Goal: Information Seeking & Learning: Learn about a topic

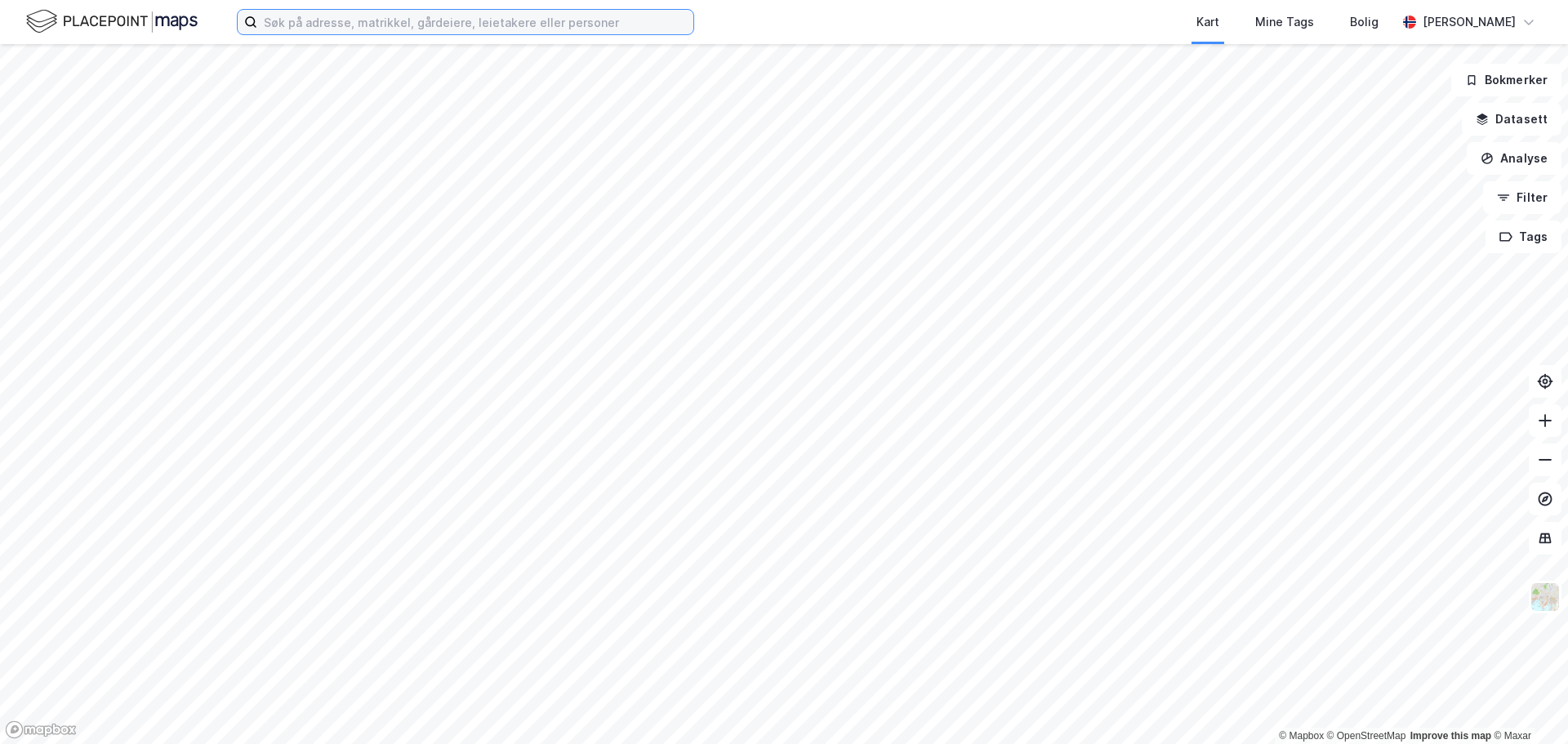
click at [452, 20] on input at bounding box center [475, 22] width 436 height 25
paste input "Jernkroken 16"
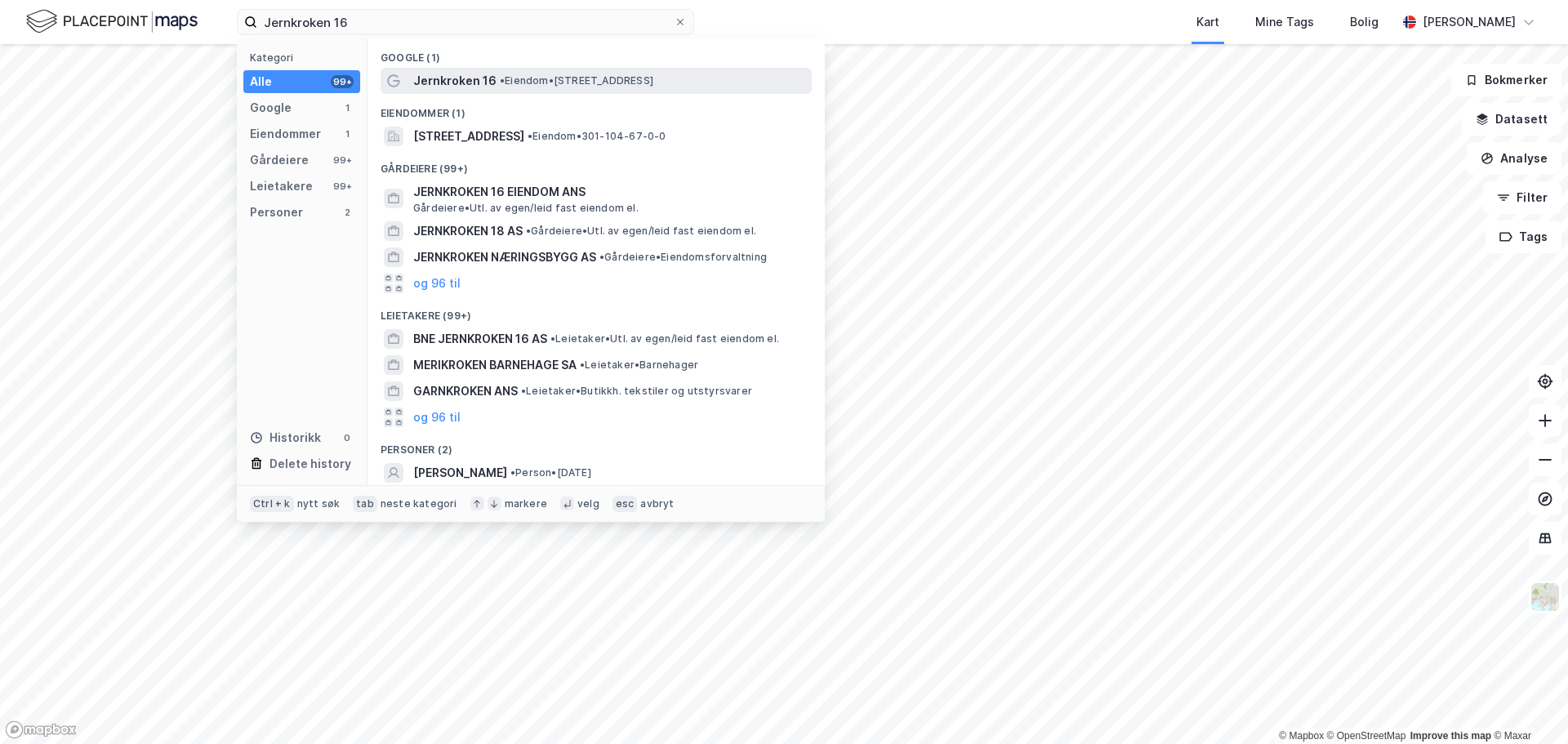
click at [499, 77] on span "•" at bounding box center [502, 81] width 5 height 12
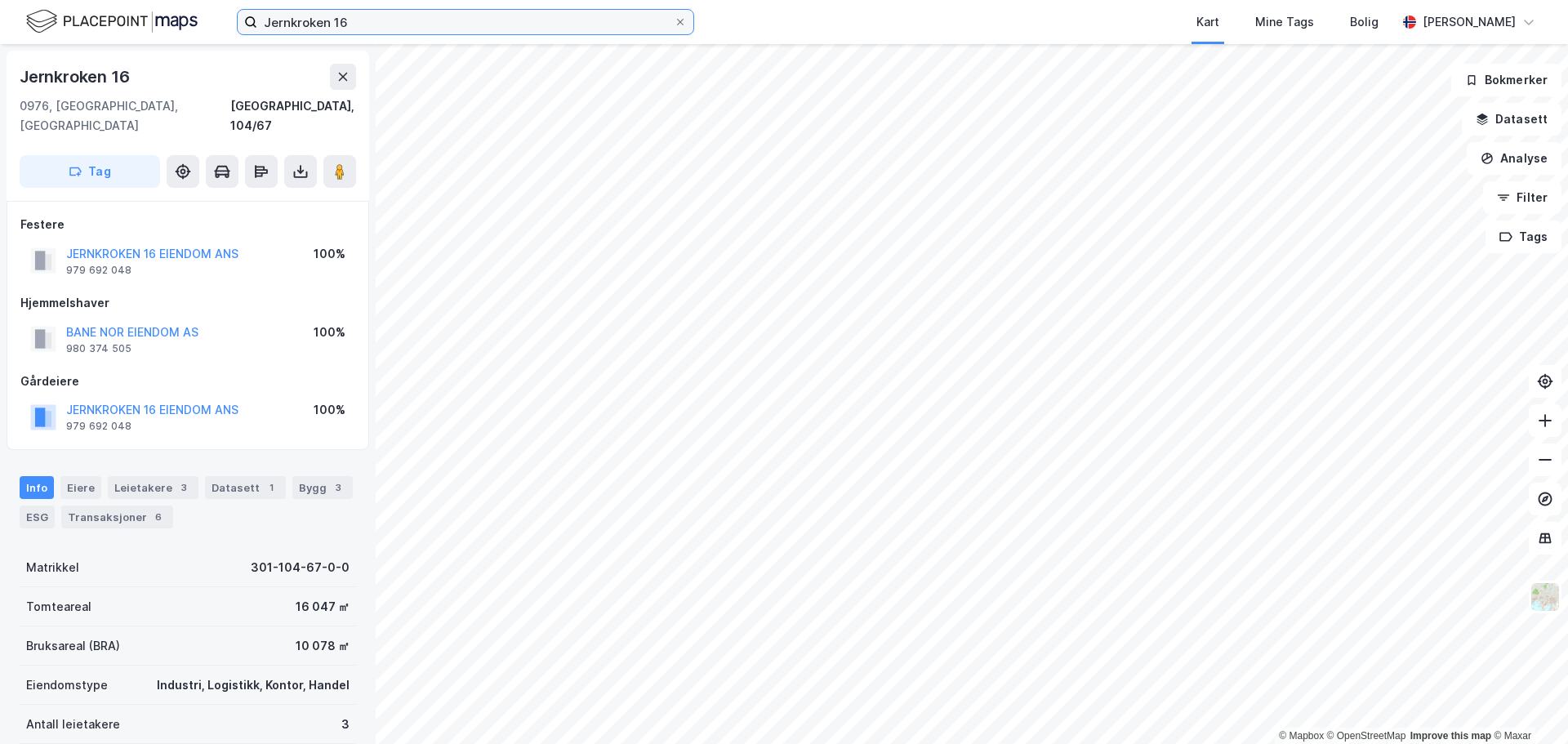
click at [383, 25] on input "Jernkroken 16" at bounding box center [465, 22] width 416 height 25
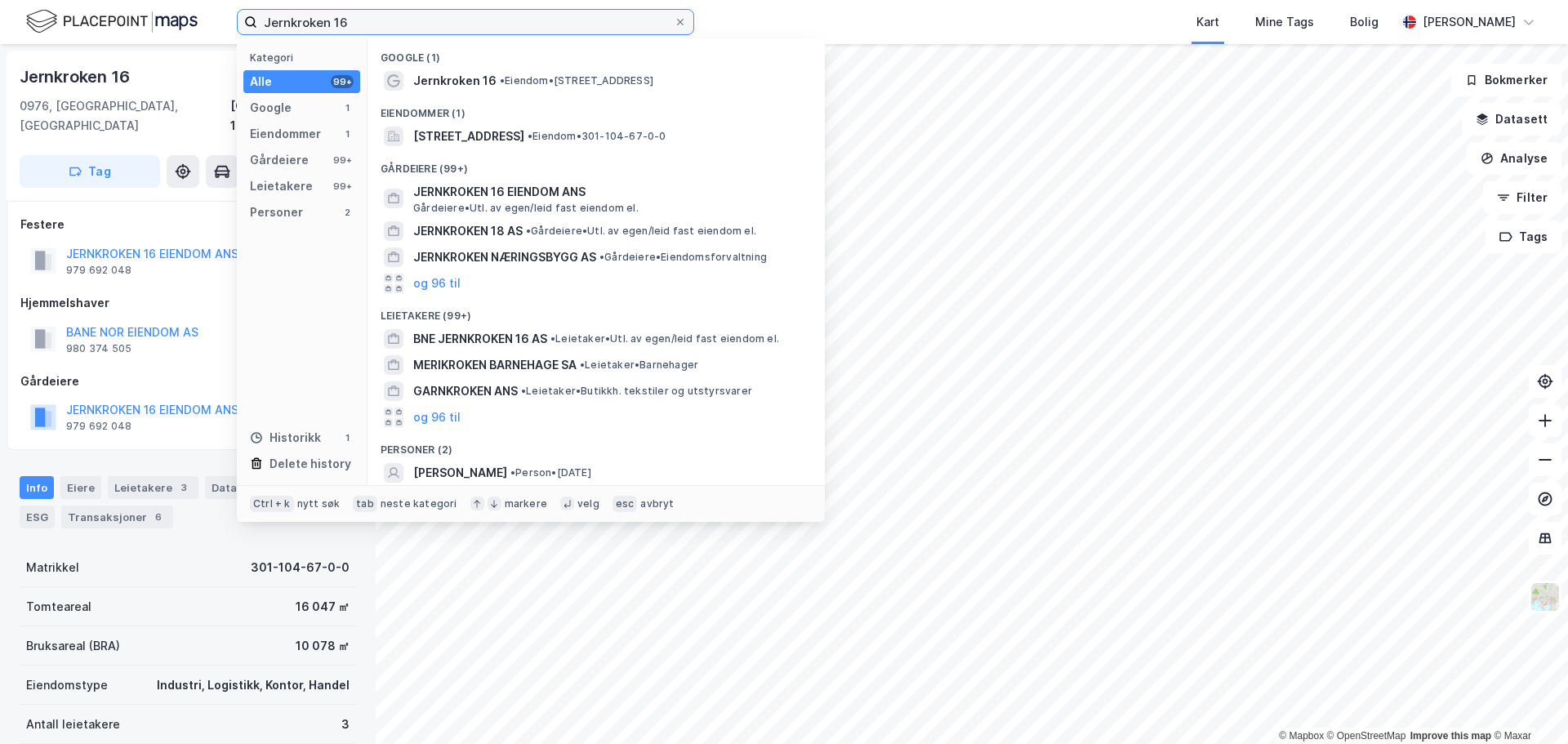
click at [383, 25] on input "Jernkroken 16" at bounding box center [465, 22] width 416 height 25
paste input "Drammensveien 126B"
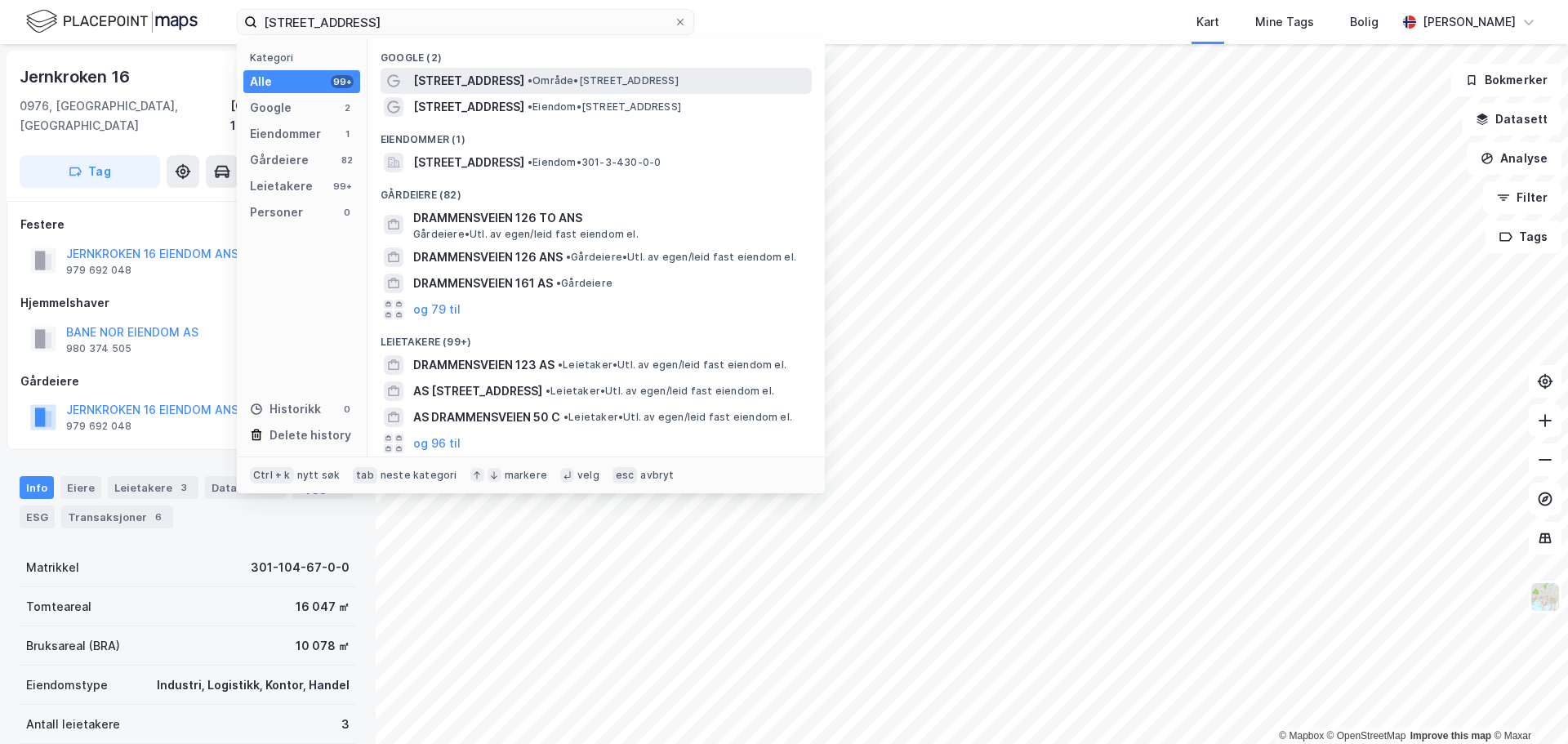
click at [523, 85] on span "Drammensveien 126B" at bounding box center [468, 81] width 111 height 20
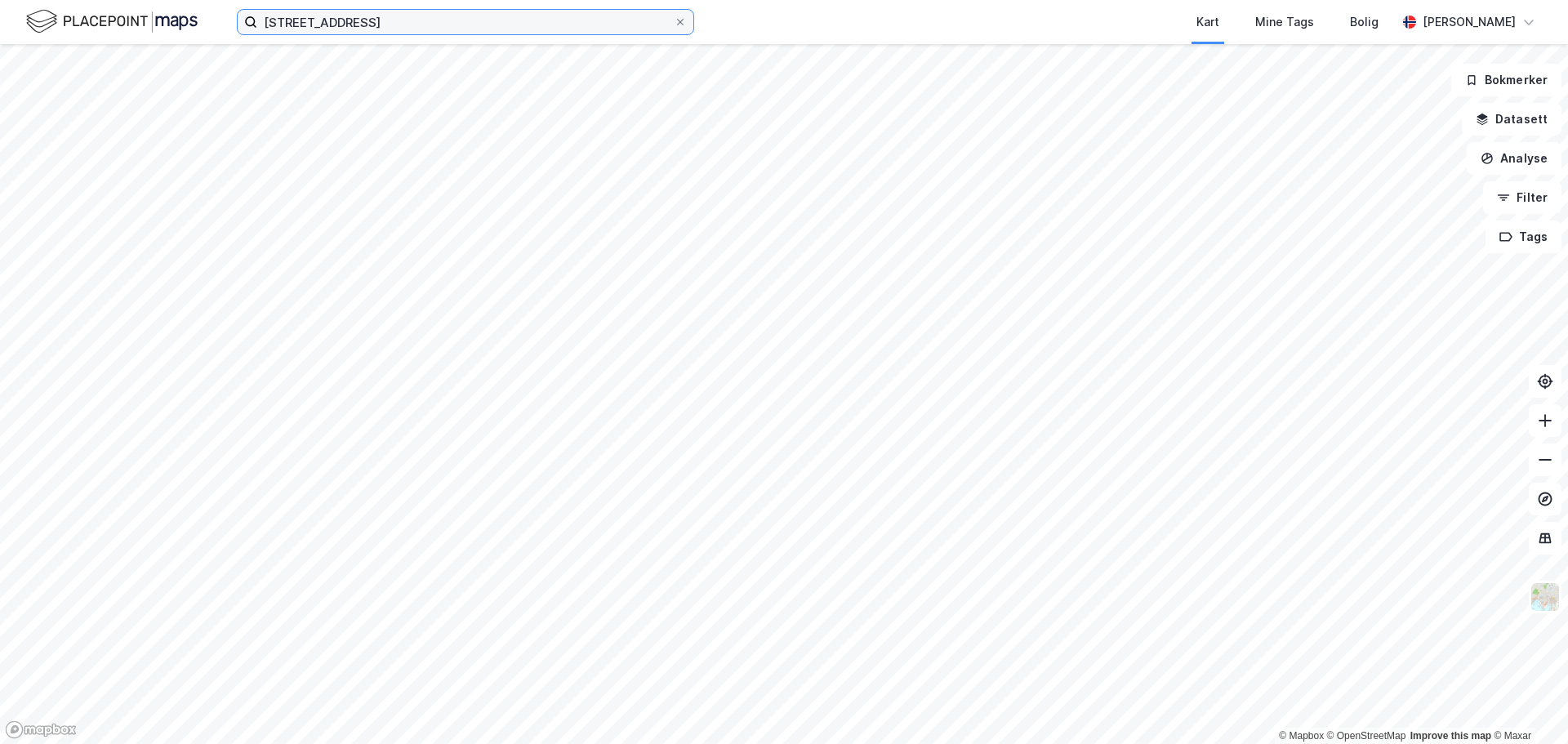
click at [342, 17] on input "Drammensveien 126B" at bounding box center [465, 22] width 416 height 25
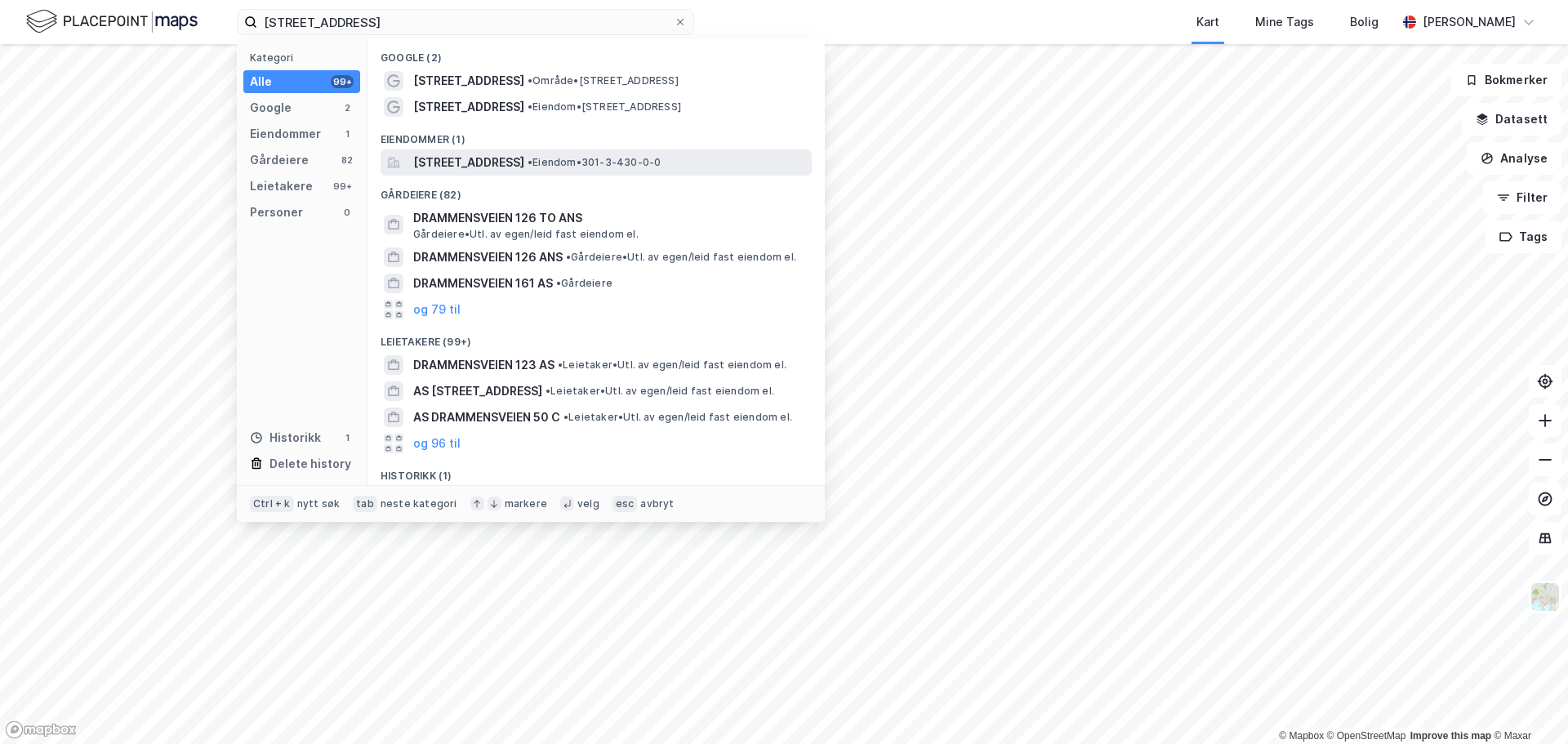
click at [524, 166] on span "Drammensveien 126B, 0277, OSLO, OSLO" at bounding box center [468, 162] width 111 height 20
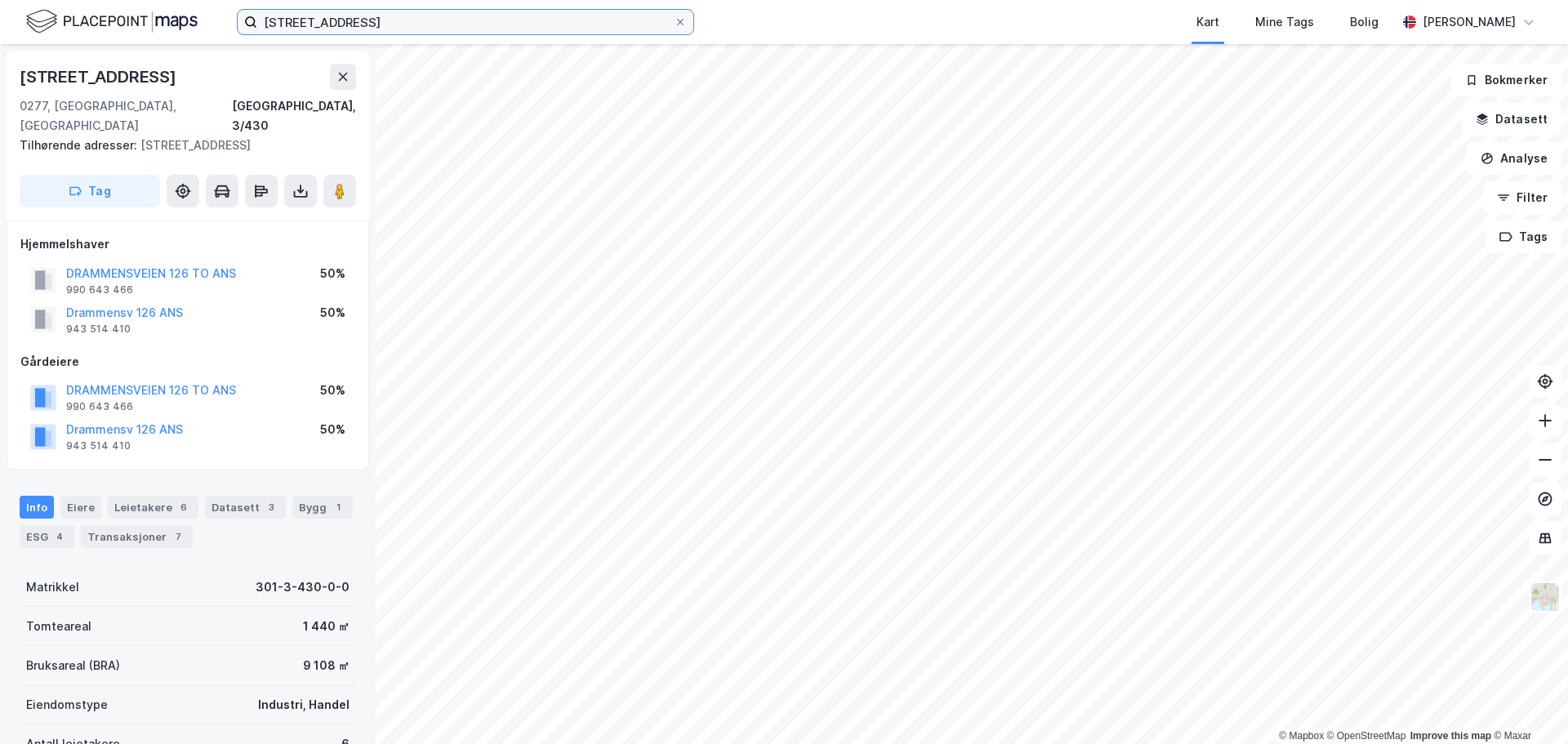
click at [436, 17] on input "Drammensveien 126B" at bounding box center [465, 22] width 416 height 25
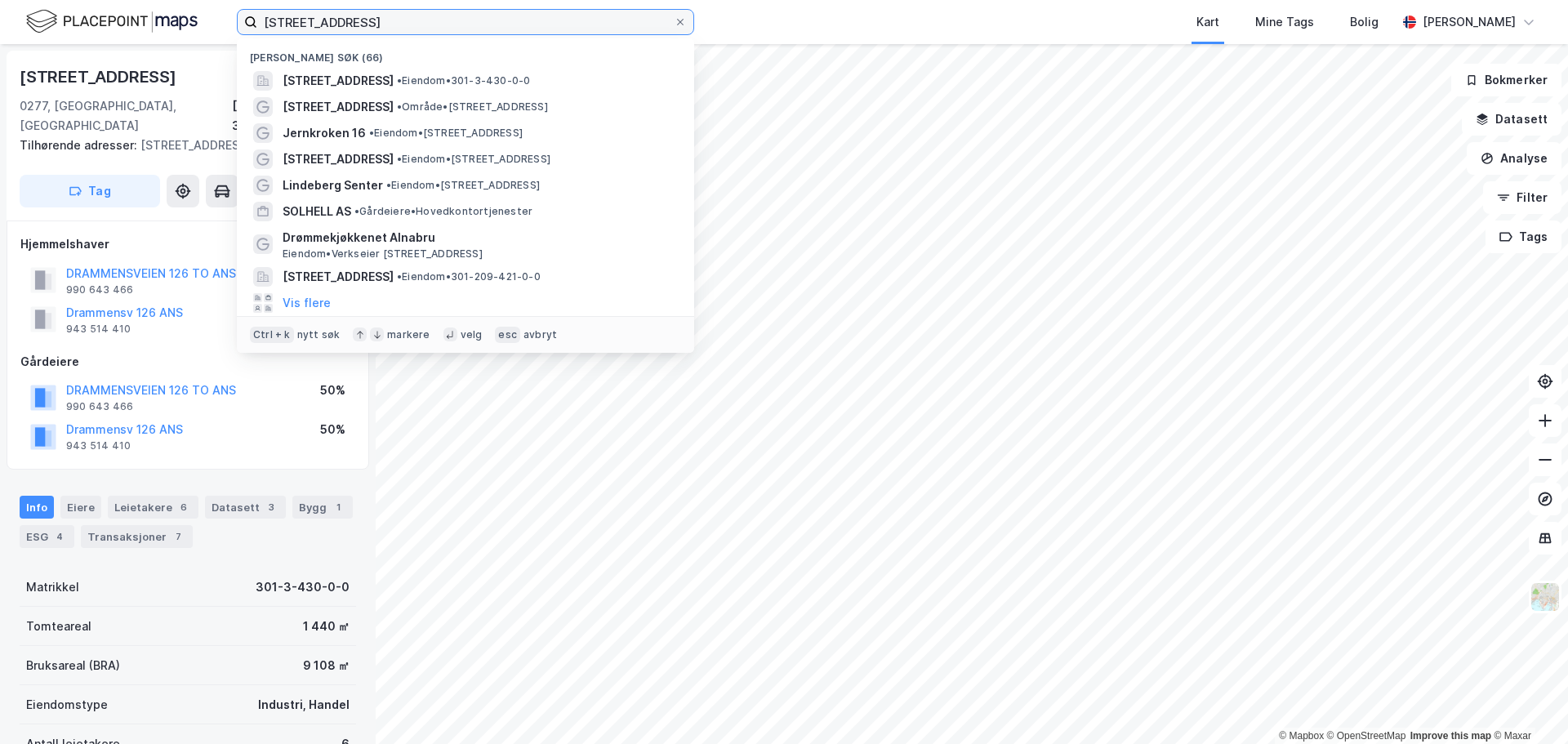
click at [436, 17] on input "Drammensveien 126B" at bounding box center [465, 22] width 416 height 25
paste input "Klaus Torgårds vei 3"
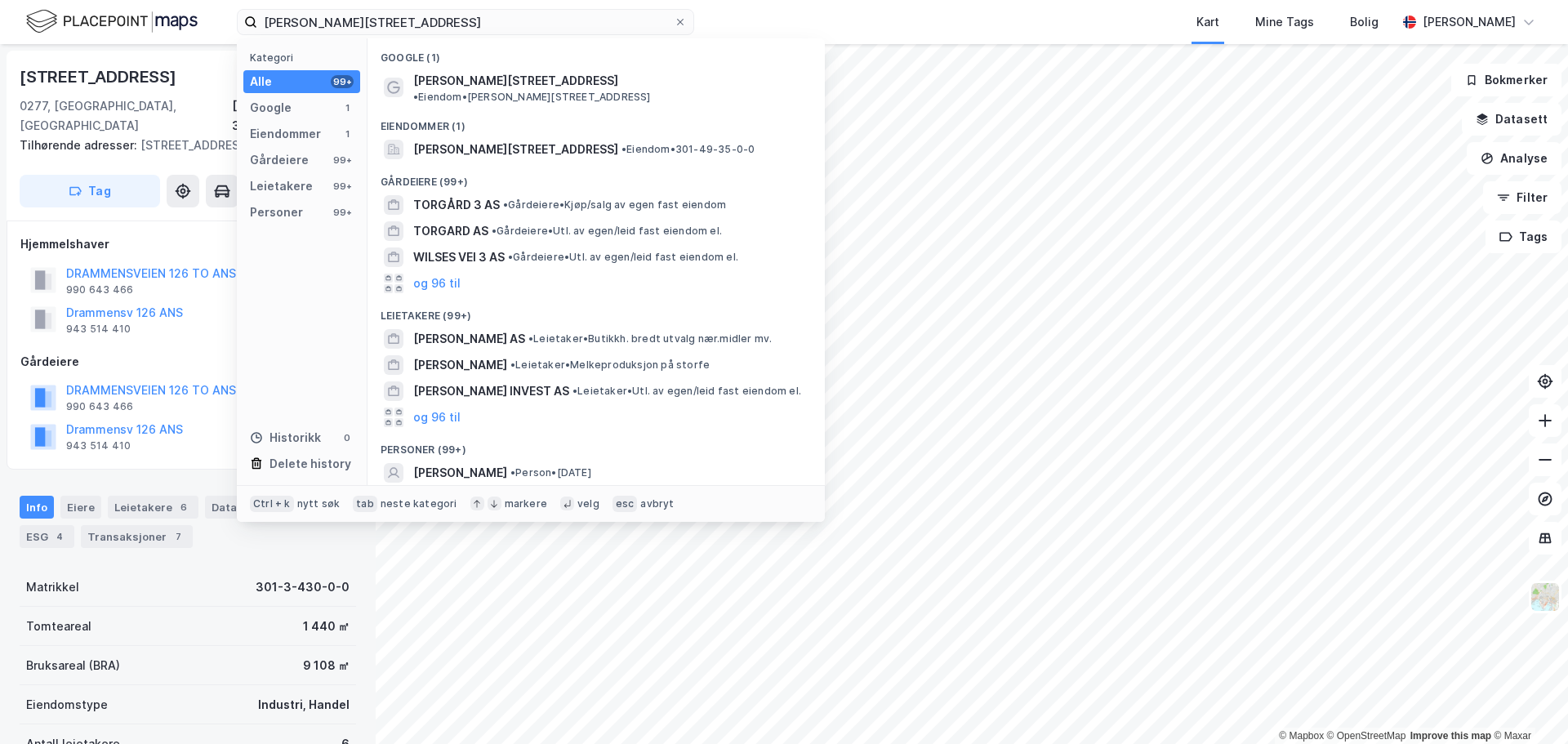
click at [449, 66] on div "Google (1)" at bounding box center [595, 53] width 457 height 30
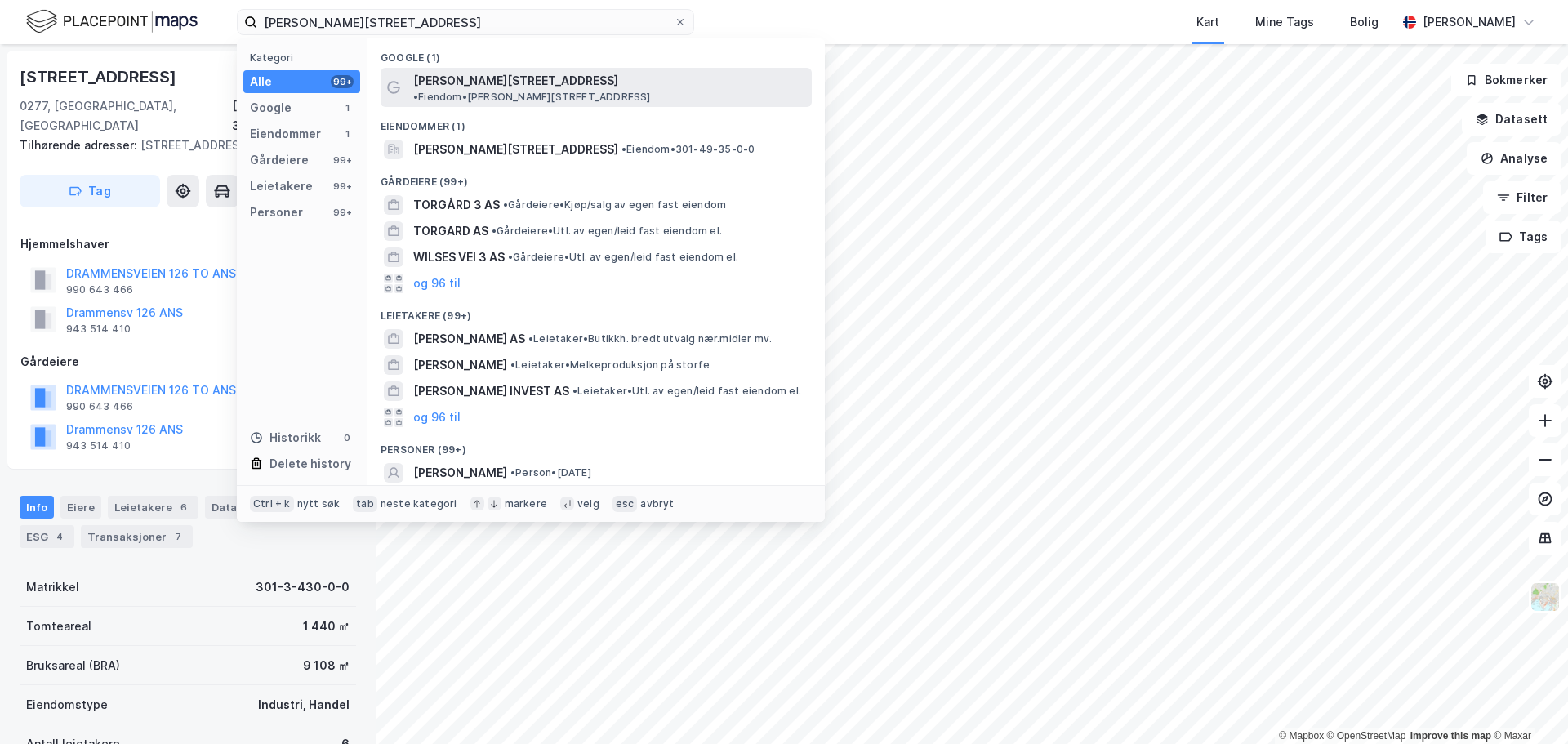
click at [450, 84] on span "Klaus Torgårds vei 3" at bounding box center [516, 81] width 205 height 20
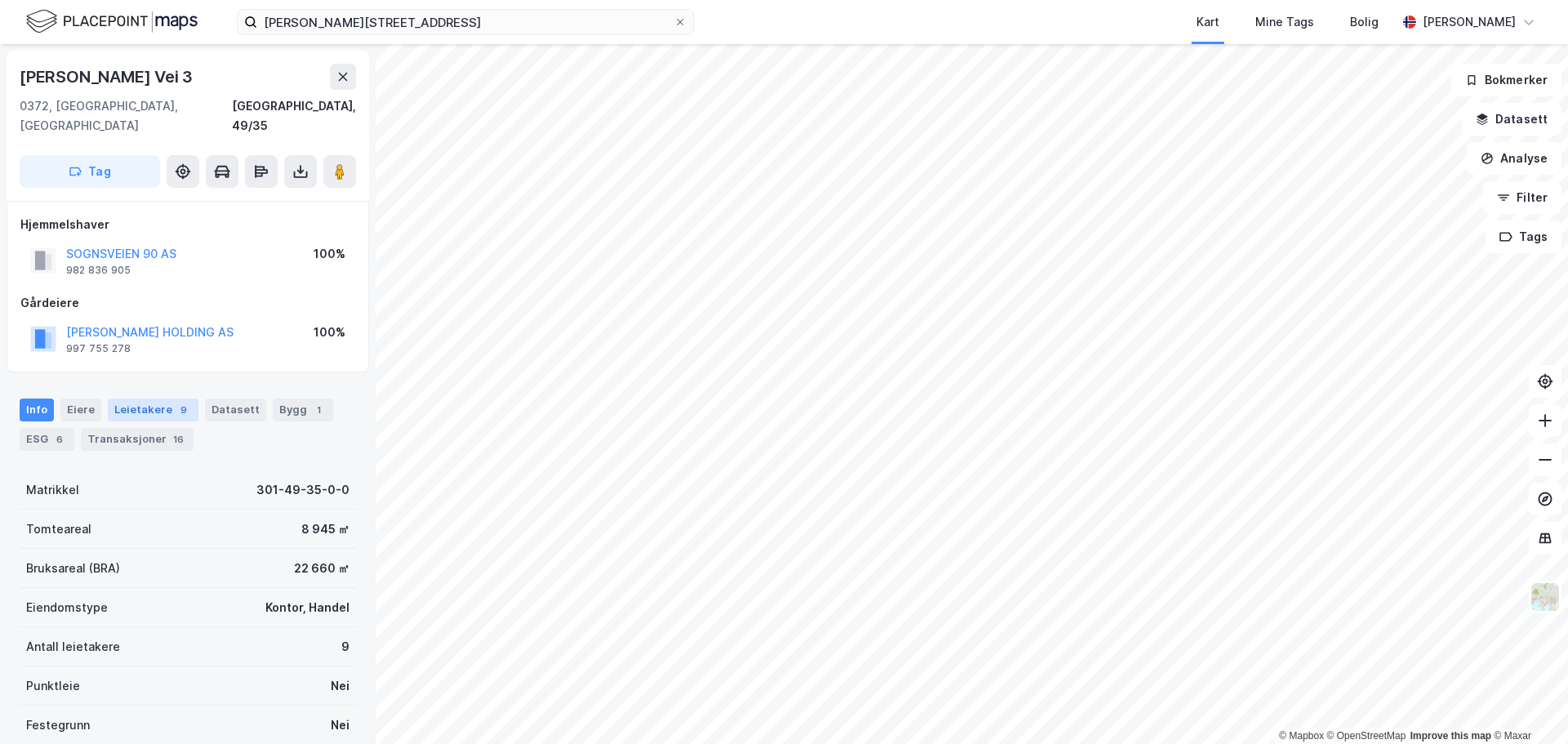
click at [160, 399] on div "Leietakere 9" at bounding box center [153, 410] width 91 height 23
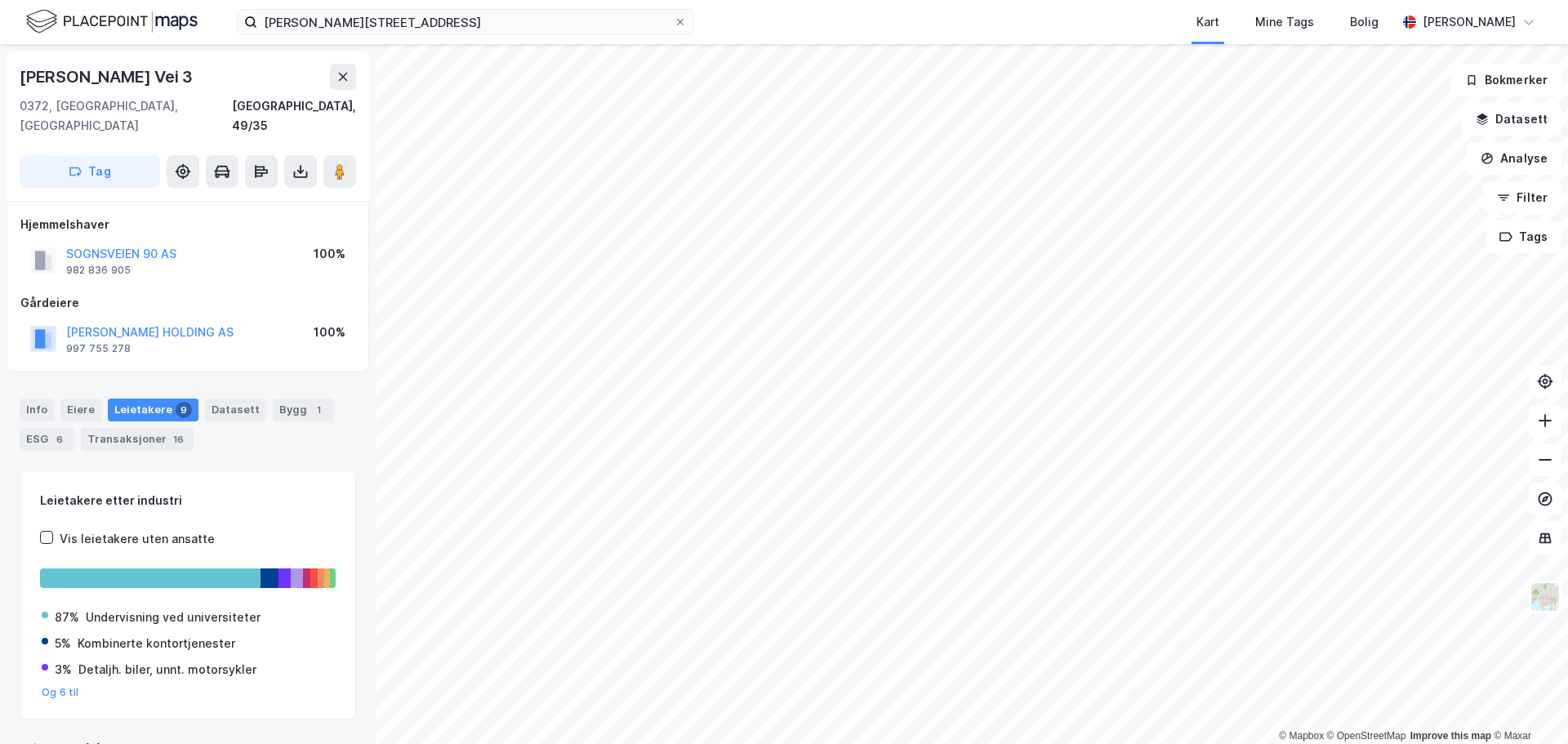
drag, startPoint x: 187, startPoint y: 77, endPoint x: 18, endPoint y: 86, distance: 169.2
click at [18, 86] on div "Klaus Torgårds Vei 3 0372, Oslo, Oslo Oslo, 49/35 Tag" at bounding box center [187, 126] width 362 height 150
copy div "Klaus Torgårds Vei 3"
click at [384, 10] on input "Klaus Torgårds vei 3" at bounding box center [465, 22] width 416 height 25
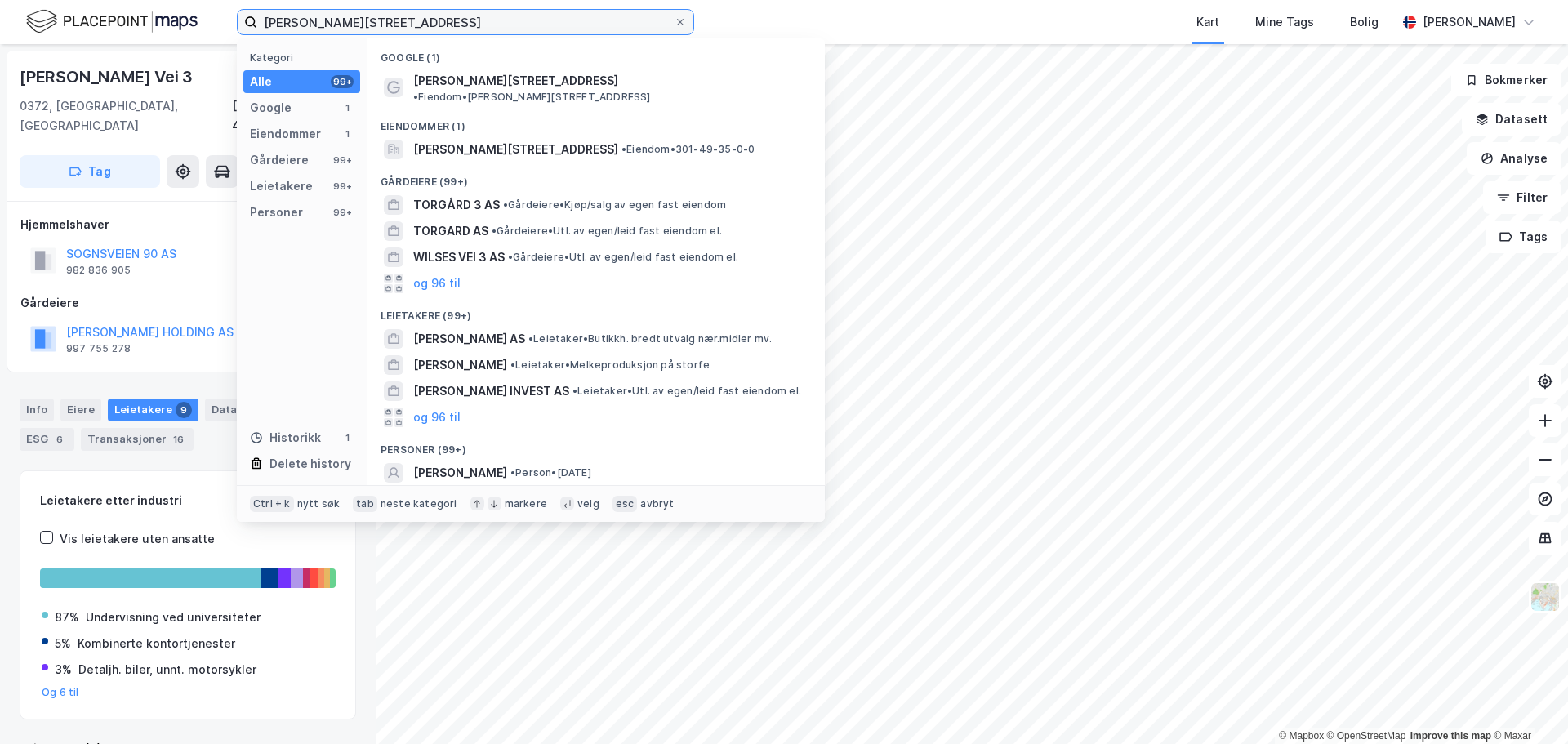
click at [410, 32] on input "Klaus Torgårds vei 3" at bounding box center [465, 22] width 416 height 25
paste input "O.H. Bangs vei 1"
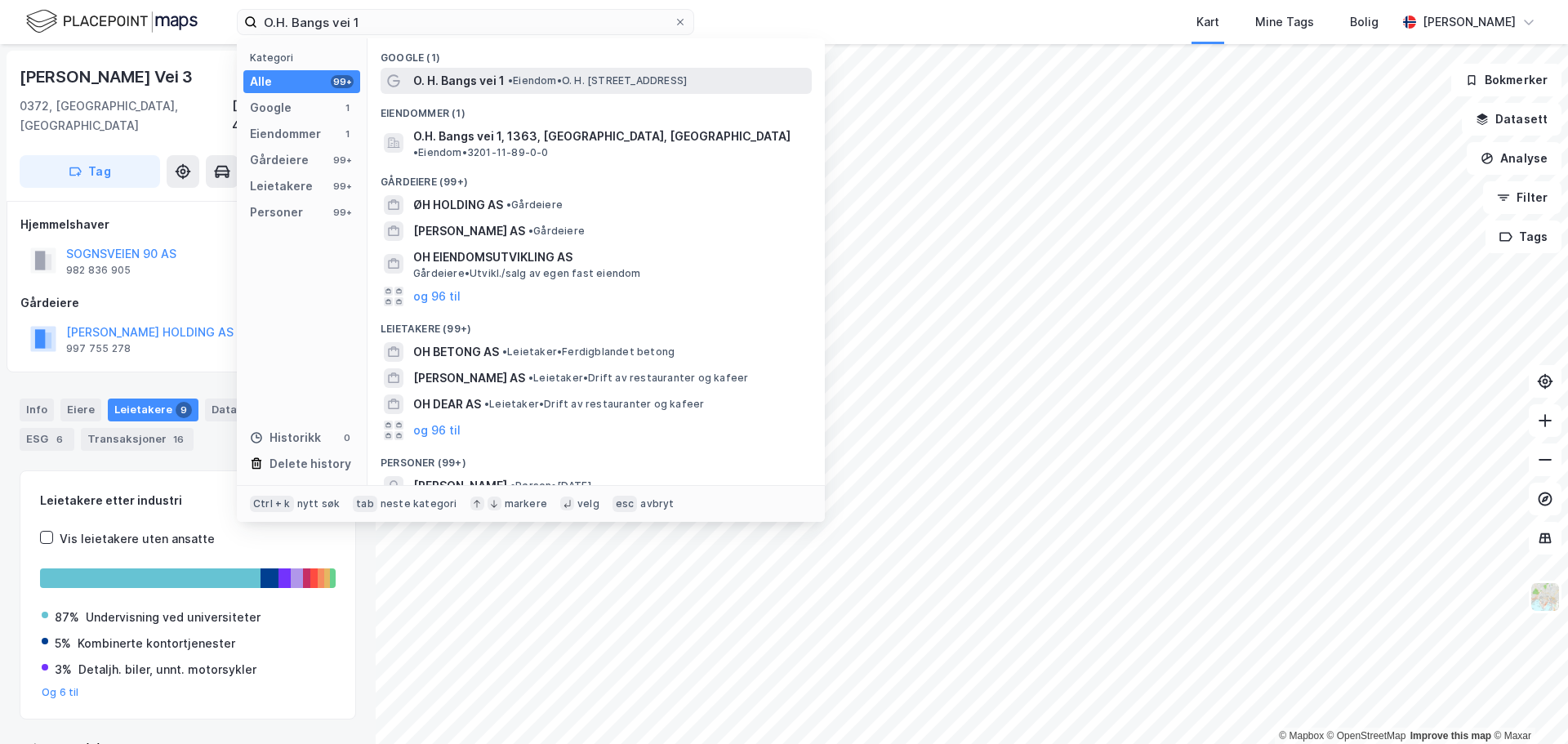
click at [508, 84] on span "•" at bounding box center [511, 81] width 5 height 12
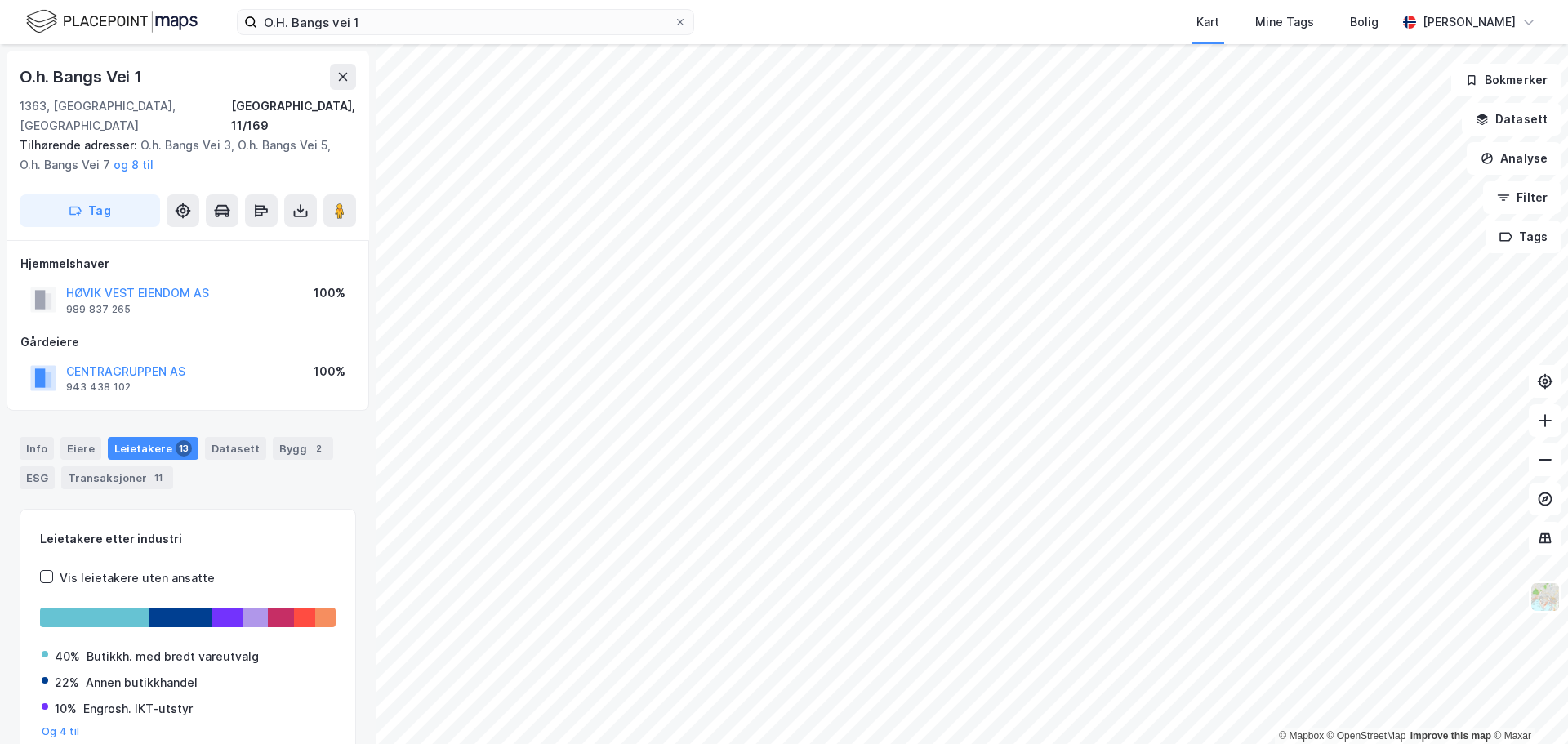
scroll to position [2, 0]
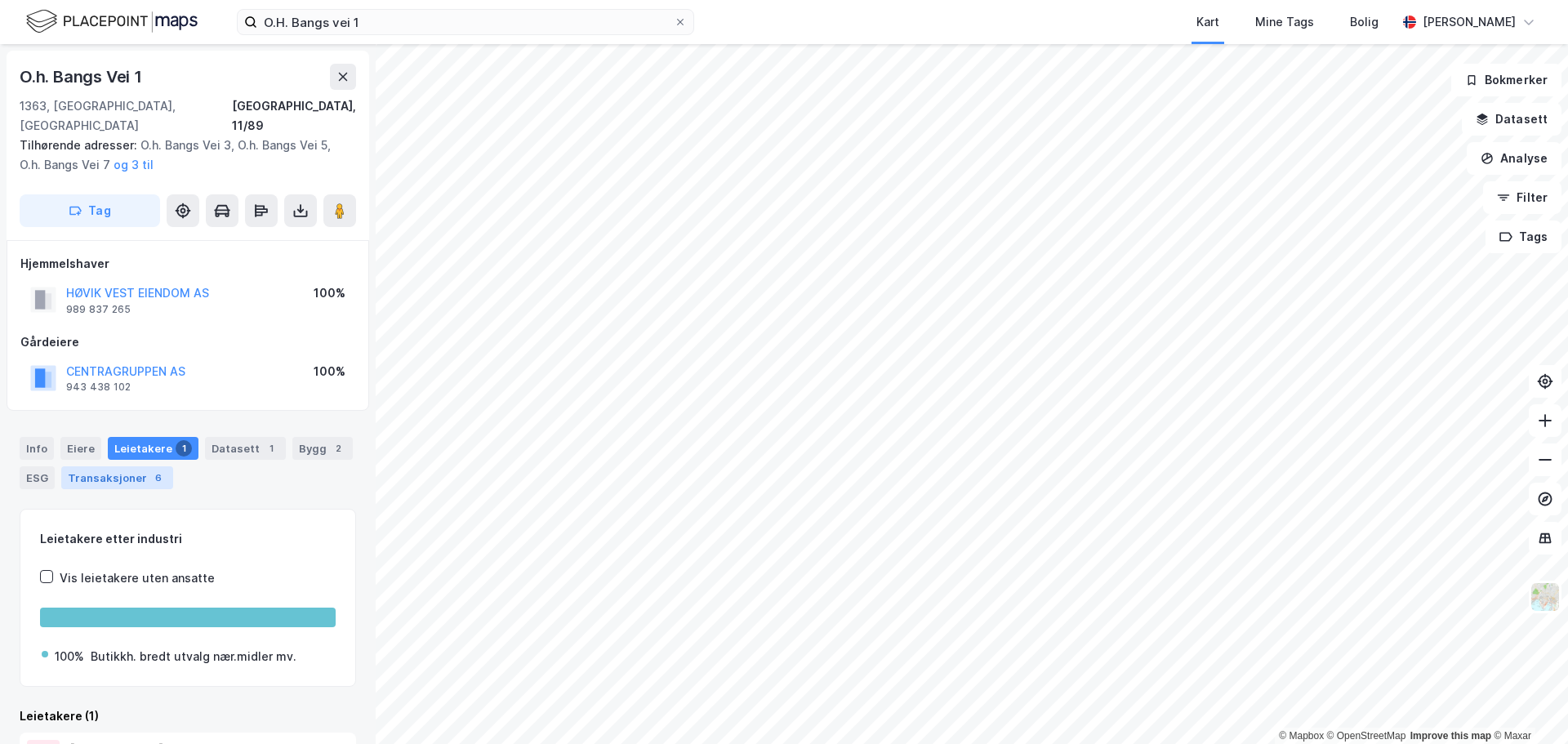
click at [120, 467] on div "Transaksjoner 6" at bounding box center [117, 478] width 112 height 23
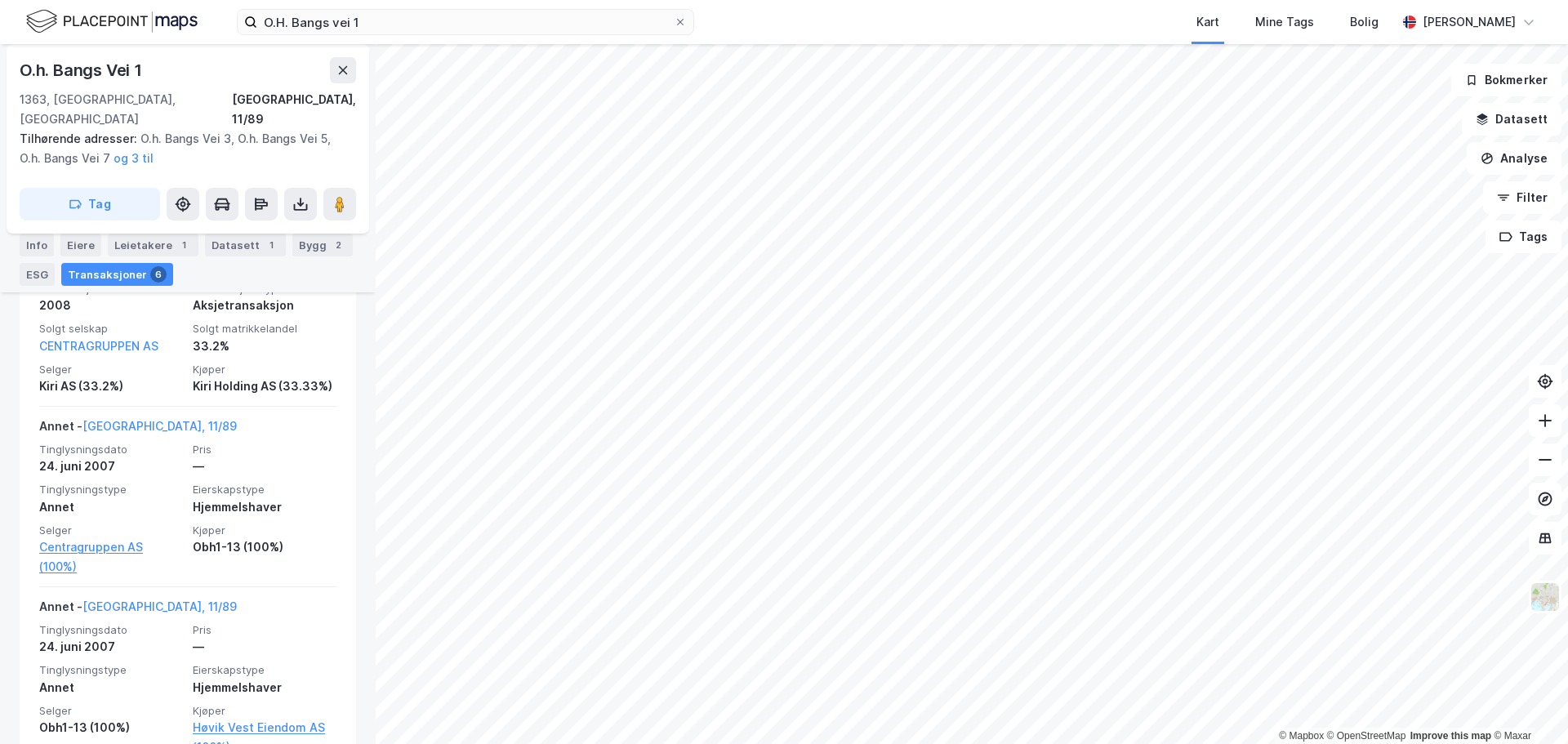
scroll to position [950, 0]
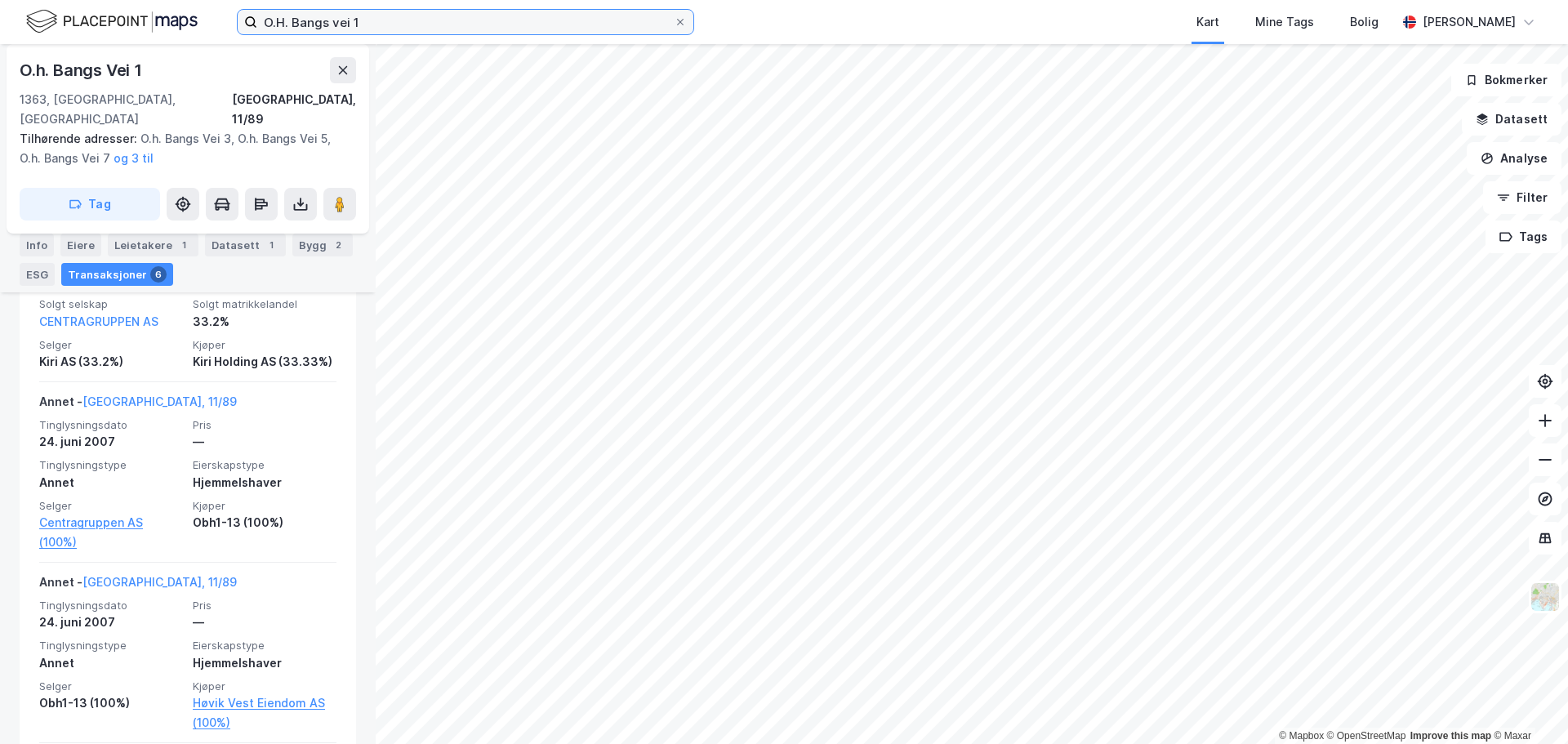
click at [440, 20] on input "O.H. Bangs vei 1" at bounding box center [465, 22] width 416 height 25
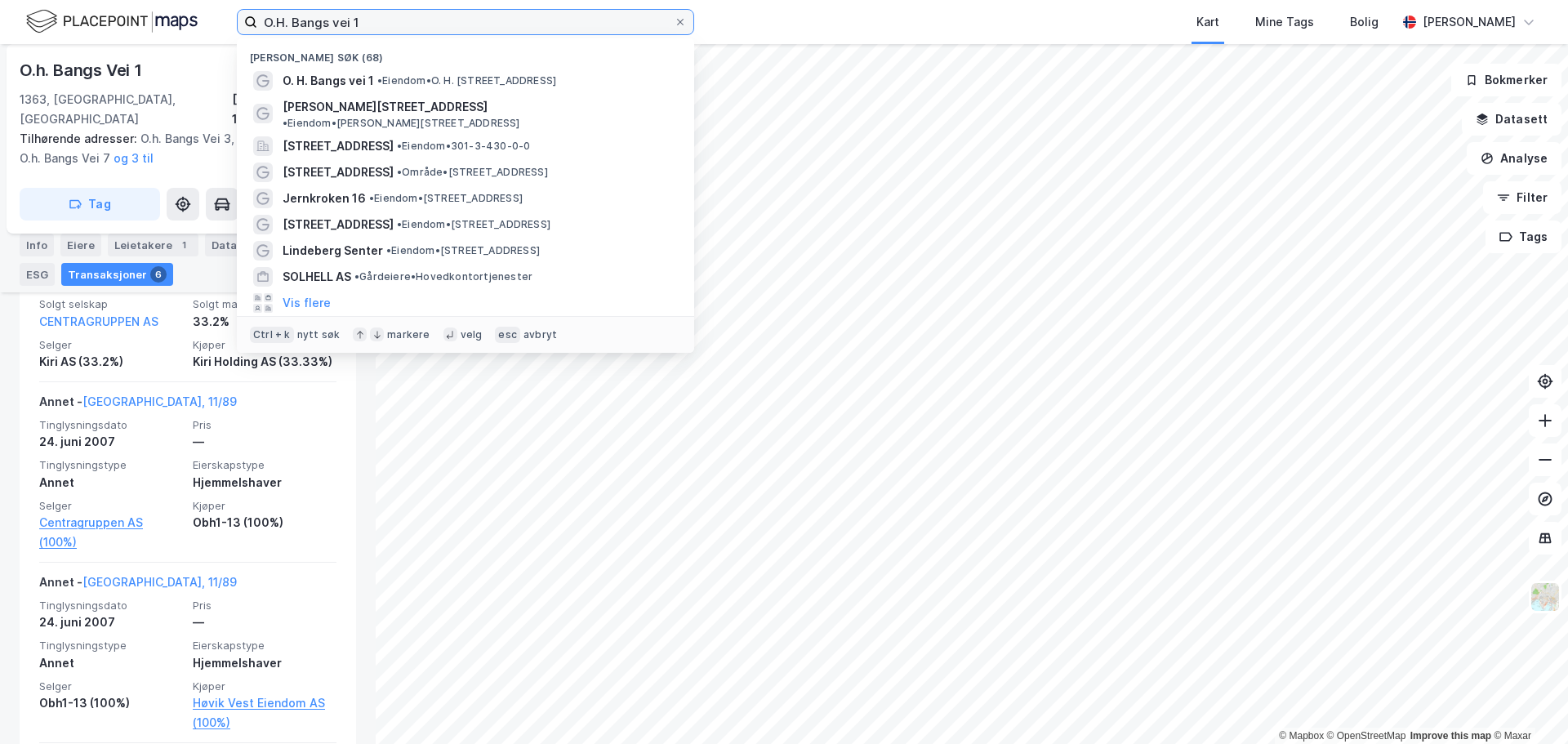
click at [440, 20] on input "O.H. Bangs vei 1" at bounding box center [465, 22] width 416 height 25
paste input "Rødskiferveien"
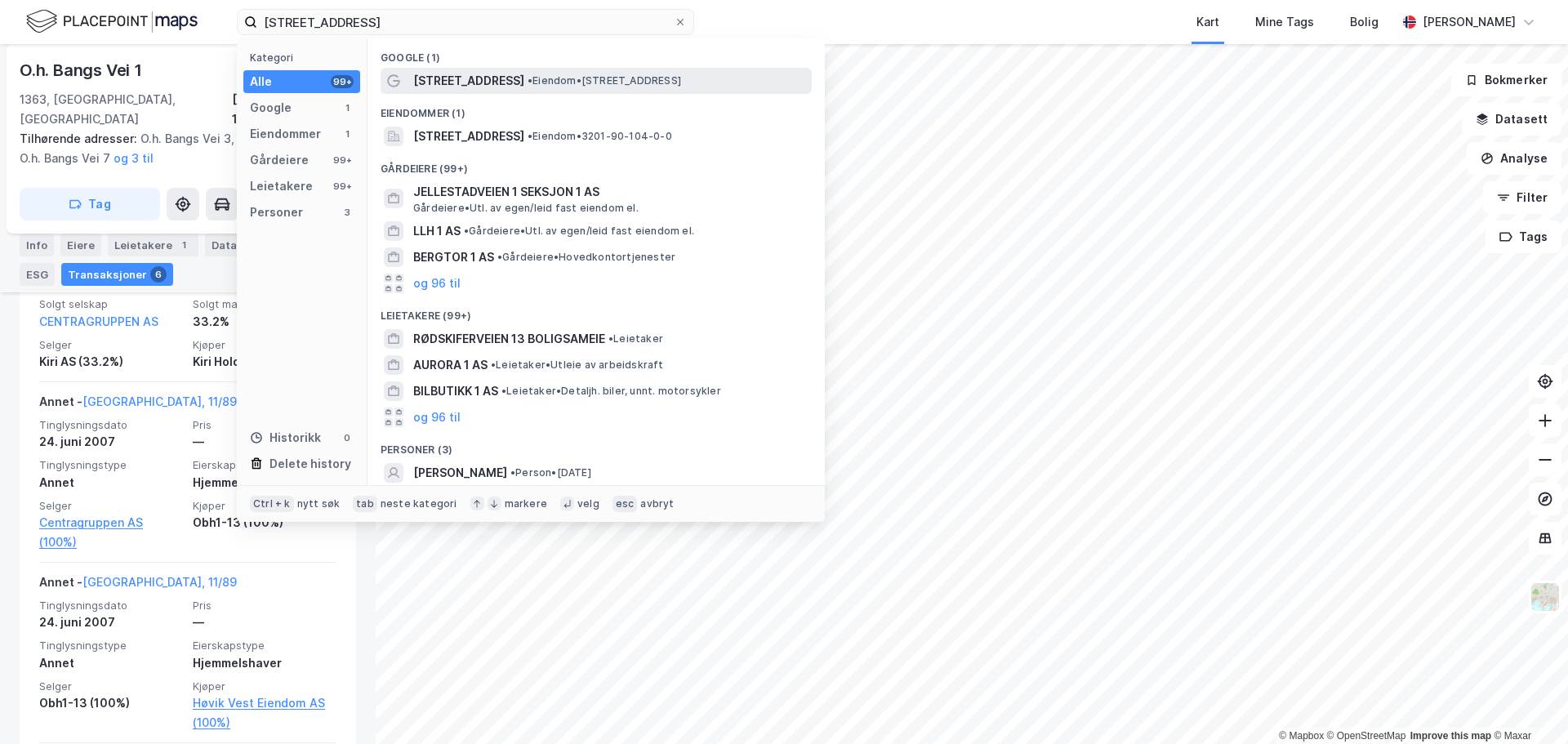
click at [481, 87] on span "Rødskiferveien 1" at bounding box center [468, 81] width 111 height 20
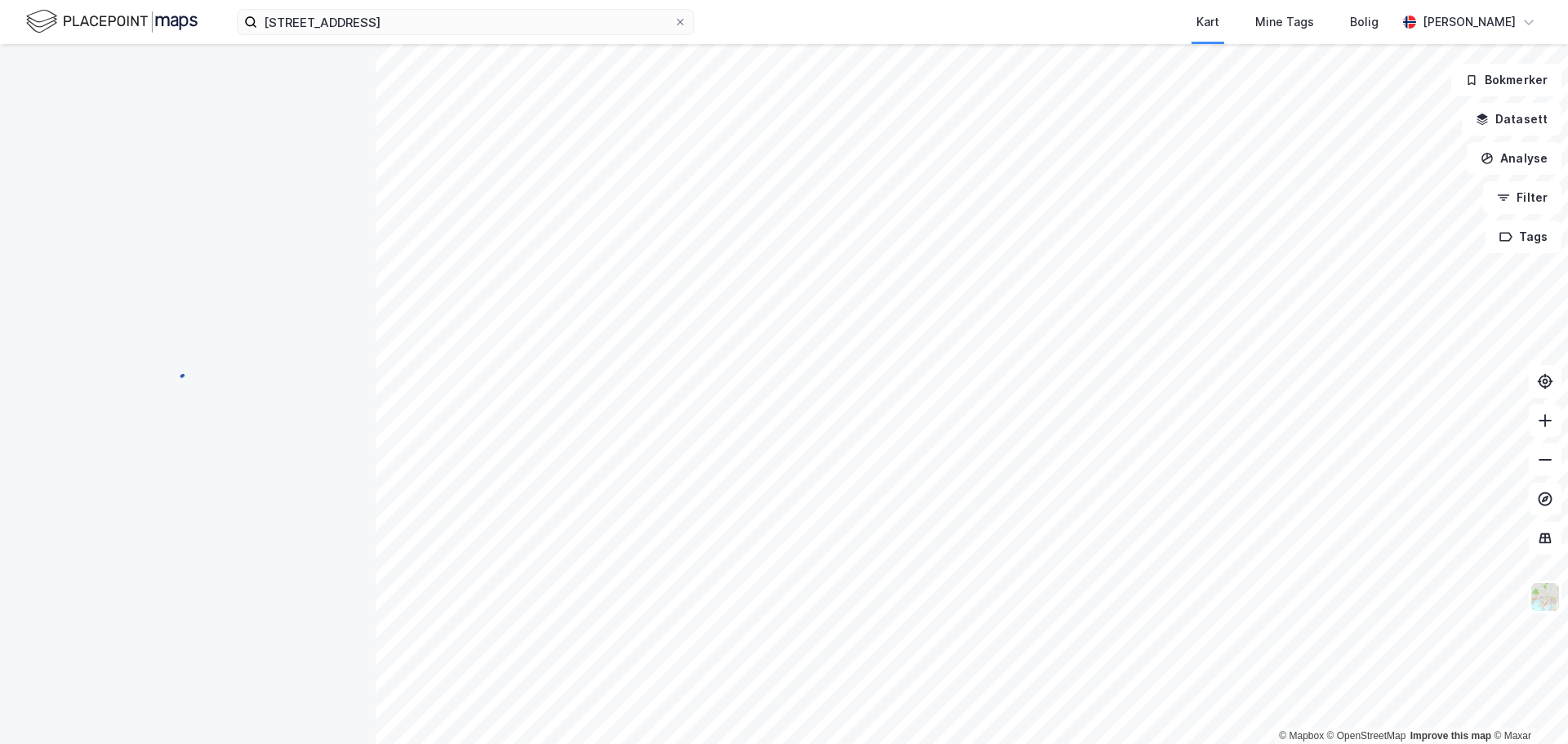
scroll to position [32, 0]
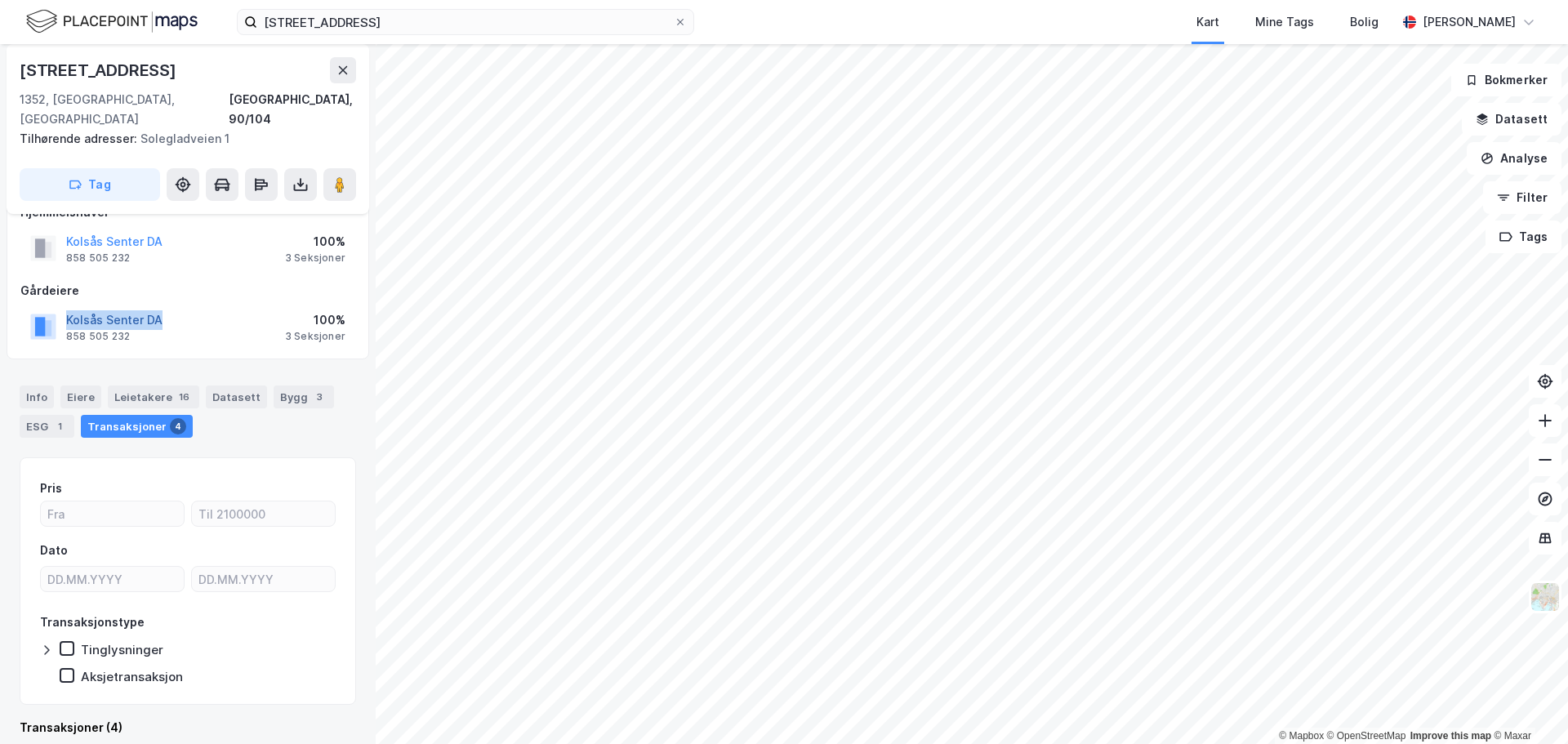
drag, startPoint x: 177, startPoint y: 298, endPoint x: 70, endPoint y: 299, distance: 107.0
click at [70, 307] on div "Kolsås Senter DA 858 505 232 100% 3 Seksjoner" at bounding box center [187, 327] width 335 height 39
copy button "Kolsås Senter DA"
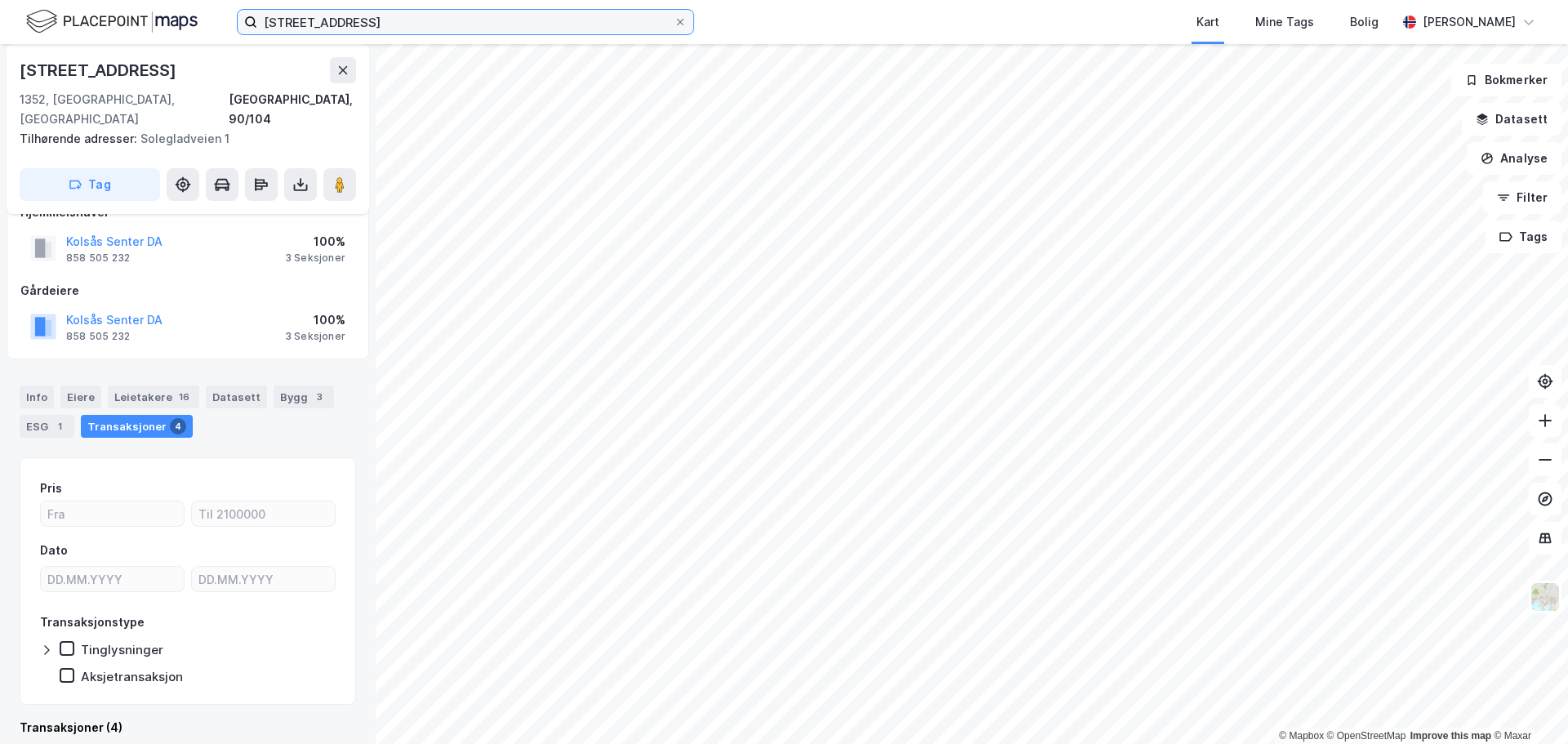
click at [378, 20] on input "Rødskiferveien 1" at bounding box center [465, 22] width 416 height 25
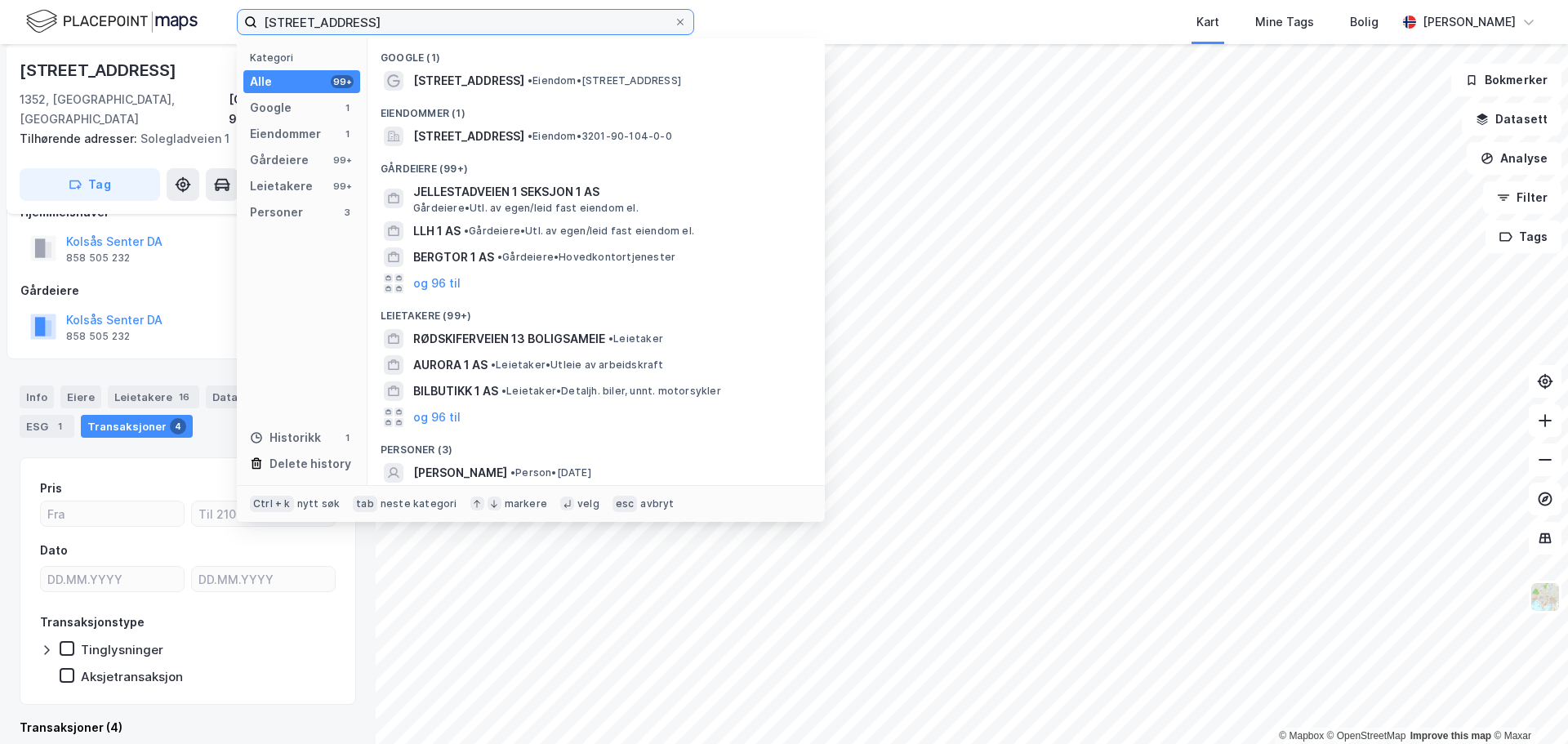
click at [378, 20] on input "Rødskiferveien 1" at bounding box center [465, 22] width 416 height 25
paste input "Gunnar Randers' vei 10"
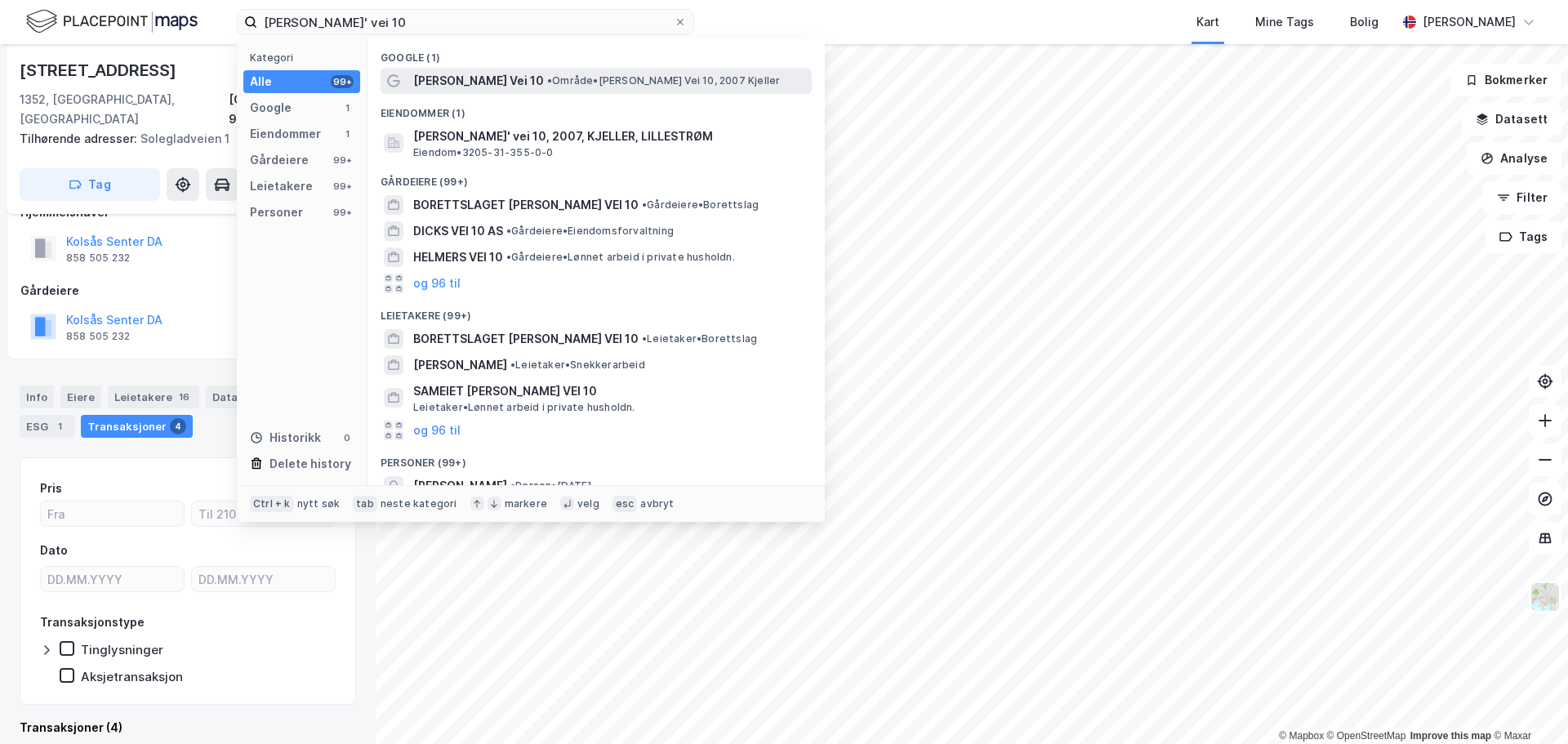
click at [478, 82] on span "Gunnar Randers Vei 10" at bounding box center [478, 81] width 131 height 20
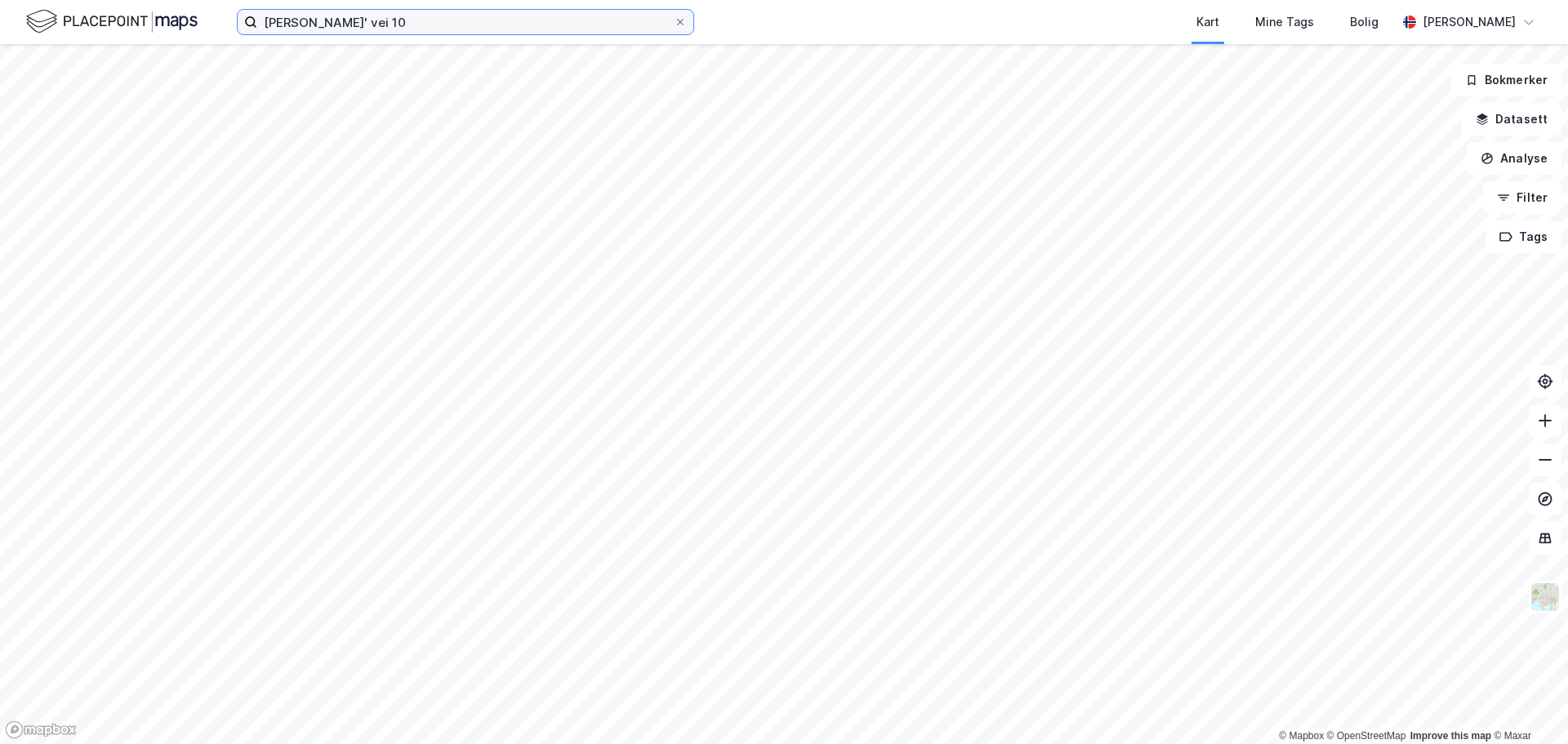
click at [483, 27] on input "Gunnar Randers' vei 10" at bounding box center [465, 22] width 416 height 25
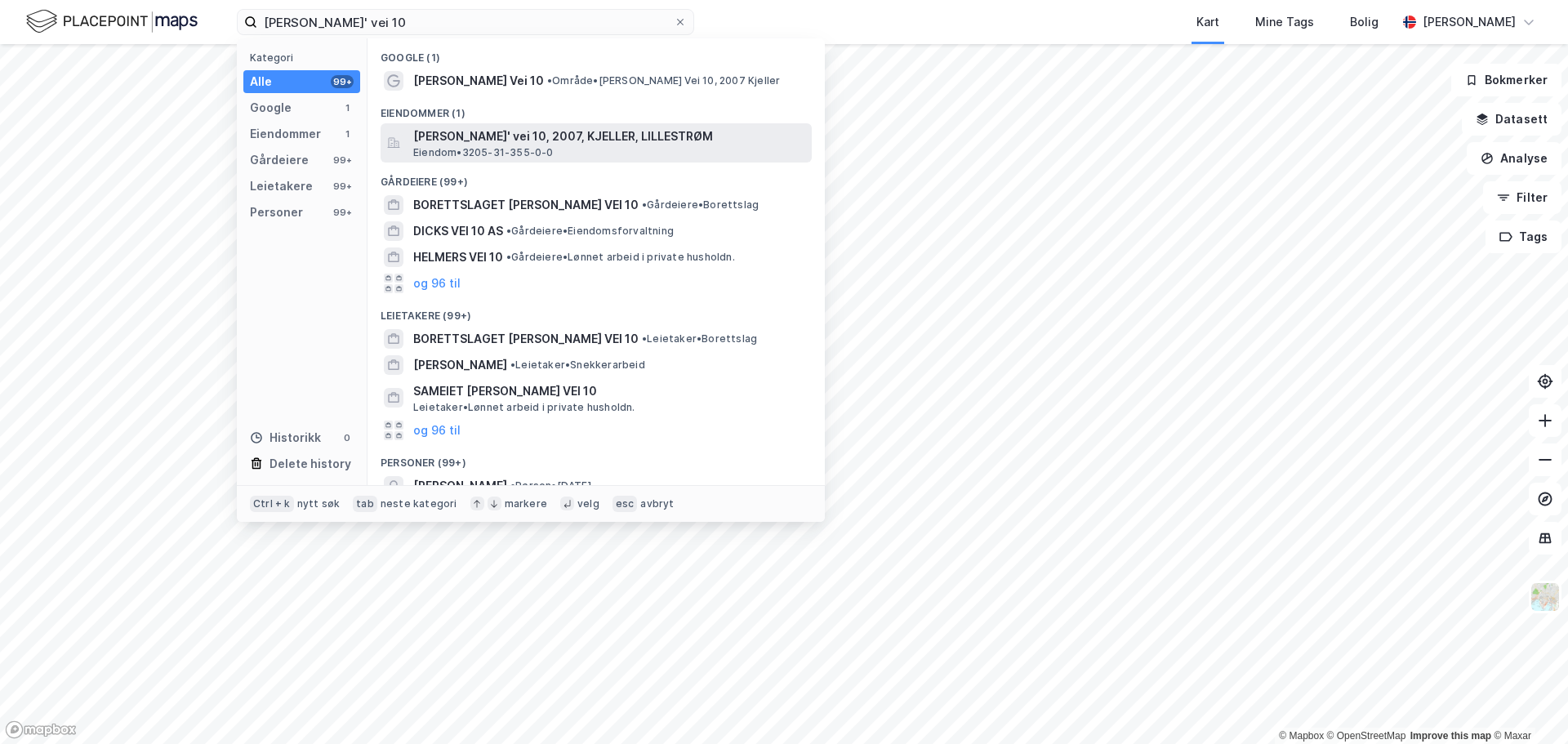
click at [503, 143] on span "Gunnar Randers' vei 10, 2007, KJELLER, LILLESTRØM" at bounding box center [609, 136] width 392 height 20
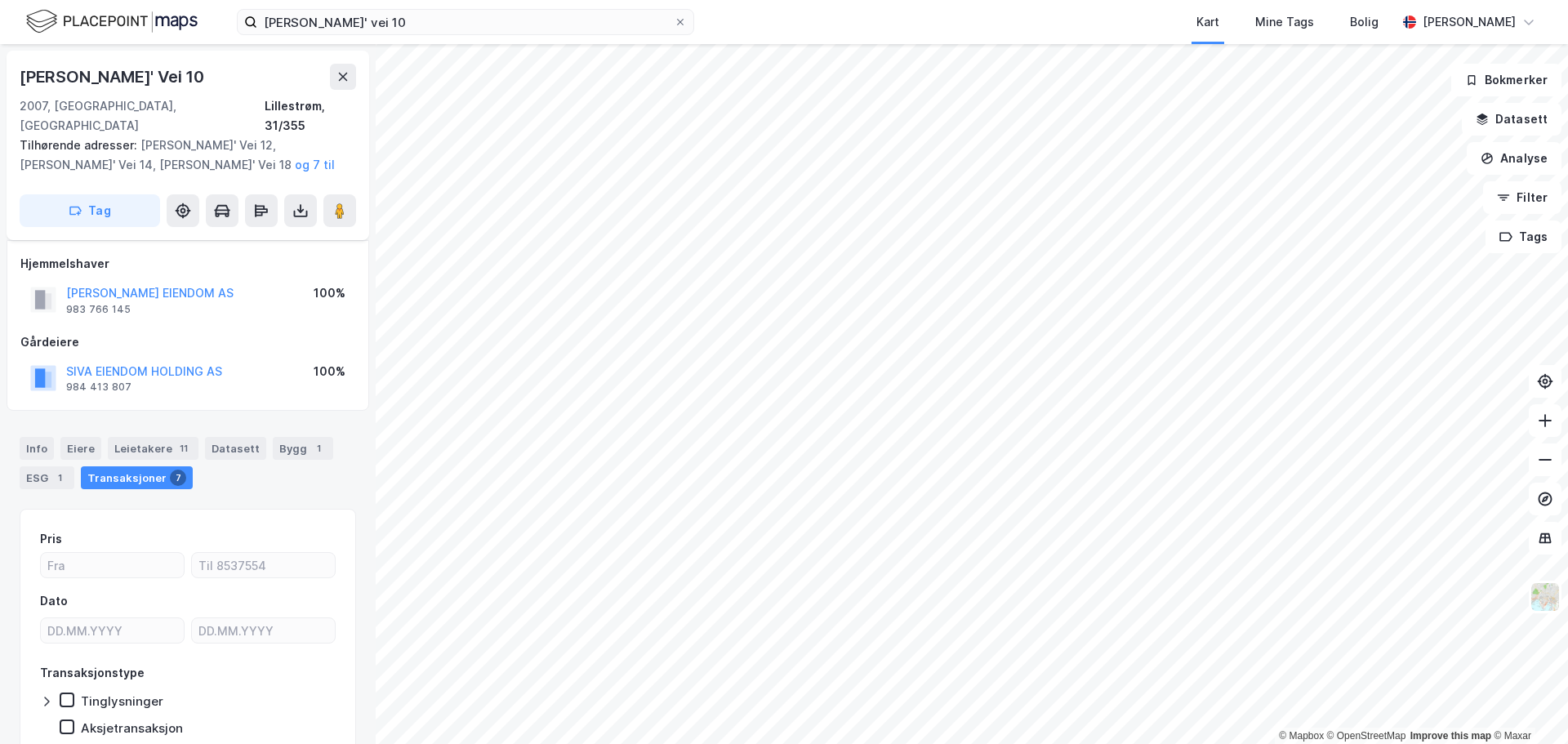
scroll to position [32, 0]
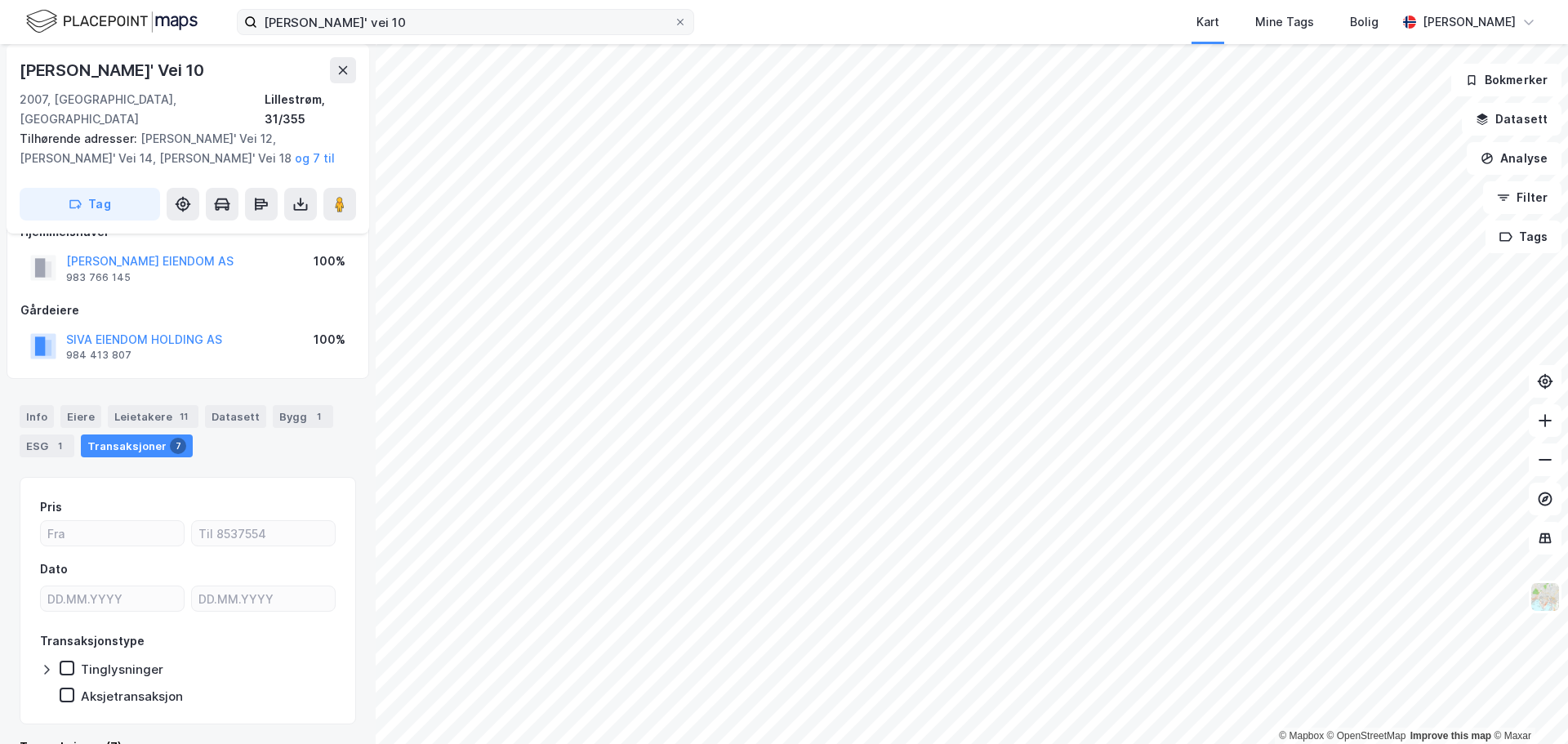
drag, startPoint x: 313, startPoint y: 3, endPoint x: 319, endPoint y: 12, distance: 10.8
click at [313, 3] on div "Gunnar Randers' vei 10 Kart Mine Tags Bolig Mikkel Tefre Lunder" at bounding box center [784, 22] width 1568 height 44
click at [322, 18] on input "Gunnar Randers' vei 10" at bounding box center [465, 22] width 416 height 25
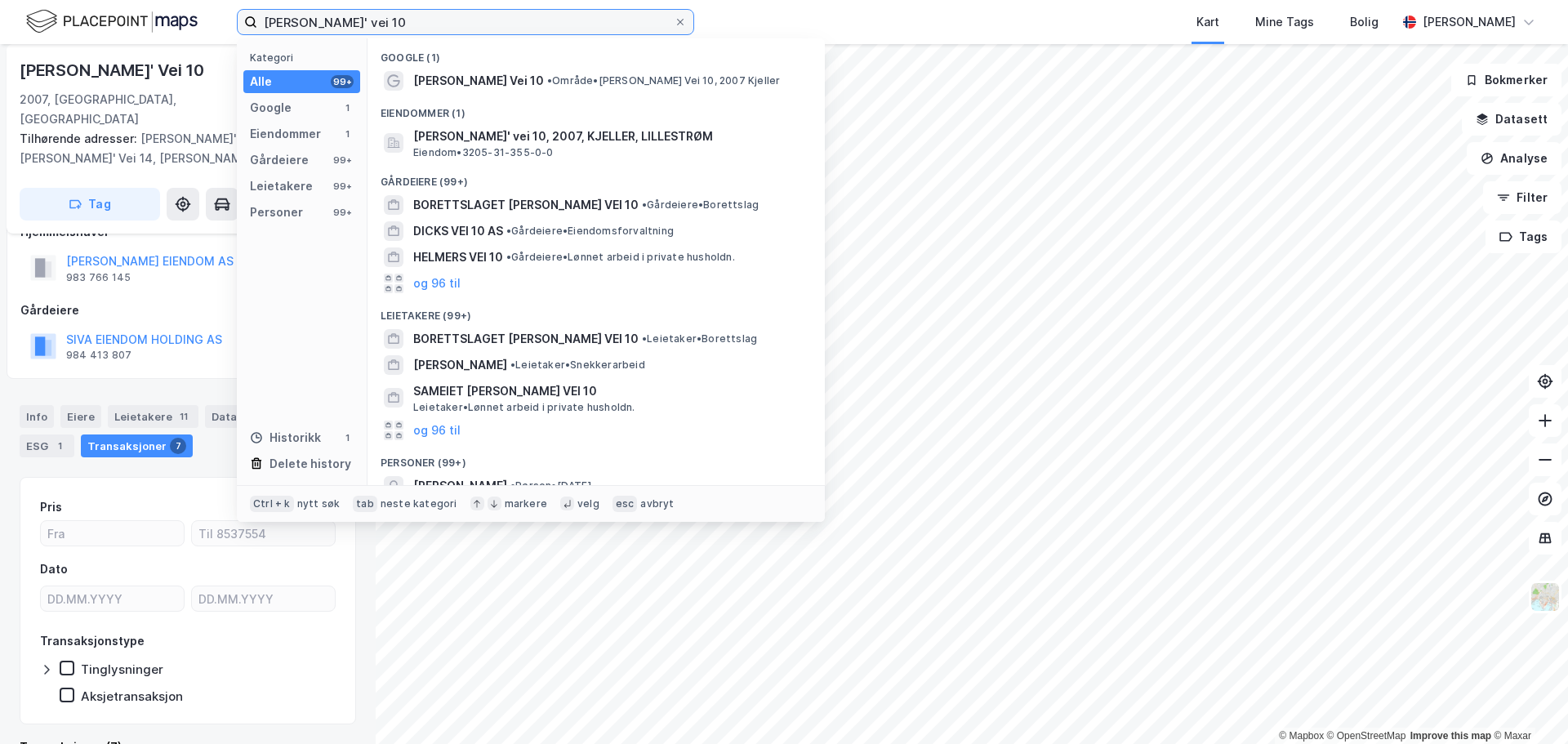
click at [322, 18] on input "Gunnar Randers' vei 10" at bounding box center [465, 22] width 416 height 25
paste input "Kragerudveien 5"
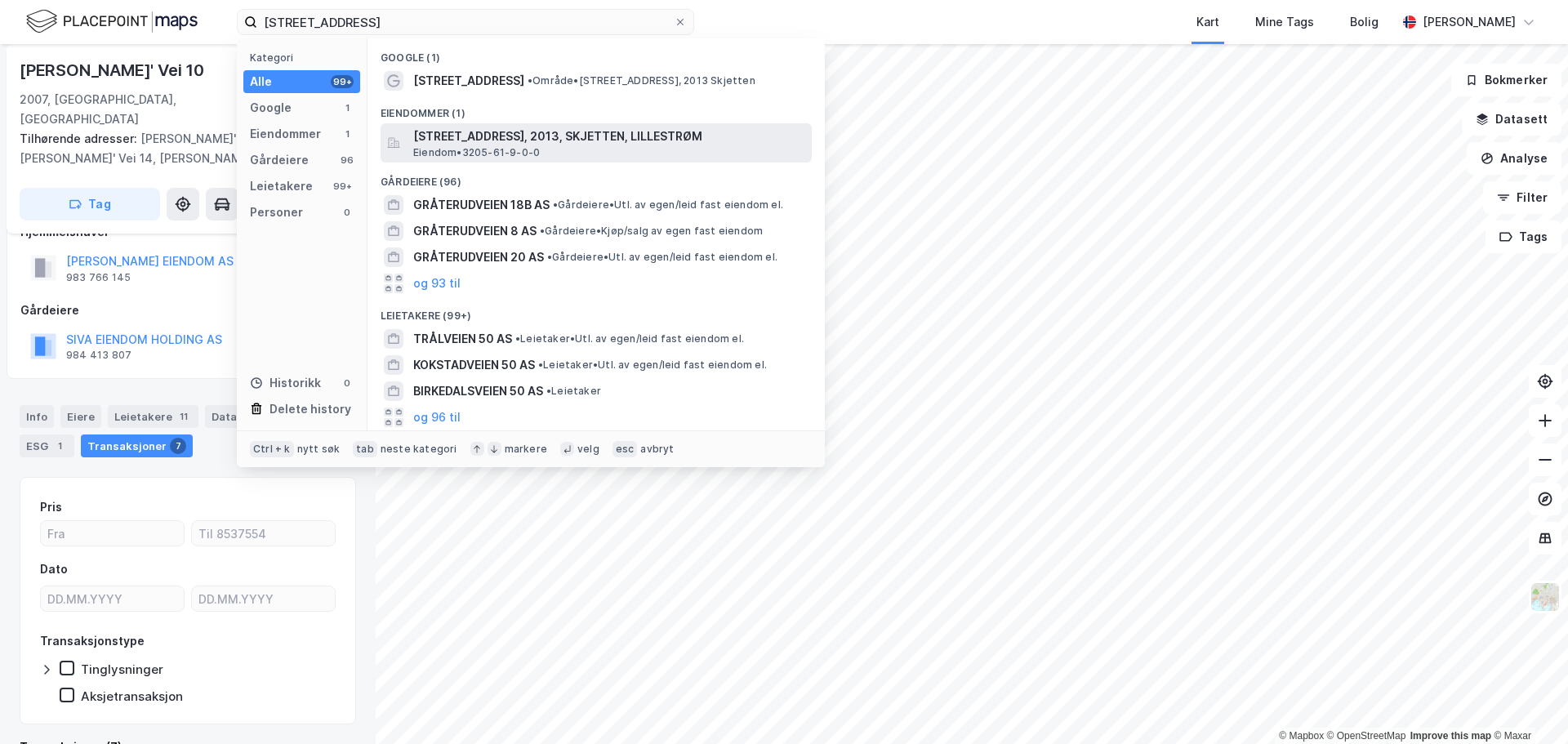
click at [463, 147] on span "Eiendom • 3205-61-9-0-0" at bounding box center [476, 152] width 126 height 13
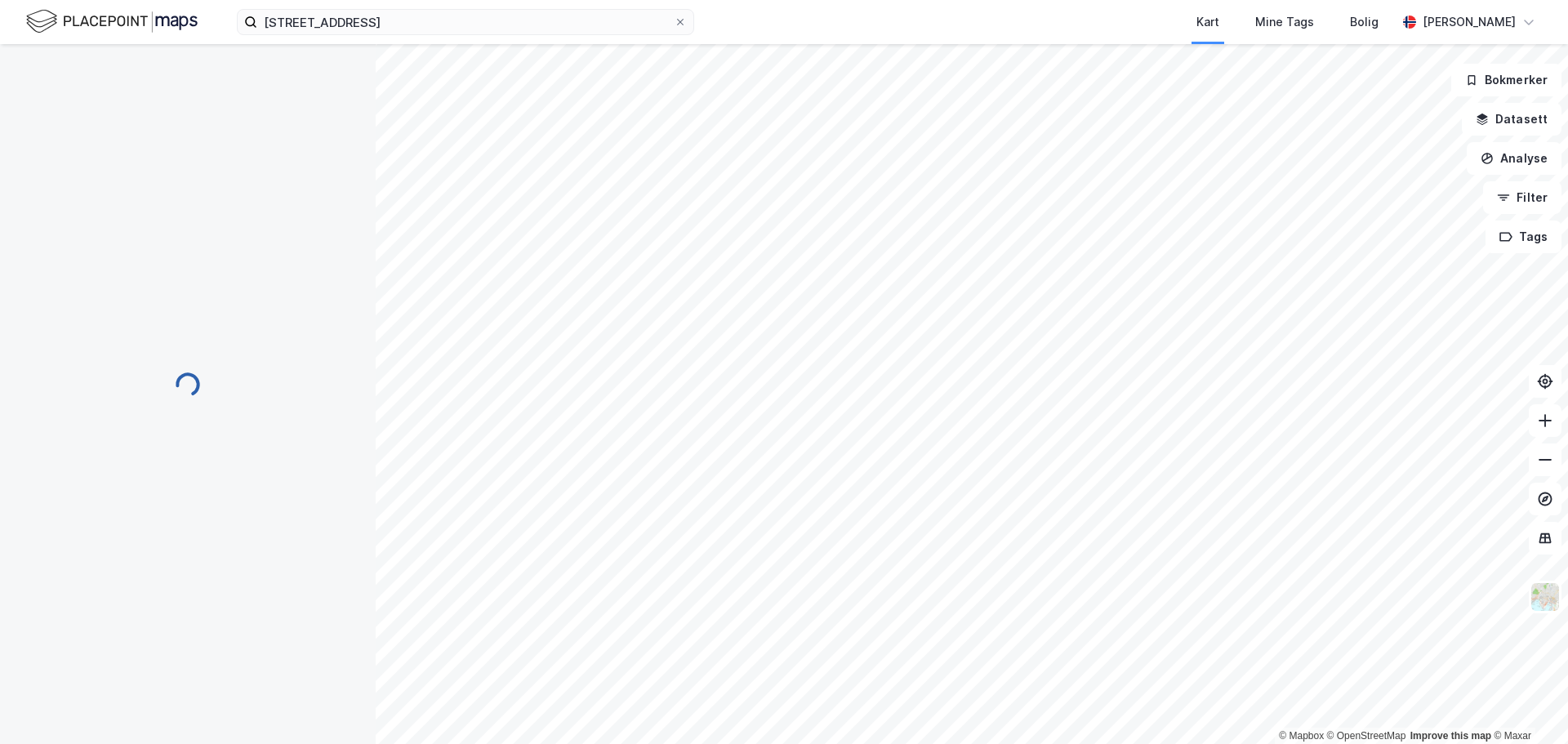
scroll to position [32, 0]
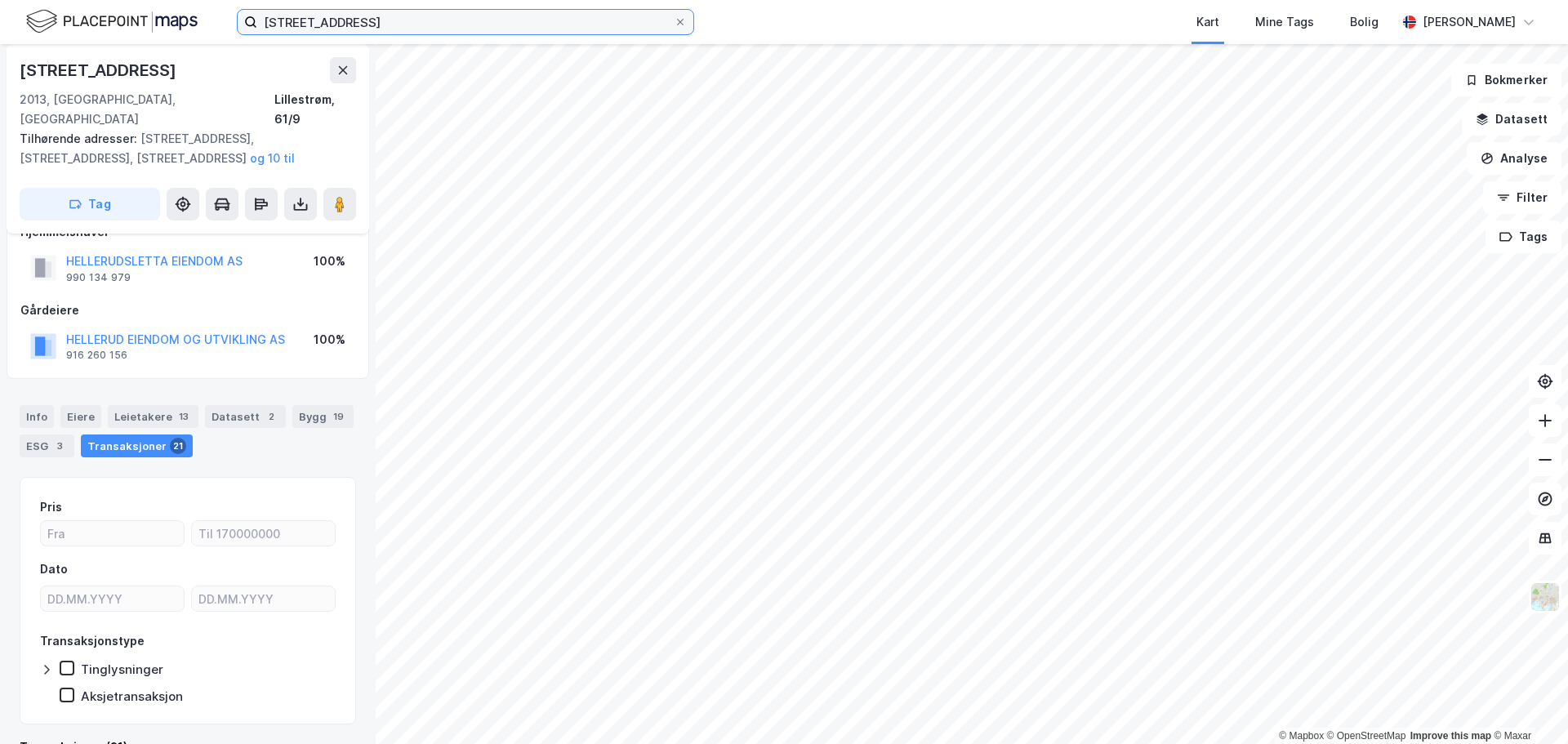
click at [375, 11] on input "Kragerudveien 50" at bounding box center [465, 22] width 416 height 25
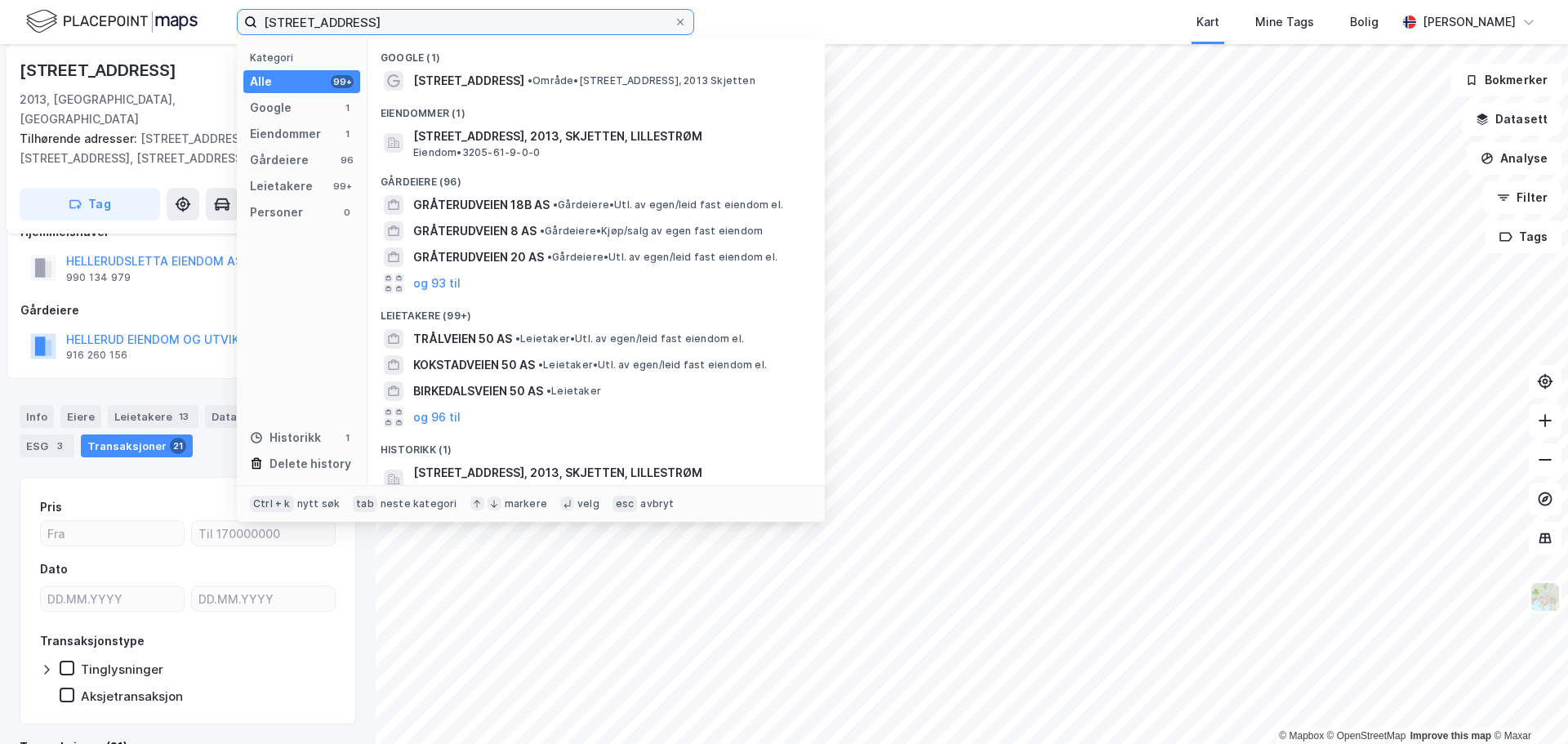
click at [375, 11] on input "Kragerudveien 50" at bounding box center [465, 22] width 416 height 25
paste input "Nittedalsgata"
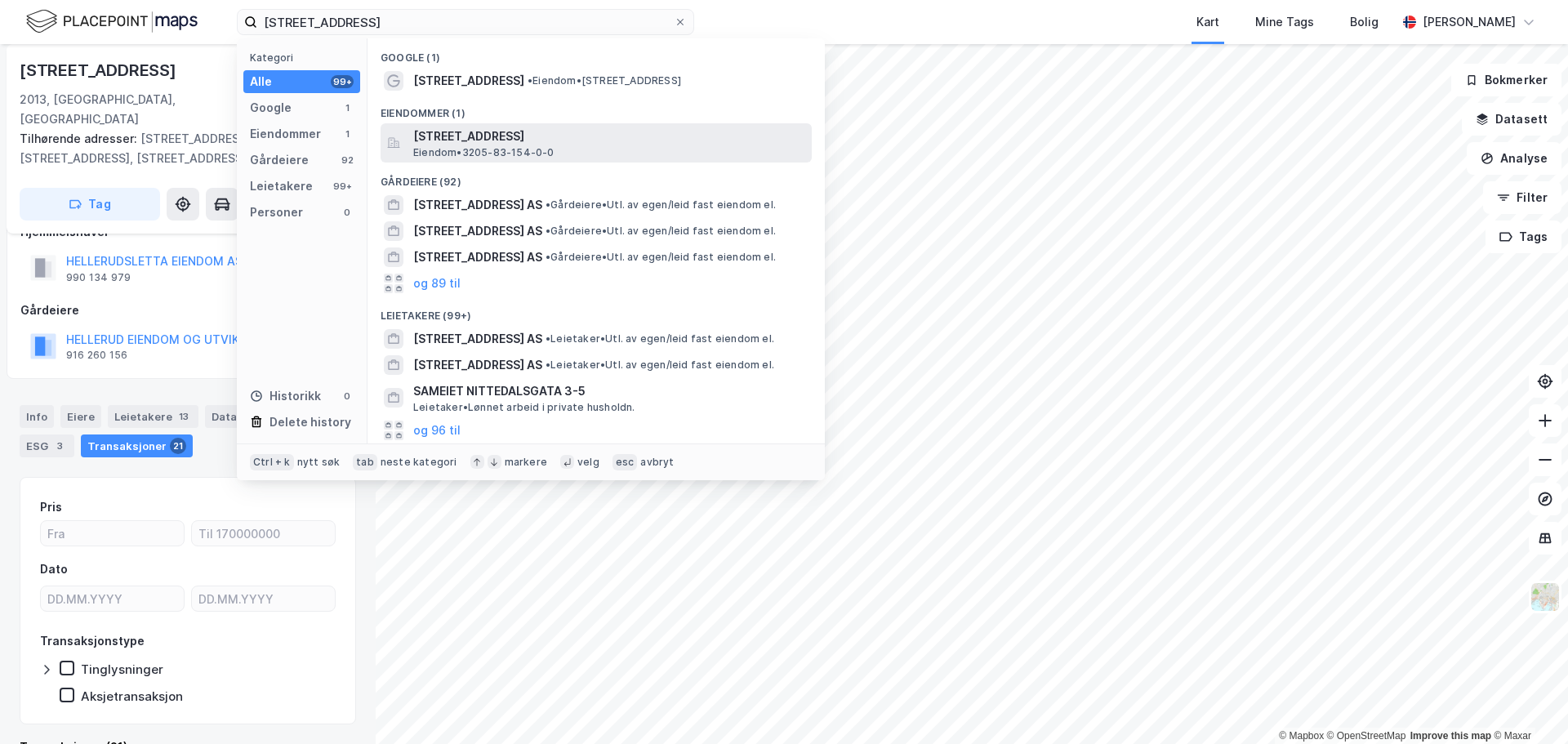
click at [481, 140] on span "Nittedalsgata 50, 2000, LILLESTRØM, LILLESTRØM" at bounding box center [609, 136] width 392 height 20
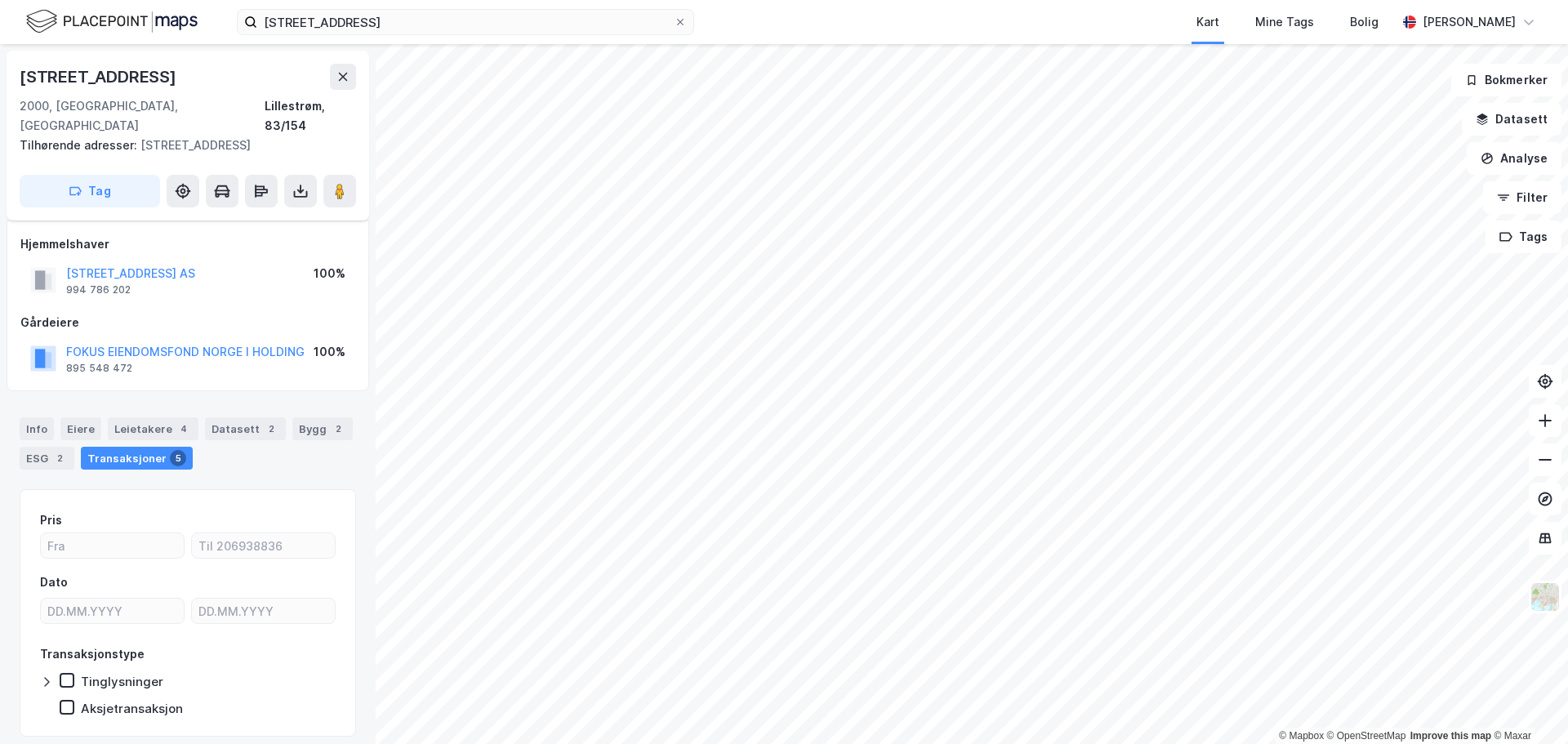
scroll to position [32, 0]
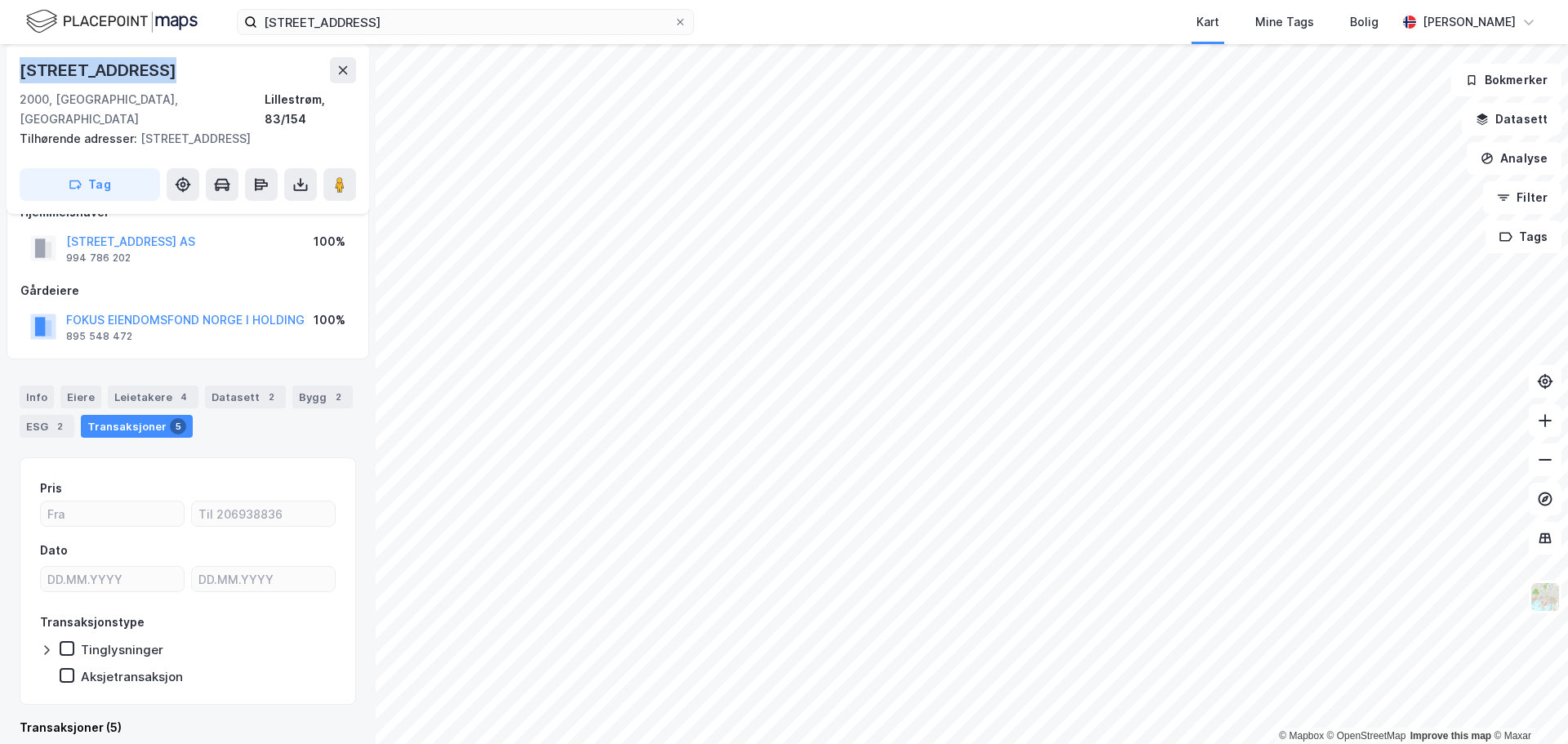
drag, startPoint x: 76, startPoint y: 75, endPoint x: 17, endPoint y: 76, distance: 59.0
click at [17, 76] on div "Nittedalsgata 50 2000, Lillestrøm, Akershus Lillestrøm, 83/154 Tilhørende adres…" at bounding box center [187, 129] width 362 height 170
copy div "Nittedalsgata 50"
click at [37, 385] on div "Info" at bounding box center [36, 396] width 34 height 23
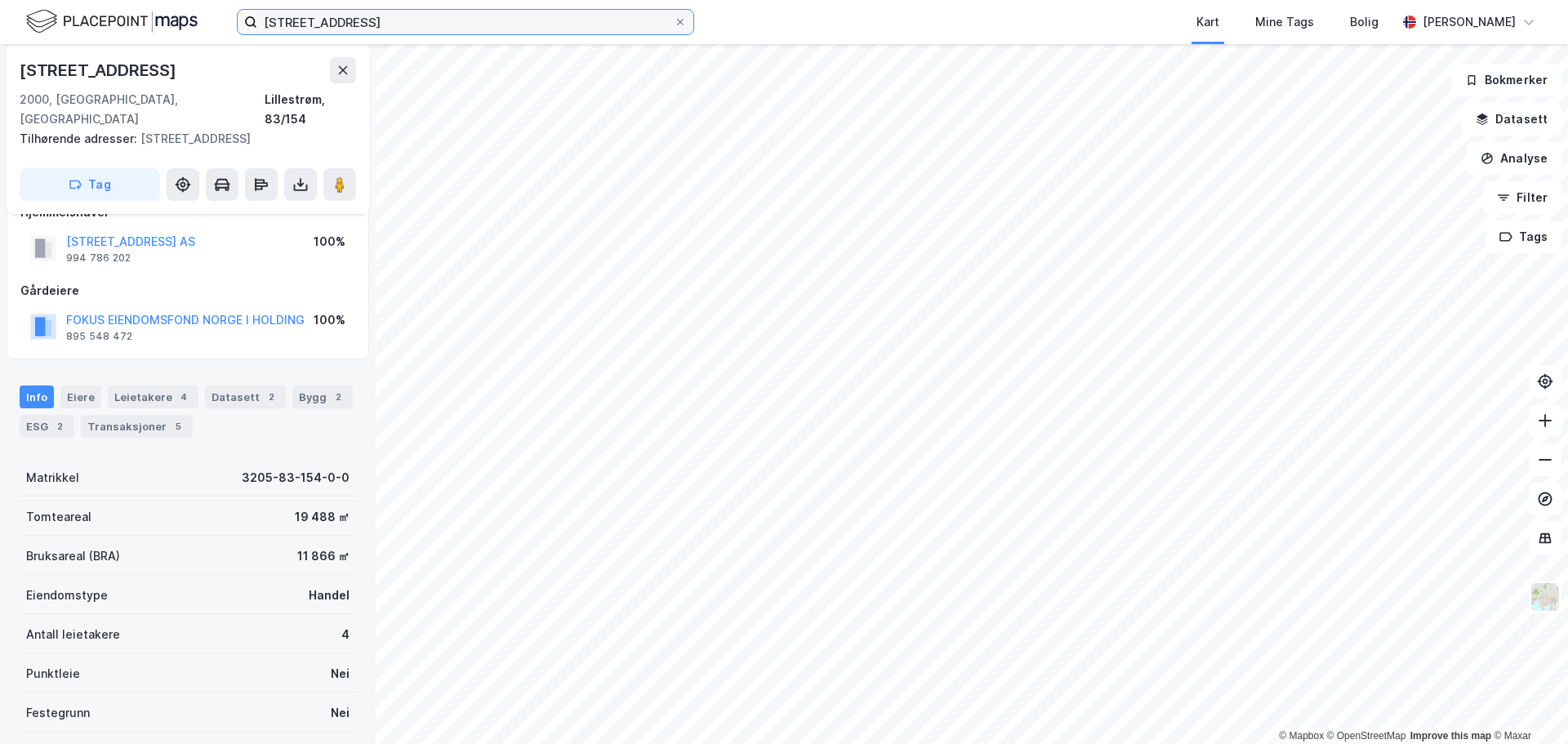
click at [329, 24] on input "Nittedalsgata 50" at bounding box center [465, 22] width 416 height 25
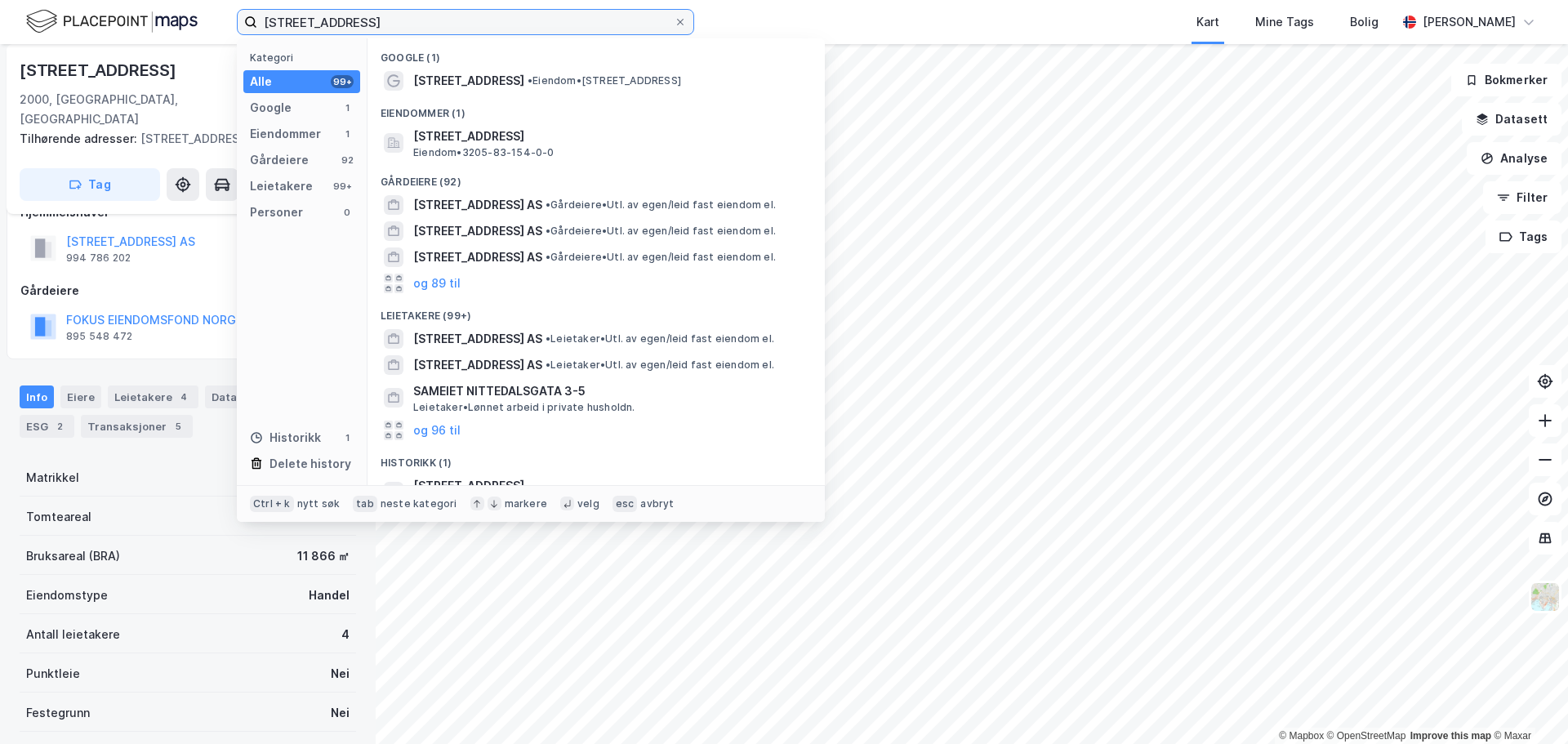
click at [329, 24] on input "Nittedalsgata 50" at bounding box center [465, 22] width 416 height 25
paste input "Kjeppestadveien 44"
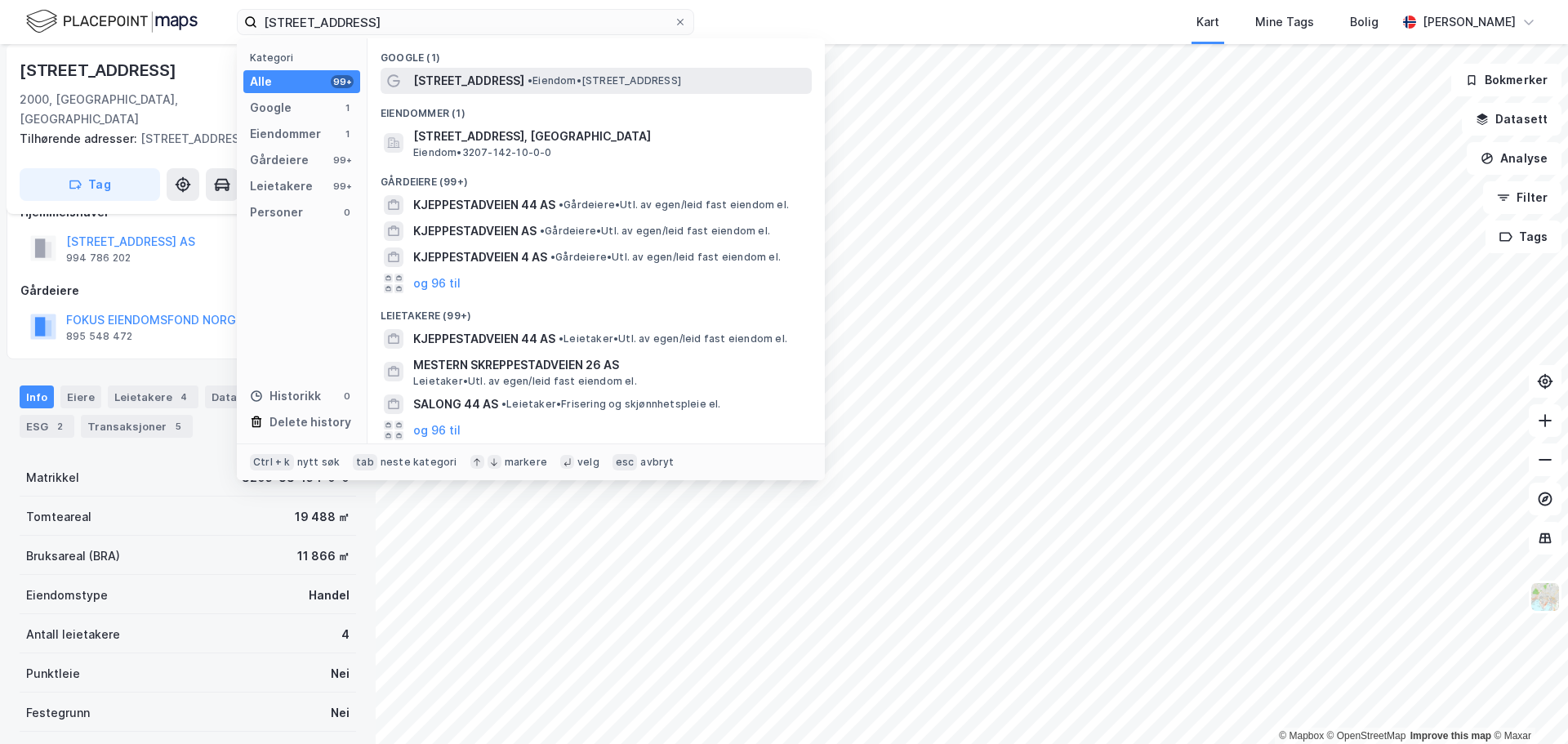
click at [514, 92] on div "Kjeppestadveien 44 • Eiendom • Kjeppestadveien 44, 1400 Ski" at bounding box center [596, 81] width 431 height 26
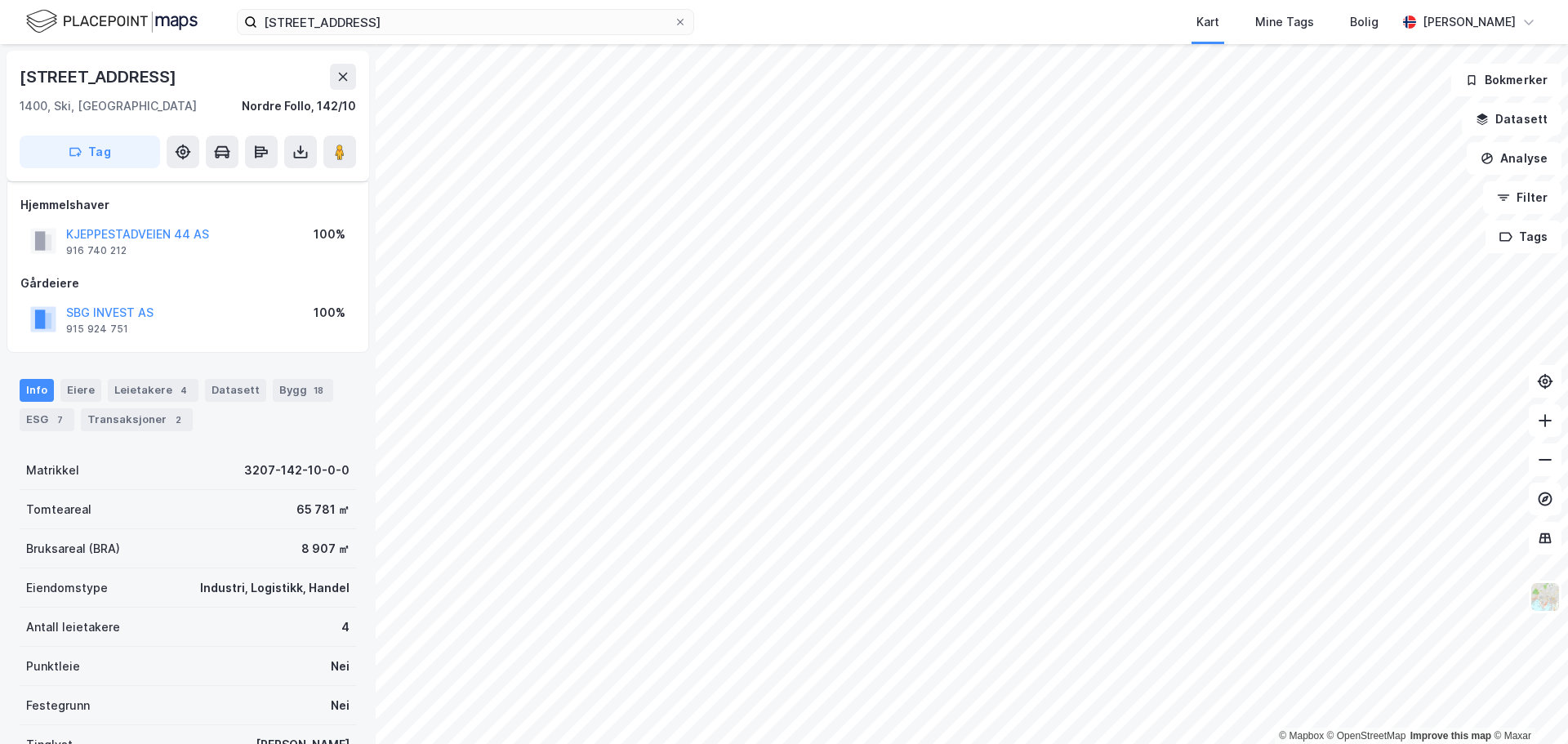
scroll to position [32, 0]
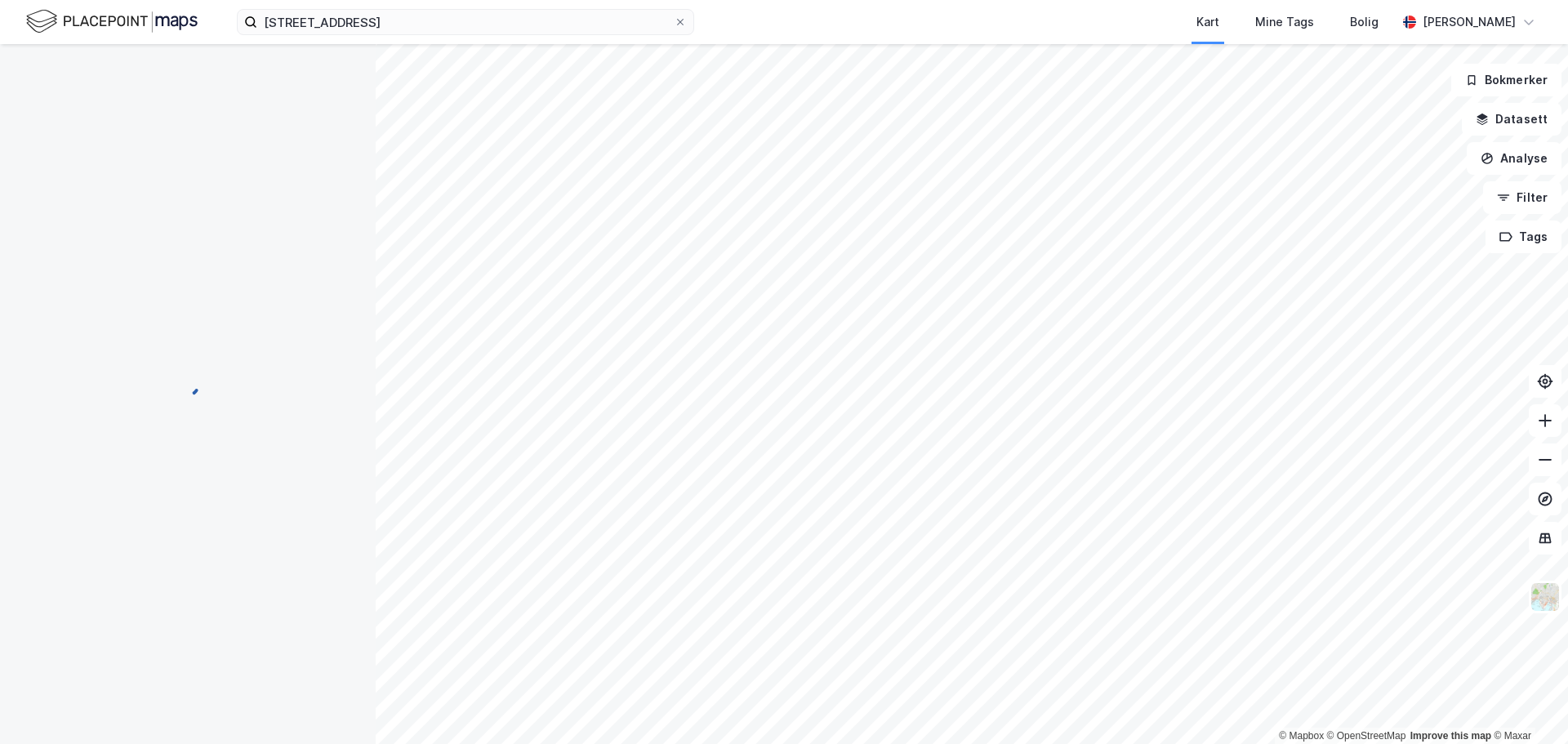
scroll to position [32, 0]
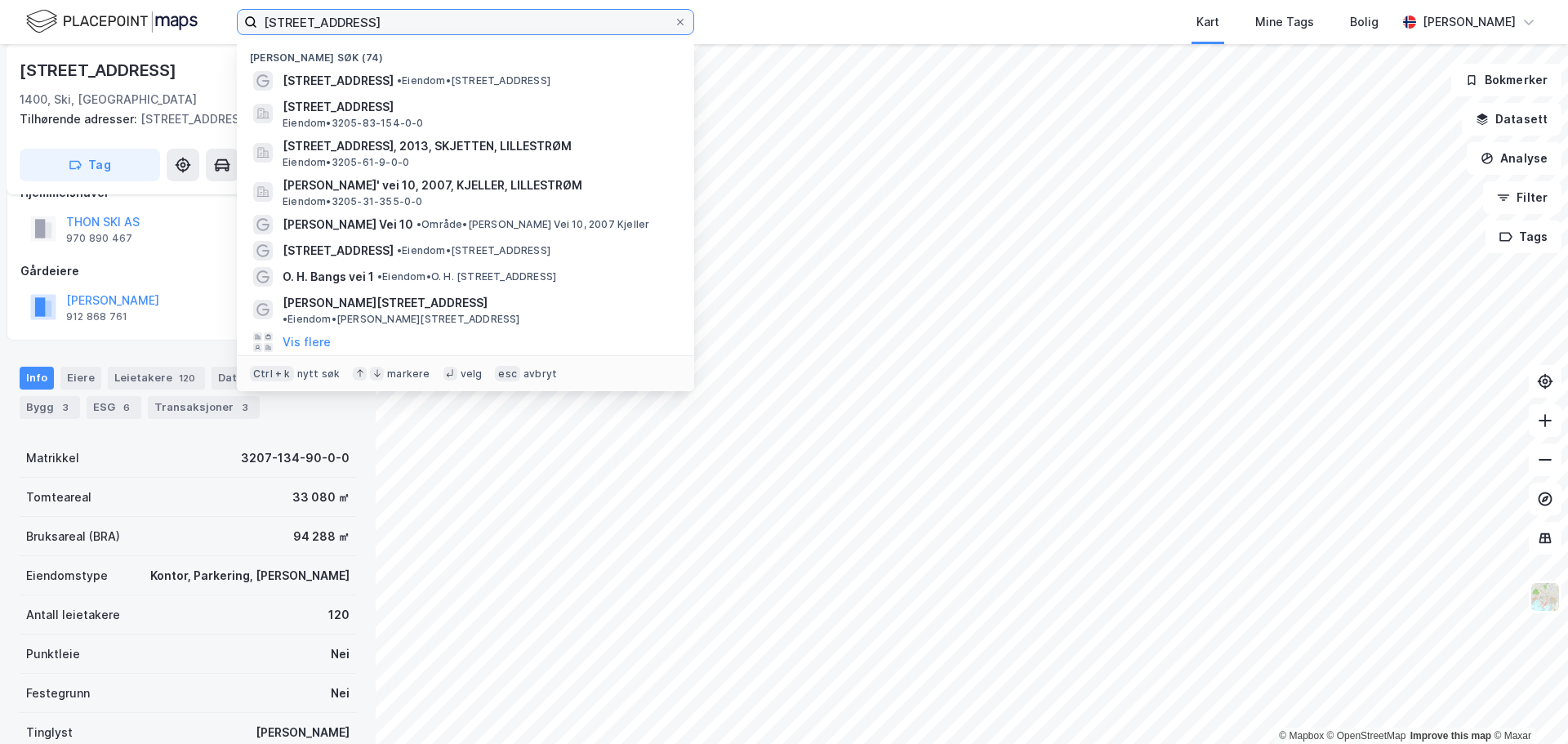
click at [466, 28] on input "Kjeppestadveien 44" at bounding box center [465, 22] width 416 height 25
paste input "Lienga 2"
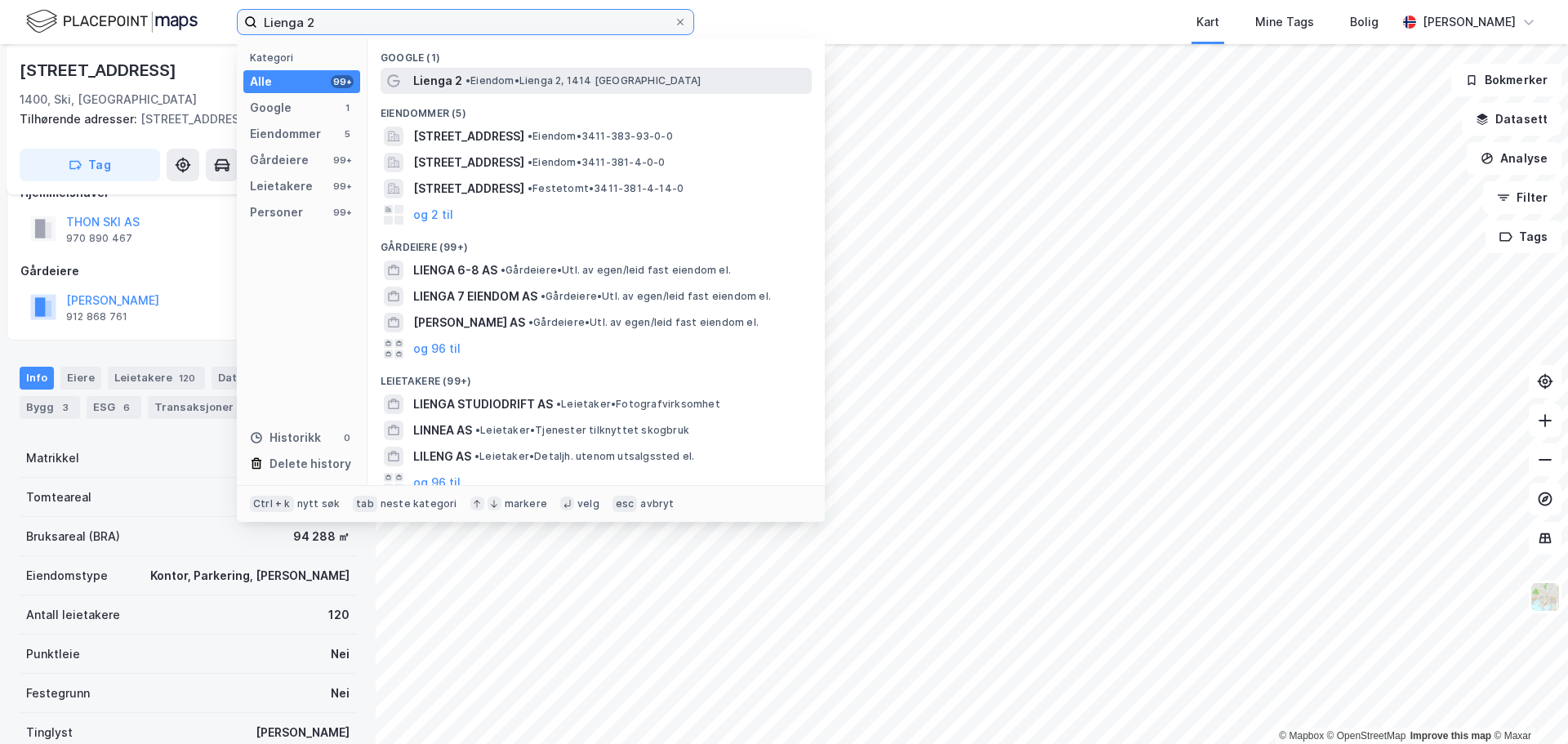
type input "Lienga 2"
click at [516, 81] on span "• Eiendom • Lienga 2, 1414 Trollåsen" at bounding box center [583, 81] width 235 height 13
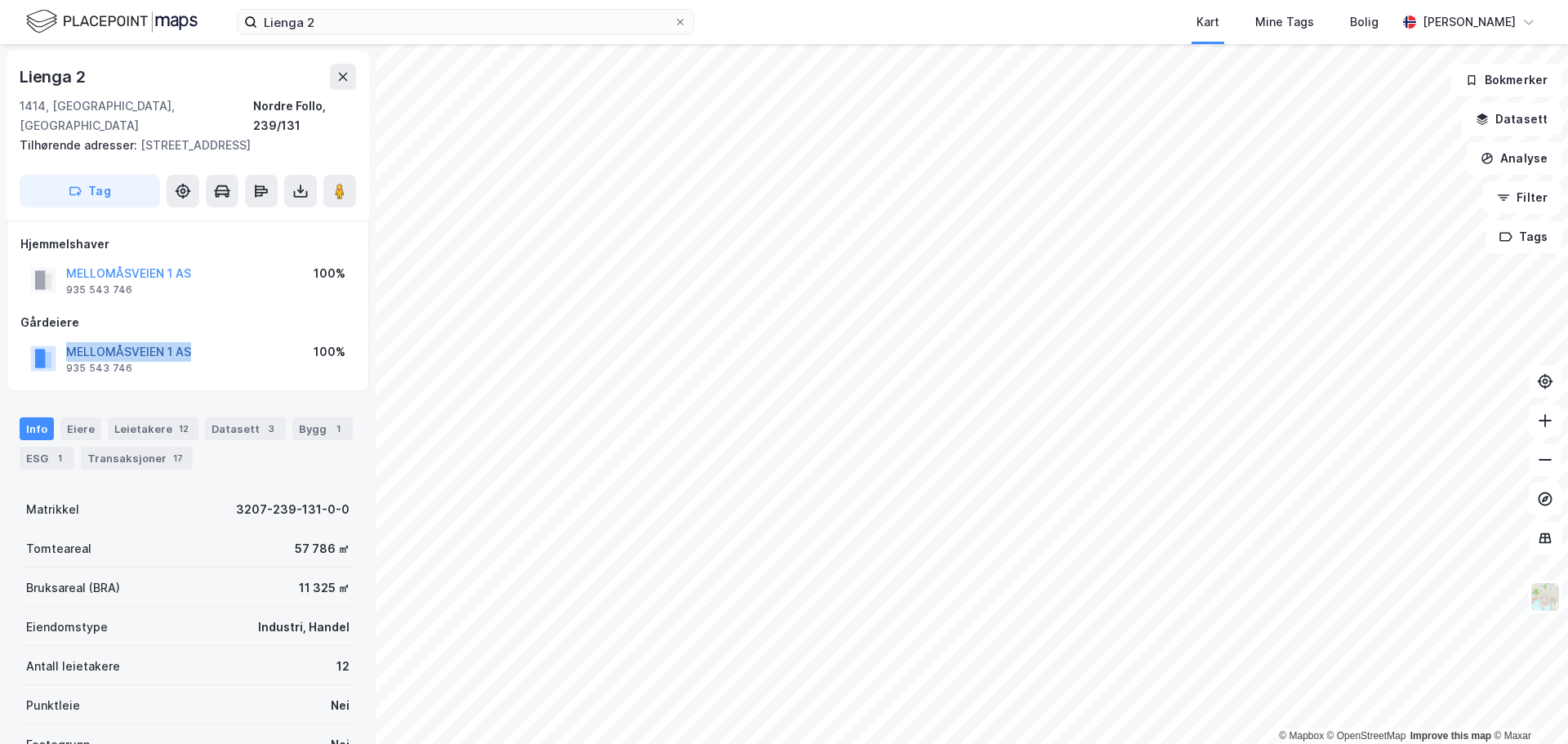
drag, startPoint x: 208, startPoint y: 330, endPoint x: 68, endPoint y: 333, distance: 140.0
click at [68, 339] on div "MELLOMÅSVEIEN 1 AS 935 543 746 100%" at bounding box center [187, 359] width 335 height 39
copy button "MELLOMÅSVEIEN 1 AS"
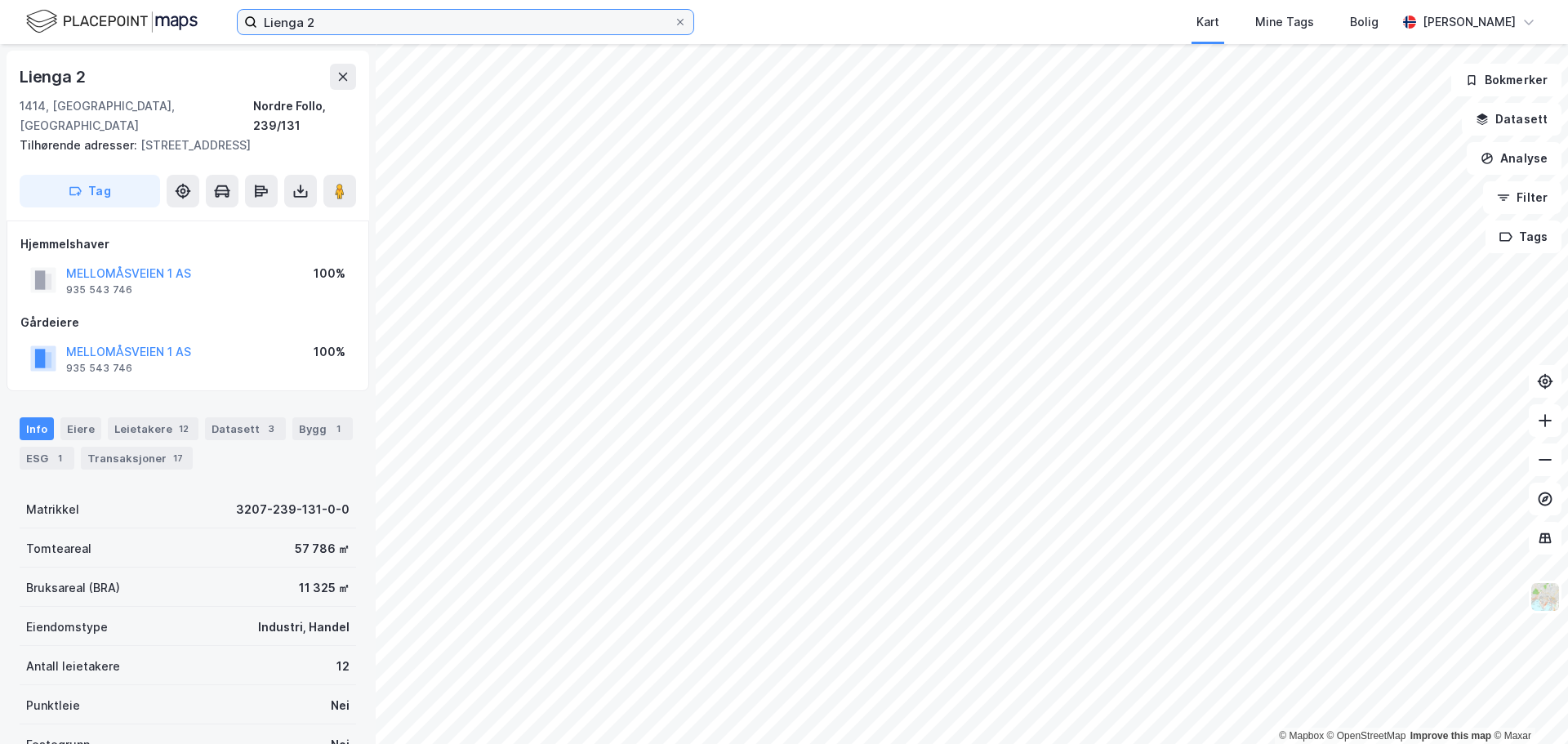
click at [672, 20] on input "Lienga 2" at bounding box center [465, 22] width 416 height 25
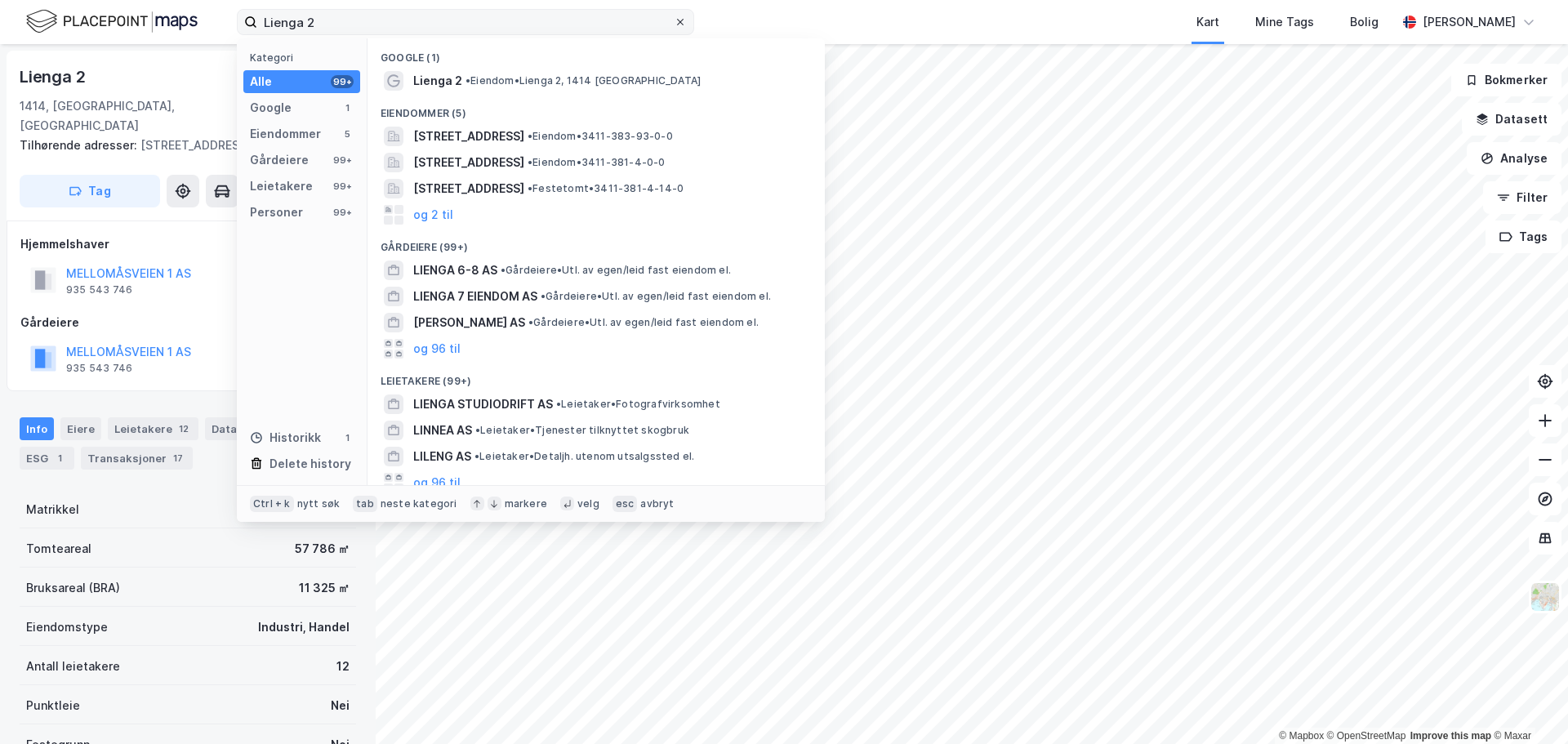
click at [684, 20] on icon at bounding box center [680, 22] width 10 height 10
click at [673, 20] on input "Lienga 2" at bounding box center [465, 22] width 416 height 25
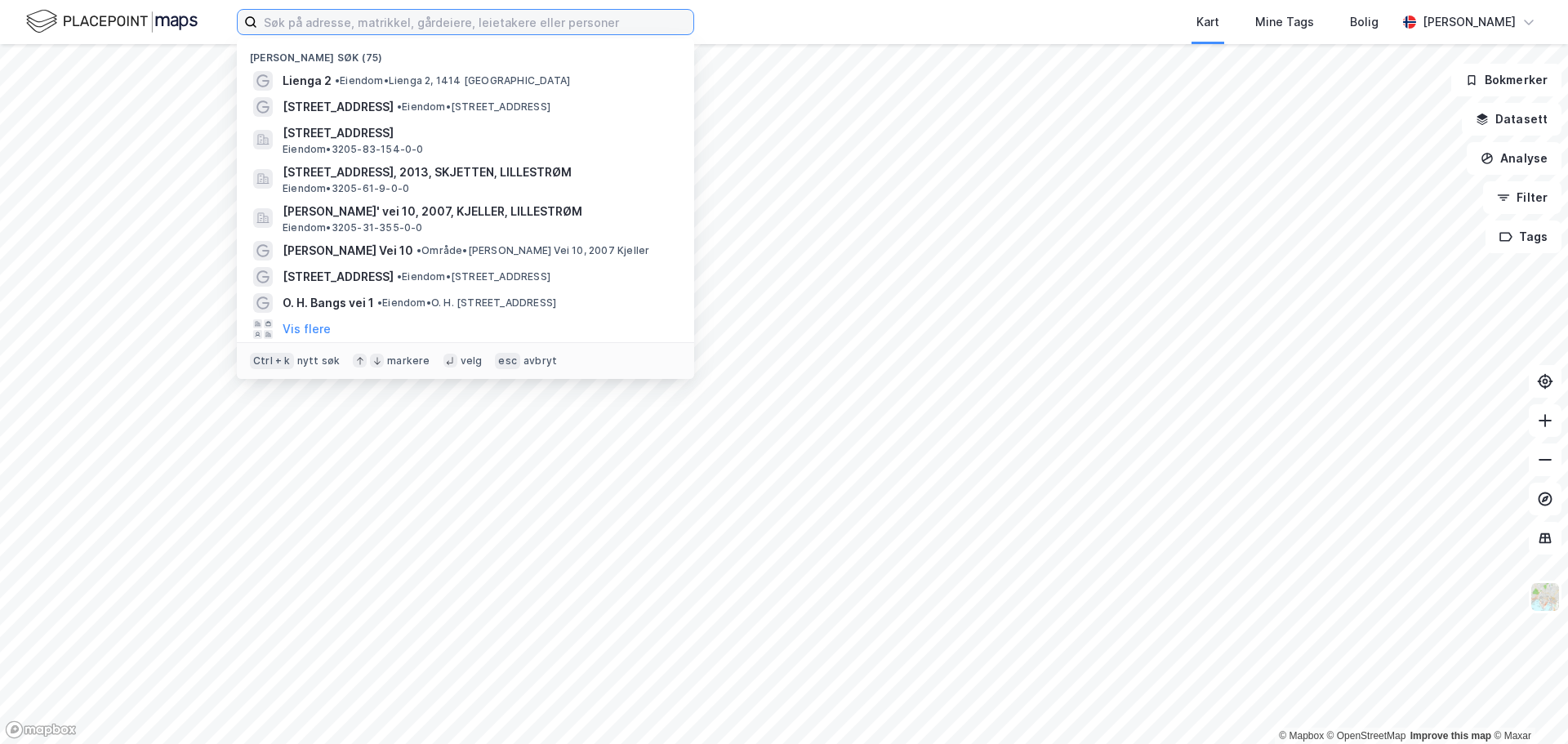
paste input "Kleverveien 2"
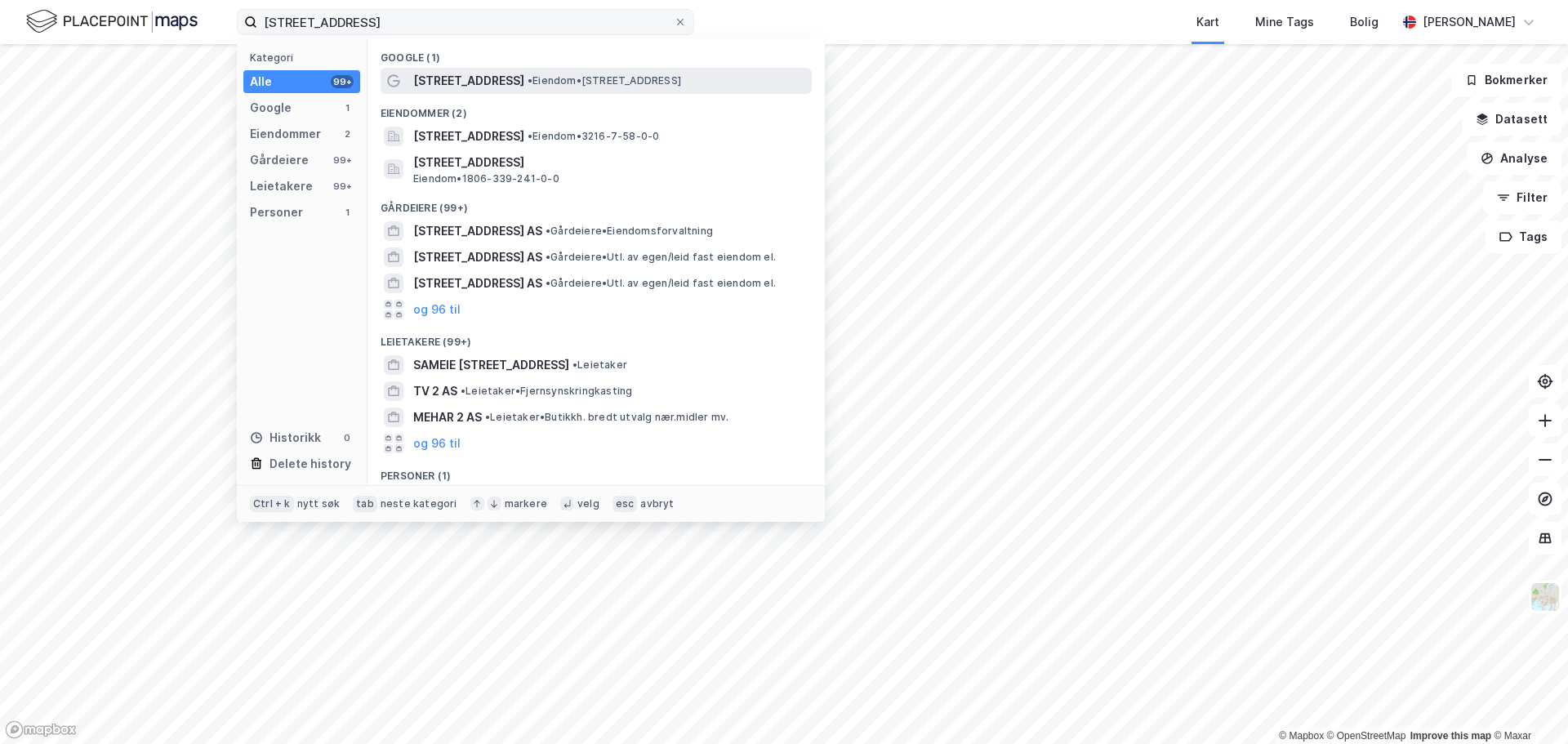
click at [541, 89] on div "Kleverveien 2 • Eiendom • Kleverveien 2, 8540 Ballangen" at bounding box center [611, 81] width 395 height 20
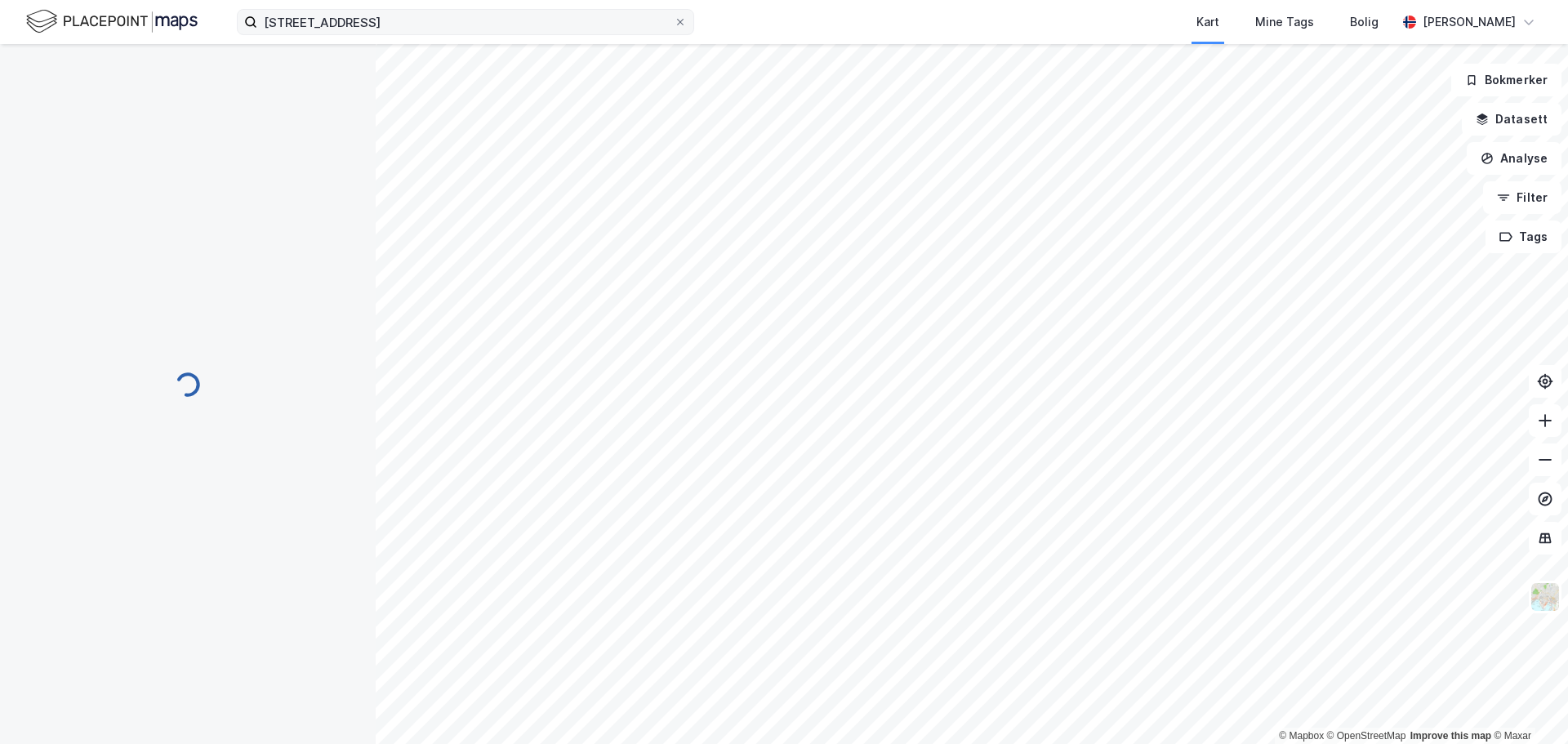
scroll to position [1, 0]
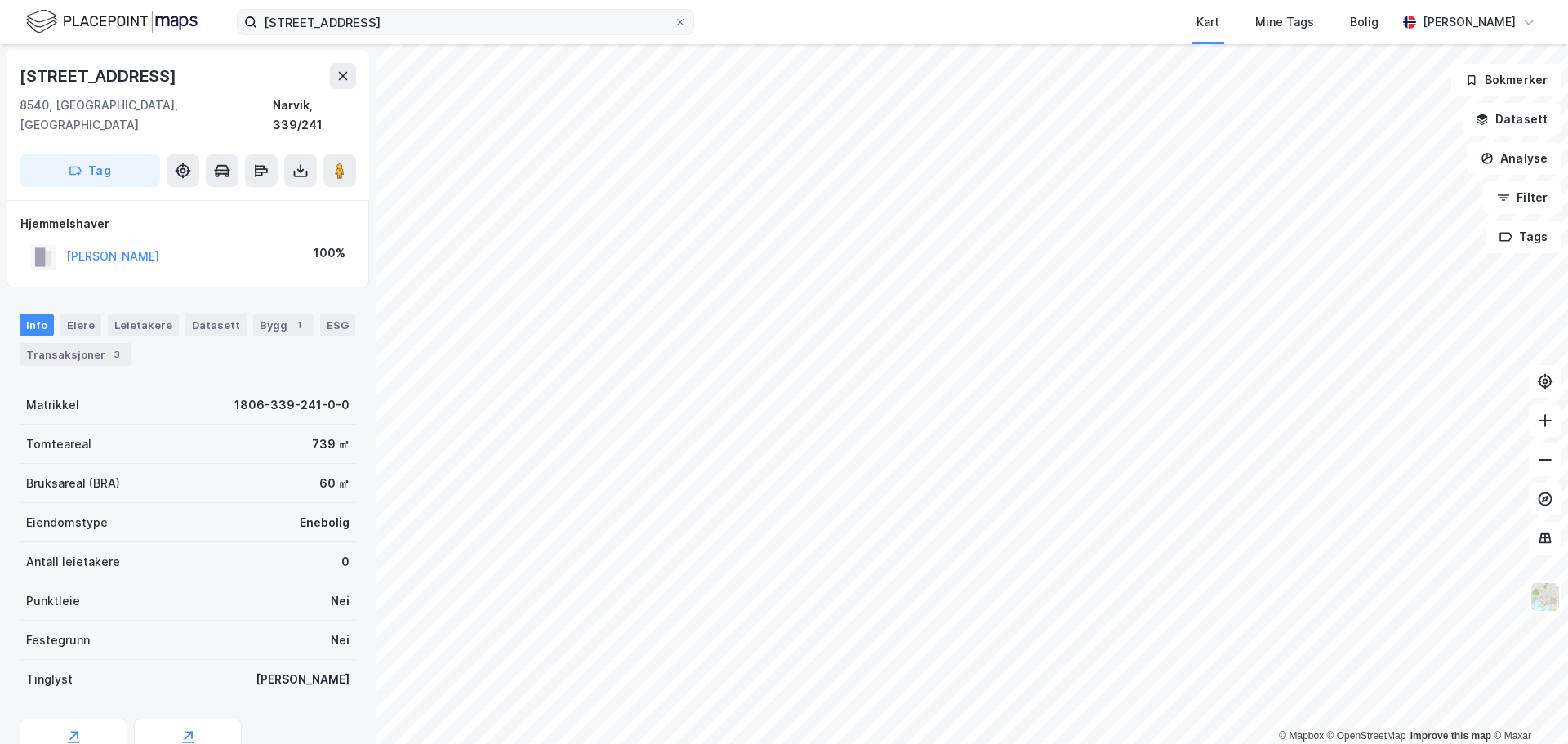
click at [431, 8] on div "Kleverveien 2 Kart Mine Tags Bolig Mikkel Tefre Lunder" at bounding box center [784, 22] width 1568 height 44
click at [428, 22] on input "Kleverveien 2" at bounding box center [465, 22] width 416 height 25
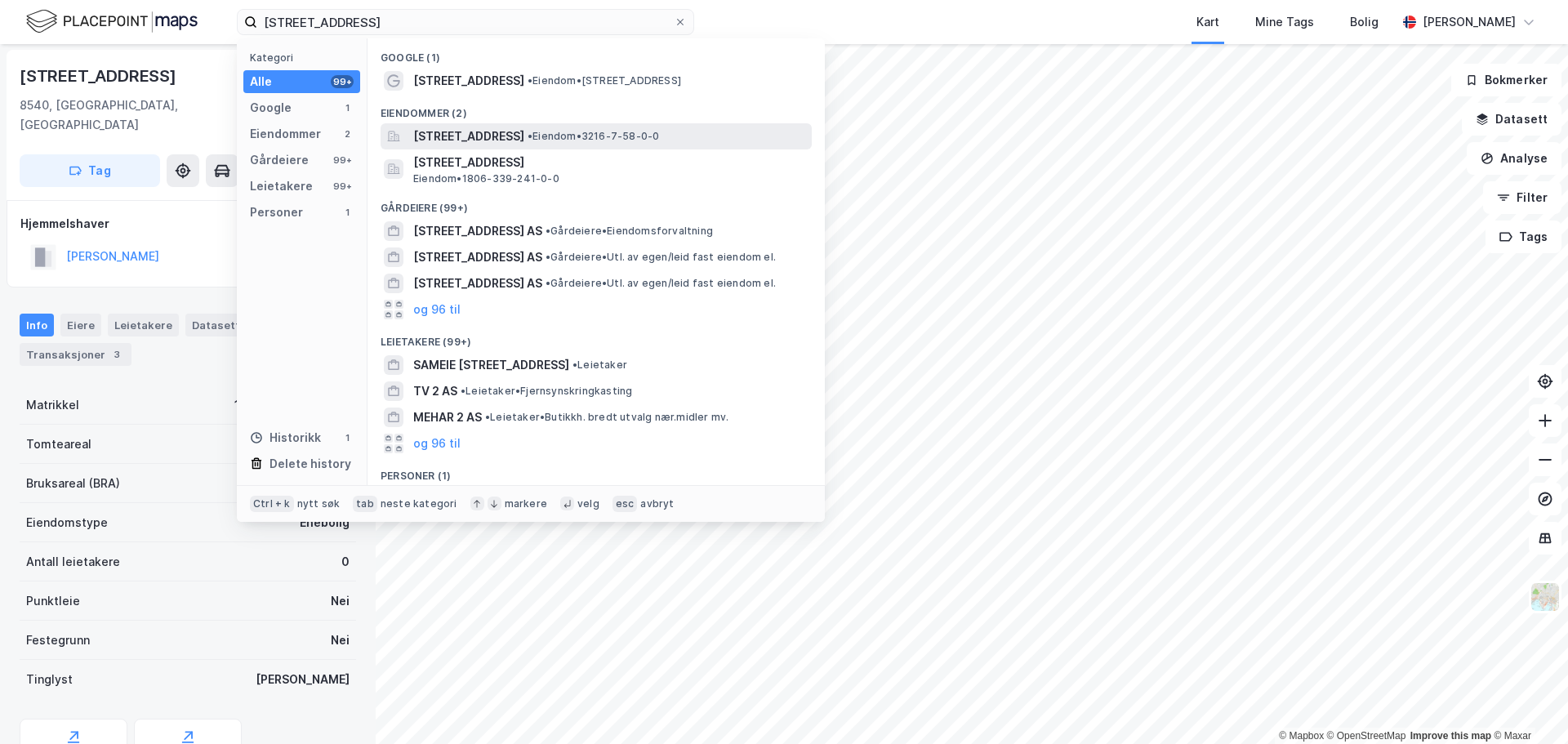
click at [524, 135] on span "Kleverveien 2, 1543, VESTBY, VESTBY" at bounding box center [468, 136] width 111 height 20
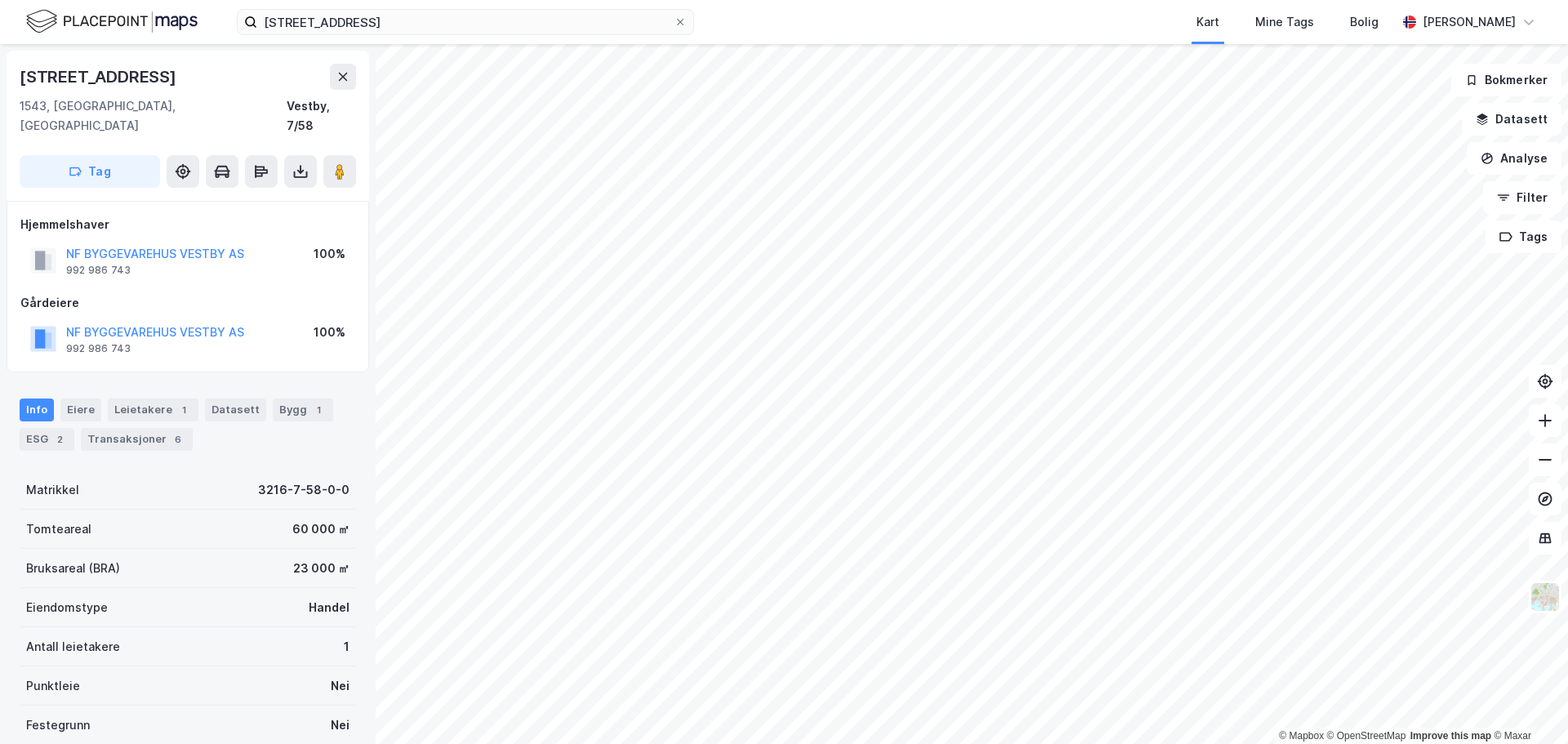
scroll to position [1, 0]
drag, startPoint x: 249, startPoint y: 314, endPoint x: 64, endPoint y: 318, distance: 185.0
click at [64, 319] on div "NF BYGGEVAREHUS VESTBY AS 992 986 743 100%" at bounding box center [187, 338] width 335 height 39
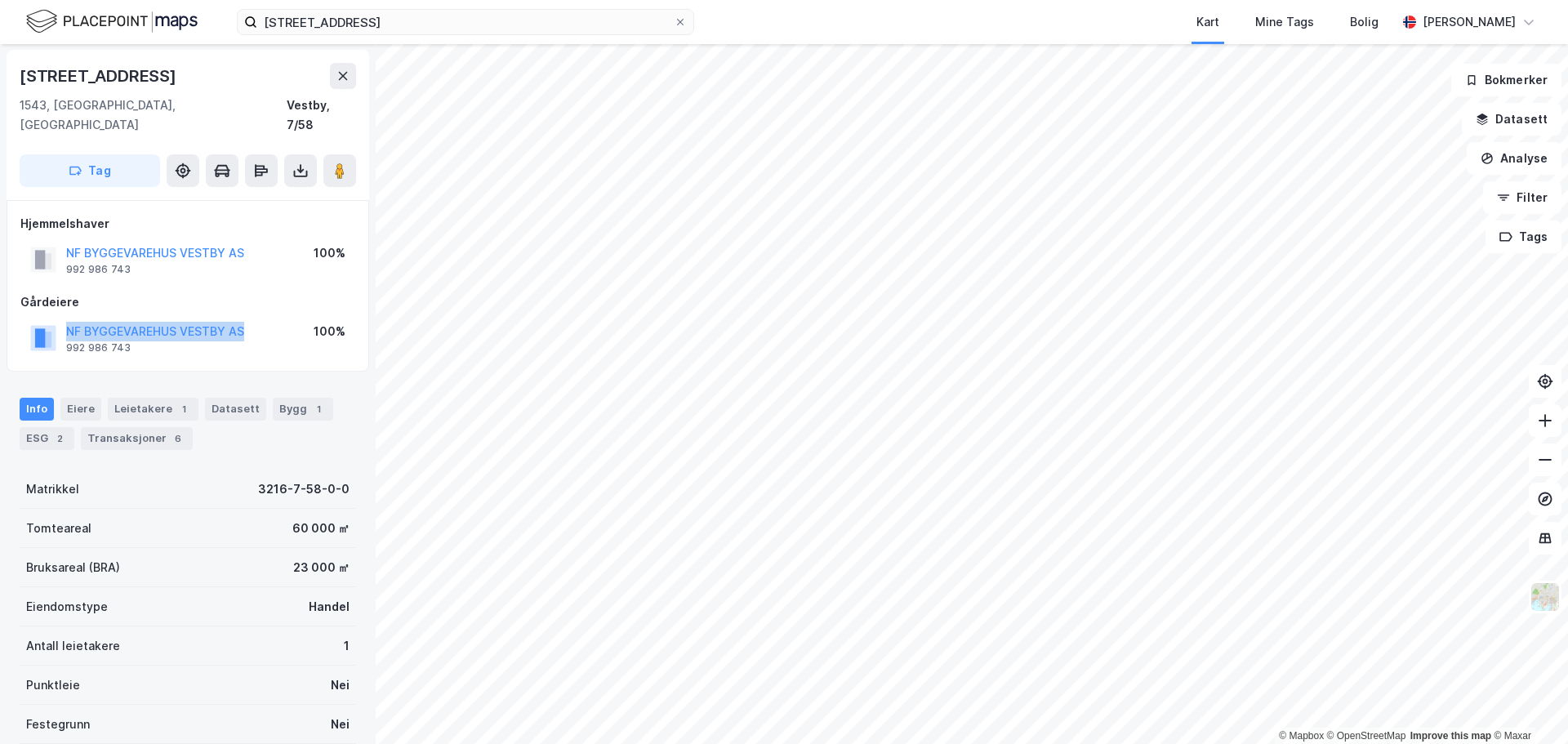
copy button "NF BYGGEVAREHUS VESTBY AS"
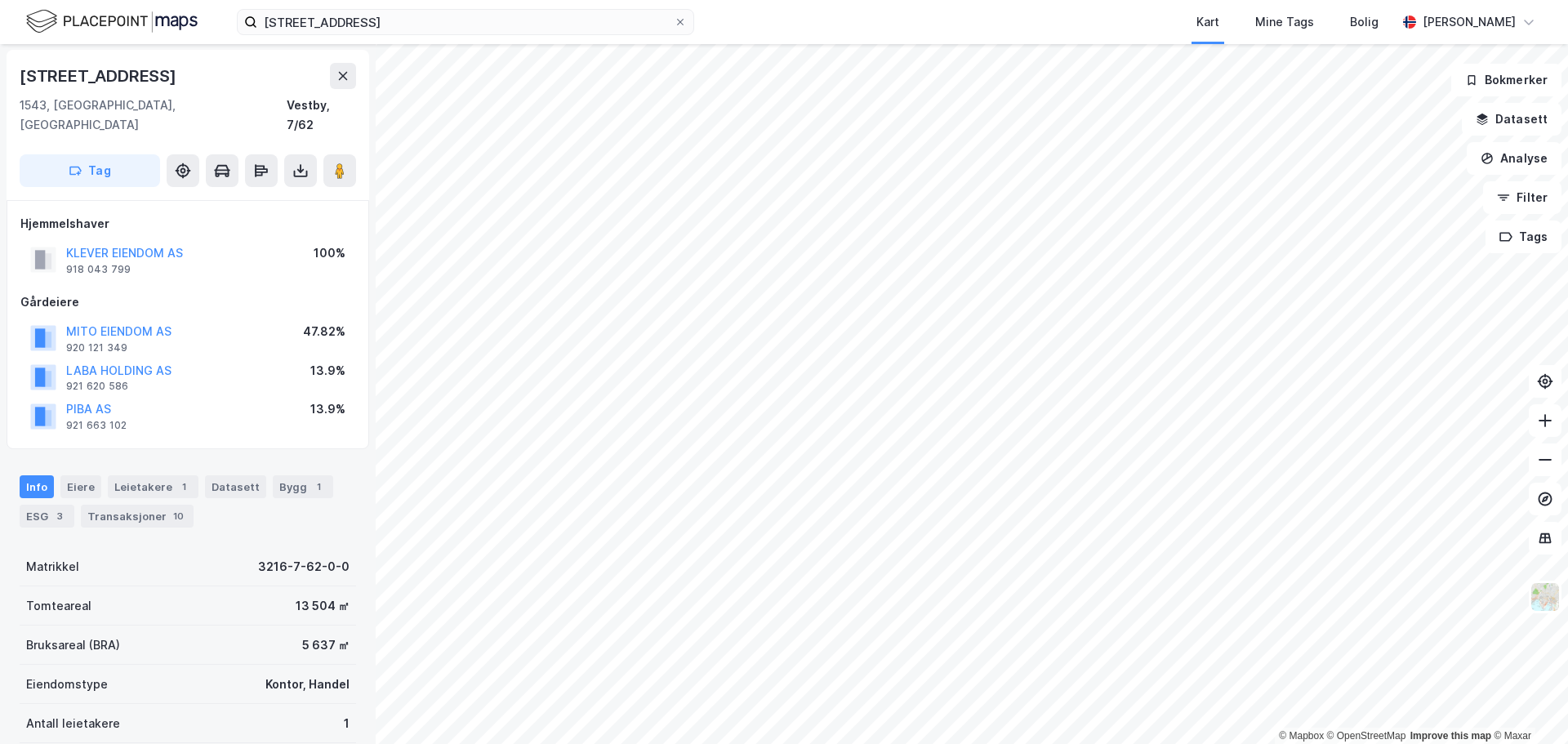
scroll to position [1, 0]
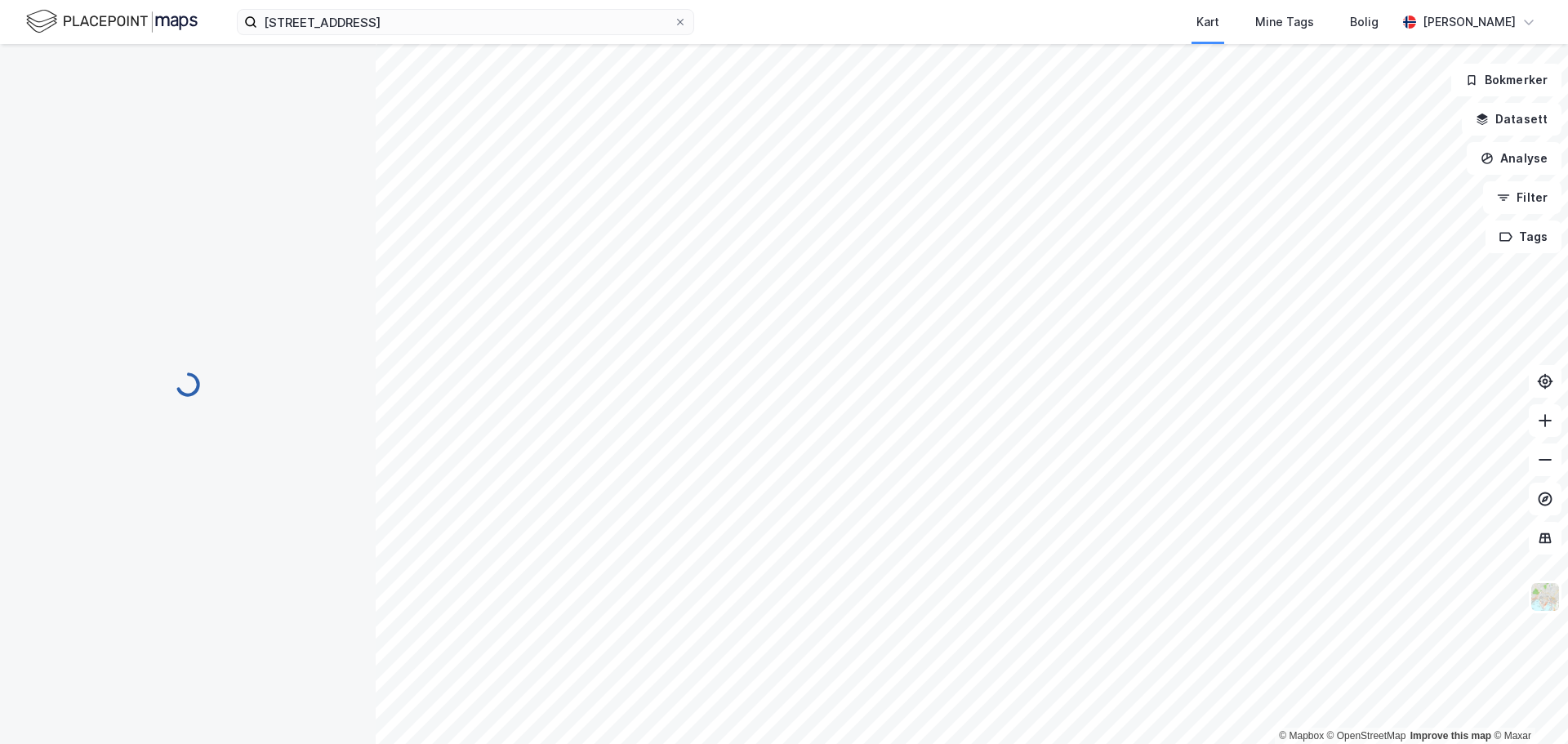
scroll to position [1, 0]
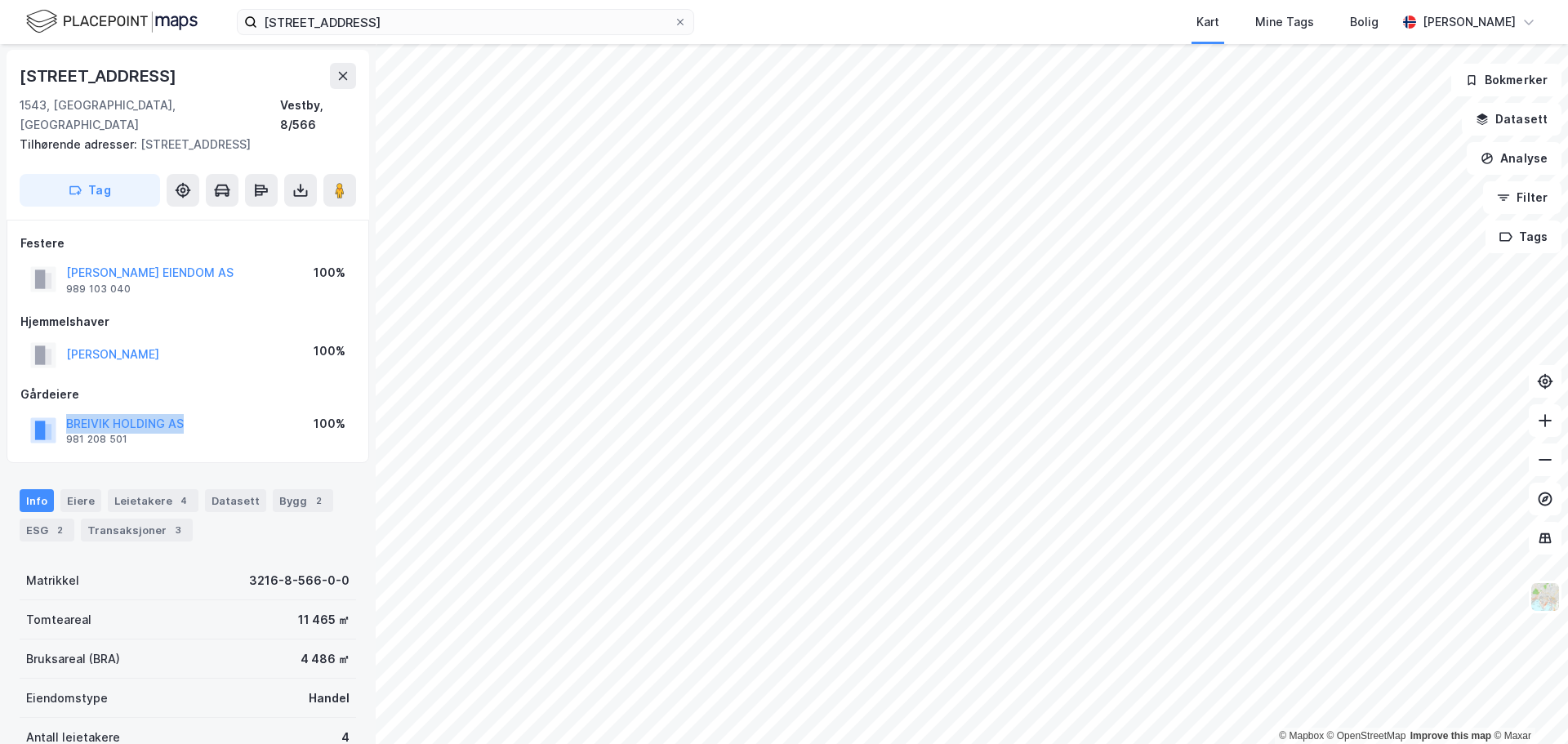
drag, startPoint x: 193, startPoint y: 400, endPoint x: 42, endPoint y: 397, distance: 151.0
click at [42, 411] on div "BREIVIK HOLDING AS 981 208 501 100%" at bounding box center [187, 430] width 335 height 39
copy button "BREIVIK HOLDING AS"
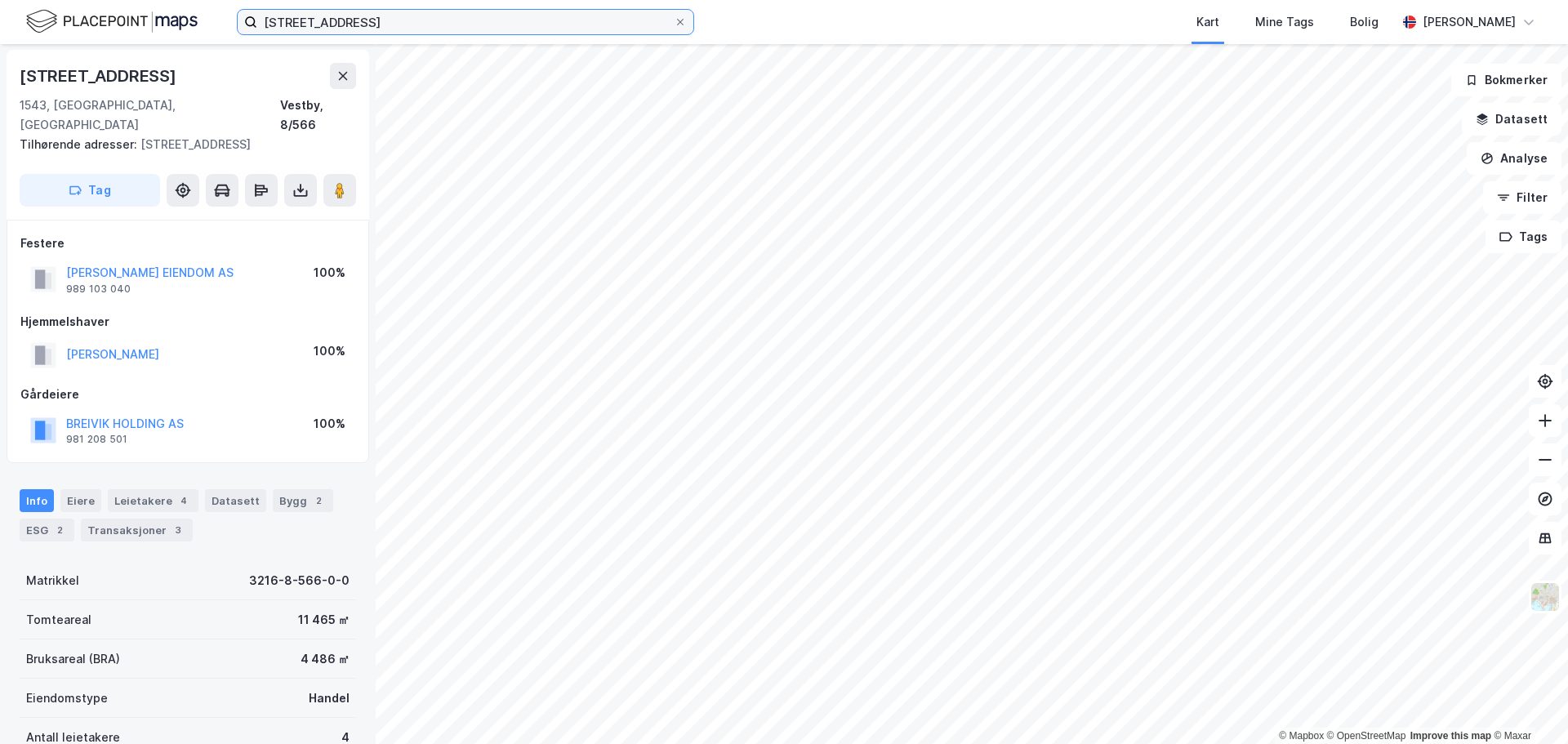
click at [338, 17] on input "Kleverveien 2" at bounding box center [465, 22] width 416 height 25
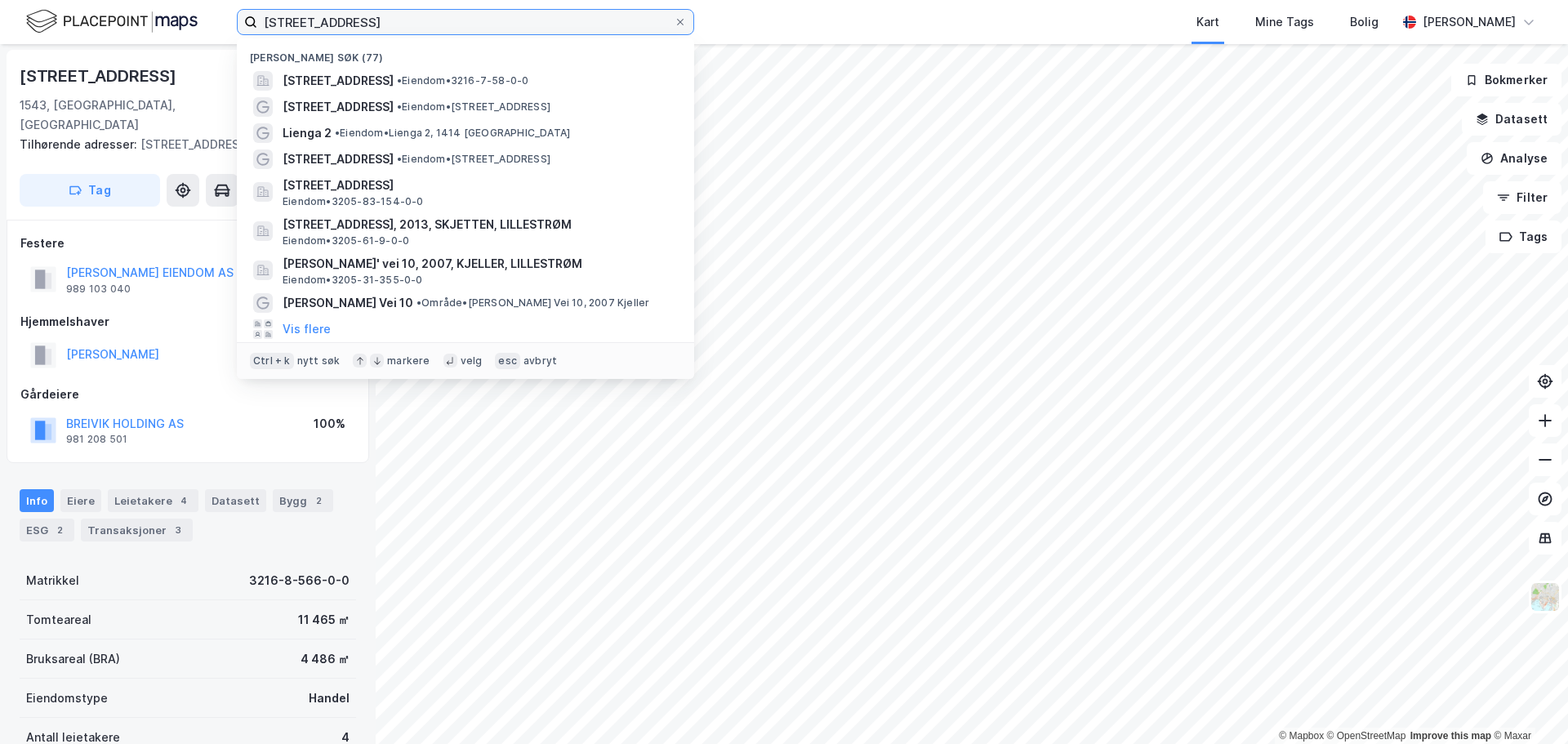
click at [338, 17] on input "Kleverveien 2" at bounding box center [465, 22] width 416 height 25
paste input "Solheimveien 3"
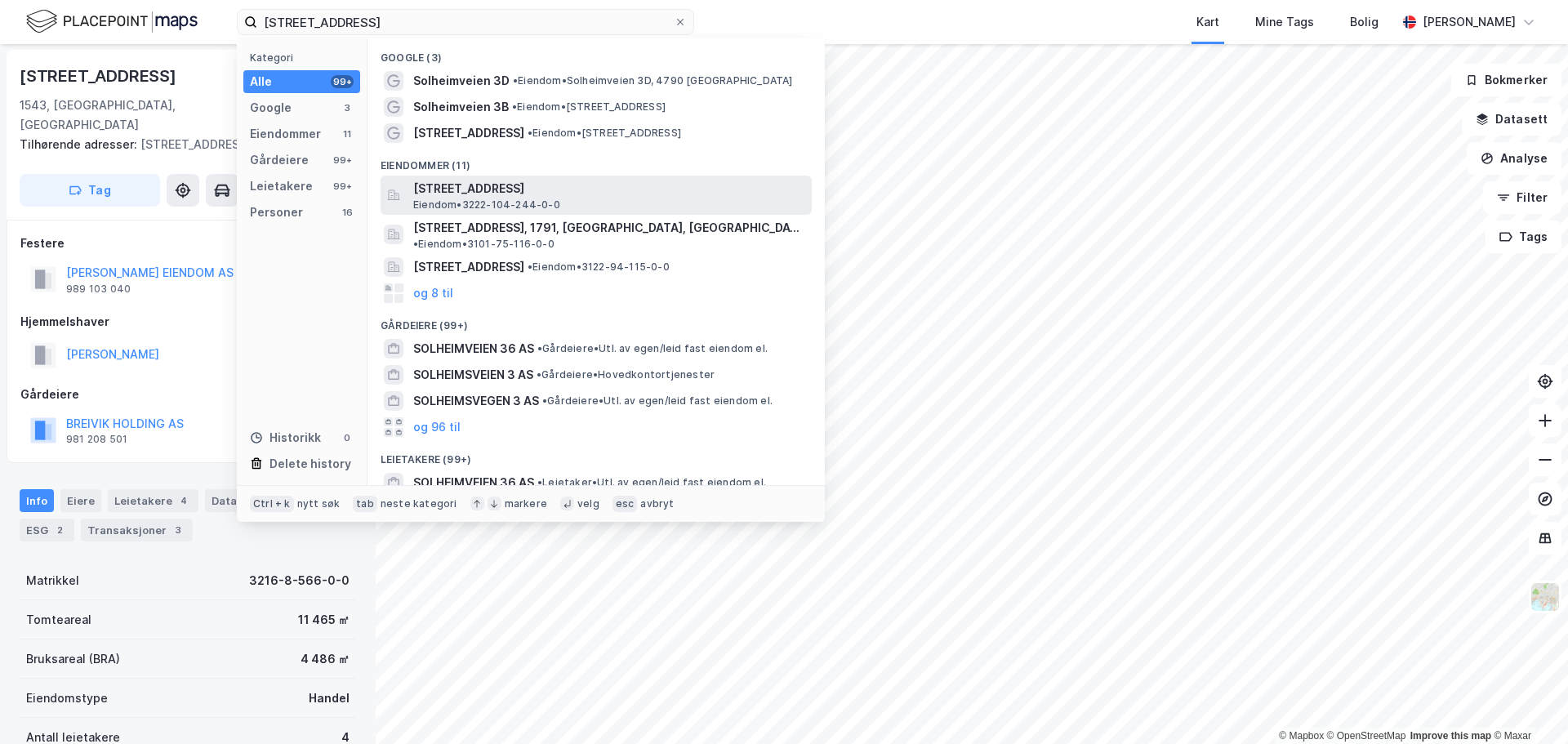
click at [528, 204] on span "Eiendom • 3222-104-244-0-0" at bounding box center [486, 204] width 147 height 13
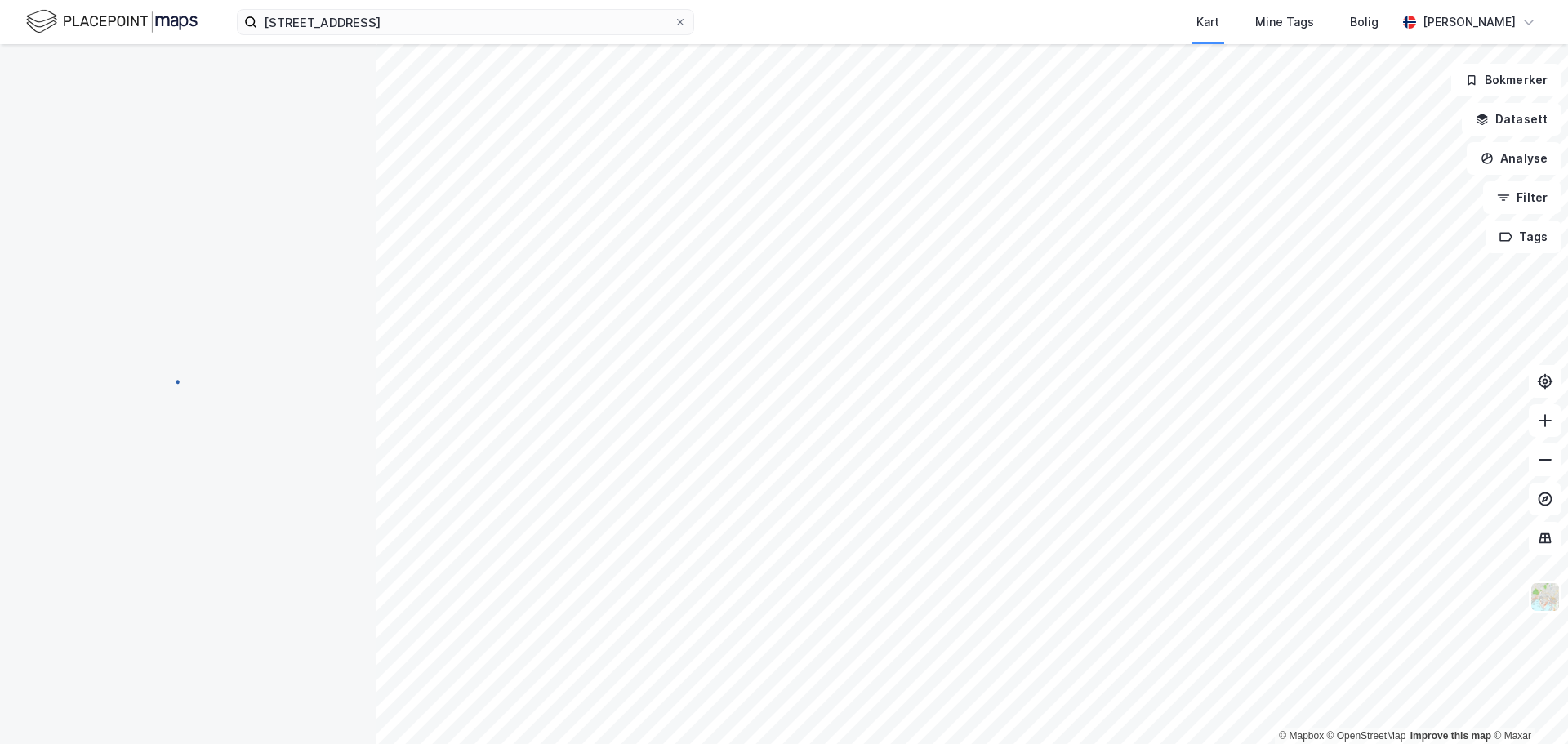
scroll to position [1, 0]
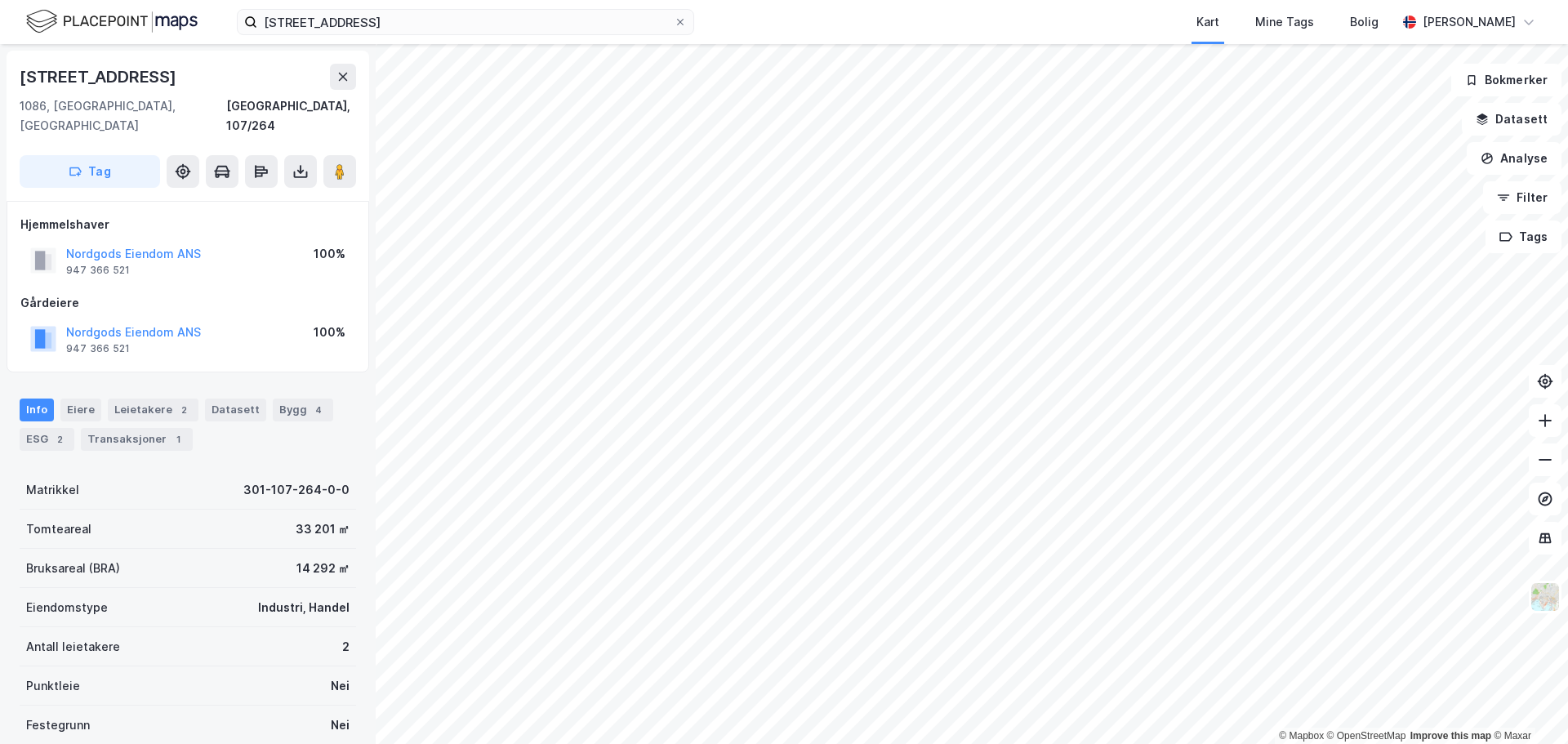
scroll to position [1, 0]
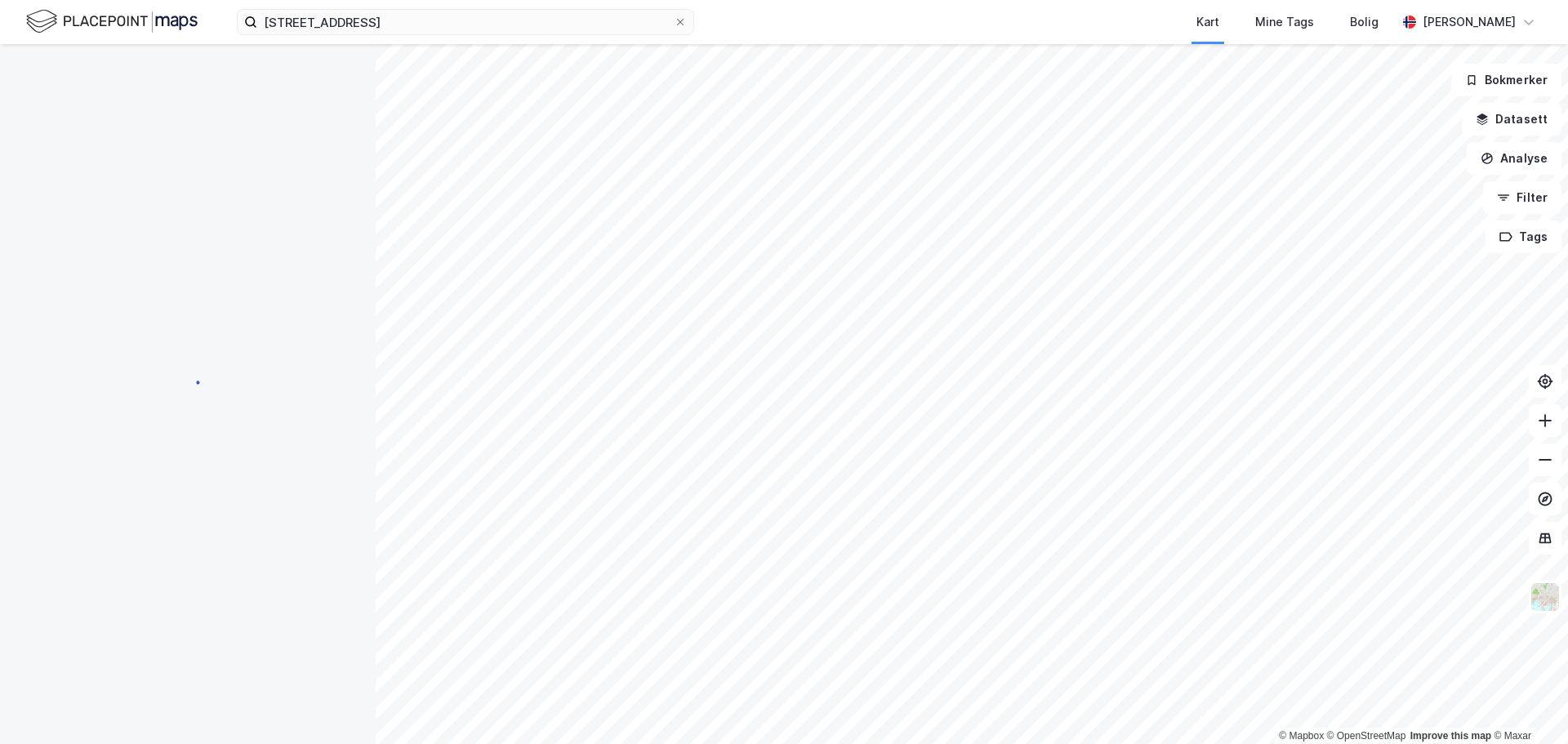
scroll to position [1, 0]
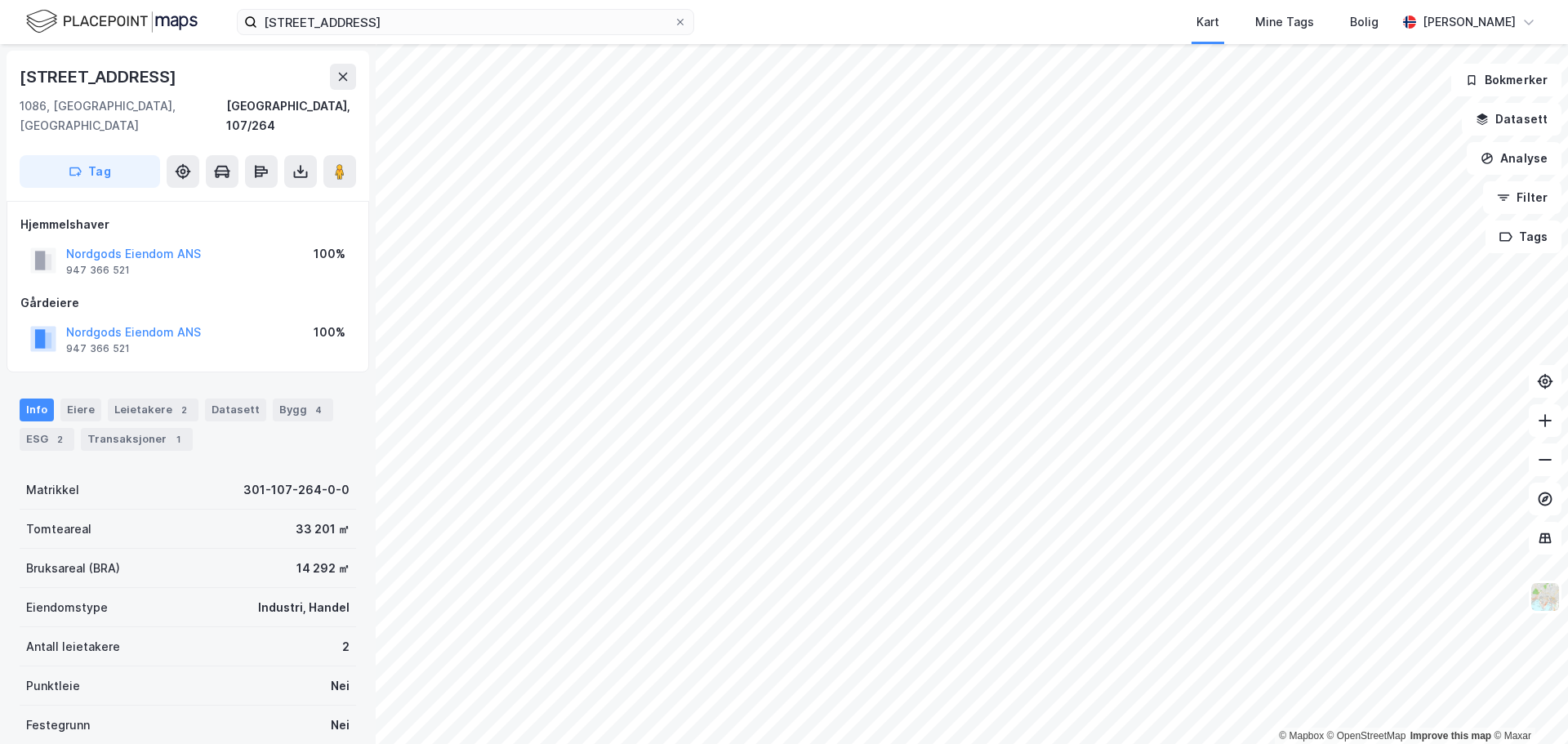
scroll to position [1, 0]
drag, startPoint x: 213, startPoint y: 319, endPoint x: 70, endPoint y: 316, distance: 143.0
click at [70, 319] on div "Nordgods Eiendom ANS 947 366 521 100%" at bounding box center [187, 338] width 335 height 39
copy button "Nordgods Eiendom ANS"
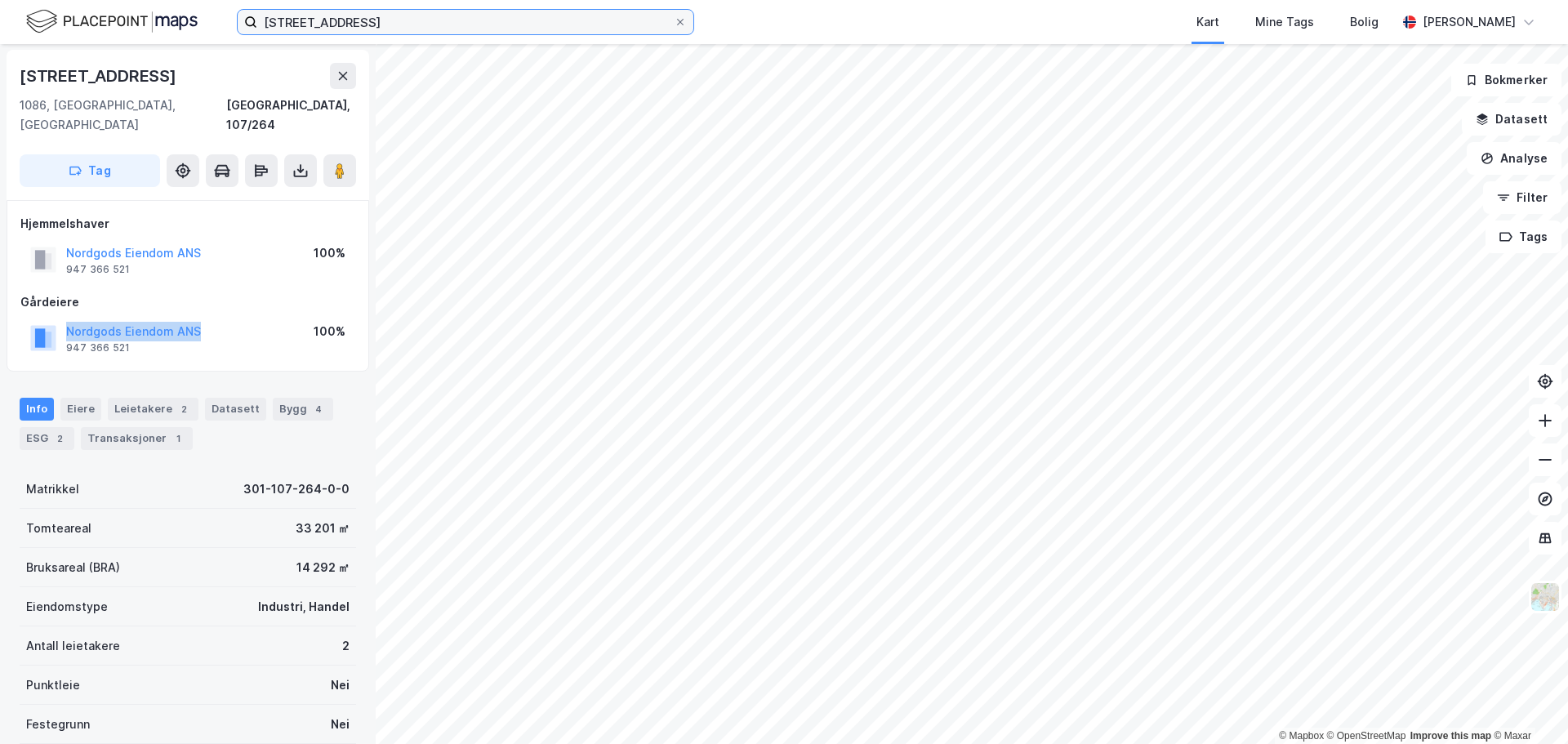
click at [396, 25] on input "Solheimveien 3" at bounding box center [465, 22] width 416 height 25
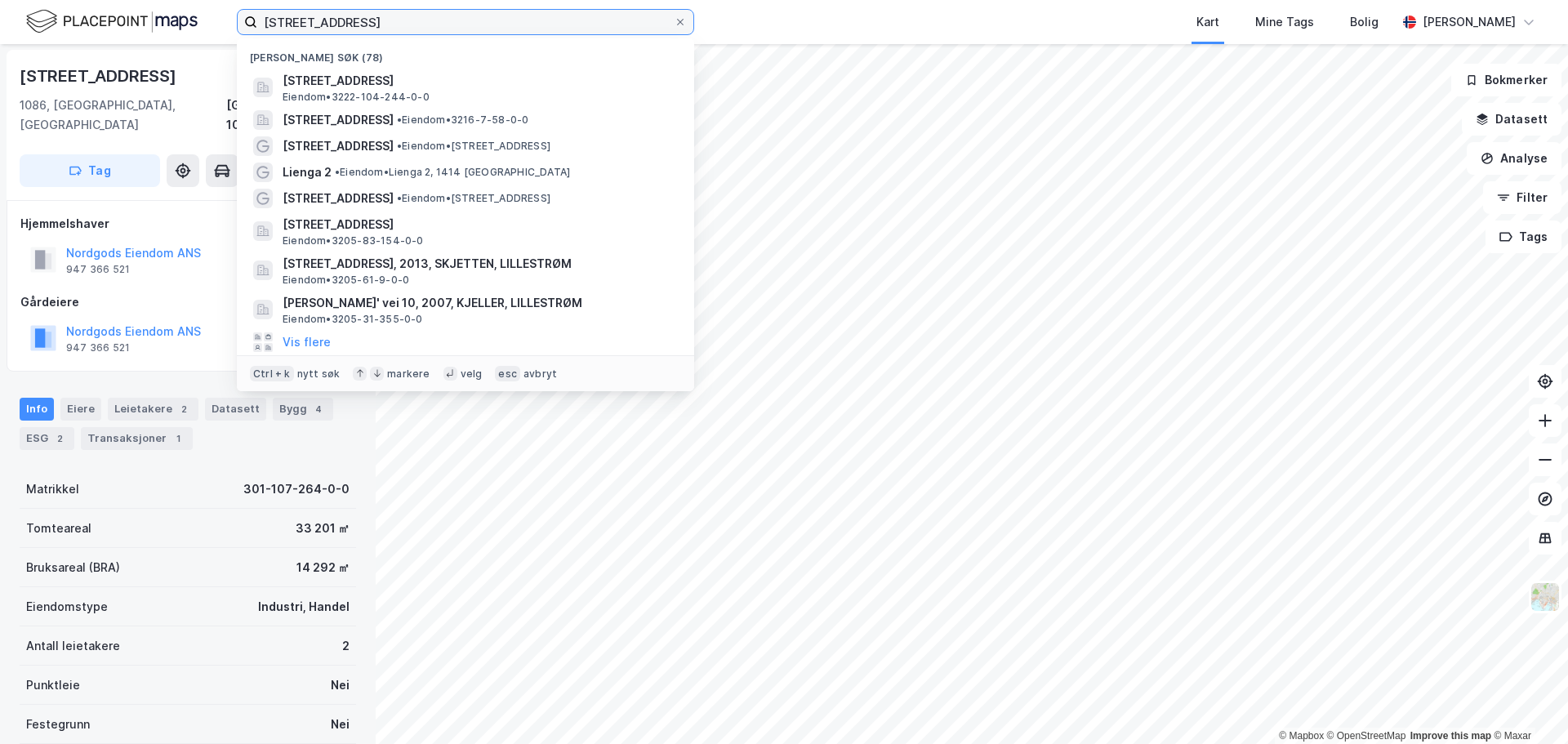
click at [396, 25] on input "Solheimveien 3" at bounding box center [465, 22] width 416 height 25
paste input "Ingeniør Rybergs gate 101"
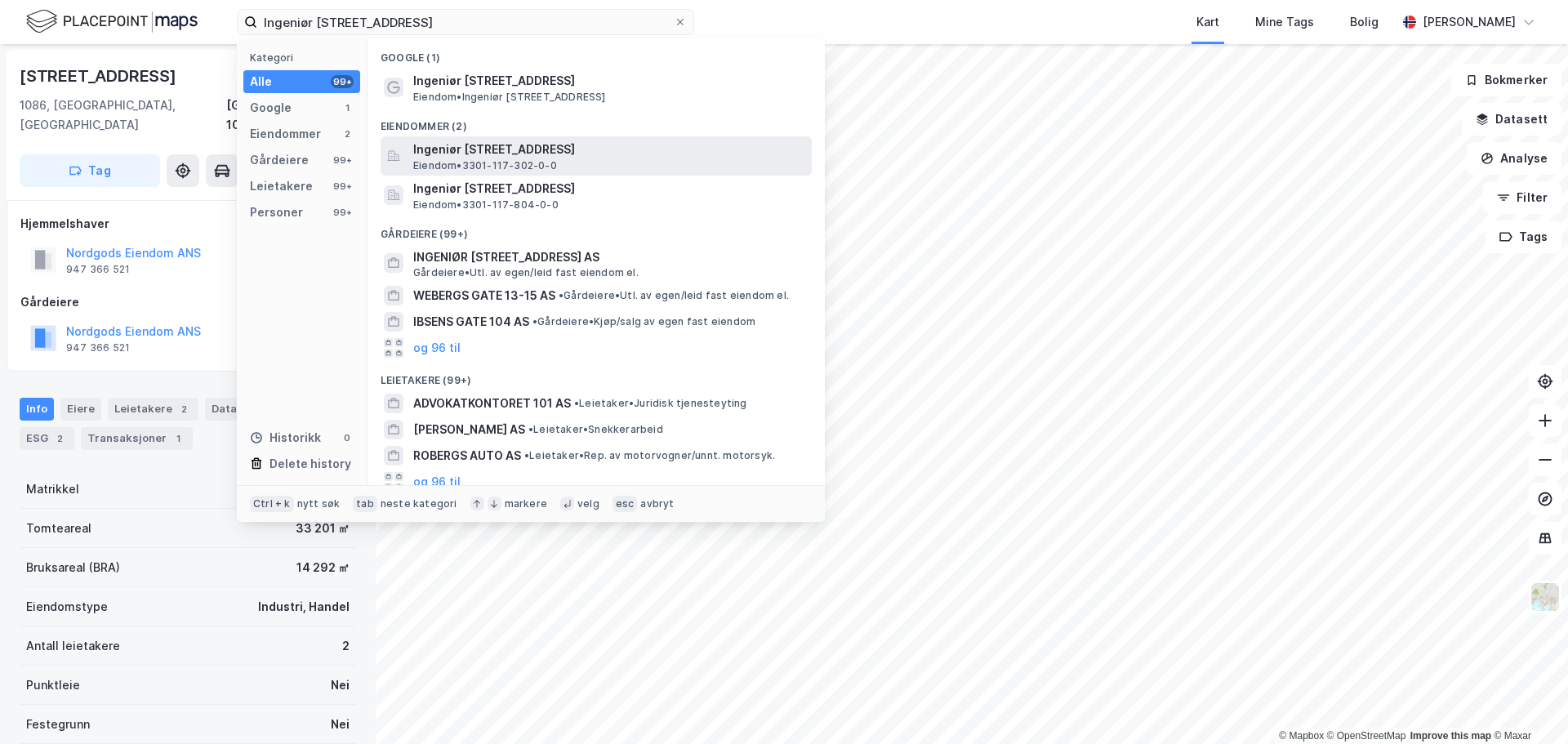
click at [526, 163] on span "Eiendom • 3301-117-302-0-0" at bounding box center [484, 165] width 143 height 13
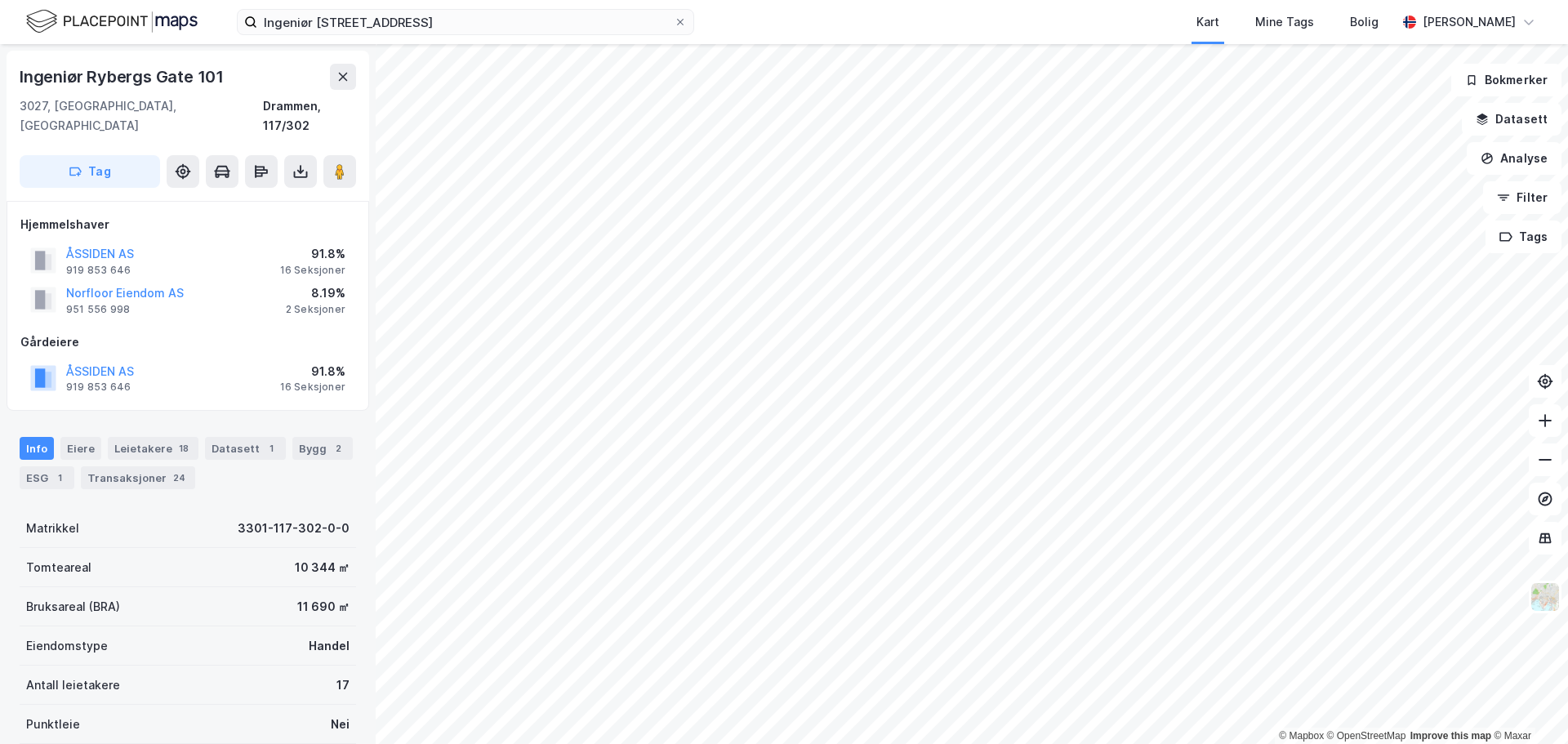
scroll to position [1, 0]
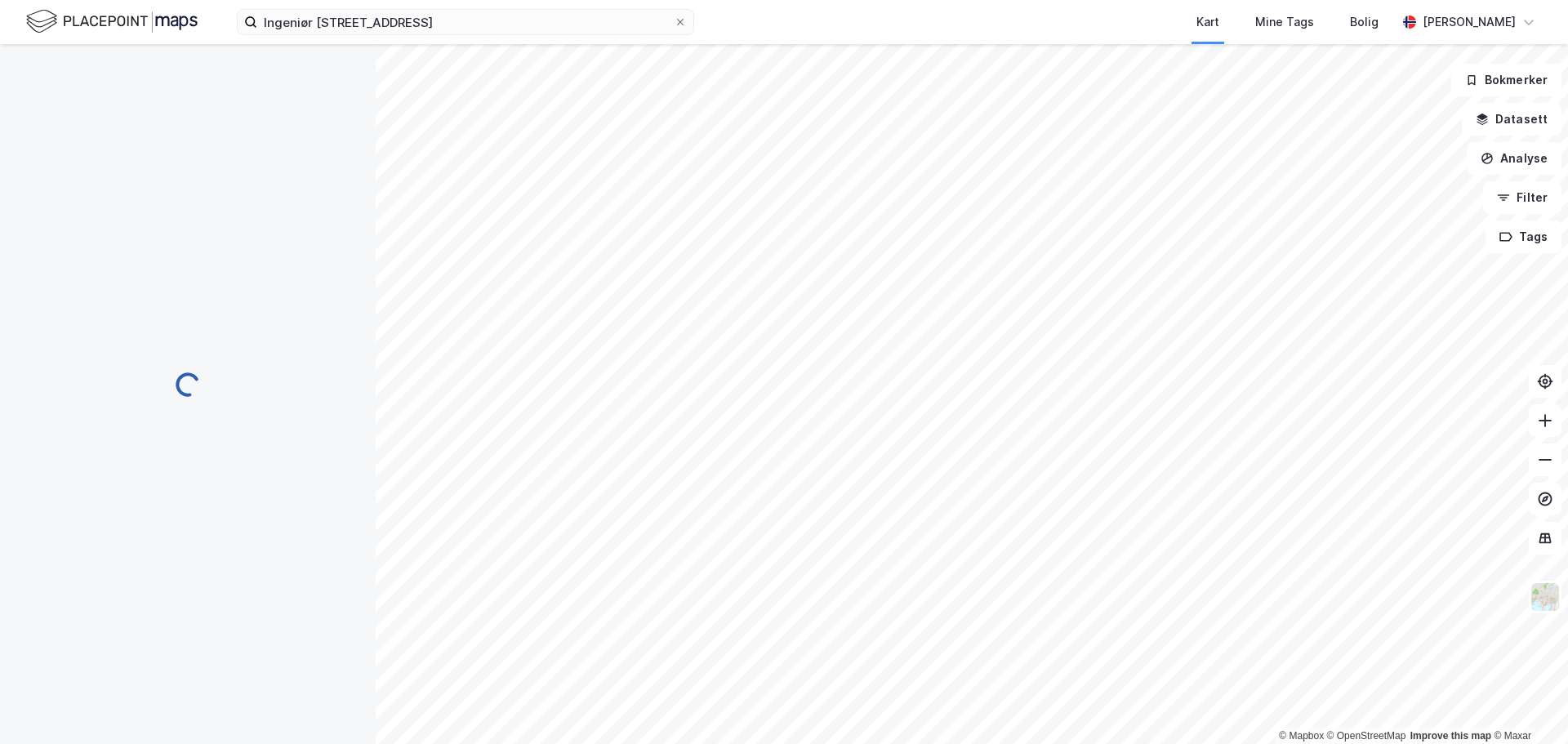
scroll to position [1, 0]
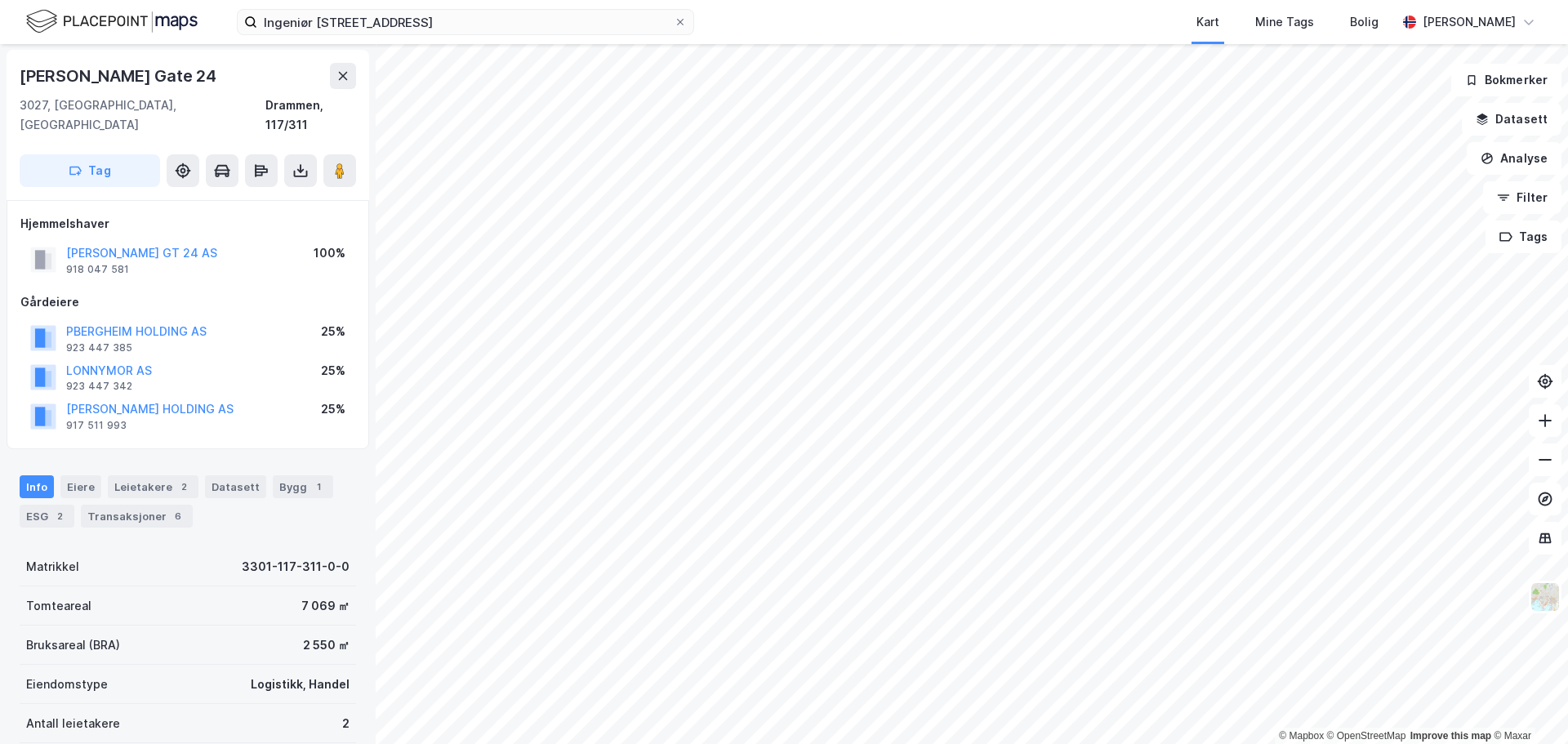
scroll to position [1, 0]
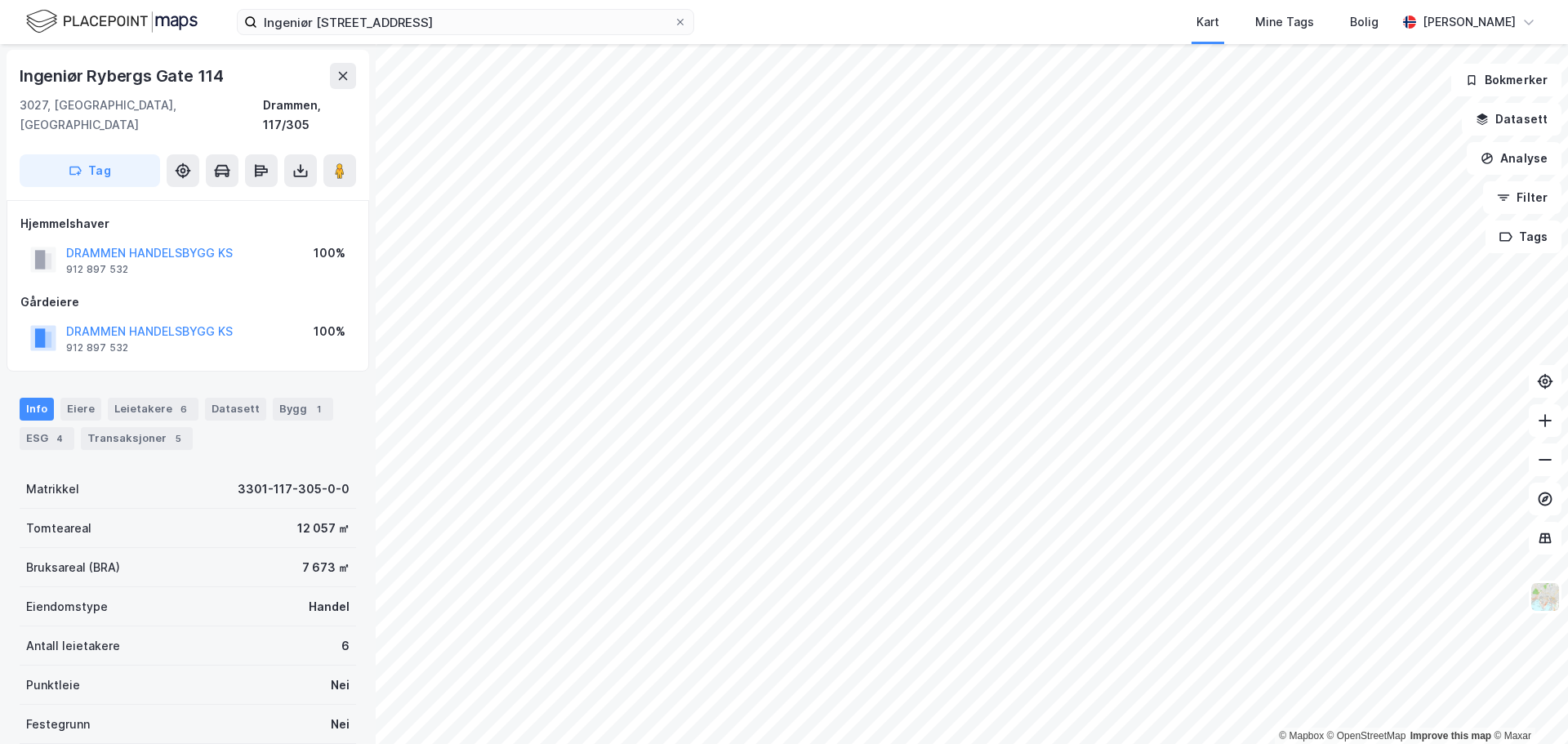
scroll to position [1, 0]
drag, startPoint x: 250, startPoint y: 315, endPoint x: 64, endPoint y: 317, distance: 186.0
click at [64, 319] on div "DRAMMEN HANDELSBYGG KS 912 897 532 100%" at bounding box center [187, 338] width 335 height 39
copy button "DRAMMEN HANDELSBYGG KS"
click at [326, 18] on input "Ingeniør Rybergs gate 101" at bounding box center [465, 22] width 416 height 25
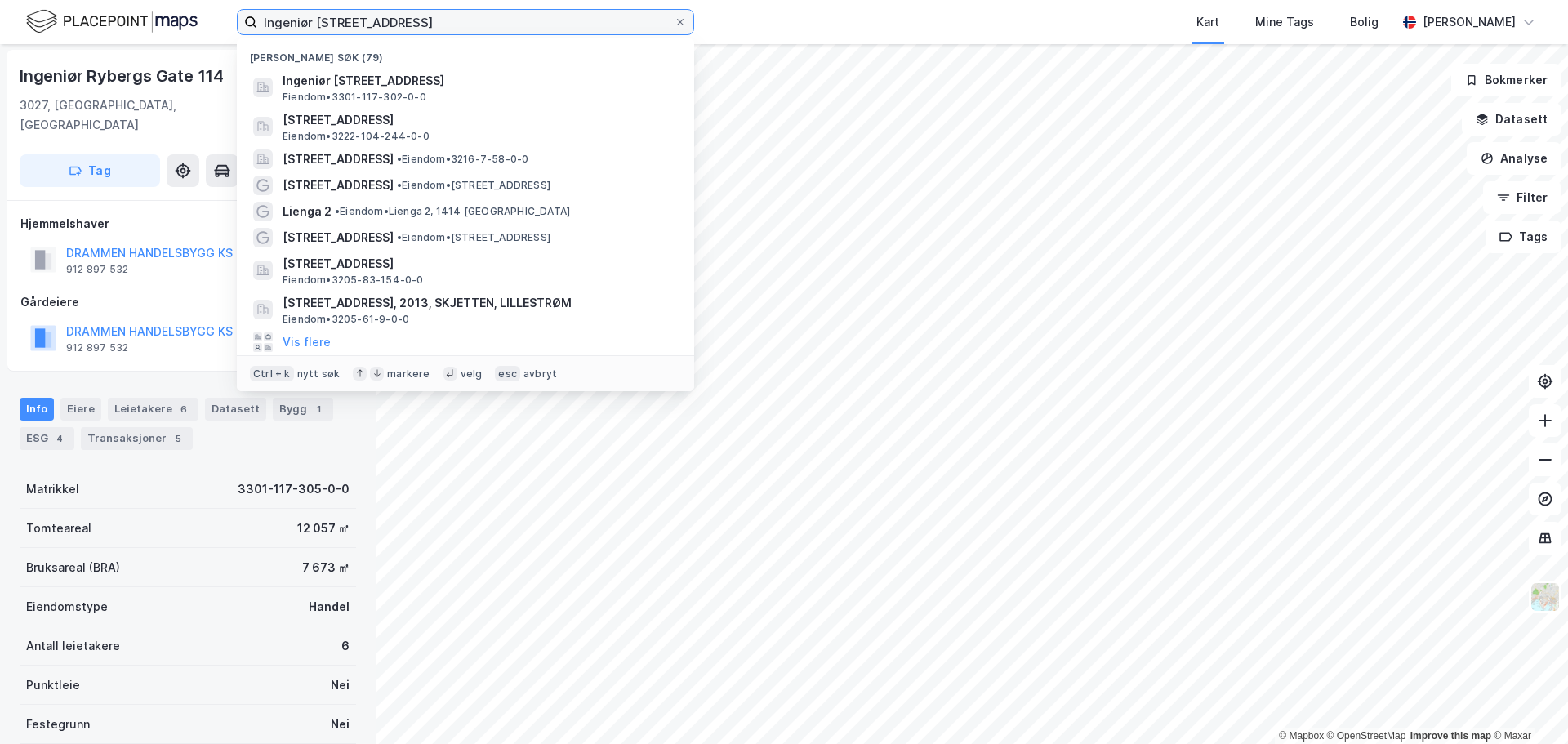
click at [326, 18] on input "Ingeniør Rybergs gate 101" at bounding box center [465, 22] width 416 height 25
paste input "Dråpen 12"
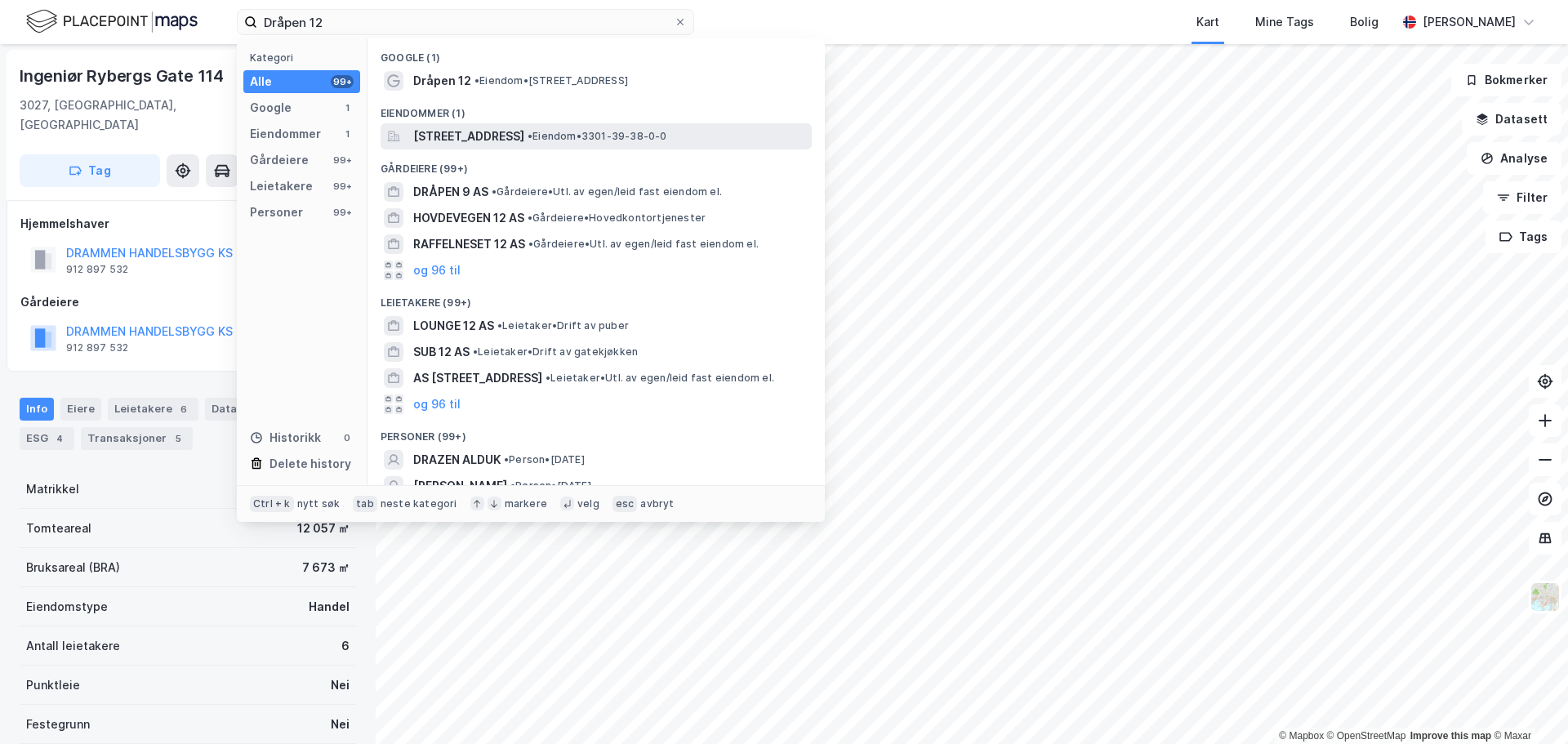
click at [524, 140] on span "Dråpen 12, 3036, DRAMMEN, DRAMMEN" at bounding box center [468, 136] width 111 height 20
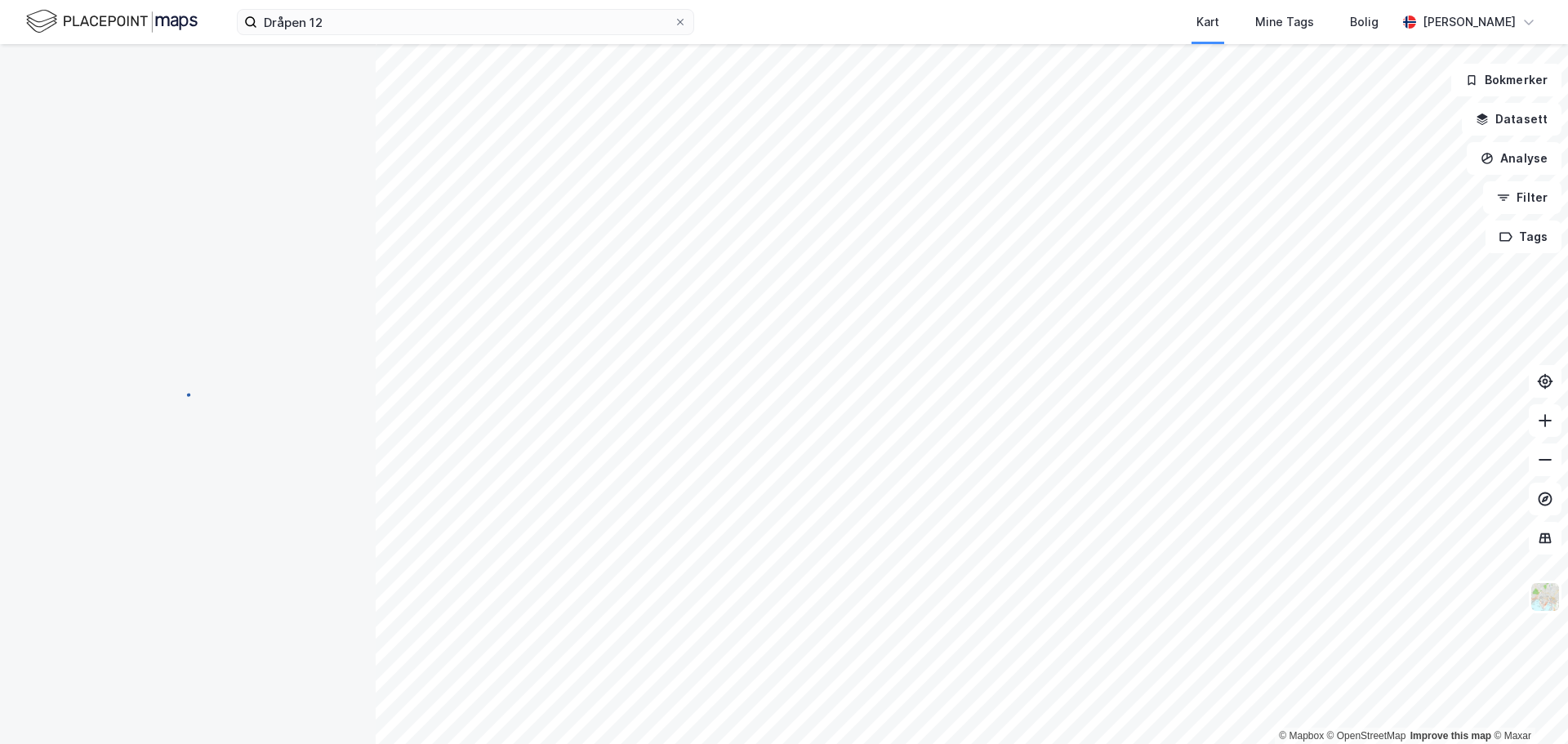
scroll to position [1, 0]
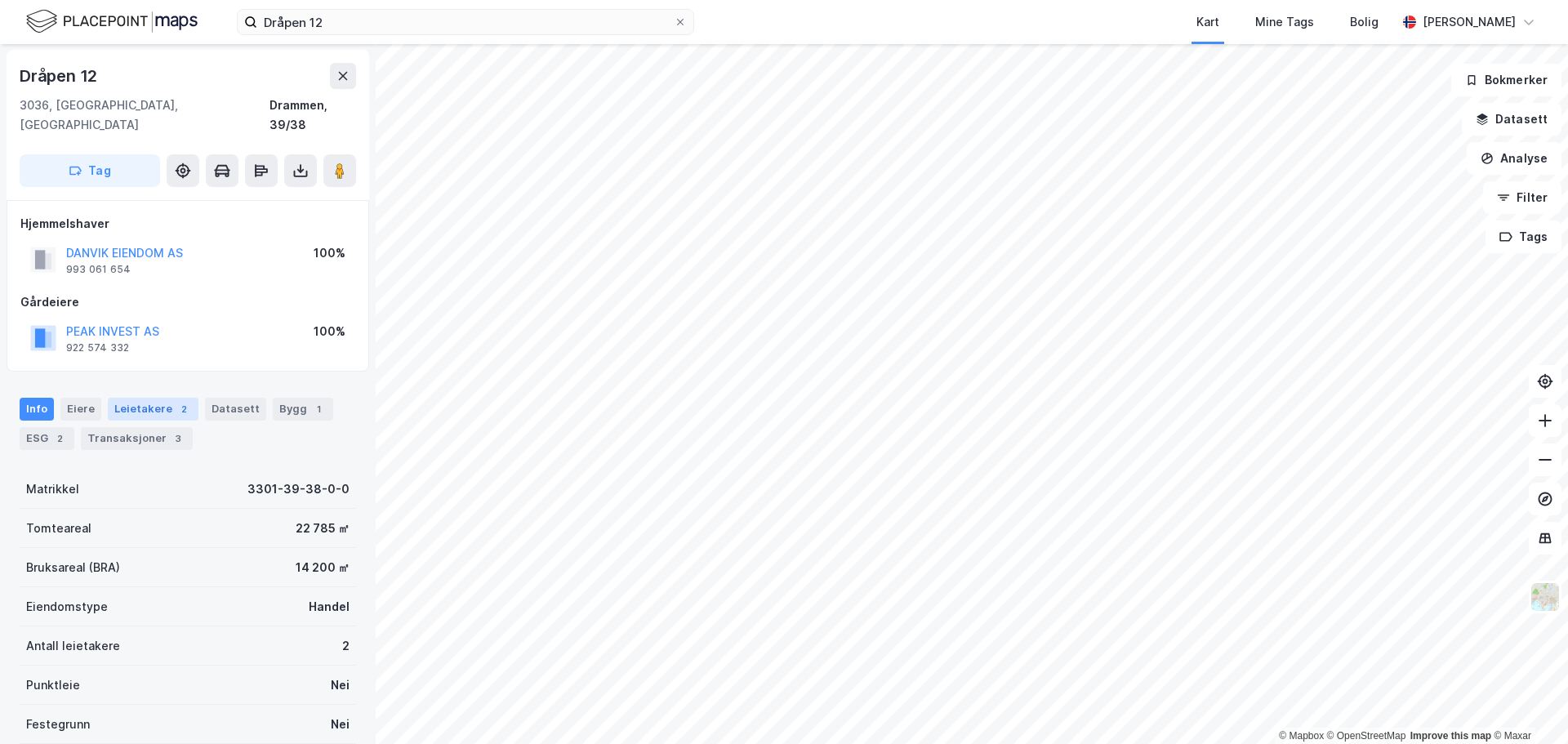
click at [176, 401] on div "2" at bounding box center [183, 409] width 16 height 16
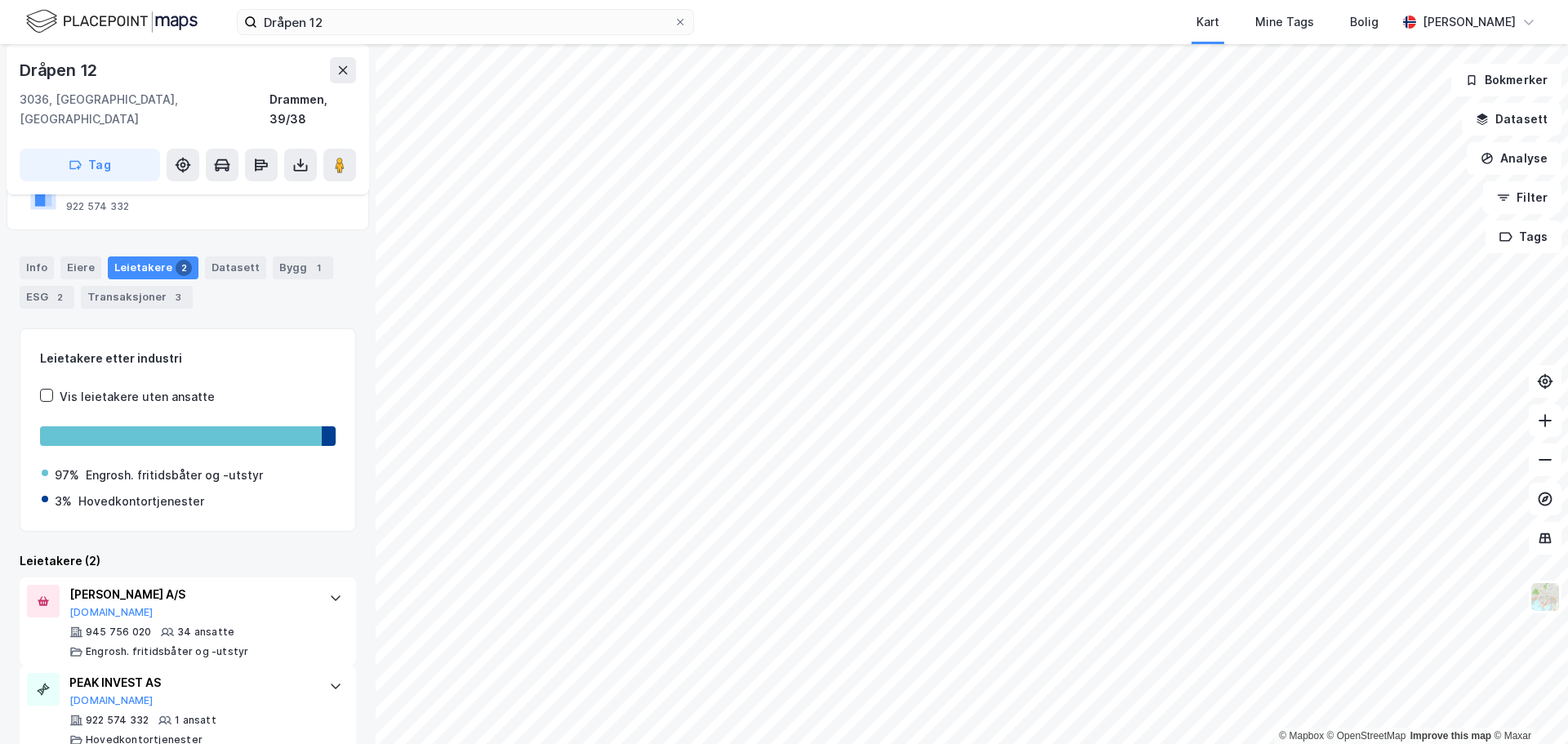
scroll to position [152, 0]
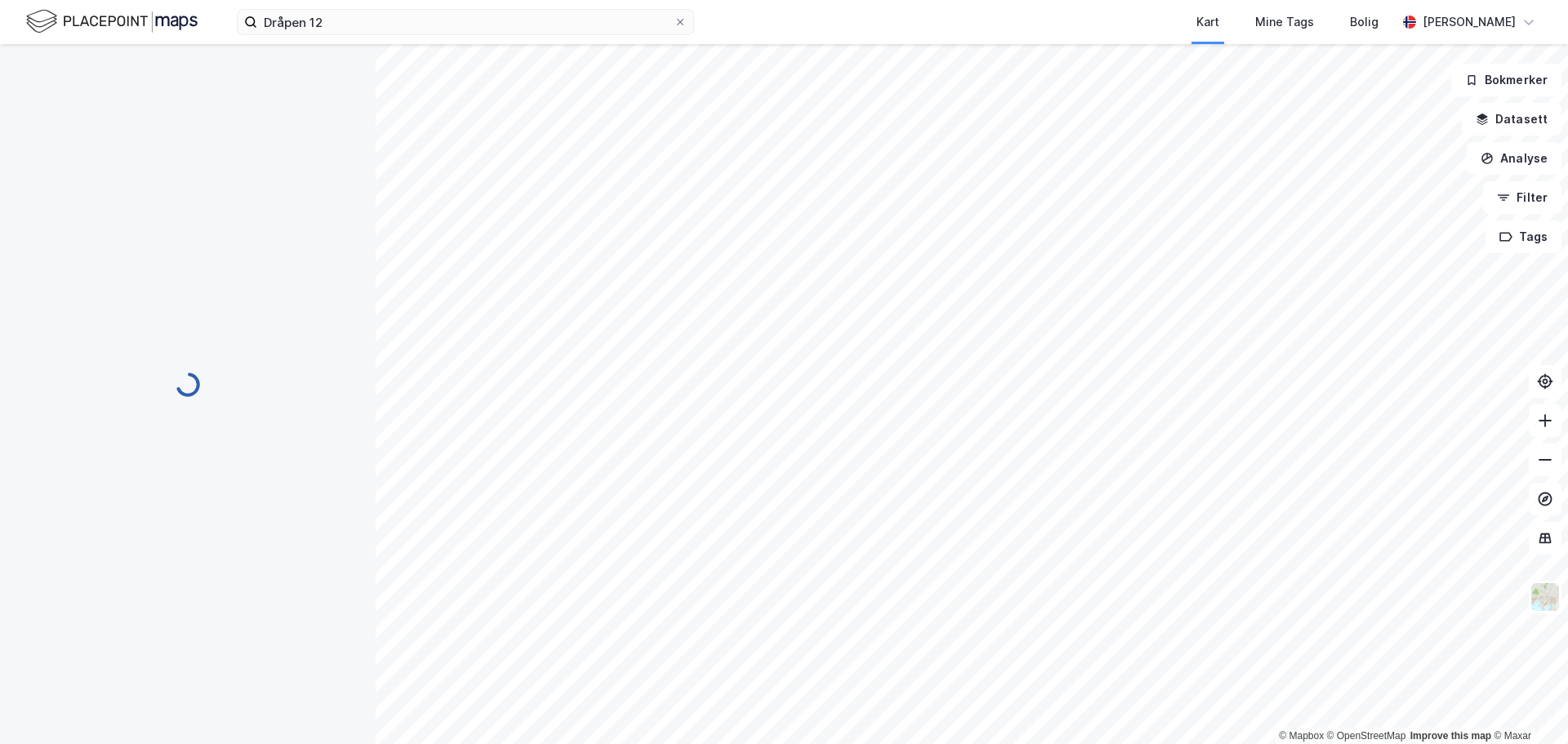
scroll to position [99, 0]
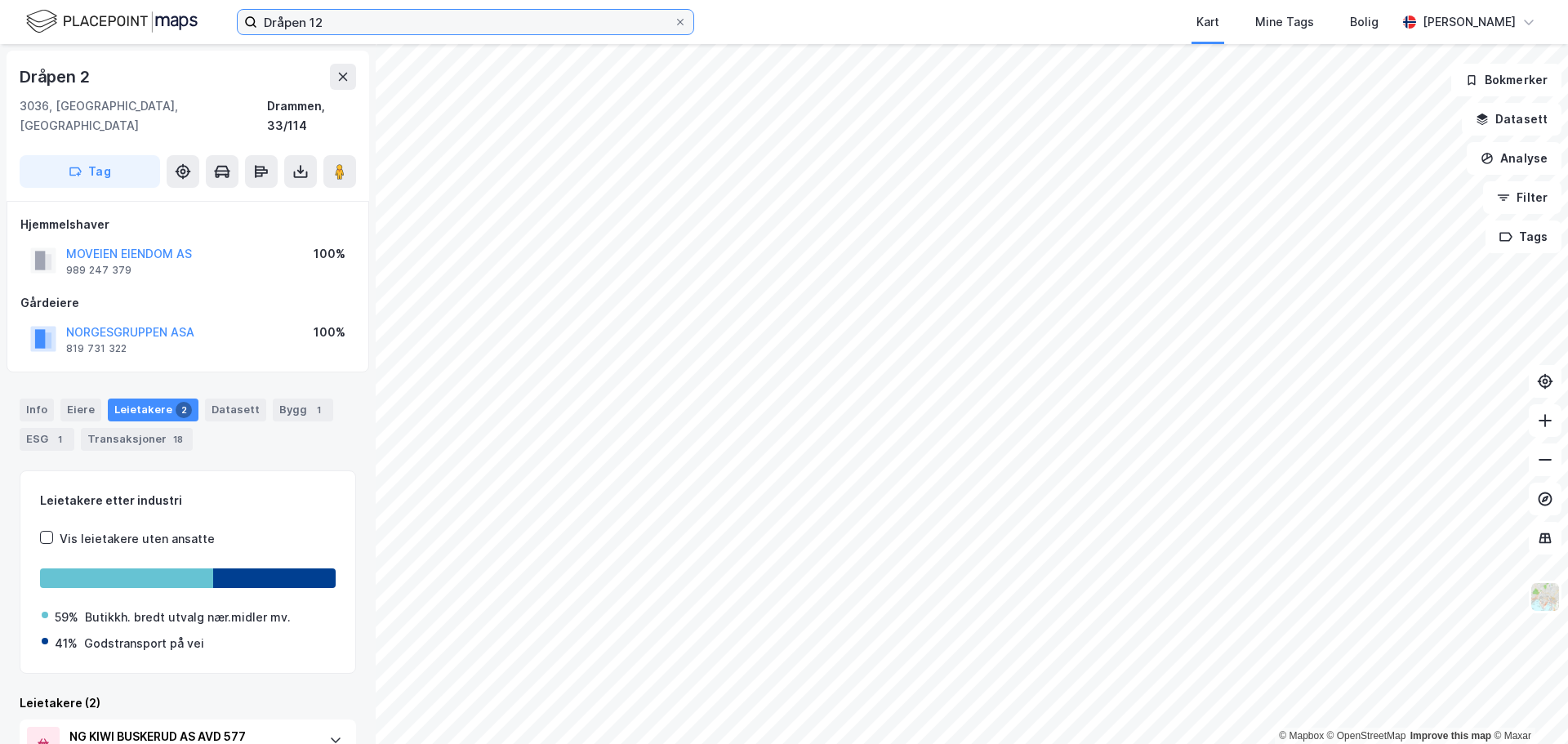
click at [392, 11] on input "Dråpen 12" at bounding box center [465, 22] width 416 height 25
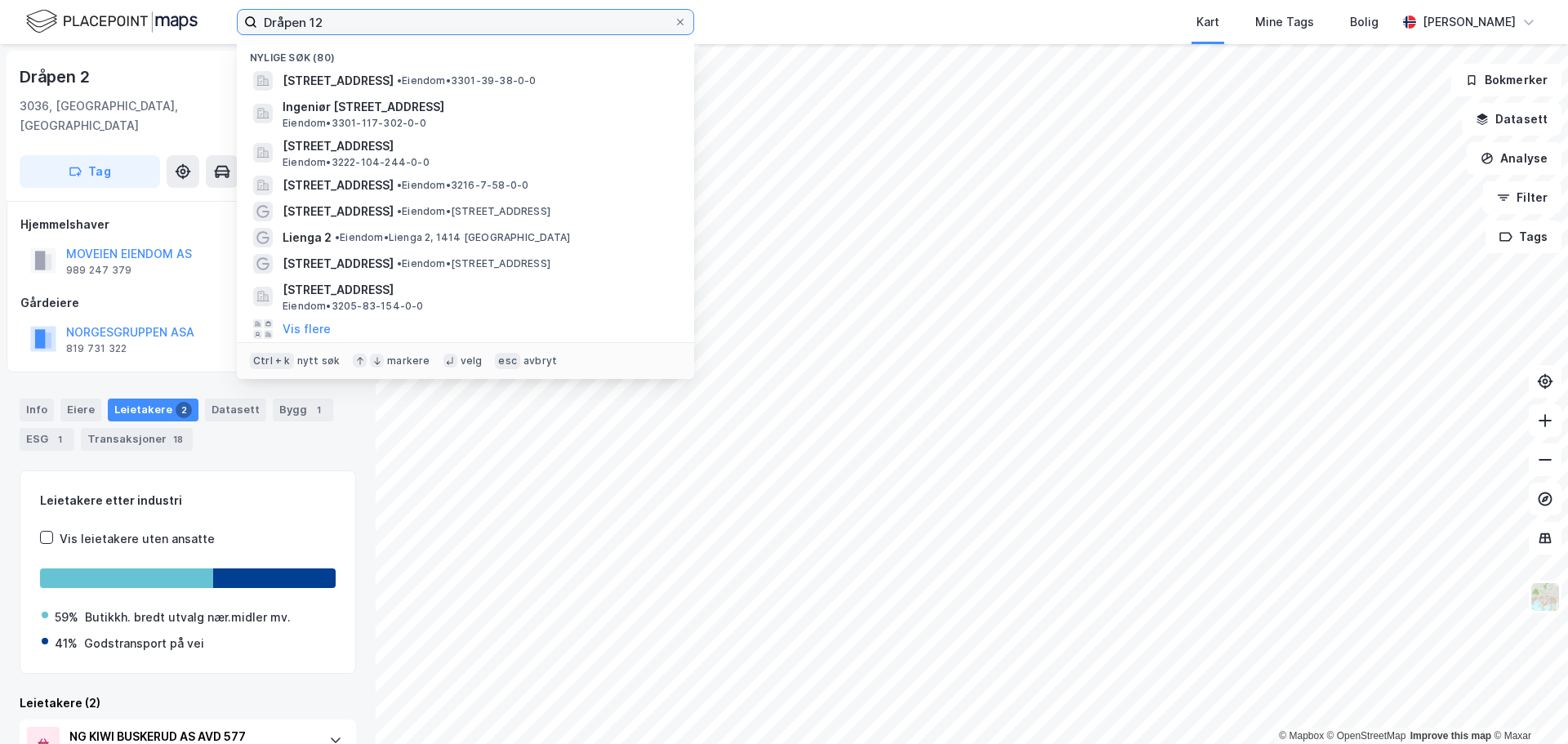
click at [392, 11] on input "Dråpen 12" at bounding box center [465, 22] width 416 height 25
paste input "Kirkegårdsveien"
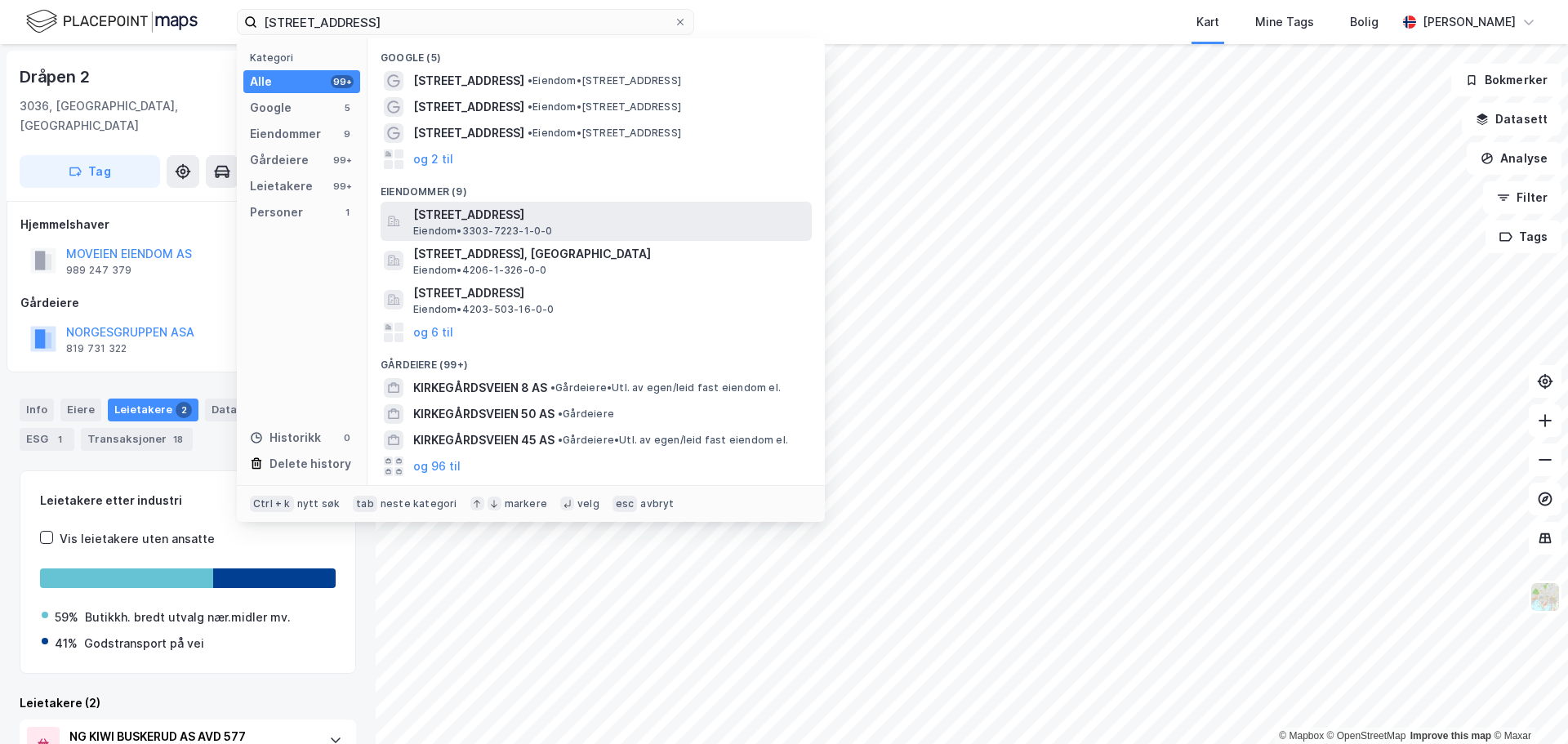
click at [504, 227] on span "Eiendom • 3303-7223-1-0-0" at bounding box center [483, 231] width 140 height 13
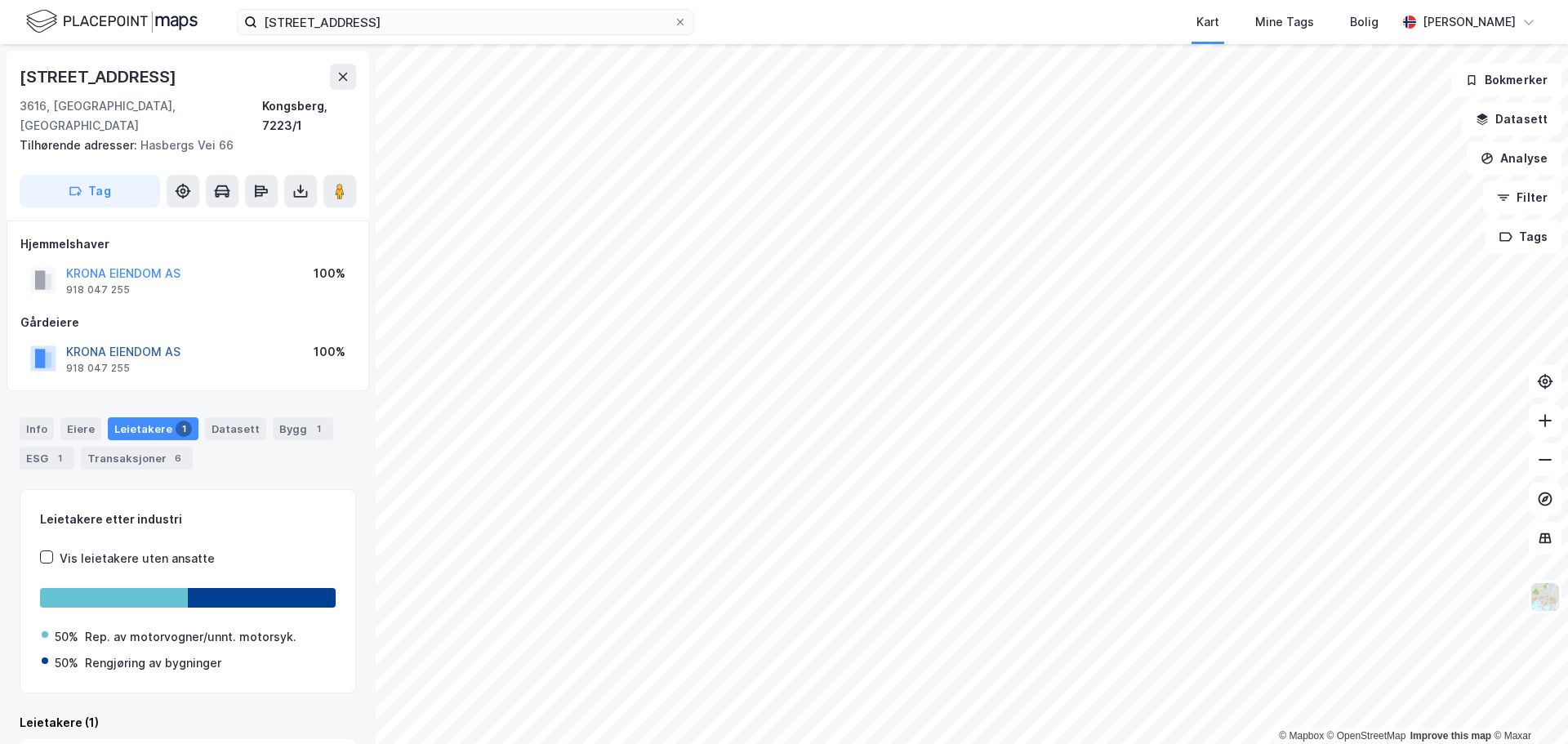
click at [0, 0] on button "KRONA EIENDOM AS" at bounding box center [0, 0] width 0 height 0
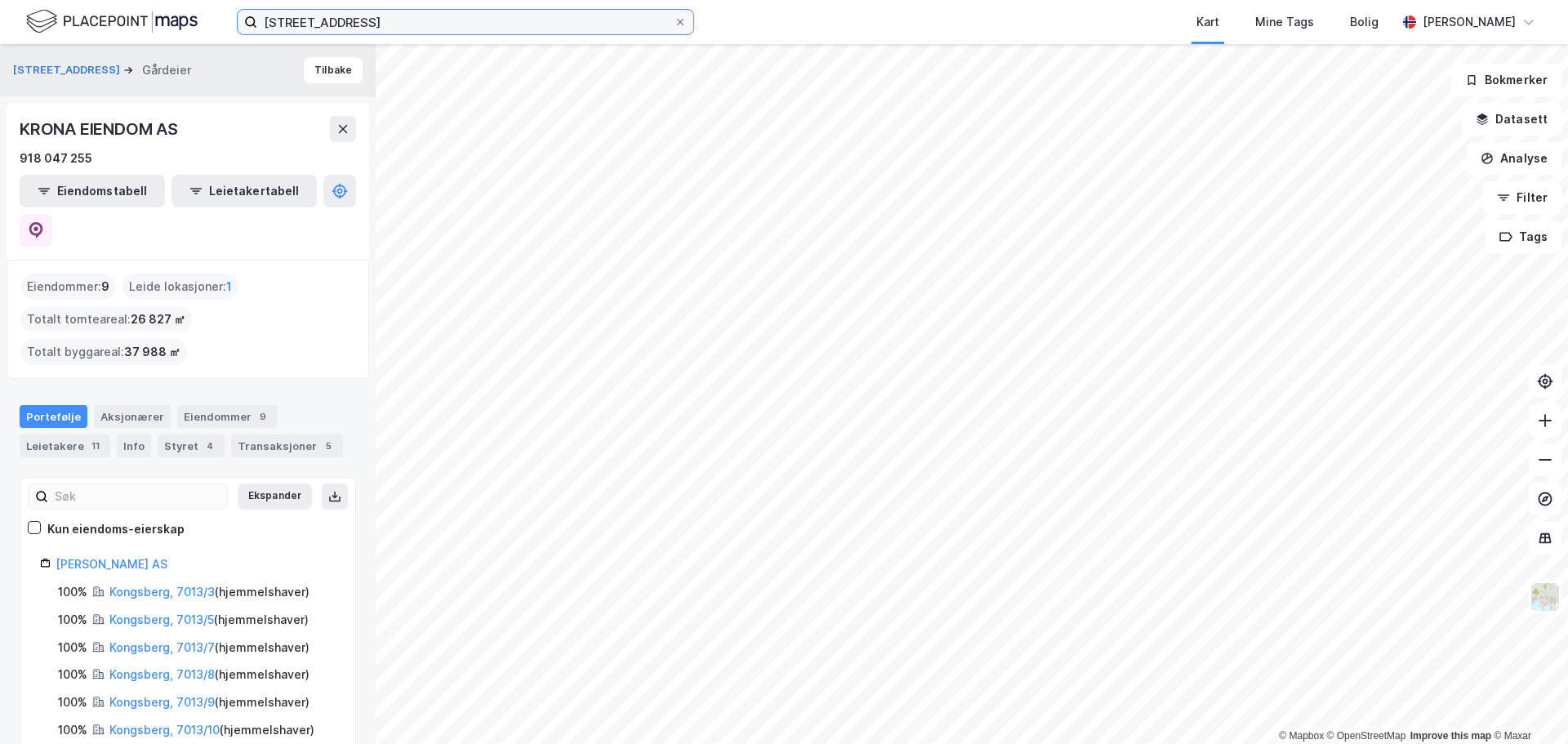
click at [386, 18] on input "Kirkegårdsveien 2" at bounding box center [465, 22] width 416 height 25
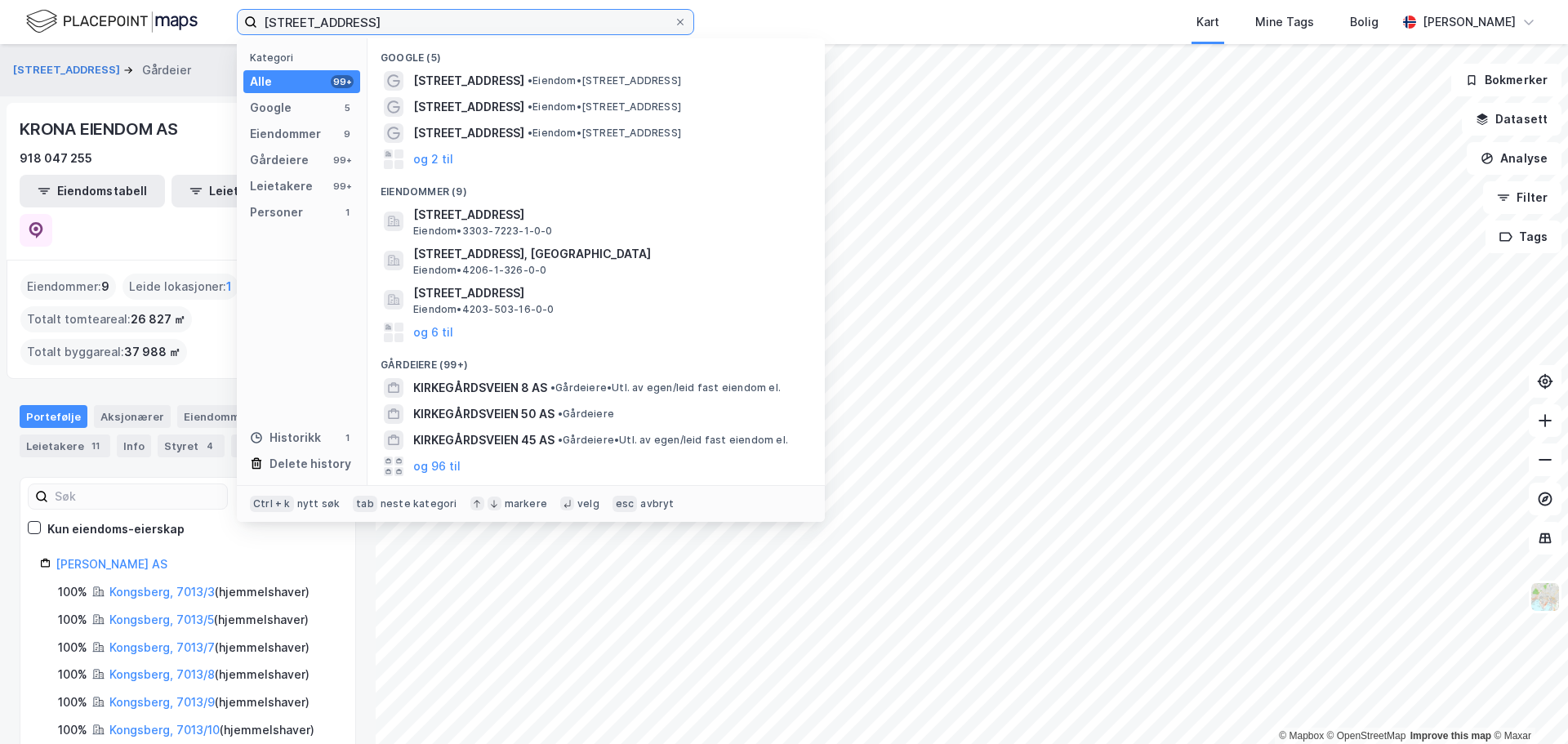
click at [386, 18] on input "Kirkegårdsveien 2" at bounding box center [465, 22] width 416 height 25
paste input "Arnemannsveien 5"
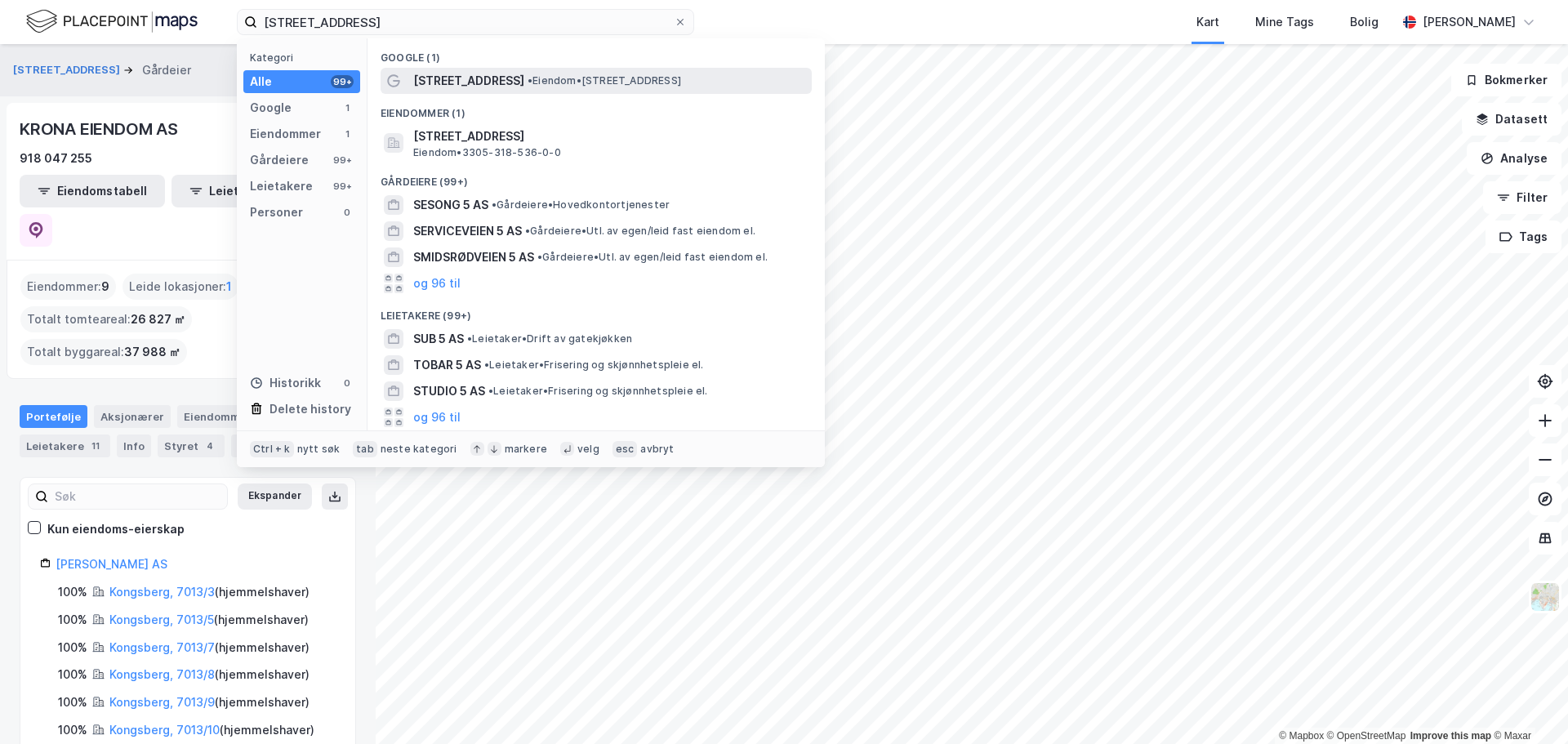
click at [542, 87] on span "• Eiendom • Arnemannsveien 5, 3510 Hønefoss" at bounding box center [604, 81] width 153 height 13
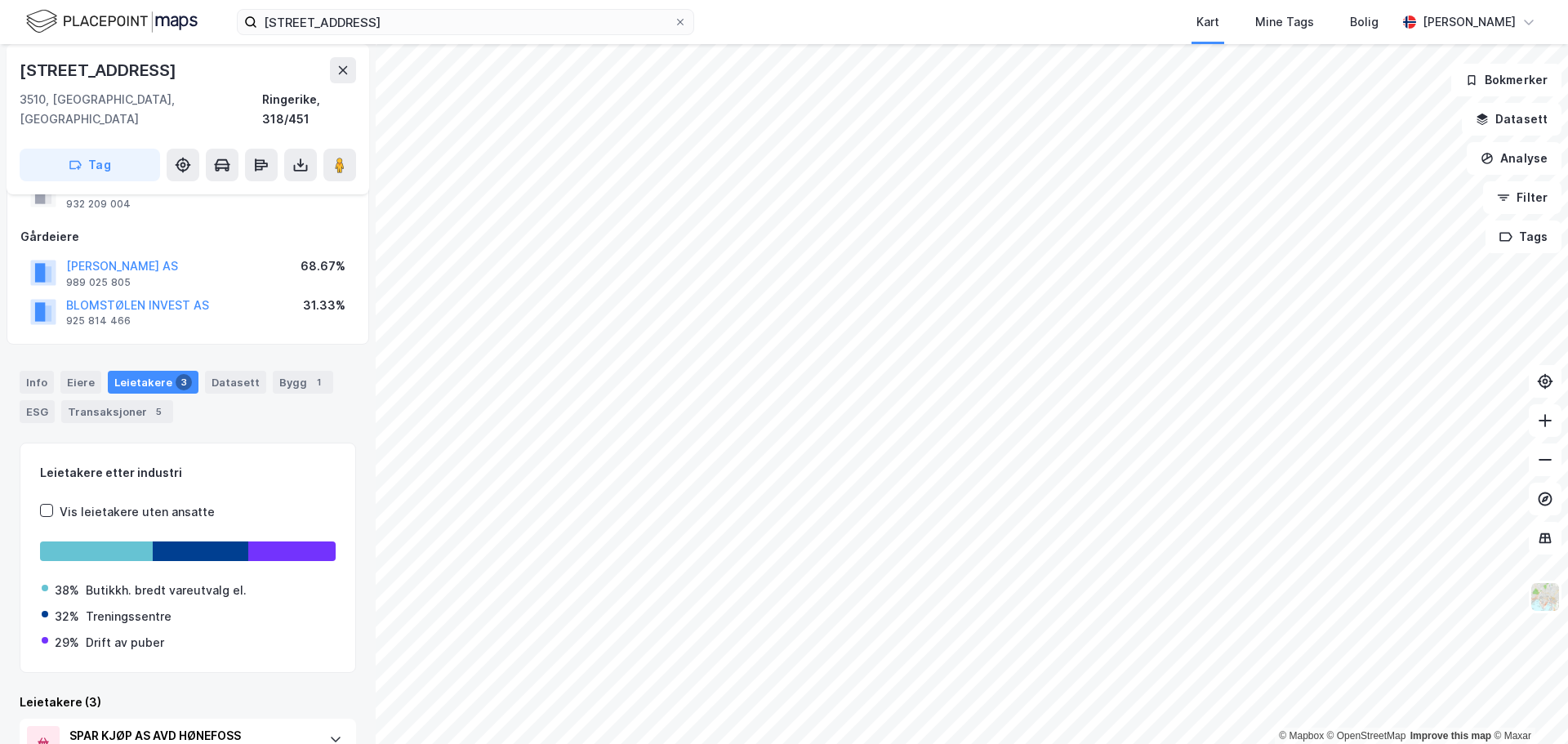
scroll to position [60, 0]
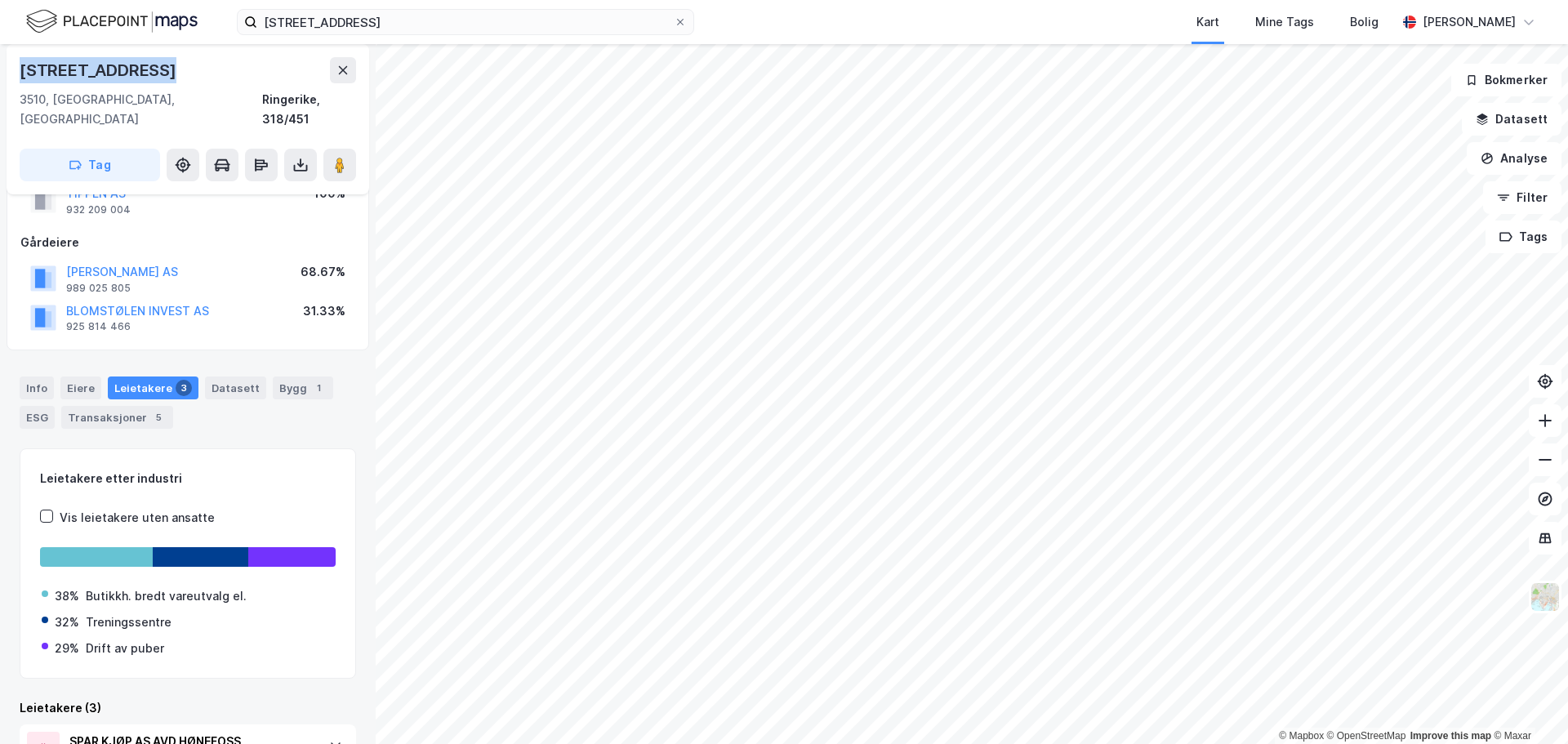
drag, startPoint x: 92, startPoint y: 70, endPoint x: 14, endPoint y: 70, distance: 78.0
click at [14, 70] on div "Arnemannsveien 5 3510, Hønefoss, Buskerud Ringerike, 318/451 Tag" at bounding box center [187, 119] width 362 height 150
copy div "Arnemannsveien 5"
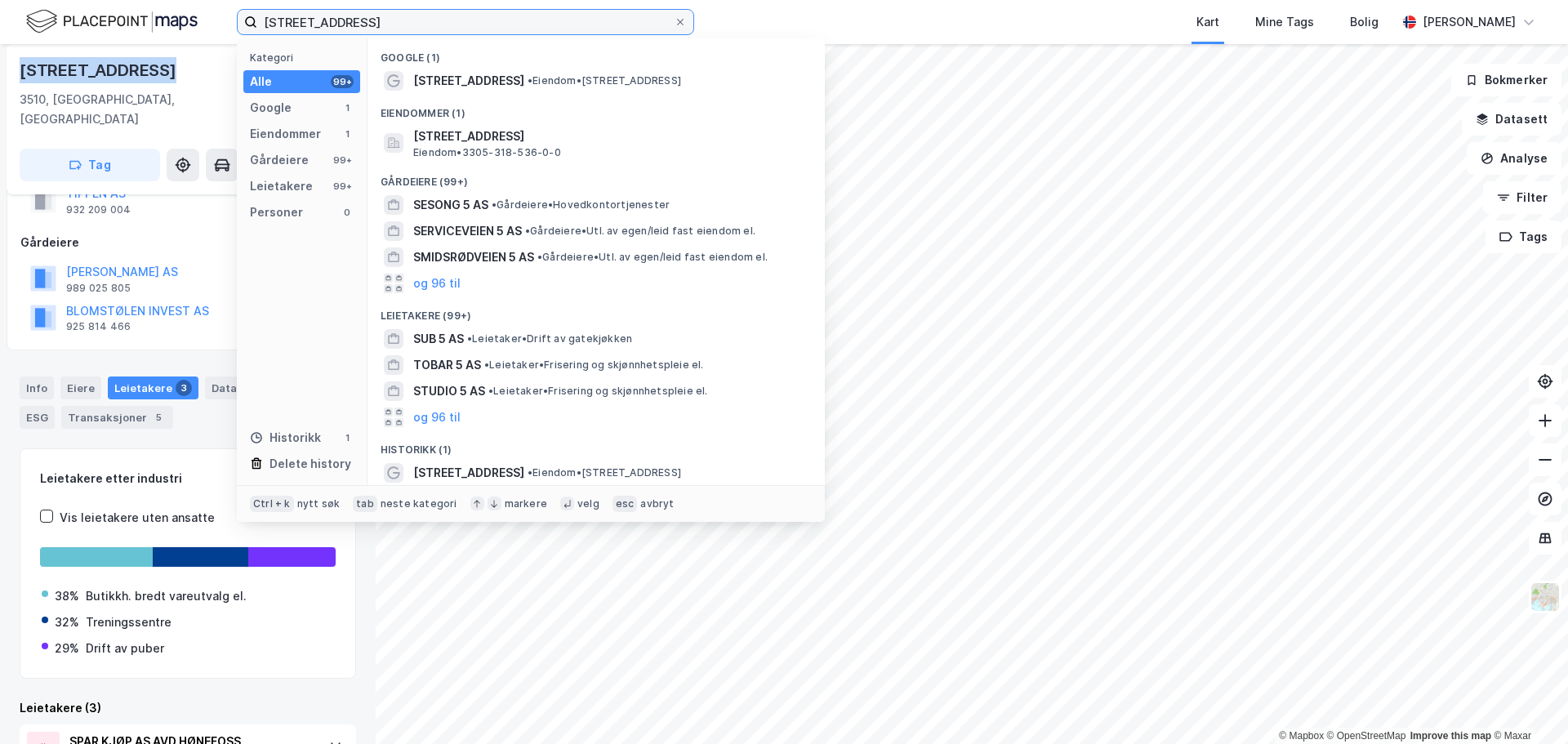
click at [363, 25] on input "Arnemannsveien 5" at bounding box center [465, 22] width 416 height 25
paste input "Drammensveien 201"
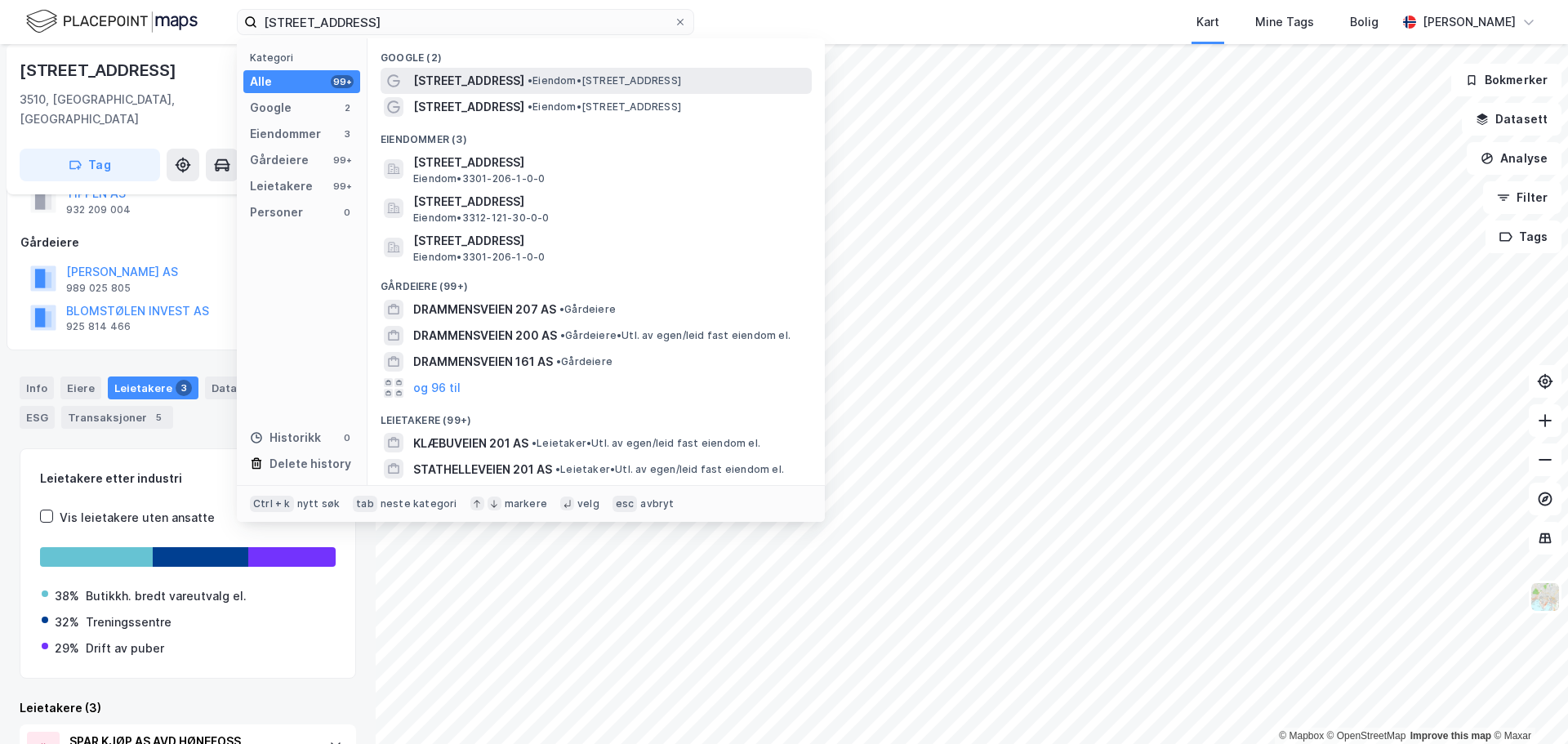
click at [583, 92] on div "Drammensveien 201 • Eiendom • Drammensveien 201, 0277 Oslo" at bounding box center [596, 81] width 431 height 26
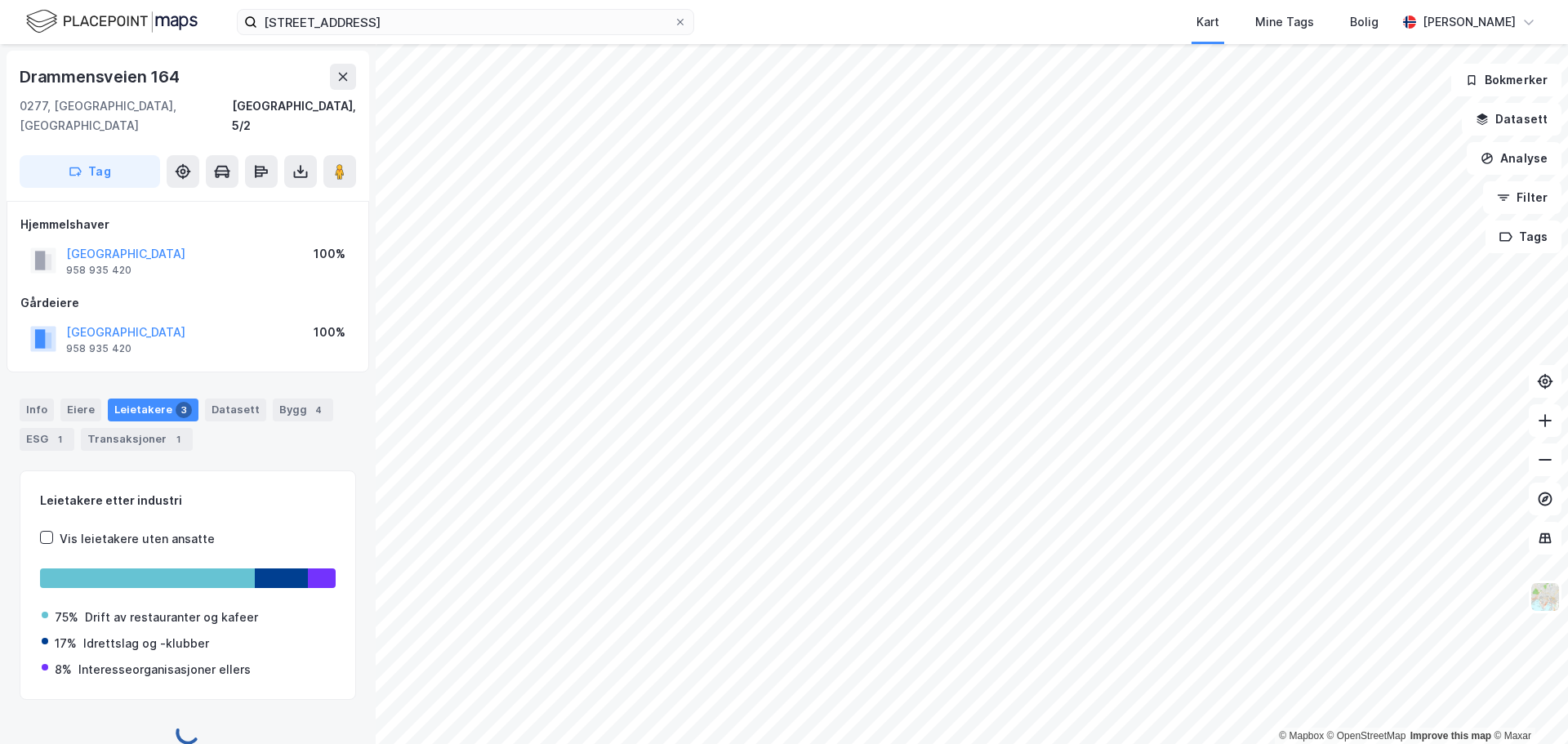
scroll to position [2, 0]
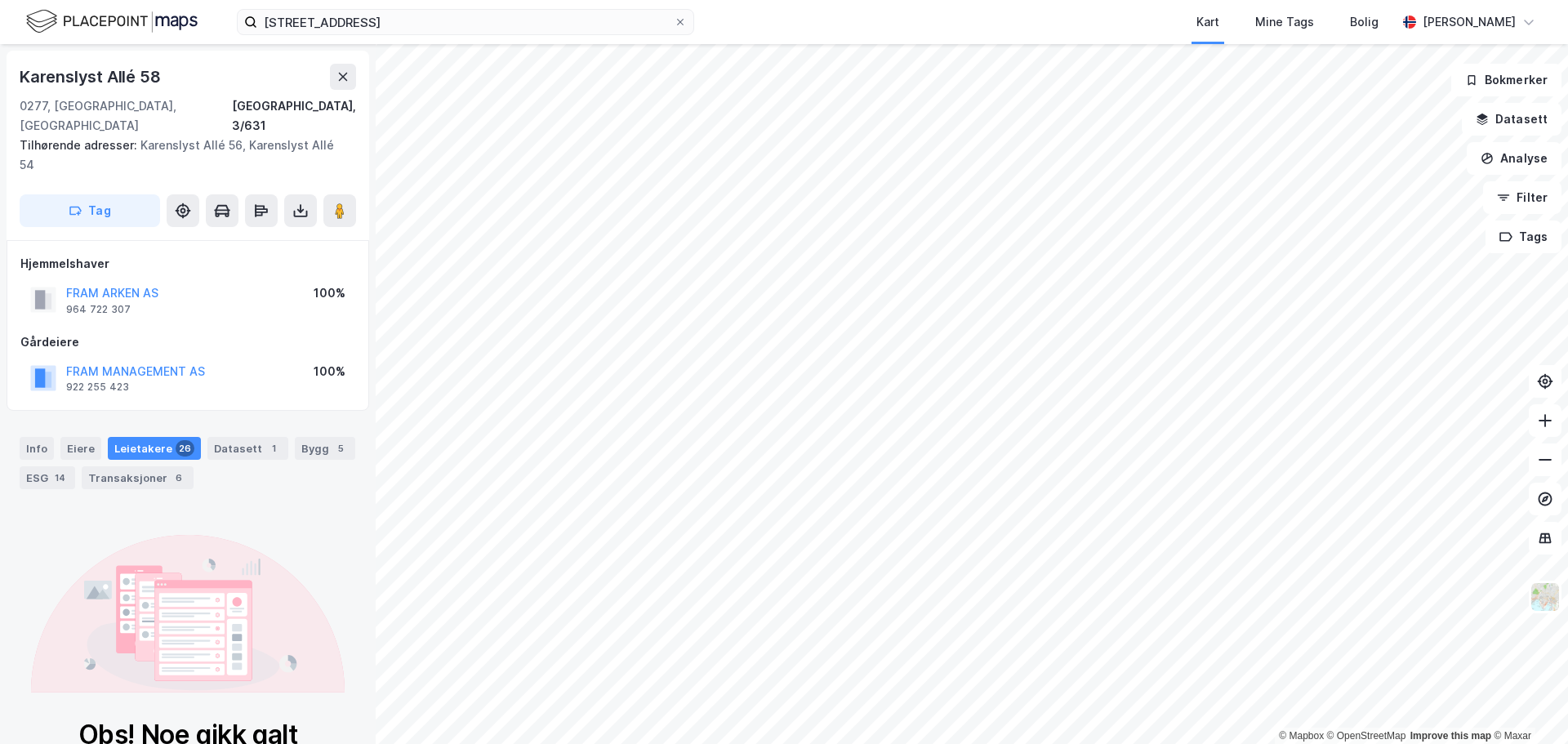
click at [409, 36] on div "Drammensveien 201 Kart Mine Tags Bolig Mikkel Tefre Lunder" at bounding box center [784, 22] width 1568 height 44
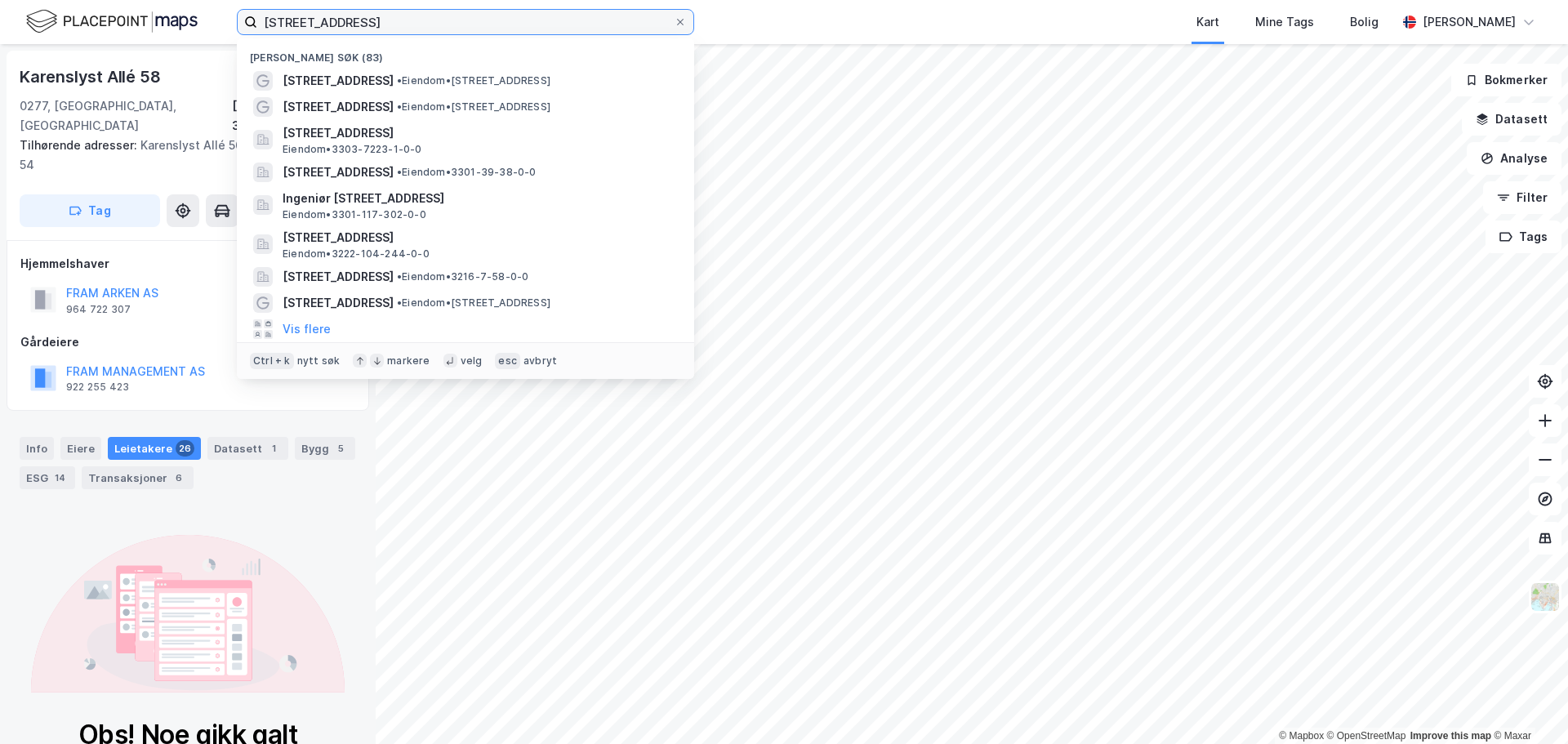
click at [414, 21] on input "Drammensveien 201" at bounding box center [465, 22] width 416 height 25
paste input "Gilhusveien"
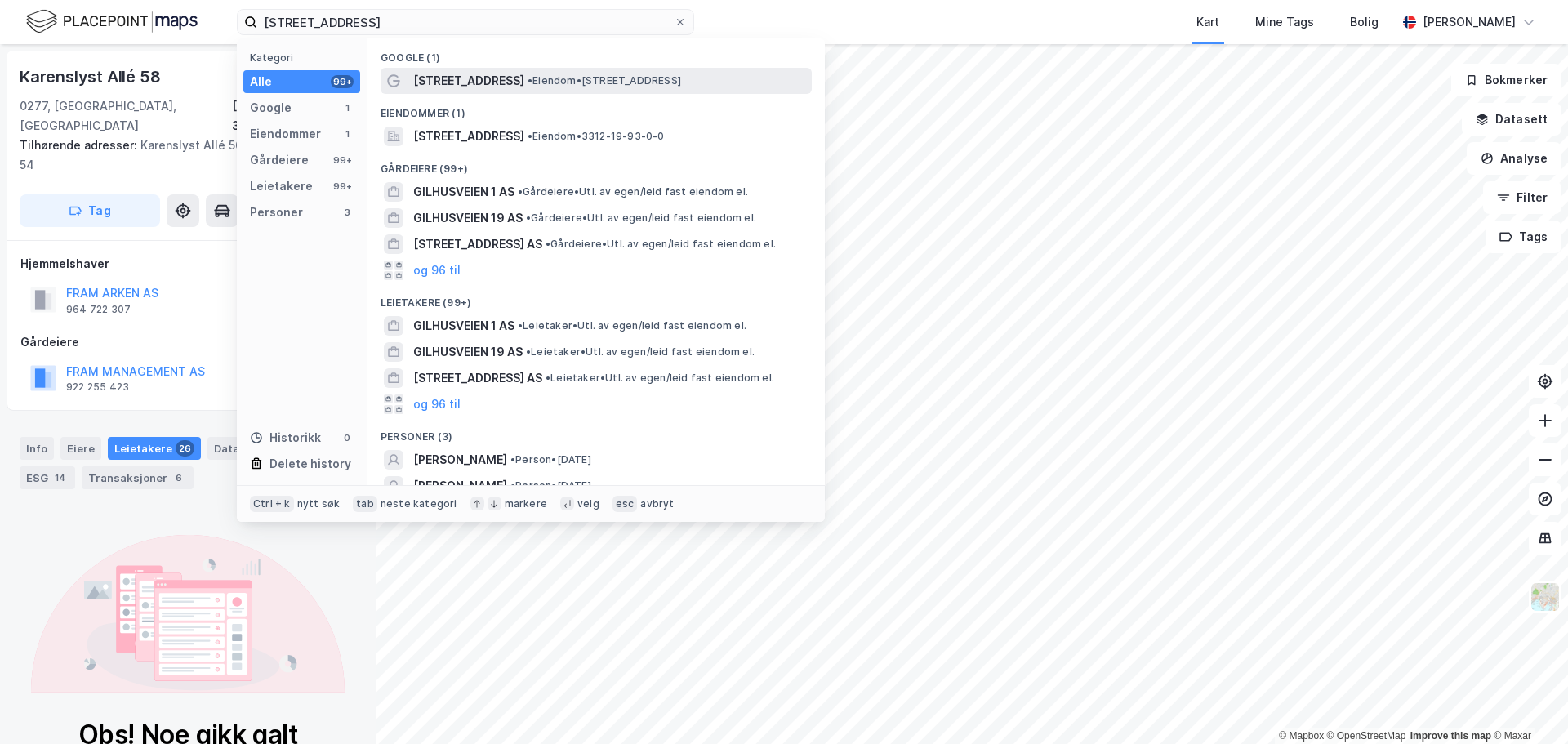
click at [527, 81] on span "•" at bounding box center [530, 81] width 5 height 12
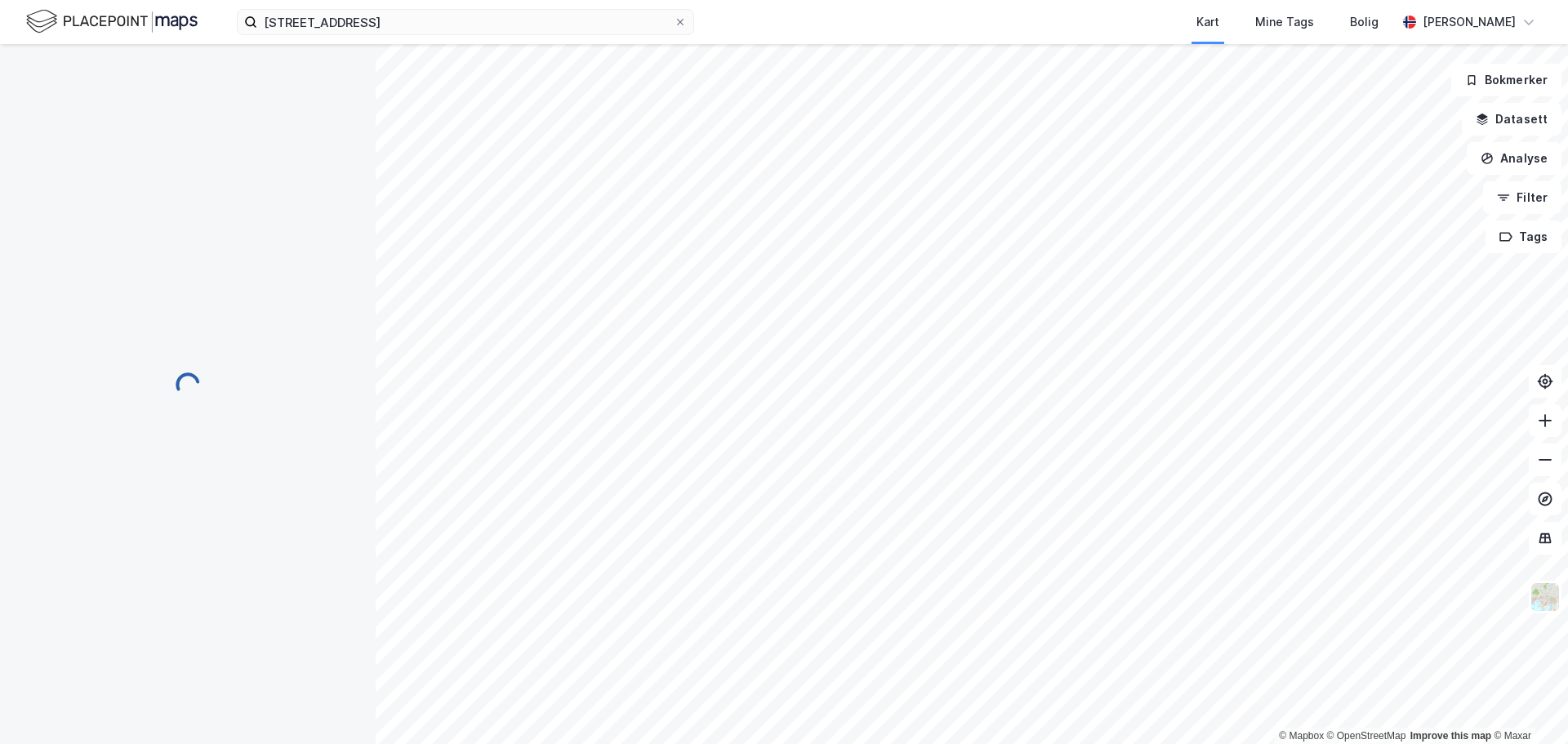
scroll to position [2, 0]
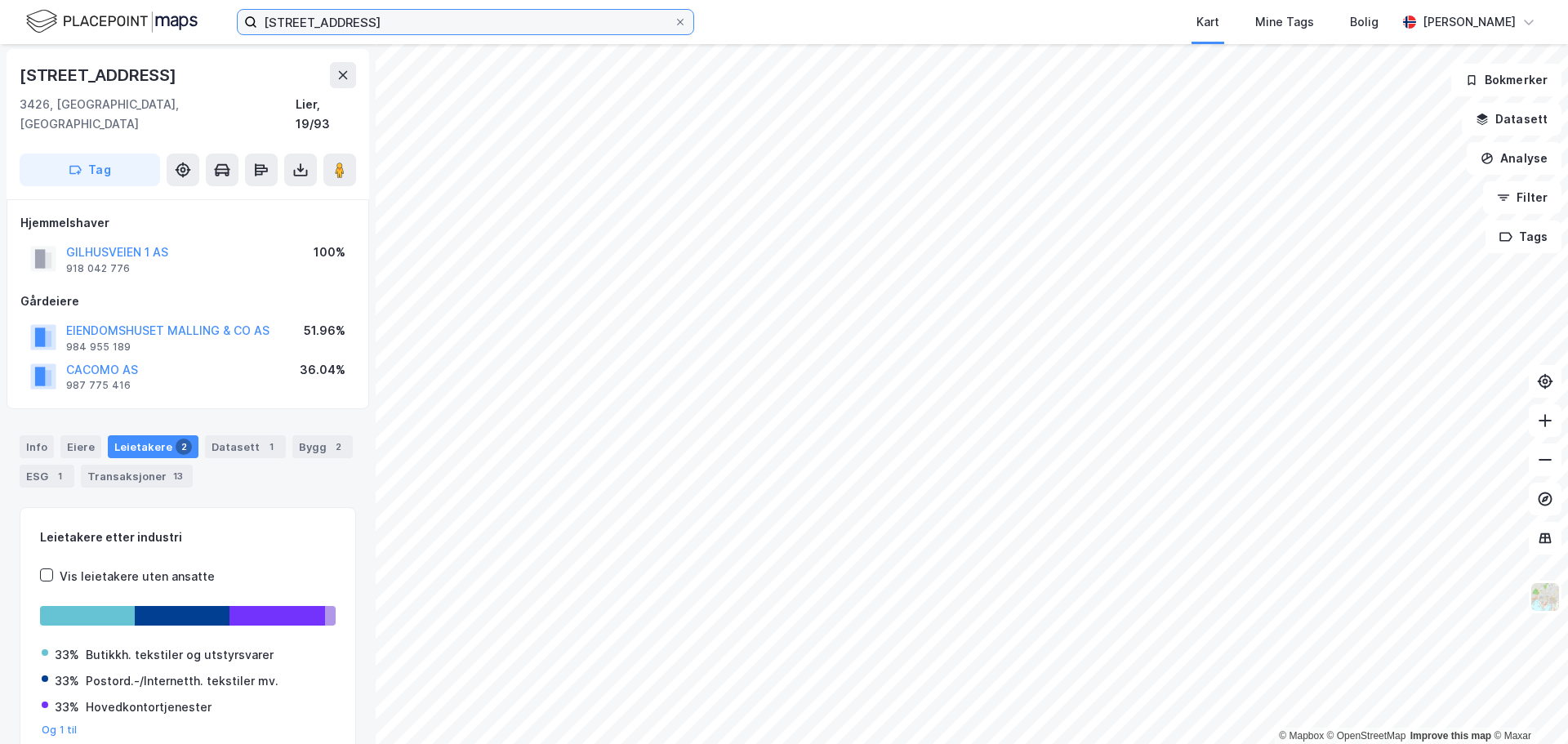
click at [492, 14] on input "Gilhusveien 1" at bounding box center [465, 22] width 416 height 25
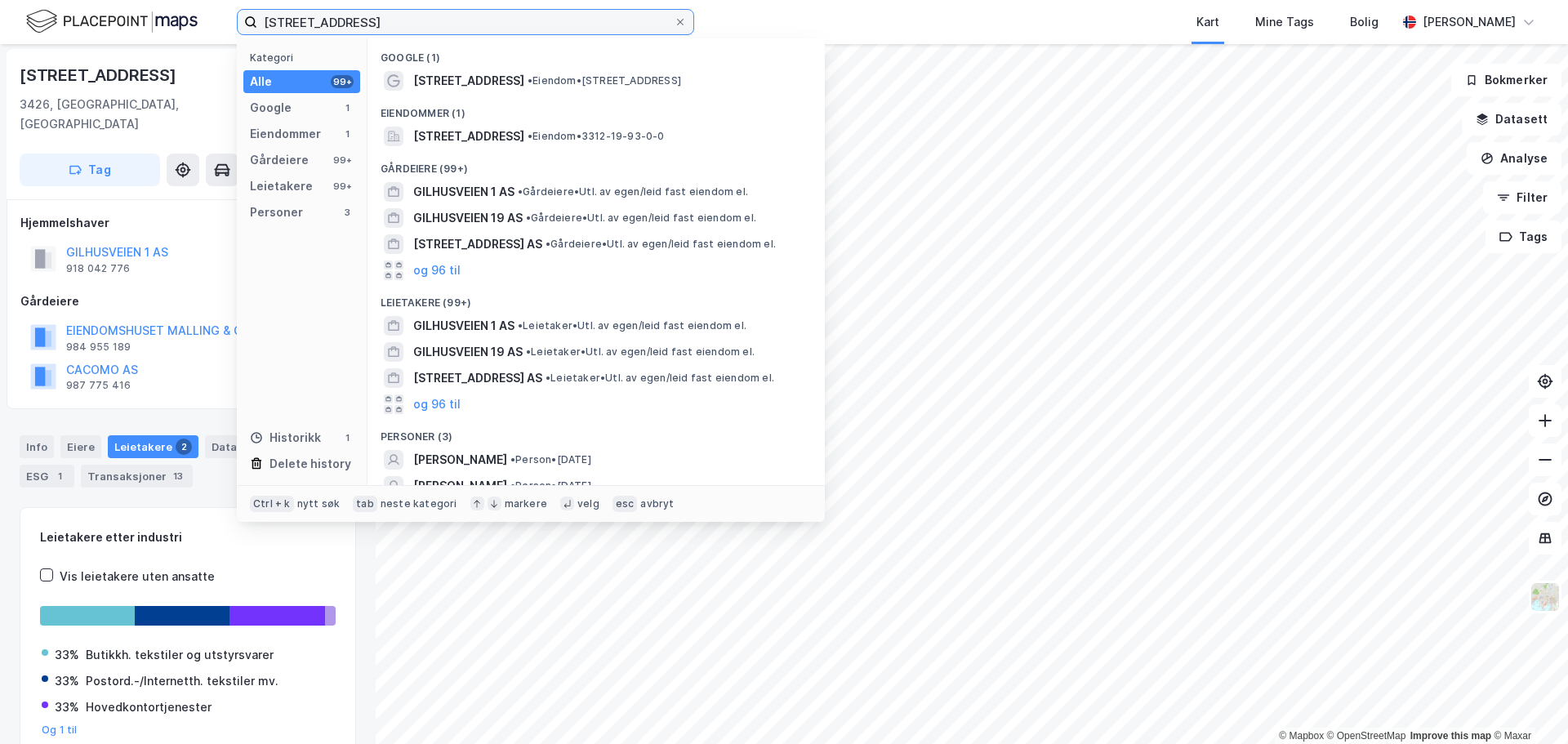
click at [492, 14] on input "Gilhusveien 1" at bounding box center [465, 22] width 416 height 25
paste input "Sentrumsvegen 114"
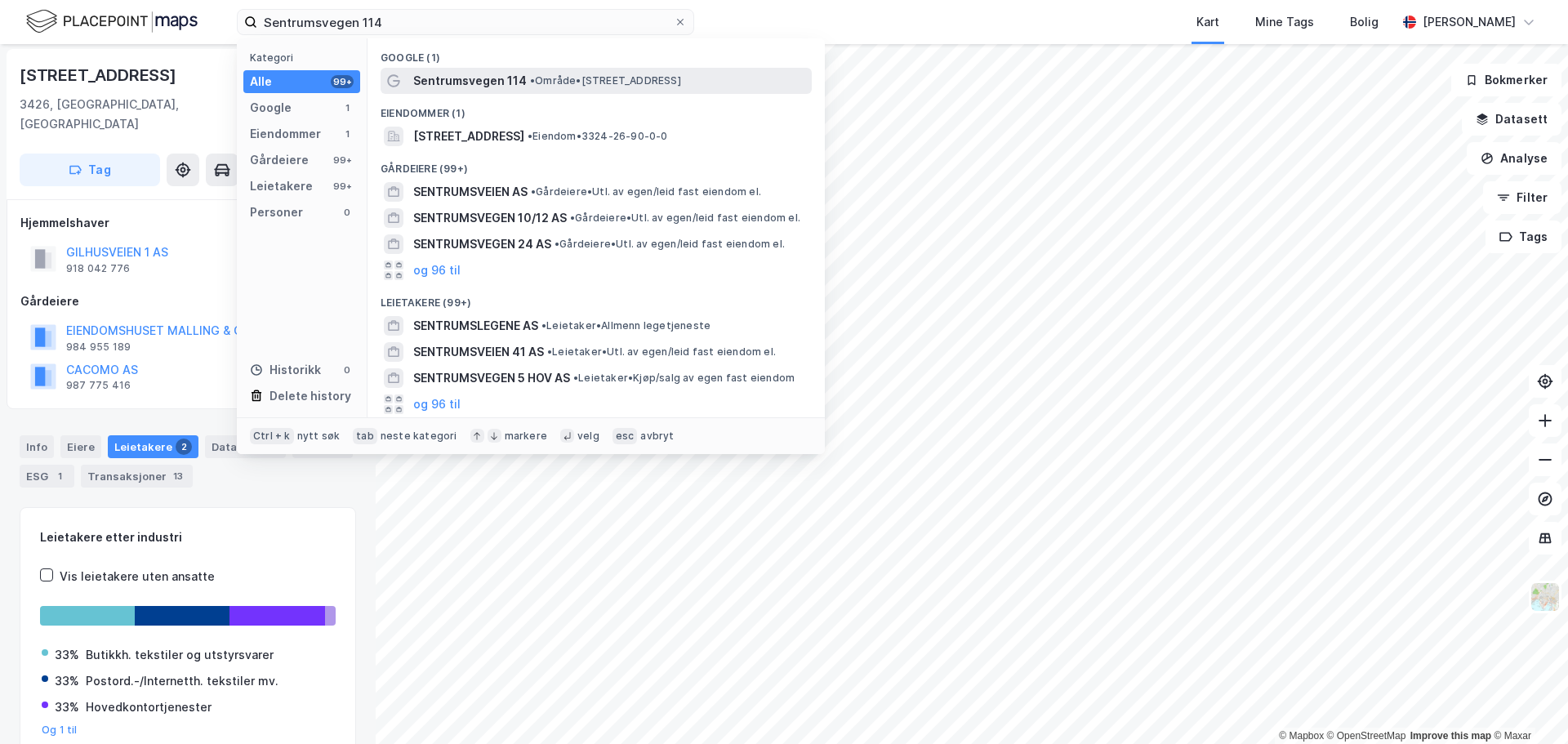
click at [605, 82] on span "• Område • Sentrumsvegen 114, 3550 Gol" at bounding box center [605, 81] width 151 height 13
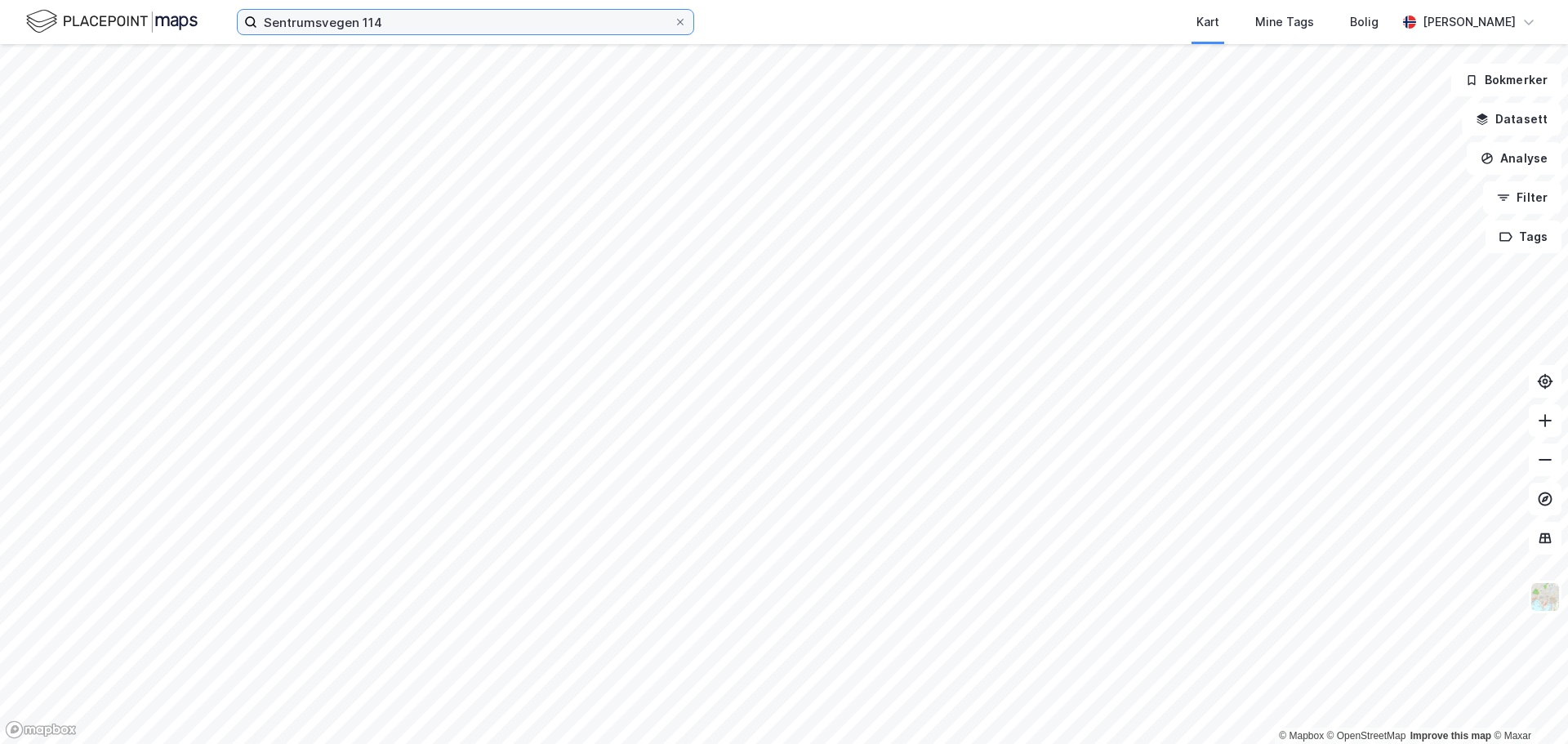
click at [384, 23] on input "Sentrumsvegen 114" at bounding box center [465, 22] width 416 height 25
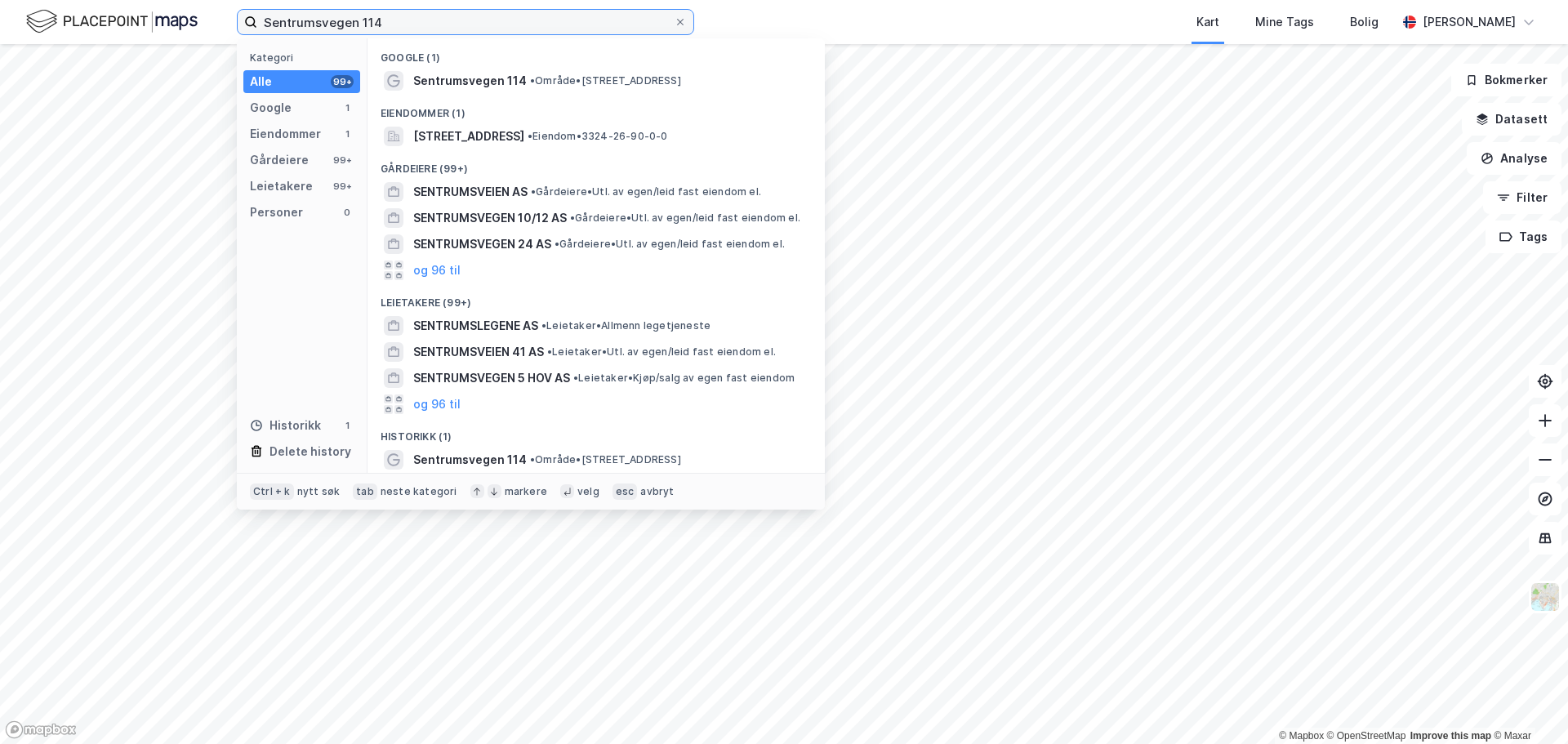
click at [384, 23] on input "Sentrumsvegen 114" at bounding box center [465, 22] width 416 height 25
paste input "Tore Hals Mejdells vei 13"
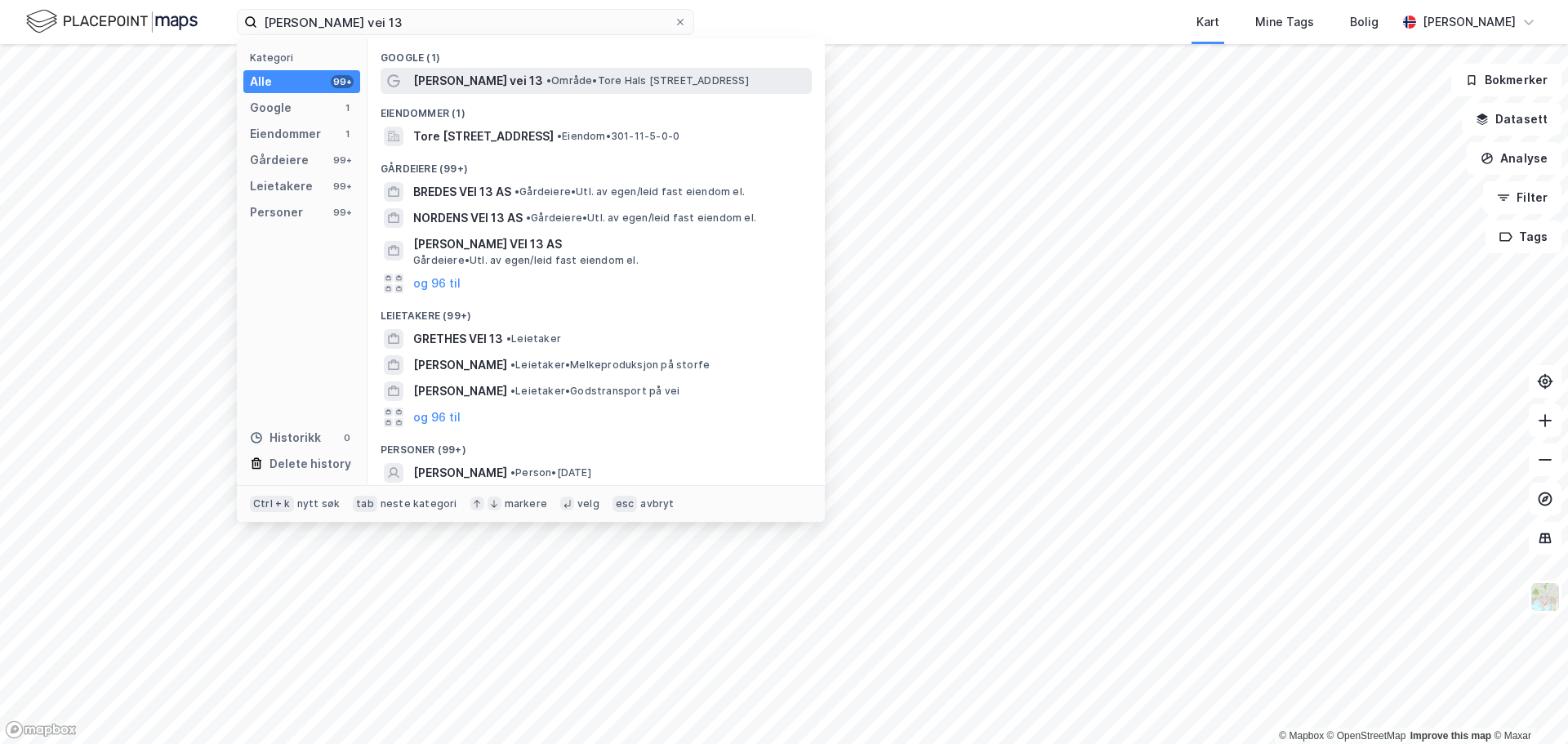
click at [501, 80] on span "Tore Hals Mejdells vei 13" at bounding box center [477, 81] width 130 height 20
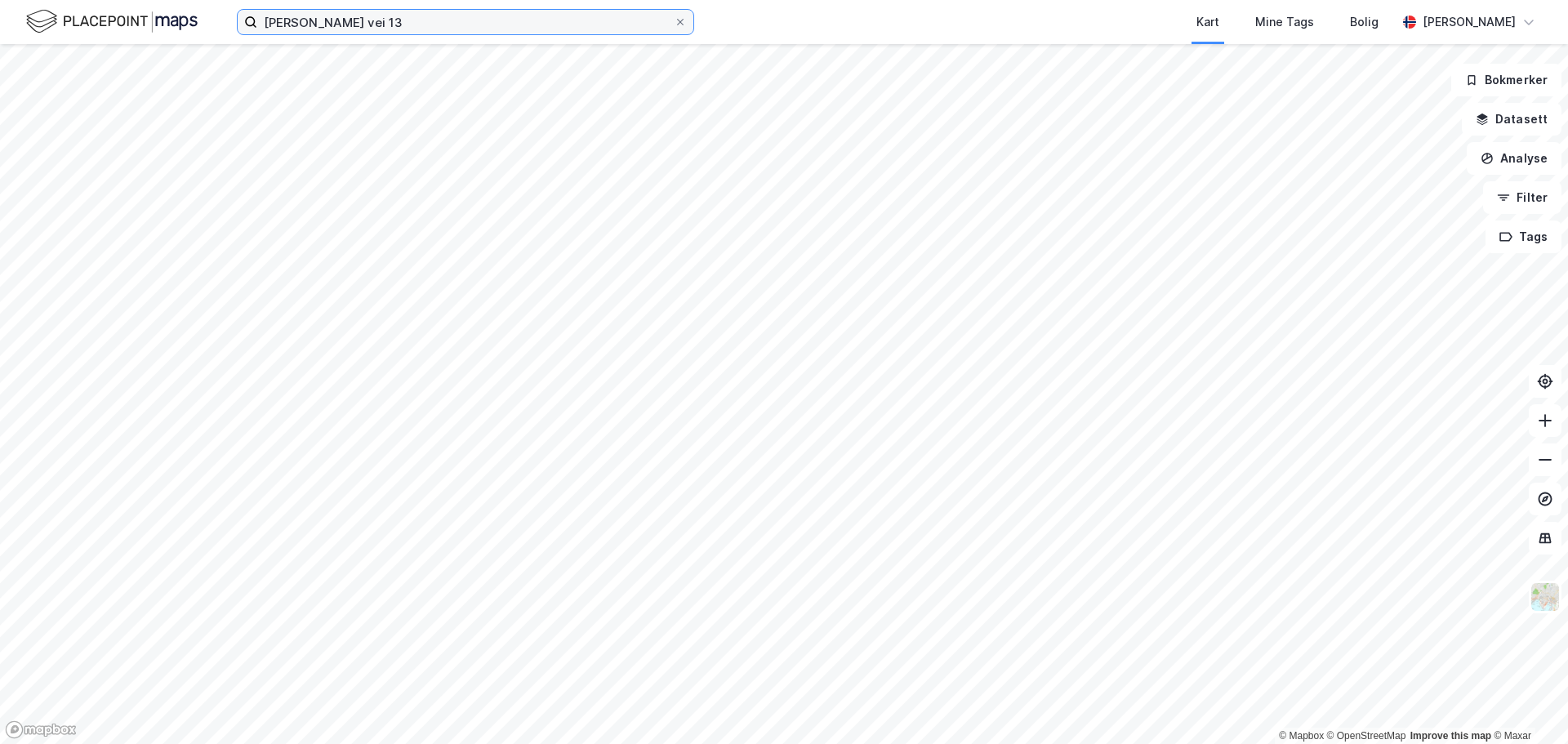
click at [419, 33] on input "Tore Hals Mejdells vei 13" at bounding box center [465, 22] width 416 height 25
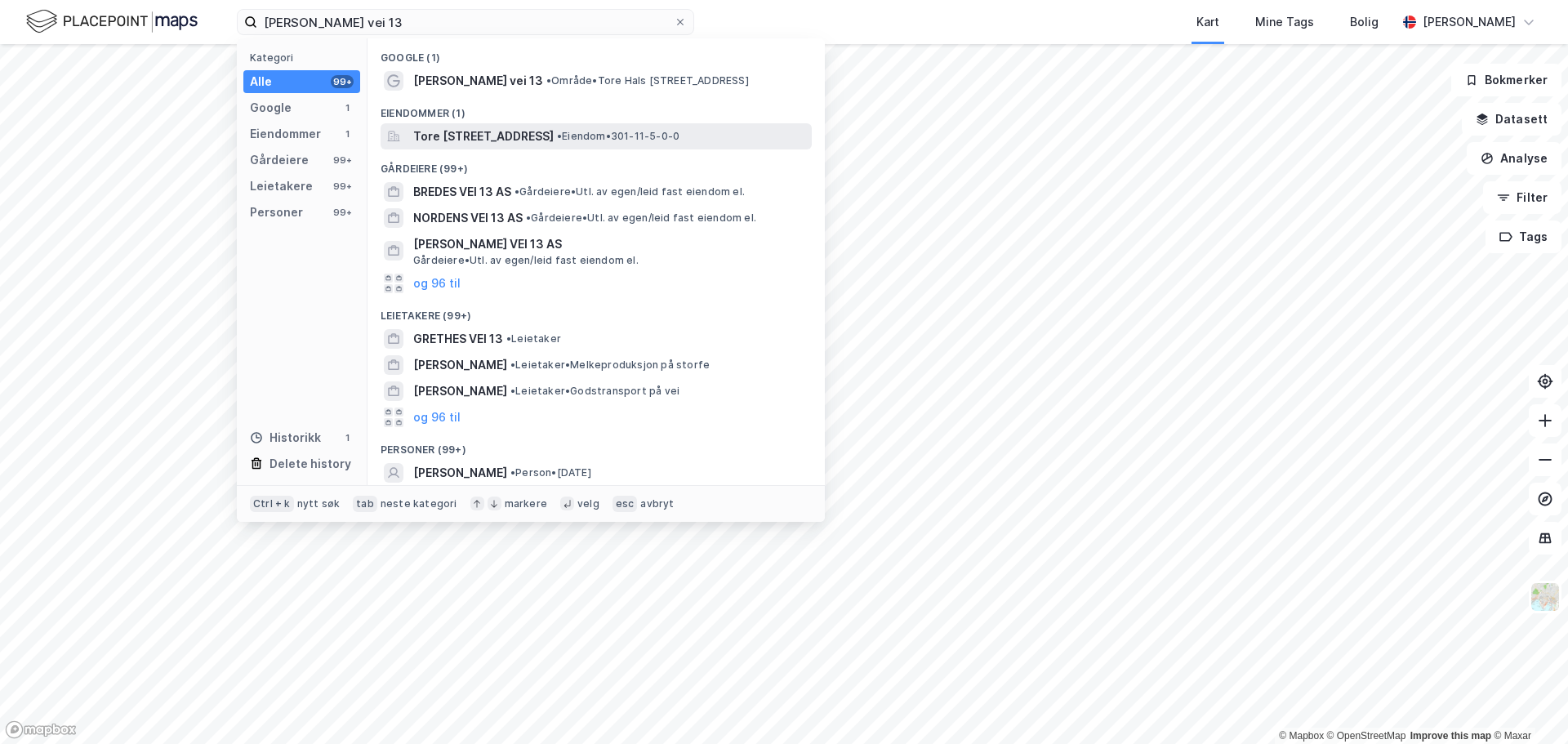
click at [524, 141] on span "Tore Hals Mejdells vei 13, 0751, OSLO, OSLO" at bounding box center [483, 136] width 141 height 20
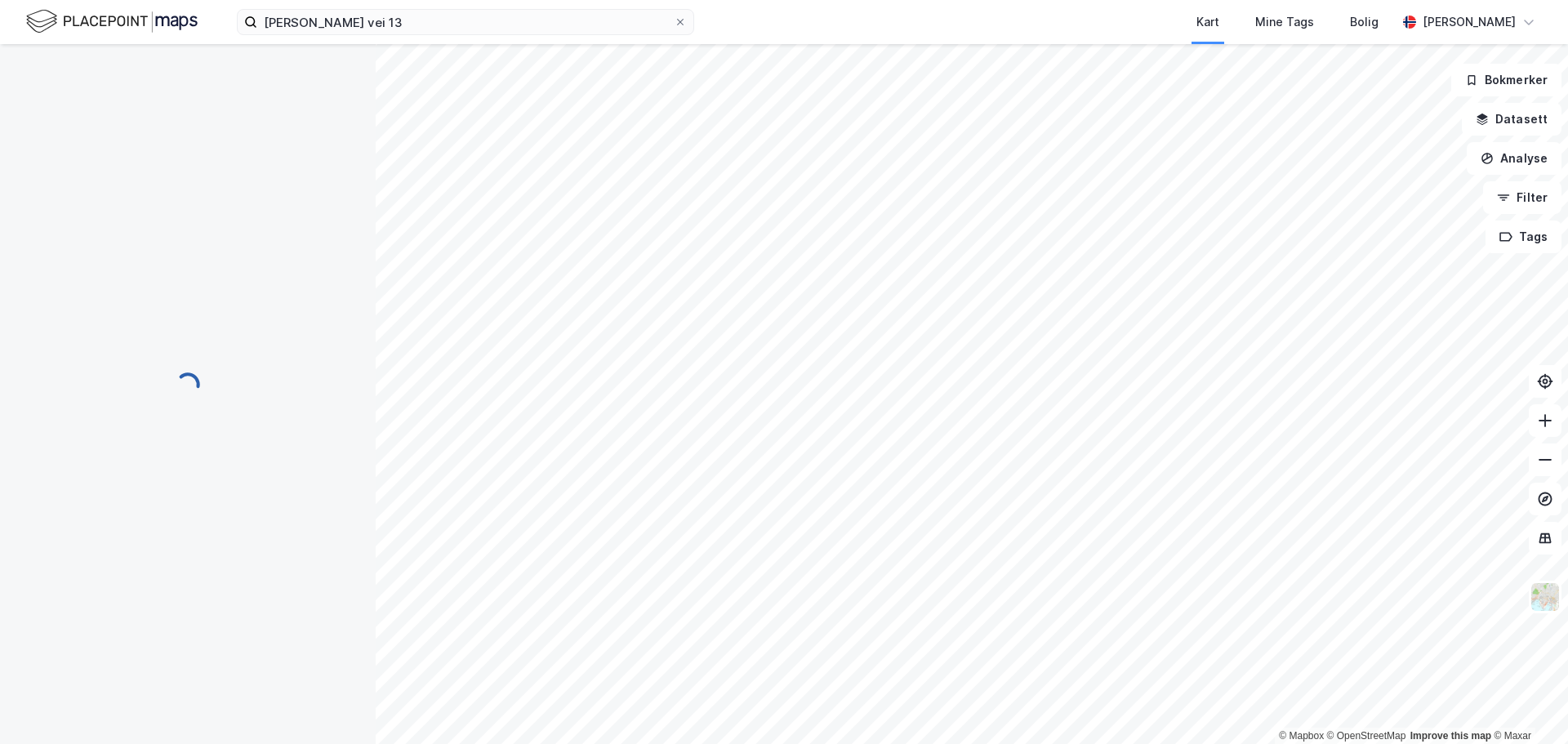
scroll to position [2, 0]
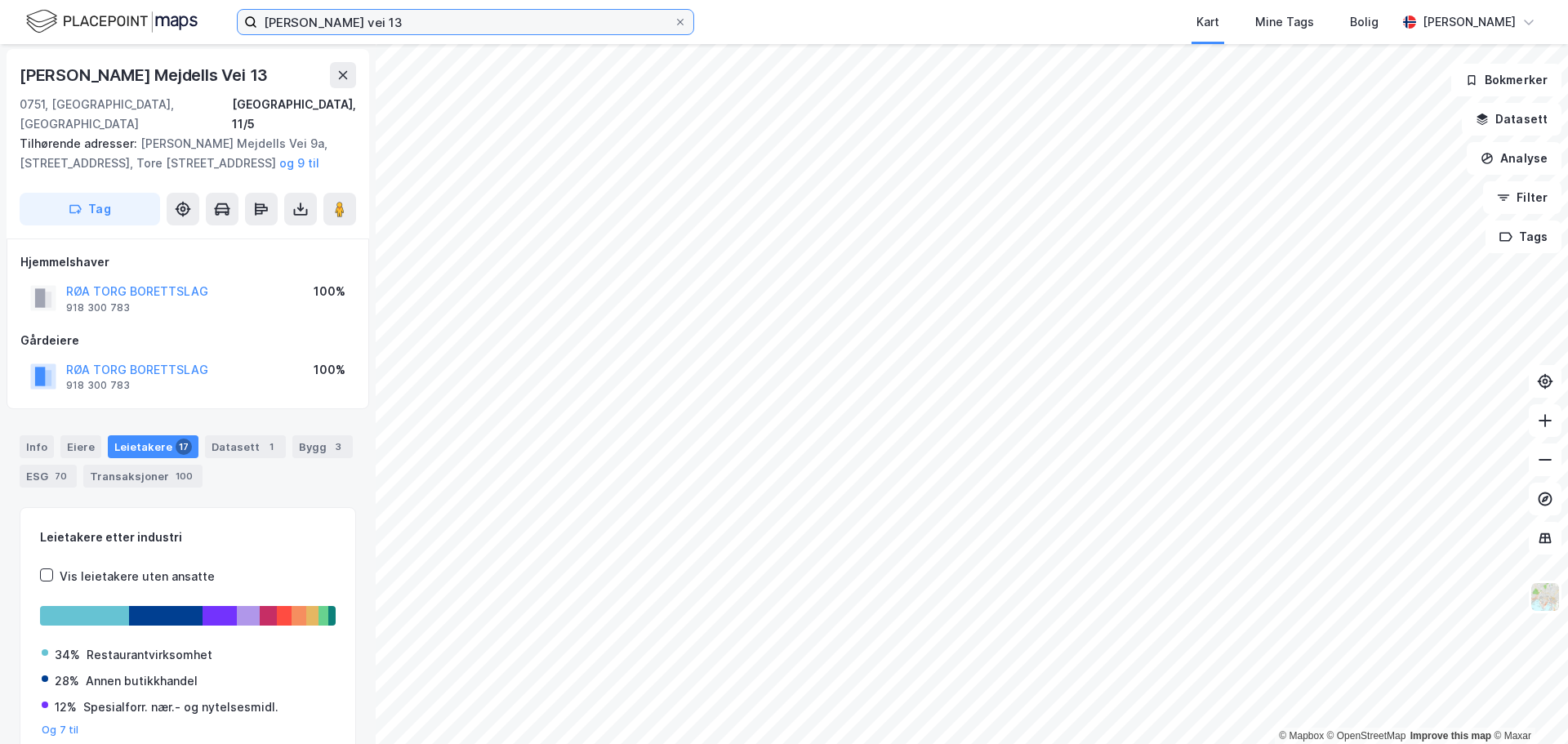
click at [332, 25] on input "Tore Hals Mejdells vei 13" at bounding box center [465, 22] width 416 height 25
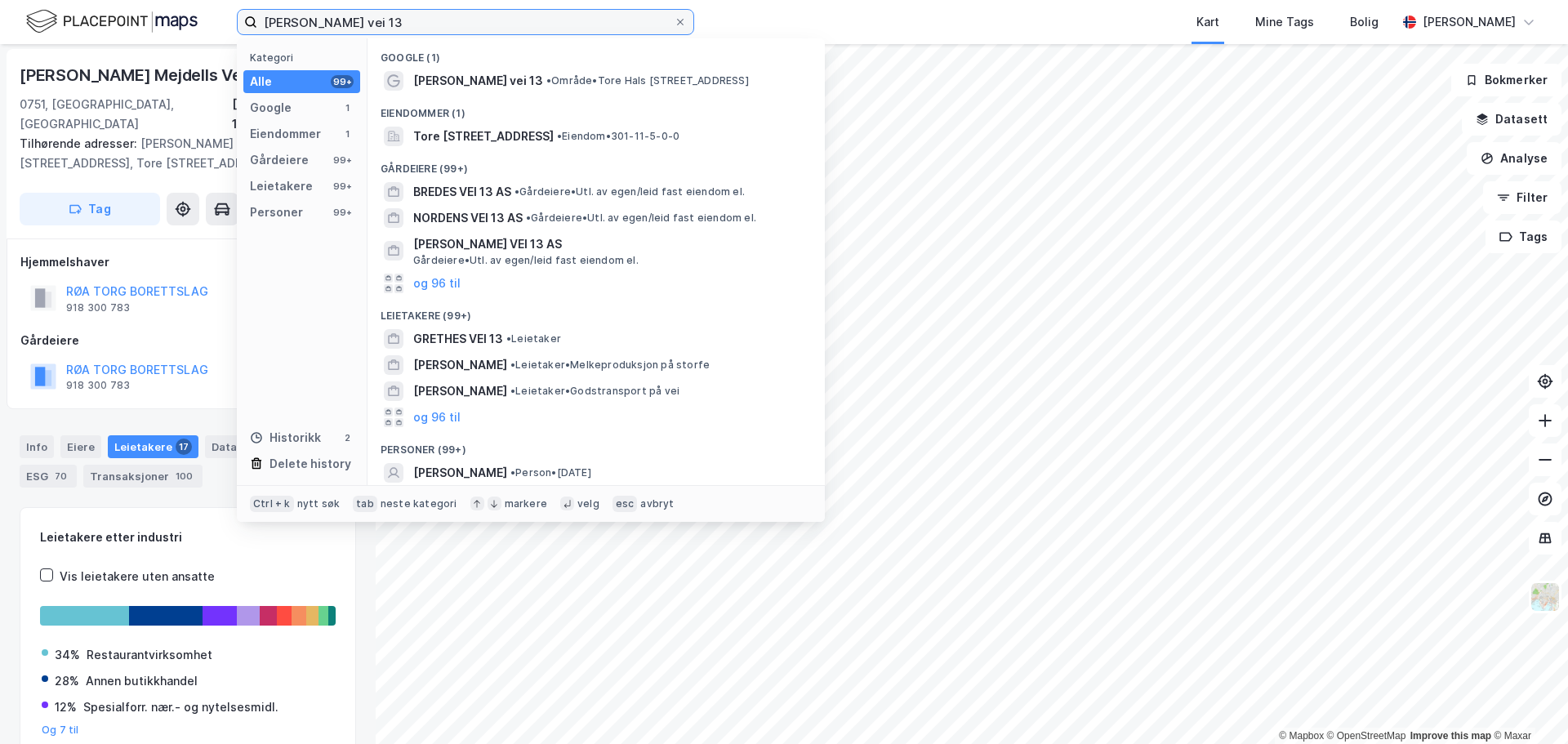
click at [332, 25] on input "Tore Hals Mejdells vei 13" at bounding box center [465, 22] width 416 height 25
paste input "Lindeberg næringsvei 28"
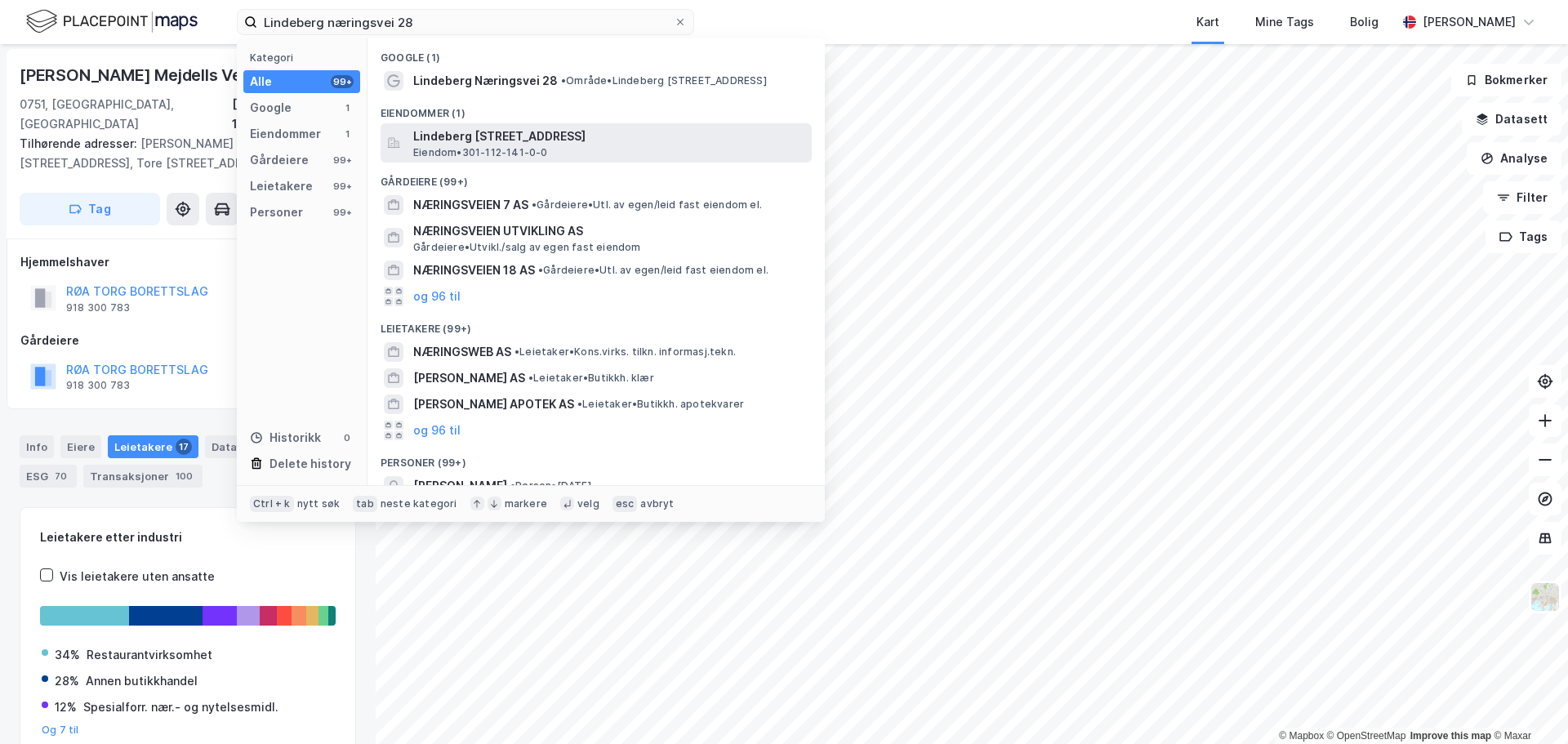
click at [511, 148] on span "Eiendom • 301-112-141-0-0" at bounding box center [480, 152] width 135 height 13
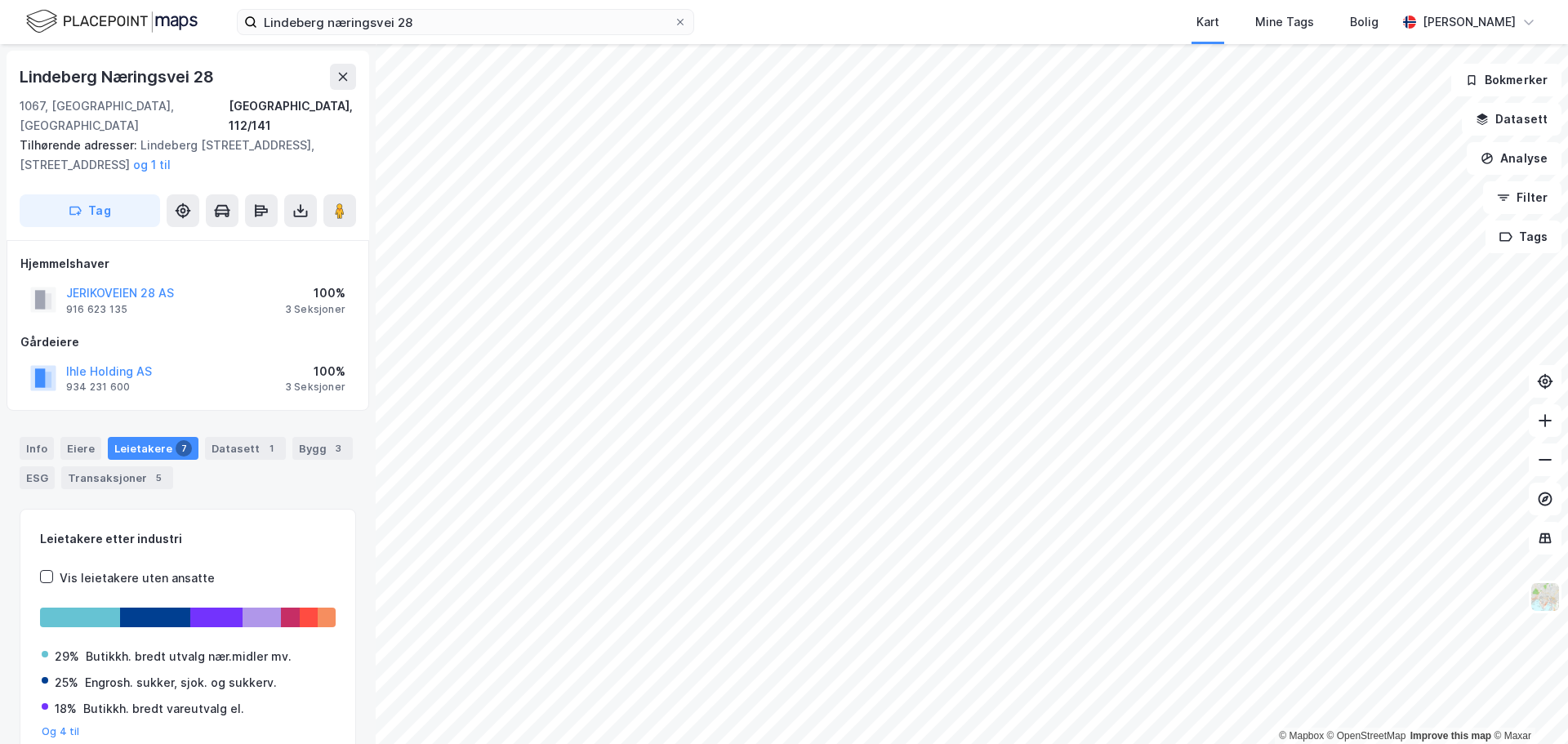
scroll to position [2, 0]
drag, startPoint x: 163, startPoint y: 350, endPoint x: 65, endPoint y: 345, distance: 98.1
click at [65, 357] on div "Ihle Holding AS 934 231 600 100% 3 Seksjoner" at bounding box center [187, 377] width 335 height 39
copy button "Ihle Holding AS"
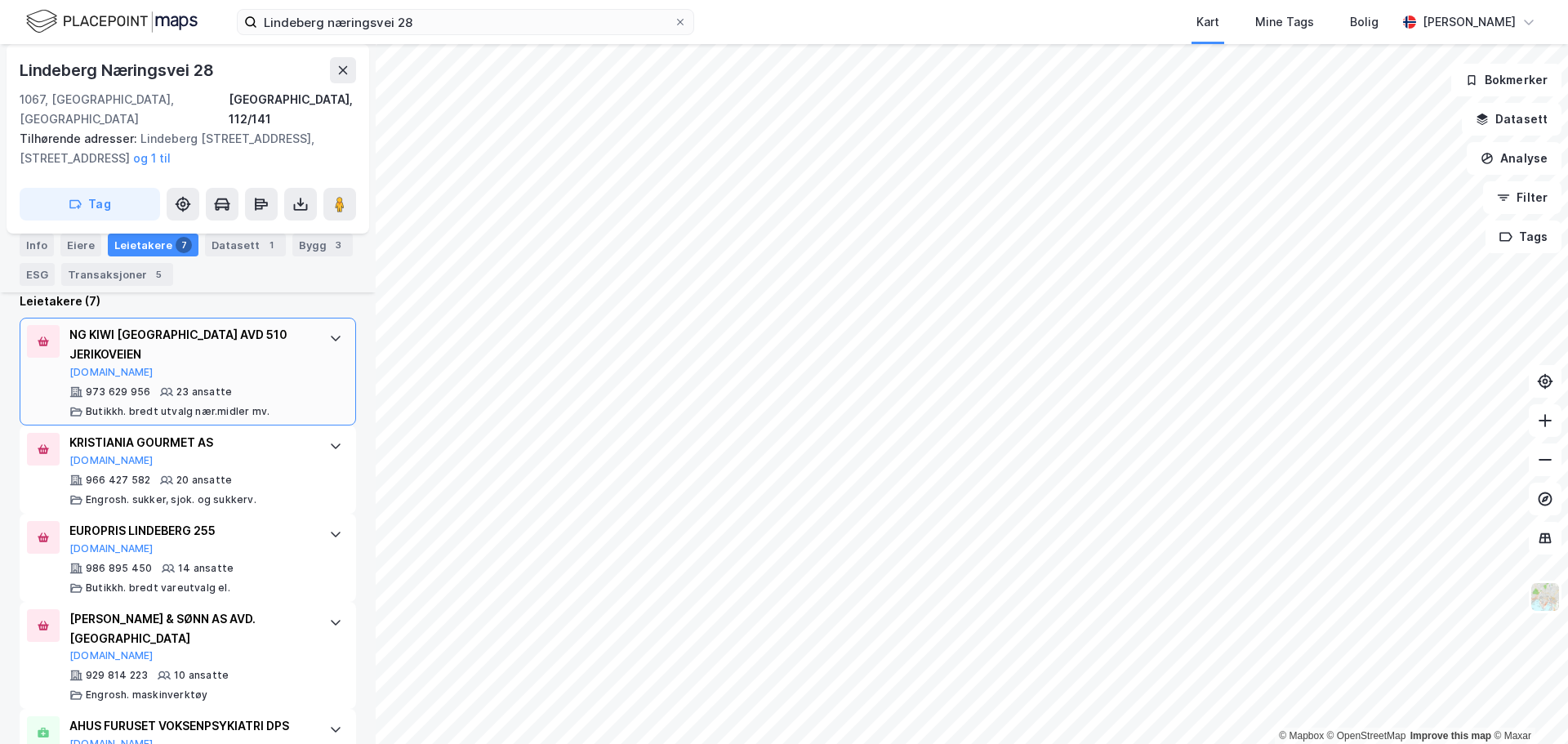
scroll to position [490, 0]
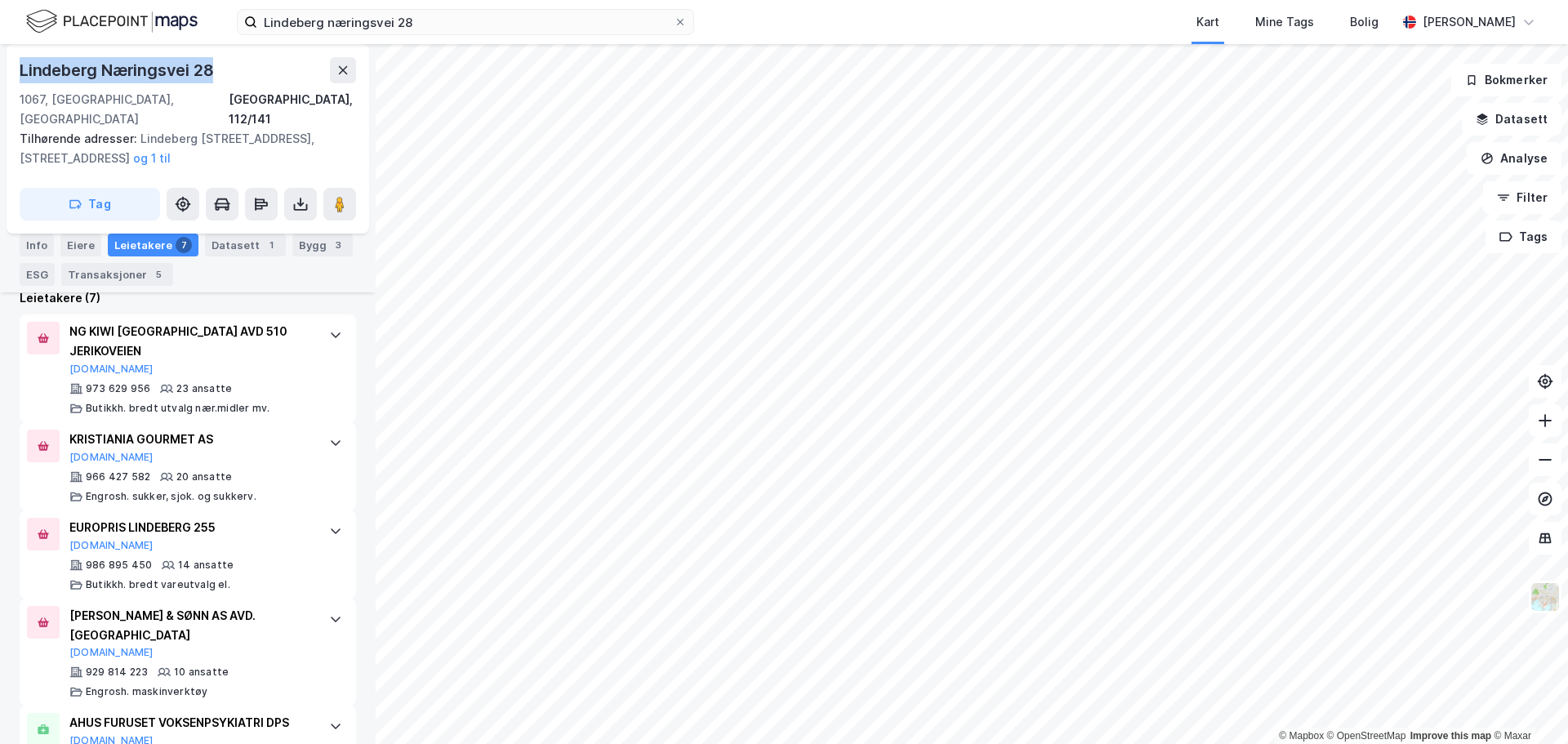
drag, startPoint x: 212, startPoint y: 64, endPoint x: 21, endPoint y: 73, distance: 191.2
click at [21, 73] on div "Lindeberg Næringsvei 28" at bounding box center [118, 70] width 197 height 26
click at [352, 9] on label "Lindeberg næringsvei 28" at bounding box center [465, 22] width 457 height 26
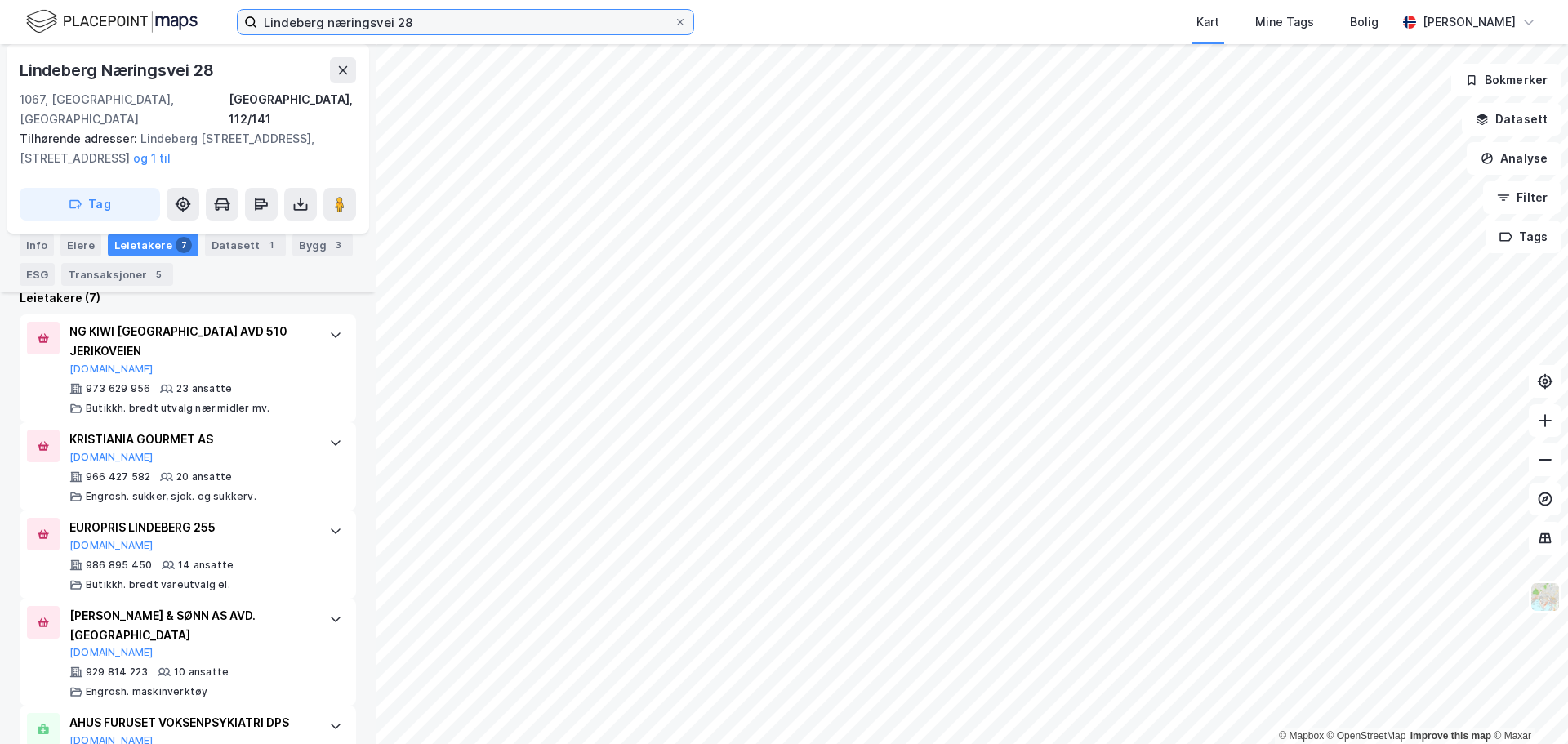
click at [352, 10] on input "Lindeberg næringsvei 28" at bounding box center [465, 22] width 416 height 25
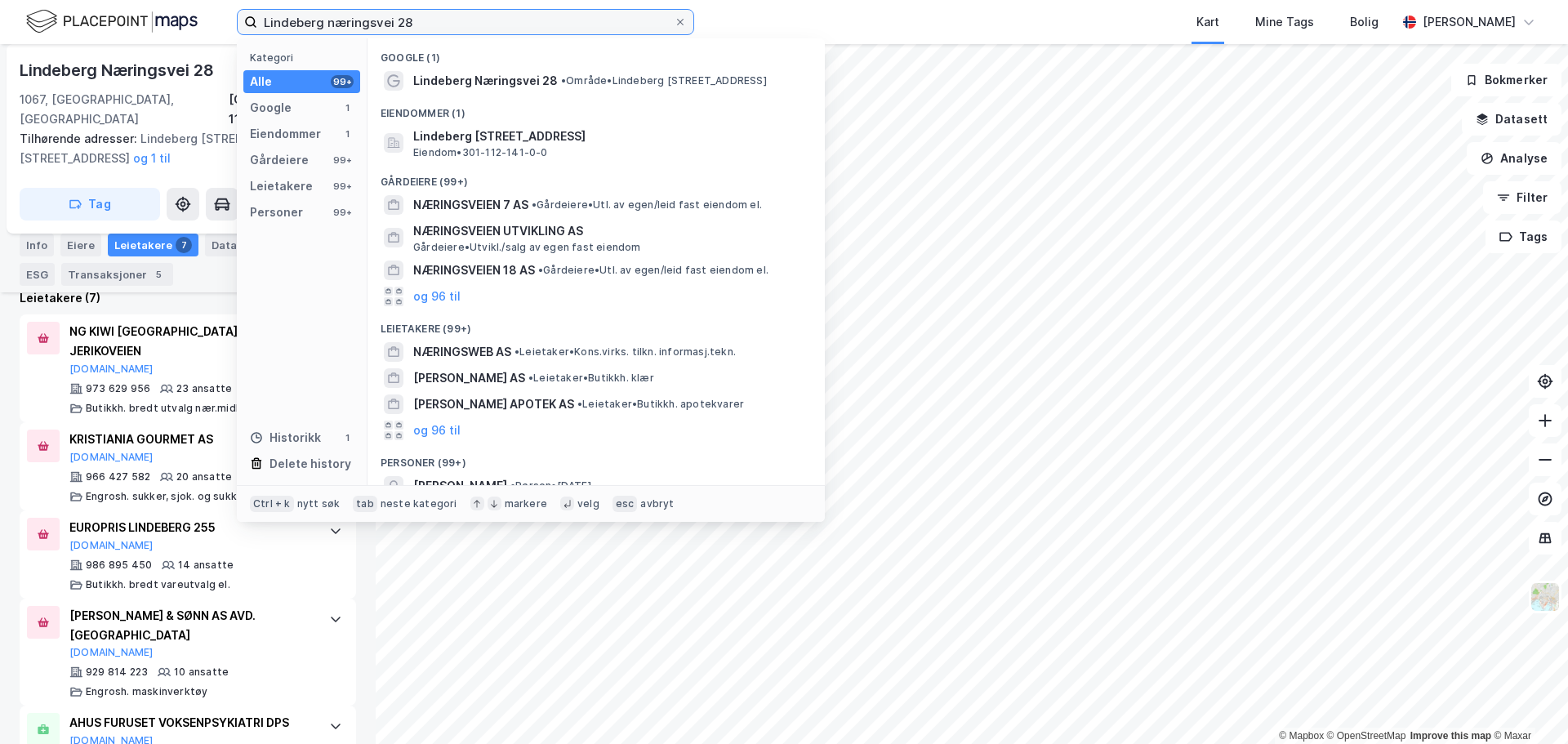
click at [366, 24] on input "Lindeberg næringsvei 28" at bounding box center [465, 22] width 416 height 25
paste input "Brobekkveien 106A"
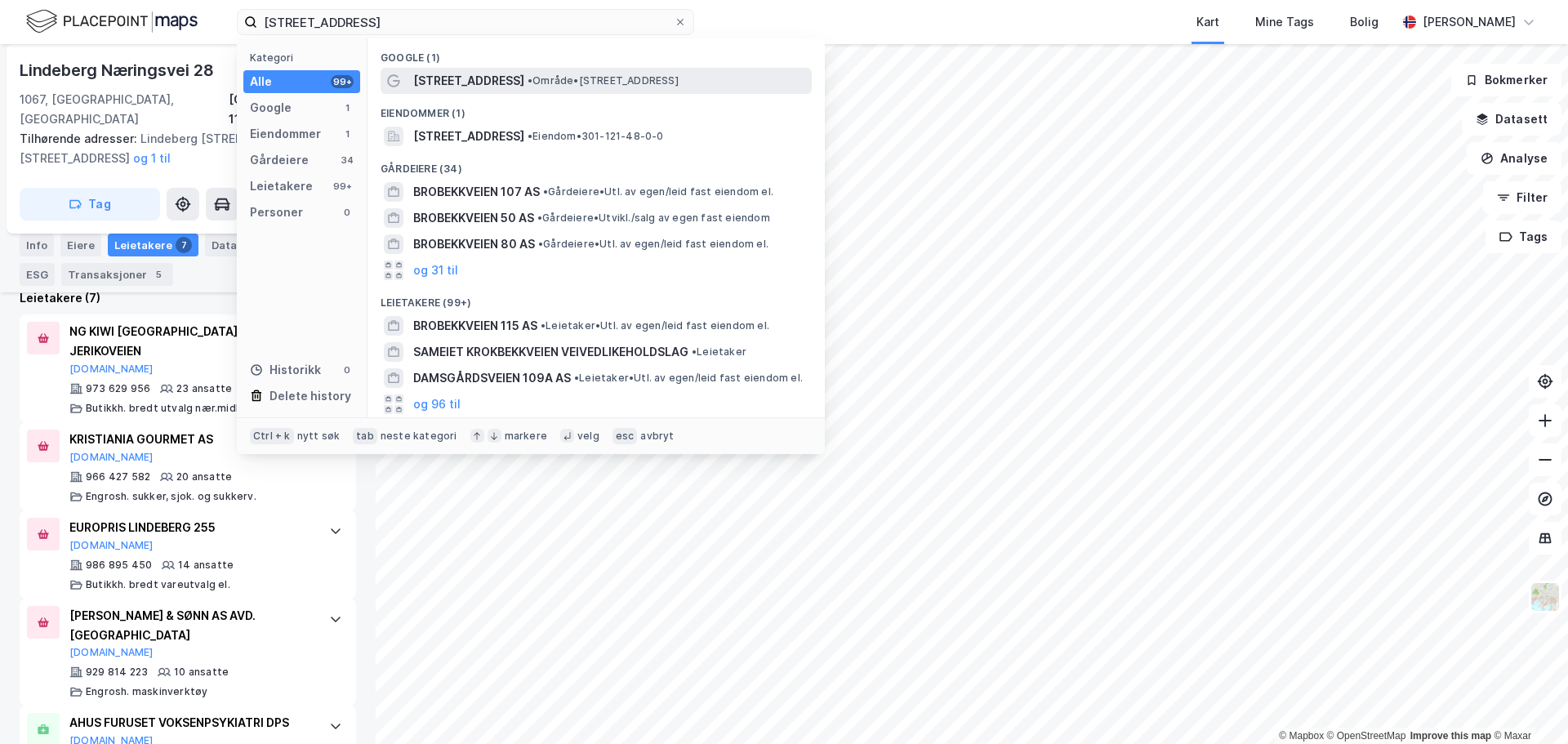
click at [509, 87] on span "Brobekkveien 106A" at bounding box center [468, 81] width 111 height 20
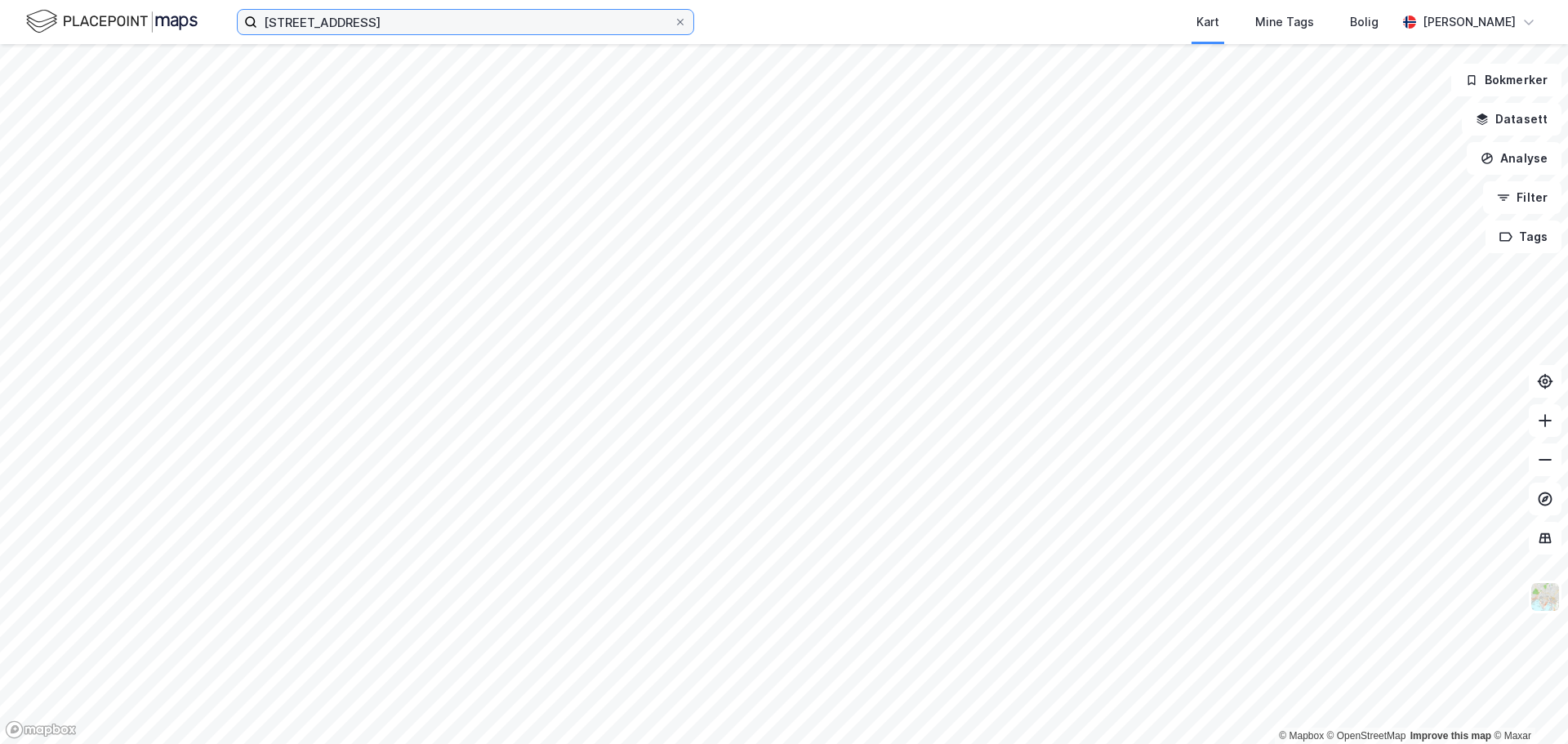
click at [458, 28] on input "Brobekkveien 106A" at bounding box center [465, 22] width 416 height 25
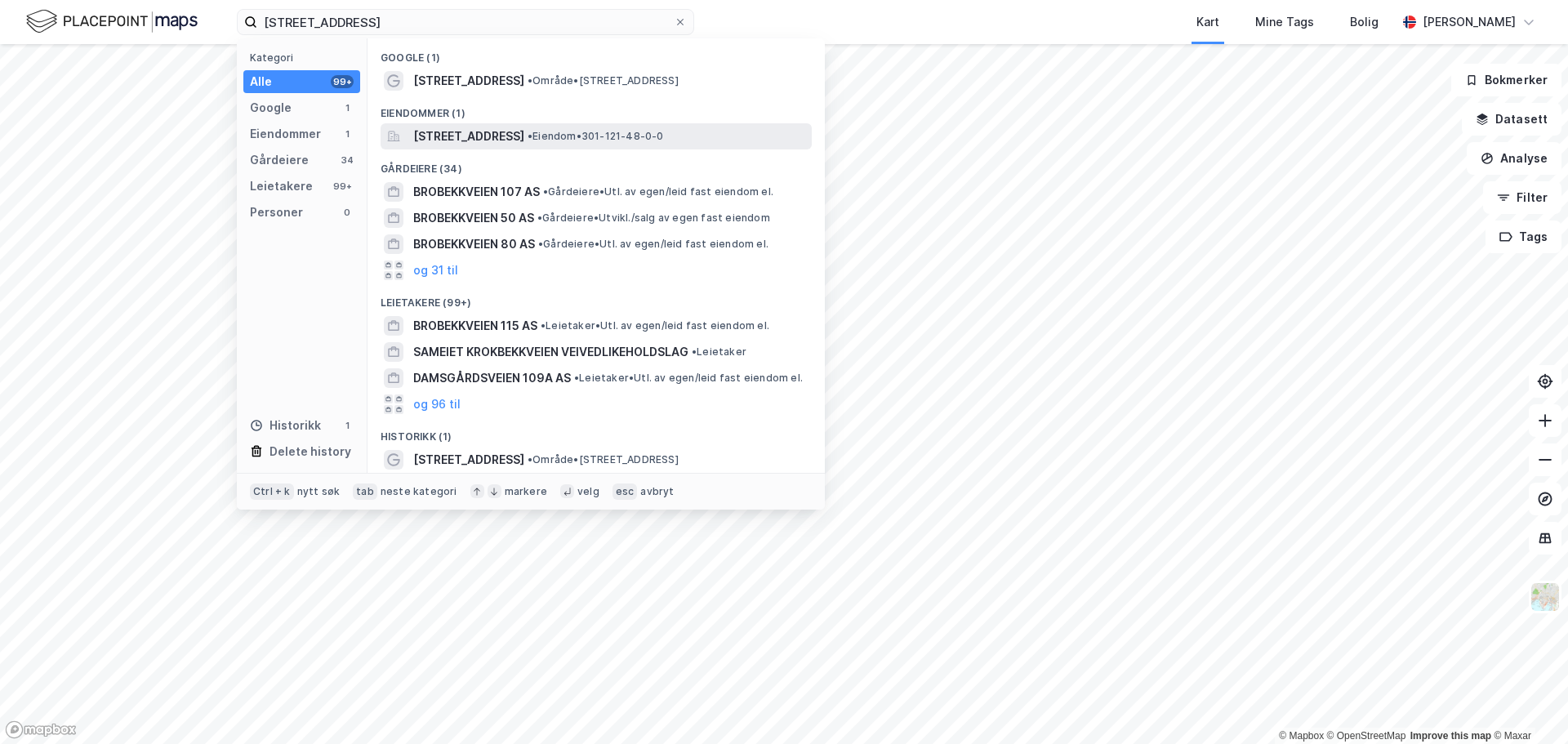
click at [524, 137] on span "Brobekkveien 106A, 0582, OSLO, OSLO" at bounding box center [468, 136] width 111 height 20
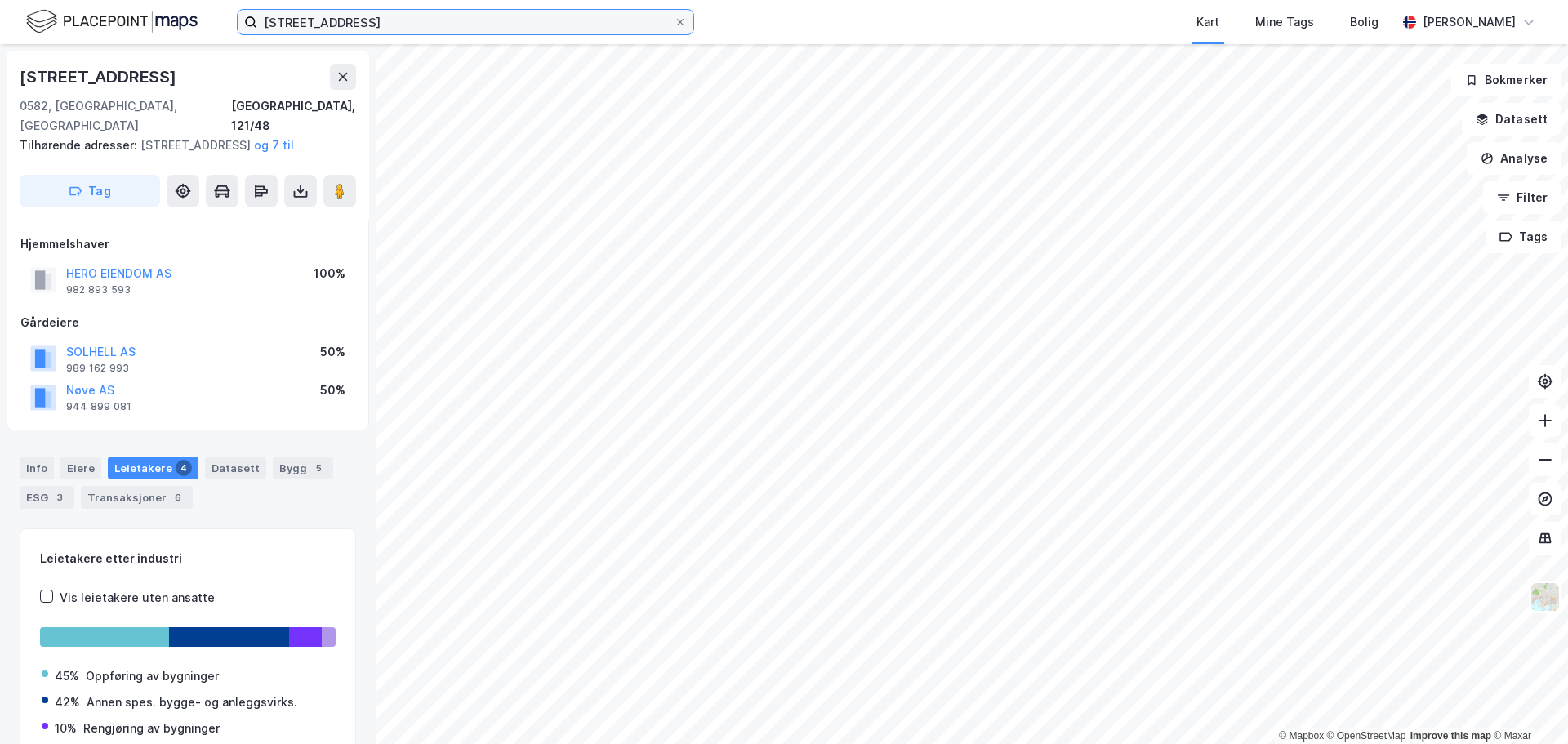
click at [487, 24] on input "Brobekkveien 106A" at bounding box center [465, 22] width 416 height 25
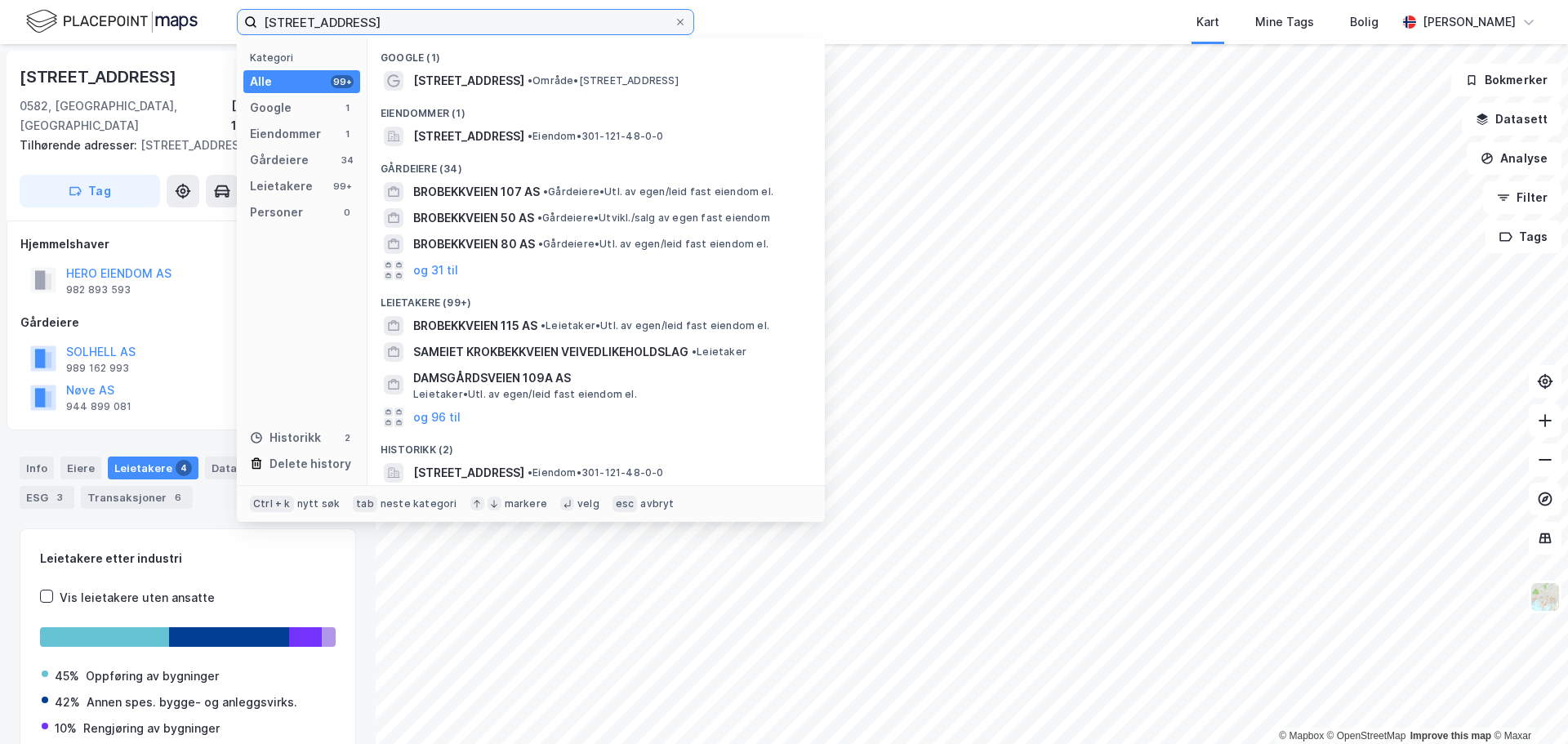
click at [487, 24] on input "Brobekkveien 106A" at bounding box center [465, 22] width 416 height 25
paste input "Haslevollen 3"
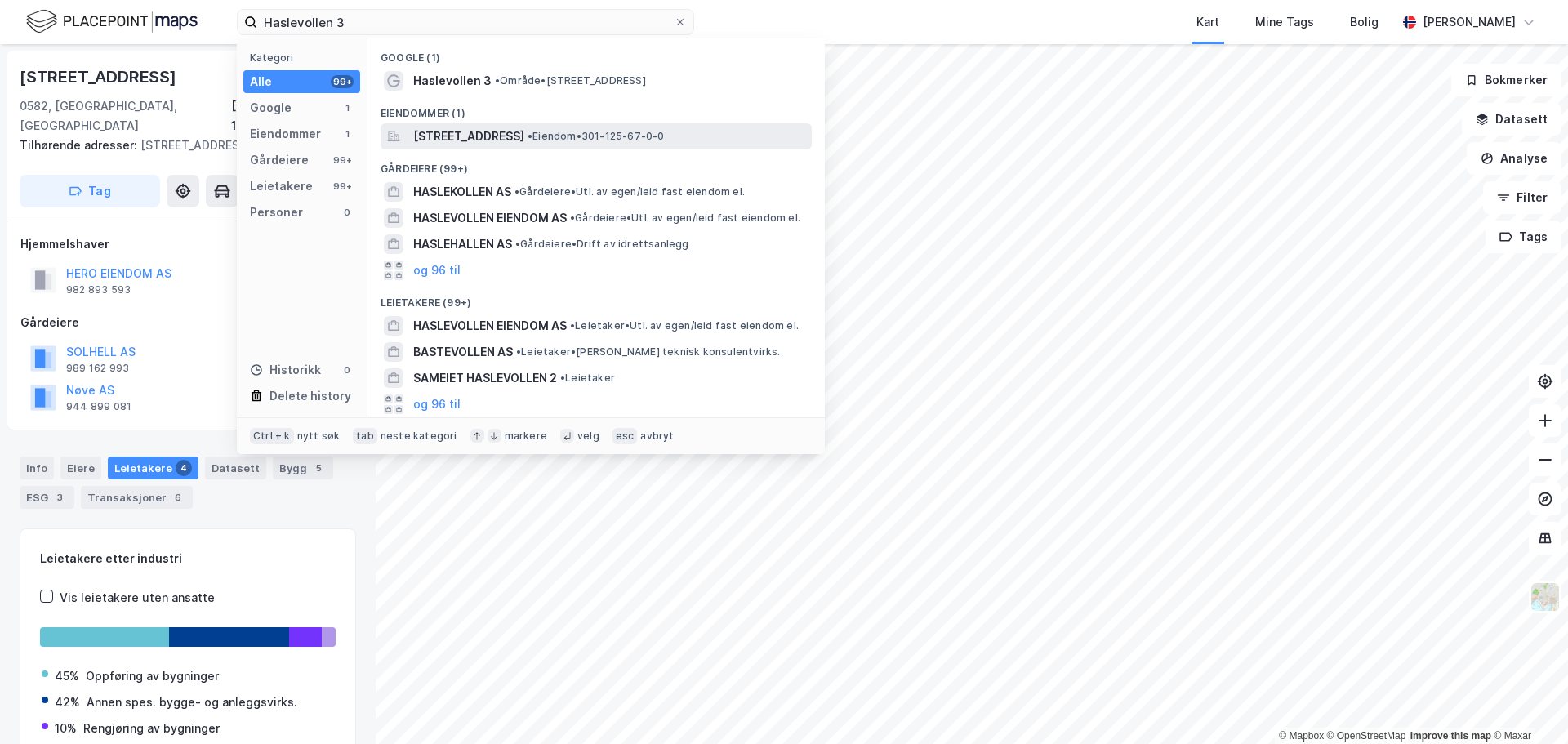
click at [524, 137] on span "Haslevollen 3, 0579, OSLO, OSLO" at bounding box center [468, 136] width 111 height 20
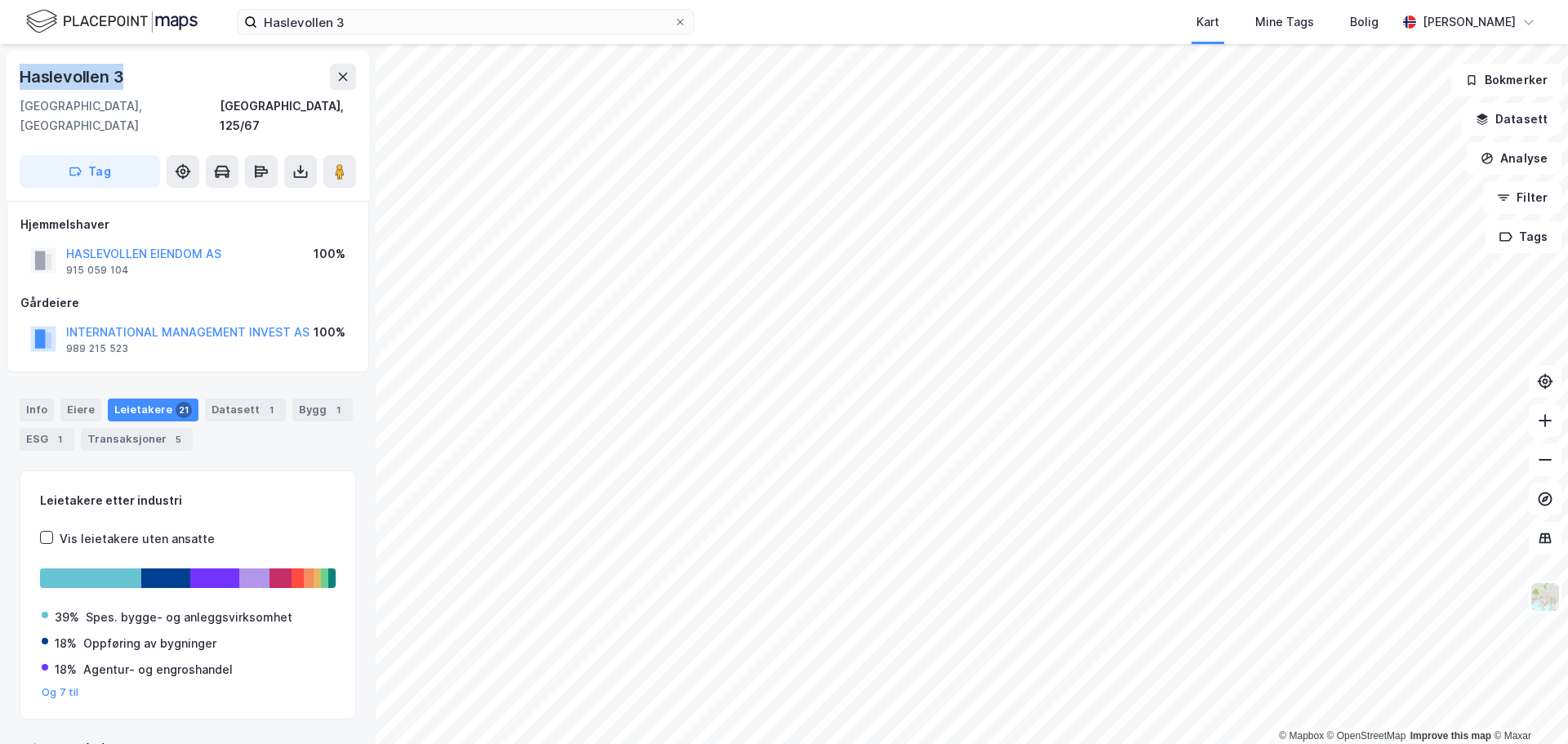
drag, startPoint x: 120, startPoint y: 75, endPoint x: 22, endPoint y: 72, distance: 98.0
click at [22, 72] on div "Haslevollen 3" at bounding box center [187, 76] width 337 height 26
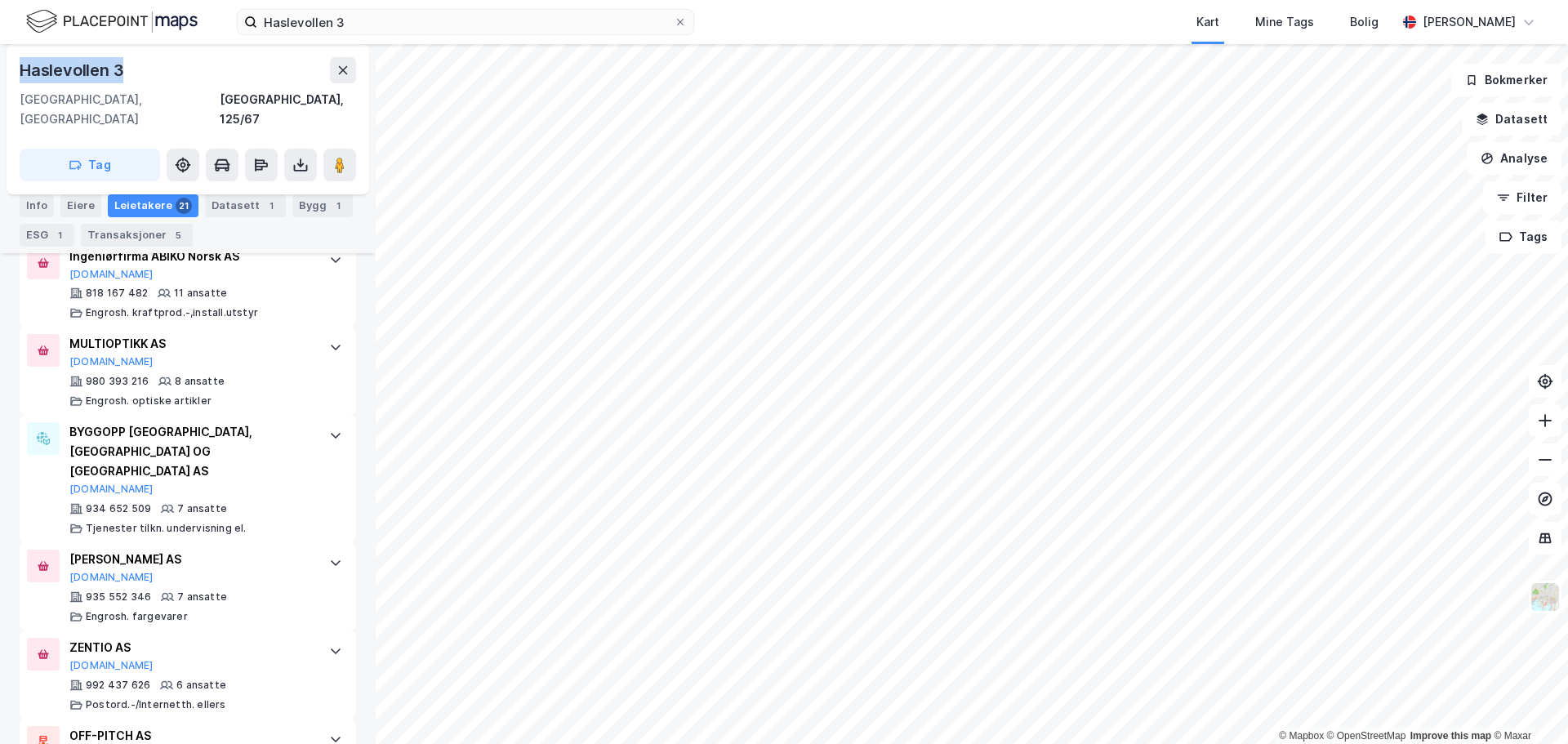
scroll to position [1307, 0]
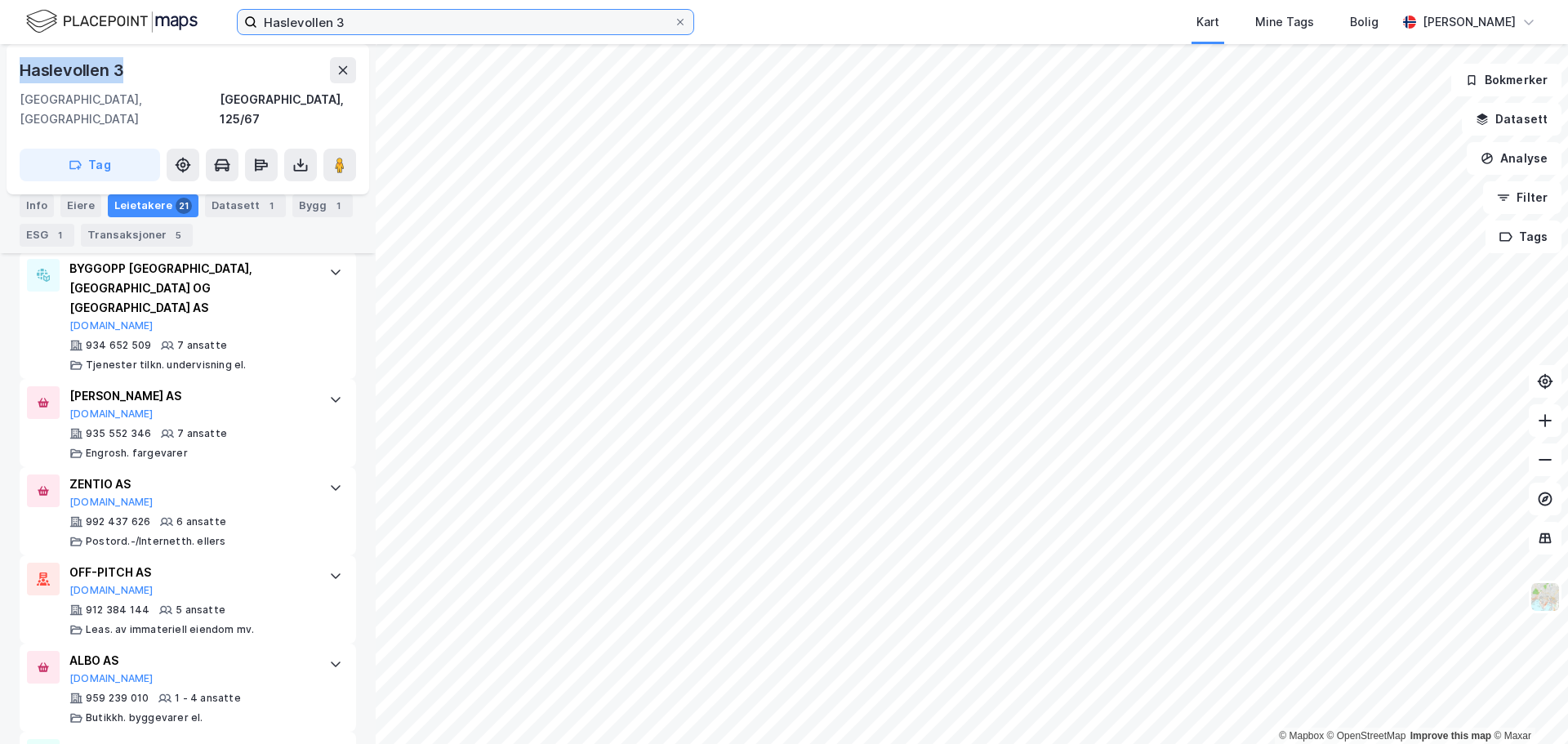
click at [410, 19] on input "Haslevollen 3" at bounding box center [465, 22] width 416 height 25
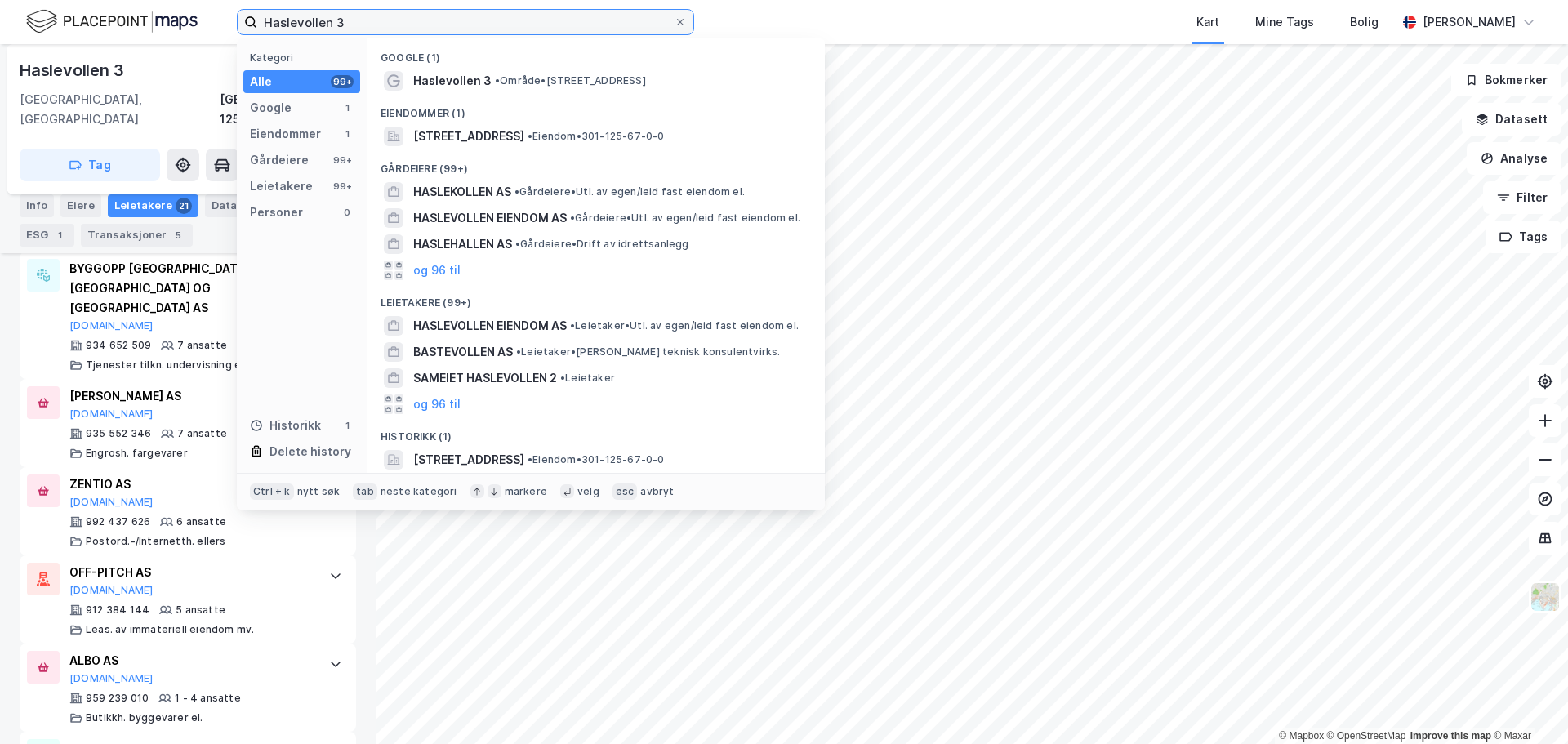
click at [410, 19] on input "Haslevollen 3" at bounding box center [465, 22] width 416 height 25
paste input "Balchens gate 5"
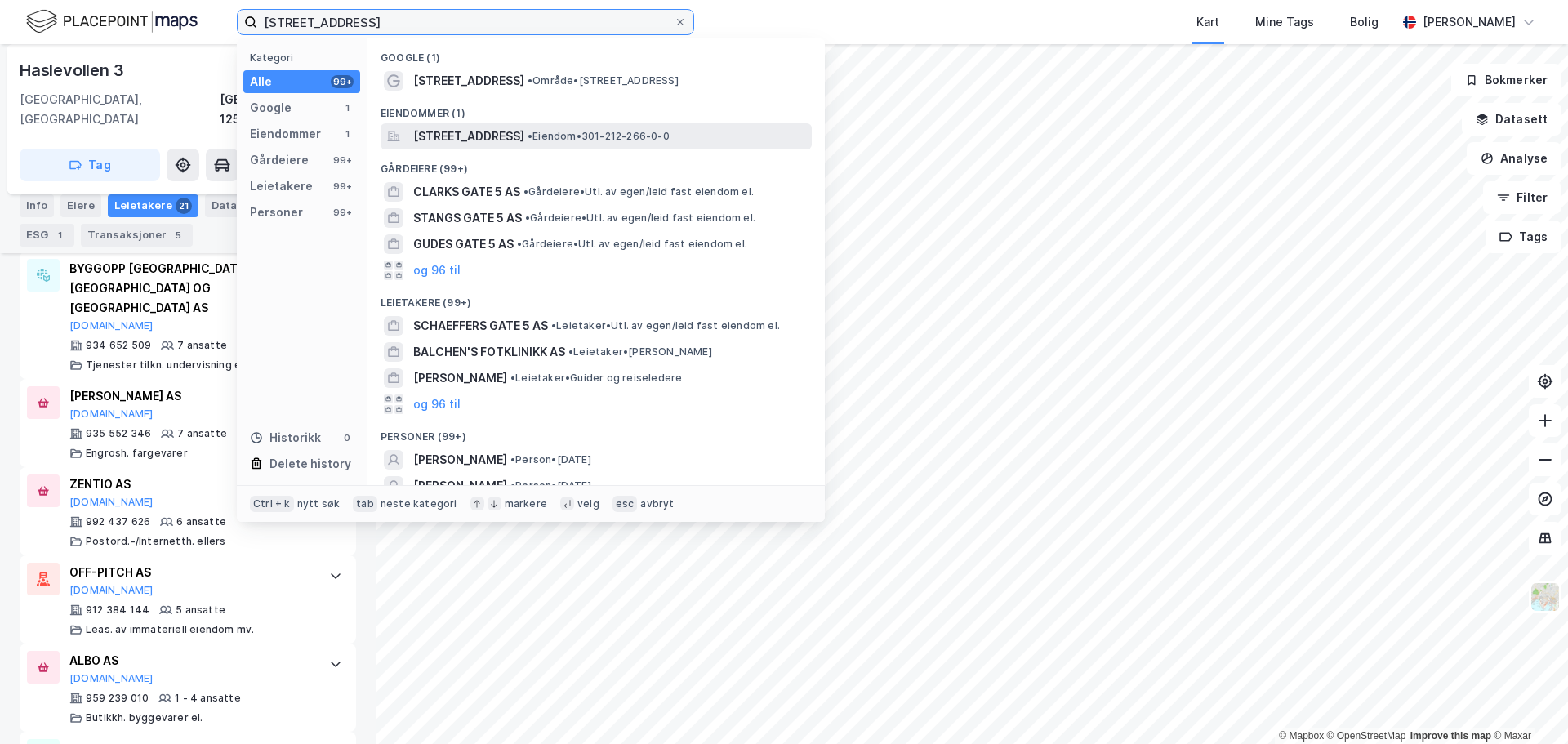
type input "Balchens gate 5"
click at [568, 125] on div "Balchens gate 5, 0265, OSLO, OSLO • Eiendom • 301-212-266-0-0" at bounding box center [596, 136] width 431 height 26
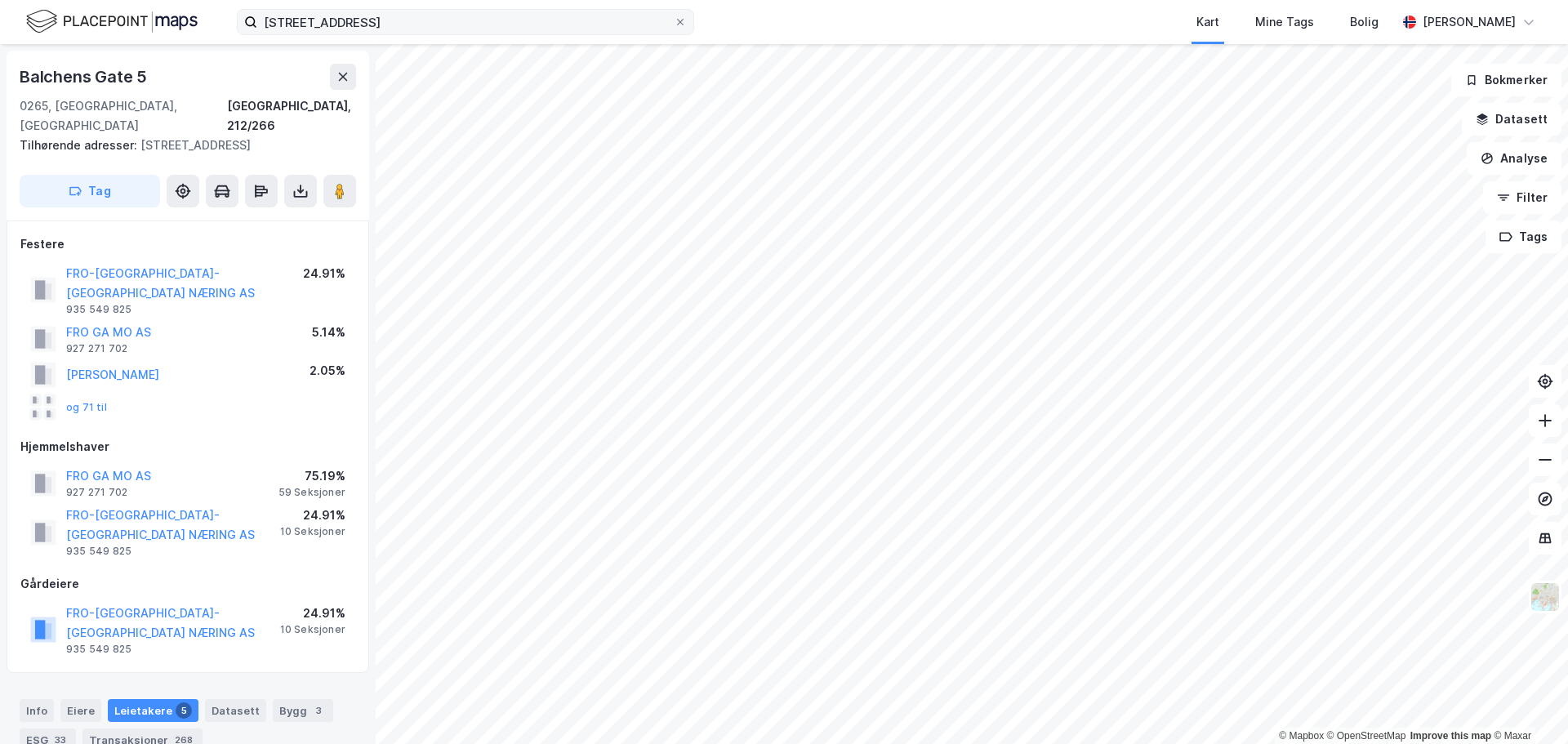
click at [680, 26] on icon at bounding box center [680, 22] width 10 height 10
click at [673, 26] on input "Balchens gate 5" at bounding box center [465, 22] width 416 height 25
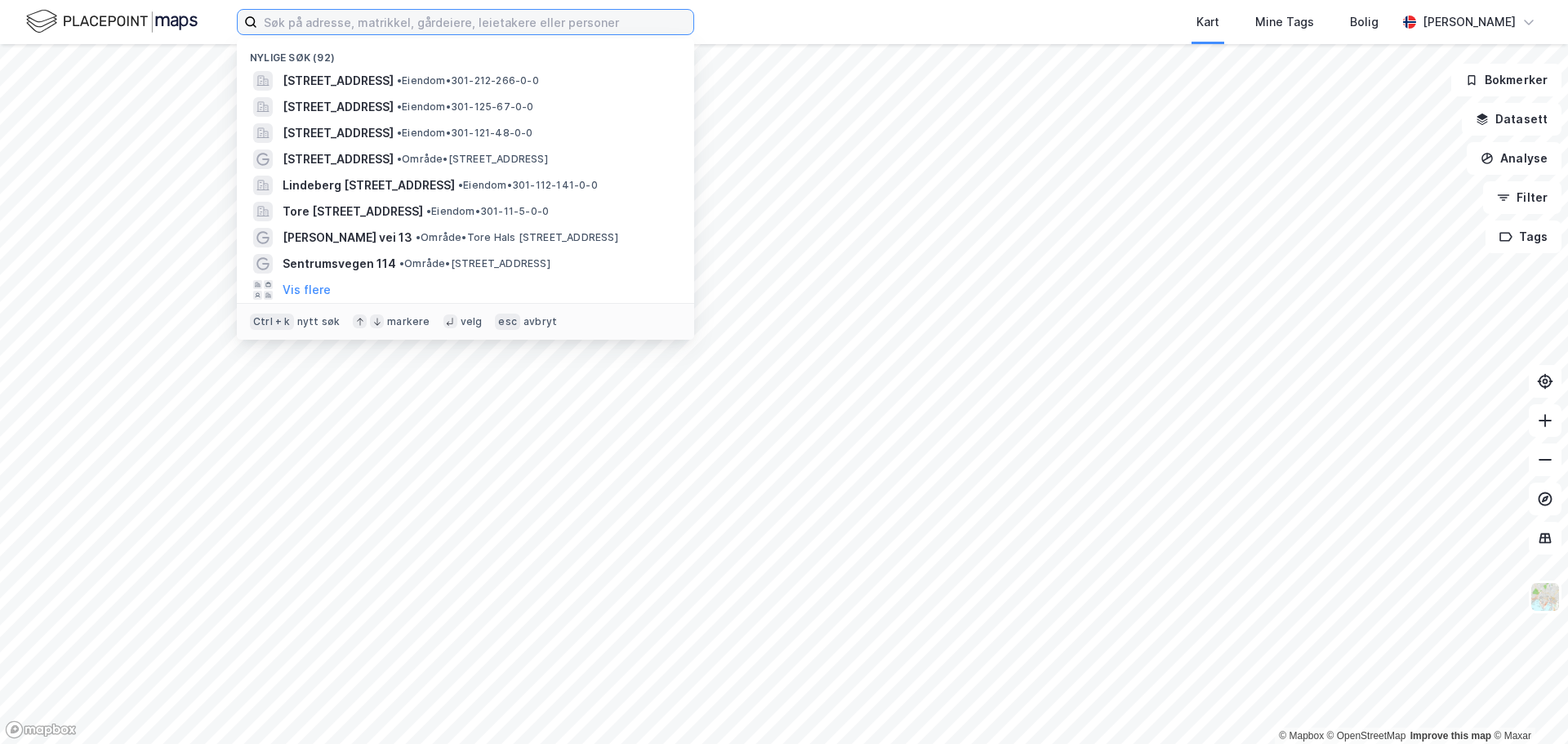
paste input "Sagveien 23A"
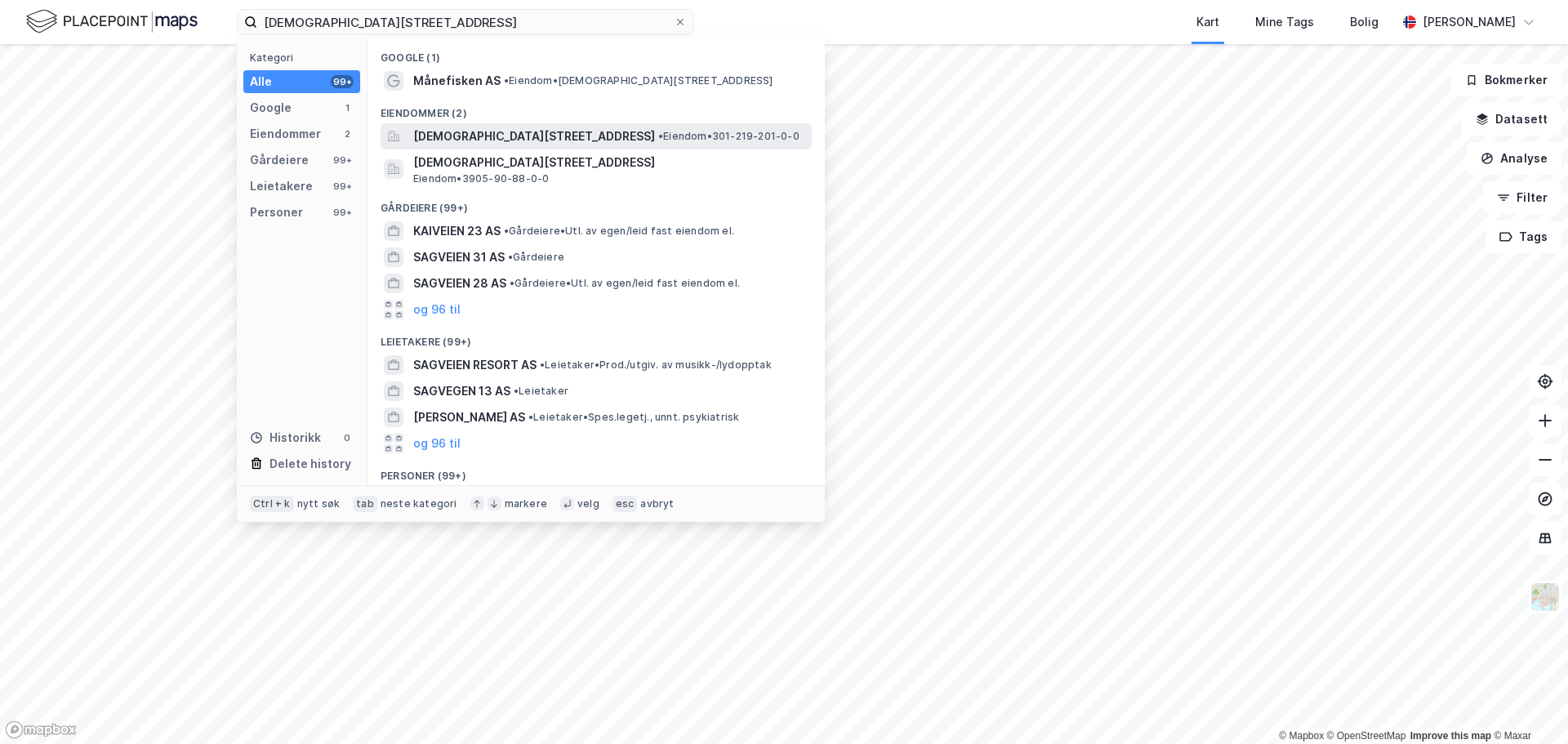
click at [544, 135] on span "Sagveien 23A, 0459, OSLO, OSLO" at bounding box center [533, 136] width 242 height 20
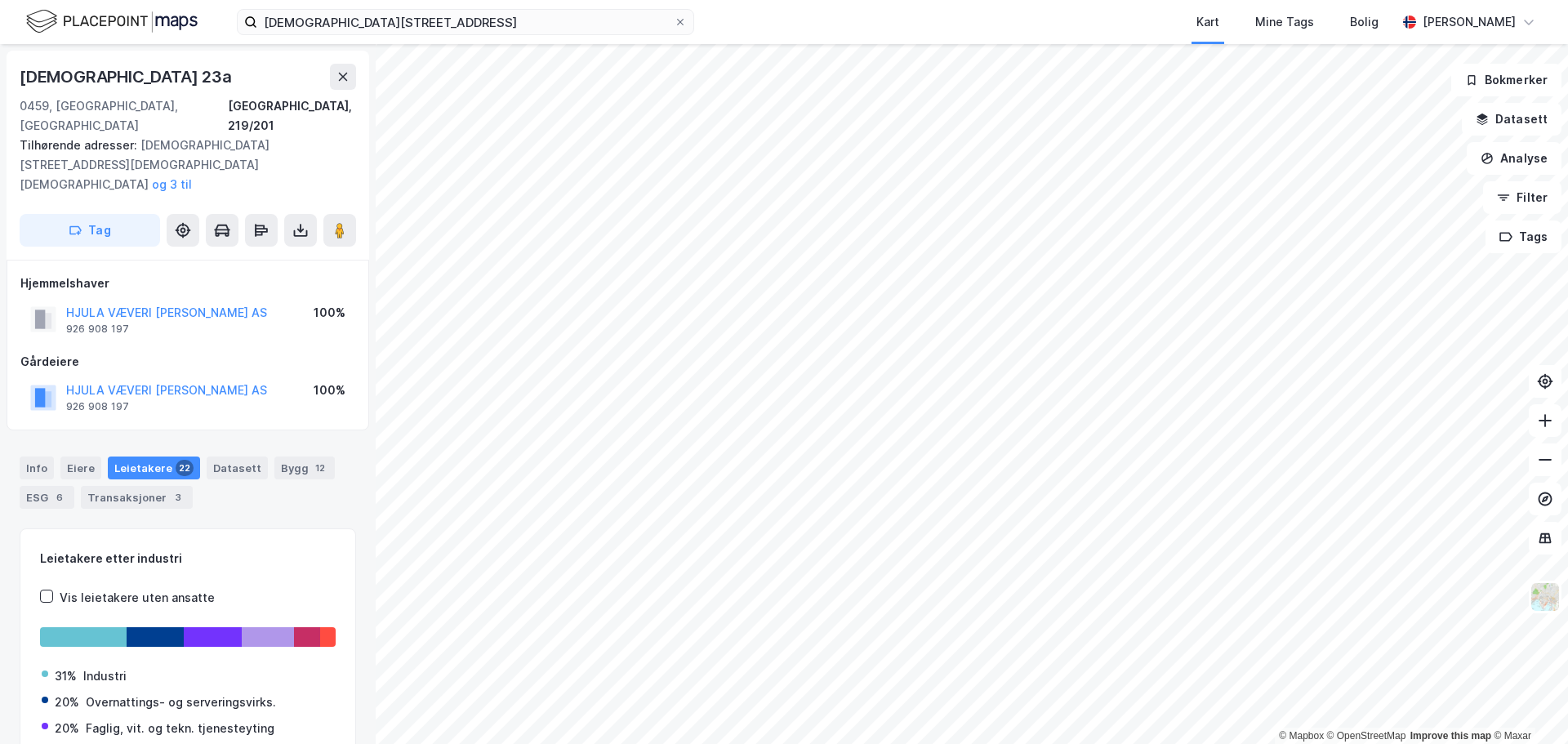
scroll to position [2, 0]
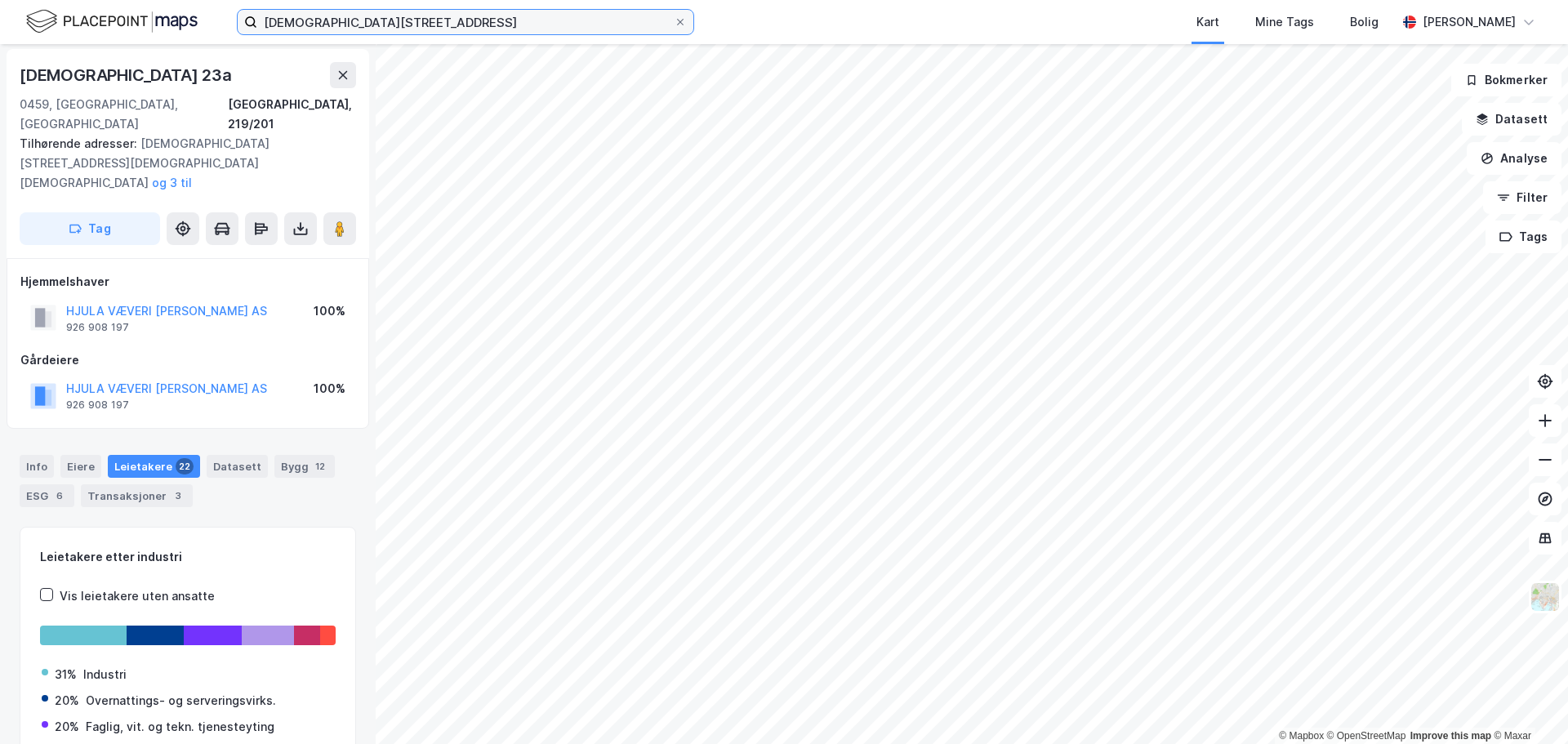
click at [393, 28] on input "Sagveien 23A" at bounding box center [465, 22] width 416 height 25
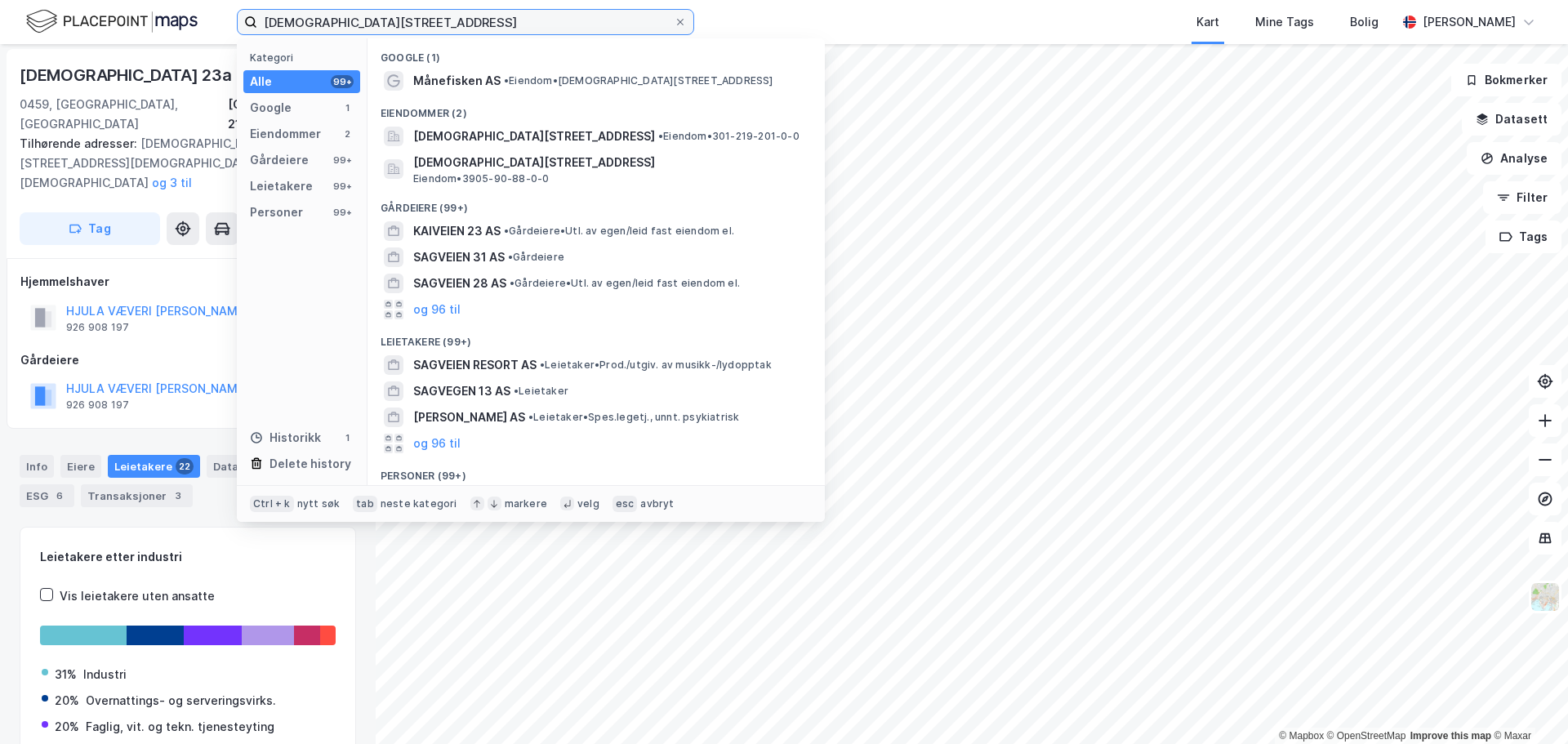
click at [393, 28] on input "Sagveien 23A" at bounding box center [465, 22] width 416 height 25
paste input "rs' gate 36"
click at [393, 28] on input "Sagveien 23A" at bounding box center [465, 22] width 416 height 25
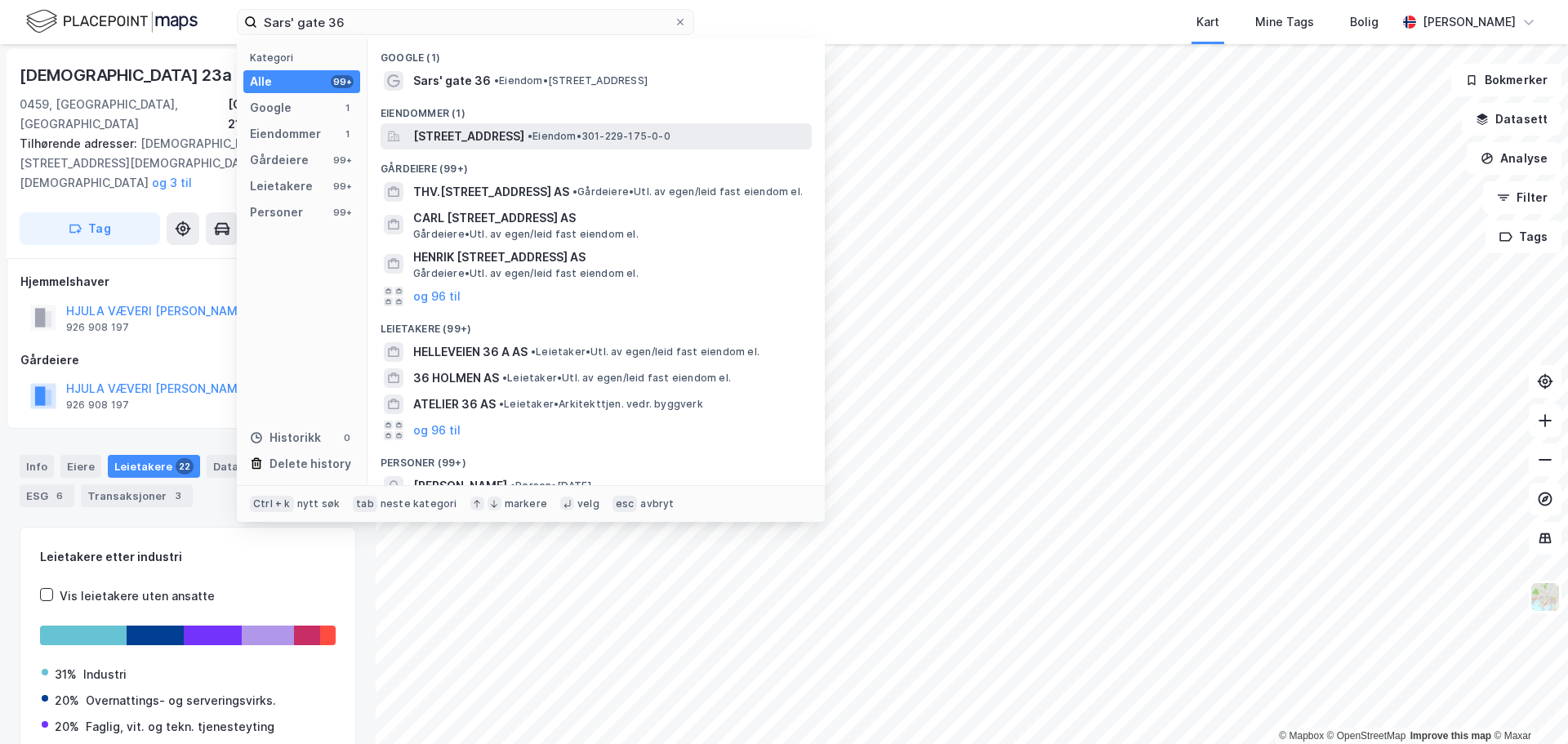
click at [524, 127] on span "Sars' gate 36, 0562, OSLO, OSLO" at bounding box center [468, 136] width 111 height 20
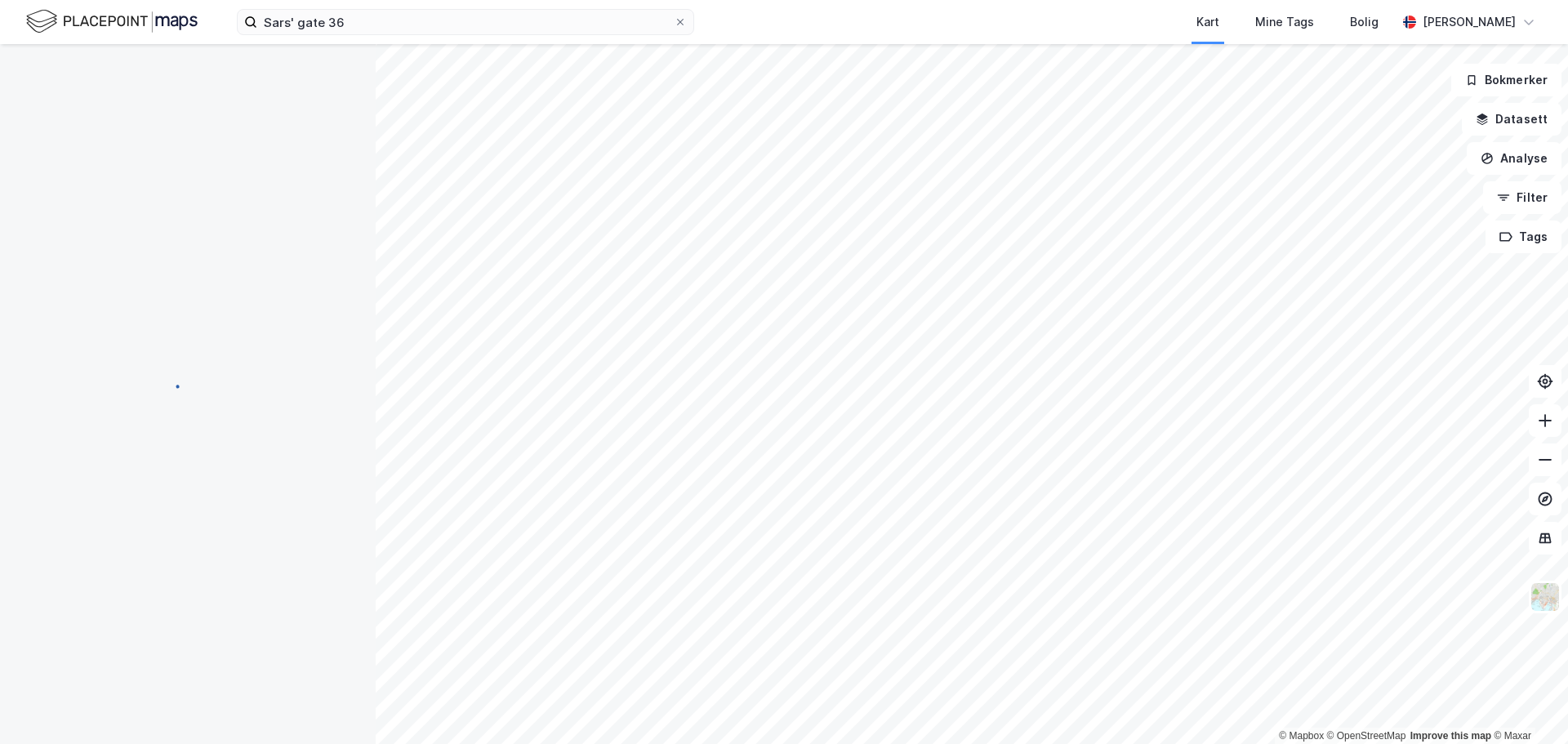
scroll to position [2, 0]
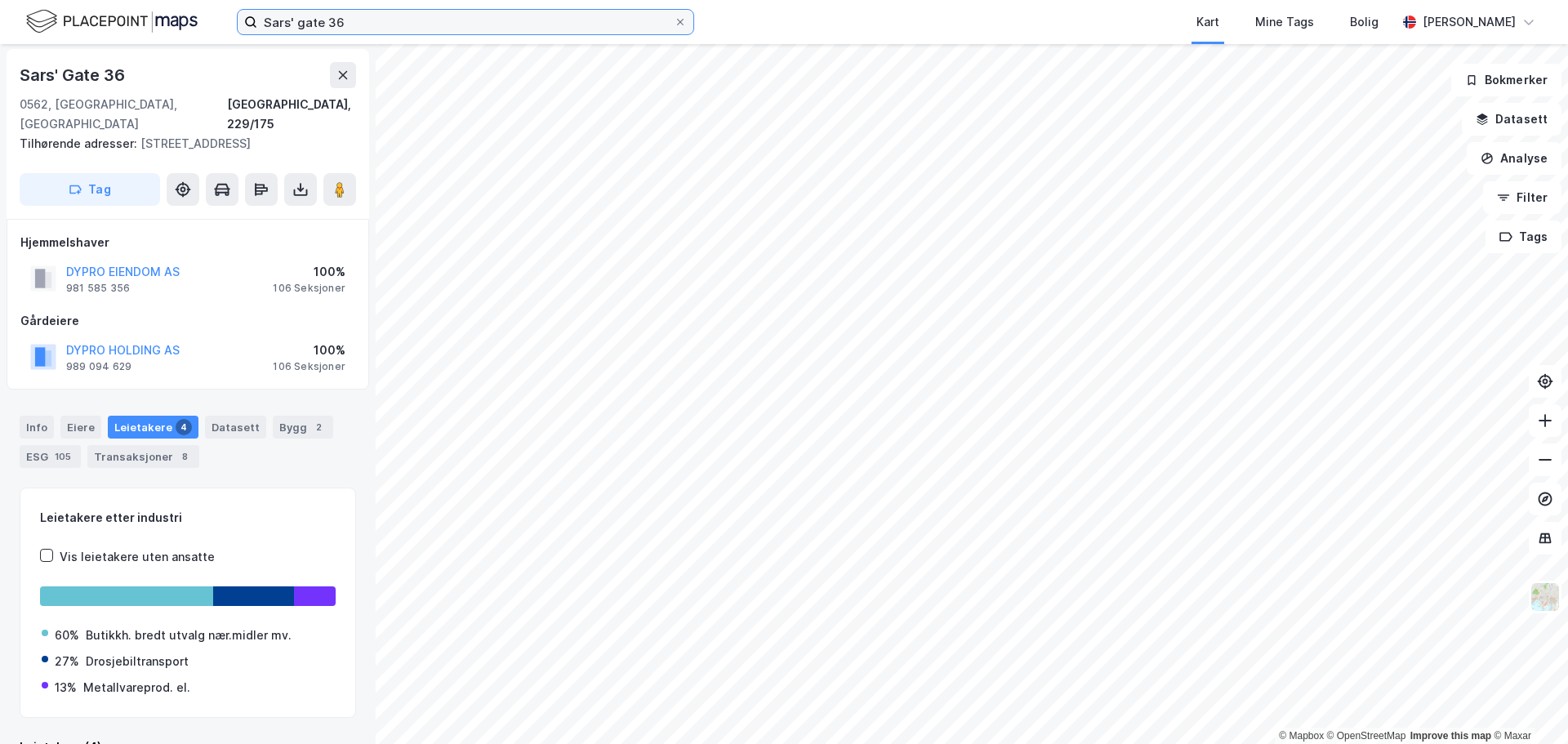
click at [450, 22] on input "Sars' gate 36" at bounding box center [465, 22] width 416 height 25
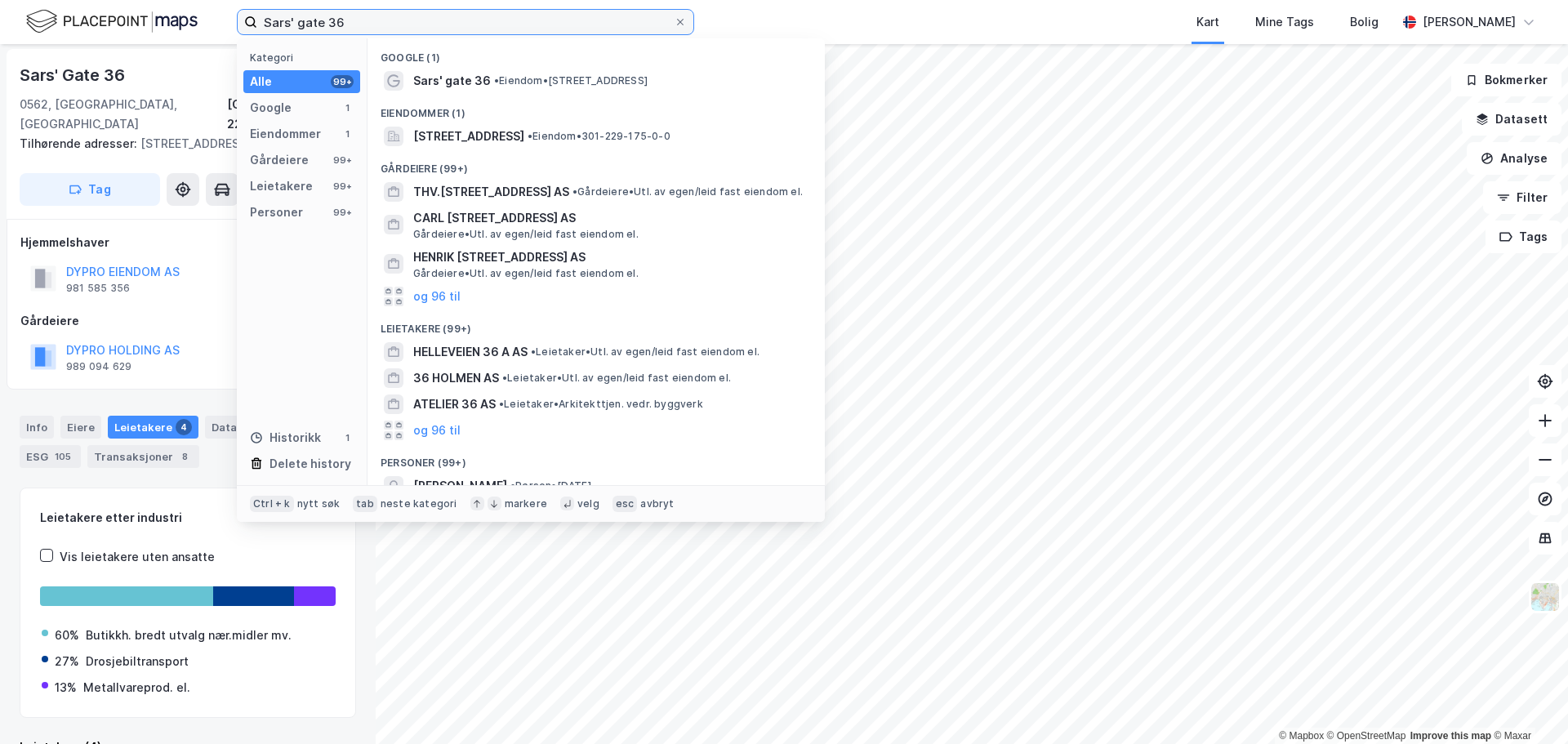
click at [450, 22] on input "Sars' gate 36" at bounding box center [465, 22] width 416 height 25
paste input "ognsveien 77C"
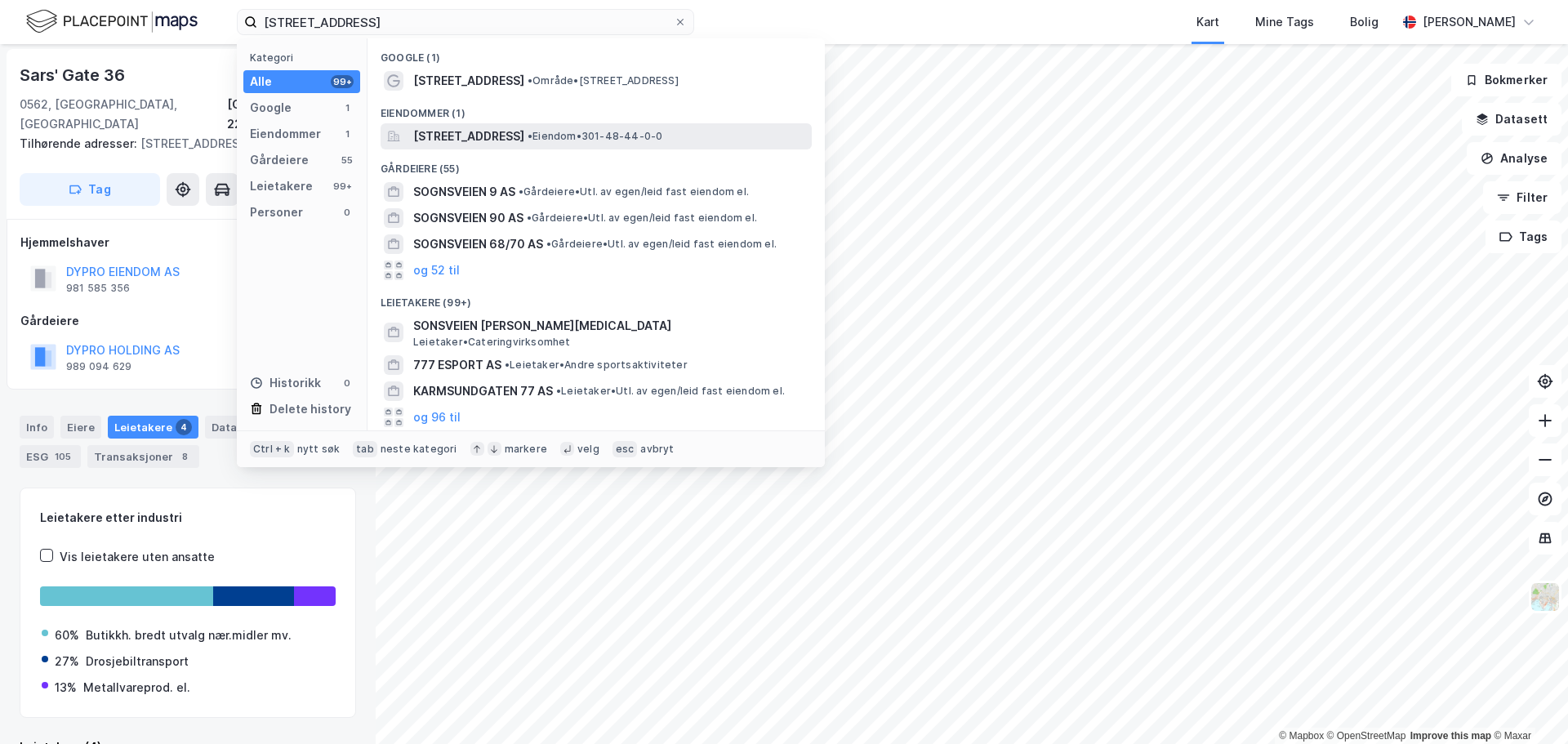
click at [524, 131] on span "Sognsveien 77C, 0855, OSLO, OSLO" at bounding box center [468, 136] width 111 height 20
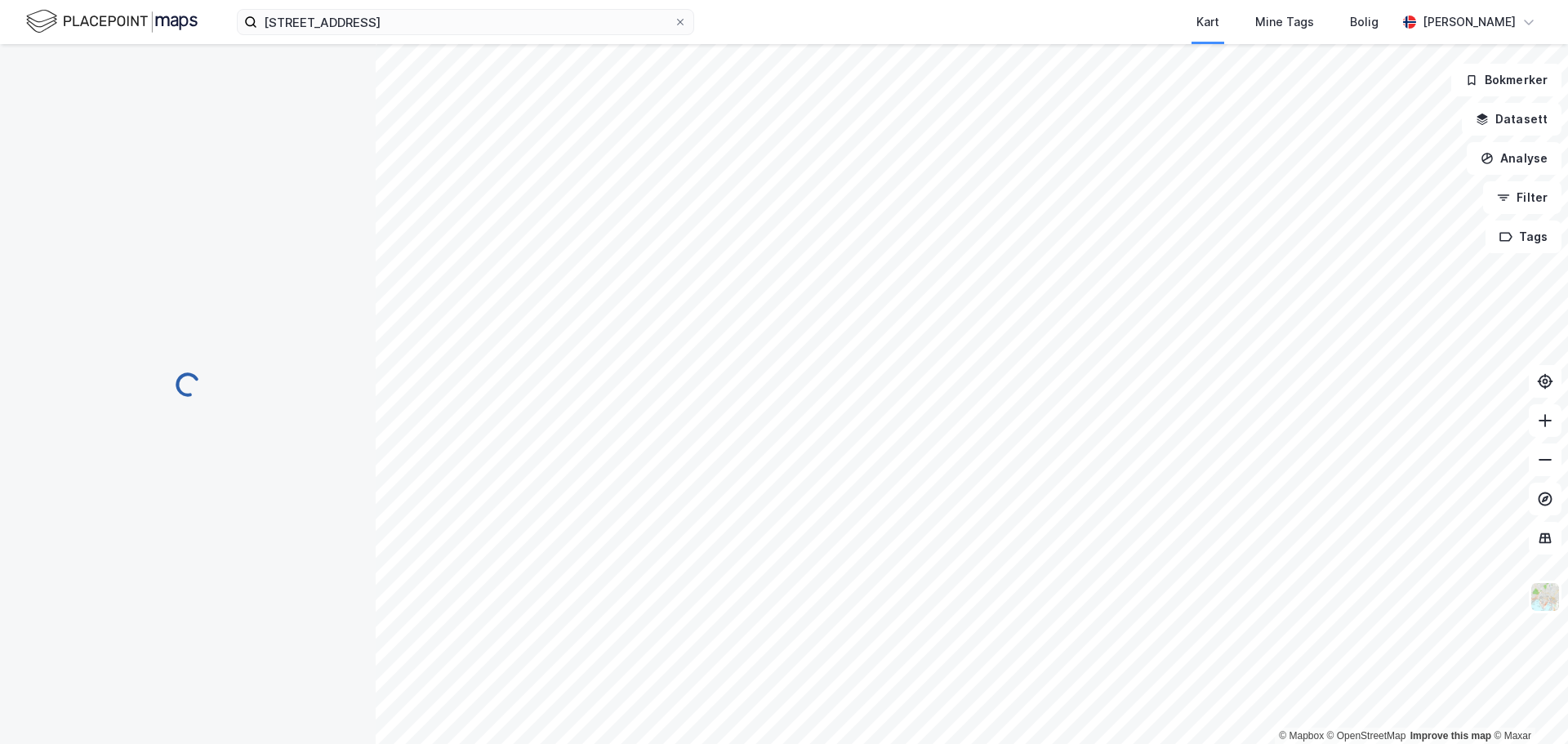
scroll to position [2, 0]
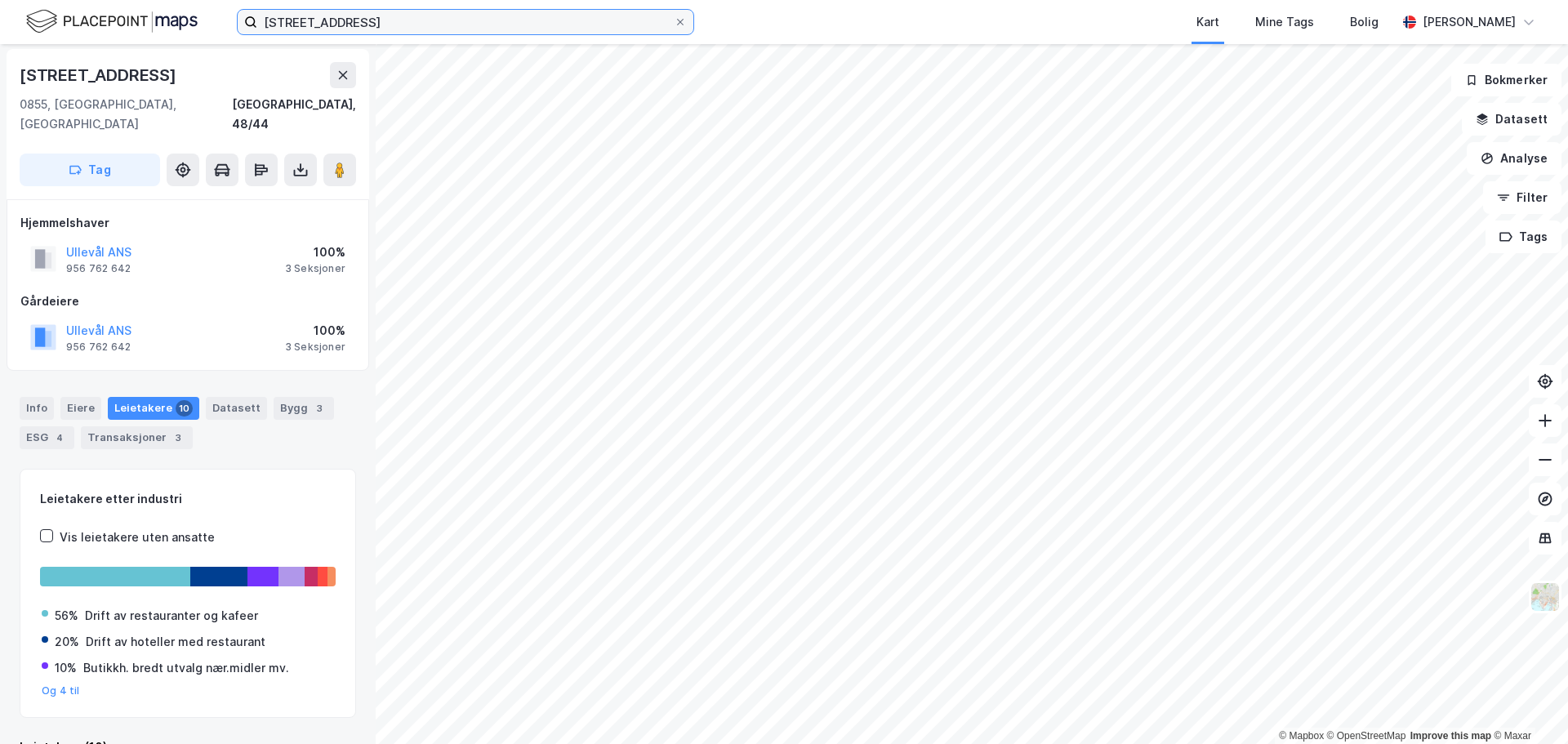
click at [404, 28] on input "Sognsveien 77C" at bounding box center [465, 22] width 416 height 25
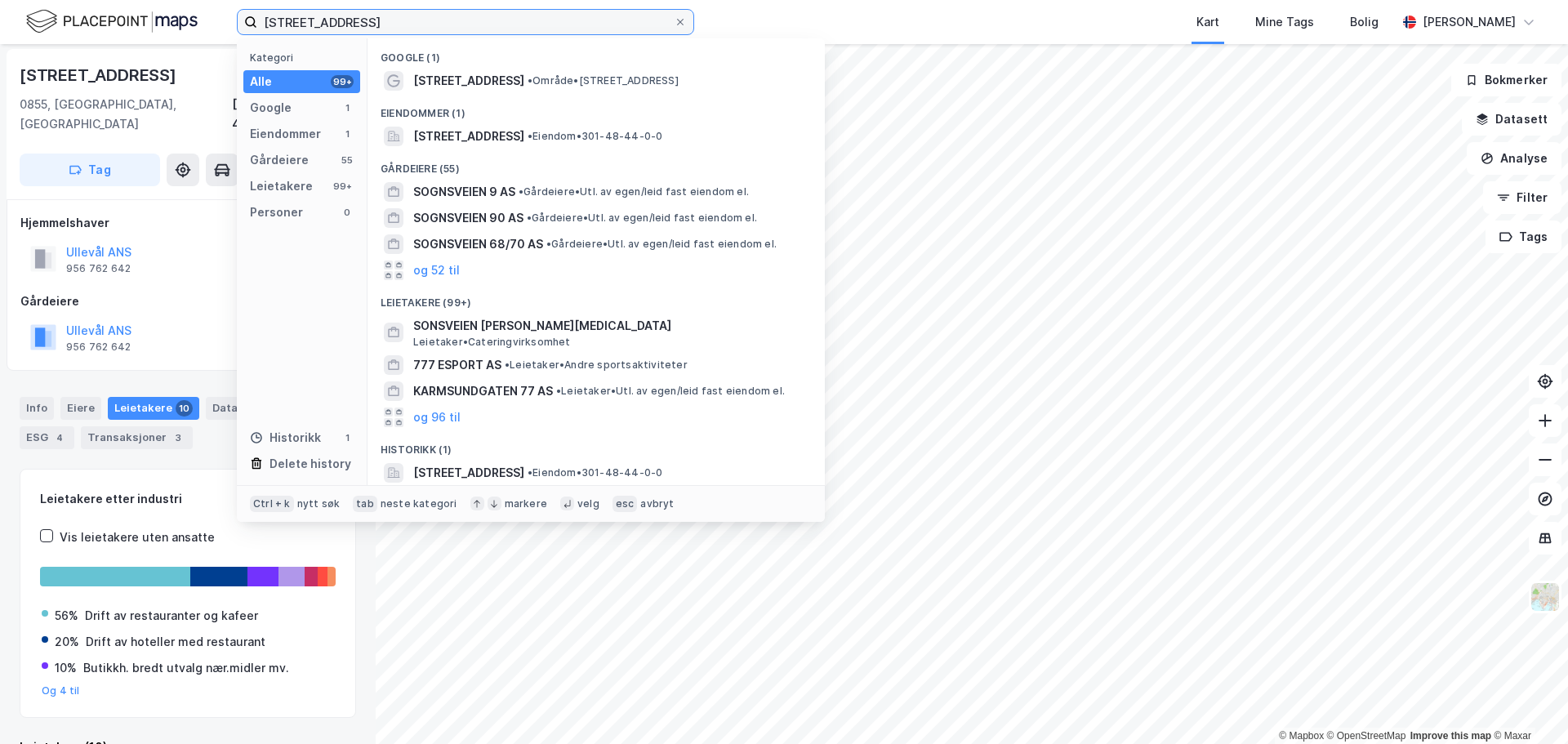
click at [404, 28] on input "Sognsveien 77C" at bounding box center [465, 22] width 416 height 25
paste input "Økern torgvei 13"
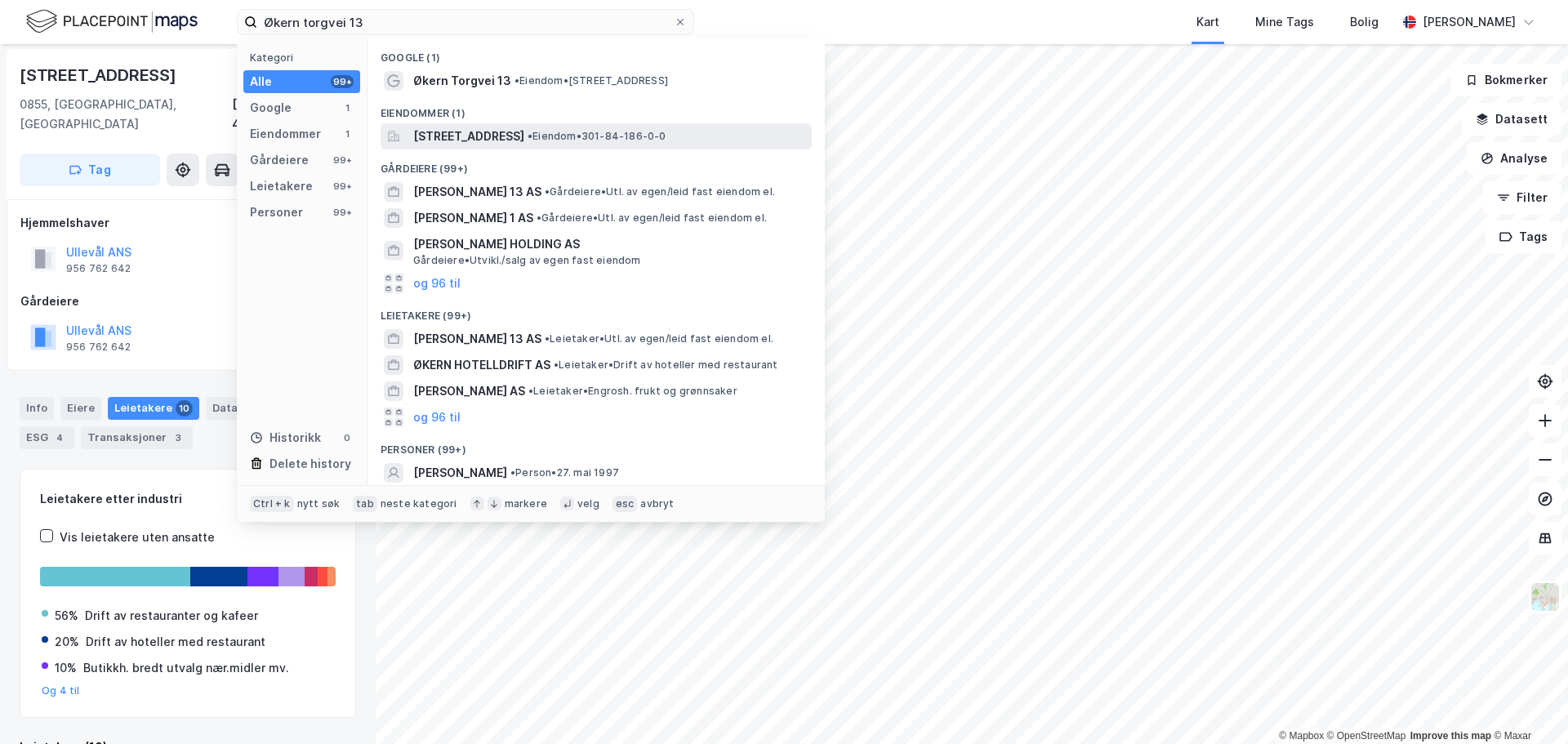
click at [482, 137] on span "Økern torgvei 13, 0580, OSLO, OSLO" at bounding box center [468, 136] width 111 height 20
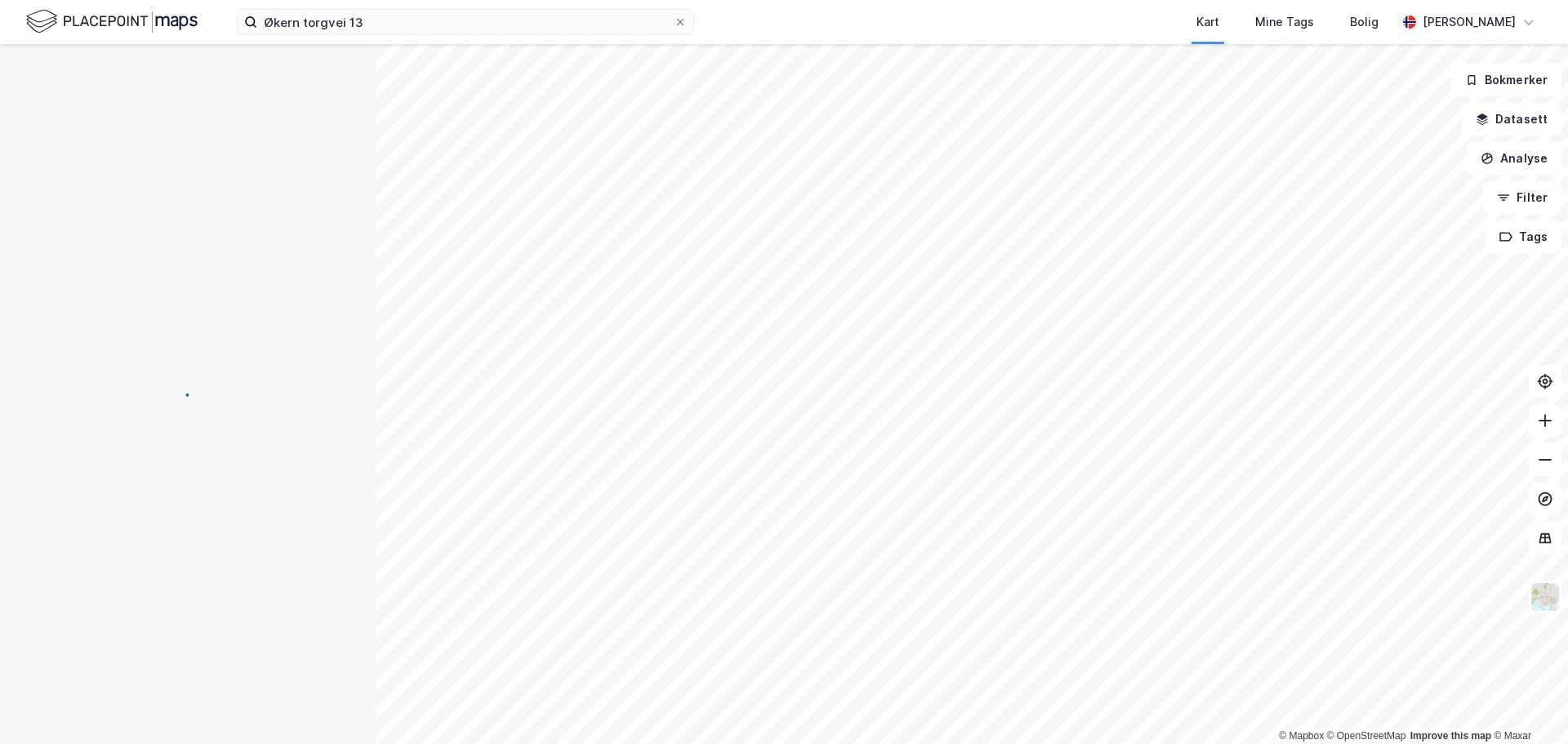
scroll to position [2, 0]
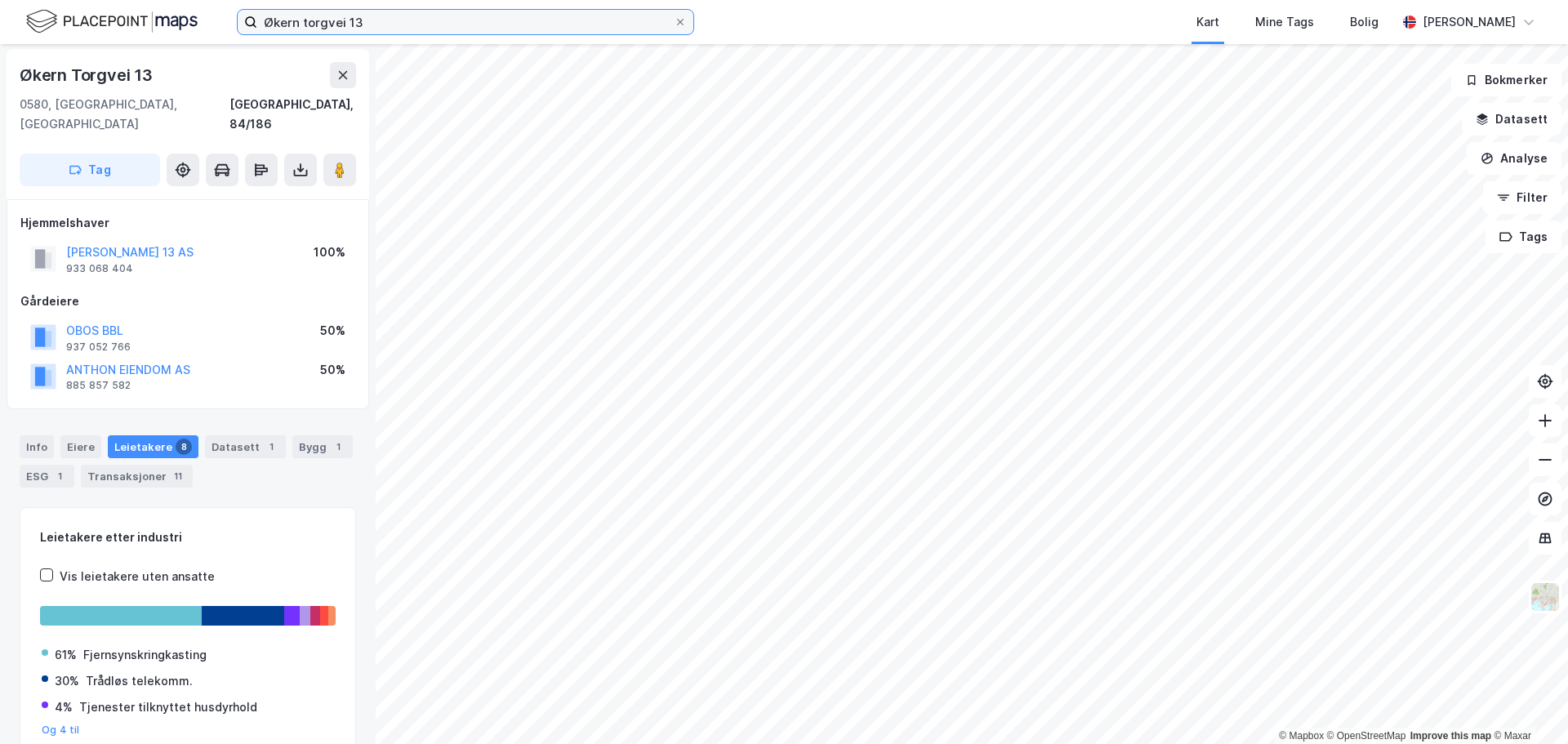
click at [442, 25] on input "Økern torgvei 13" at bounding box center [465, 22] width 416 height 25
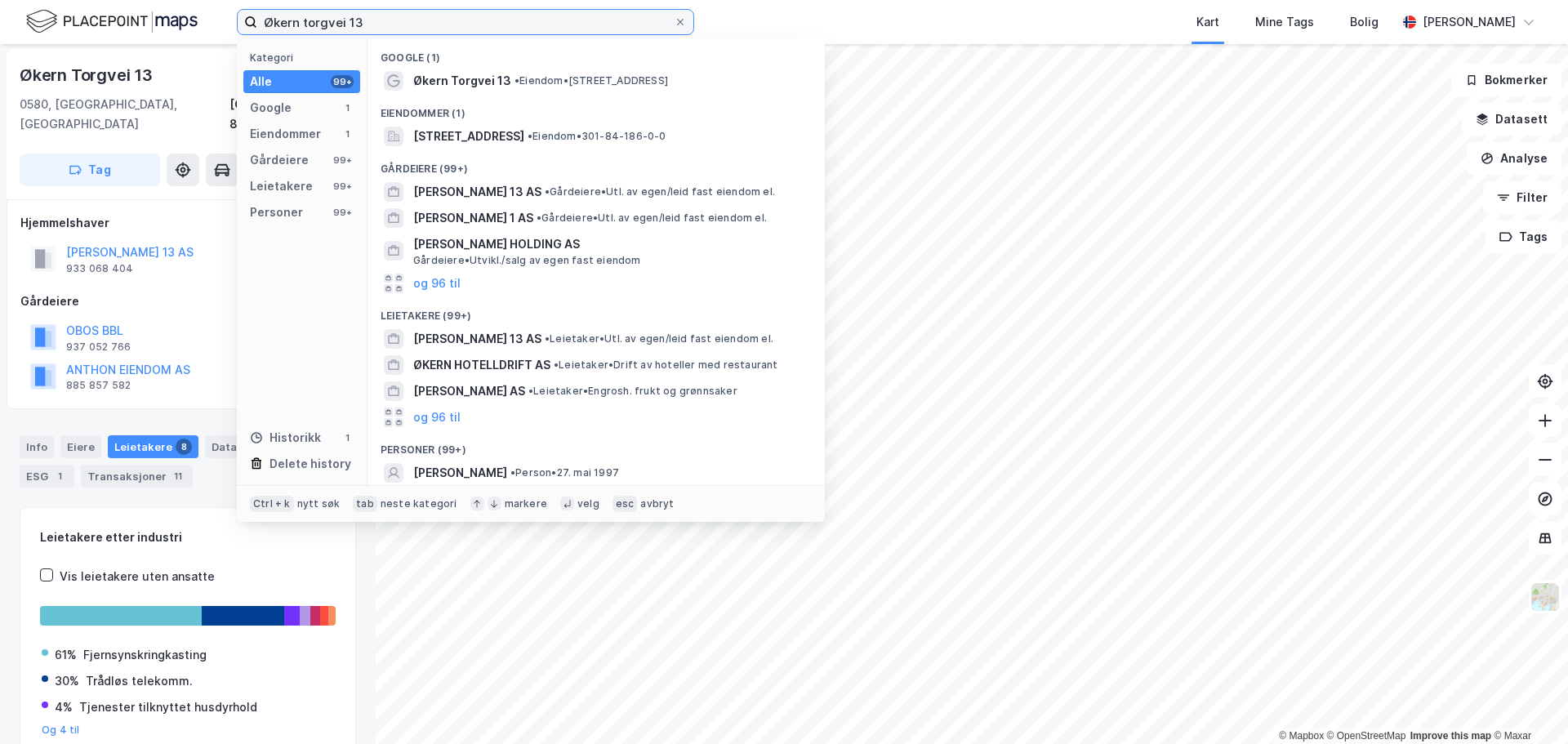
click at [442, 25] on input "Økern torgvei 13" at bounding box center [465, 22] width 416 height 25
paste input "Veitvetveien 8"
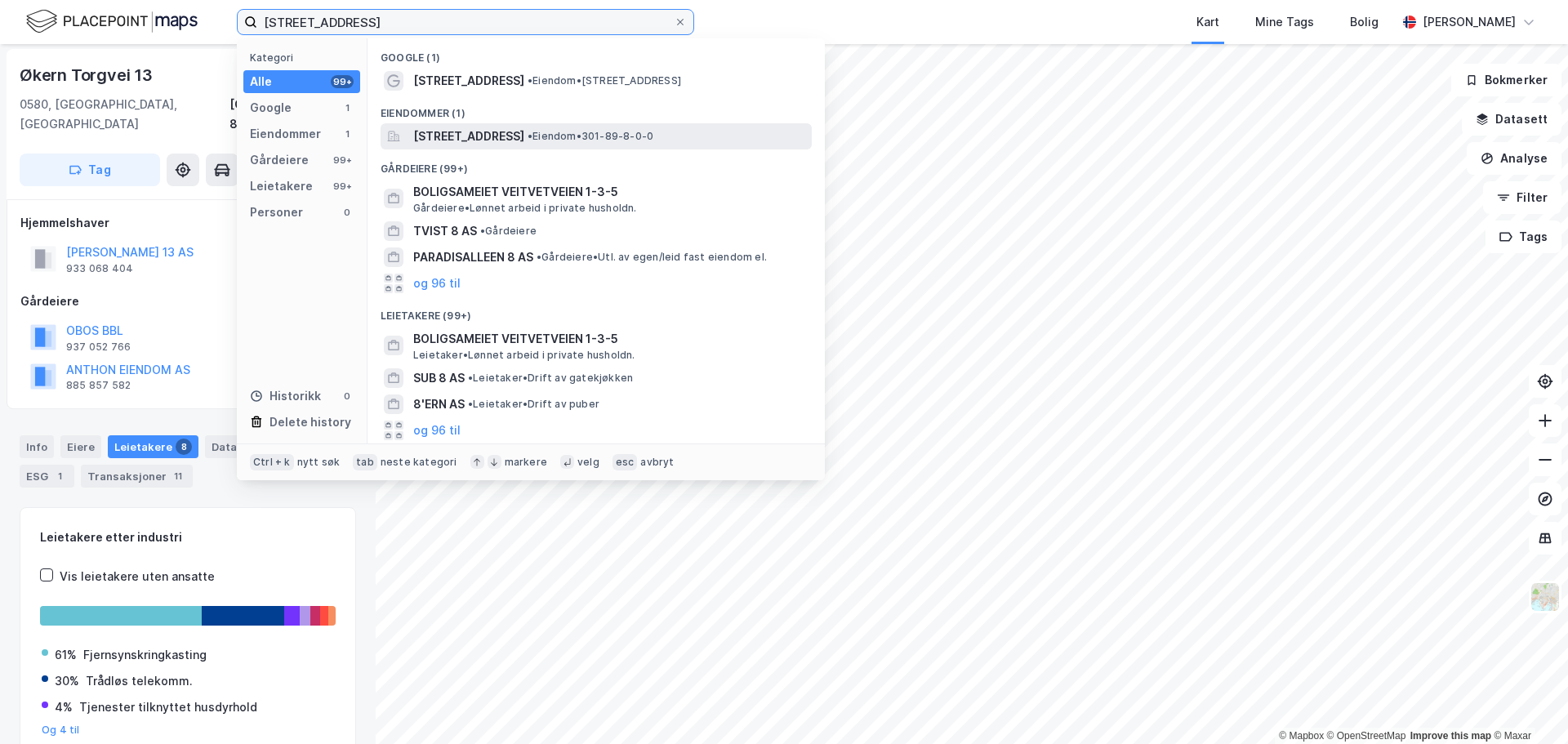
type input "Veitvetveien 8"
click at [461, 143] on span "Veitvetveien 8, 0596, OSLO, OSLO" at bounding box center [468, 136] width 111 height 20
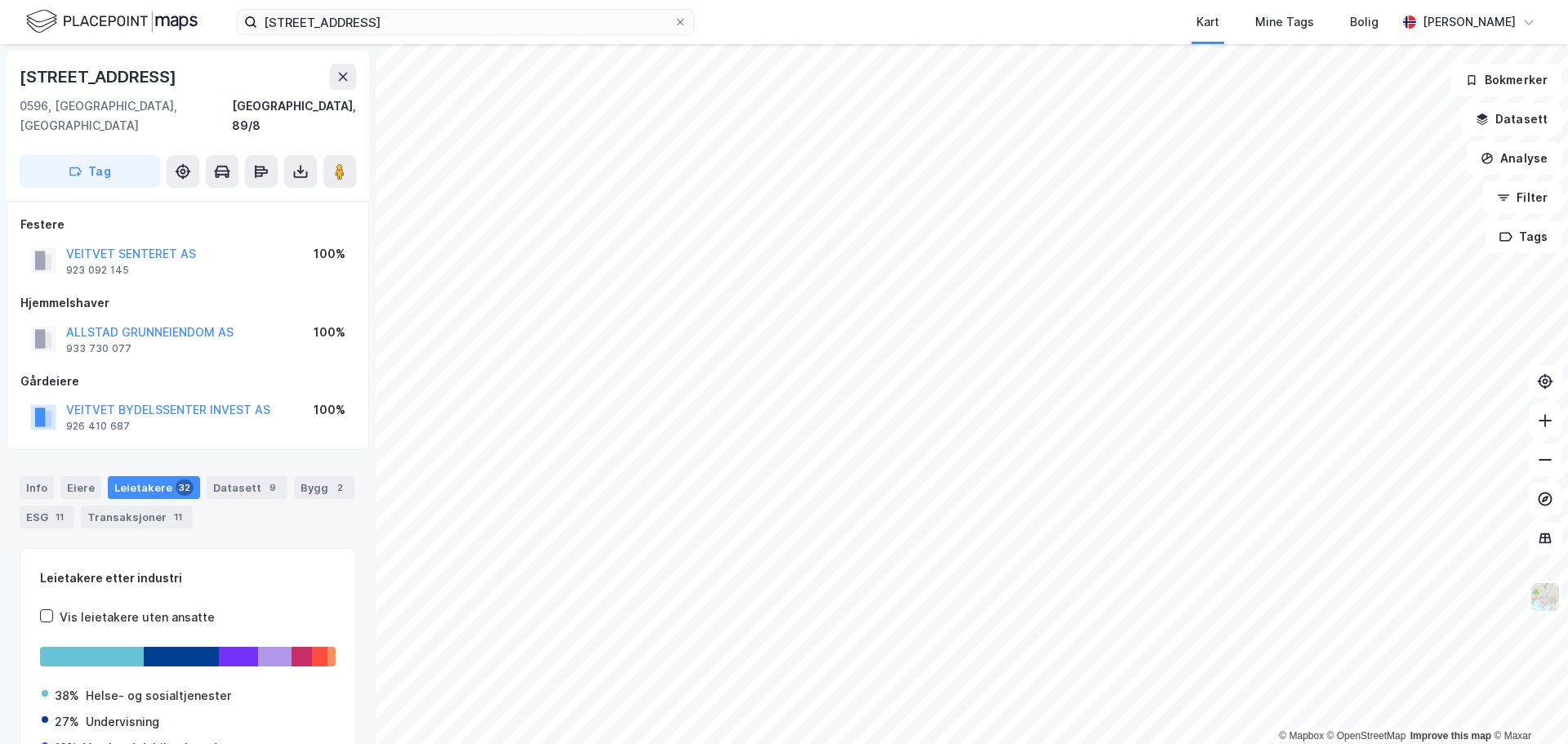
scroll to position [2, 0]
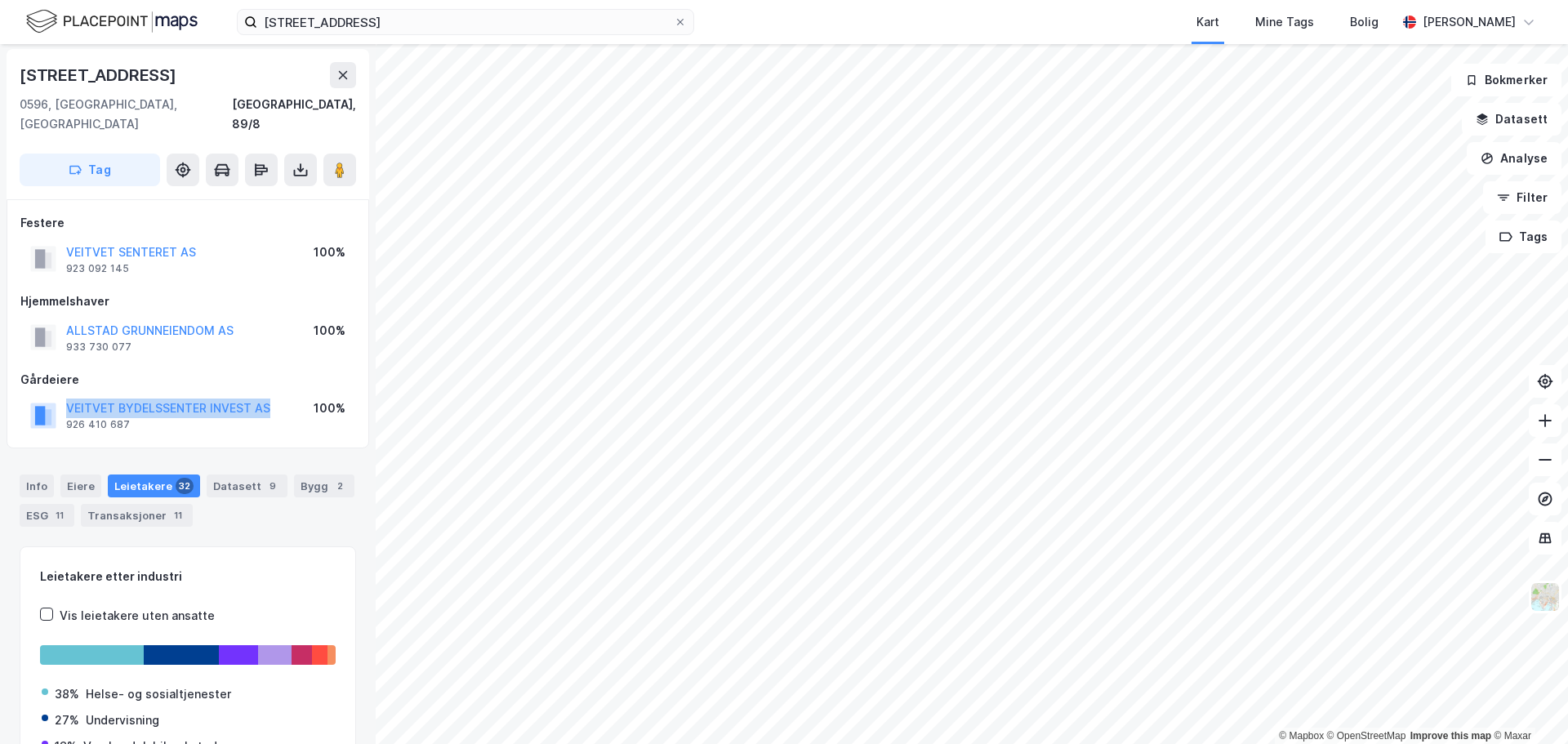
drag, startPoint x: 276, startPoint y: 388, endPoint x: 64, endPoint y: 387, distance: 212.0
click at [64, 395] on div "VEITVET BYDELSSENTER INVEST AS 926 410 687 100%" at bounding box center [187, 415] width 335 height 39
click at [685, 20] on span at bounding box center [679, 21] width 13 height 13
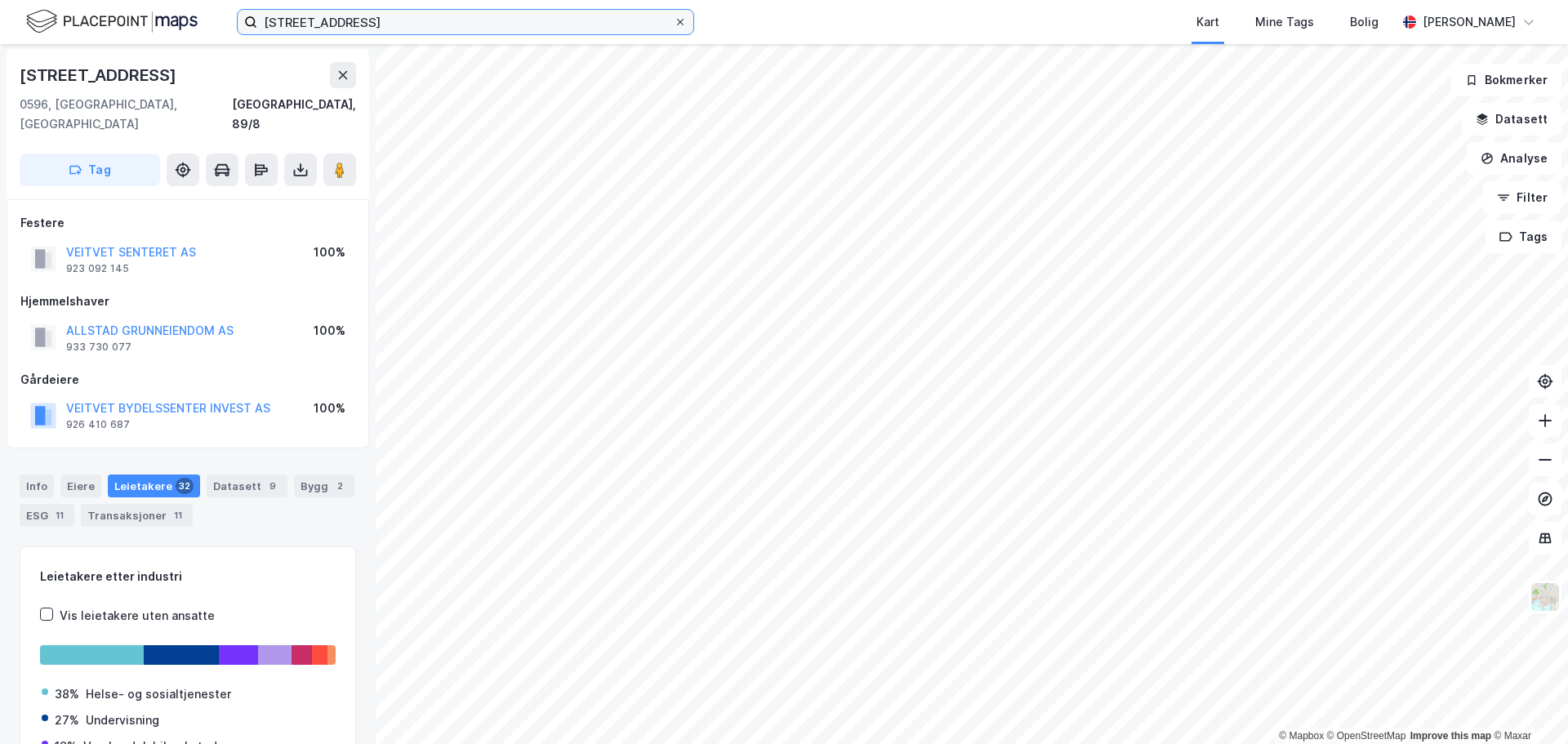
click at [673, 20] on input "Veitvetveien 8" at bounding box center [465, 22] width 416 height 25
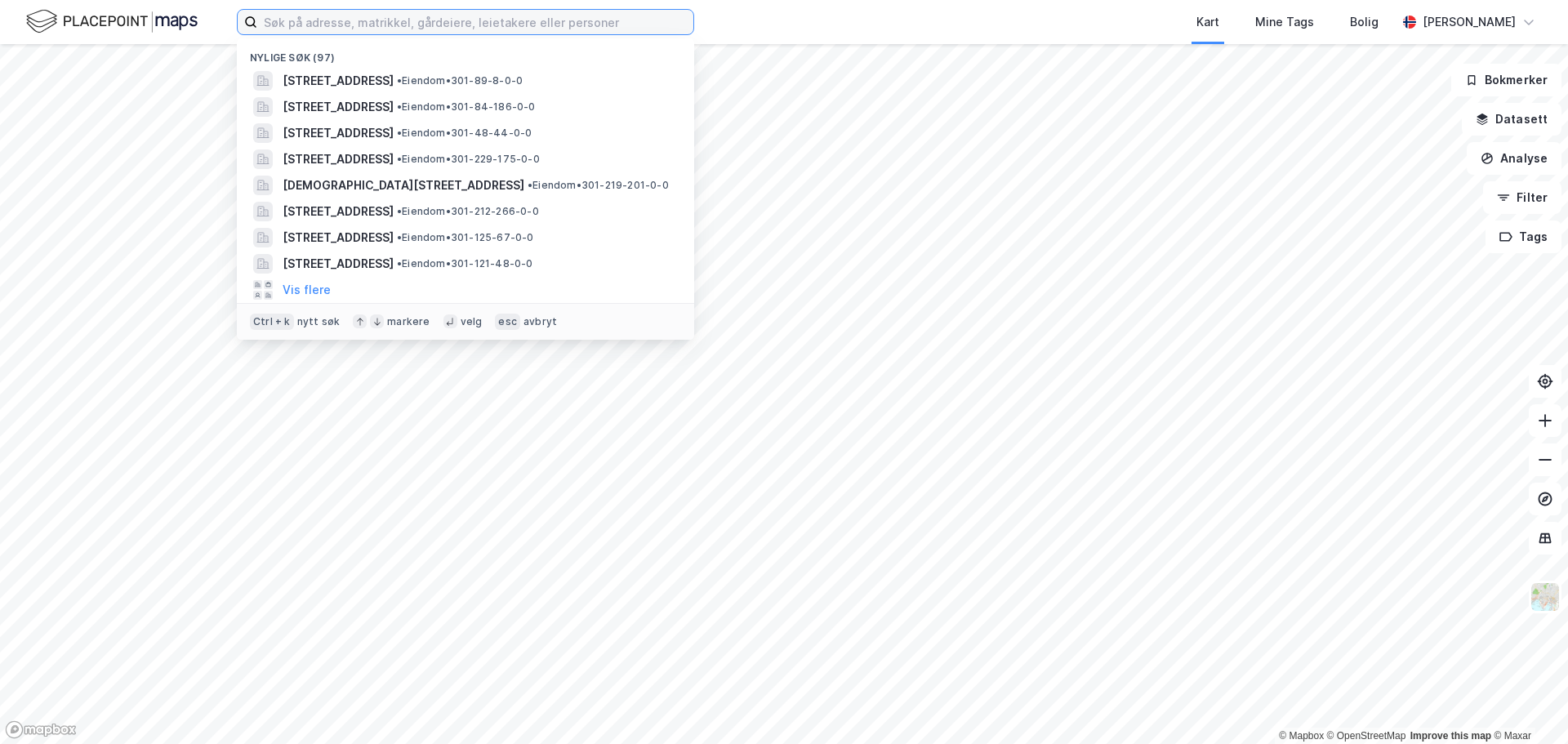
paste input "Haavard Martinsens vei 28"
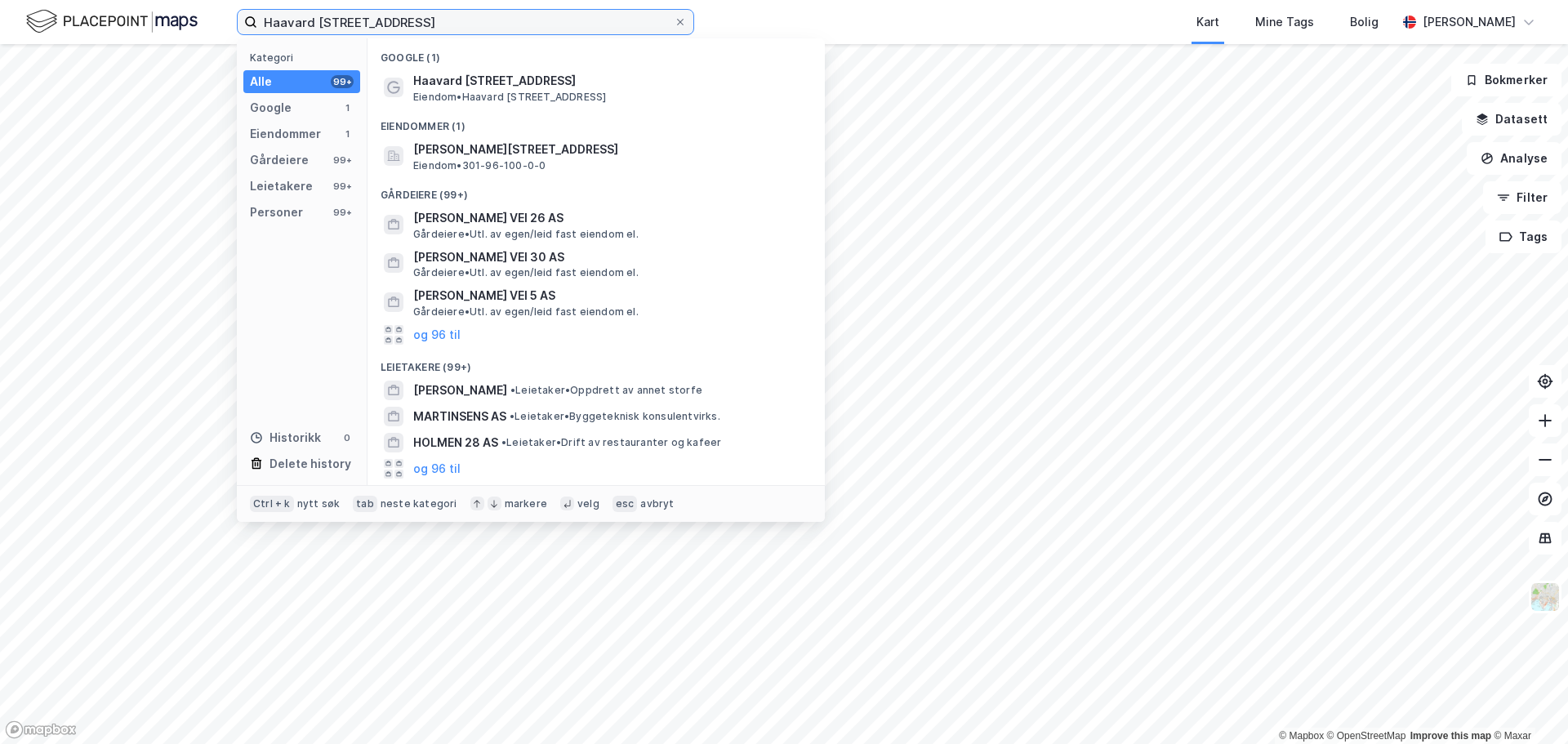
type input "Haavard Martinsens vei 28"
click at [614, 184] on div "Gårdeiere (99+)" at bounding box center [595, 190] width 457 height 30
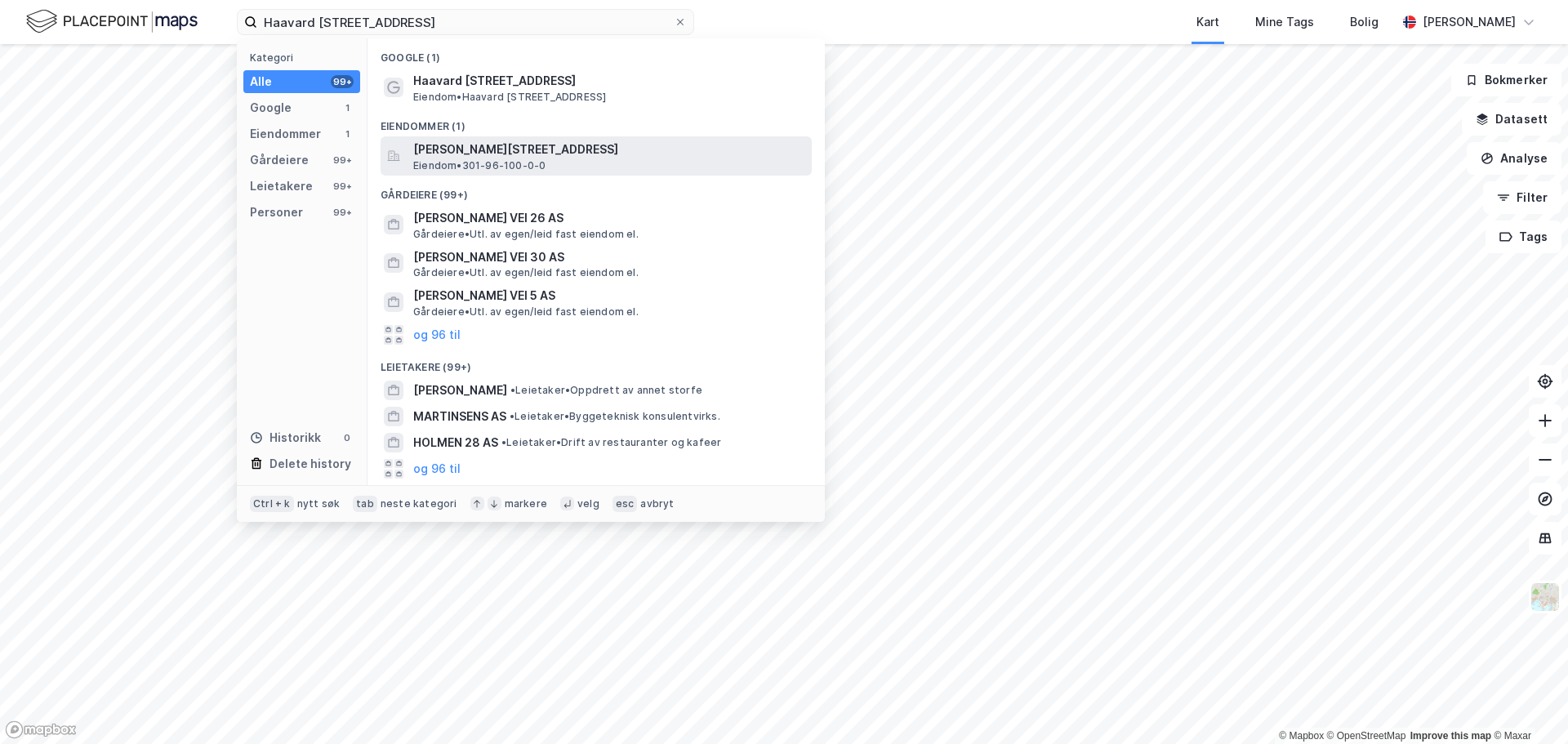
click at [613, 145] on span "Haavard Martinsens vei 28, 0978, OSLO, OSLO" at bounding box center [609, 149] width 392 height 20
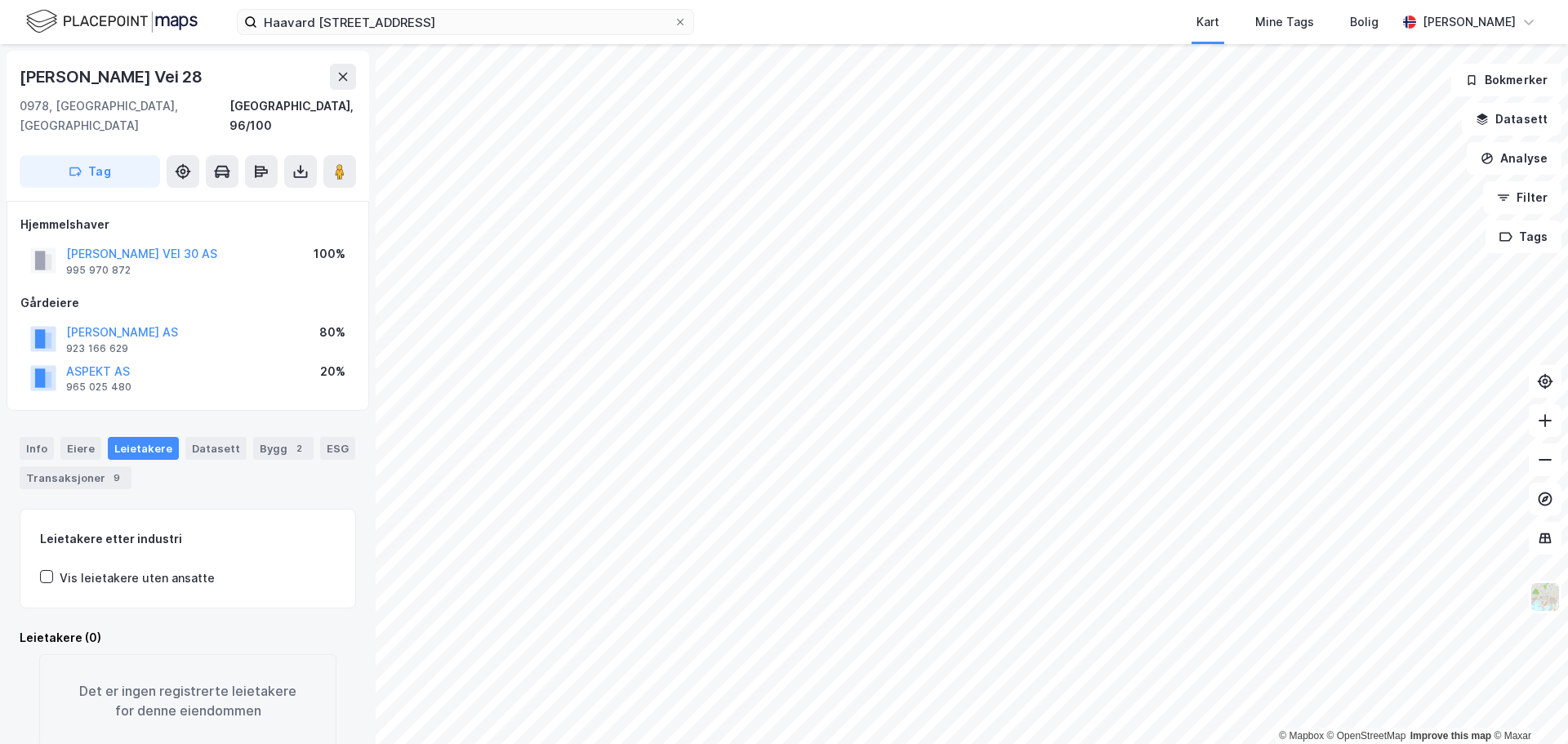
scroll to position [2, 0]
click at [672, 20] on input "Haavard Martinsens vei 28" at bounding box center [465, 22] width 416 height 25
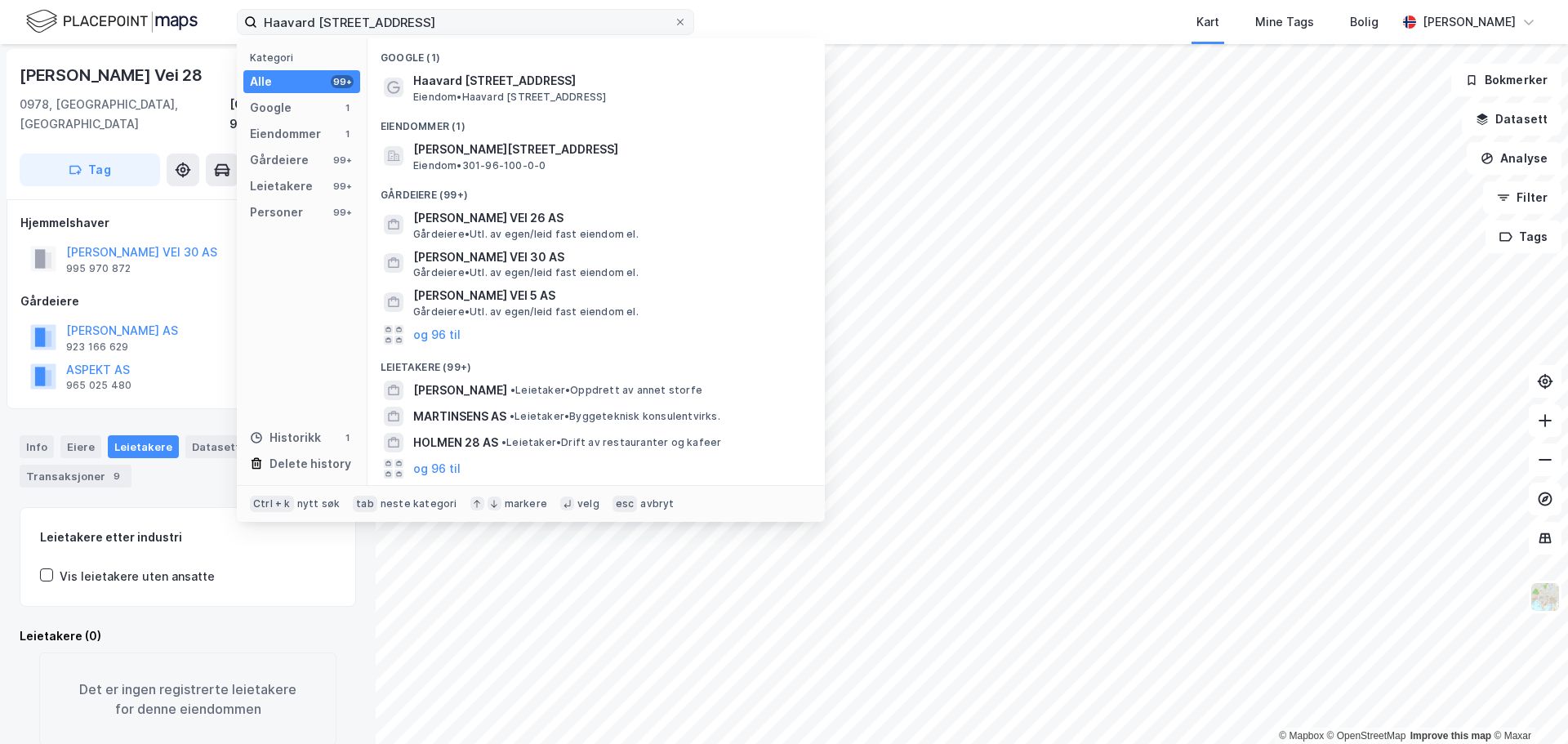
click at [688, 20] on label "Haavard Martinsens vei 28" at bounding box center [465, 22] width 457 height 26
click at [673, 20] on input "Haavard Martinsens vei 28" at bounding box center [465, 22] width 416 height 25
click at [681, 23] on icon at bounding box center [680, 22] width 7 height 7
click at [673, 23] on input "Haavard Martinsens vei 28" at bounding box center [465, 22] width 416 height 25
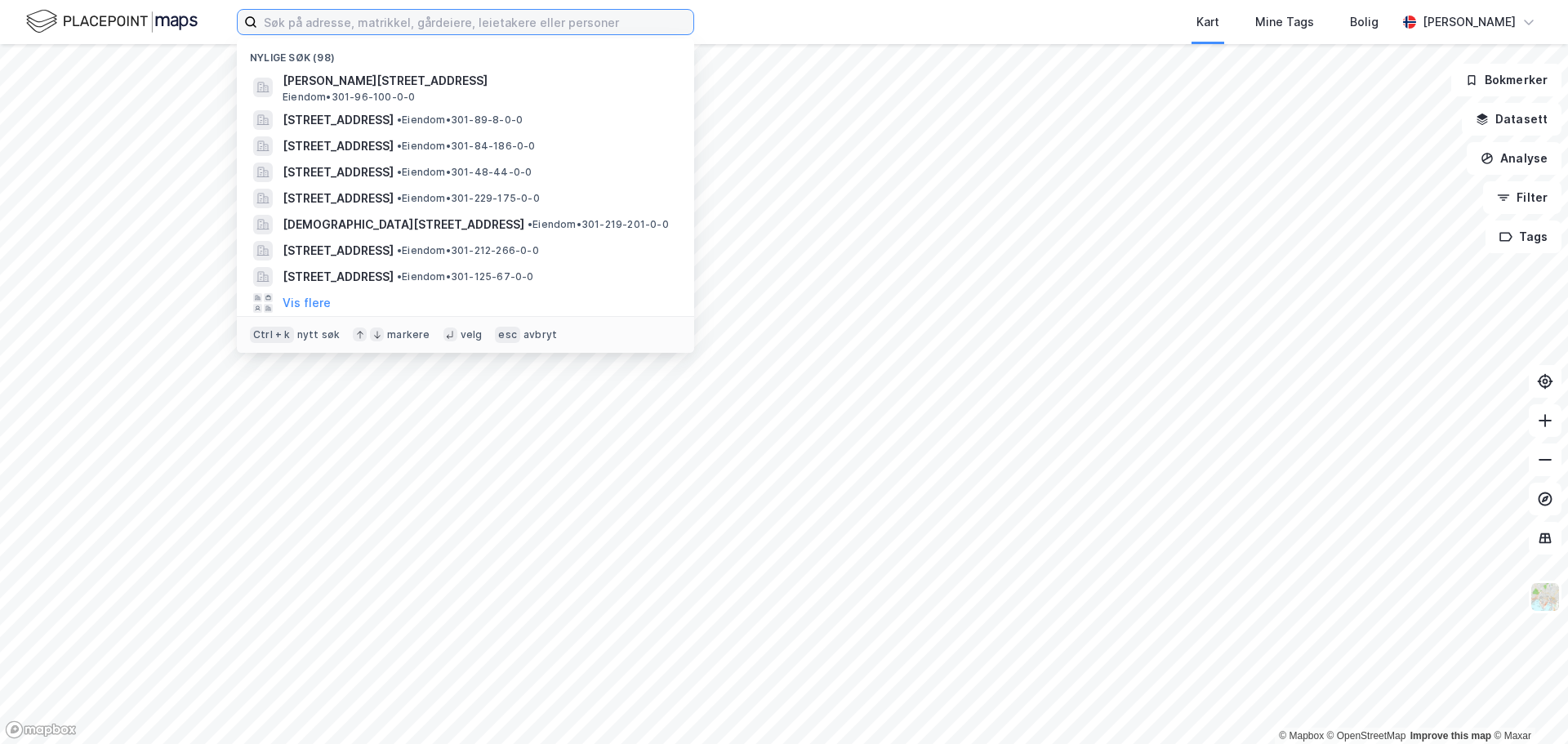
paste input "Ramstadsletta 18"
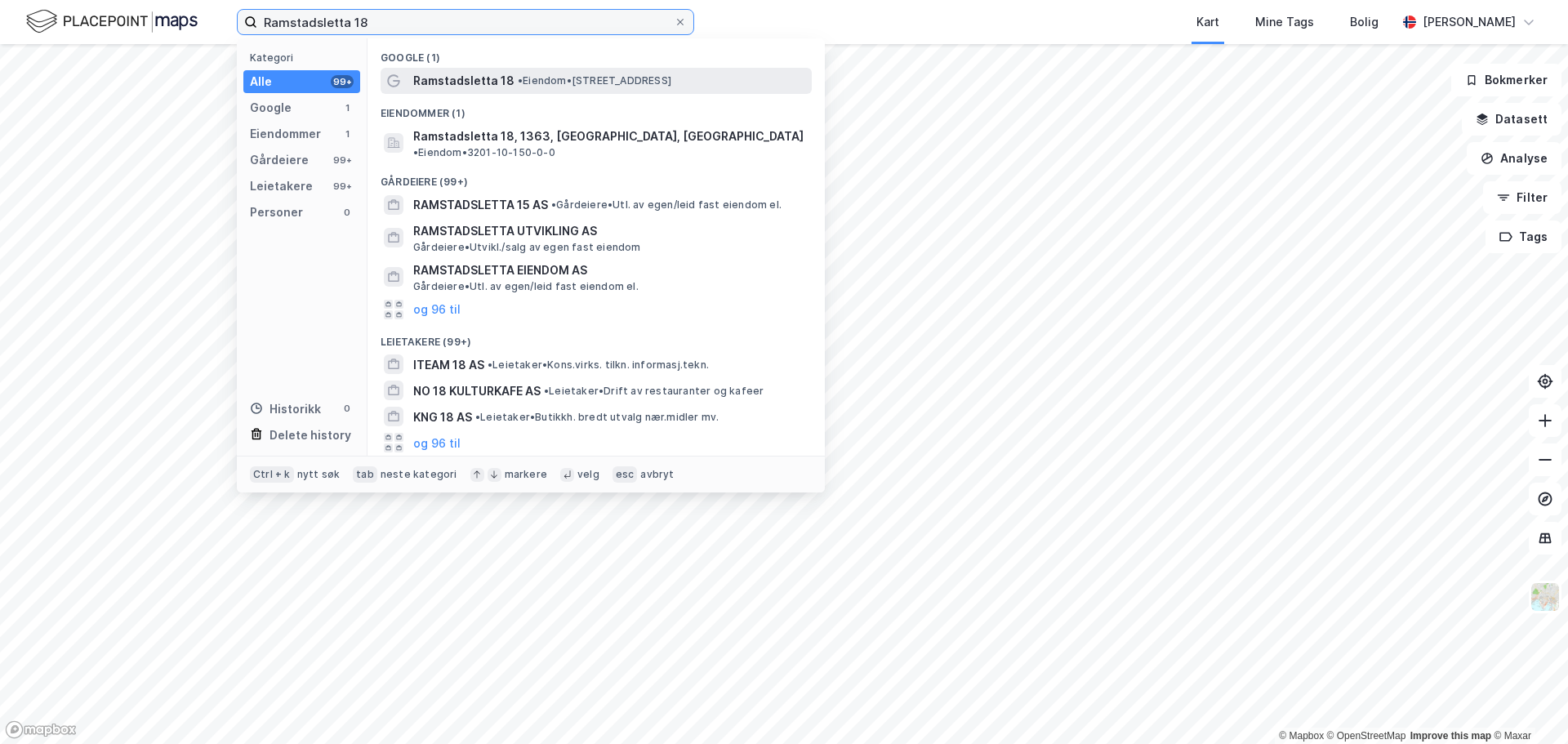
type input "Ramstadsletta 18"
click at [598, 79] on span "• Eiendom • Ramstadsletta 18, 1363 Høvik" at bounding box center [594, 81] width 153 height 13
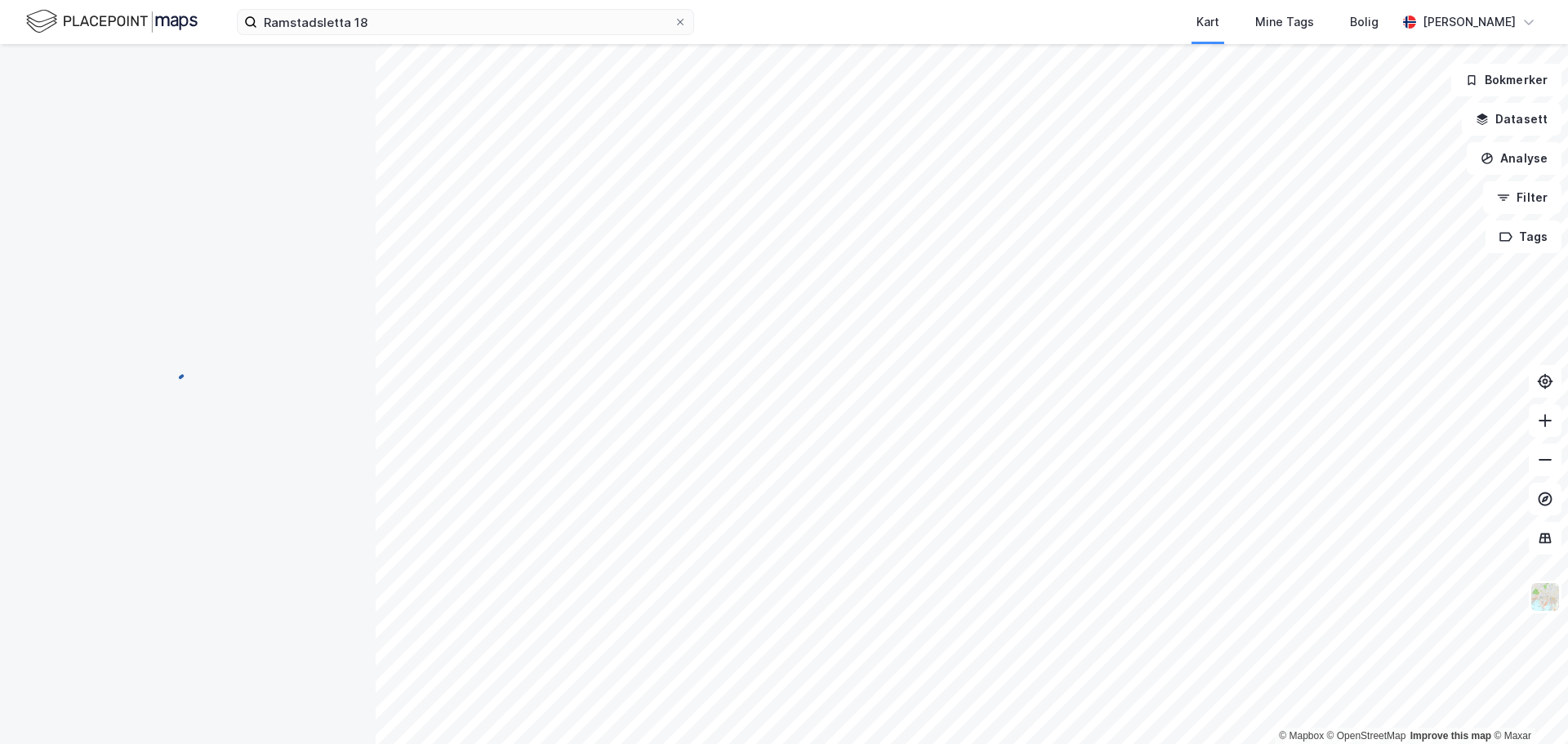
scroll to position [2, 0]
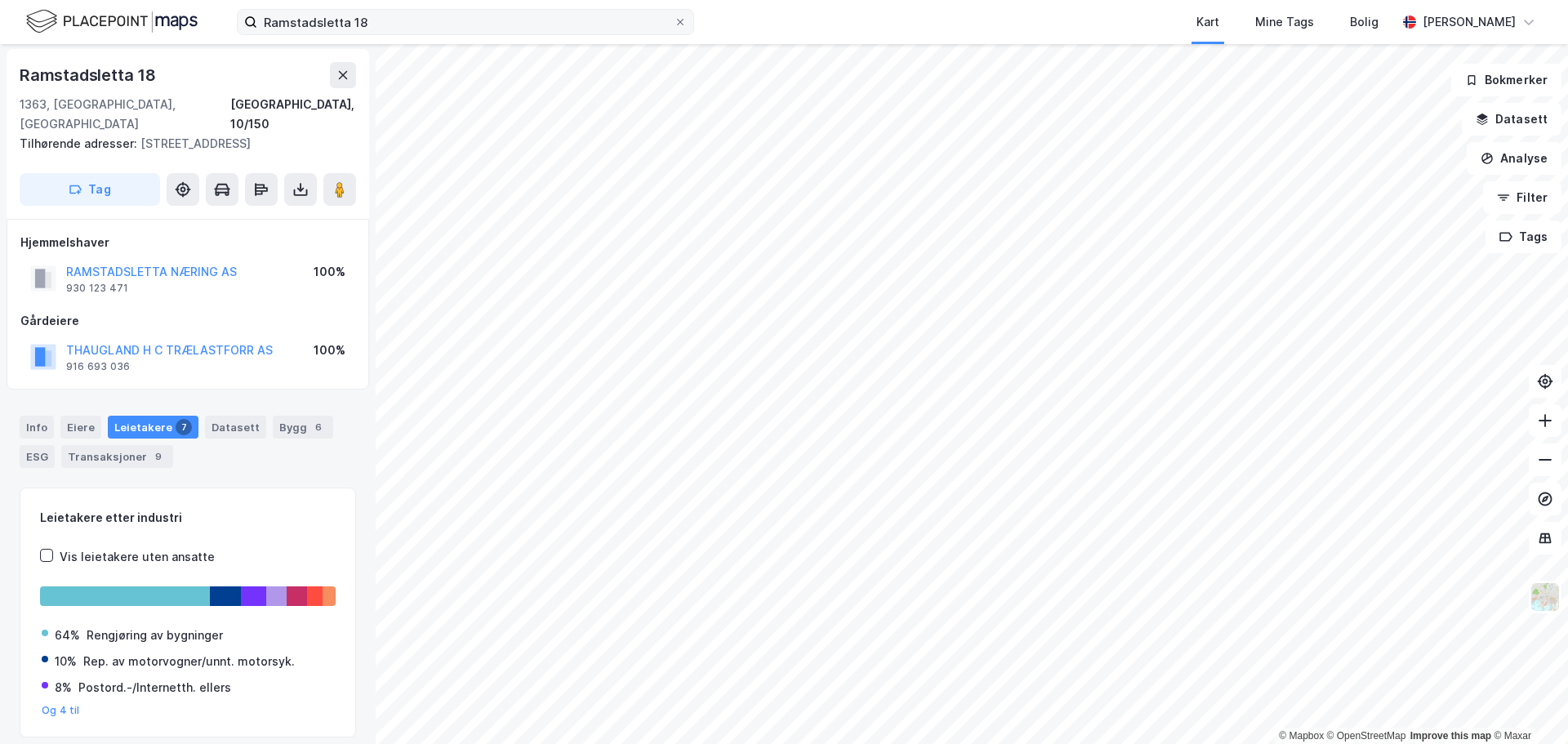
click at [680, 20] on icon at bounding box center [680, 22] width 10 height 10
click at [673, 20] on input "Ramstadsletta 18" at bounding box center [465, 22] width 416 height 25
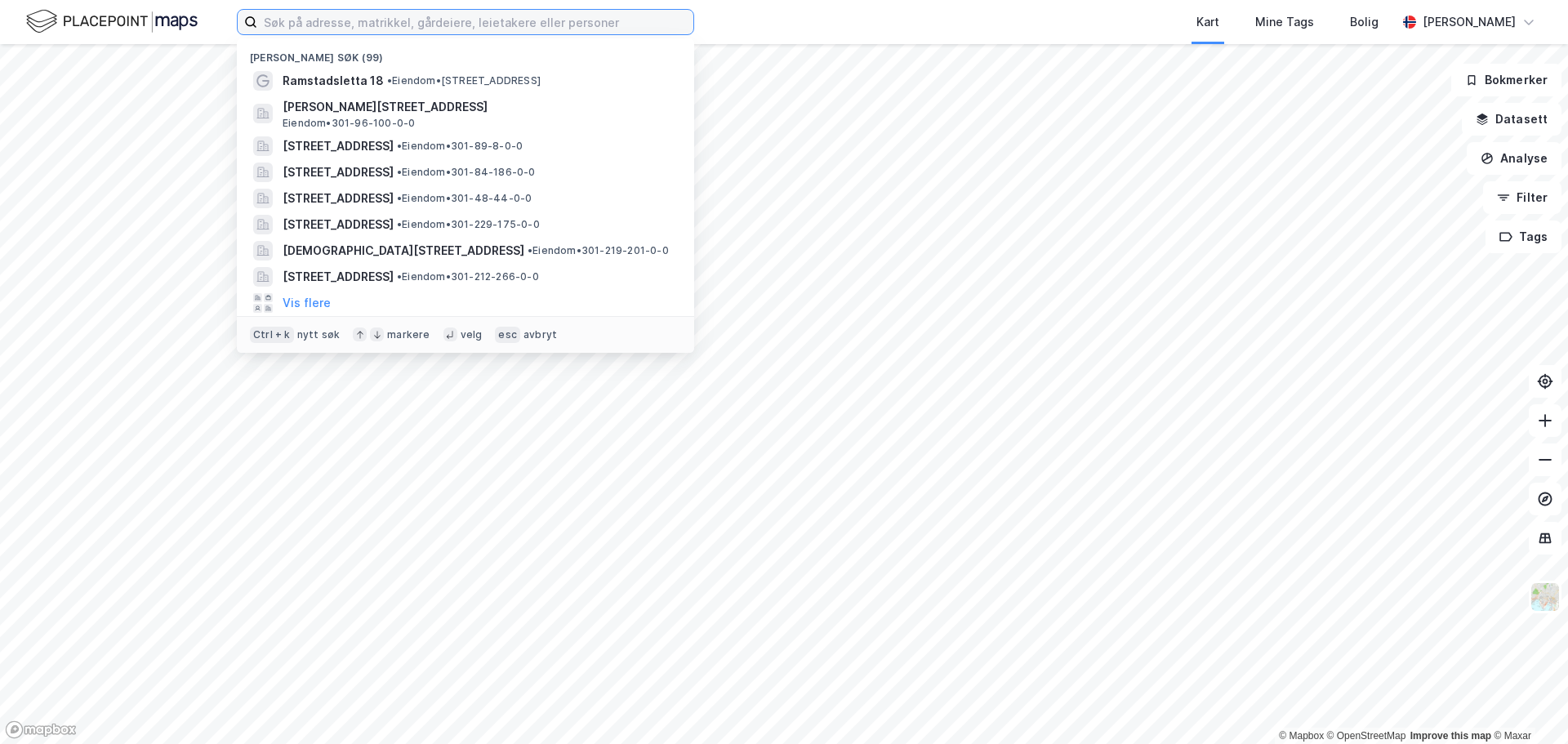
paste input "Verksgata 1"
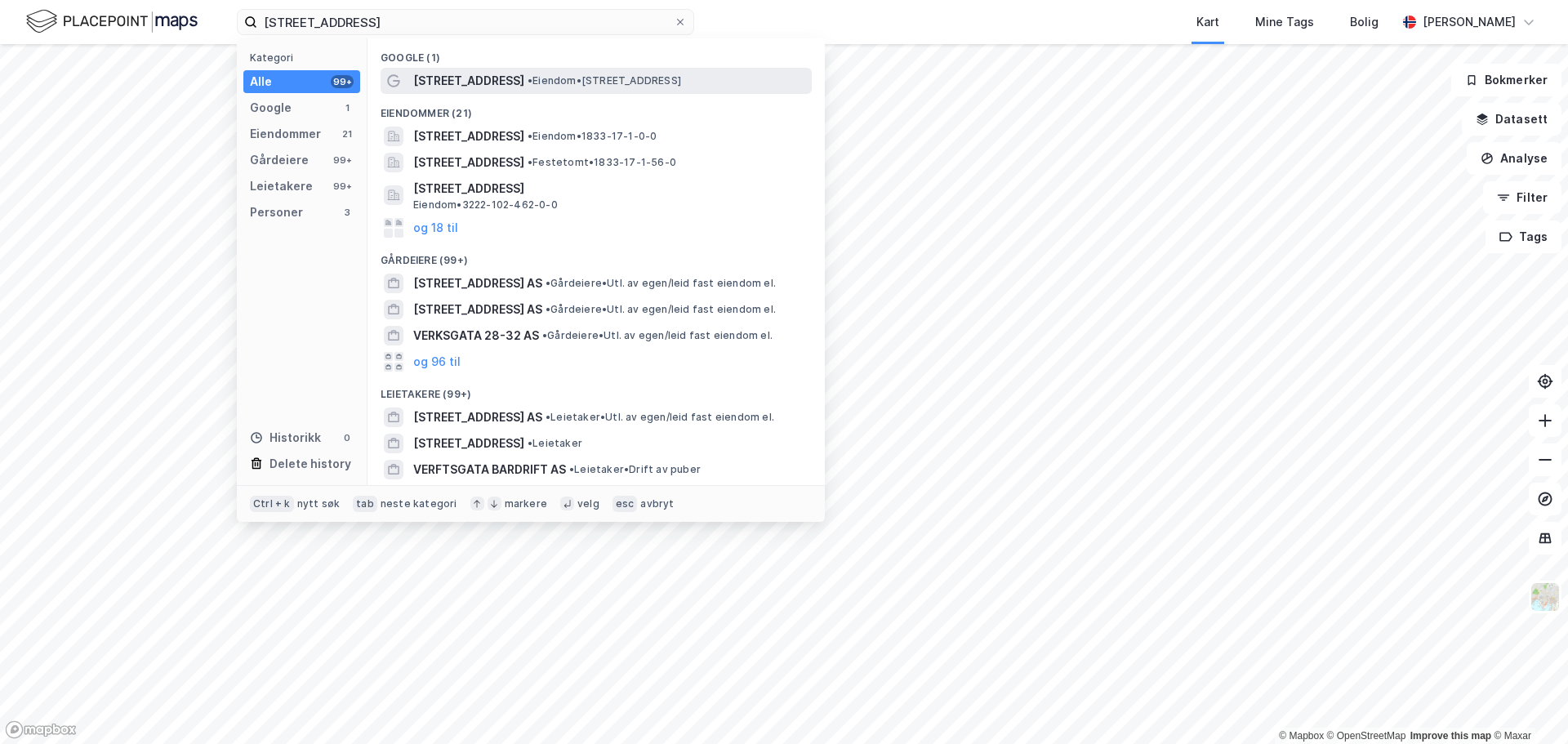
click at [527, 77] on span "• Eiendom • Verksgata 1, 0566 Oslo" at bounding box center [604, 81] width 153 height 13
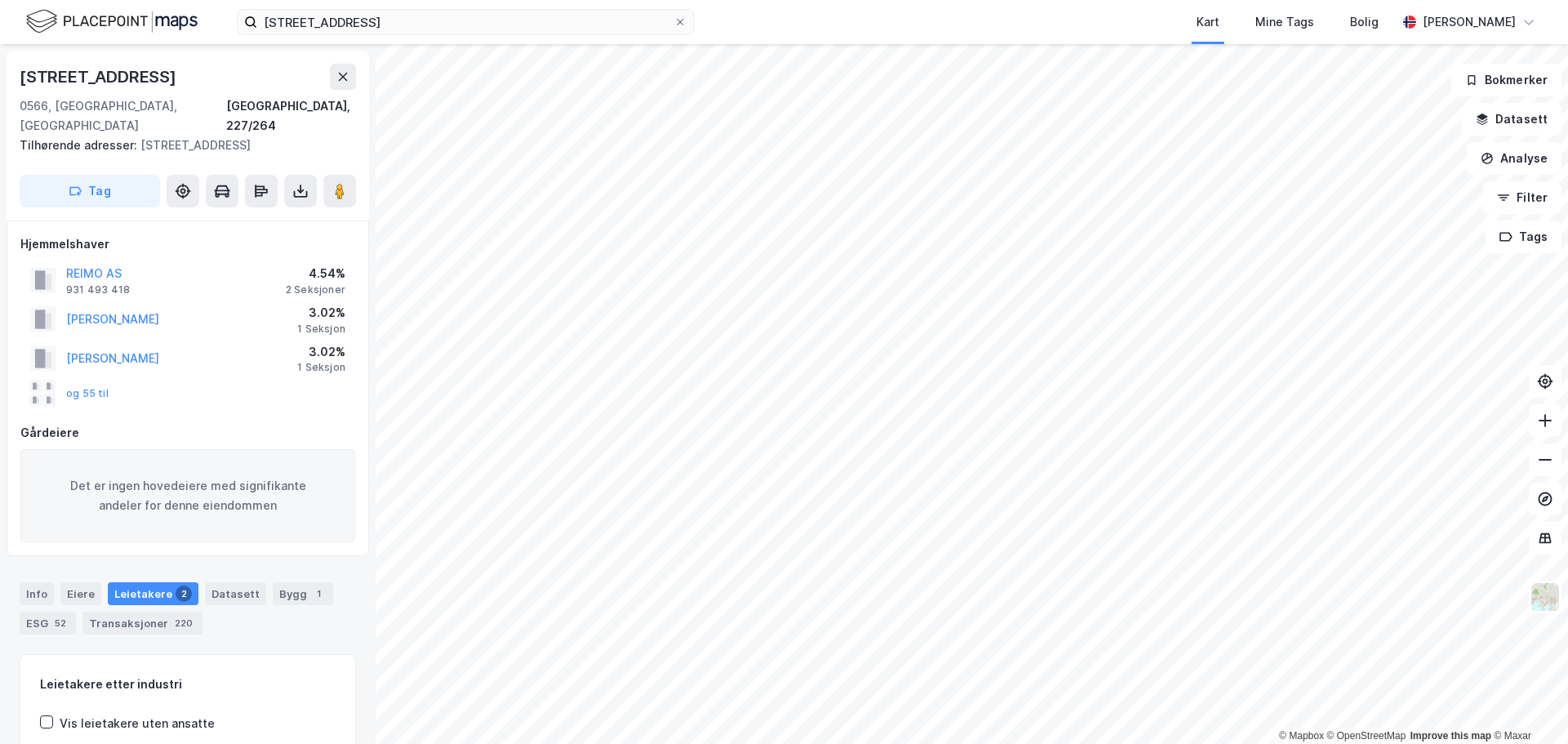
scroll to position [2, 0]
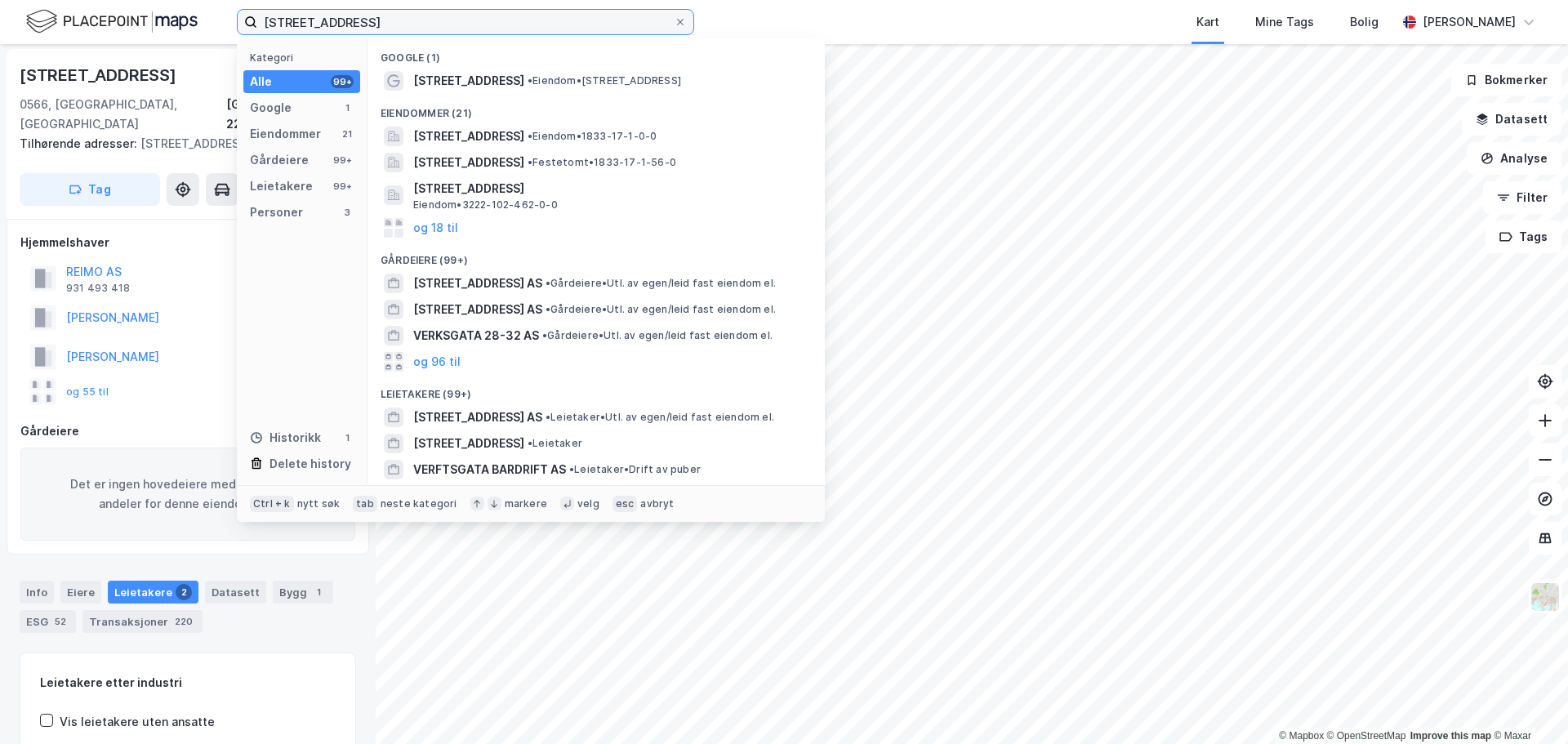
click at [444, 17] on input "Verksgata 1" at bounding box center [465, 22] width 416 height 25
drag, startPoint x: 365, startPoint y: 19, endPoint x: 109, endPoint y: 22, distance: 256.0
click at [120, 23] on div "Verksgata 1 Kategori Alle 99+ Google 1 Eiendommer 21 Gårdeiere 99+ Leietakere 9…" at bounding box center [784, 22] width 1568 height 44
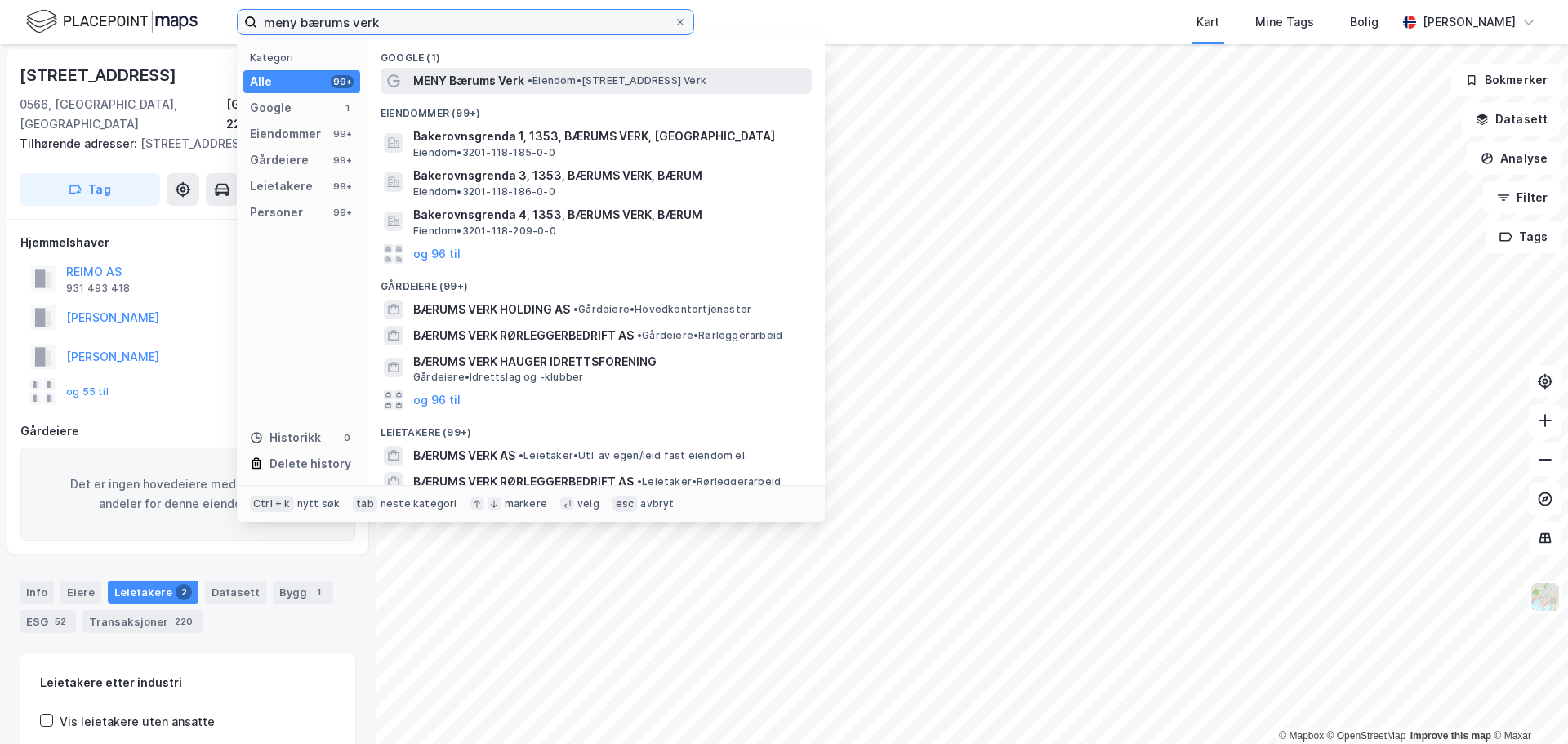
type input "meny bærums verk"
click at [576, 82] on span "• Eiendom • Vertshusveien 2, 1353 Bærums Verk" at bounding box center [617, 81] width 179 height 13
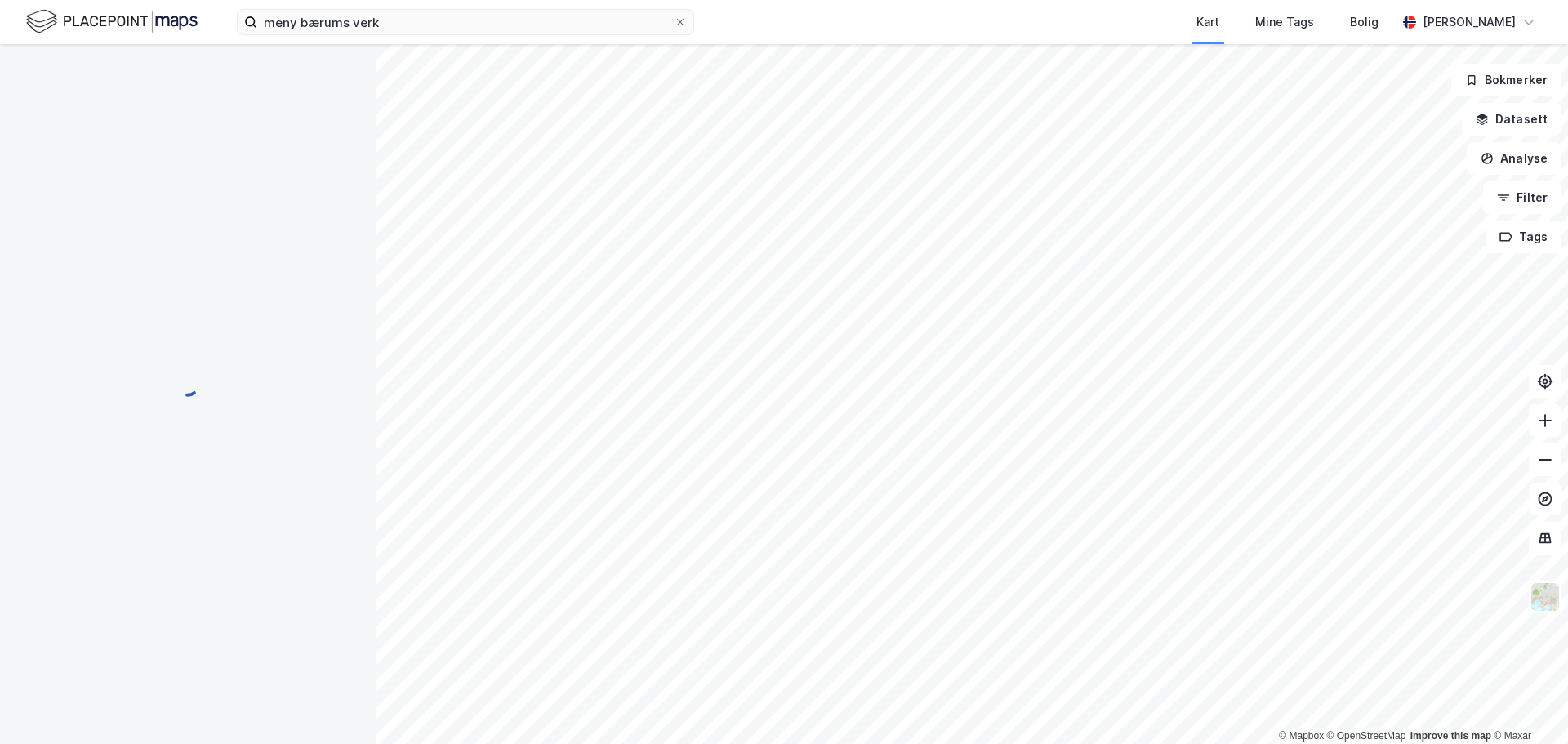
scroll to position [2, 0]
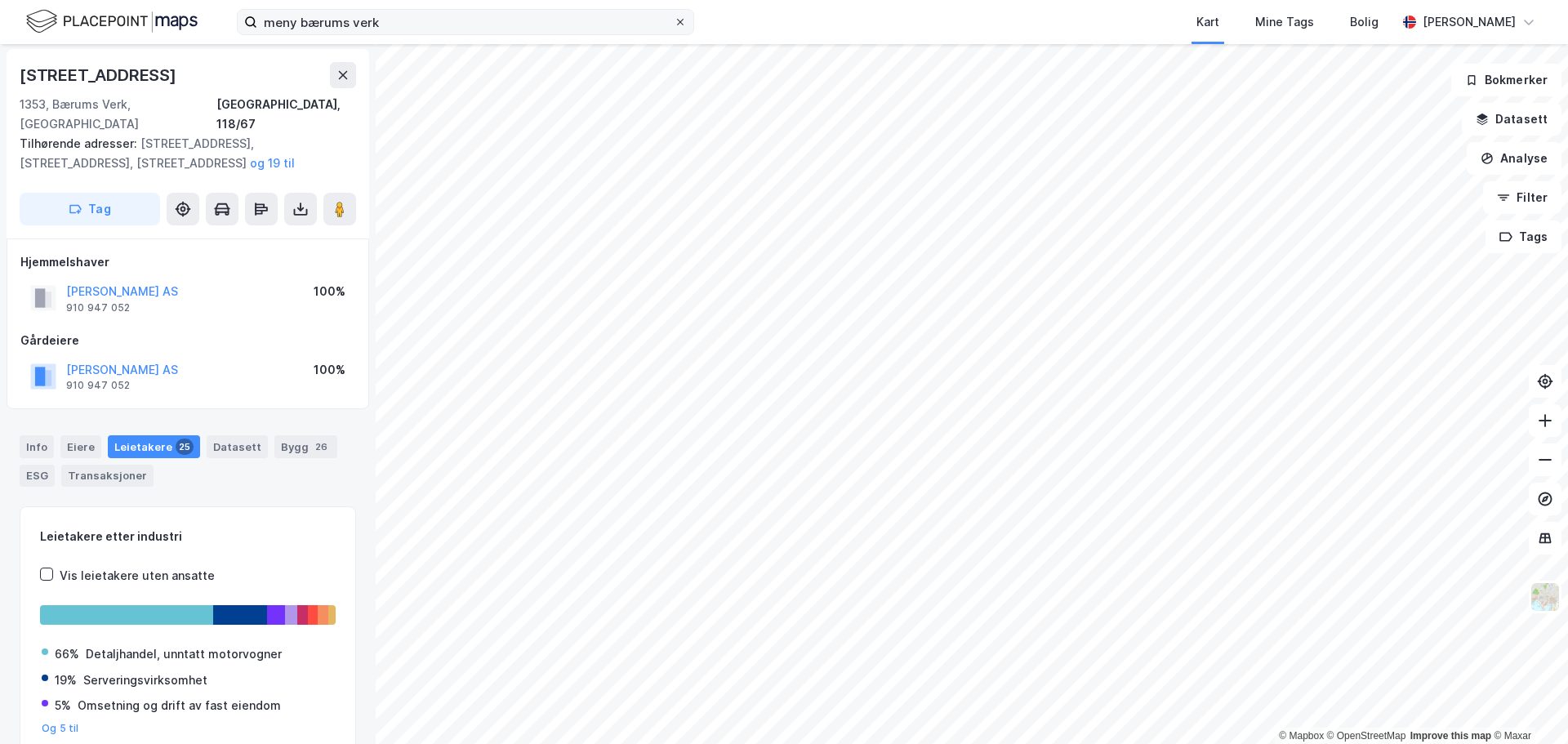
click at [681, 20] on icon at bounding box center [680, 22] width 10 height 10
click at [673, 20] on input "meny bærums verk" at bounding box center [465, 22] width 416 height 25
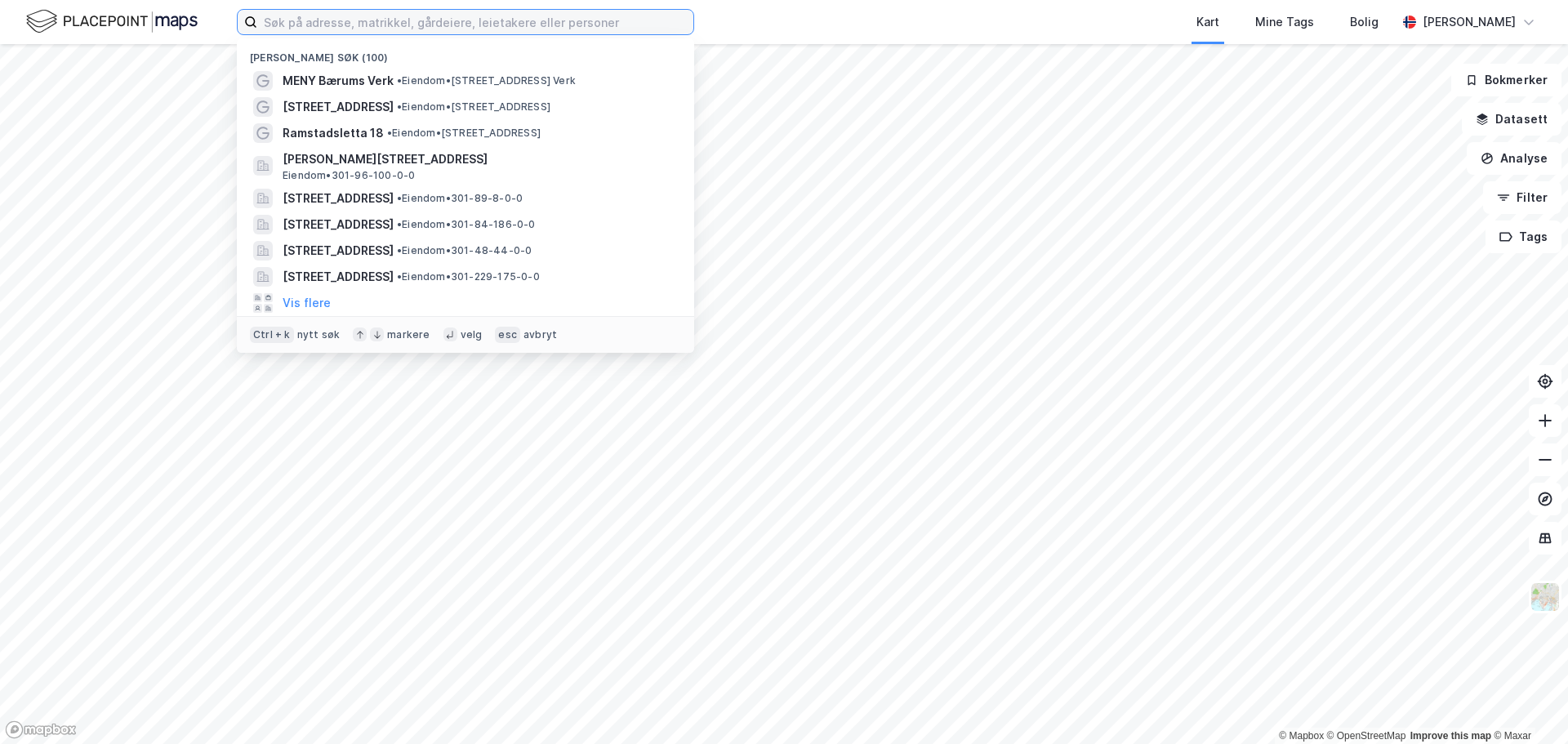
paste input "Elias Smiths vei 24"
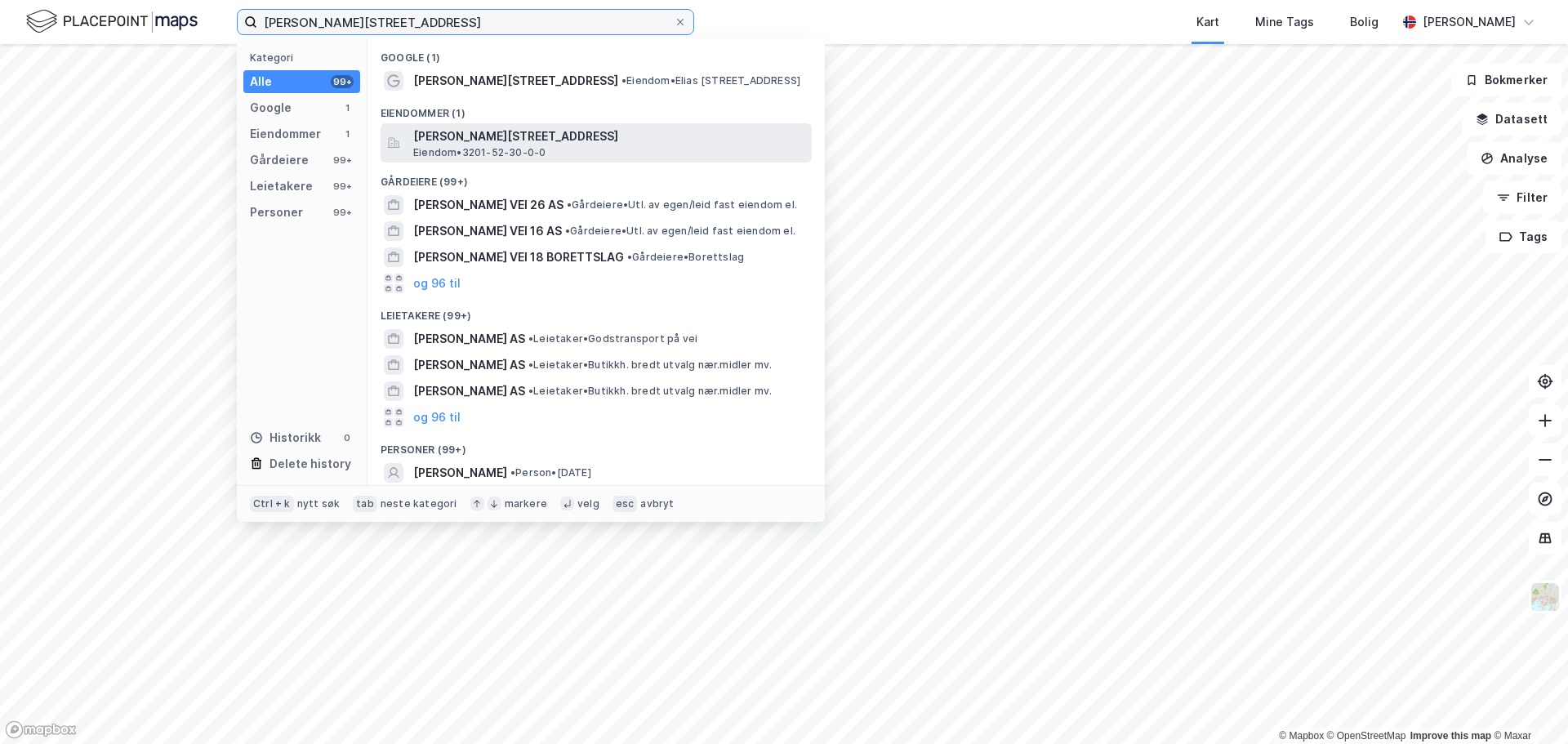
type input "Elias Smiths vei 24"
click at [497, 138] on span "Elias Smiths vei 24, 1337, SANDVIKA, BÆRUM" at bounding box center [609, 136] width 392 height 20
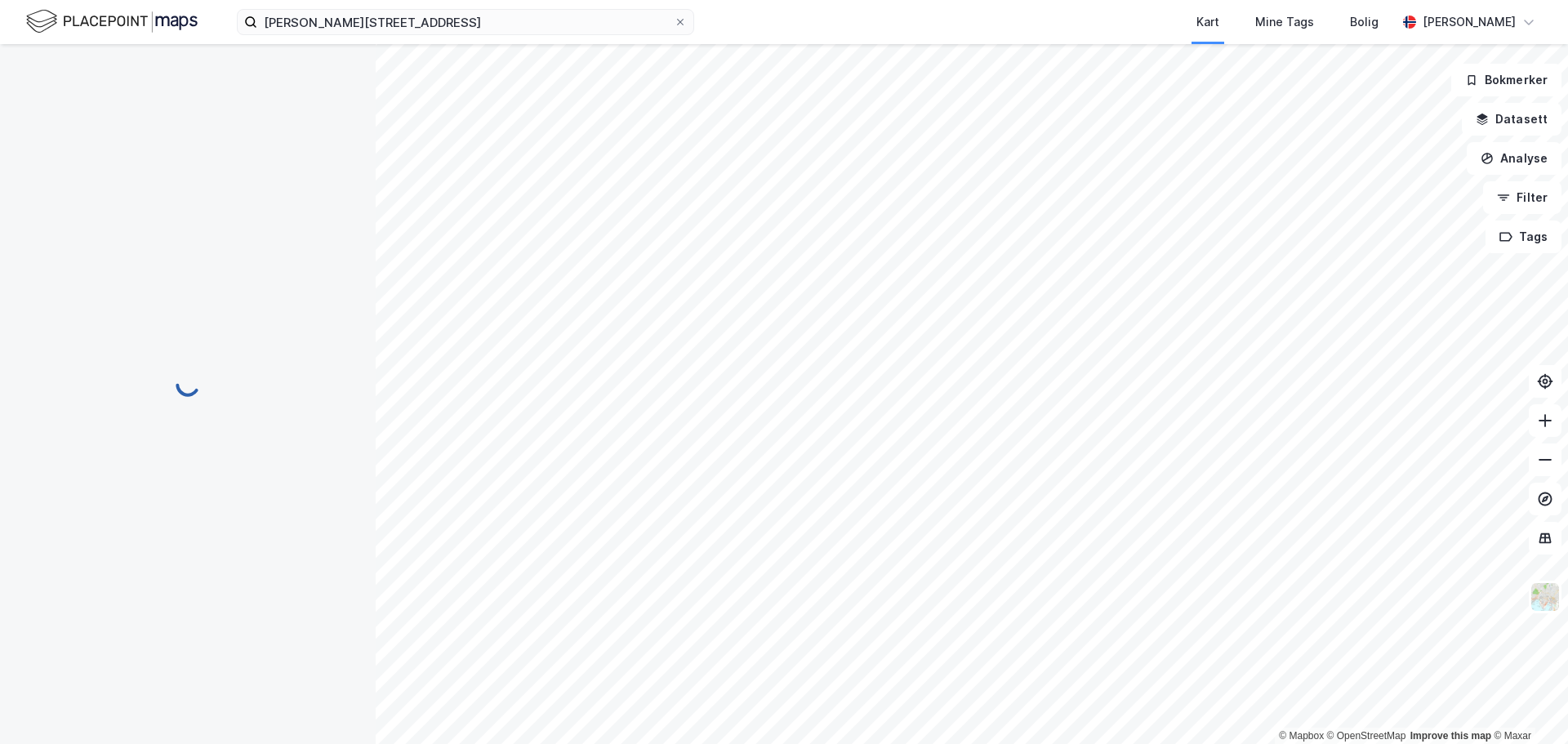
scroll to position [2, 0]
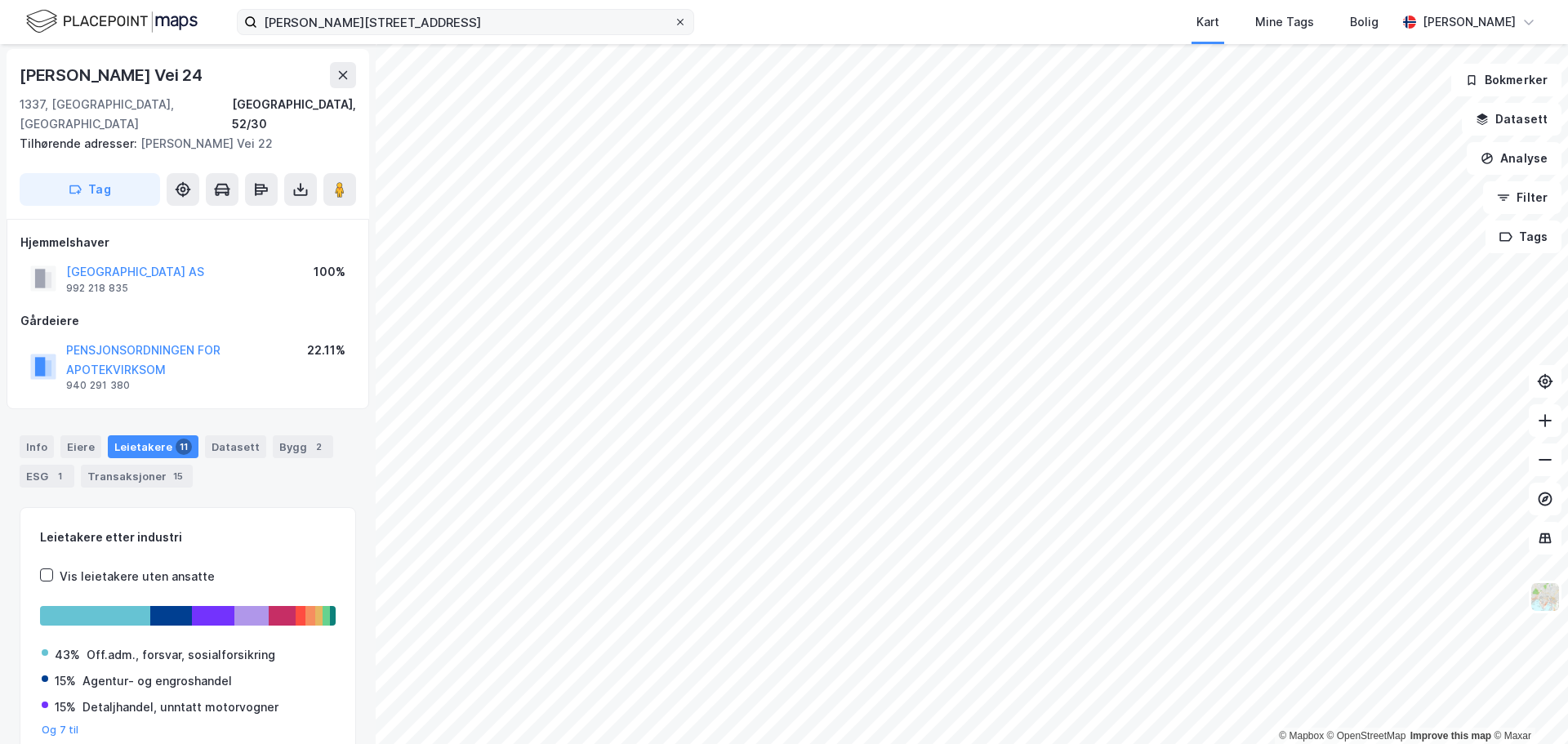
click at [675, 21] on icon at bounding box center [680, 22] width 10 height 10
click at [673, 21] on input "Elias Smiths vei 24" at bounding box center [465, 22] width 416 height 25
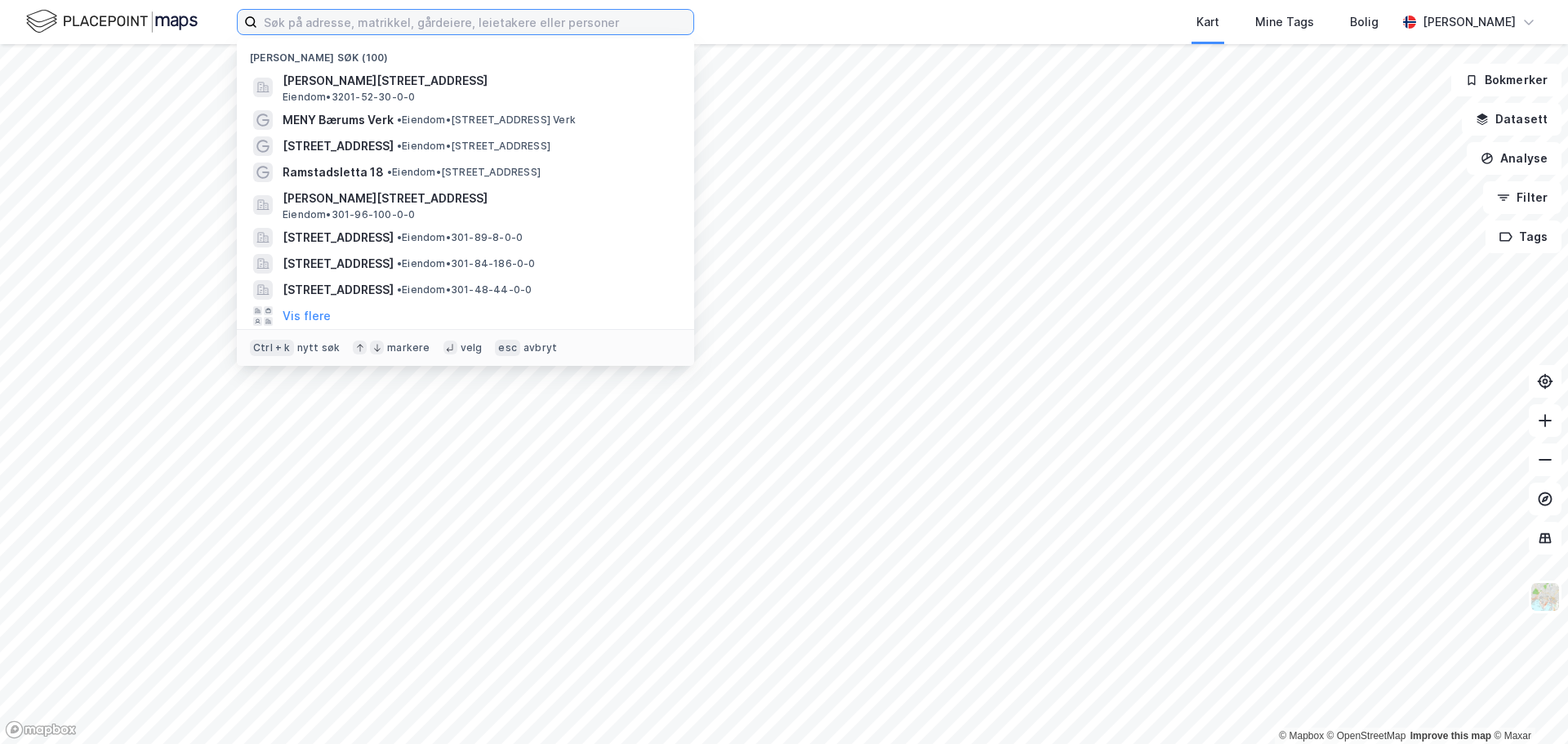
paste input "Baker Østbys vei 14"
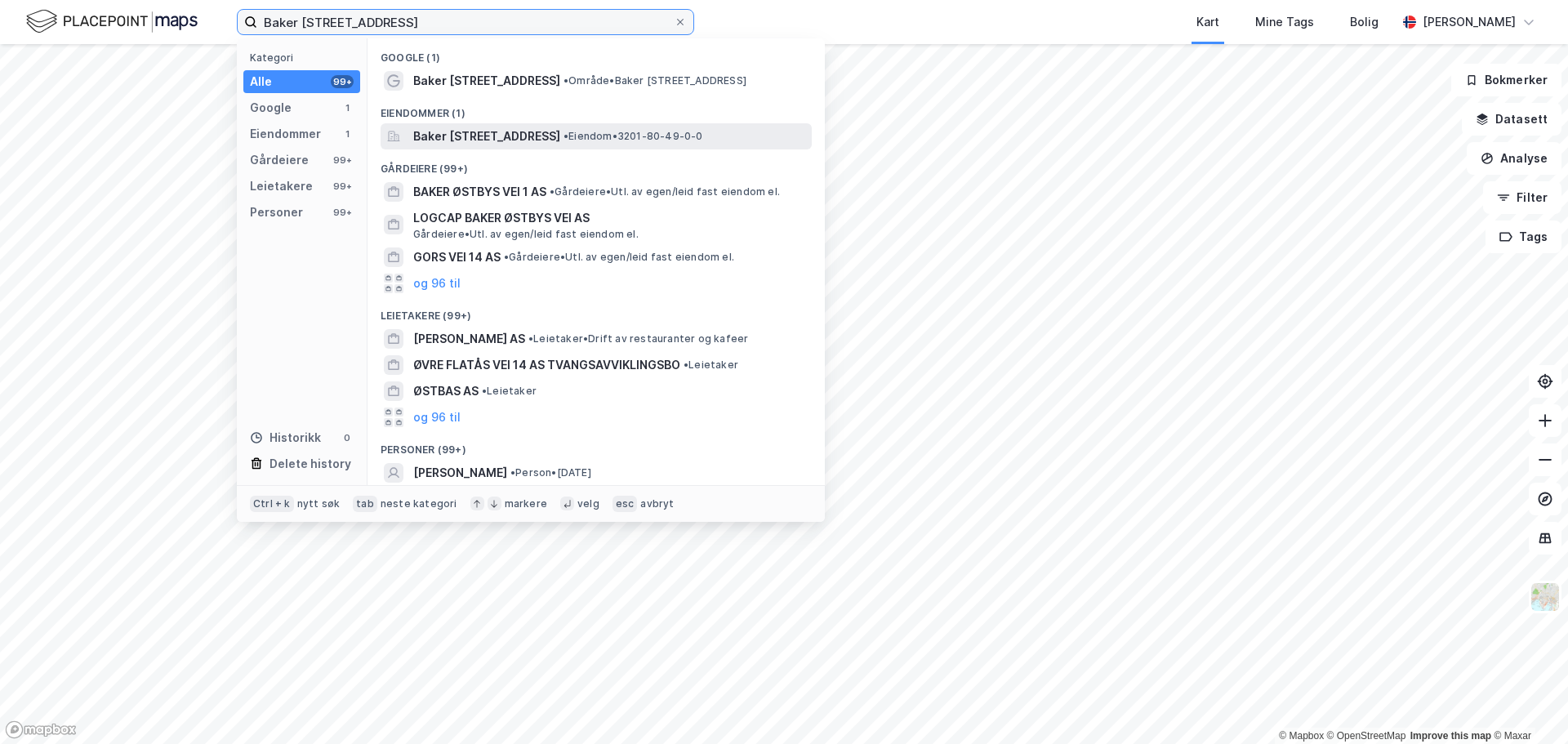
type input "Baker Østbys vei 14"
click at [560, 137] on span "Baker Østbys vei 14, 1351, RUD, BÆRUM" at bounding box center [486, 136] width 147 height 20
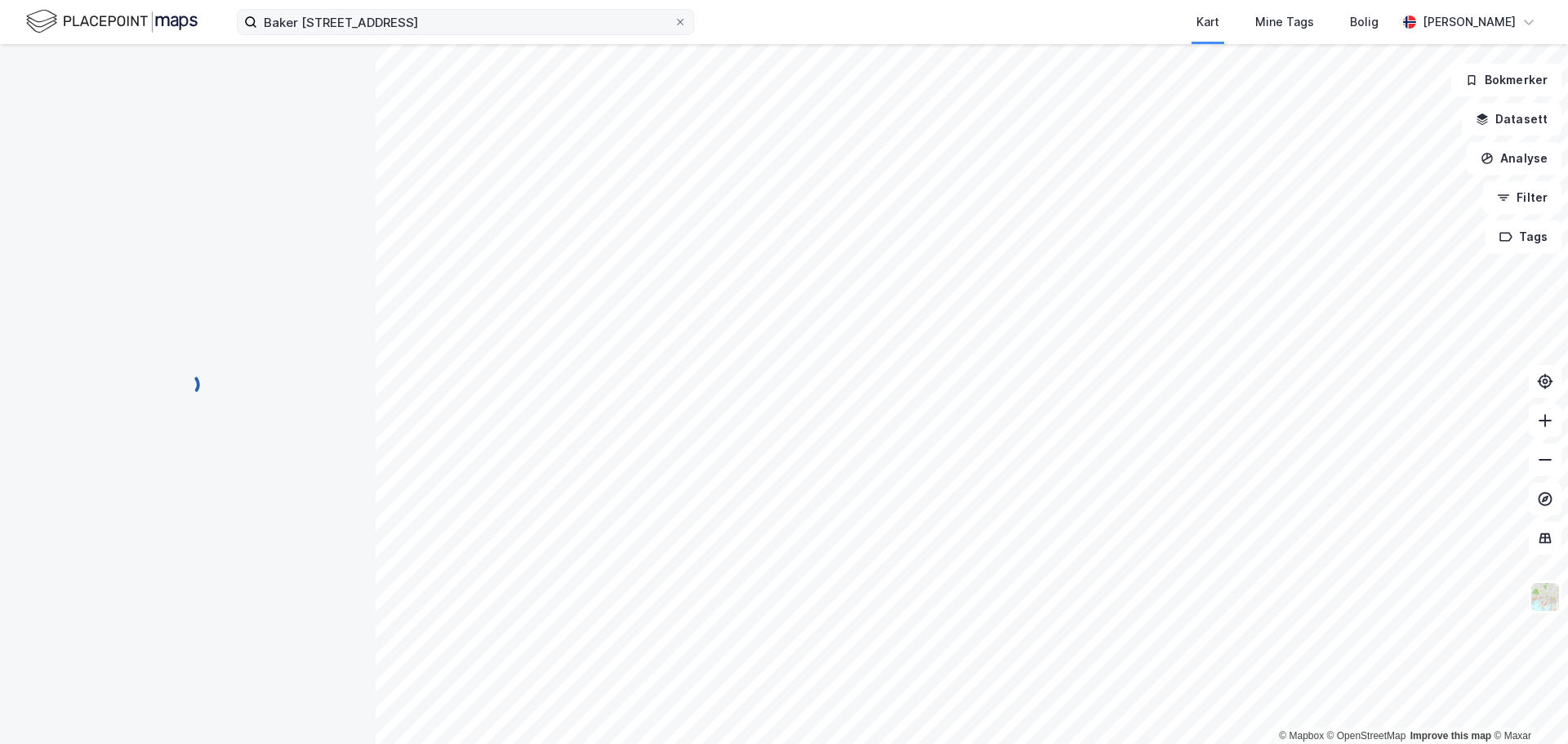
scroll to position [2, 0]
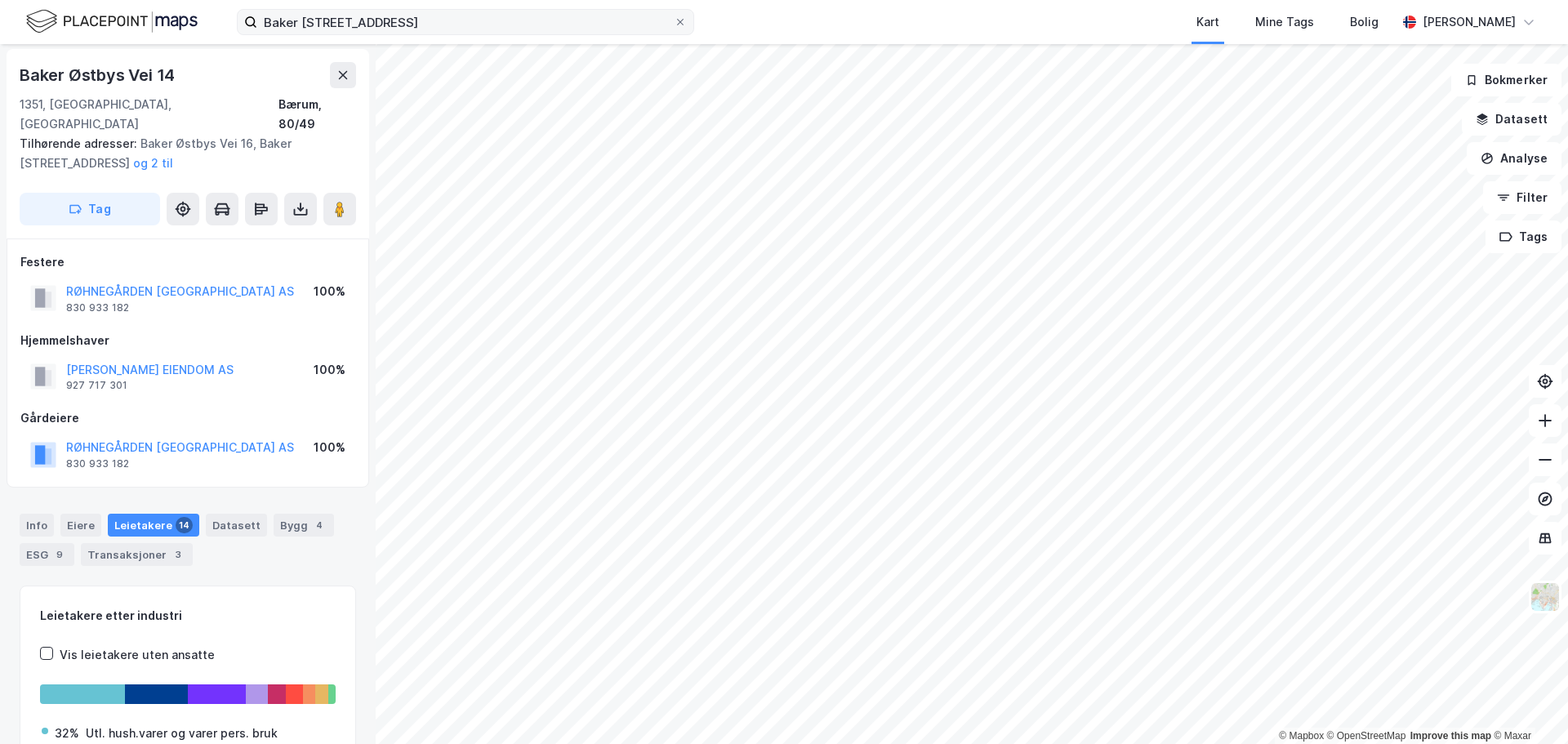
click at [687, 22] on label "Baker Østbys vei 14" at bounding box center [465, 22] width 457 height 26
click at [673, 22] on input "Baker Østbys vei 14" at bounding box center [465, 22] width 416 height 25
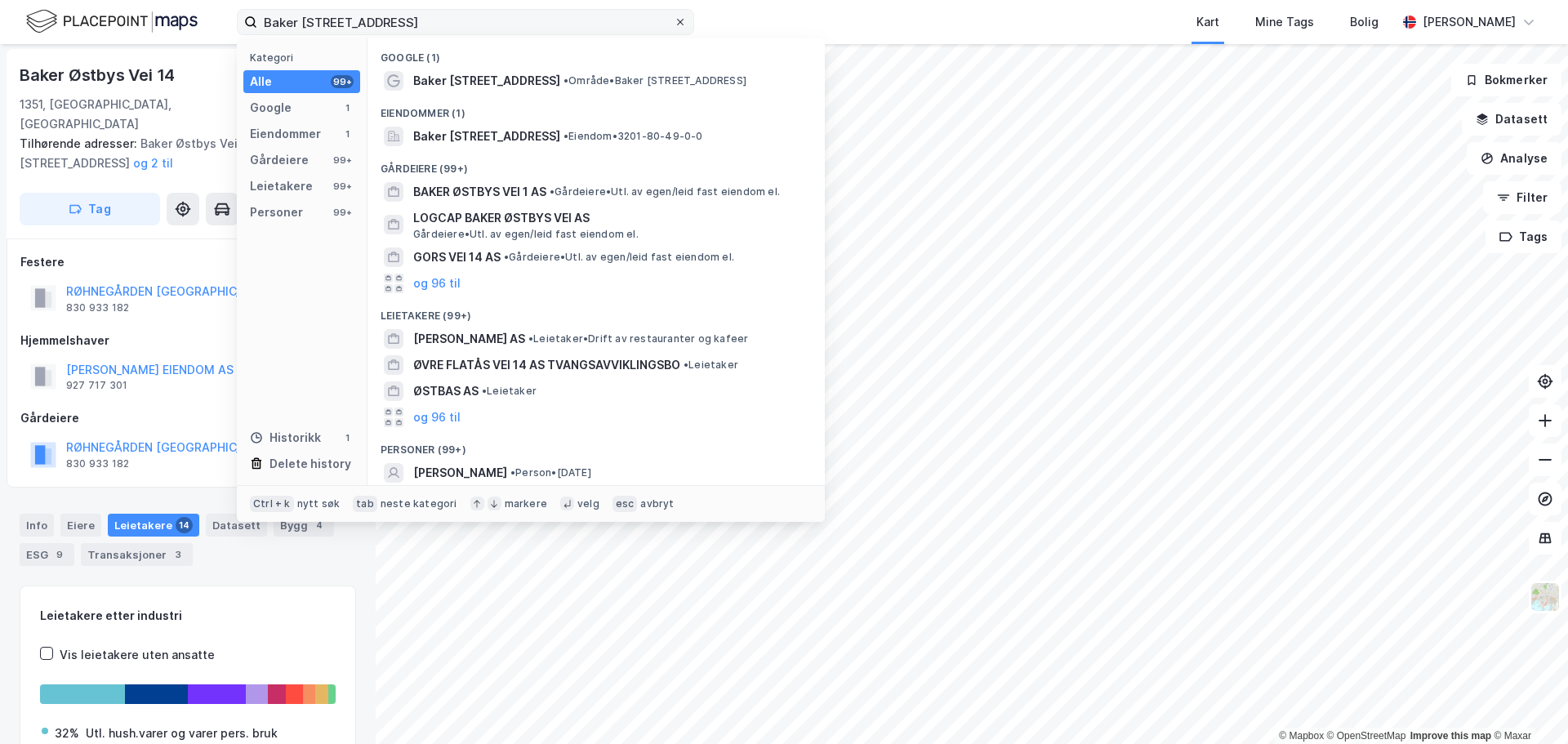
click at [675, 22] on icon at bounding box center [680, 22] width 10 height 10
click at [673, 22] on input "Baker Østbys vei 14" at bounding box center [465, 22] width 416 height 25
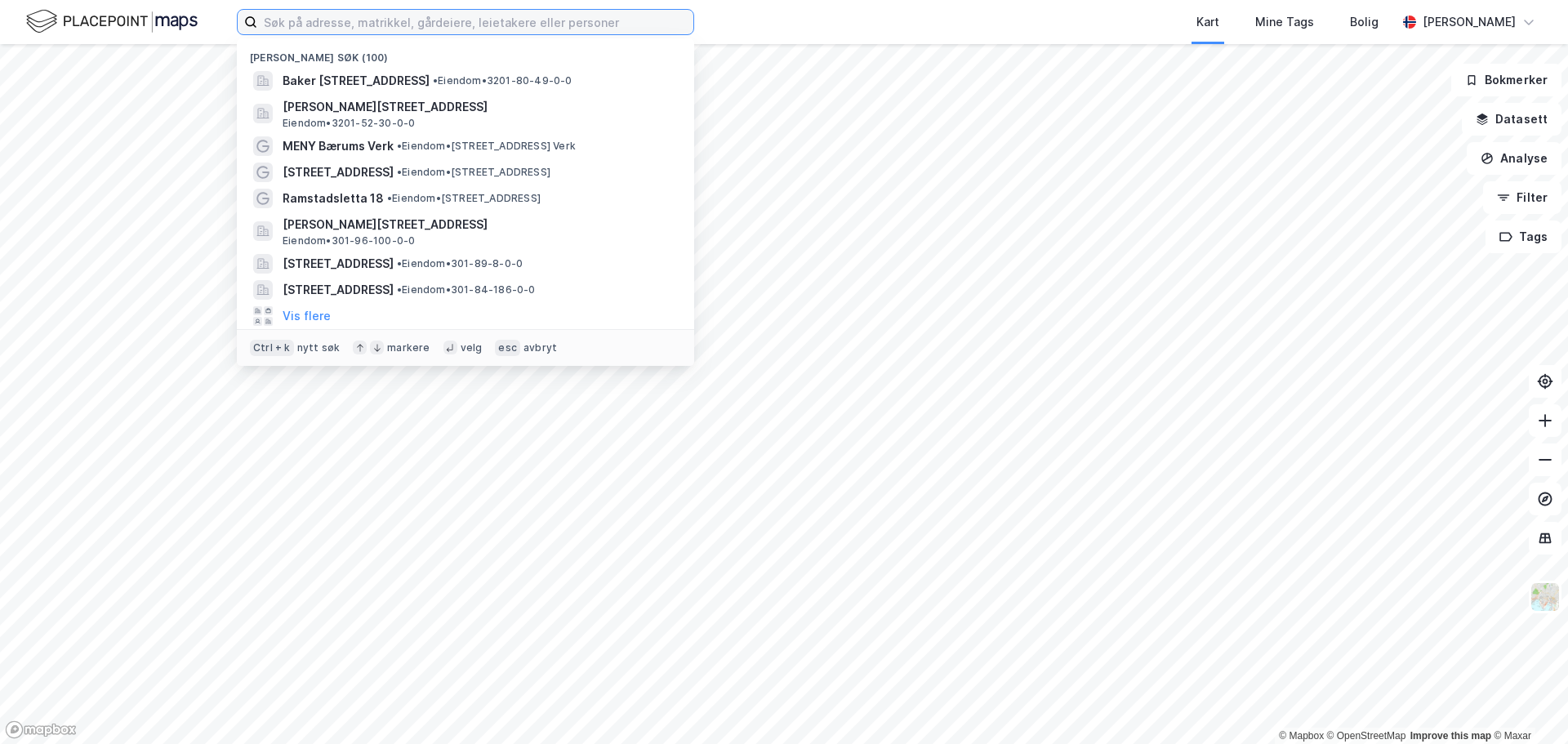
paste input "Olav Ingstads vei 12"
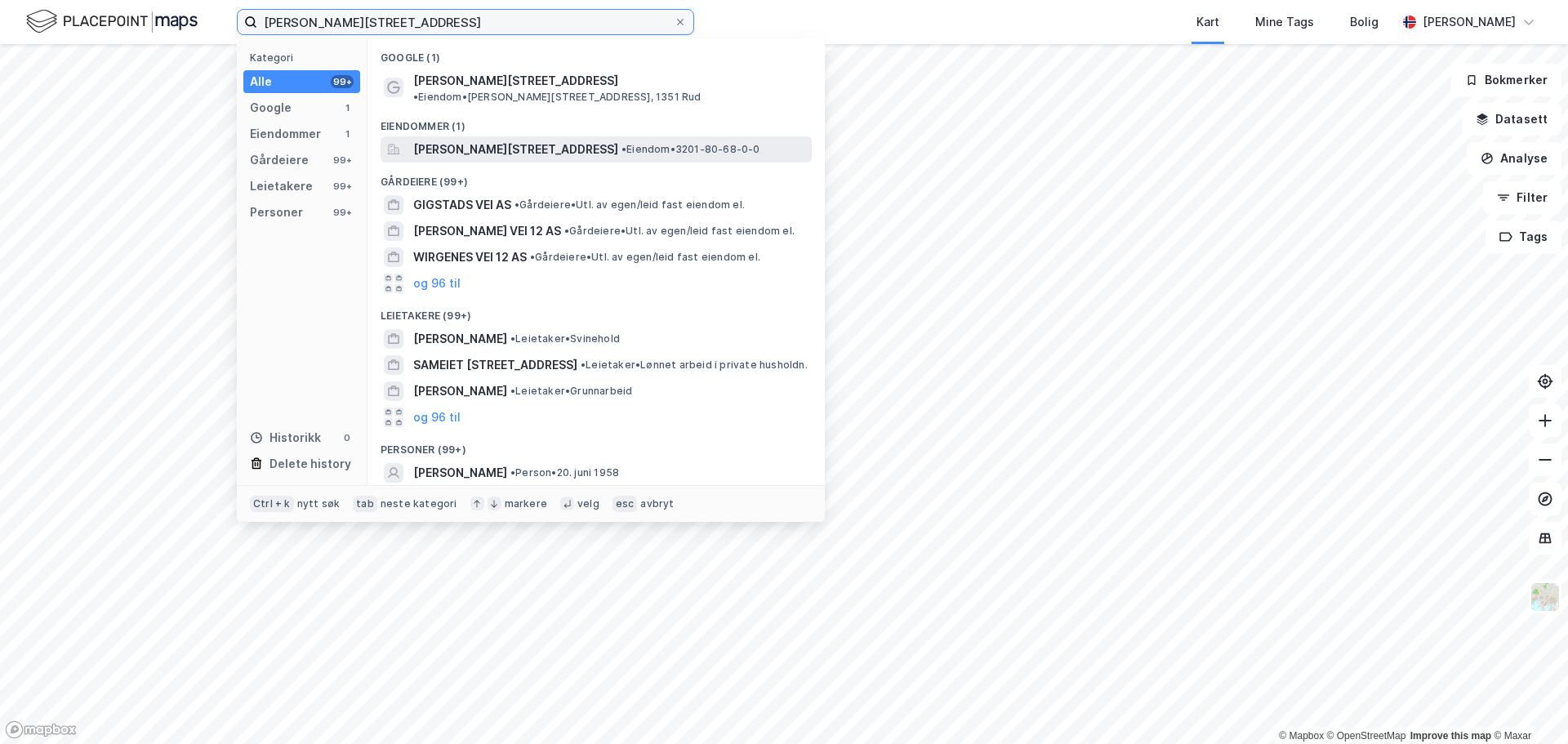
type input "Olav Ingstads vei 12"
click at [523, 137] on div "Olav Ingstads vei 12, 1351, RUD, BÆRUM • Eiendom • 3201-80-68-0-0" at bounding box center [596, 149] width 431 height 26
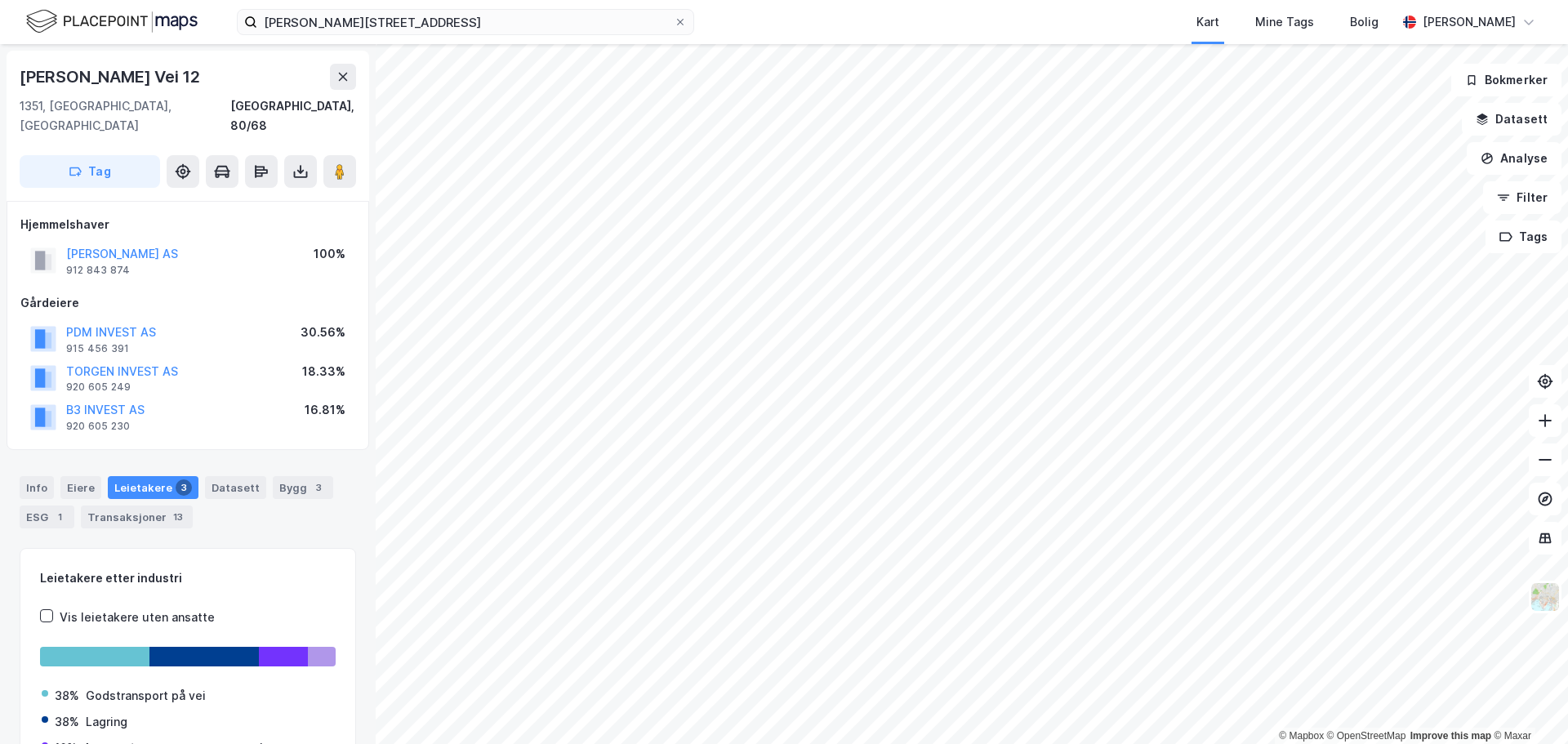
scroll to position [2, 0]
click at [684, 24] on icon at bounding box center [680, 22] width 10 height 10
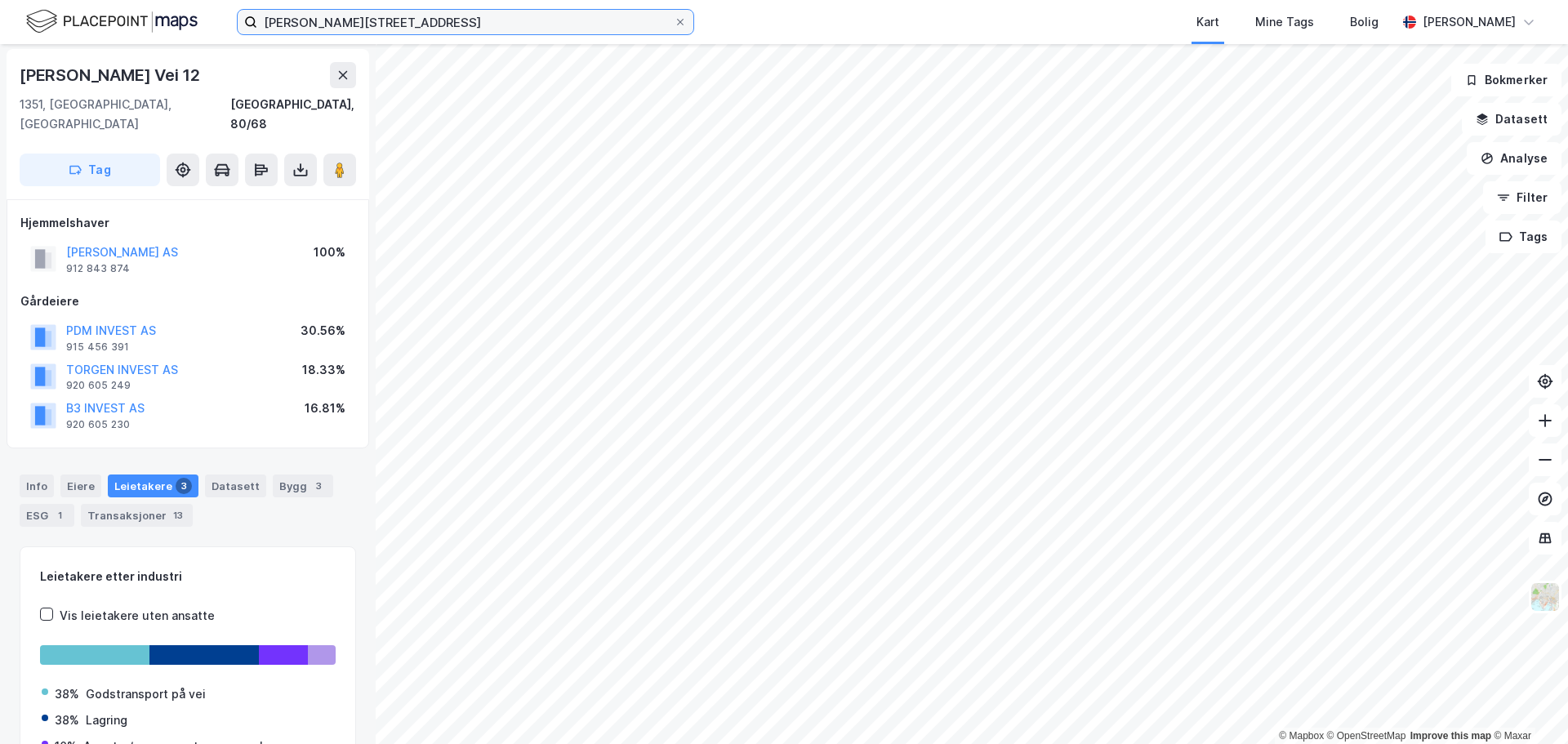
click at [673, 24] on input "Olav Ingstads vei 12" at bounding box center [465, 22] width 416 height 25
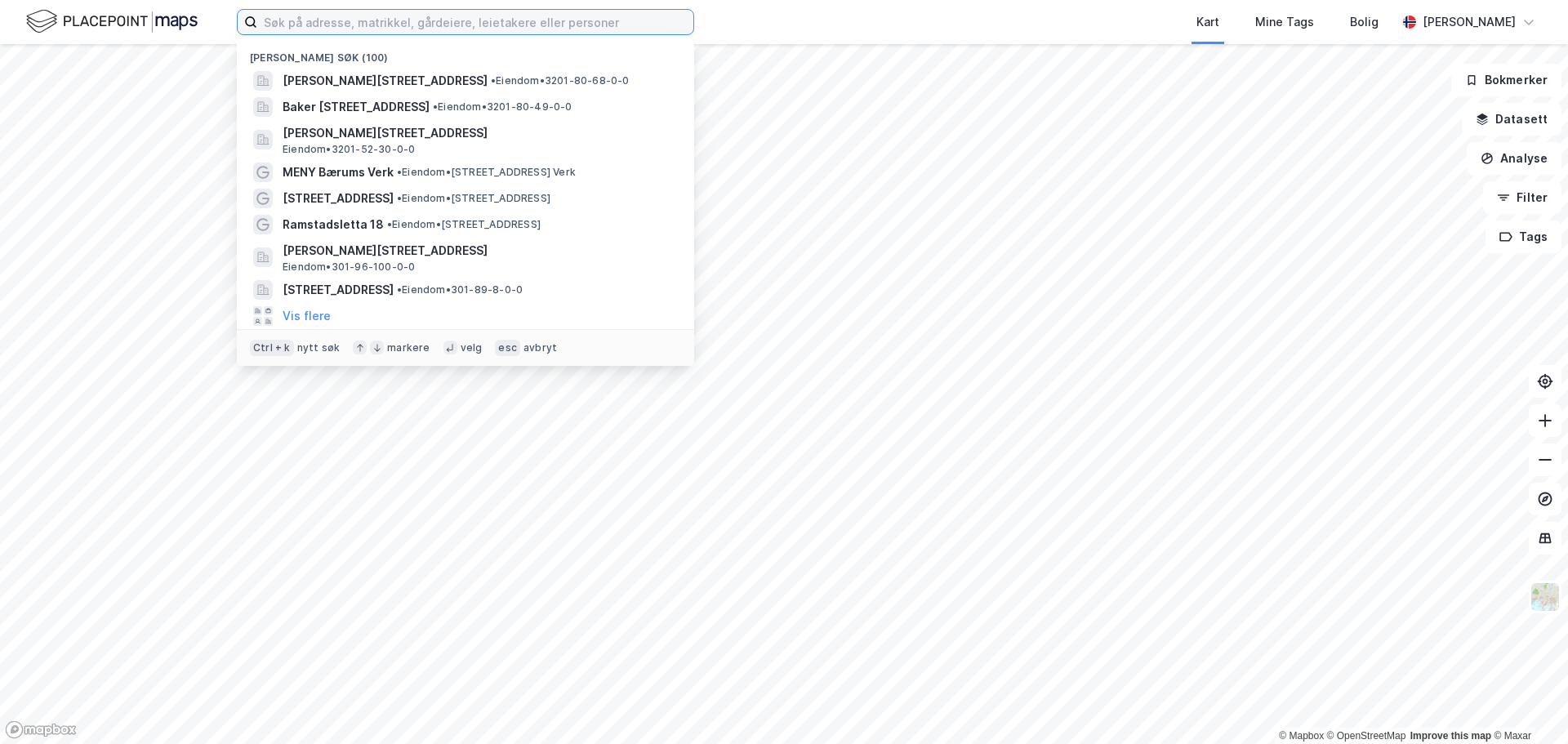
paste input "Kirkeveien 220"
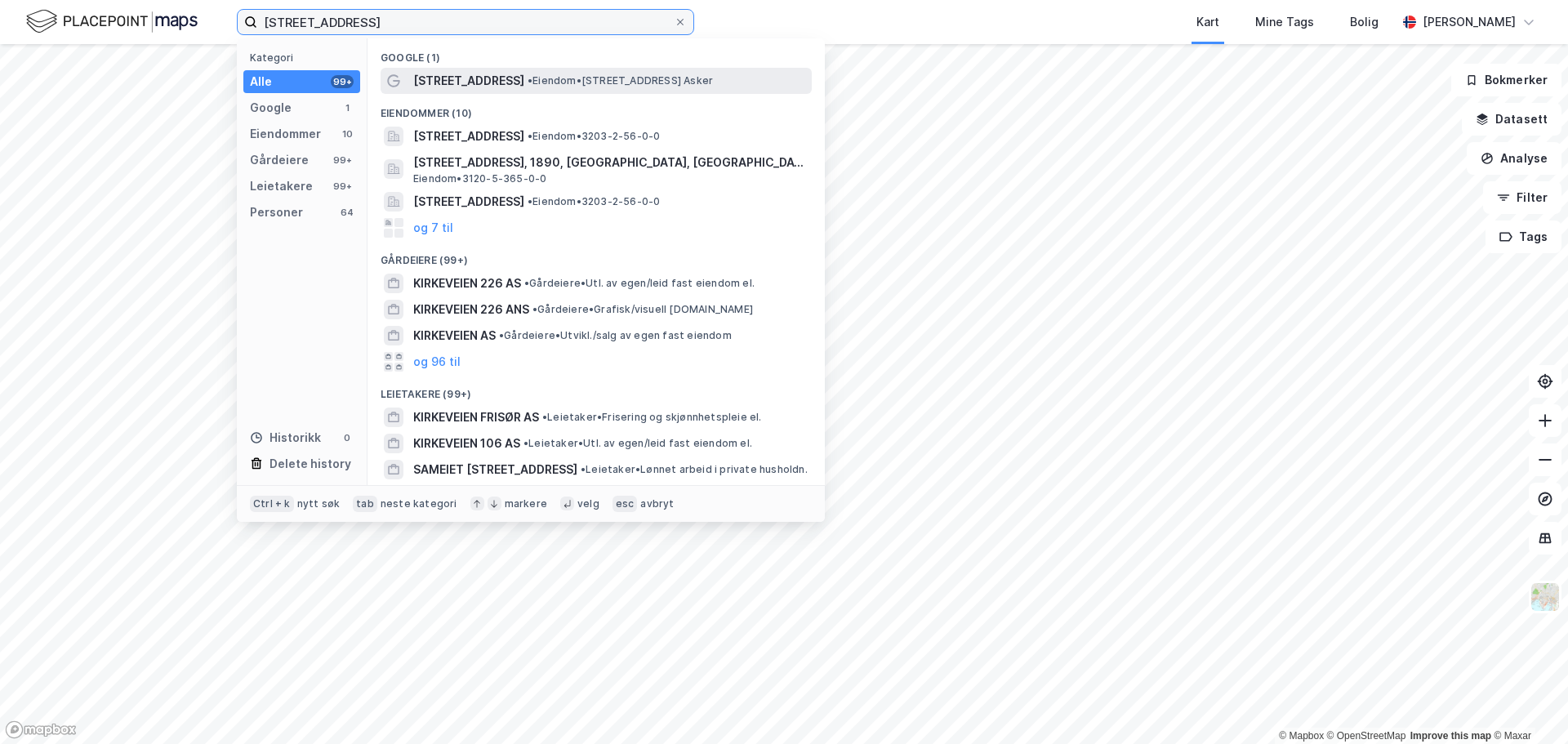
type input "Kirkeveien 220"
click at [488, 71] on span "Kirkeveien 220" at bounding box center [468, 81] width 111 height 20
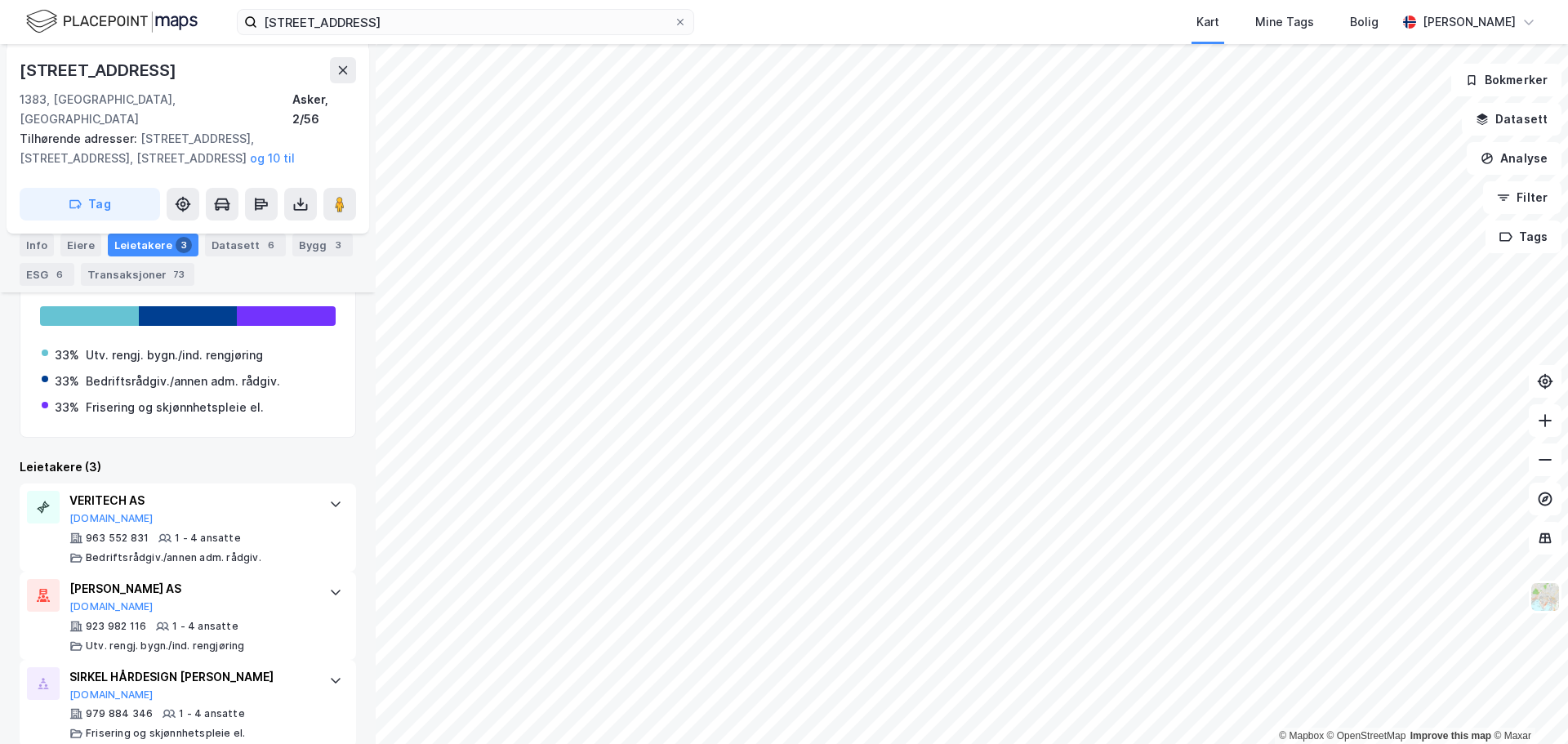
scroll to position [384, 0]
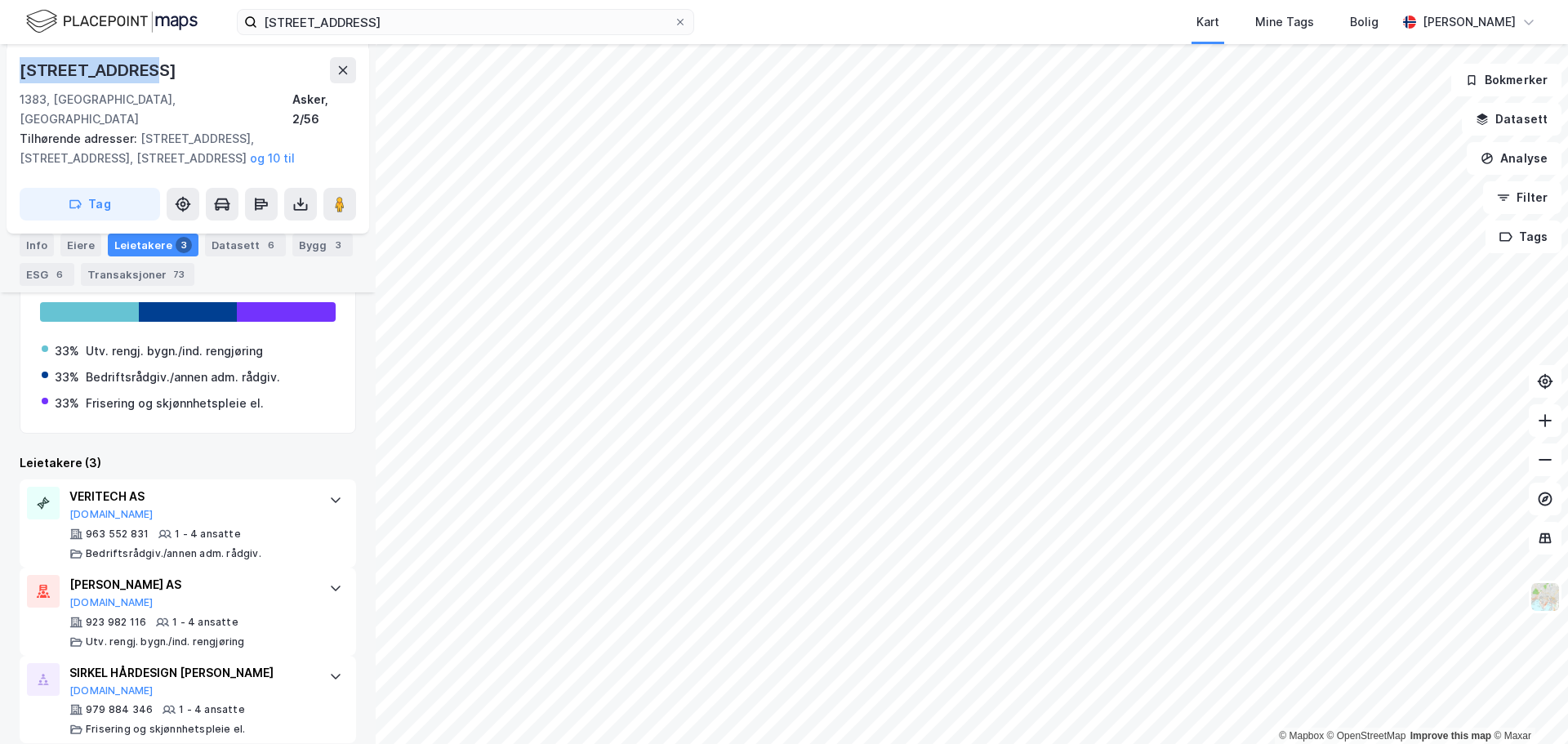
drag, startPoint x: 33, startPoint y: 68, endPoint x: 7, endPoint y: 73, distance: 26.5
click at [7, 73] on div "Kirkeveien 220 1383, Asker, Akershus Asker, 2/56 Tilhørende adresser: Kirkeveie…" at bounding box center [187, 138] width 362 height 189
click at [682, 21] on icon at bounding box center [680, 22] width 10 height 10
click at [673, 21] on input "Kirkeveien 220" at bounding box center [465, 22] width 416 height 25
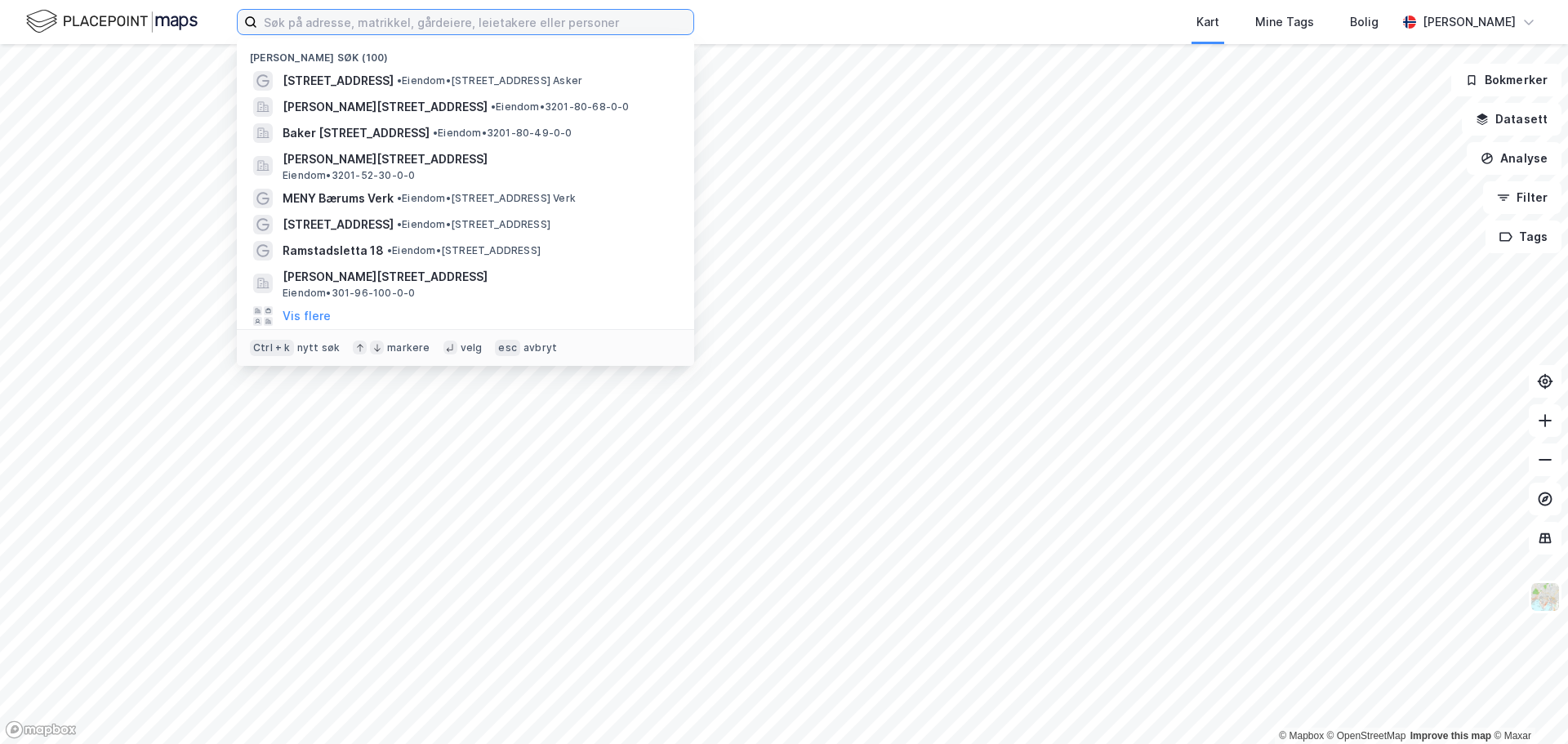
paste input "Apotekerhagen 1"
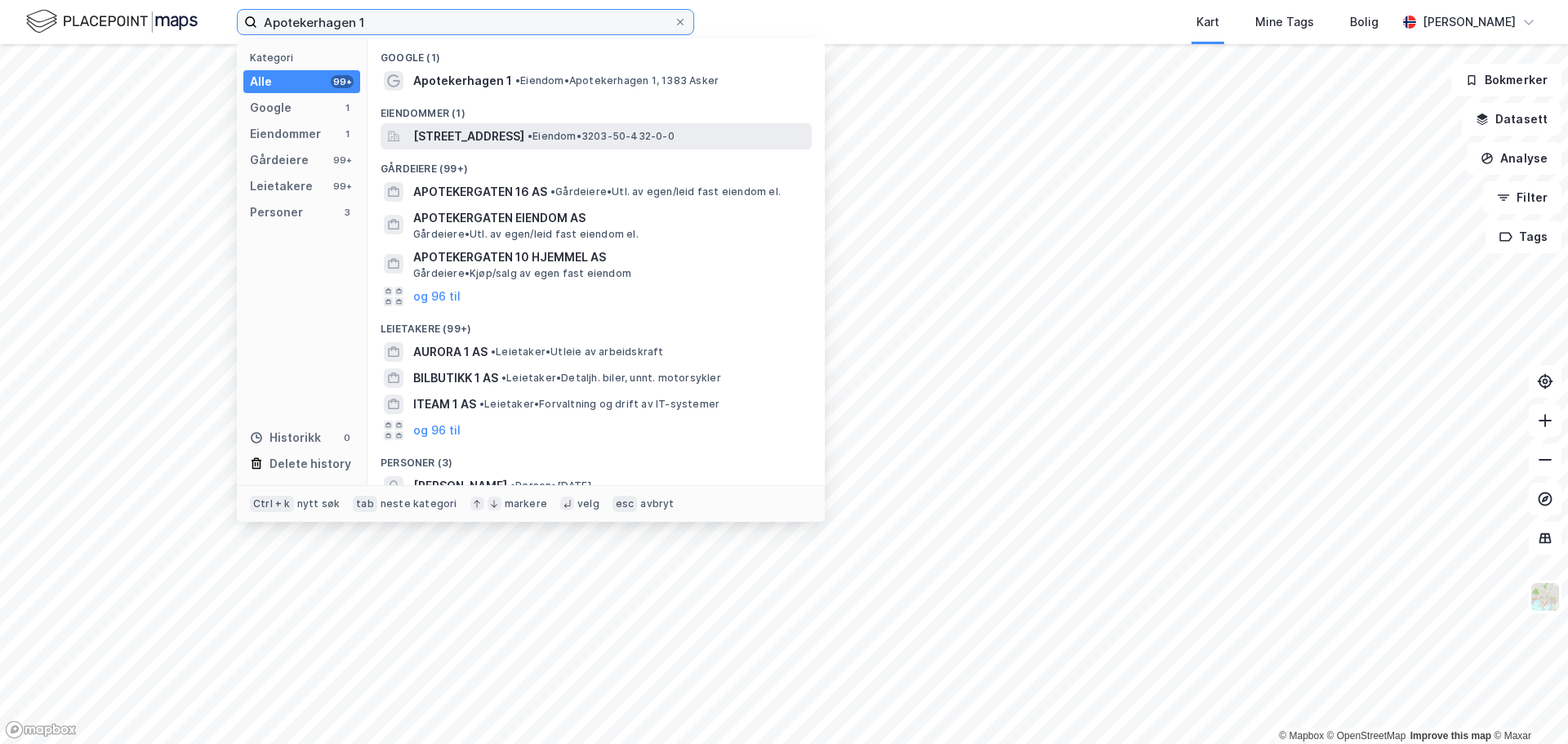
type input "Apotekerhagen 1"
click at [524, 134] on span "Apotekerhagen 1, 1383, ASKER, ASKER" at bounding box center [468, 136] width 111 height 20
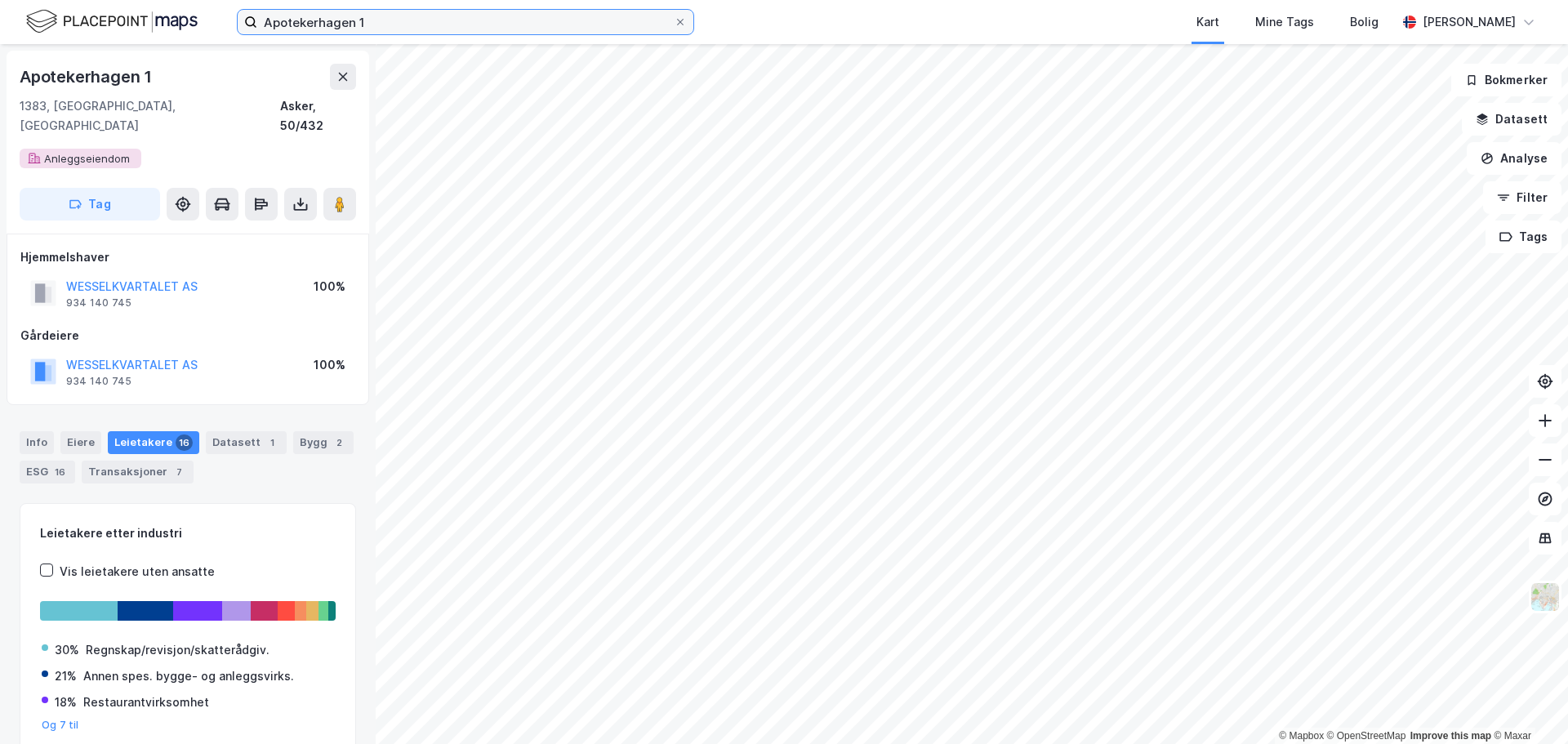
click at [356, 14] on input "Apotekerhagen 1" at bounding box center [465, 22] width 416 height 25
click at [196, 98] on div "1383, Asker, Akershus Asker, 50/432" at bounding box center [187, 116] width 337 height 39
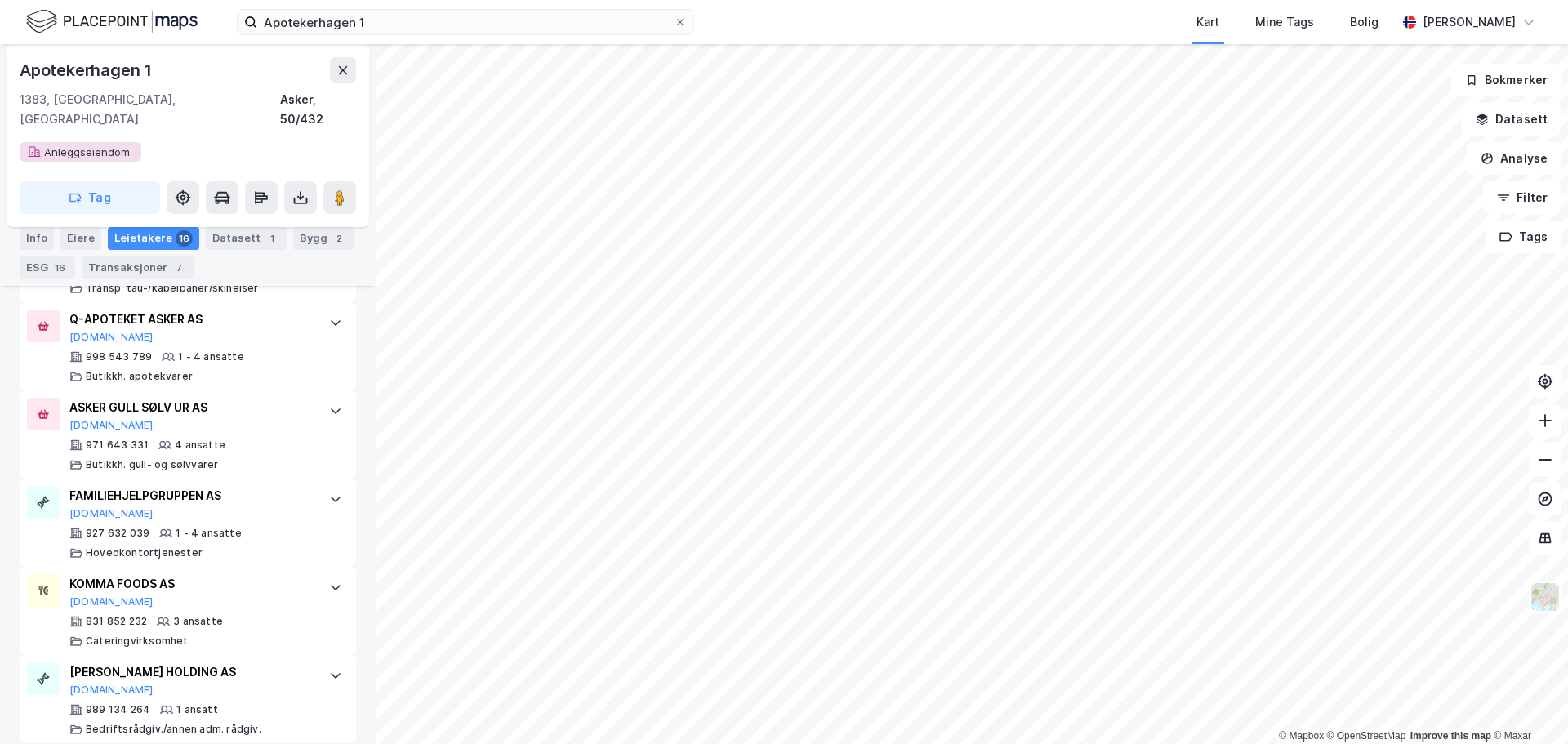
scroll to position [812, 0]
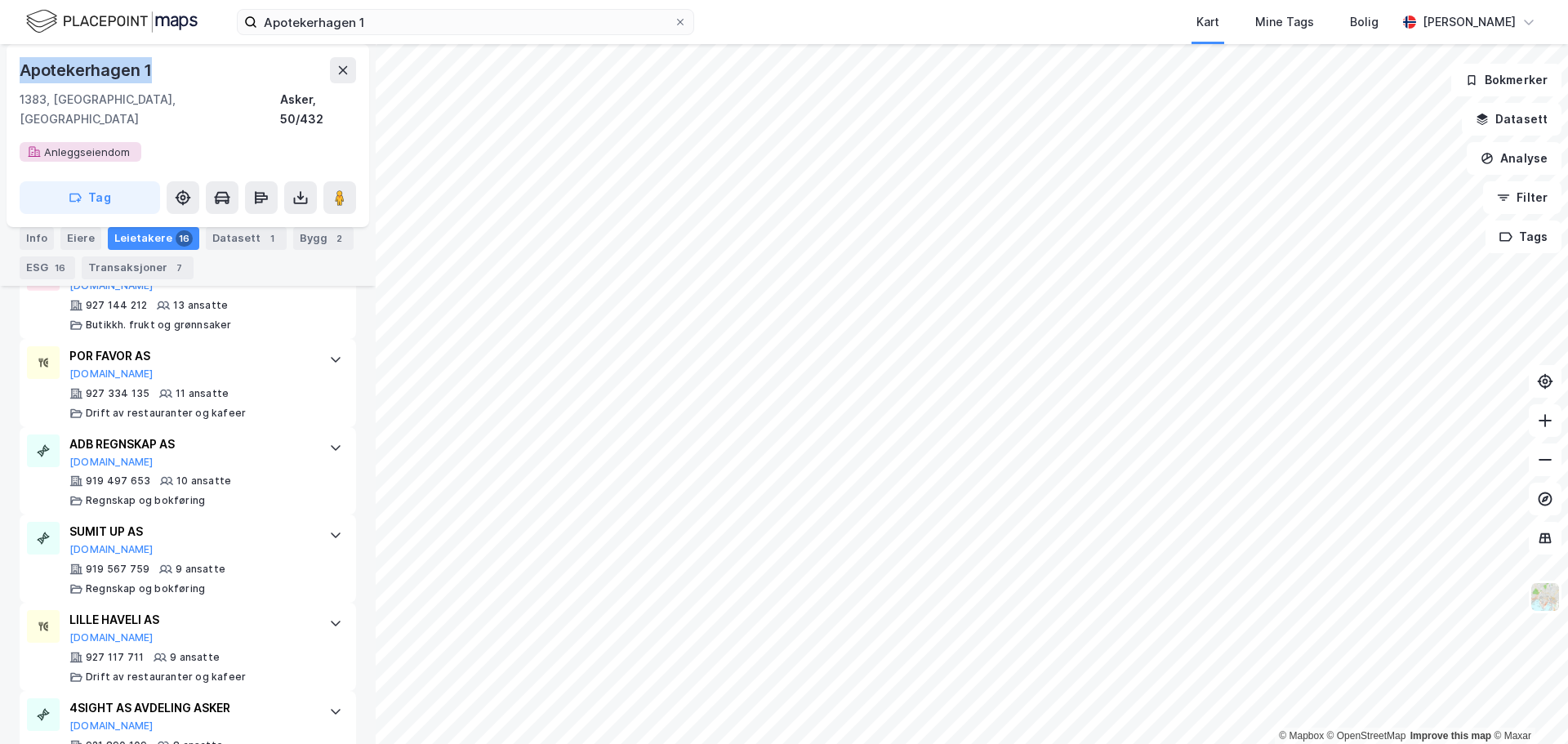
drag, startPoint x: 172, startPoint y: 64, endPoint x: 20, endPoint y: 77, distance: 152.6
click at [20, 77] on div "Apotekerhagen 1" at bounding box center [187, 70] width 337 height 26
click at [683, 17] on icon at bounding box center [680, 22] width 10 height 10
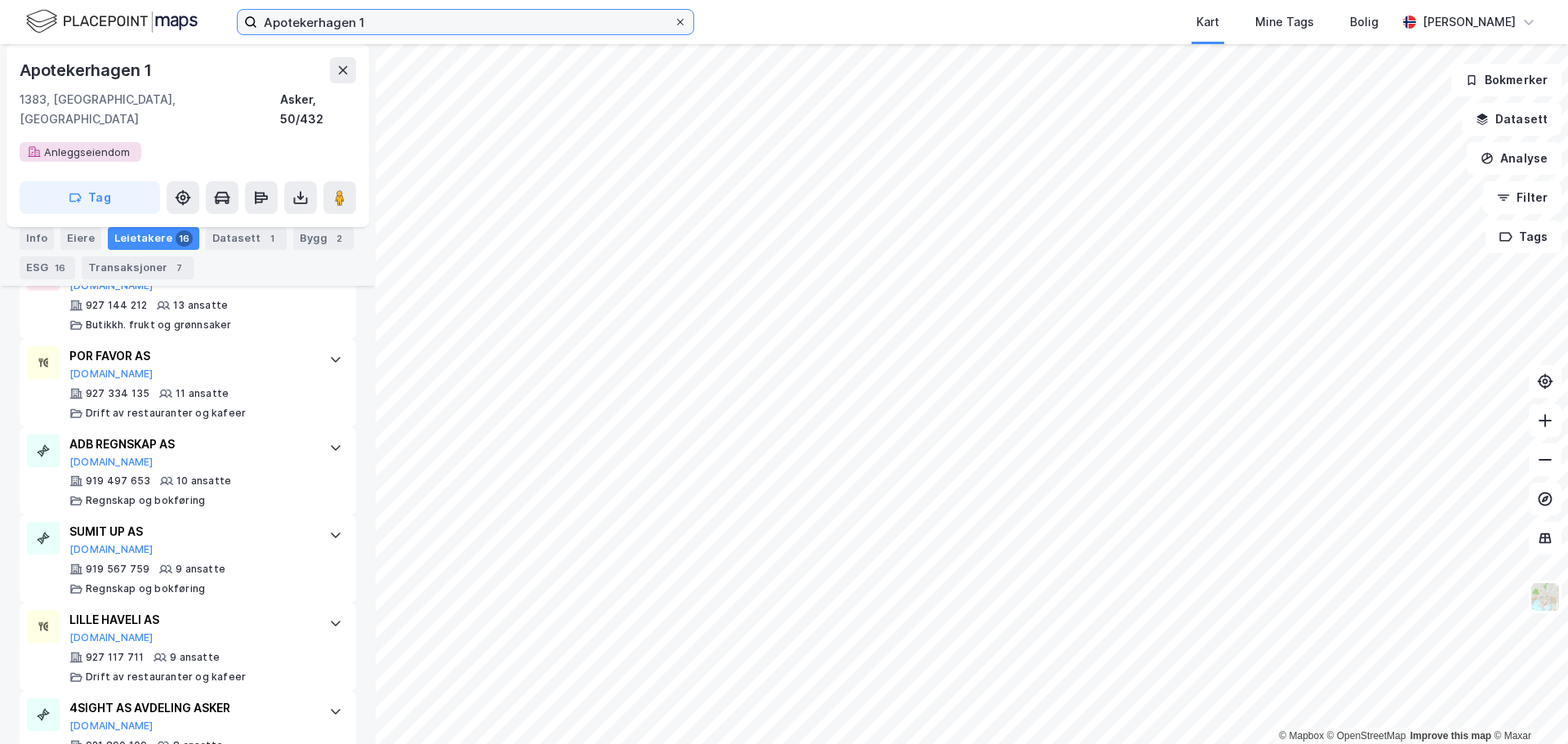
click at [673, 17] on input "Apotekerhagen 1" at bounding box center [465, 22] width 416 height 25
paste input "Leiraveien 15A"
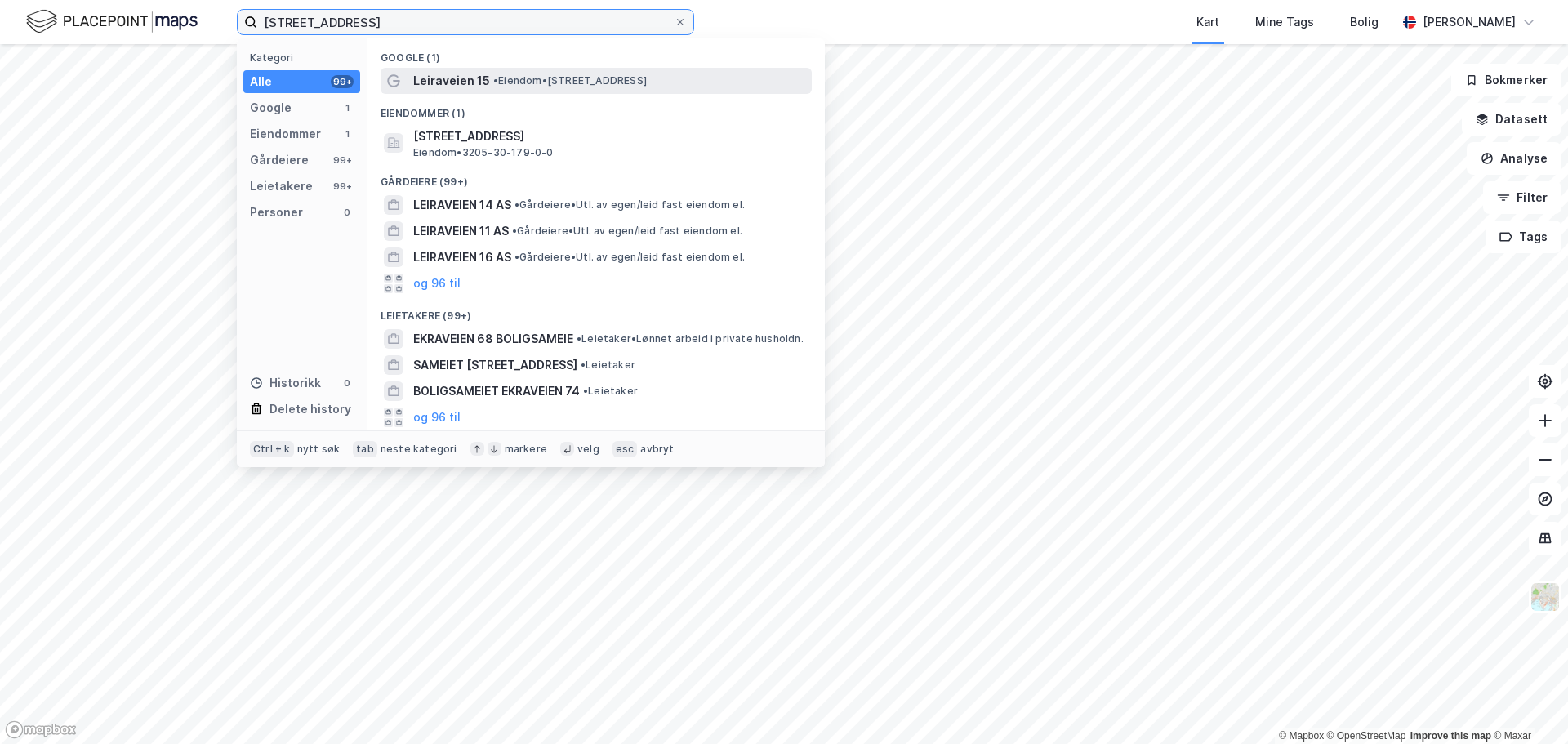
type input "Leiraveien 15A"
click at [604, 85] on span "• Eiendom • Leiraveien 15, 2000 Lillestrøm" at bounding box center [570, 81] width 153 height 13
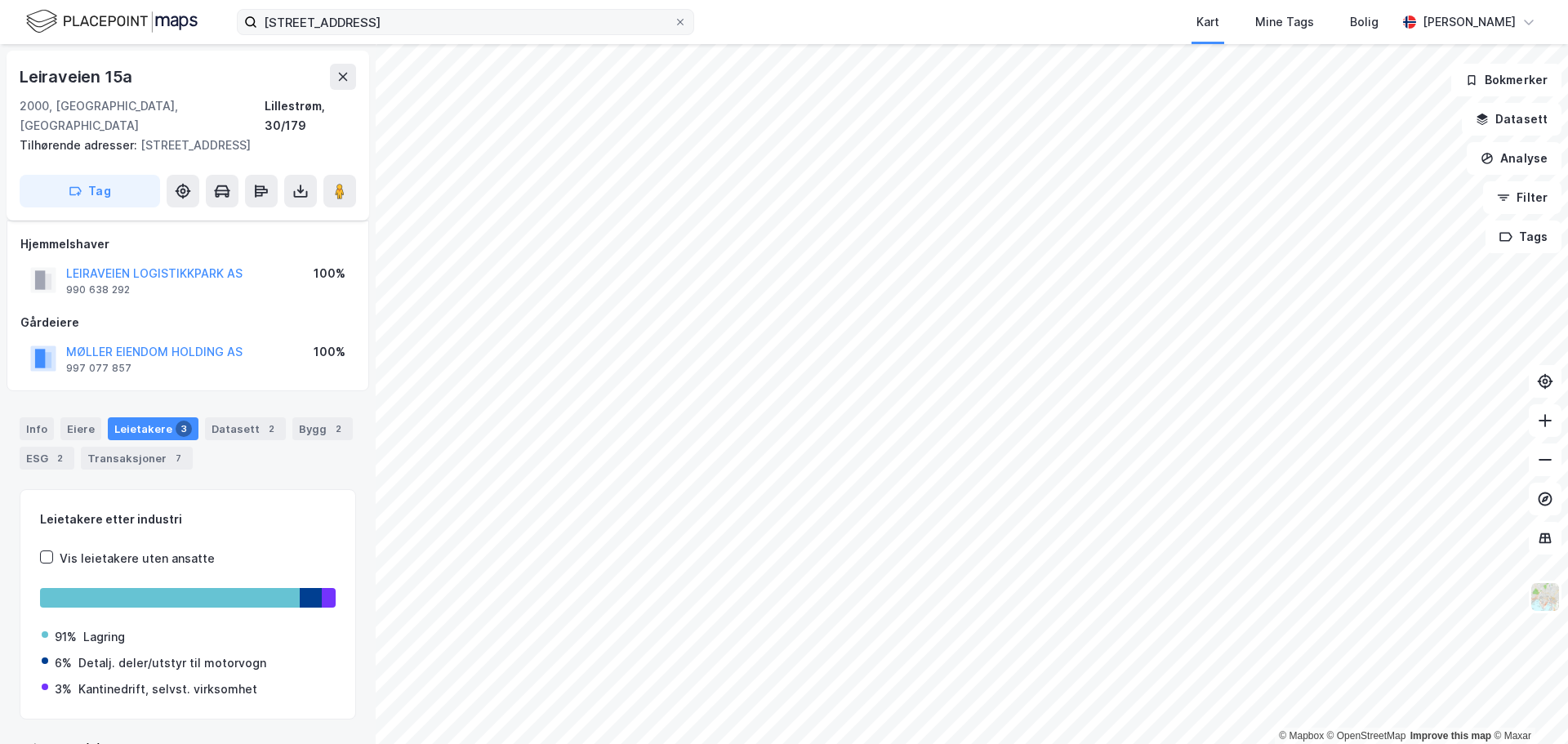
scroll to position [21, 0]
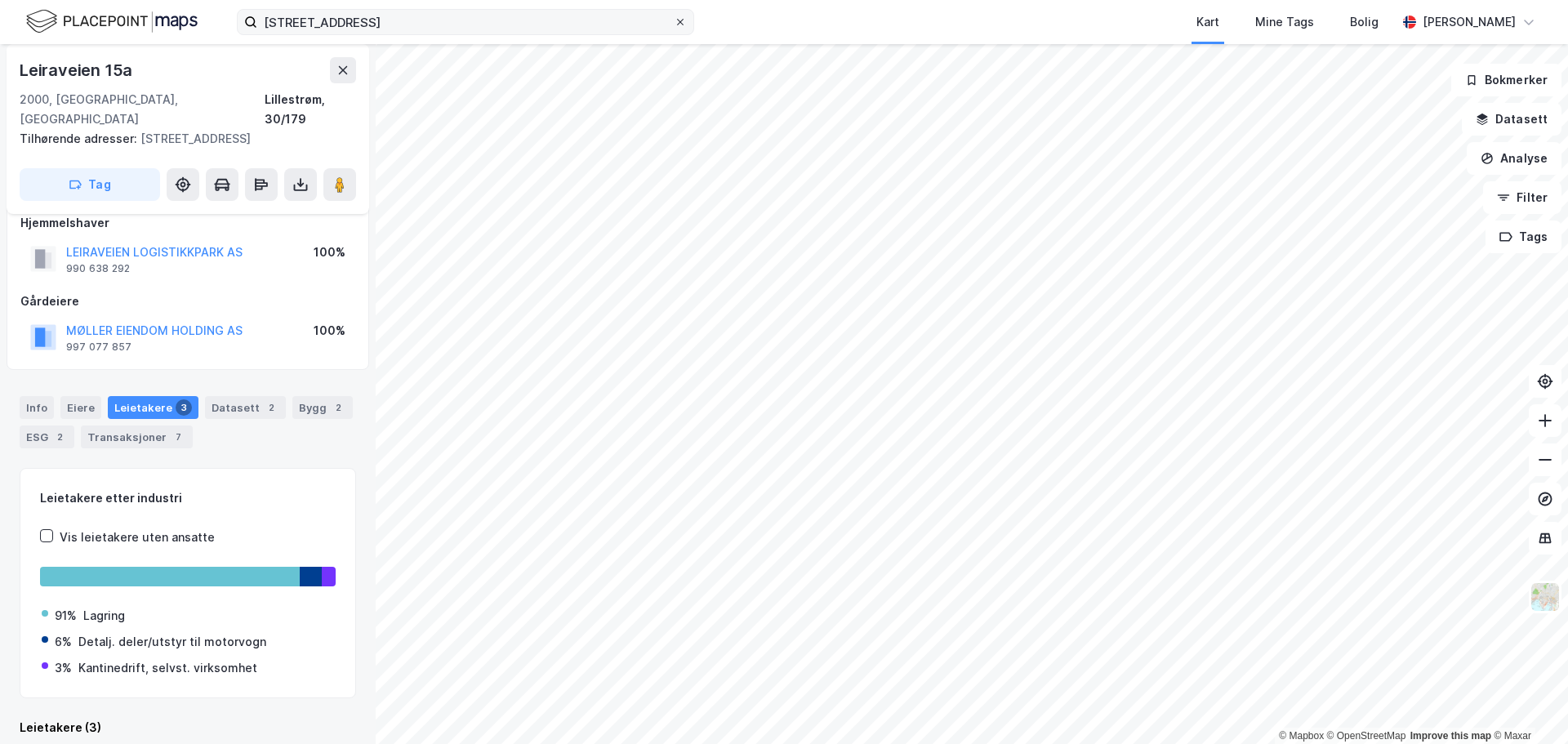
click at [673, 21] on span at bounding box center [679, 21] width 13 height 13
click at [673, 21] on input "Leiraveien 15A" at bounding box center [465, 22] width 416 height 25
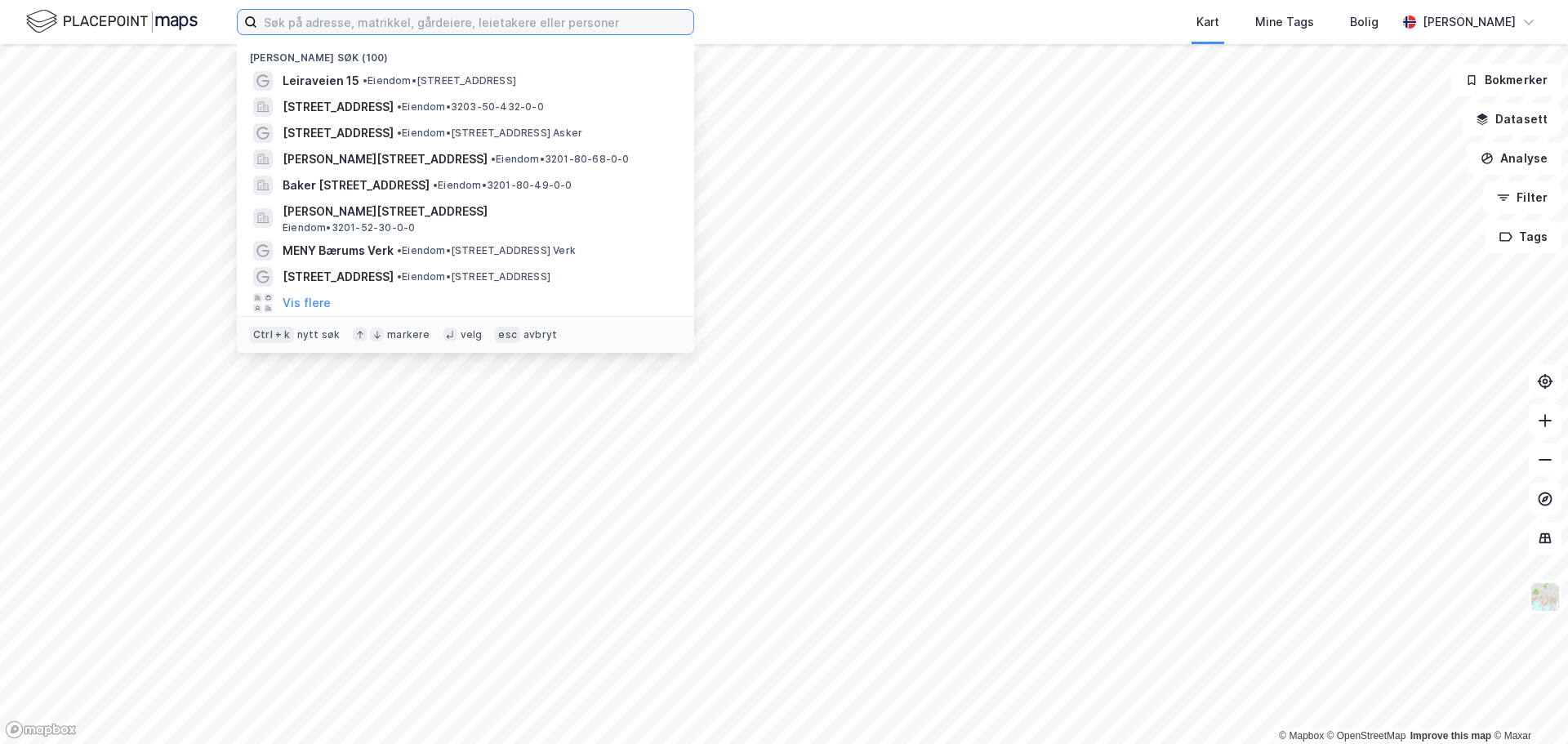
paste input "Brånås Næringspark 2"
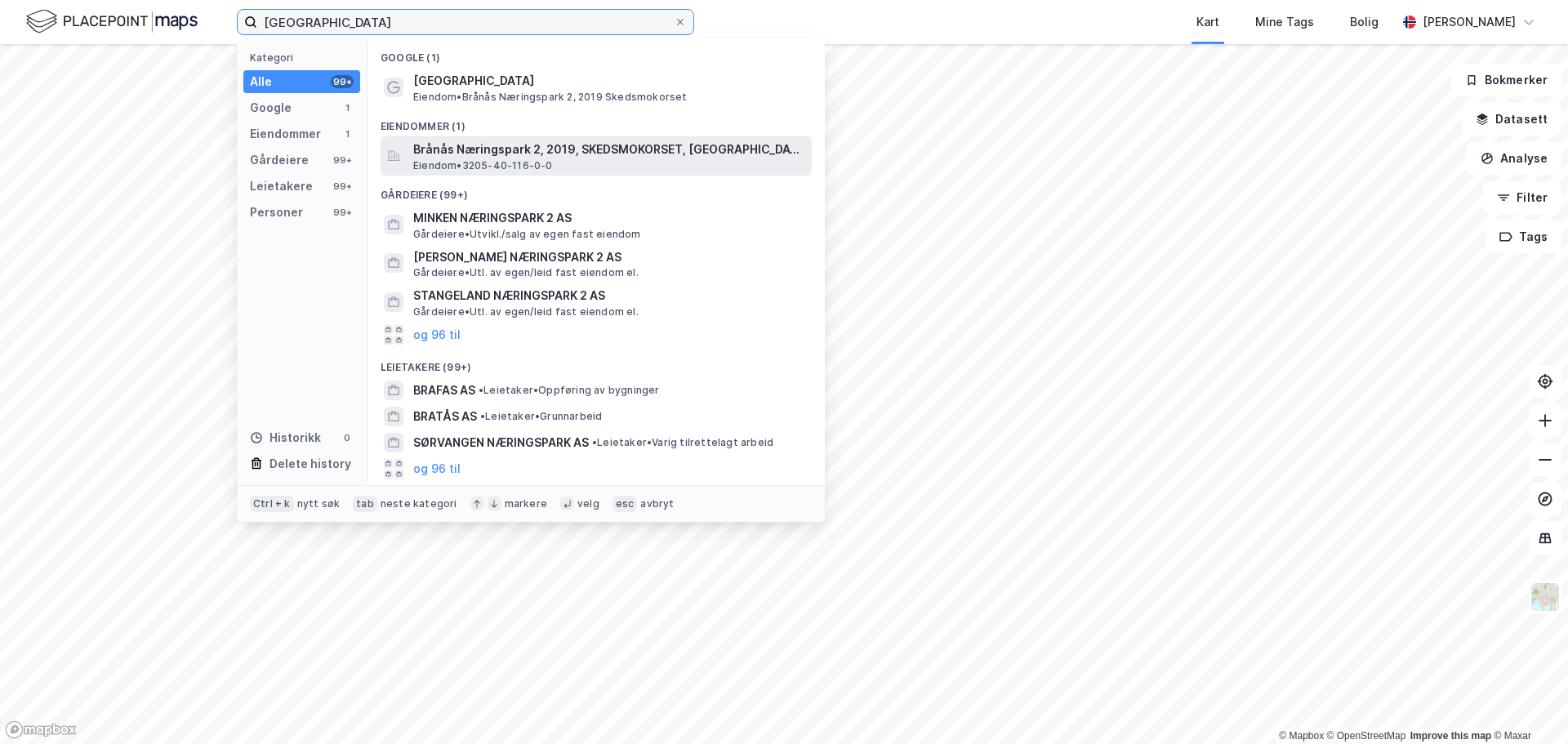
type input "Brånås Næringspark 2"
click at [532, 150] on span "Brånås Næringspark 2, 2019, SKEDSMOKORSET, LILLESTRØM" at bounding box center [609, 149] width 392 height 20
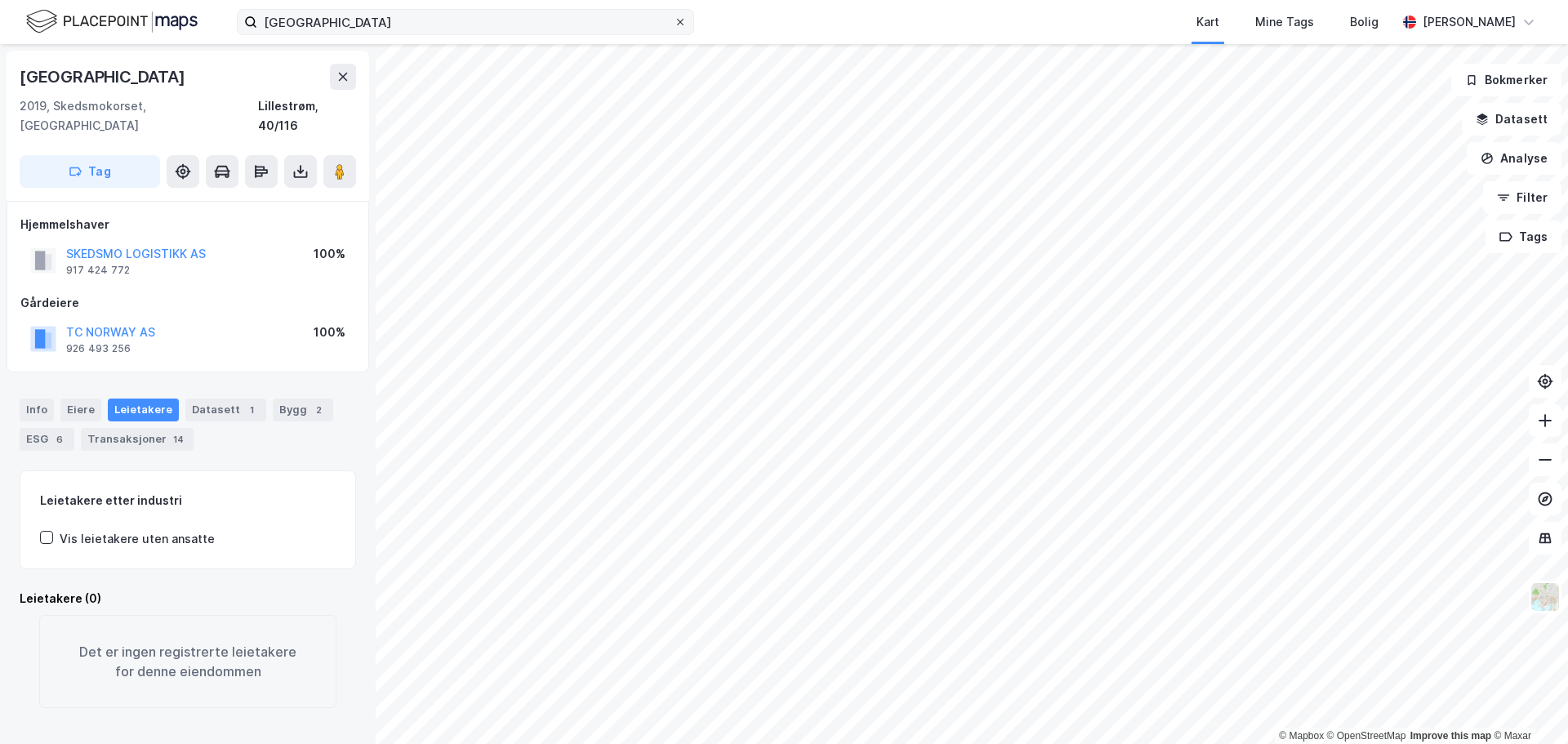
click at [686, 19] on span at bounding box center [679, 21] width 13 height 13
click at [673, 19] on input "Brånås Næringspark 2" at bounding box center [465, 22] width 416 height 25
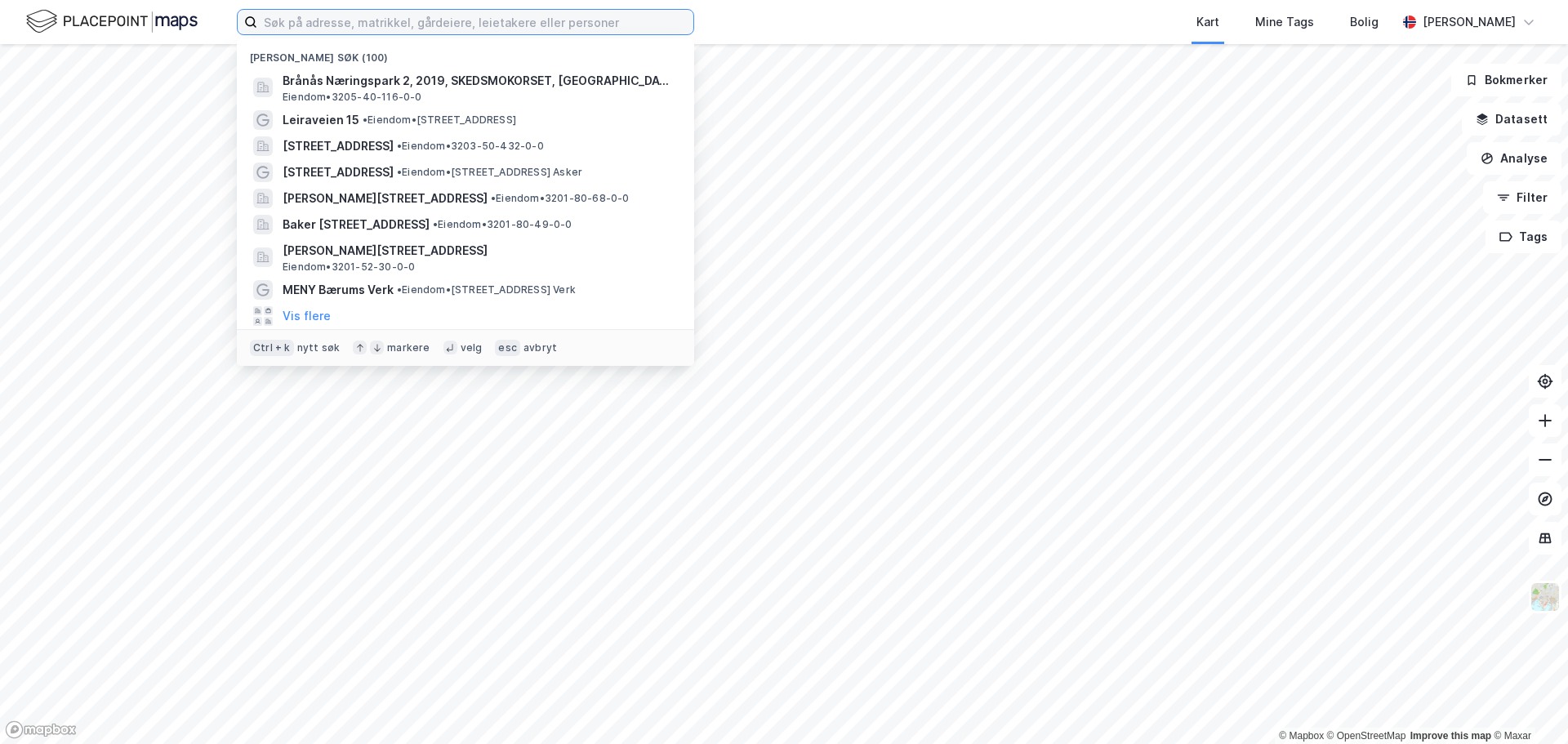
paste input "Heiasvingen 69"
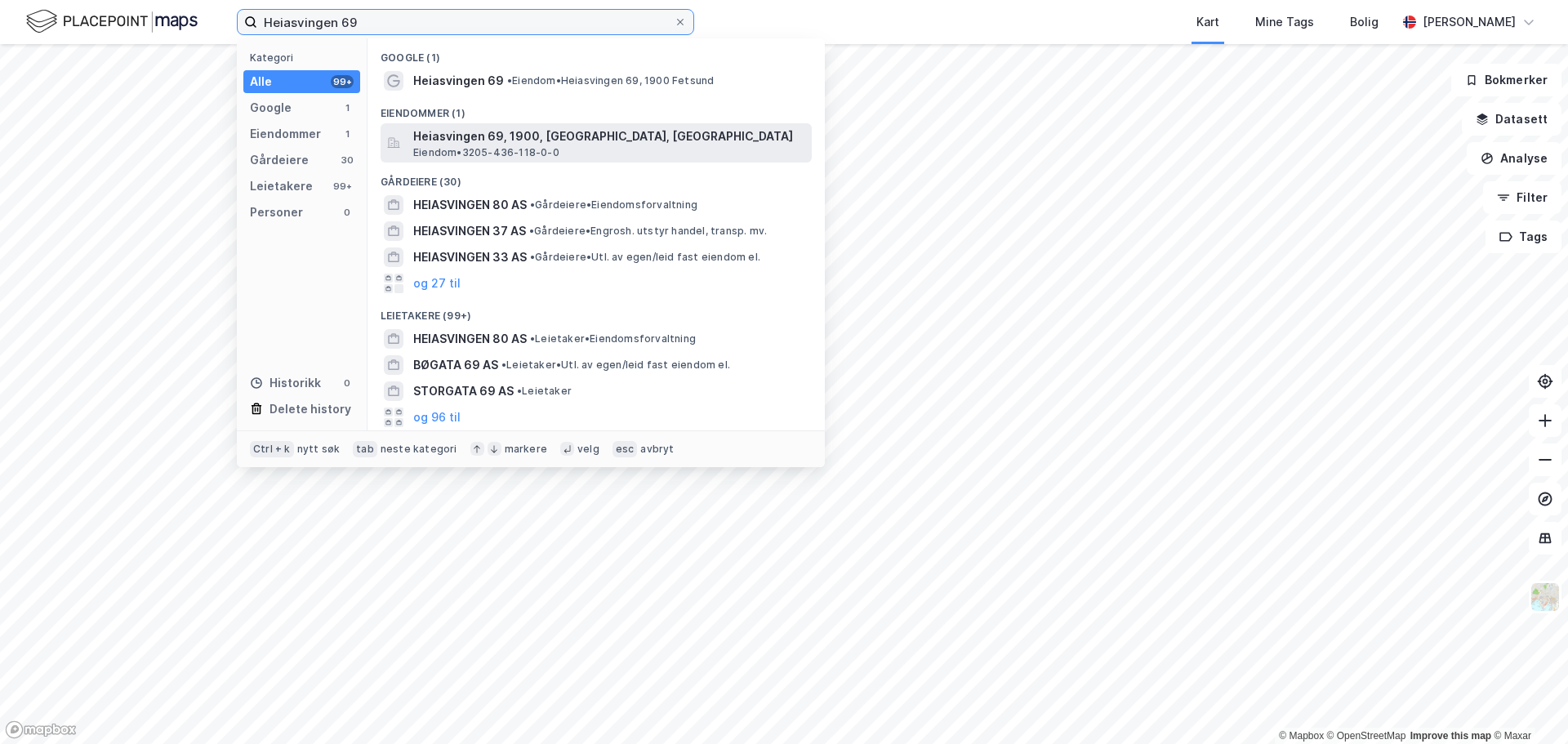
type input "Heiasvingen 69"
click at [540, 143] on span "Heiasvingen 69, 1900, FETSUND, LILLESTRØM" at bounding box center [609, 136] width 392 height 20
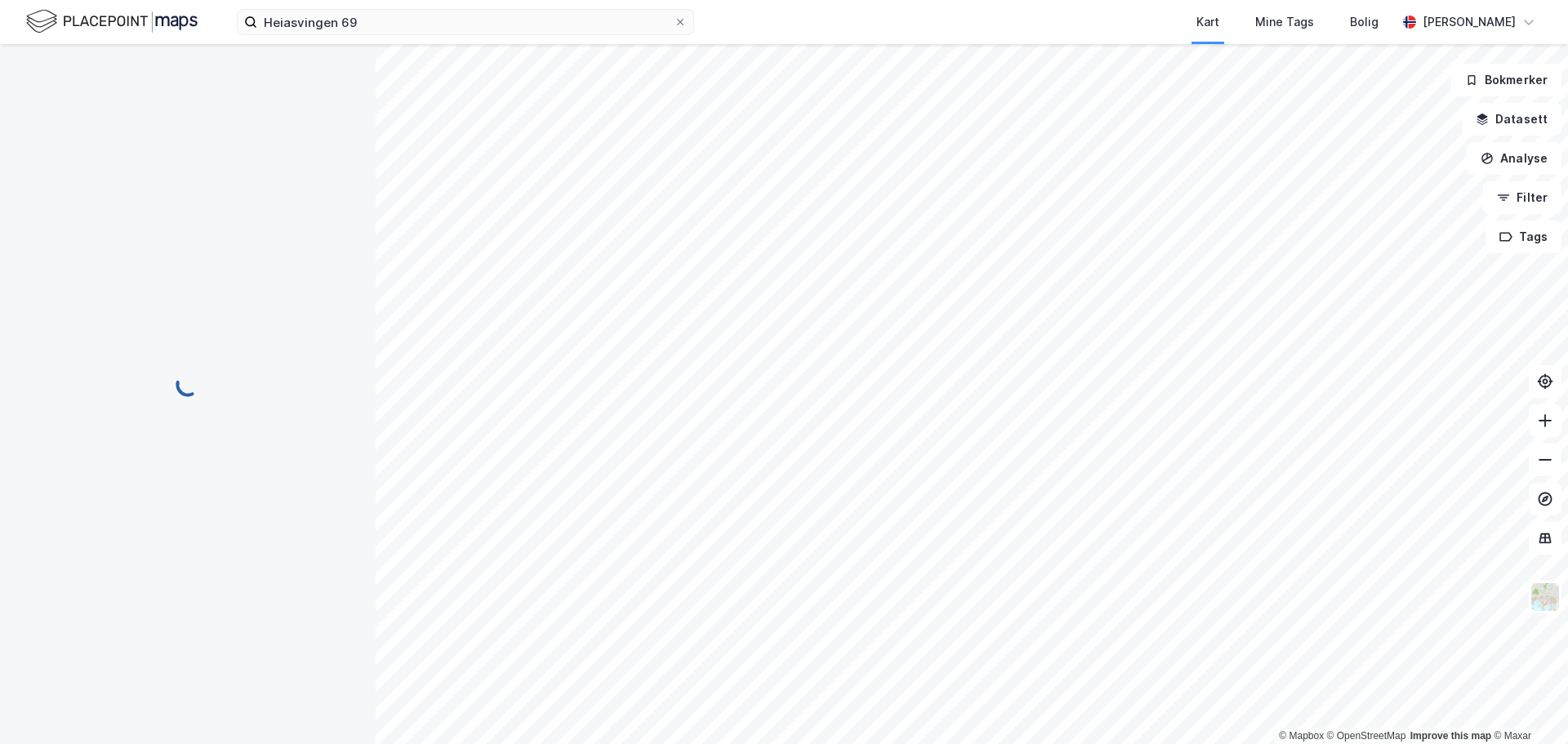
scroll to position [21, 0]
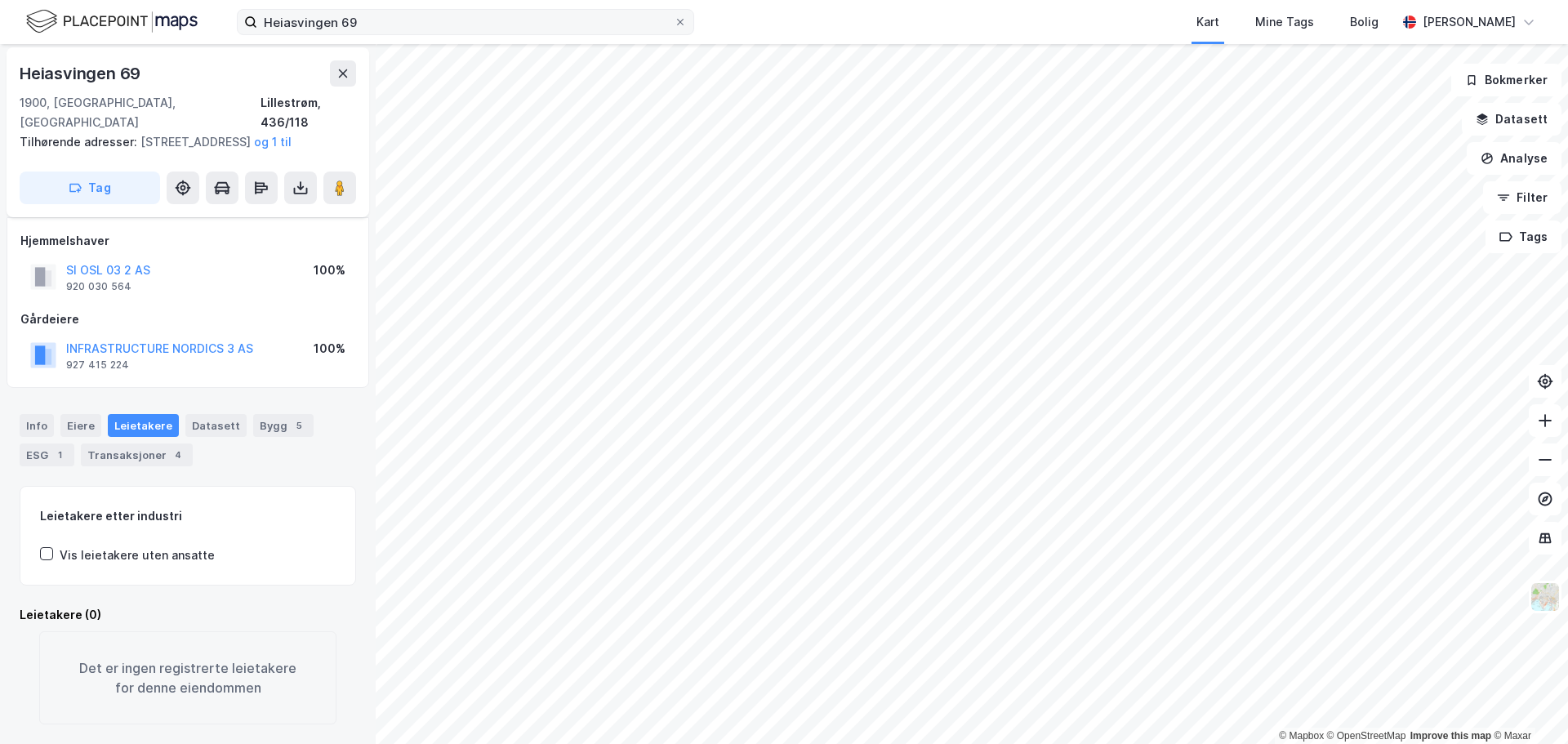
drag, startPoint x: 680, startPoint y: 23, endPoint x: 635, endPoint y: 31, distance: 45.7
click at [680, 23] on icon at bounding box center [680, 22] width 10 height 10
click at [673, 23] on input "Heiasvingen 69" at bounding box center [465, 22] width 416 height 25
paste input "Bølerveien 72"
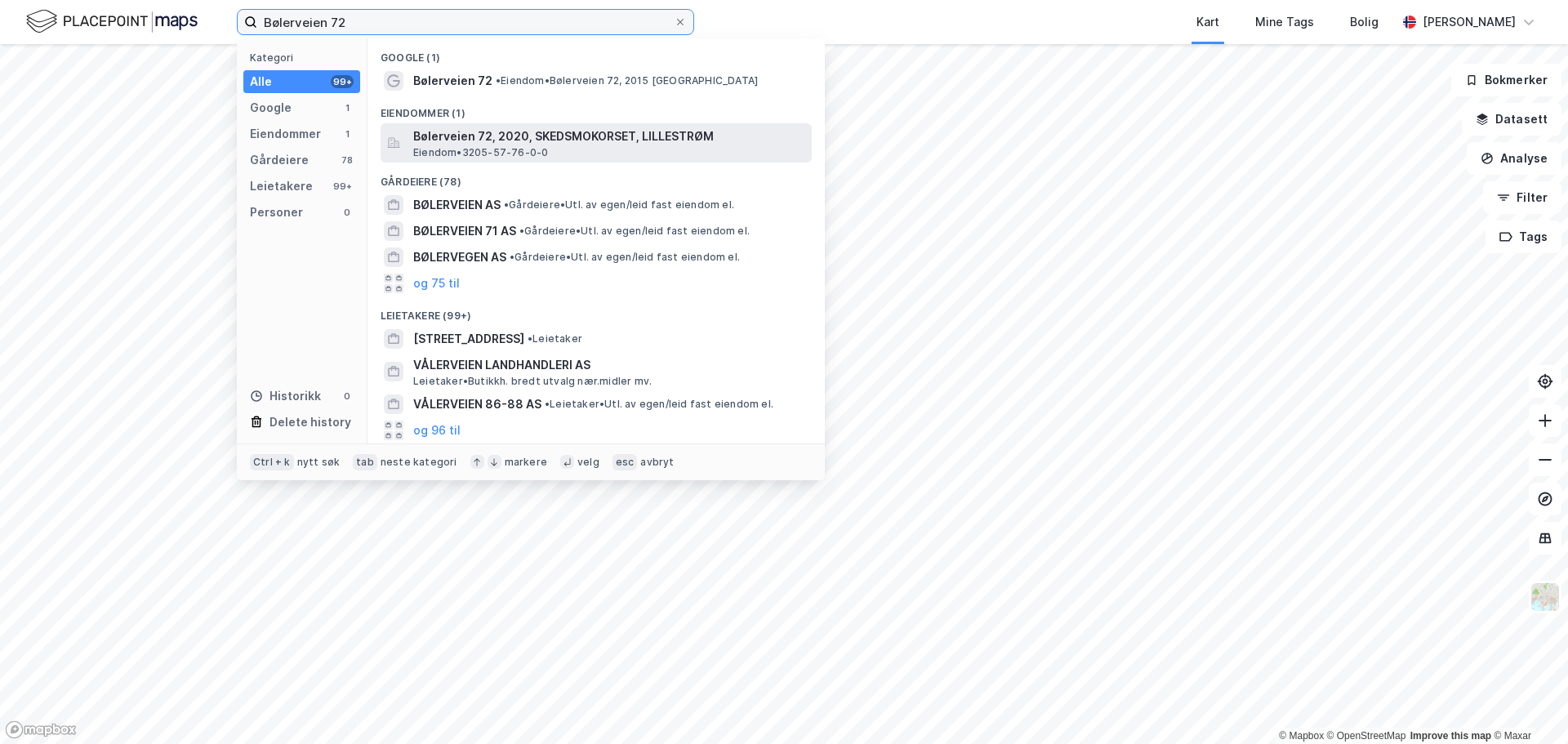
type input "Bølerveien 72"
click at [544, 148] on span "Eiendom • 3205-57-76-0-0" at bounding box center [480, 152] width 135 height 13
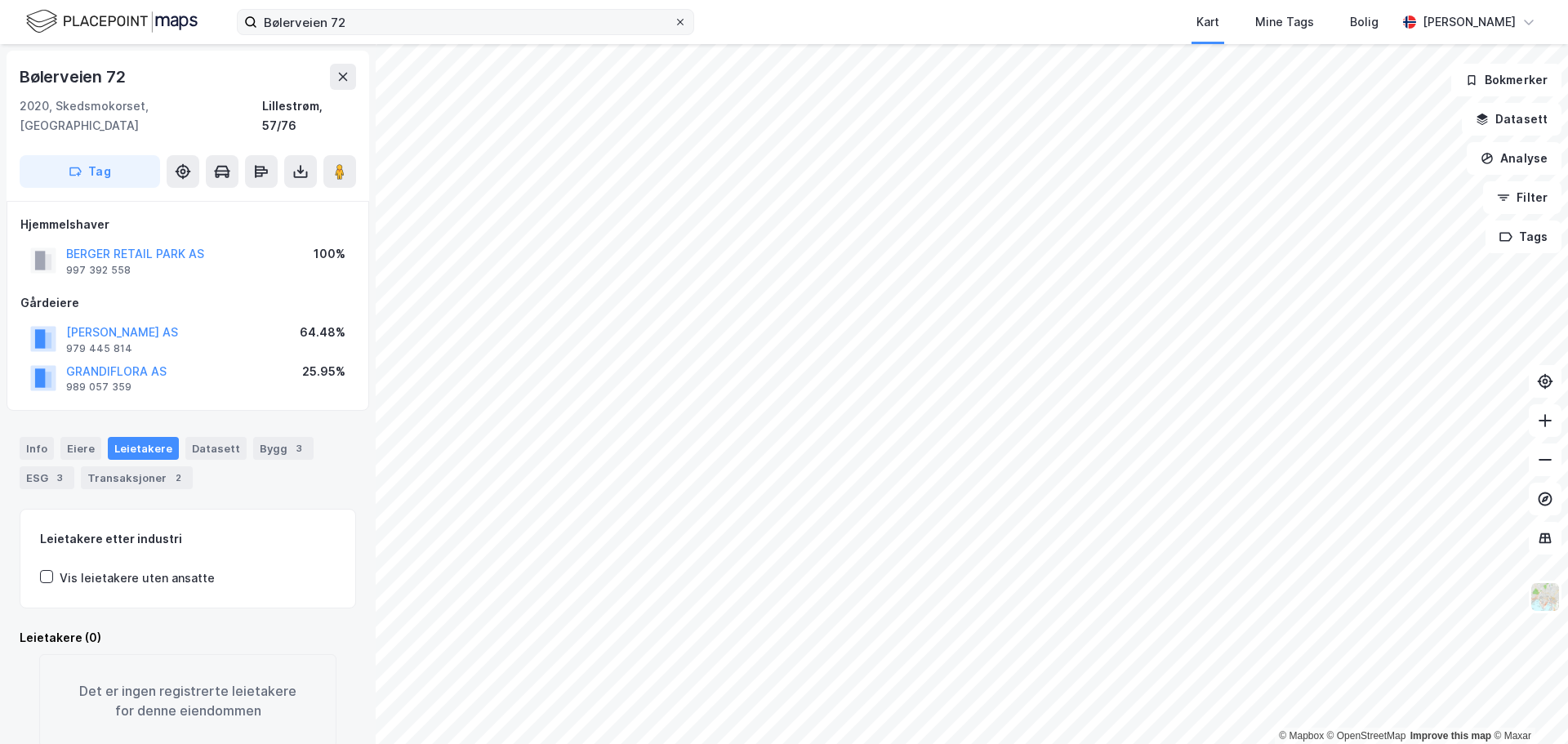
click at [680, 21] on icon at bounding box center [680, 22] width 10 height 10
click at [673, 21] on input "Bølerveien 72" at bounding box center [465, 22] width 416 height 25
paste input "Trollåsveien 8"
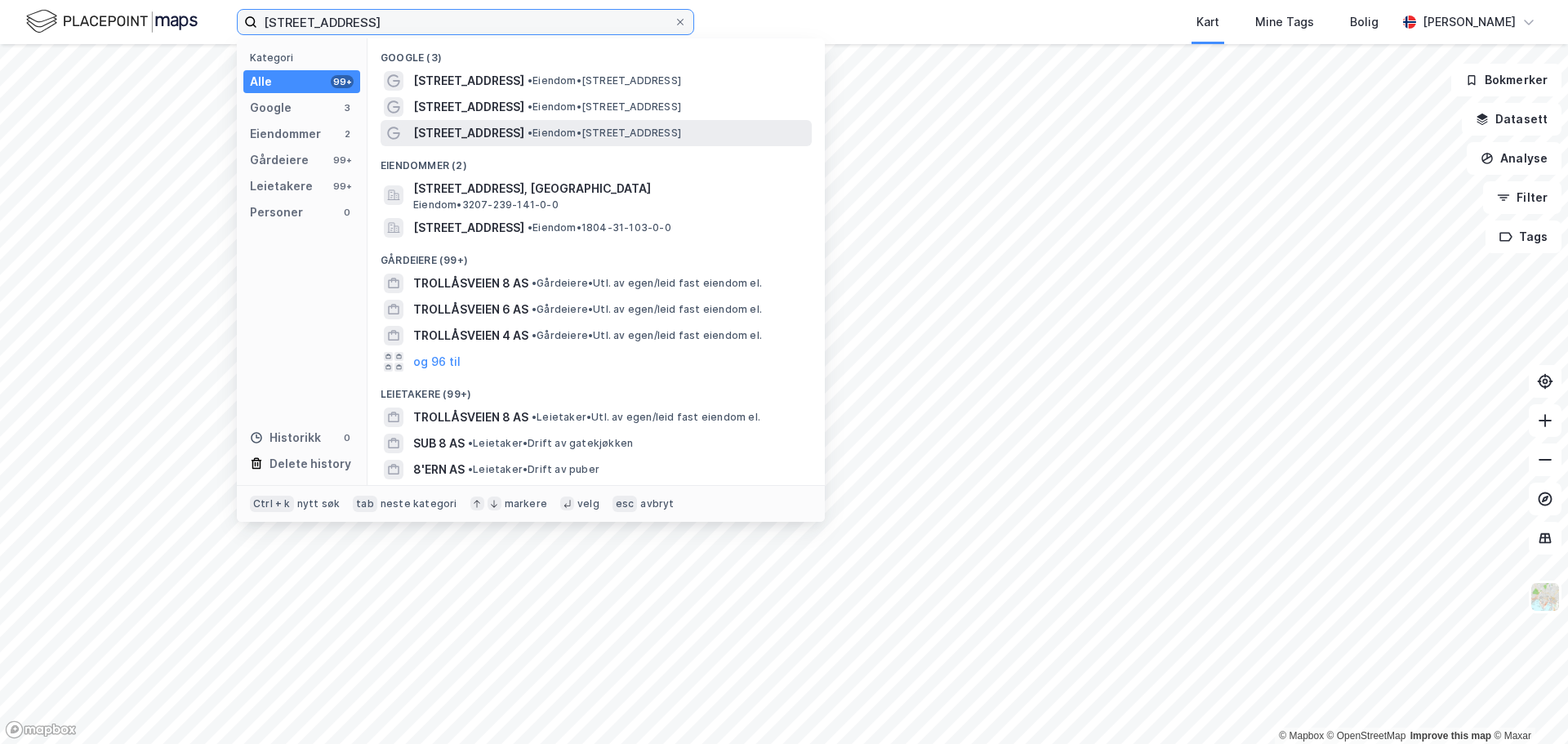
type input "Trollåsveien 8"
click at [559, 137] on span "• Eiendom • Trollåsveien 8, 0672 Oslo" at bounding box center [604, 132] width 153 height 13
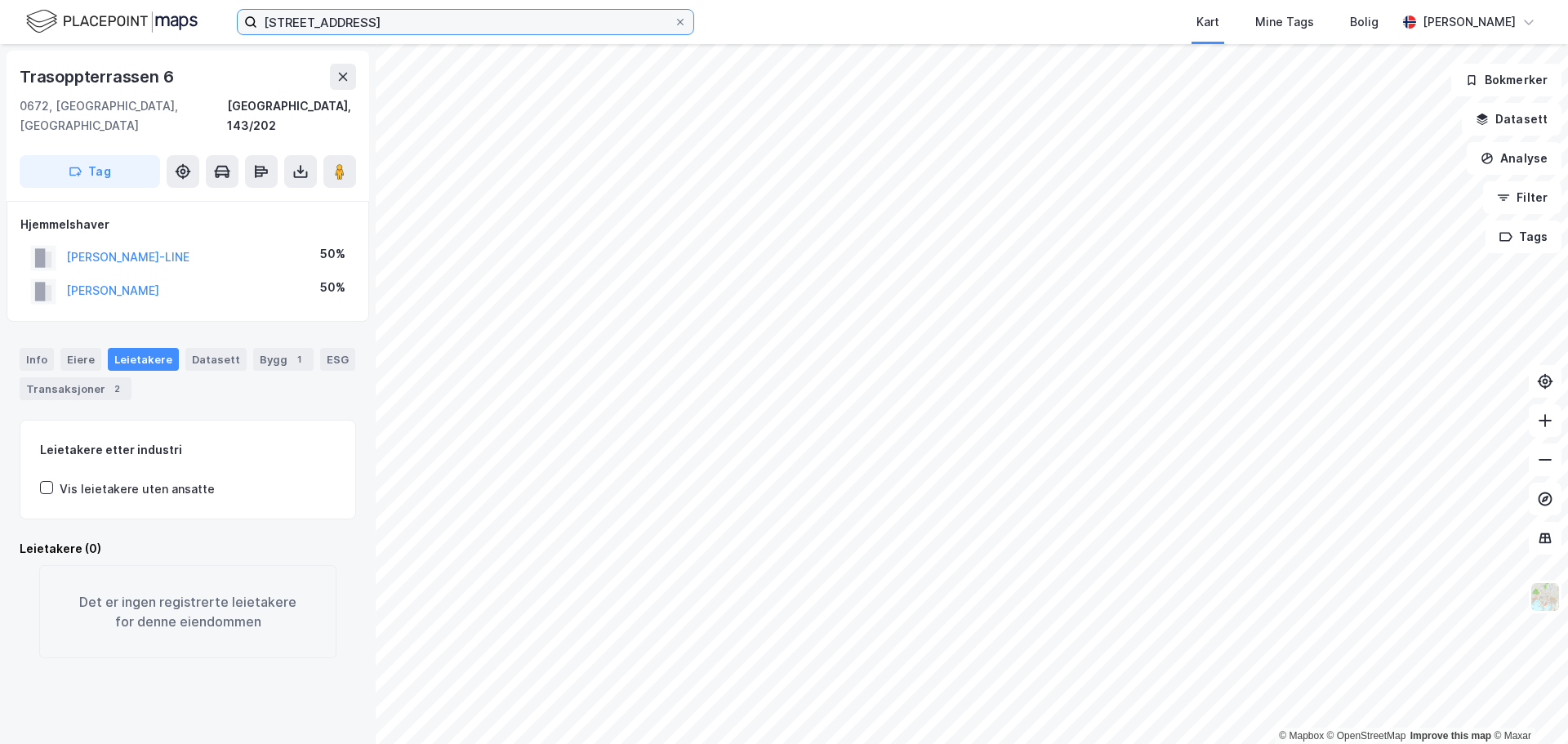
click at [442, 19] on input "Trollåsveien 8" at bounding box center [465, 22] width 416 height 25
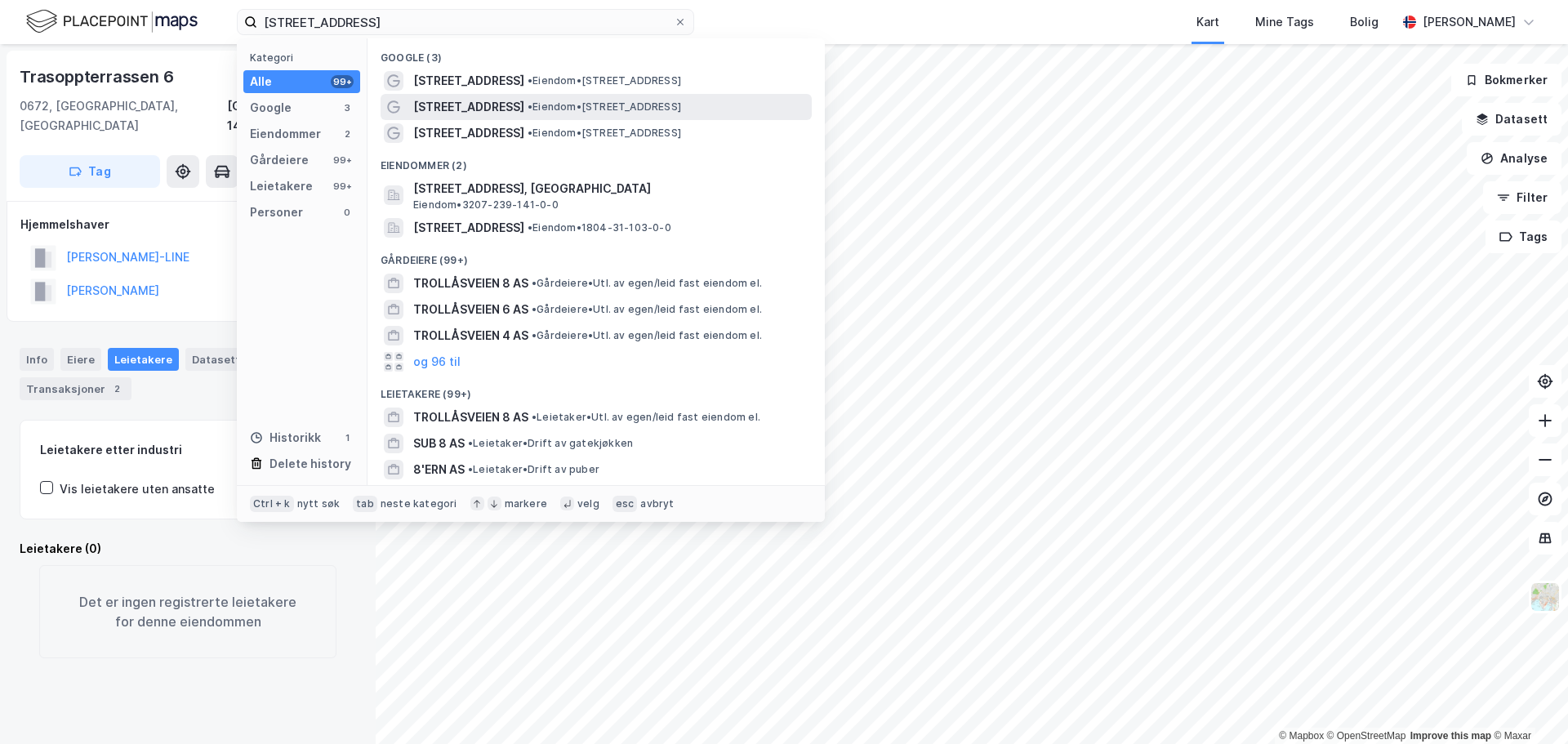
click at [501, 99] on div "Trollåsveien 8 • Eiendom • Trollåsveien 8, 1414 Trollåsen" at bounding box center [611, 107] width 395 height 20
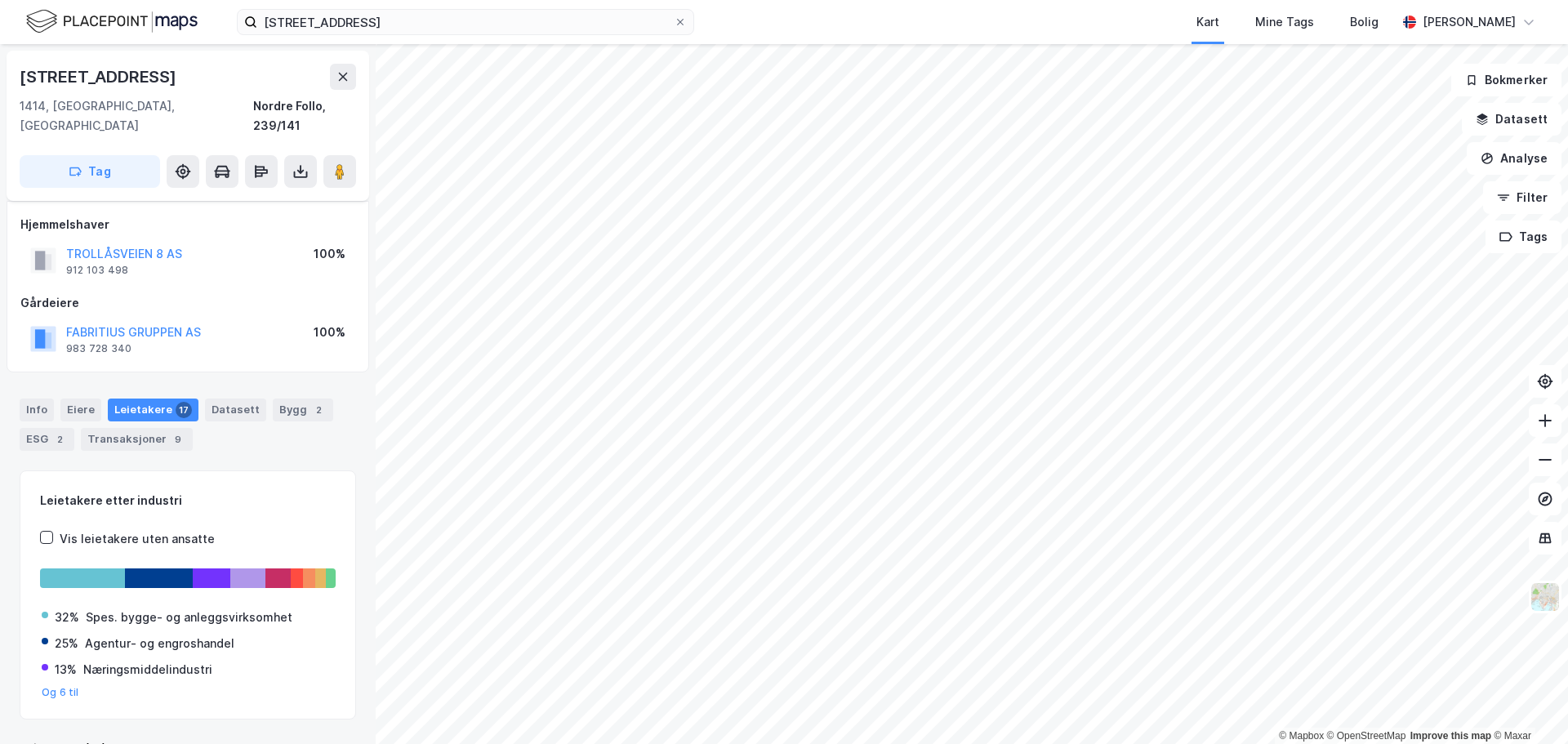
scroll to position [21, 0]
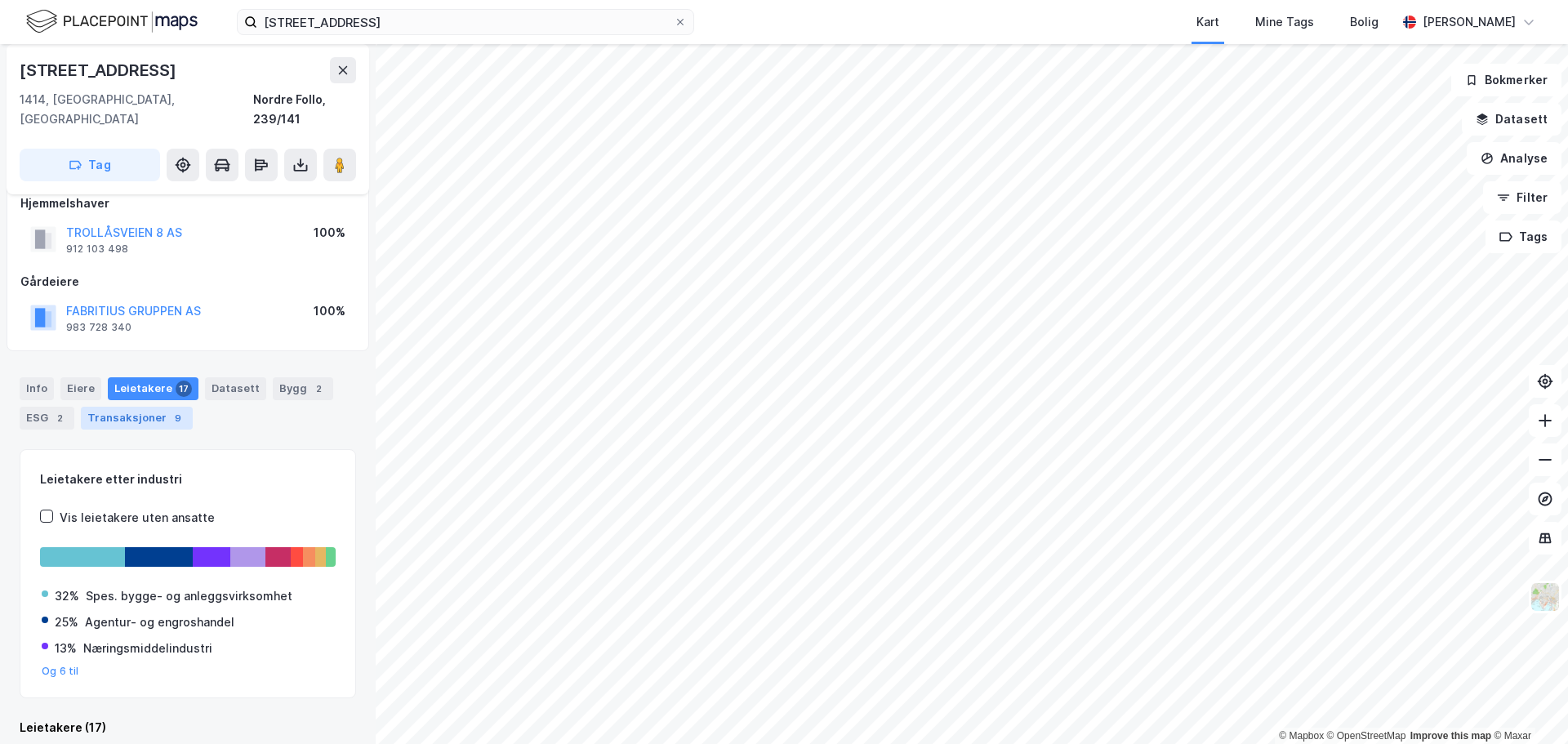
click at [114, 406] on div "Transaksjoner 9" at bounding box center [137, 417] width 112 height 23
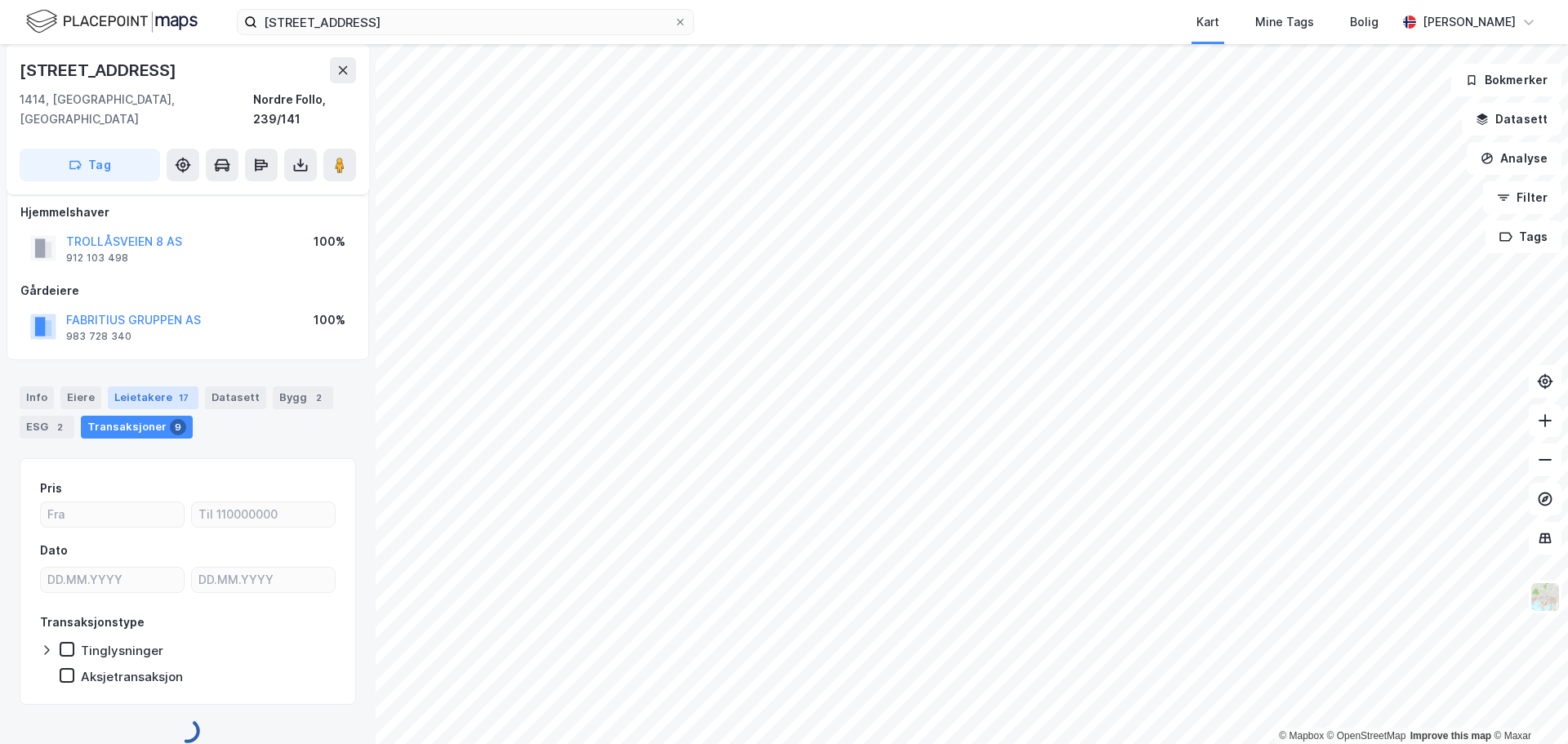
click at [142, 386] on div "Leietakere 17" at bounding box center [153, 397] width 91 height 23
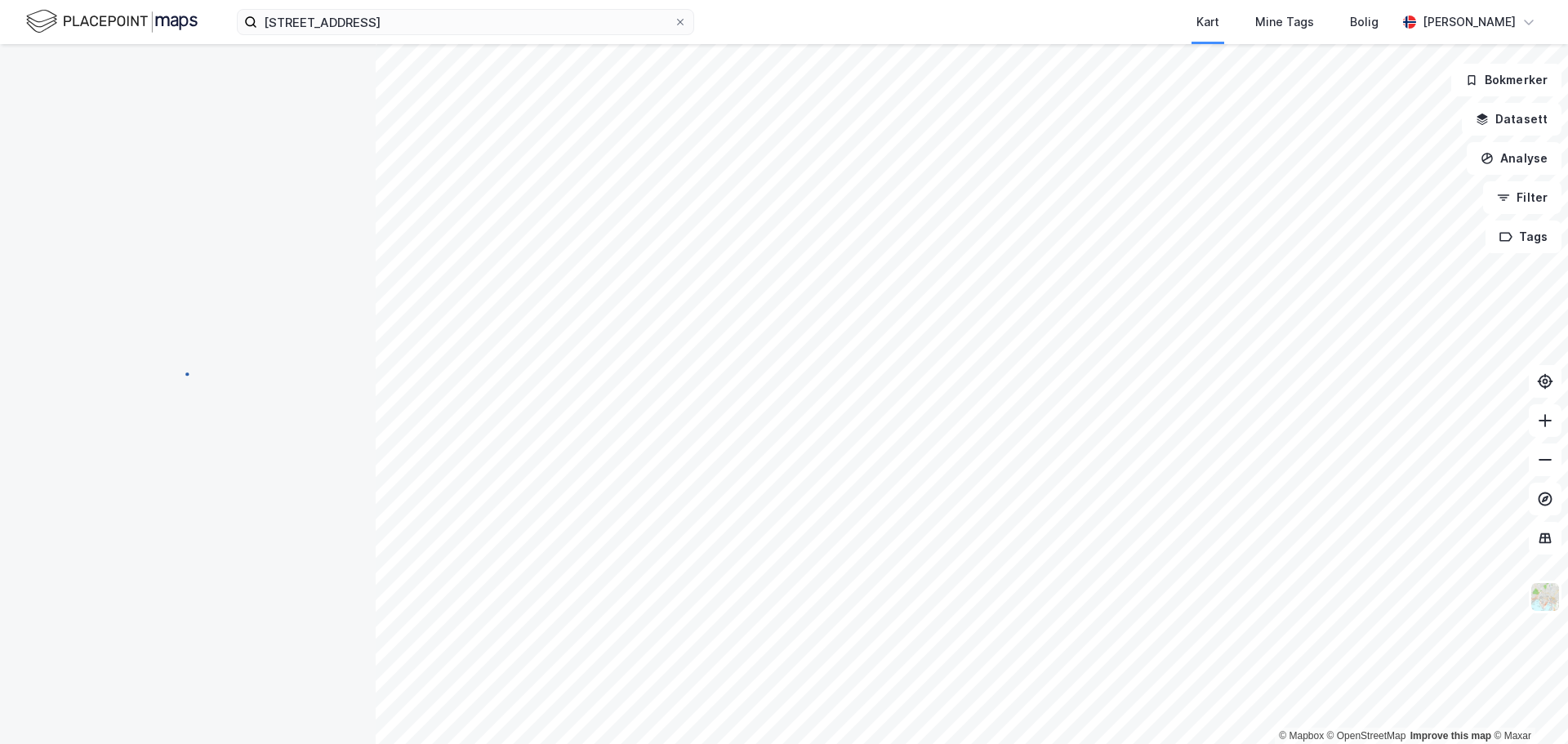
scroll to position [1, 0]
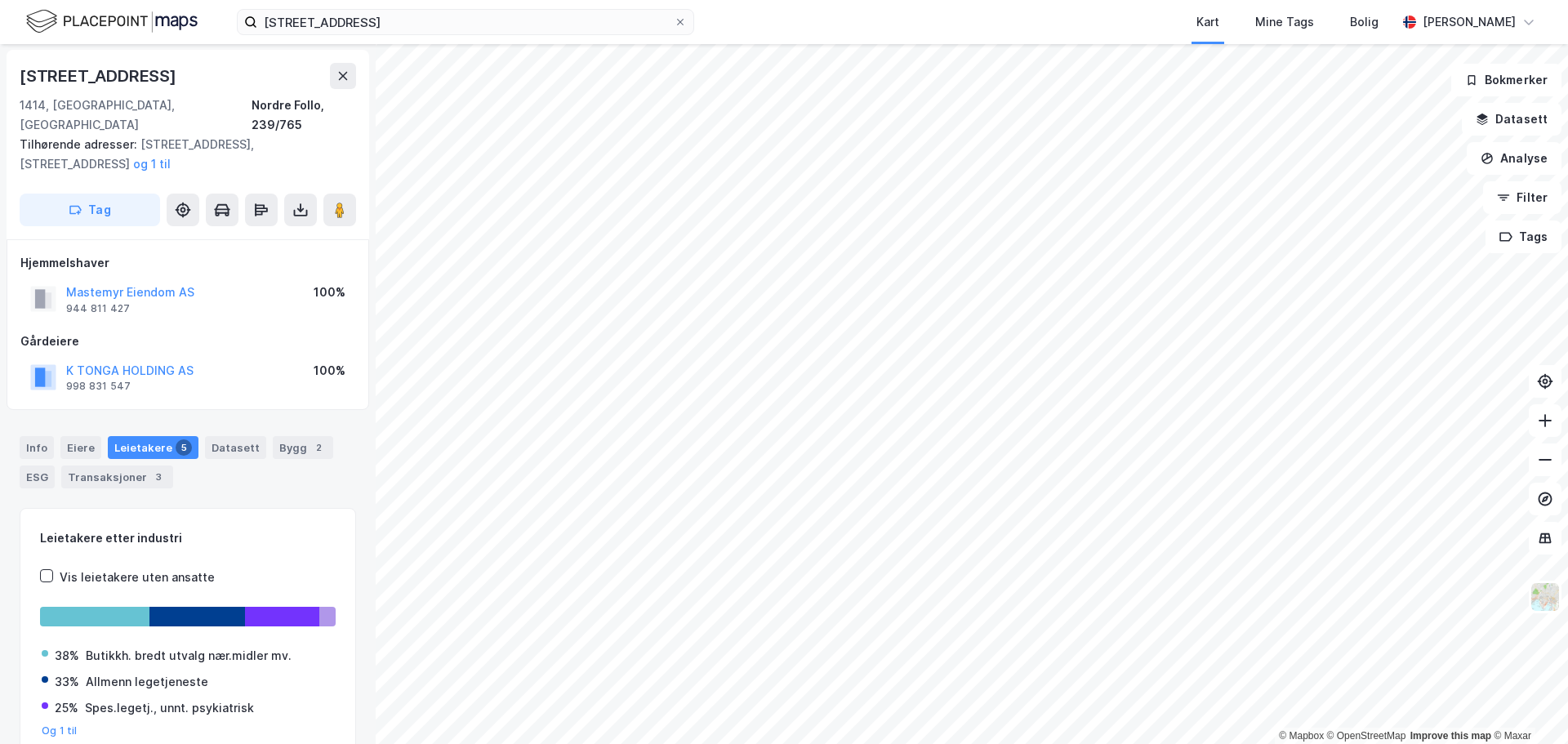
scroll to position [1, 0]
click at [687, 24] on label "Trollåsveien 8" at bounding box center [465, 22] width 457 height 26
click at [673, 24] on input "Trollåsveien 8" at bounding box center [465, 22] width 416 height 25
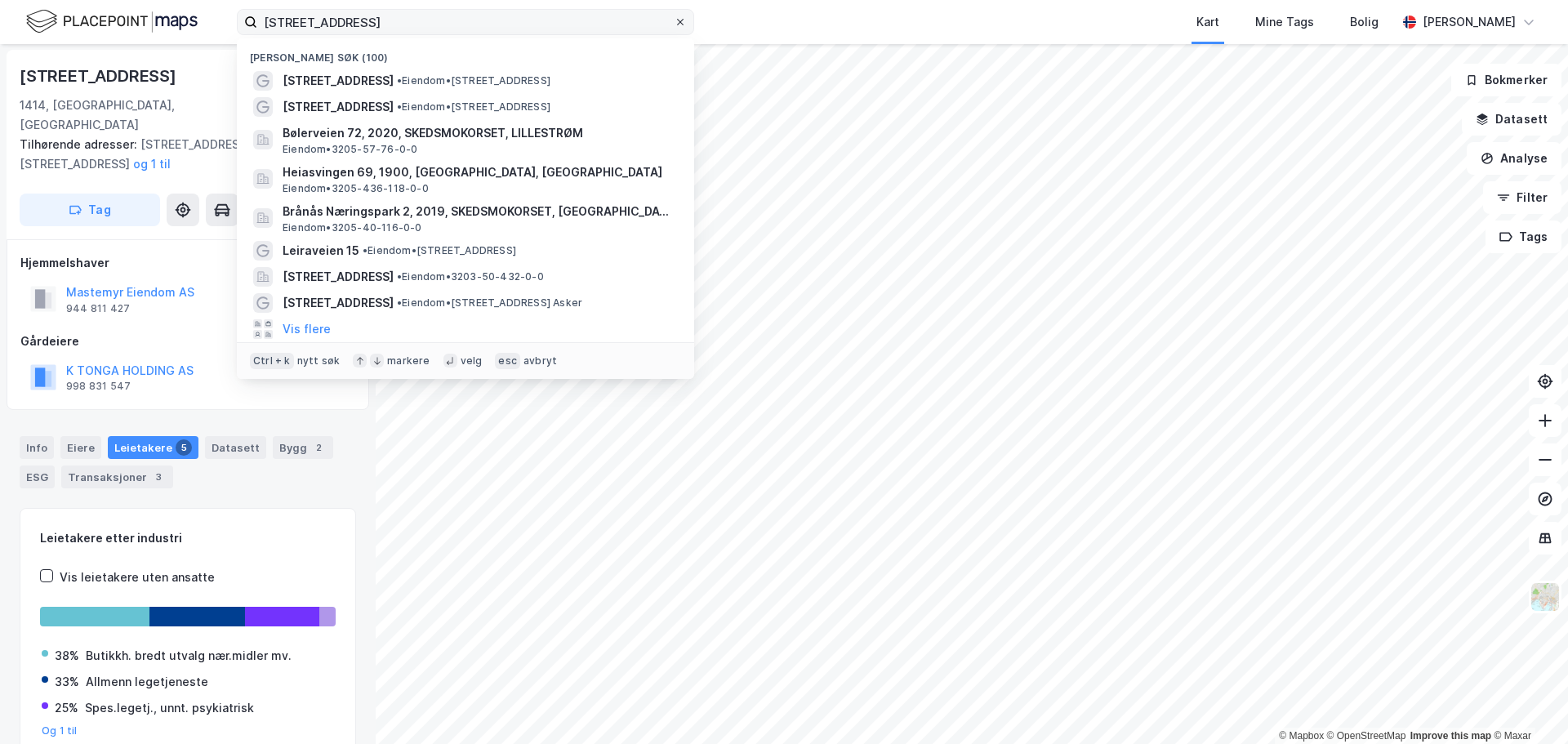
click at [684, 25] on icon at bounding box center [680, 22] width 10 height 10
click at [673, 25] on input "Trollåsveien 8" at bounding box center [465, 22] width 416 height 25
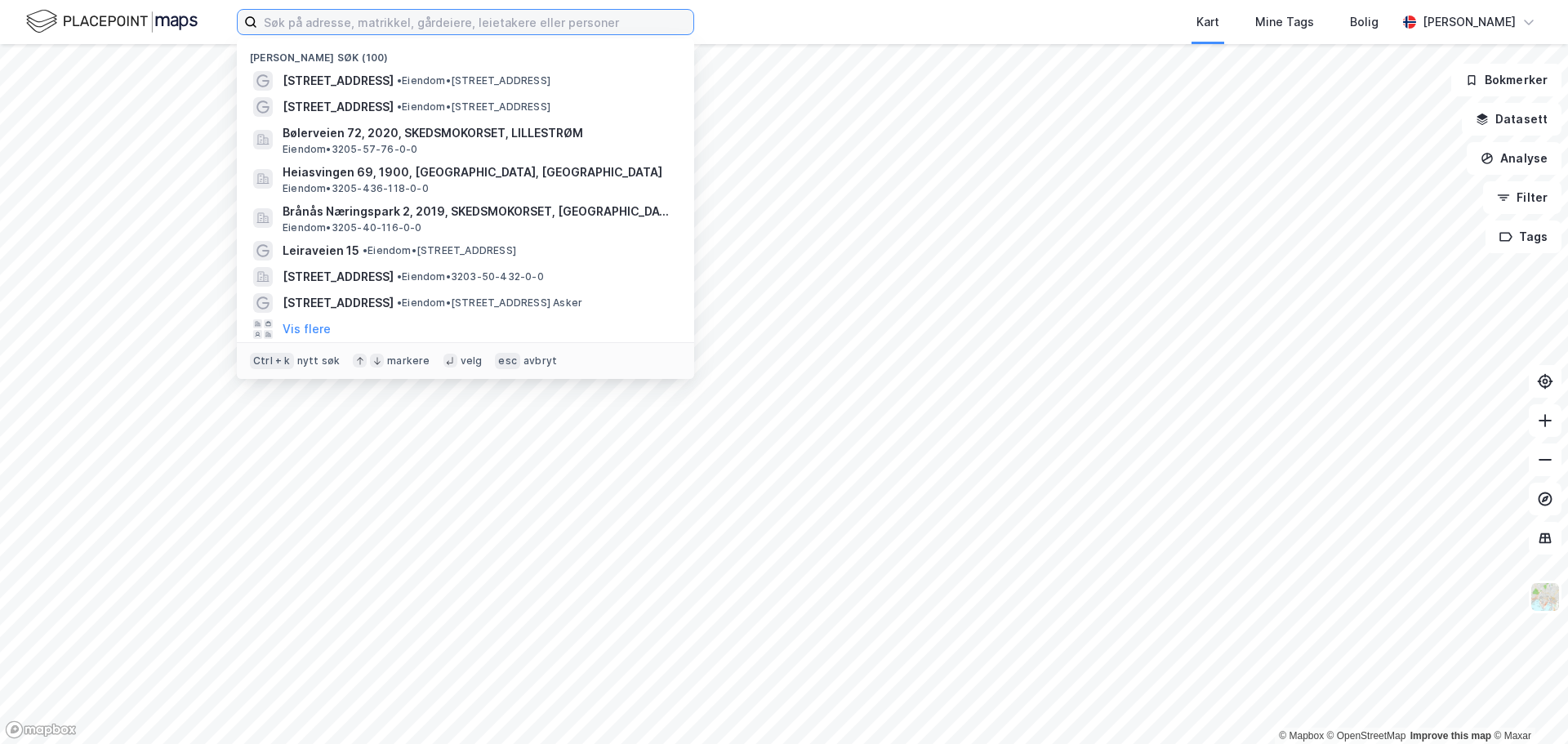
paste input "Trollåsveien 6"
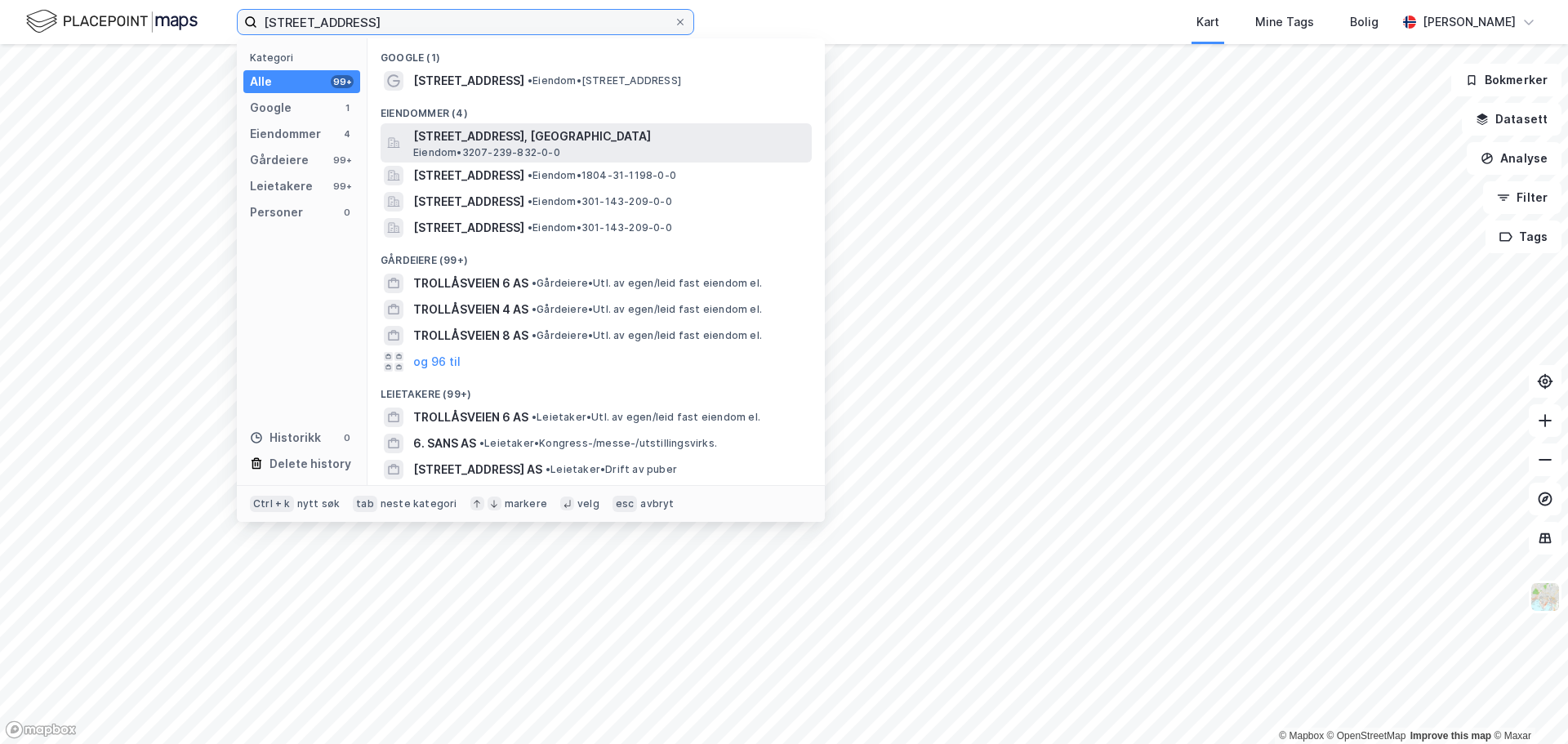
type input "Trollåsveien 6"
click at [533, 135] on span "Trollåsveien 6, 1414, TROLLÅSEN, NORDRE FOLLO" at bounding box center [609, 136] width 392 height 20
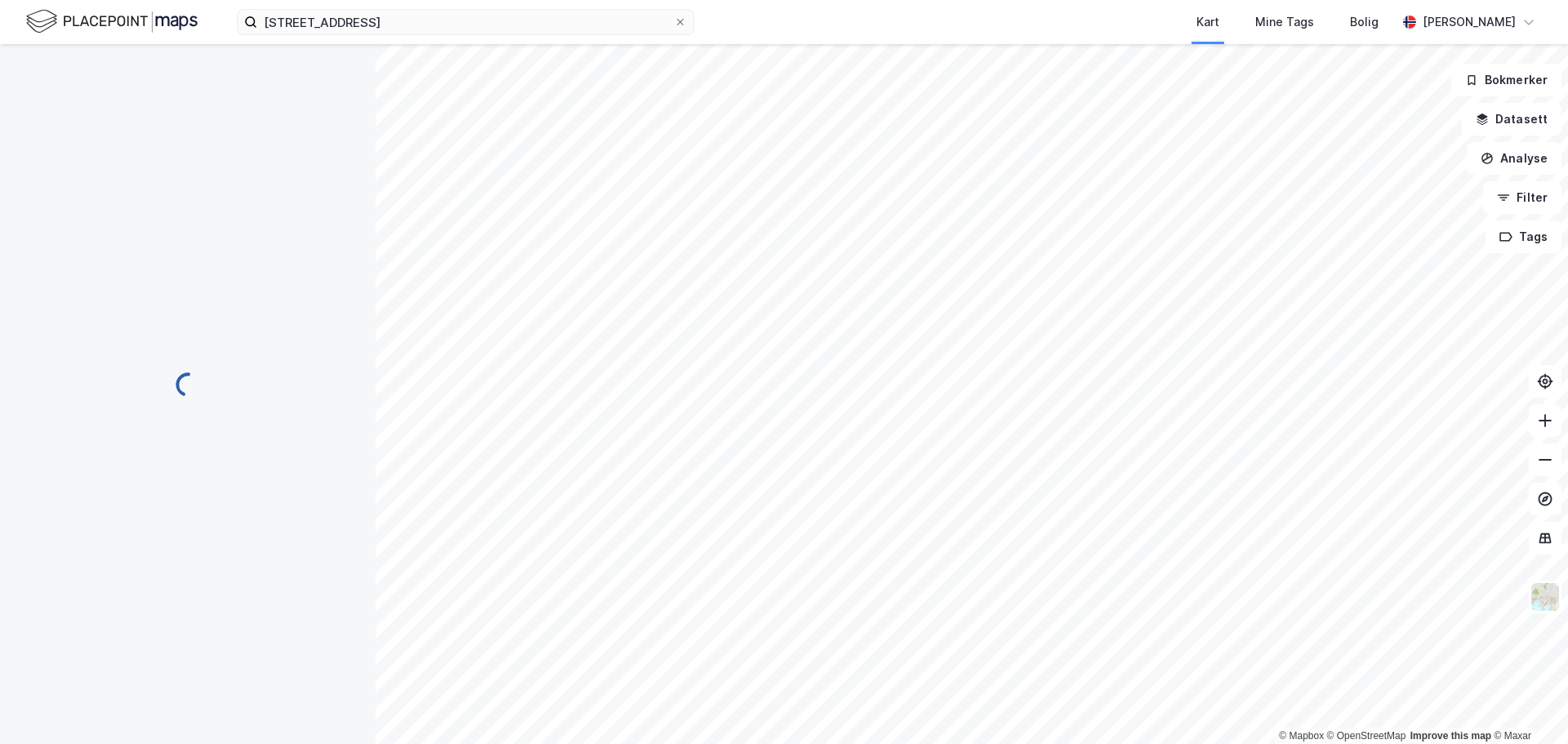
scroll to position [1, 0]
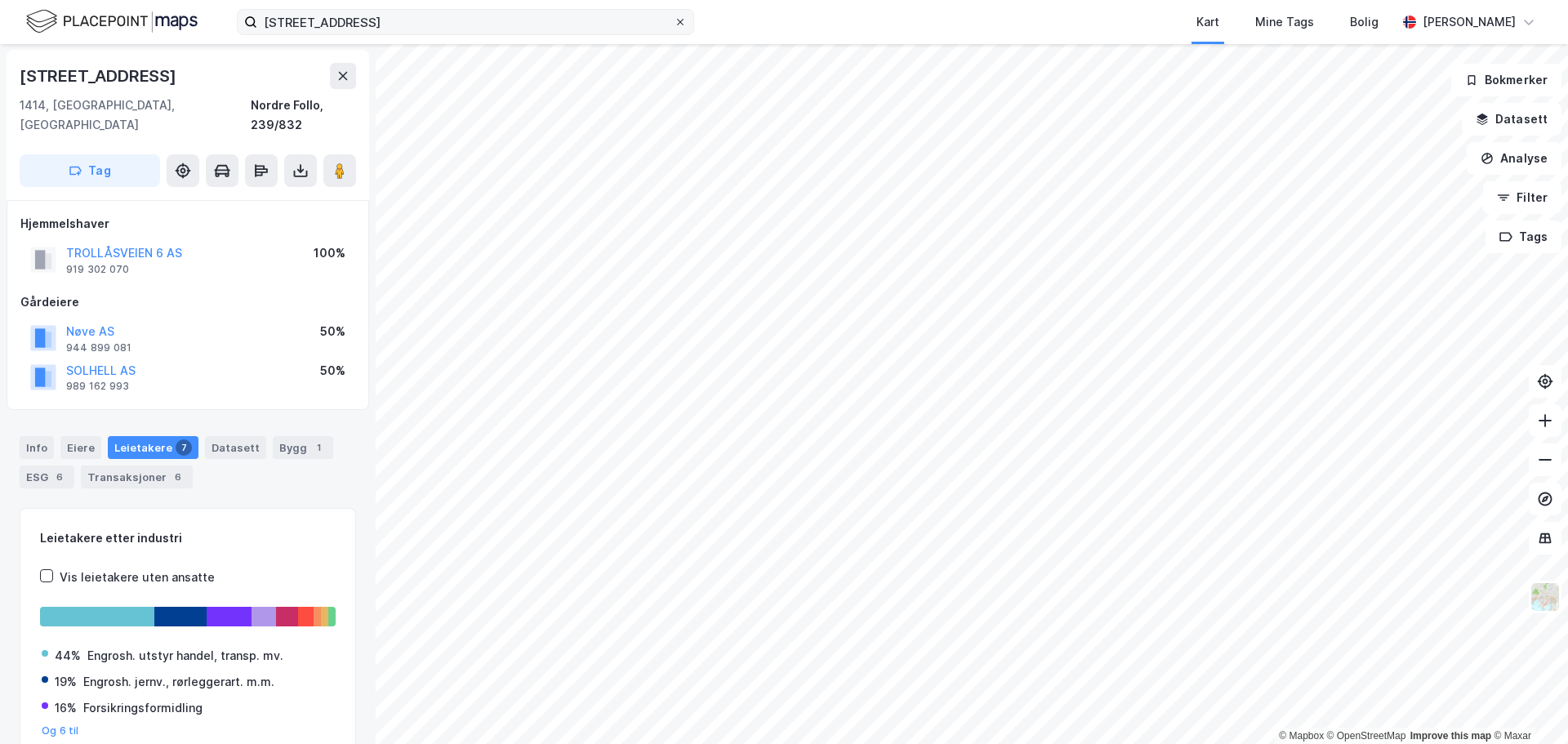
click at [681, 15] on div at bounding box center [680, 21] width 10 height 13
click at [673, 15] on input "Trollåsveien 6" at bounding box center [465, 22] width 416 height 25
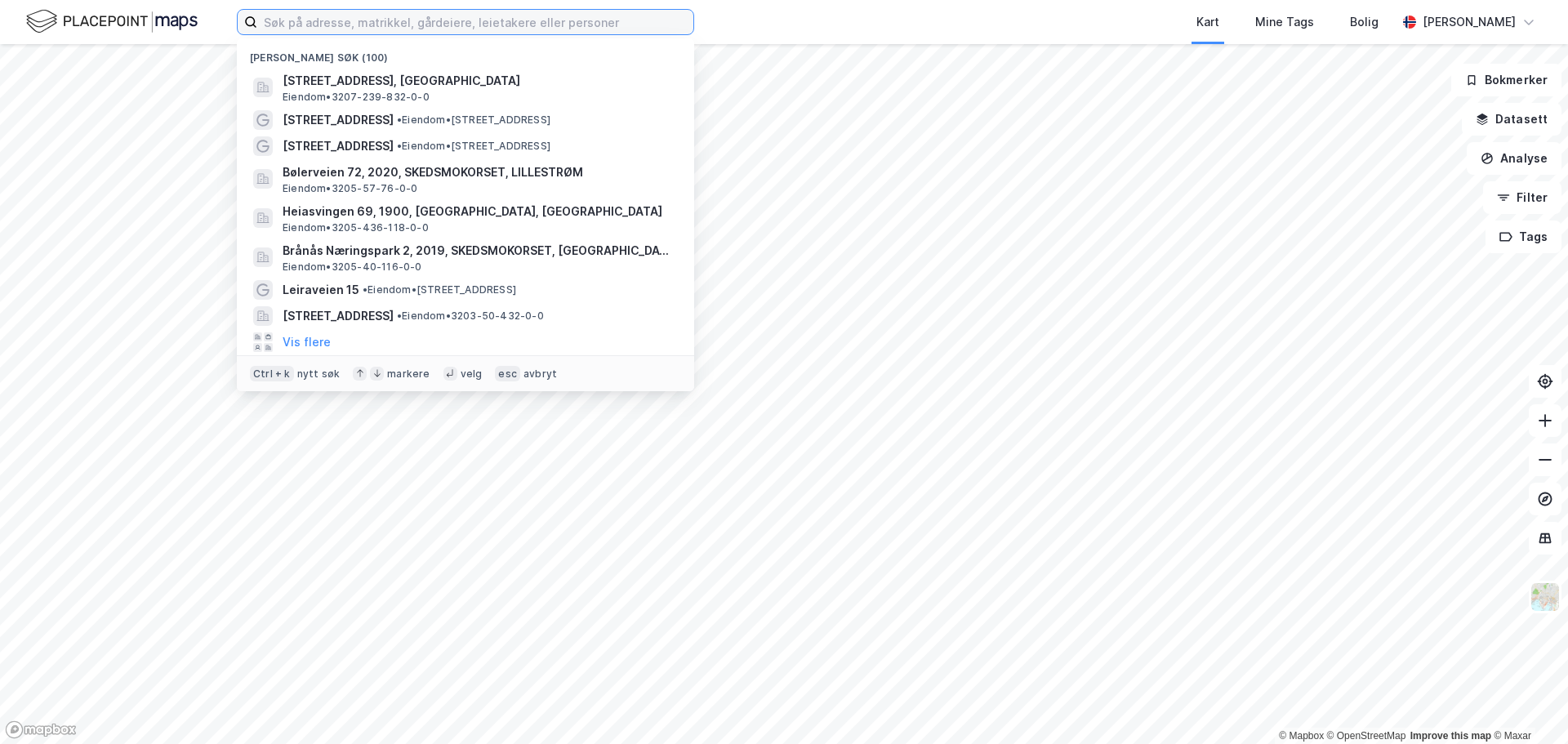
paste input "Sofiemyrveien 5"
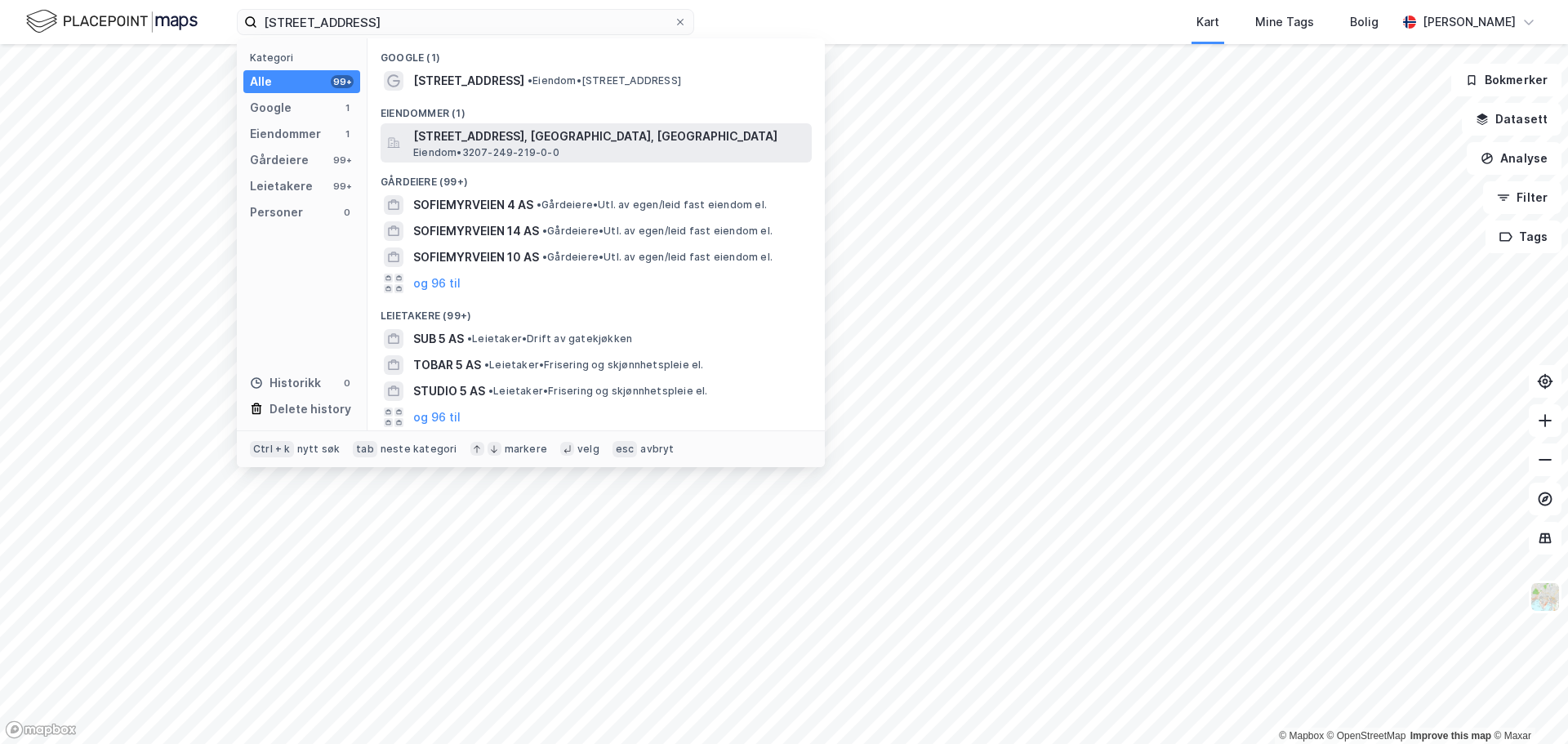
click at [549, 151] on span "Eiendom • 3207-249-219-0-0" at bounding box center [486, 152] width 146 height 13
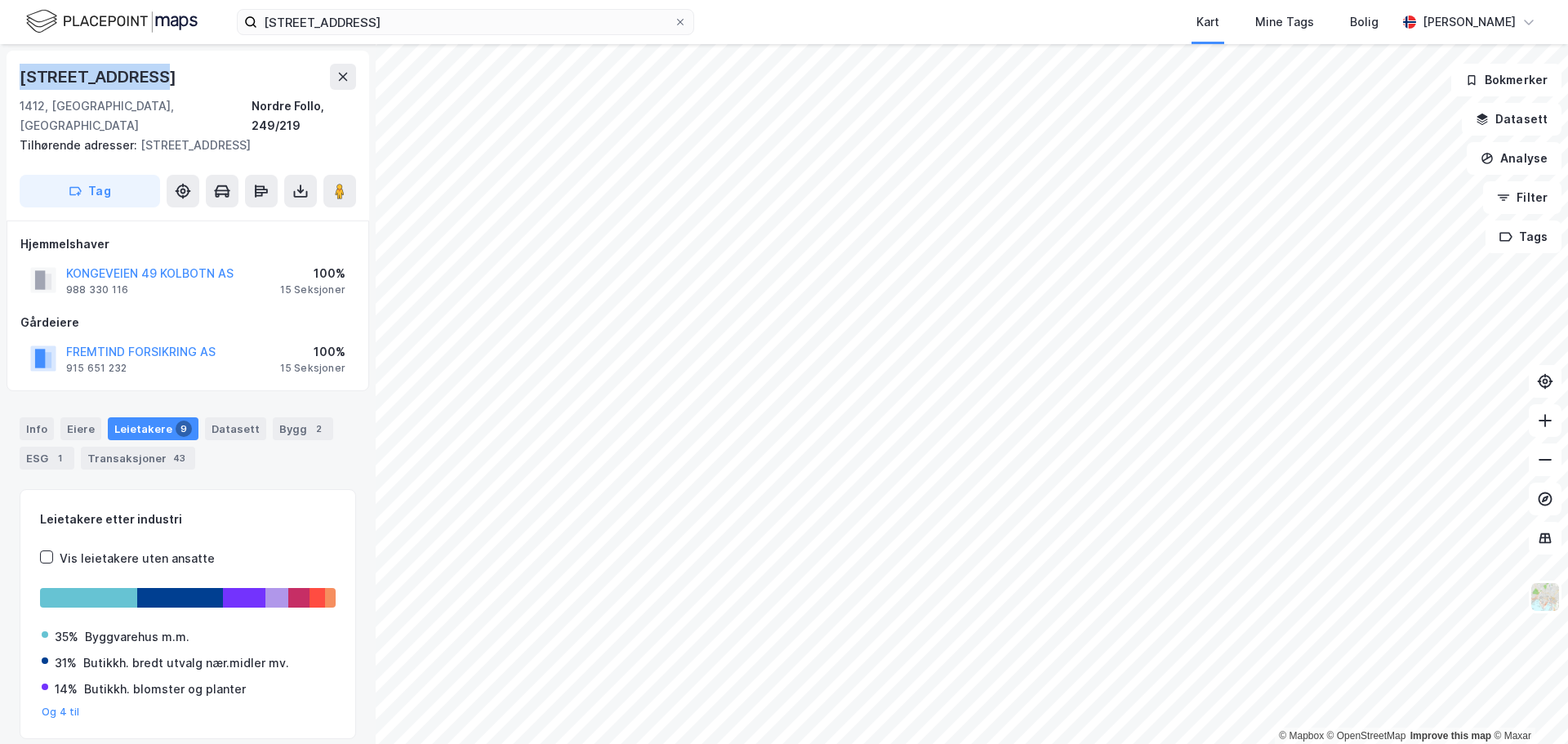
drag, startPoint x: 175, startPoint y: 80, endPoint x: 16, endPoint y: 80, distance: 159.0
click at [16, 80] on div "Sofiemyrveien 5 1412, Sofiemyr, Akershus Nordre Follo, 249/219 Tilhørende adres…" at bounding box center [187, 136] width 362 height 170
click at [44, 427] on div "Info" at bounding box center [36, 428] width 34 height 23
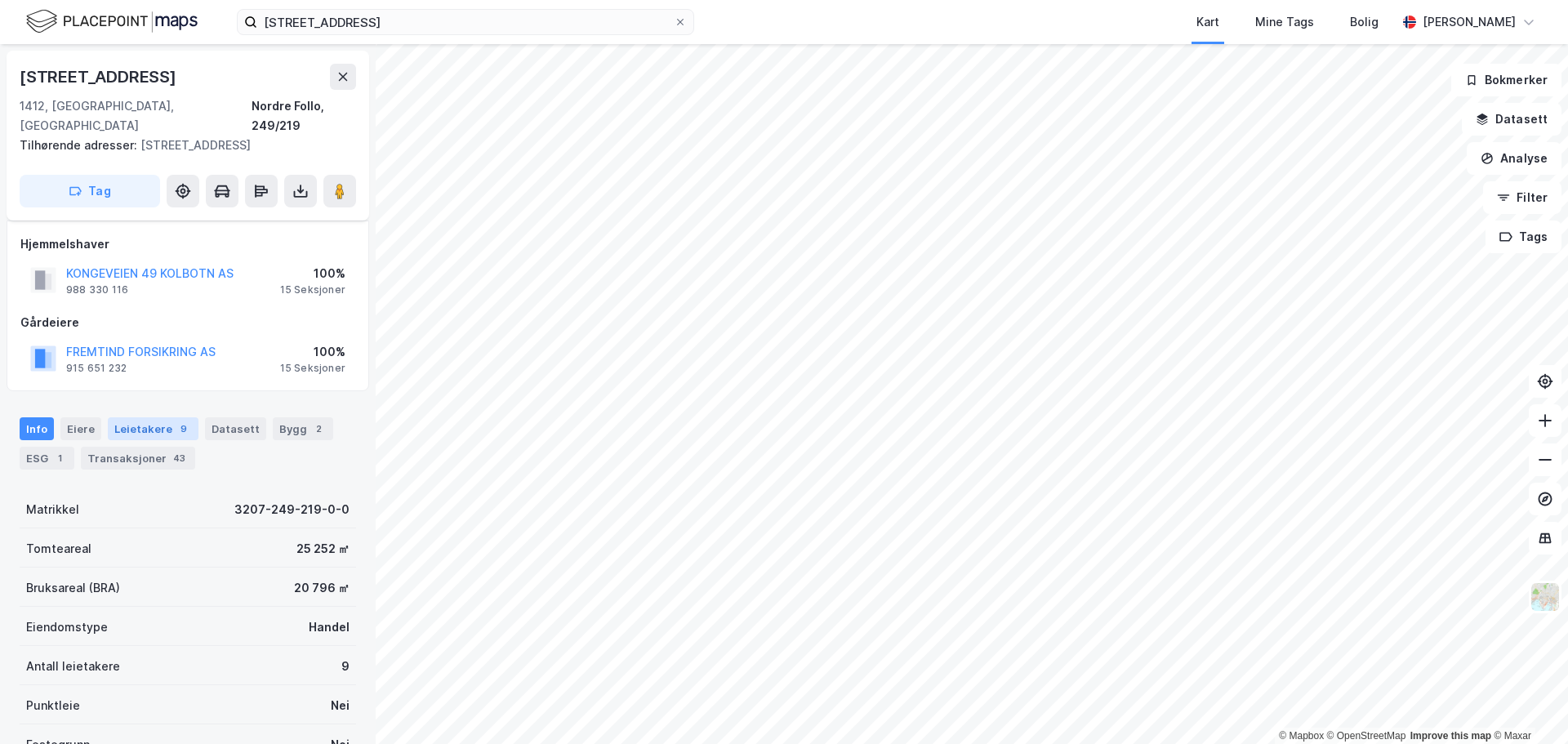
scroll to position [81, 0]
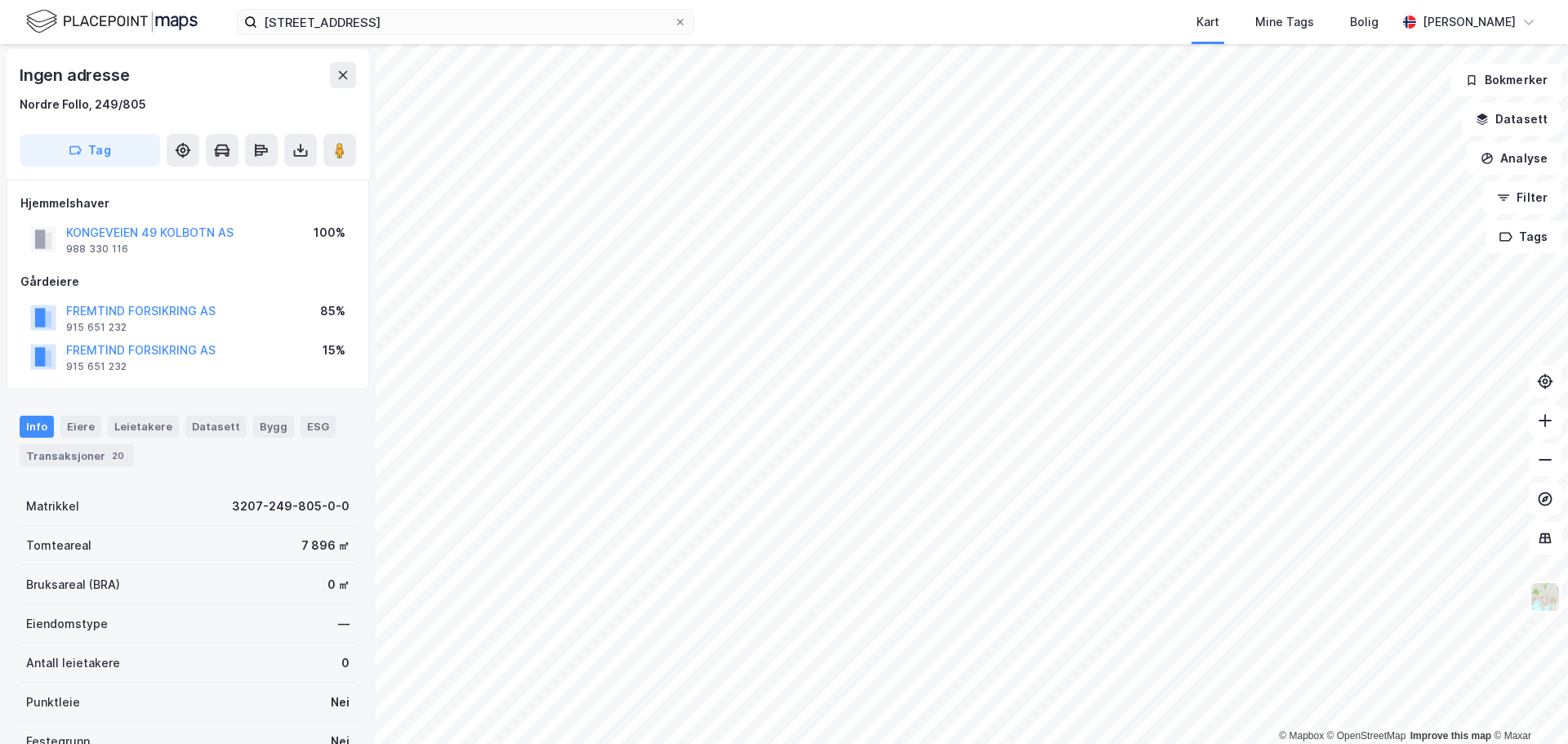
scroll to position [2, 0]
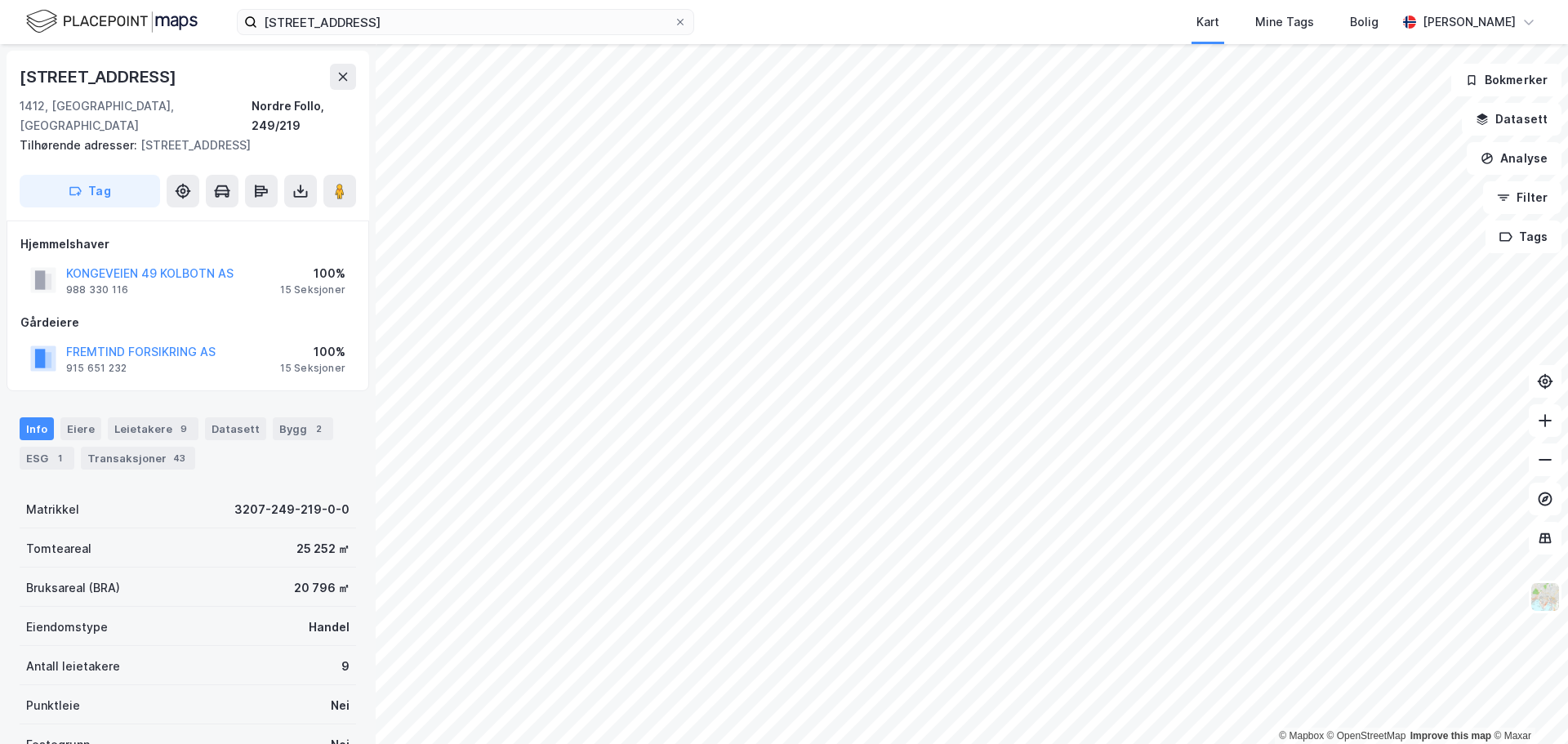
scroll to position [2, 0]
drag, startPoint x: 106, startPoint y: 80, endPoint x: 16, endPoint y: 81, distance: 90.0
click at [16, 81] on div "Sofiemyrveien 5 1412, Sofiemyr, Akershus Nordre Follo, 249/219 Tilhørende adres…" at bounding box center [187, 134] width 362 height 170
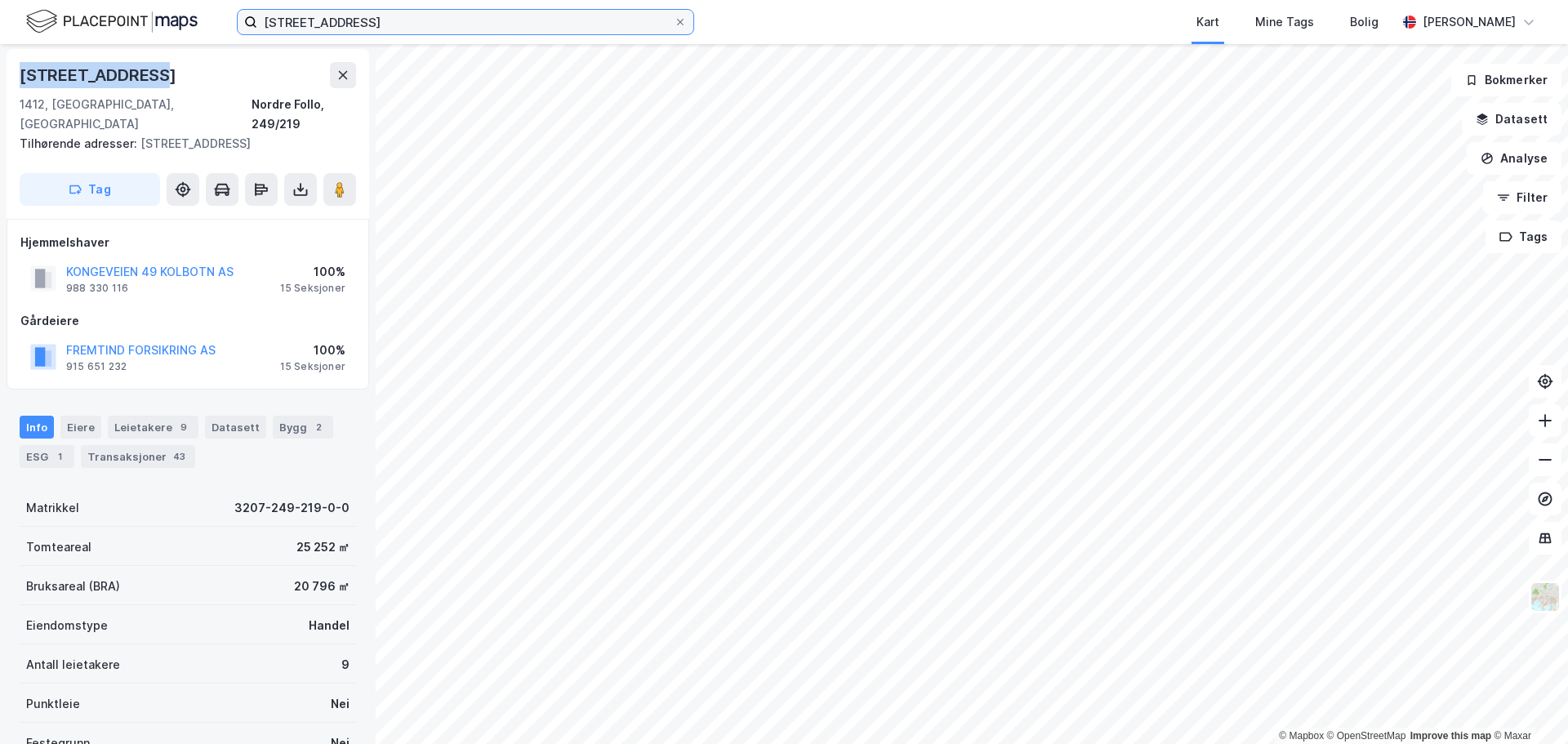
click at [399, 20] on input "Sofiemyrveien 5" at bounding box center [465, 22] width 416 height 25
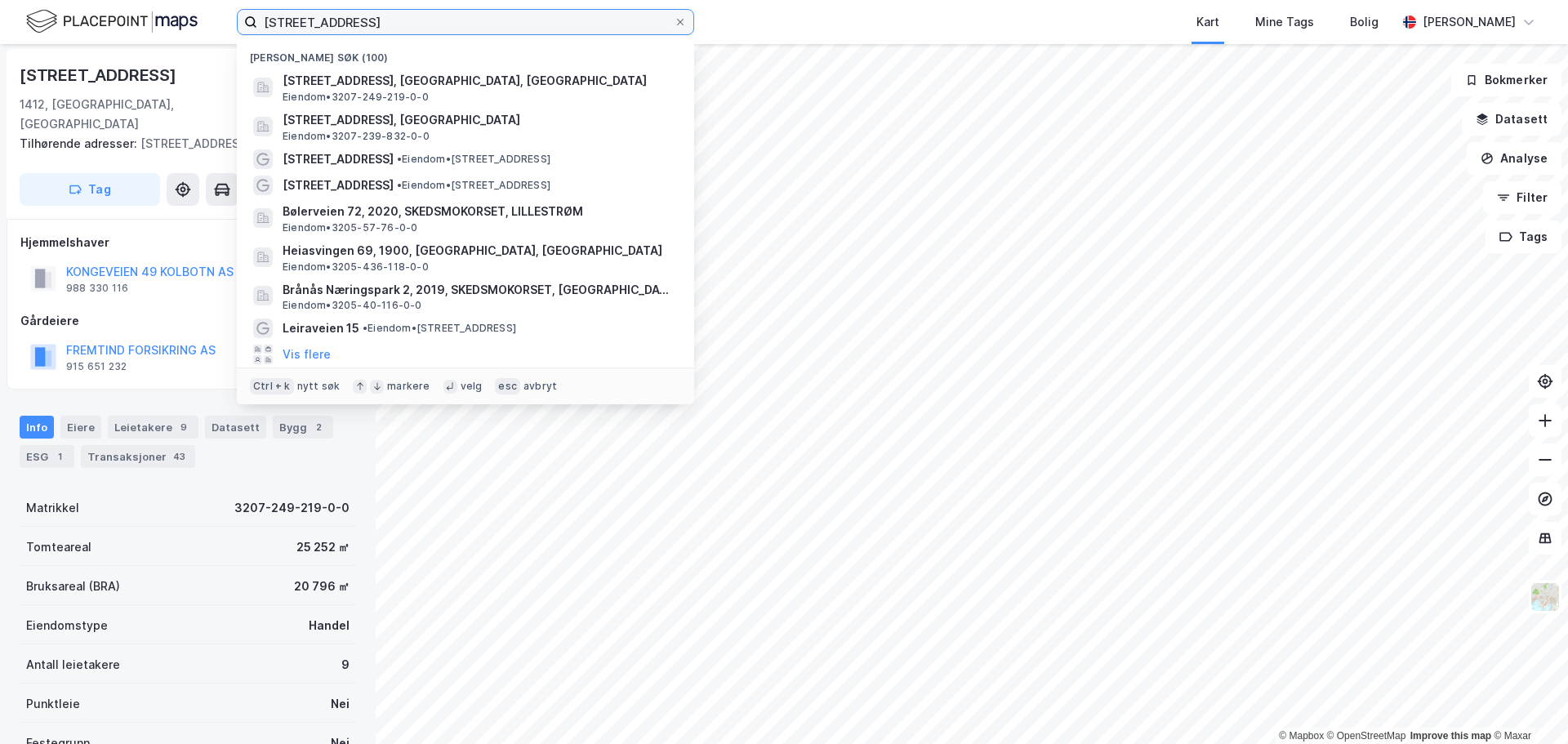
click at [399, 20] on input "Sofiemyrveien 5" at bounding box center [465, 22] width 416 height 25
paste input "ønsterudveien 32"
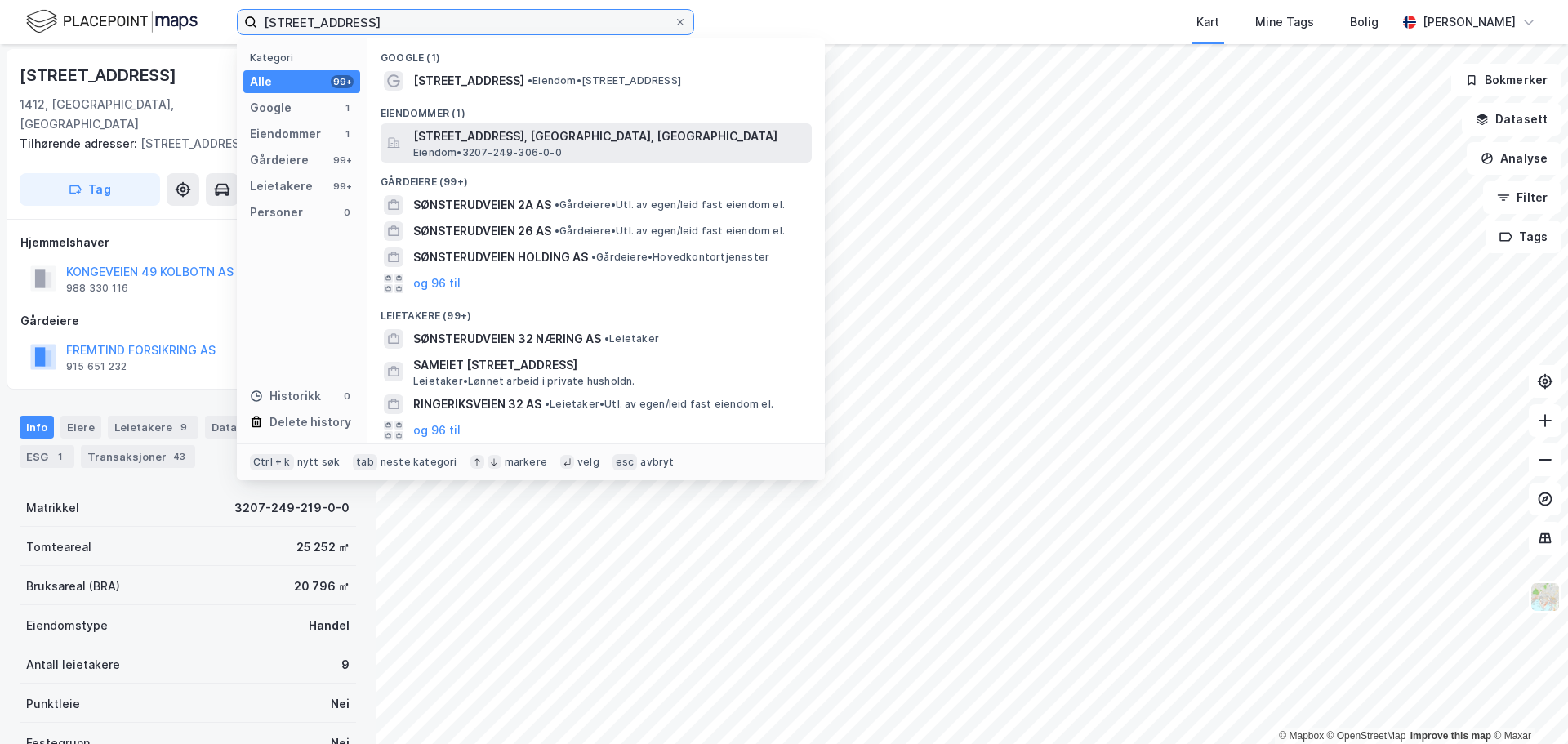
type input "Sønsterudveien 32"
click at [561, 141] on span "Sønsterudveien 32, 1412, SOFIEMYR, NORDRE FOLLO" at bounding box center [609, 136] width 392 height 20
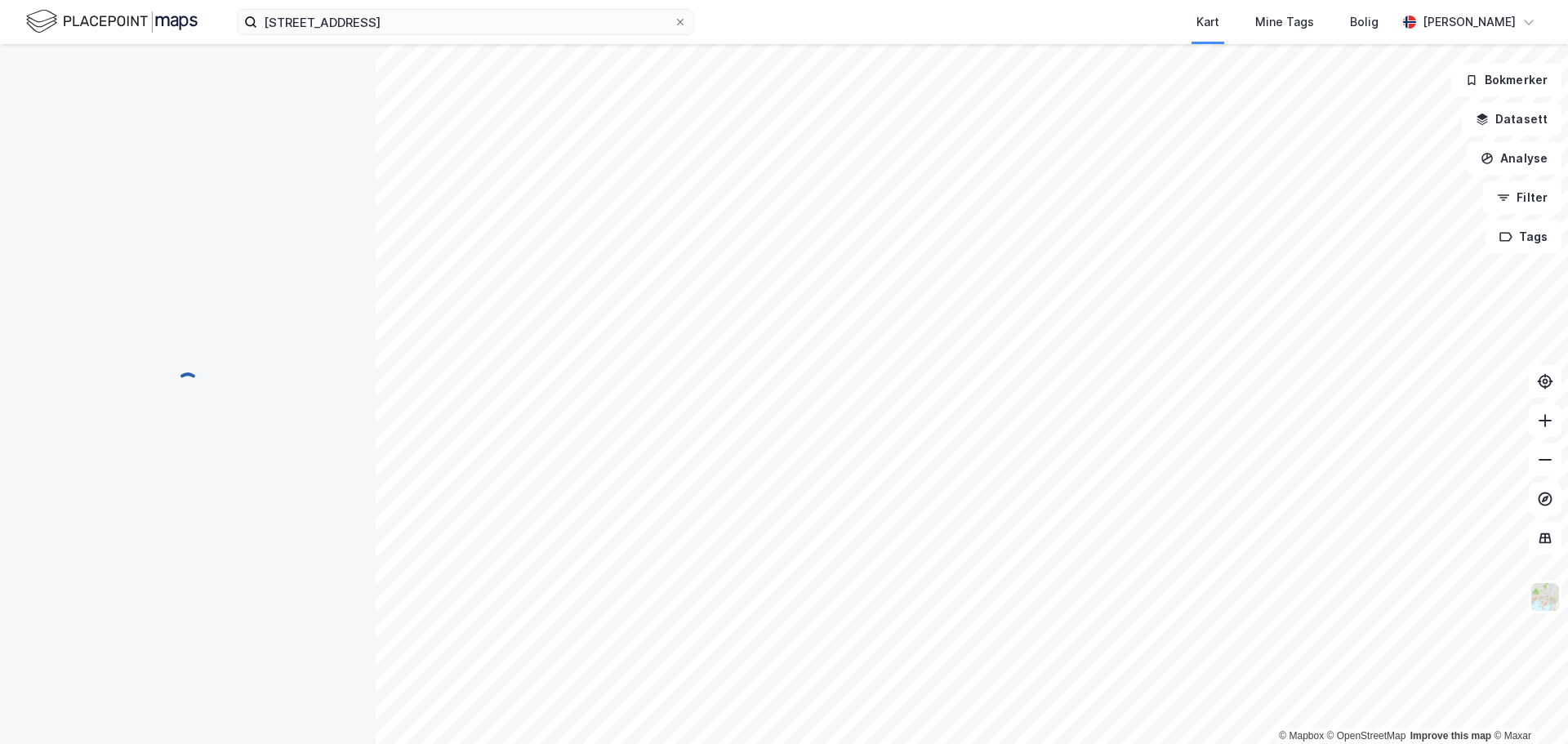
scroll to position [2, 0]
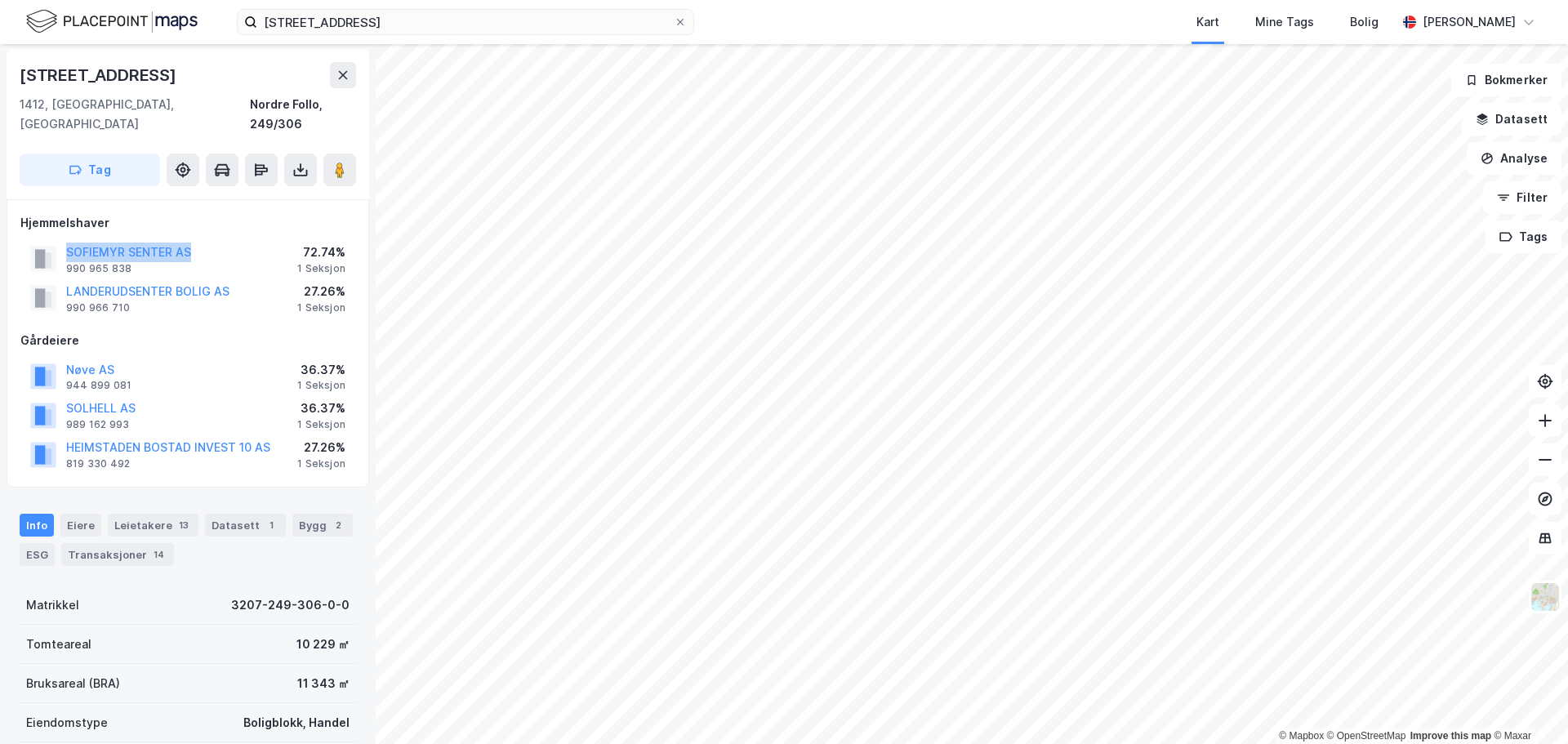
drag, startPoint x: 202, startPoint y: 232, endPoint x: 63, endPoint y: 233, distance: 139.0
click at [63, 239] on div "SOFIEMYR SENTER AS 990 965 838 72.74% 1 Seksjon" at bounding box center [187, 259] width 335 height 39
click at [684, 21] on icon at bounding box center [680, 22] width 10 height 10
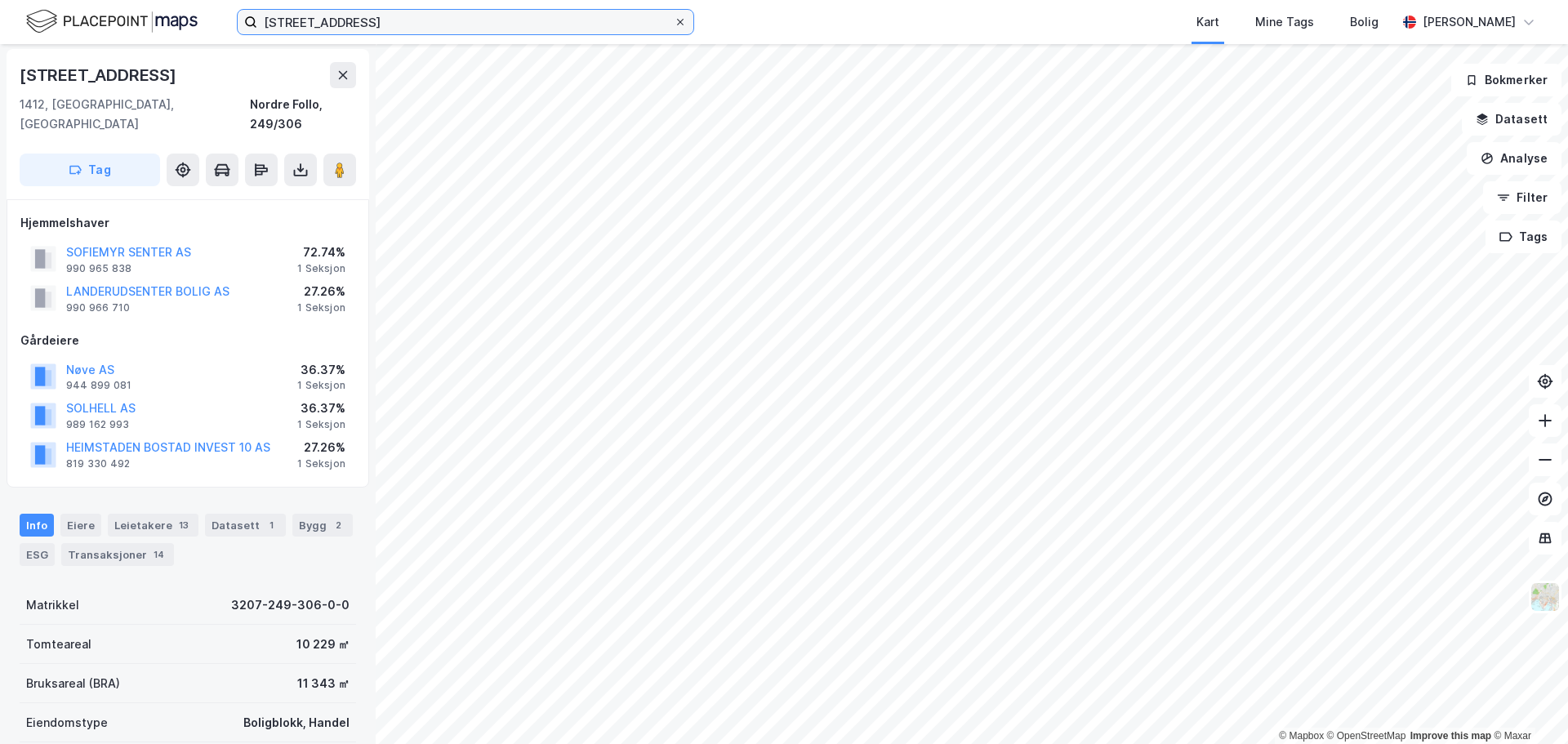
click at [673, 21] on input "Sønsterudveien 32" at bounding box center [465, 22] width 416 height 25
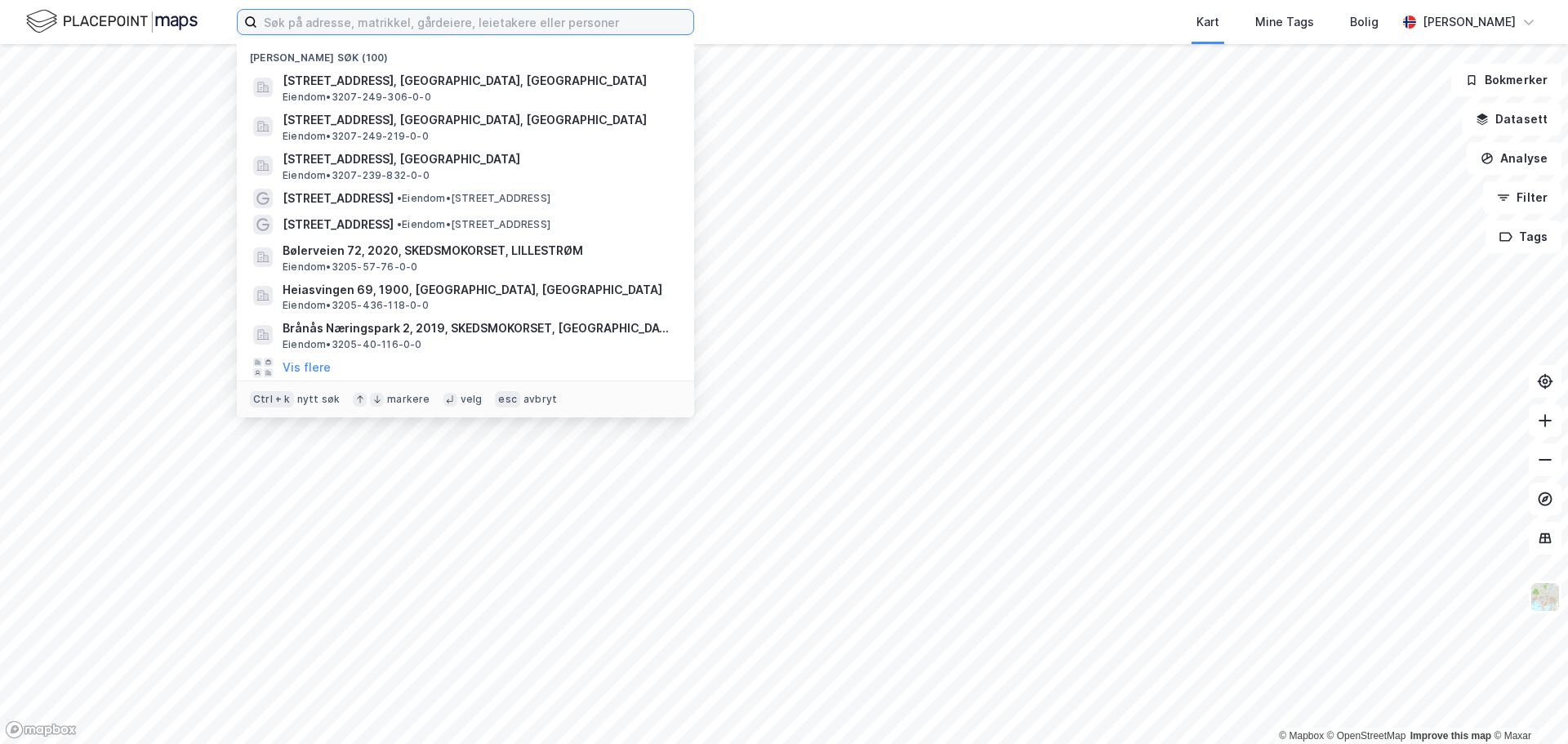
paste input "Sofiemyrveien 6A"
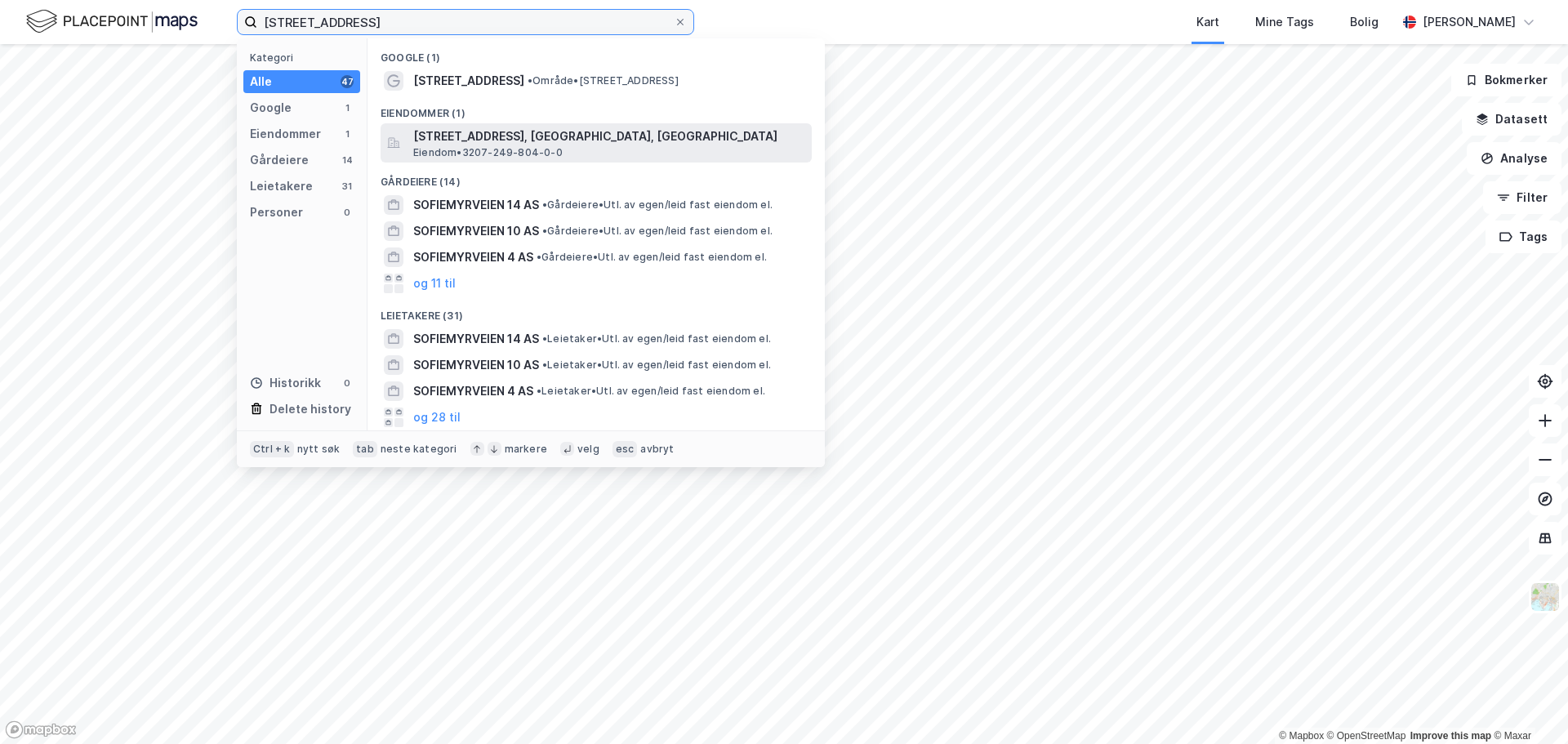
type input "Sofiemyrveien 6A"
click at [538, 128] on span "Sofiemyrveien 6A, 1412, SOFIEMYR, NORDRE FOLLO" at bounding box center [609, 136] width 392 height 20
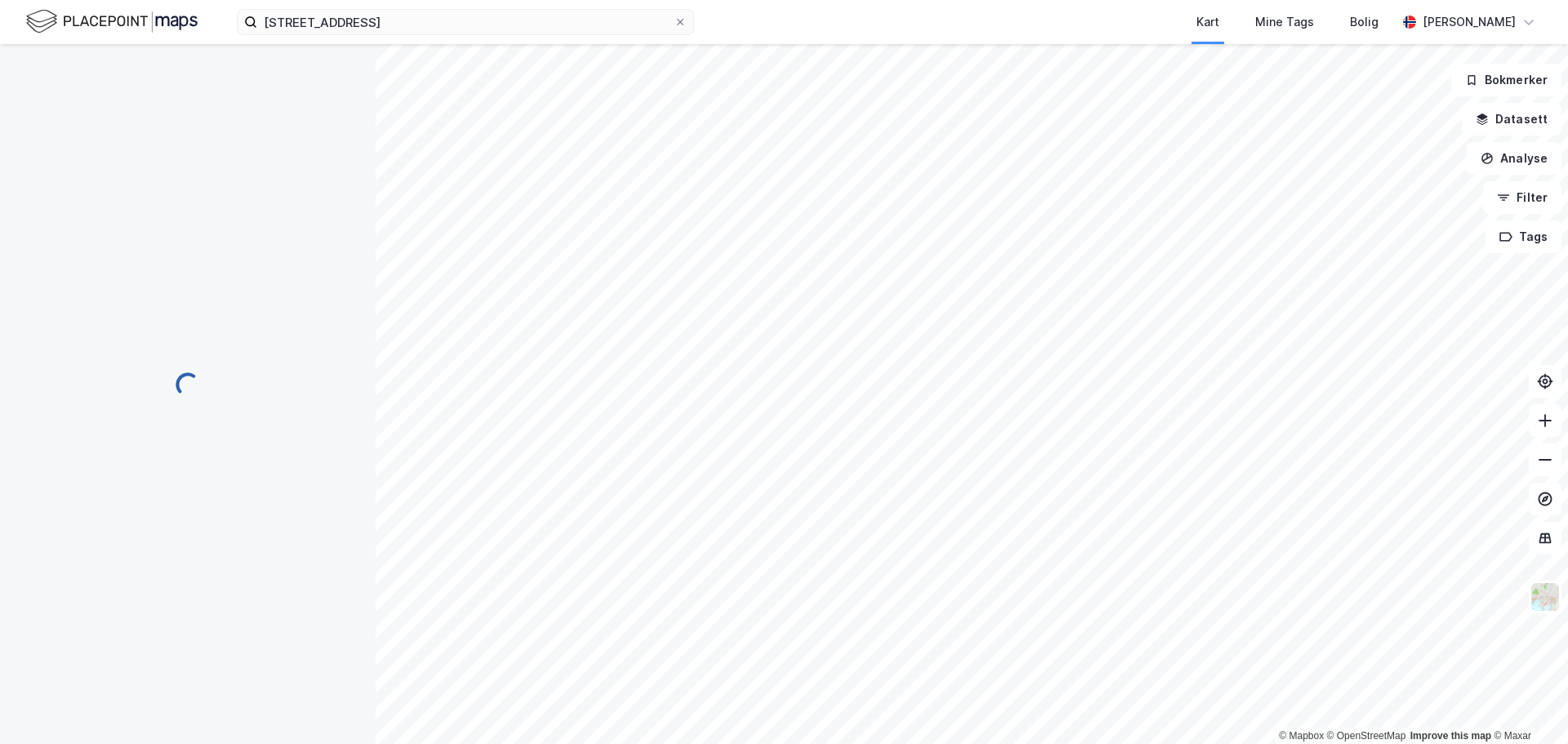
scroll to position [2, 0]
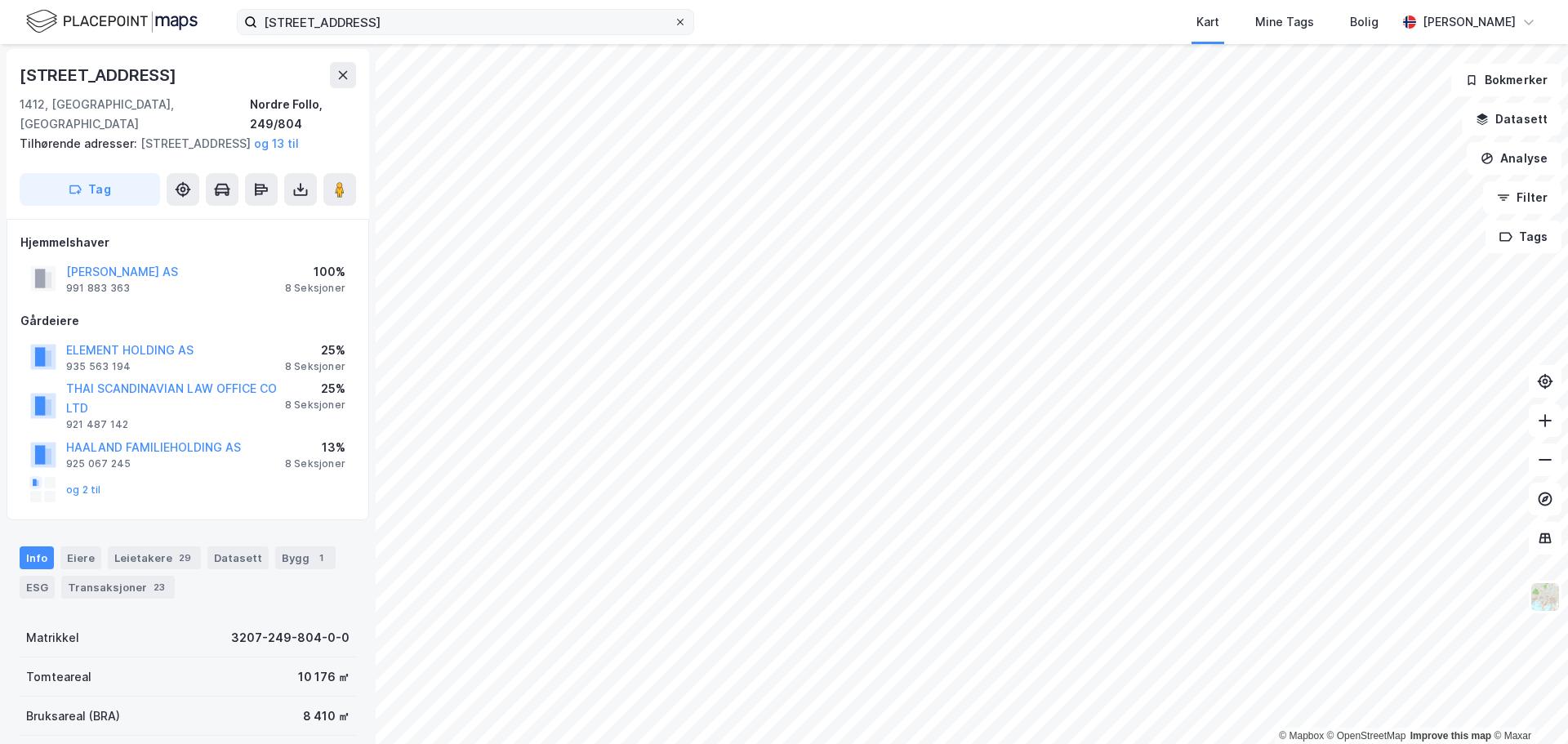
click at [682, 21] on icon at bounding box center [680, 22] width 10 height 10
click at [673, 21] on input "Sofiemyrveien 6A" at bounding box center [465, 22] width 416 height 25
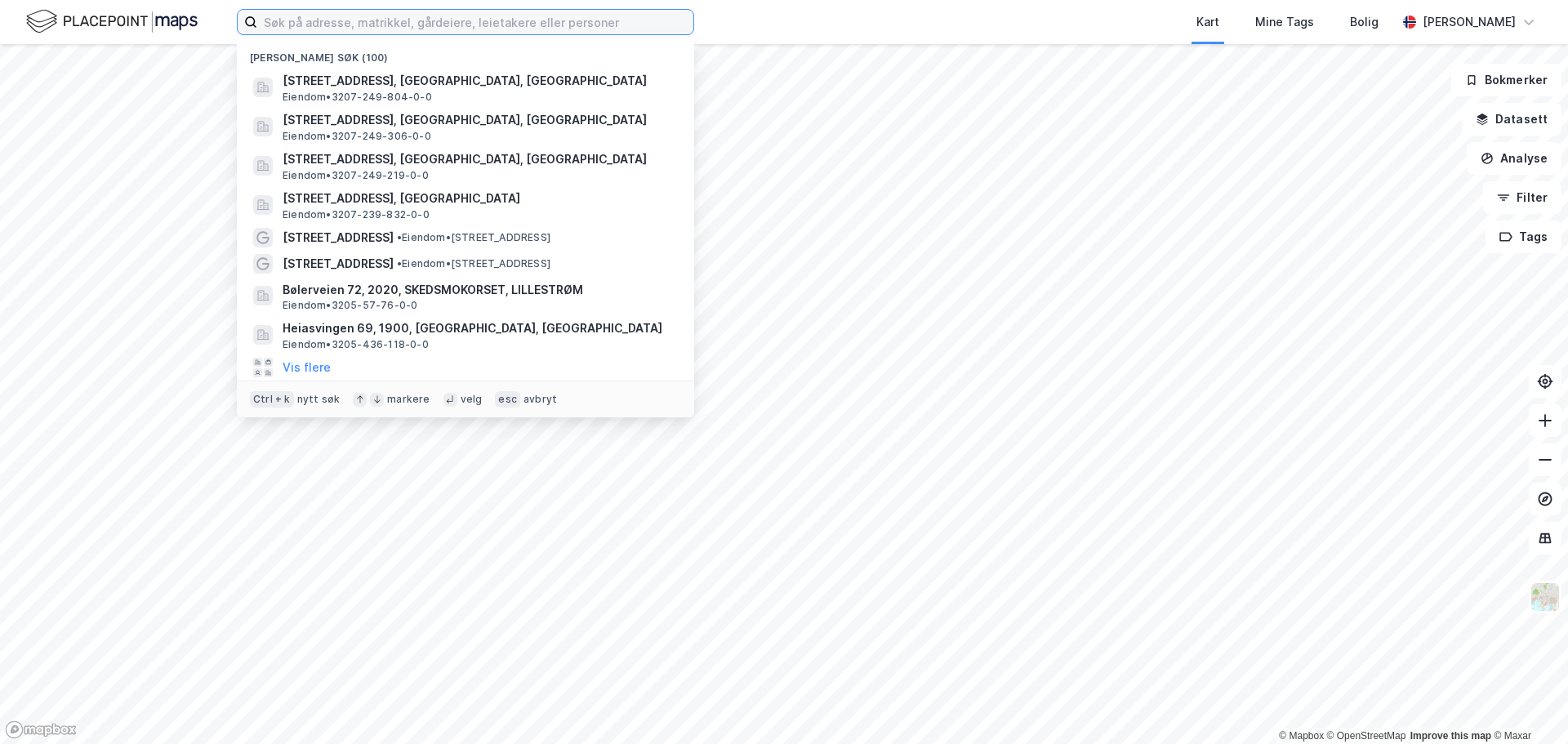
paste input "Holterveien 4F"
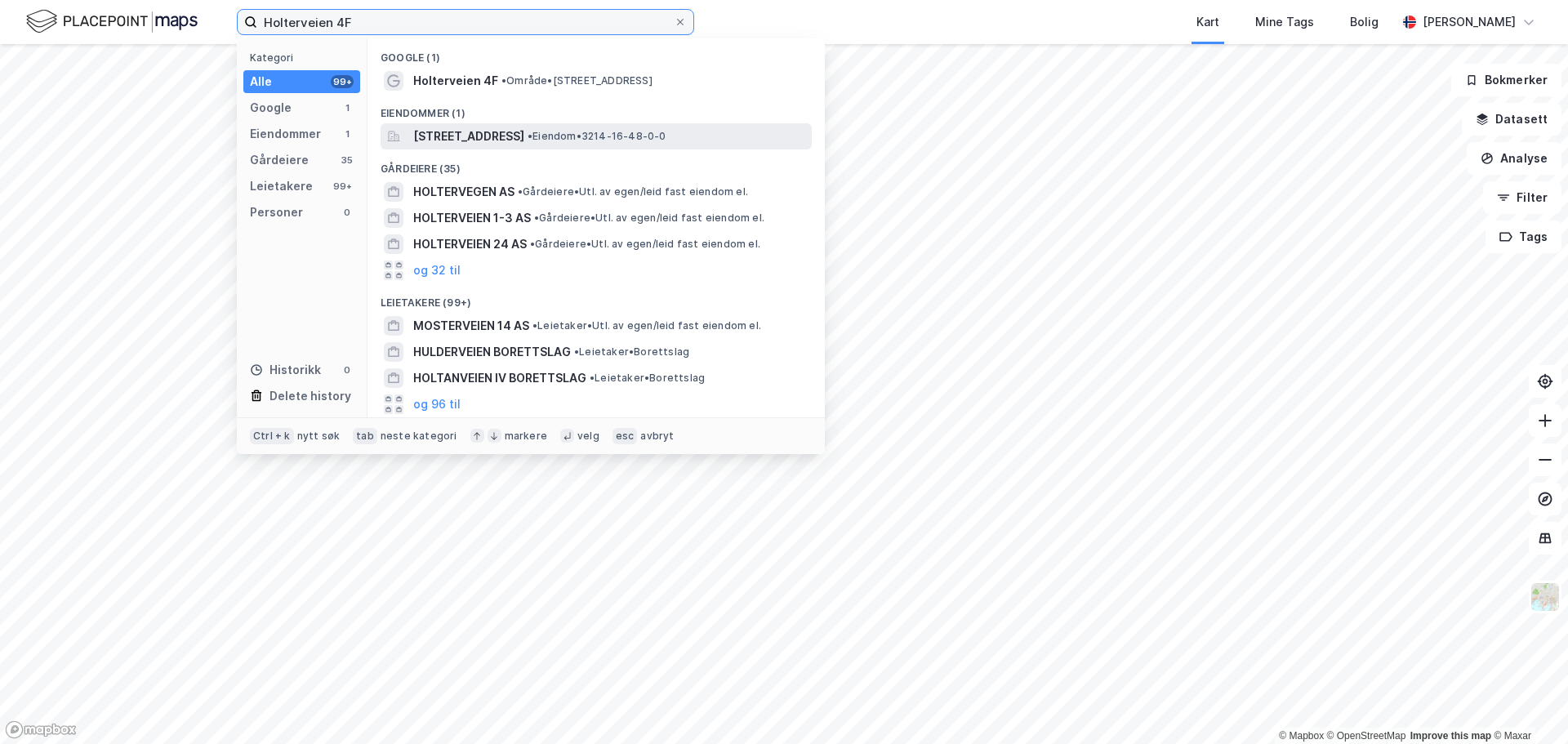
type input "Holterveien 4F"
click at [524, 129] on span "Holterveien 4F, 1448, DRØBAK, FROGN" at bounding box center [468, 136] width 111 height 20
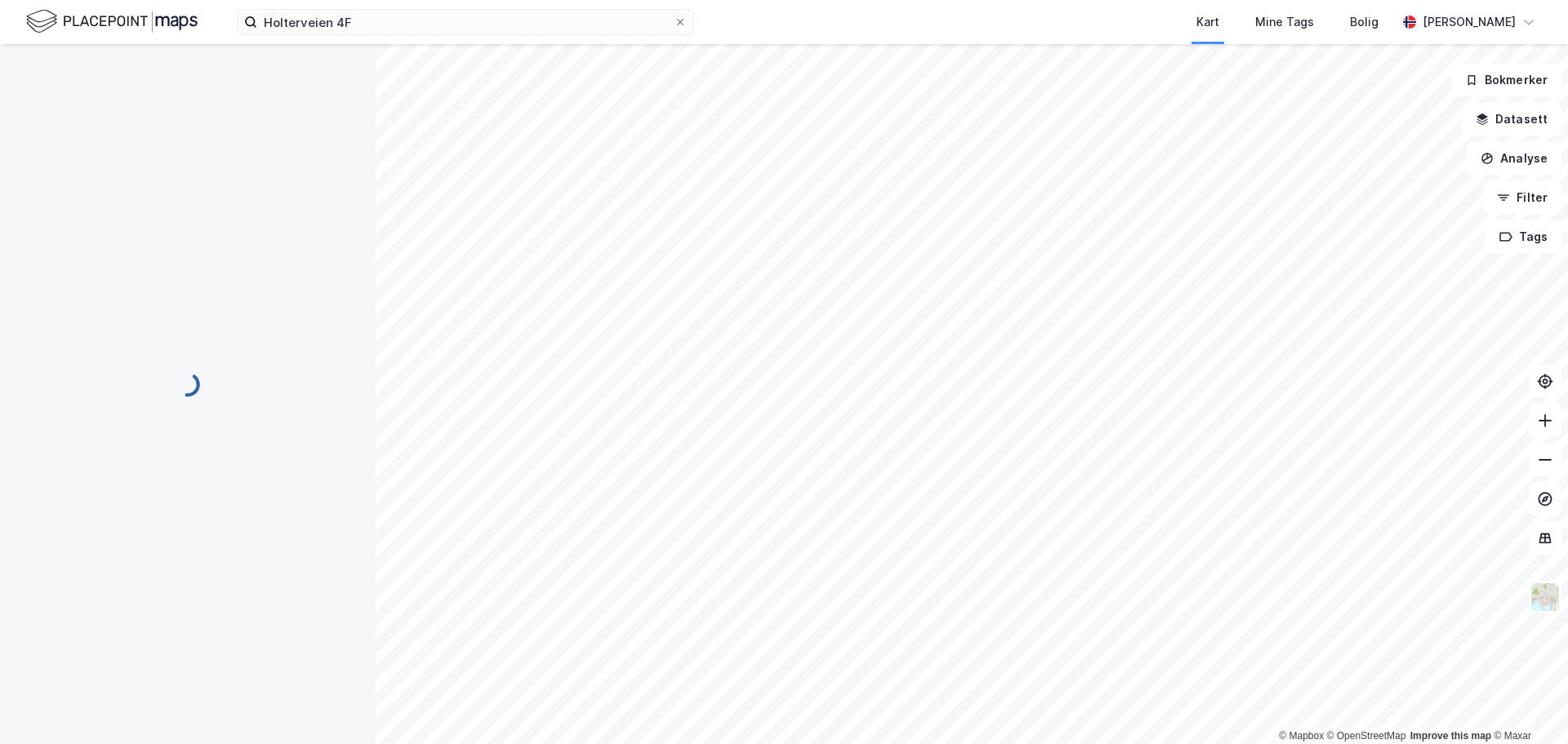
scroll to position [2, 0]
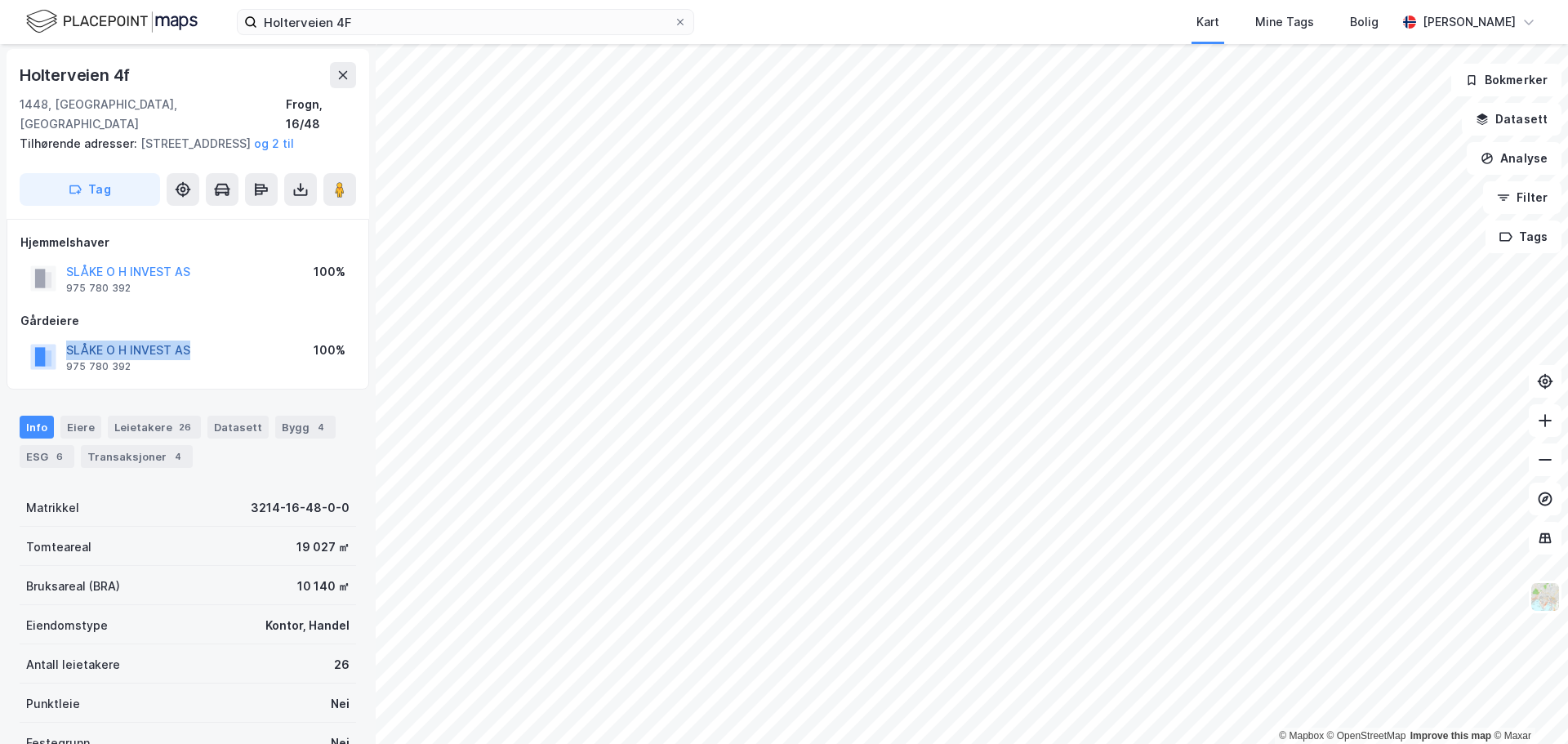
drag, startPoint x: 209, startPoint y: 349, endPoint x: 67, endPoint y: 352, distance: 142.0
click at [67, 352] on div "SLÅKE O H INVEST AS 975 780 392 100%" at bounding box center [187, 357] width 335 height 39
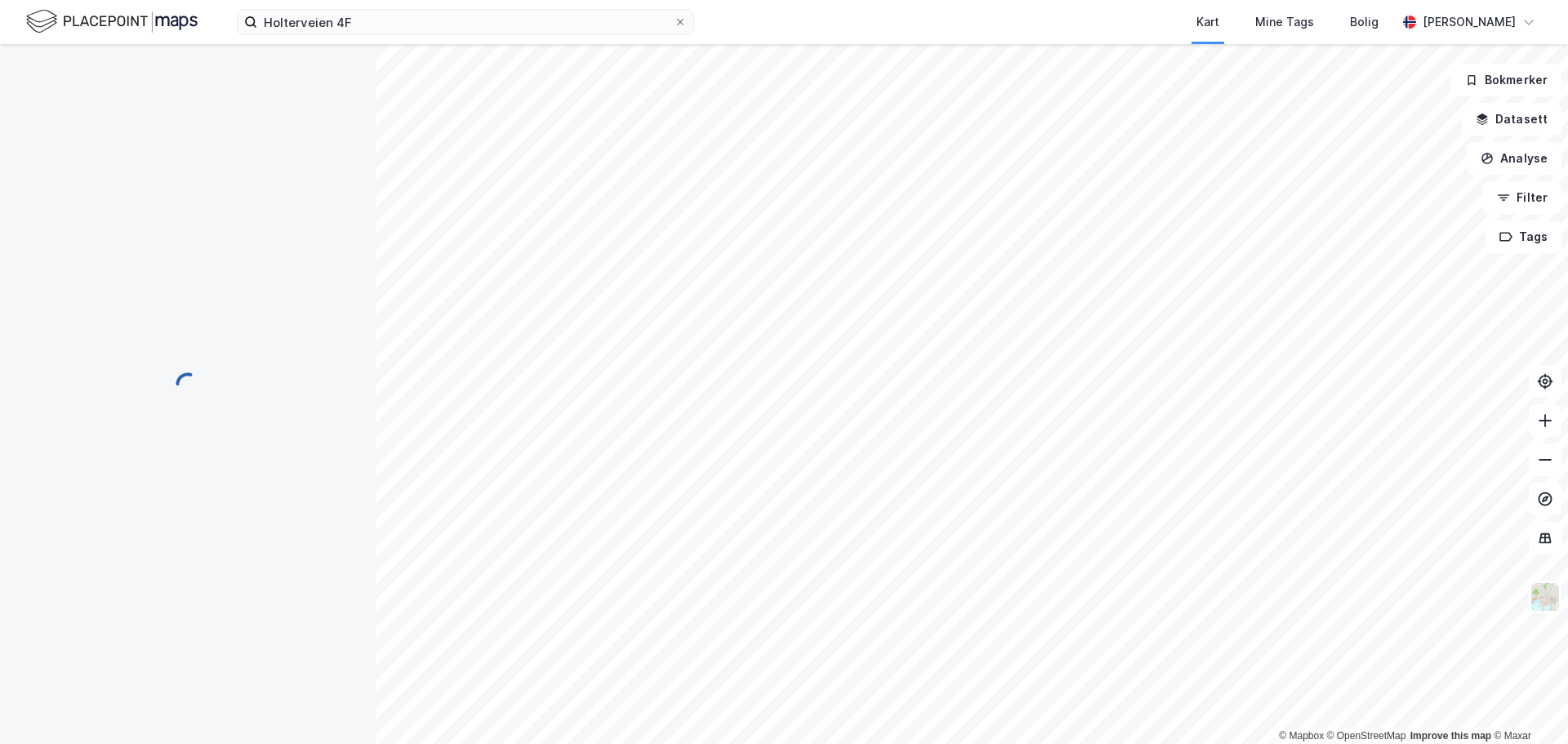
scroll to position [2, 0]
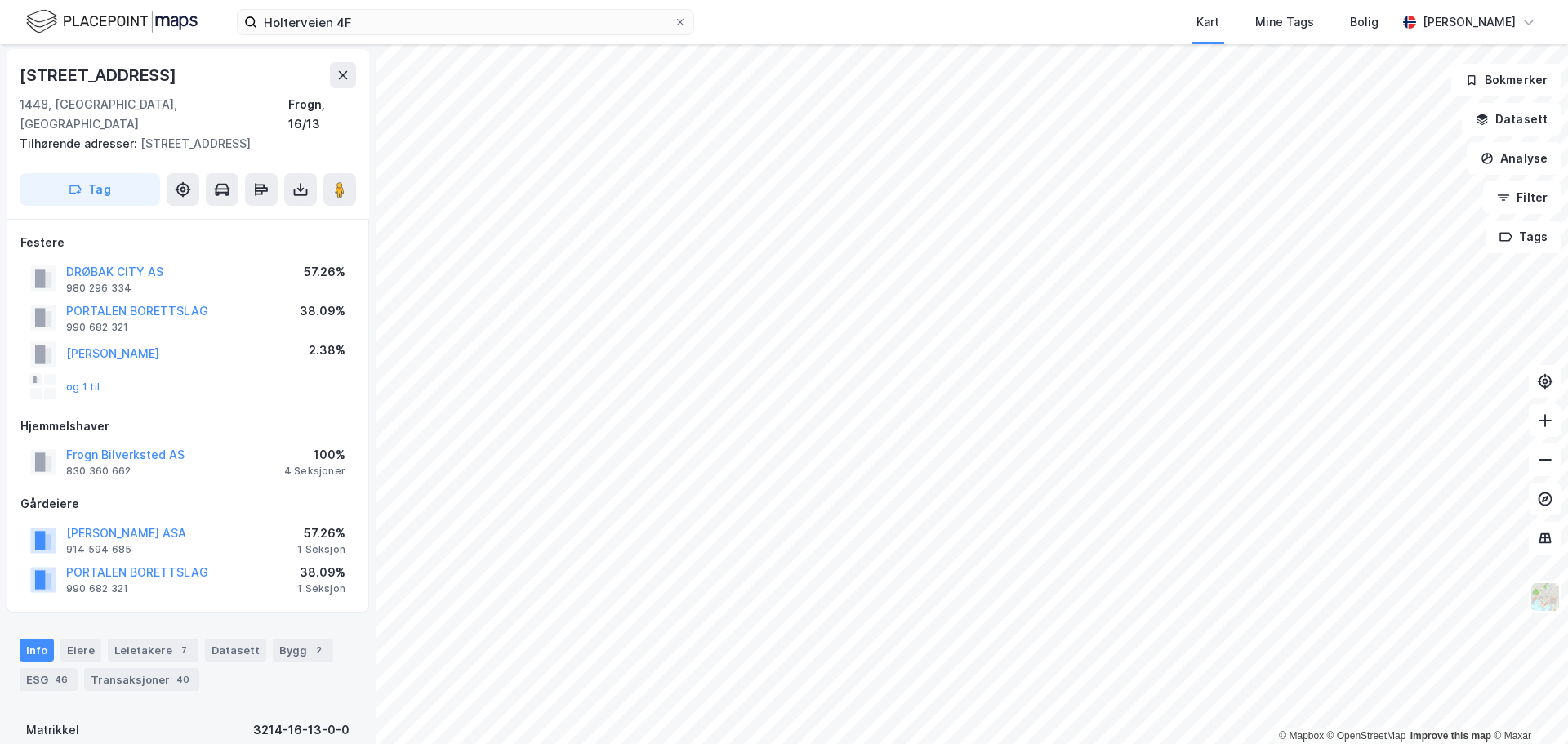
scroll to position [2, 0]
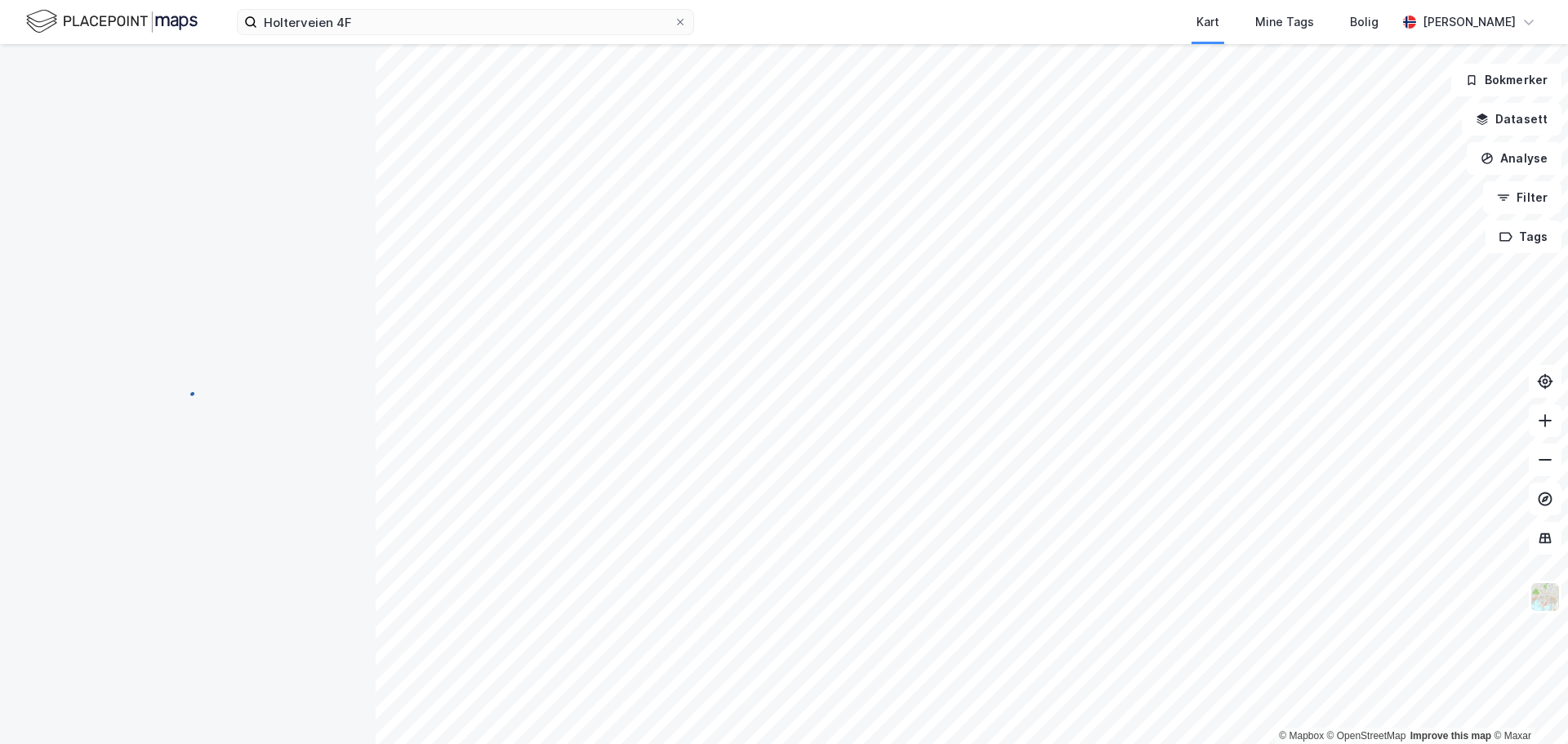
scroll to position [2, 0]
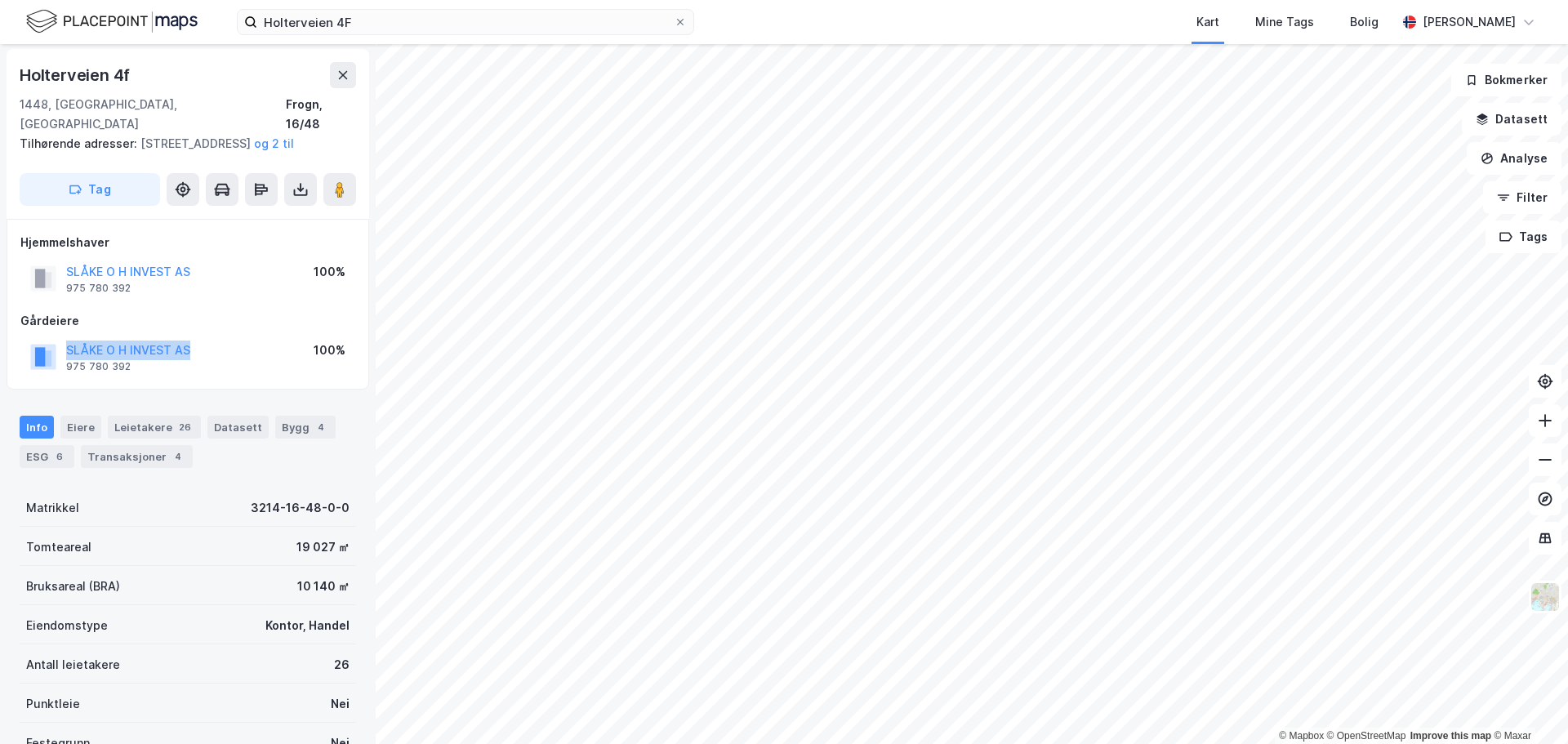
drag, startPoint x: 206, startPoint y: 350, endPoint x: 64, endPoint y: 351, distance: 142.0
click at [64, 351] on div "SLÅKE O H INVEST AS 975 780 392 100%" at bounding box center [187, 357] width 335 height 39
click at [676, 25] on icon at bounding box center [680, 22] width 10 height 10
click at [673, 25] on input "Holterveien 4F" at bounding box center [465, 22] width 416 height 25
paste input "Rødskiferveien 1"
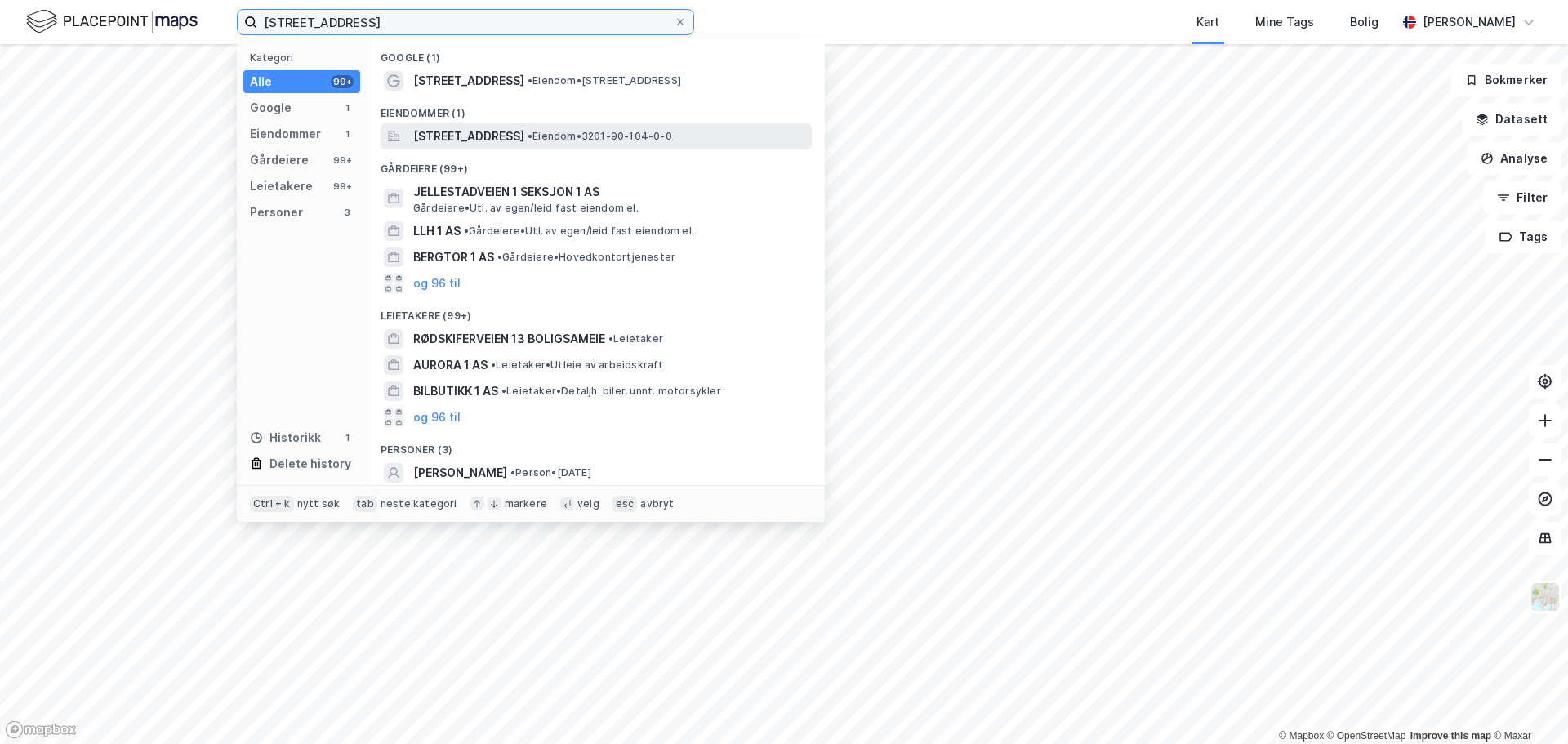
type input "Rødskiferveien 1"
click at [498, 127] on span "Rødskiferveien 1, 1352, KOLSÅS, BÆRUM" at bounding box center [468, 136] width 111 height 20
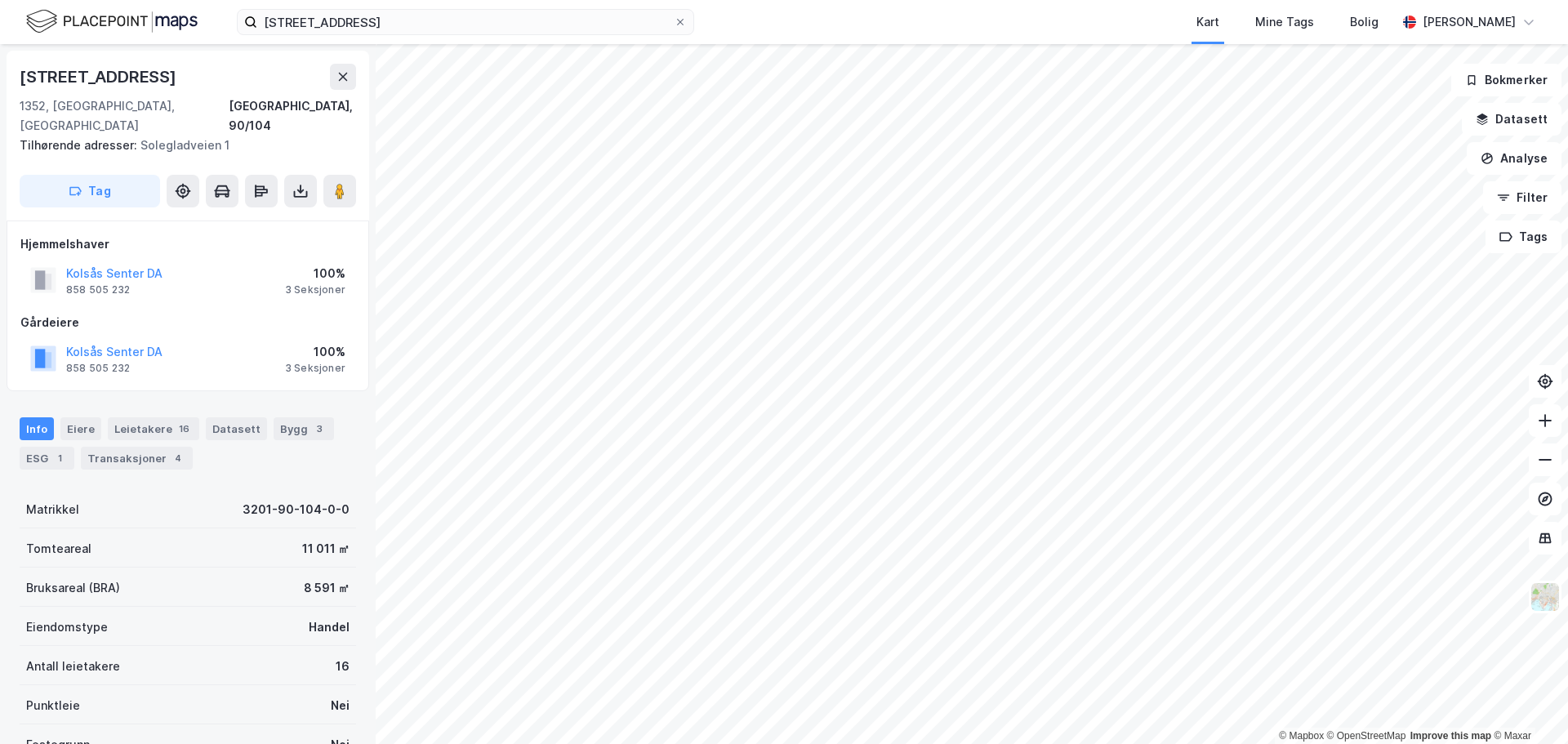
scroll to position [2, 0]
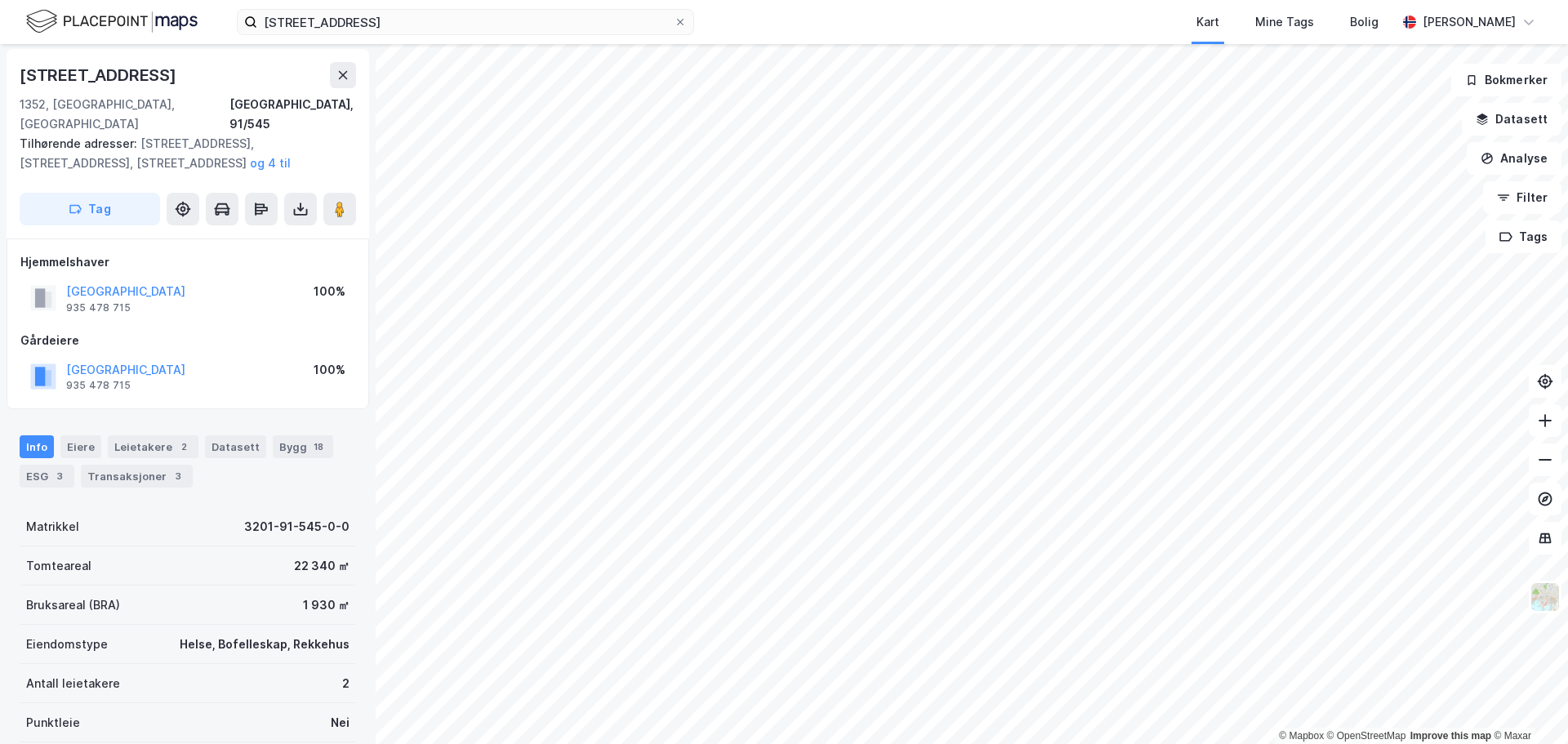
scroll to position [2, 0]
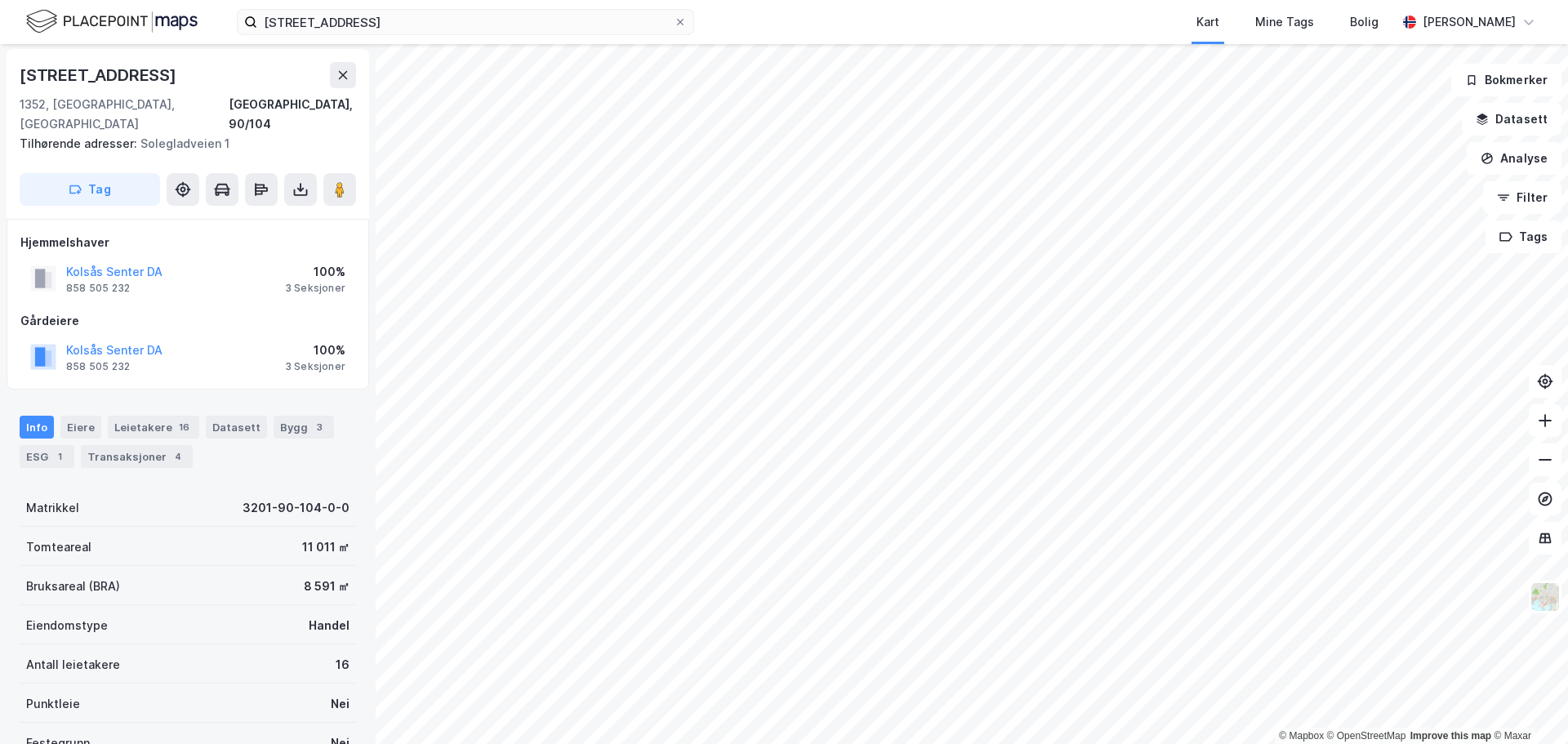
scroll to position [2, 0]
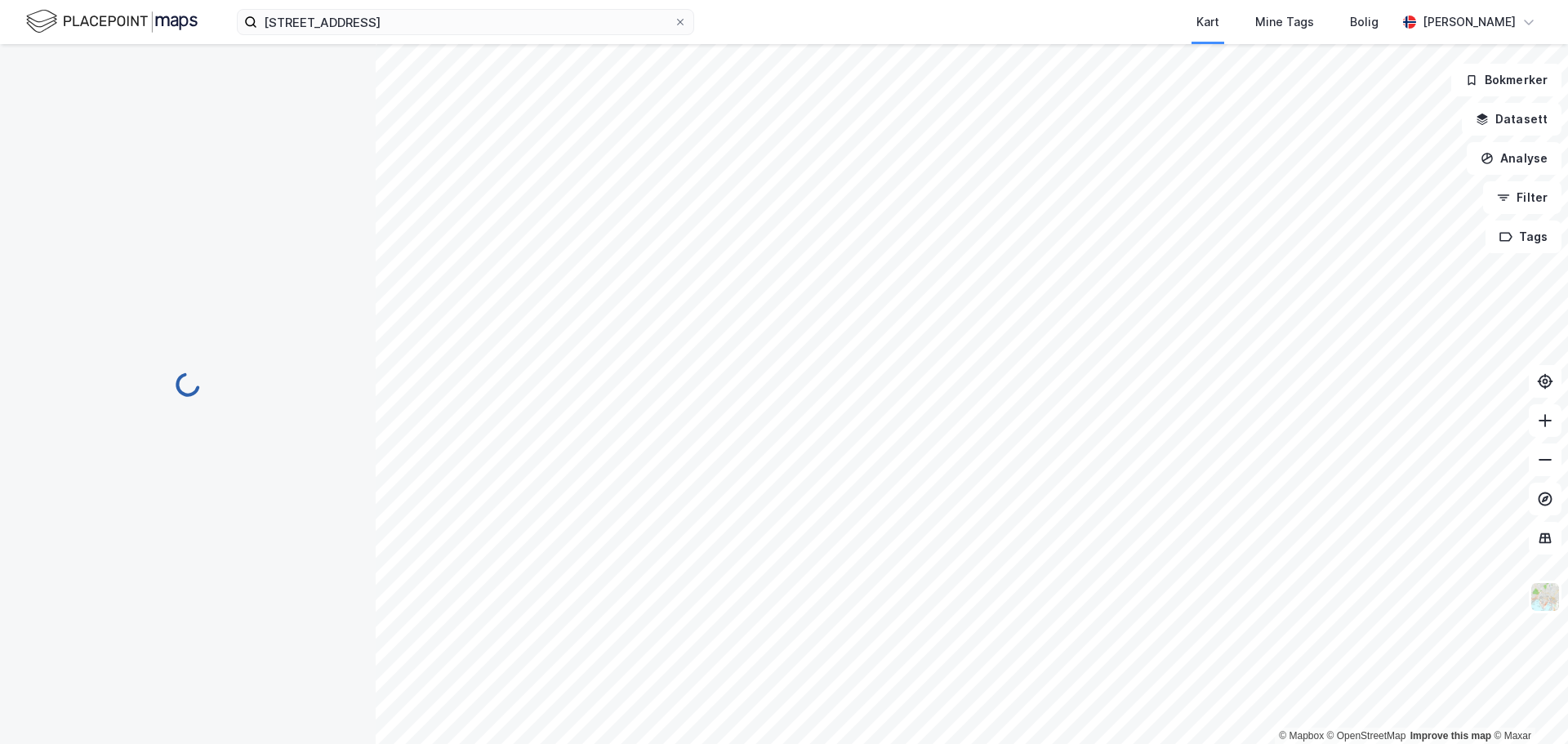
scroll to position [2, 0]
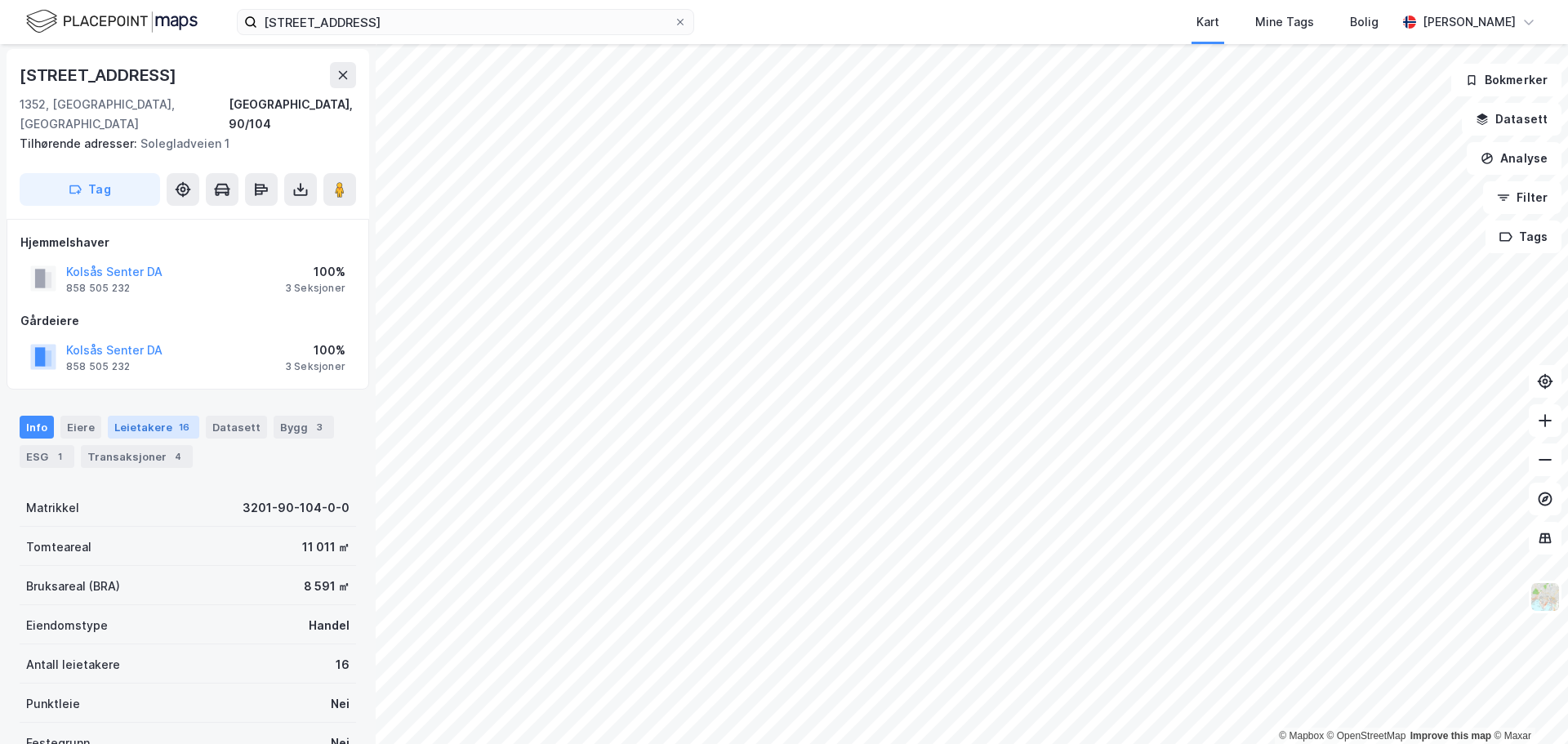
click at [120, 416] on div "Leietakere 16" at bounding box center [153, 427] width 92 height 23
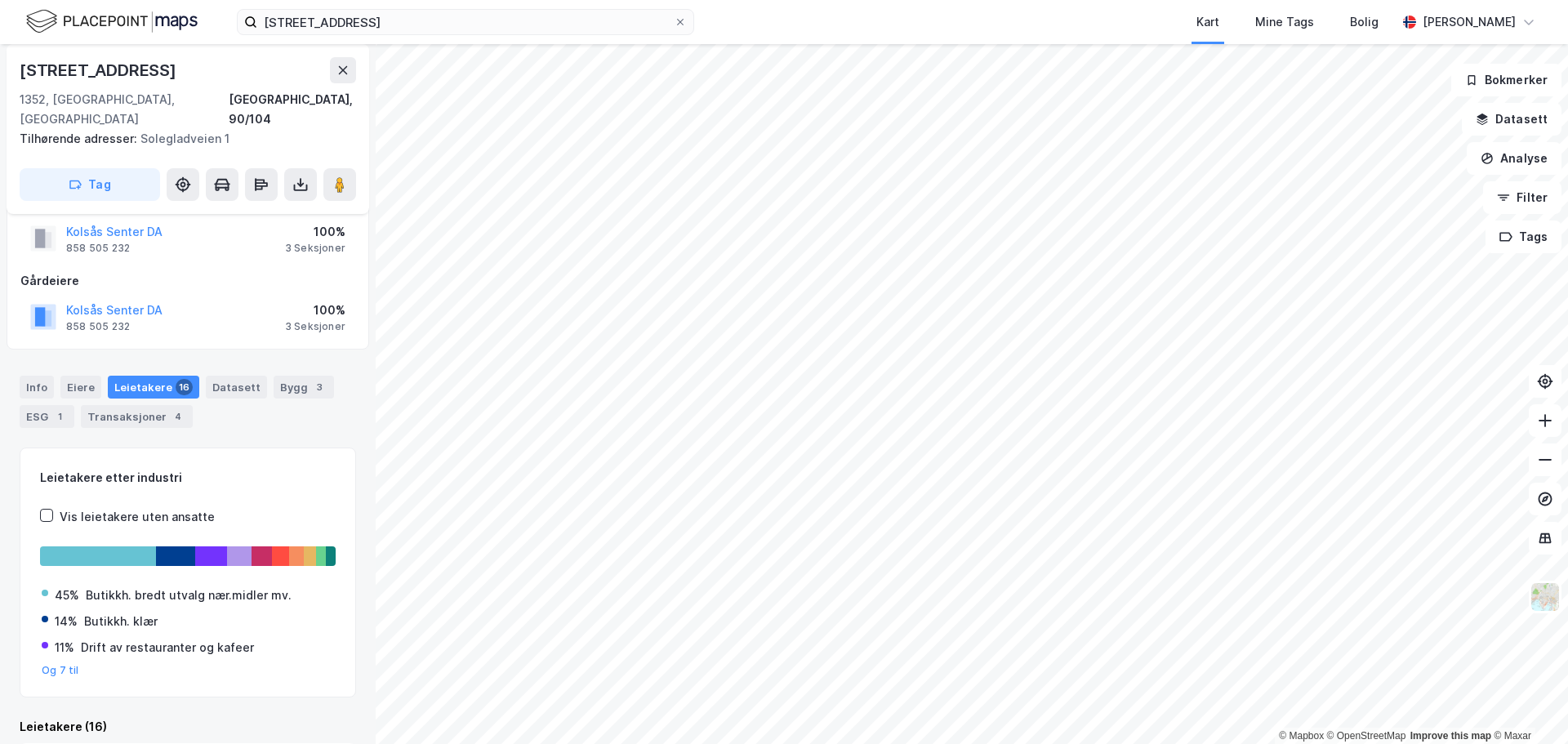
scroll to position [41, 0]
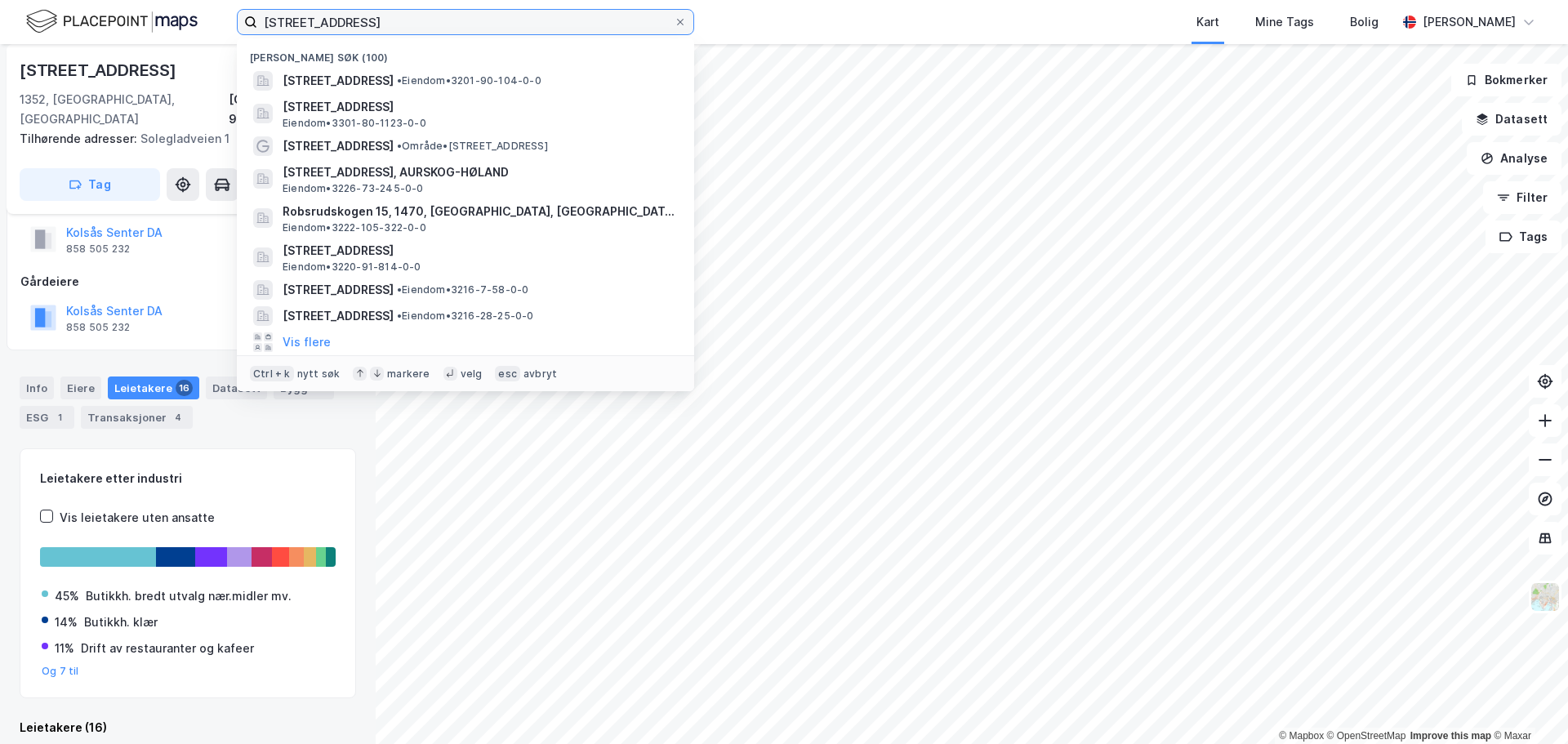
drag, startPoint x: 397, startPoint y: 11, endPoint x: 220, endPoint y: 12, distance: 177.0
click at [220, 12] on div "Rødskiferveien 1 Nylige søk (100) Rødskiferveien 1, 1352, KOLSÅS, BÆRUM • Eiend…" at bounding box center [784, 22] width 1568 height 44
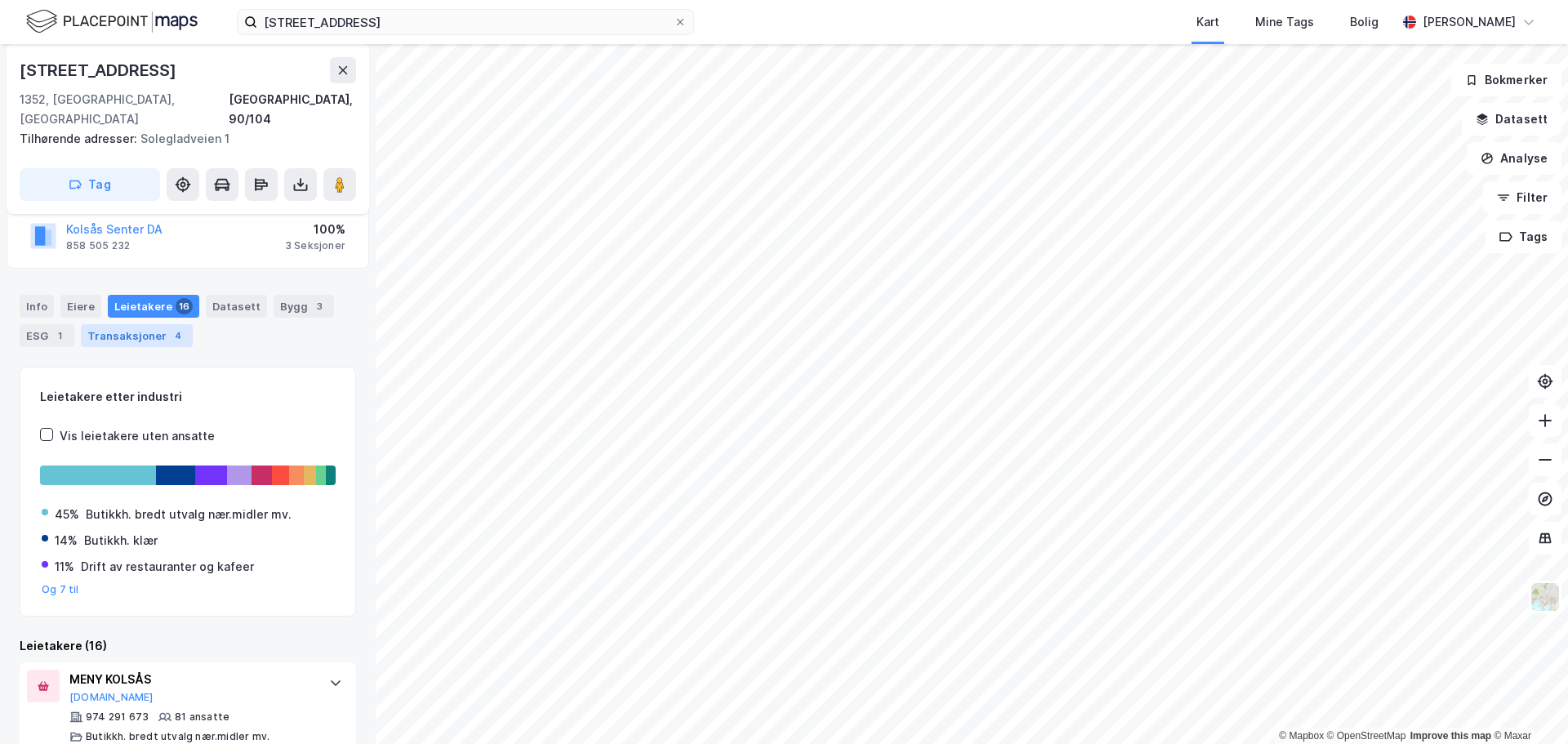
click at [130, 327] on div "Transaksjoner 4" at bounding box center [137, 335] width 112 height 23
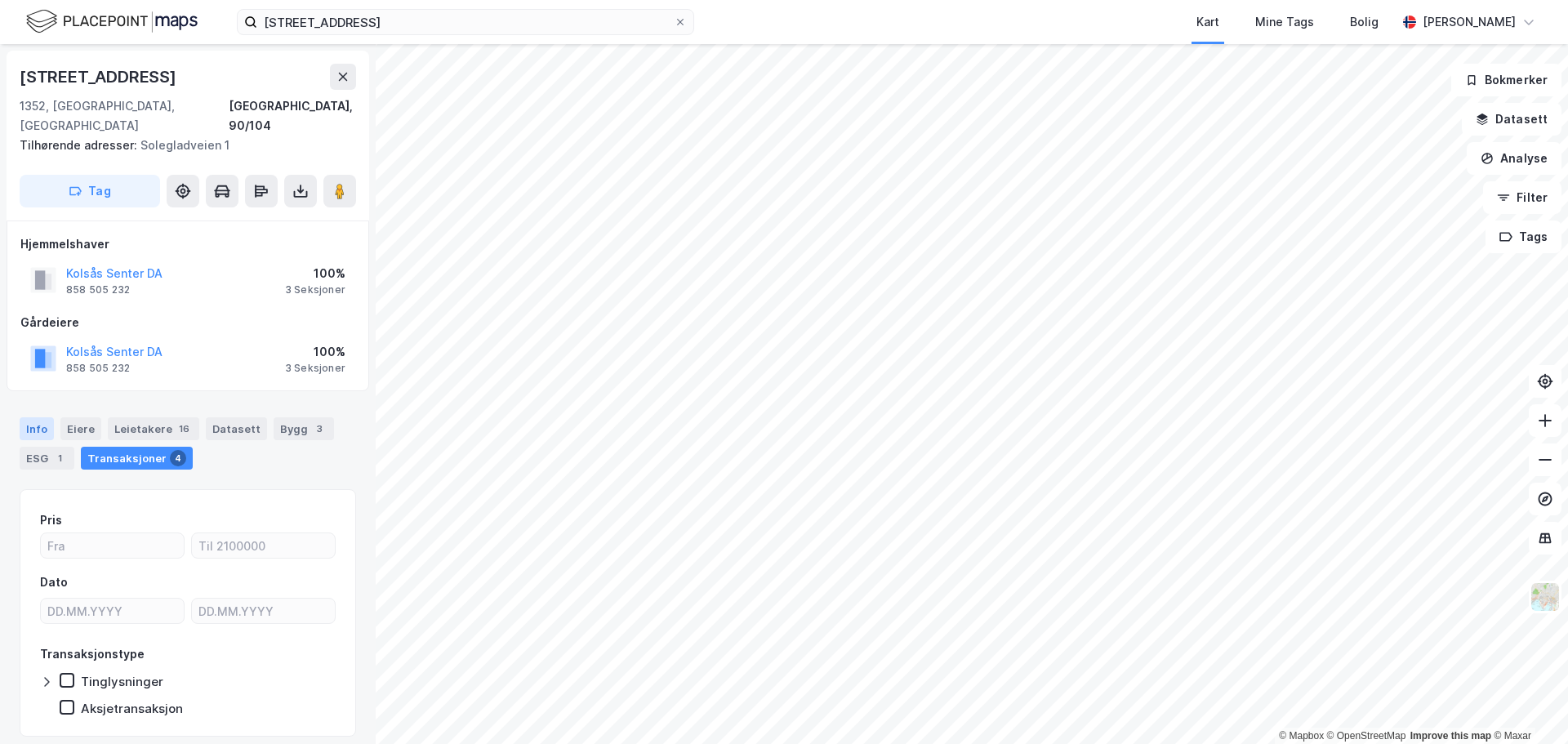
click at [33, 417] on div "Info" at bounding box center [36, 428] width 34 height 23
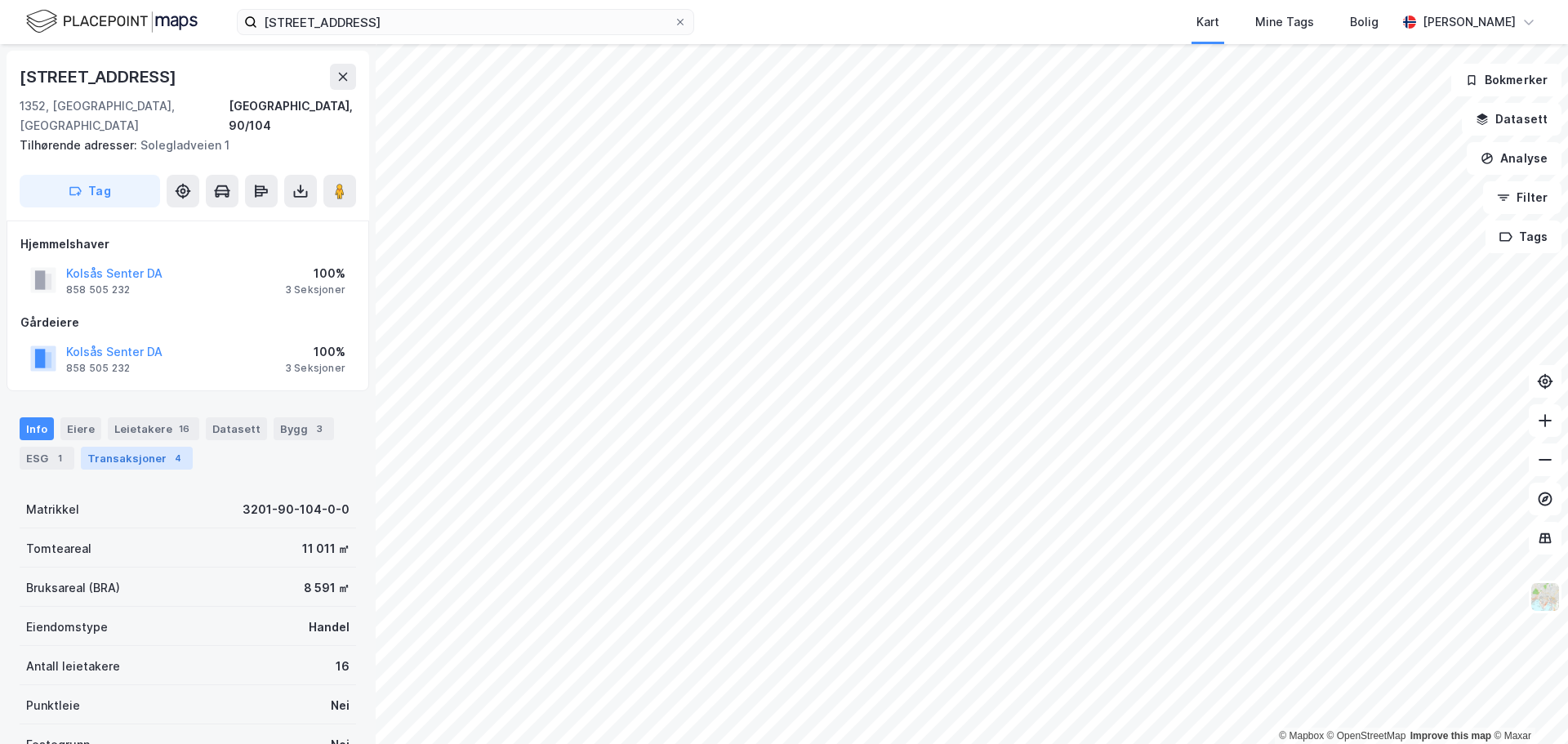
click at [127, 447] on div "Transaksjoner 4" at bounding box center [137, 458] width 112 height 23
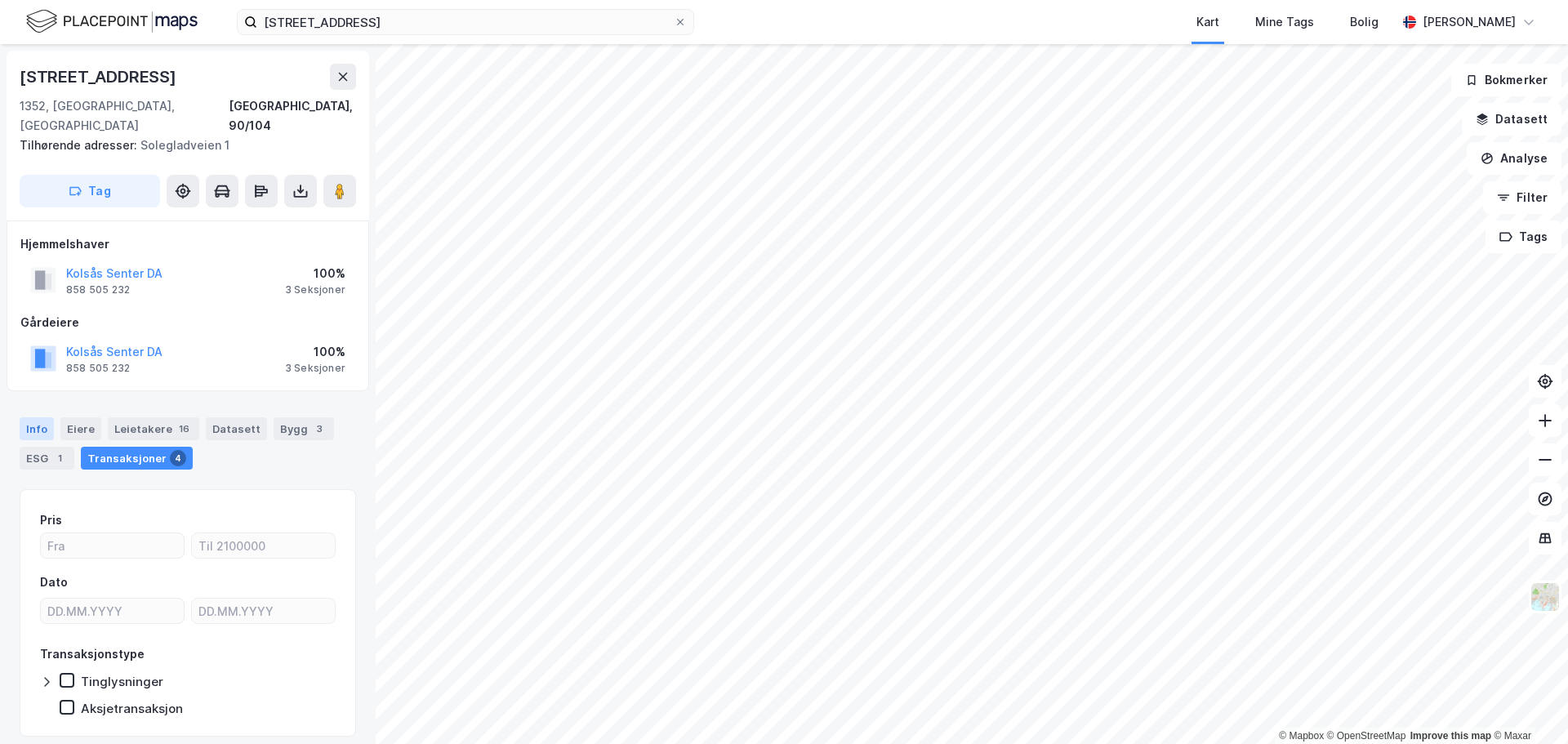
click at [38, 417] on div "Info" at bounding box center [36, 428] width 34 height 23
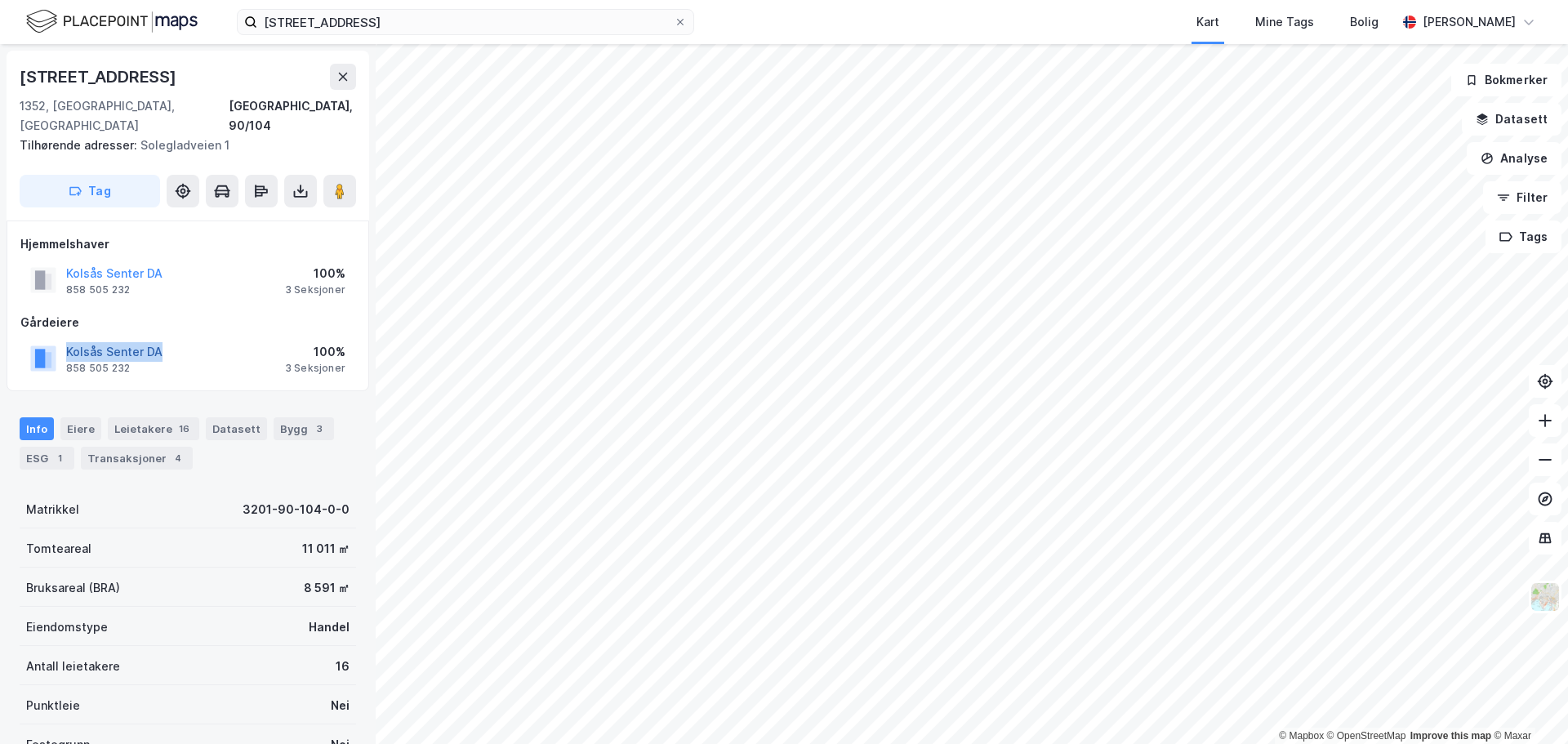
drag, startPoint x: 178, startPoint y: 337, endPoint x: 67, endPoint y: 338, distance: 111.0
click at [67, 339] on div "Kolsås Senter DA 858 505 232 100% 3 Seksjoner" at bounding box center [187, 359] width 335 height 39
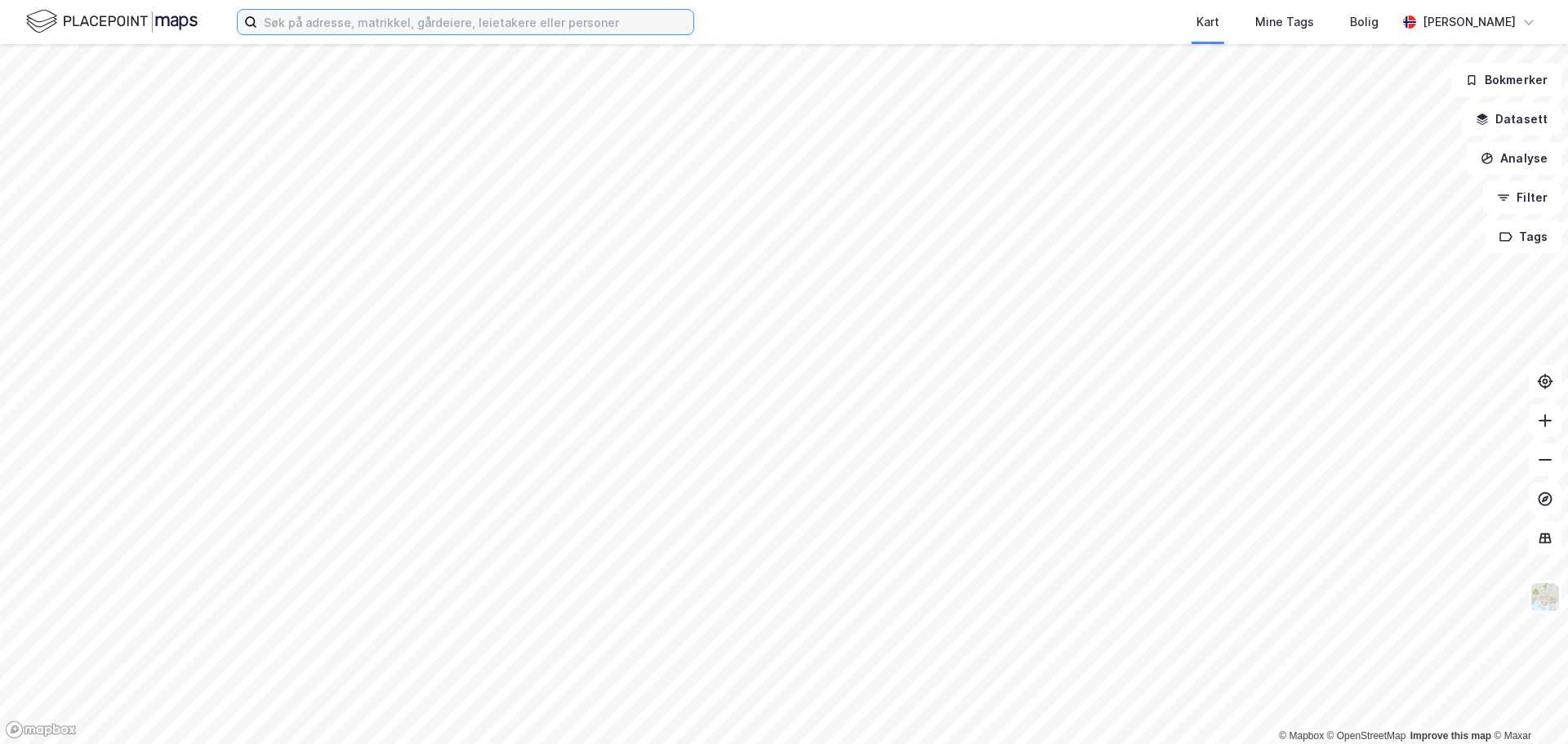
click at [404, 20] on input at bounding box center [475, 22] width 436 height 25
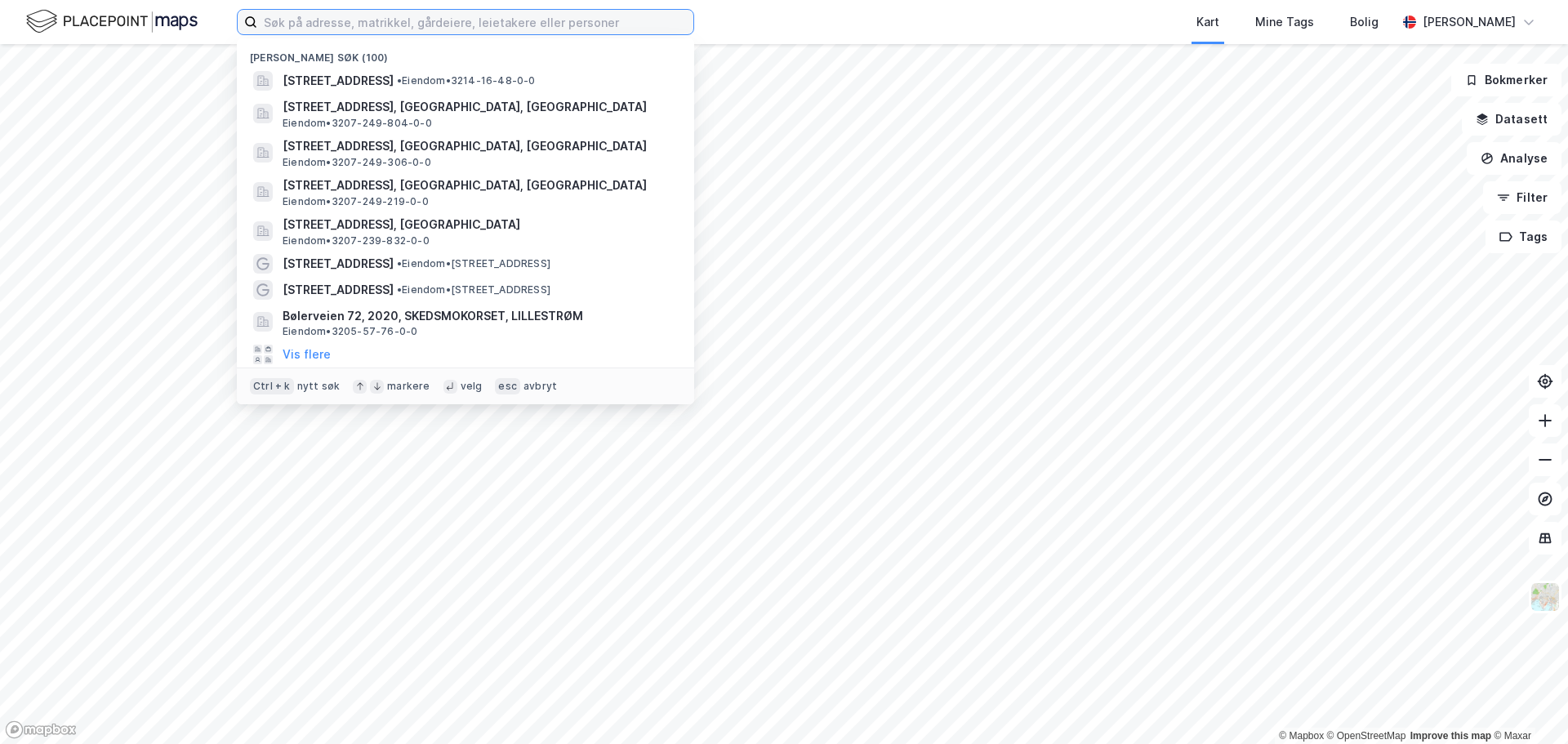
paste input "Svarthagsveien 7"
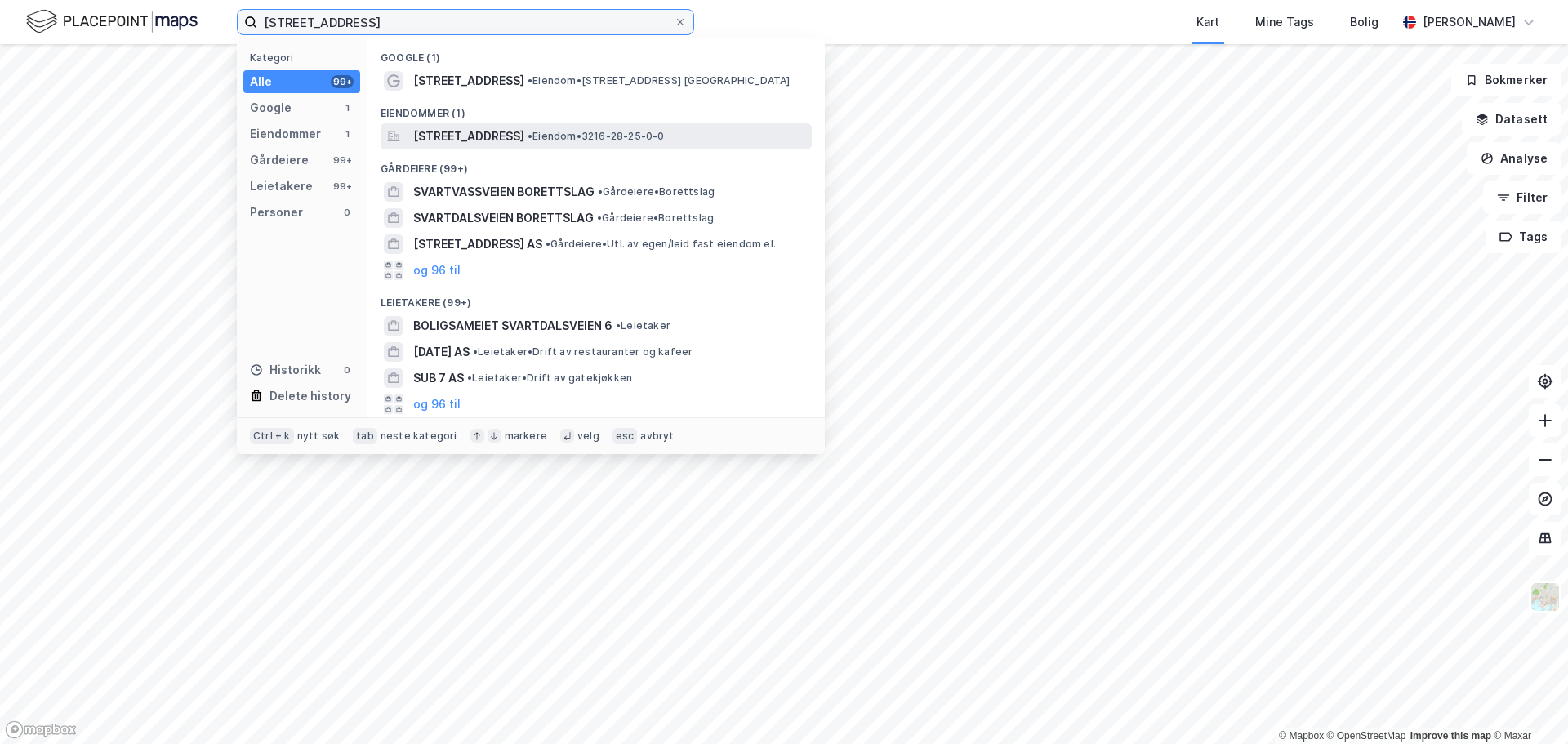
type input "Svarthagsveien 7"
click at [524, 131] on span "Svarthagsveien 7, 1543, VESTBY, VESTBY" at bounding box center [468, 136] width 111 height 20
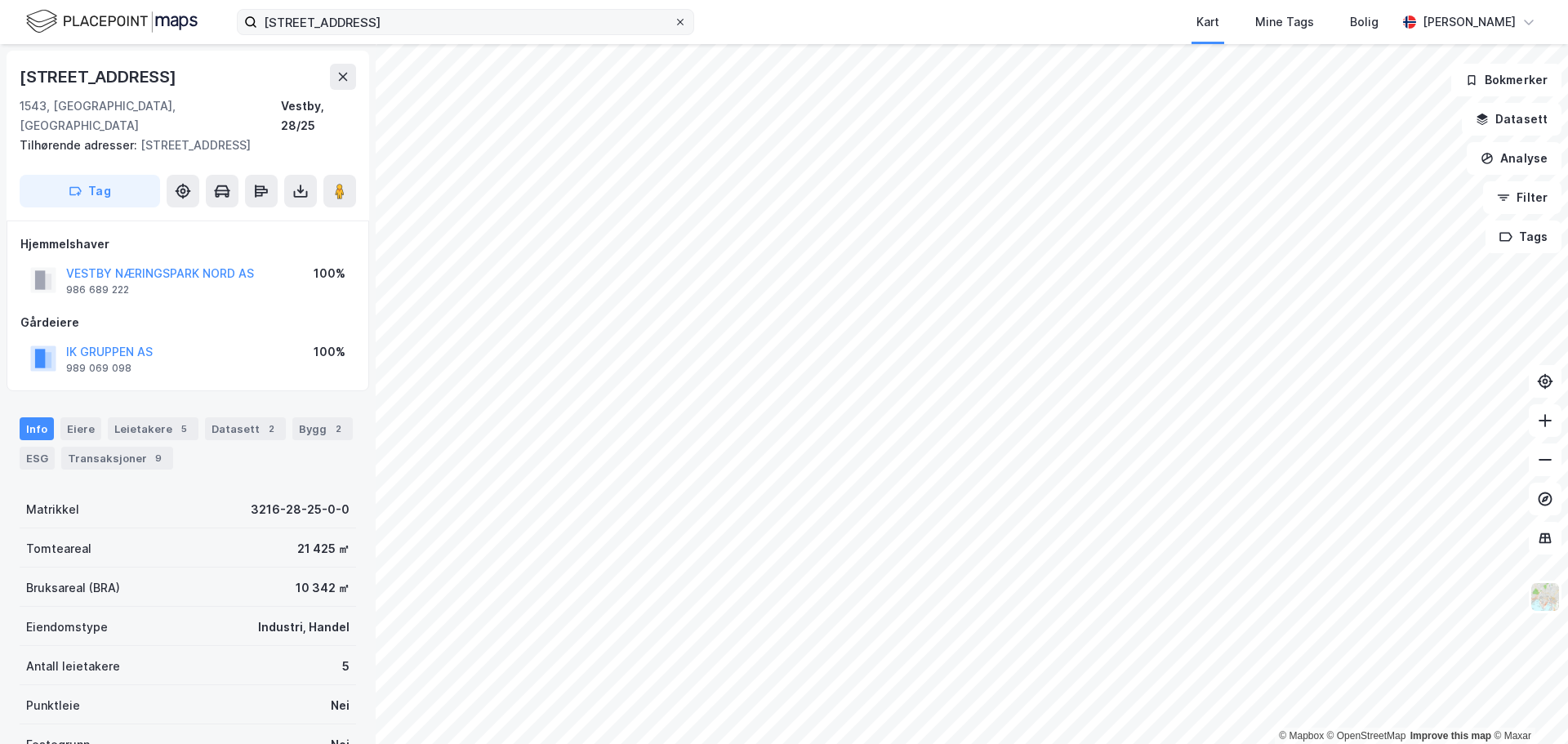
click at [683, 23] on icon at bounding box center [680, 22] width 10 height 10
click at [673, 23] on input "Svarthagsveien 7" at bounding box center [465, 22] width 416 height 25
paste input "Kleverveien 2"
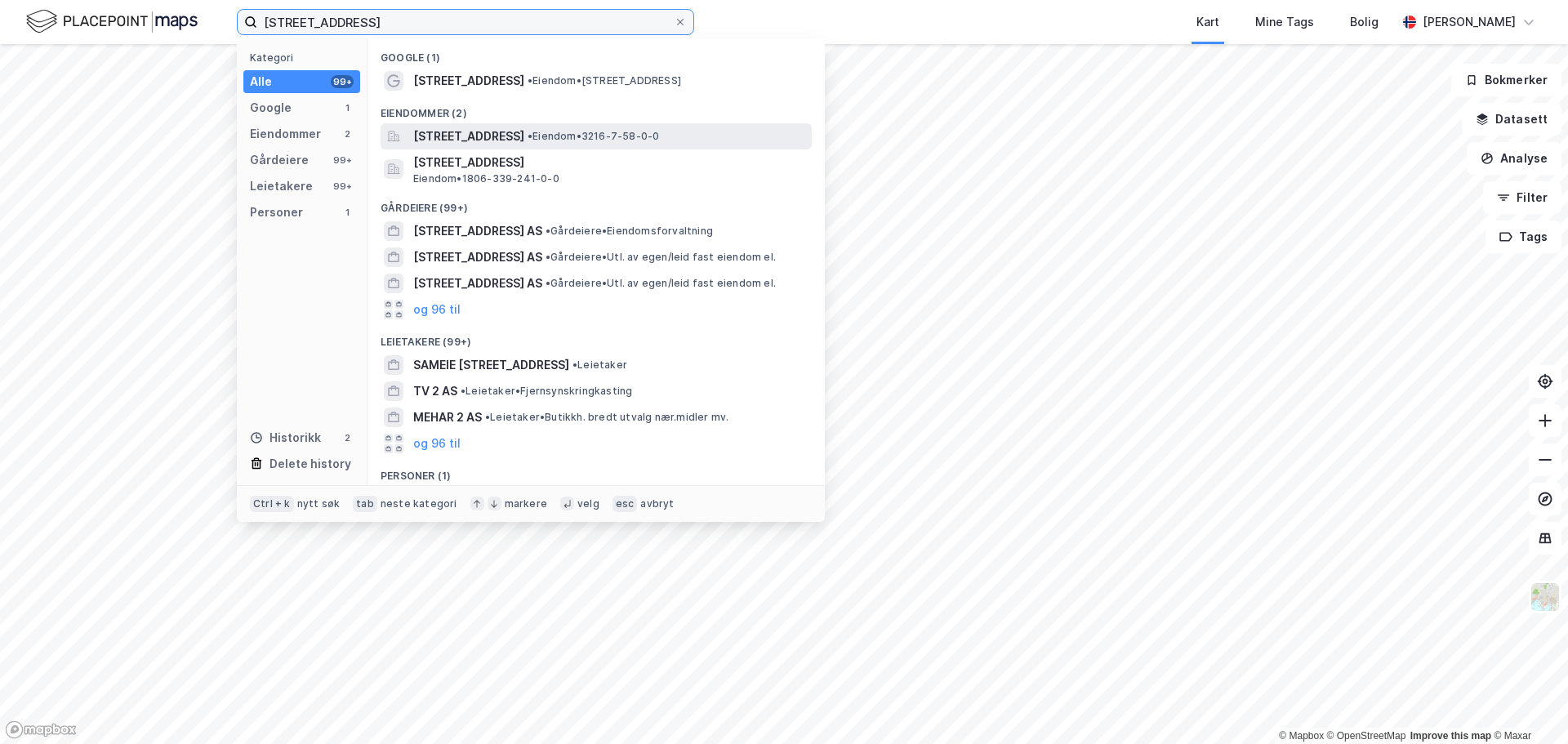
type input "Kleverveien 2"
click at [524, 143] on span "Kleverveien 2, 1543, VESTBY, VESTBY" at bounding box center [468, 136] width 111 height 20
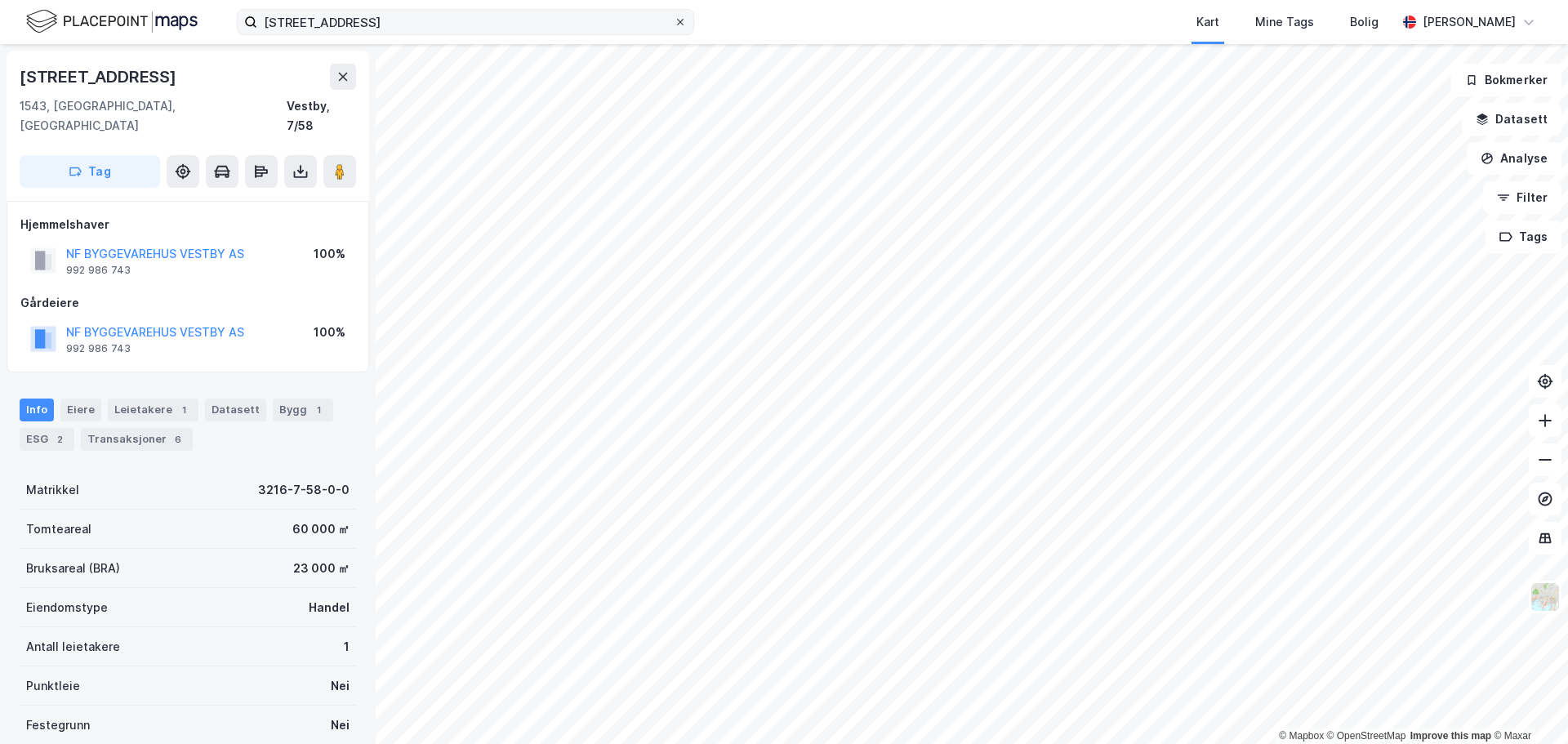
click at [675, 22] on icon at bounding box center [680, 22] width 10 height 10
click at [673, 22] on input "Kleverveien 2" at bounding box center [465, 22] width 416 height 25
paste input "Landskaugveien 2"
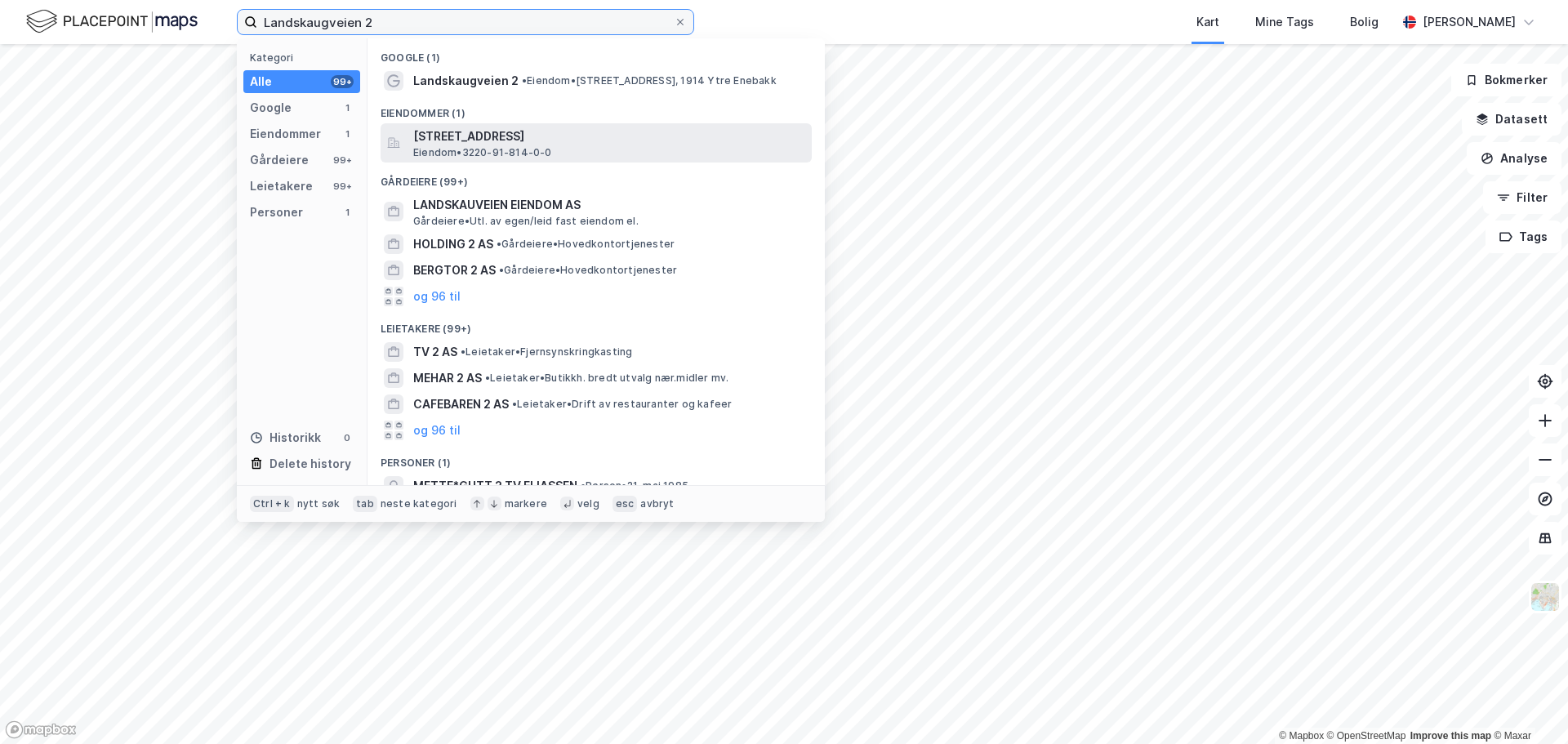
type input "Landskaugveien 2"
click at [534, 137] on span "Landskaugveien 2, 1914, YTRE ENEBAKK, ENEBAKK" at bounding box center [609, 136] width 392 height 20
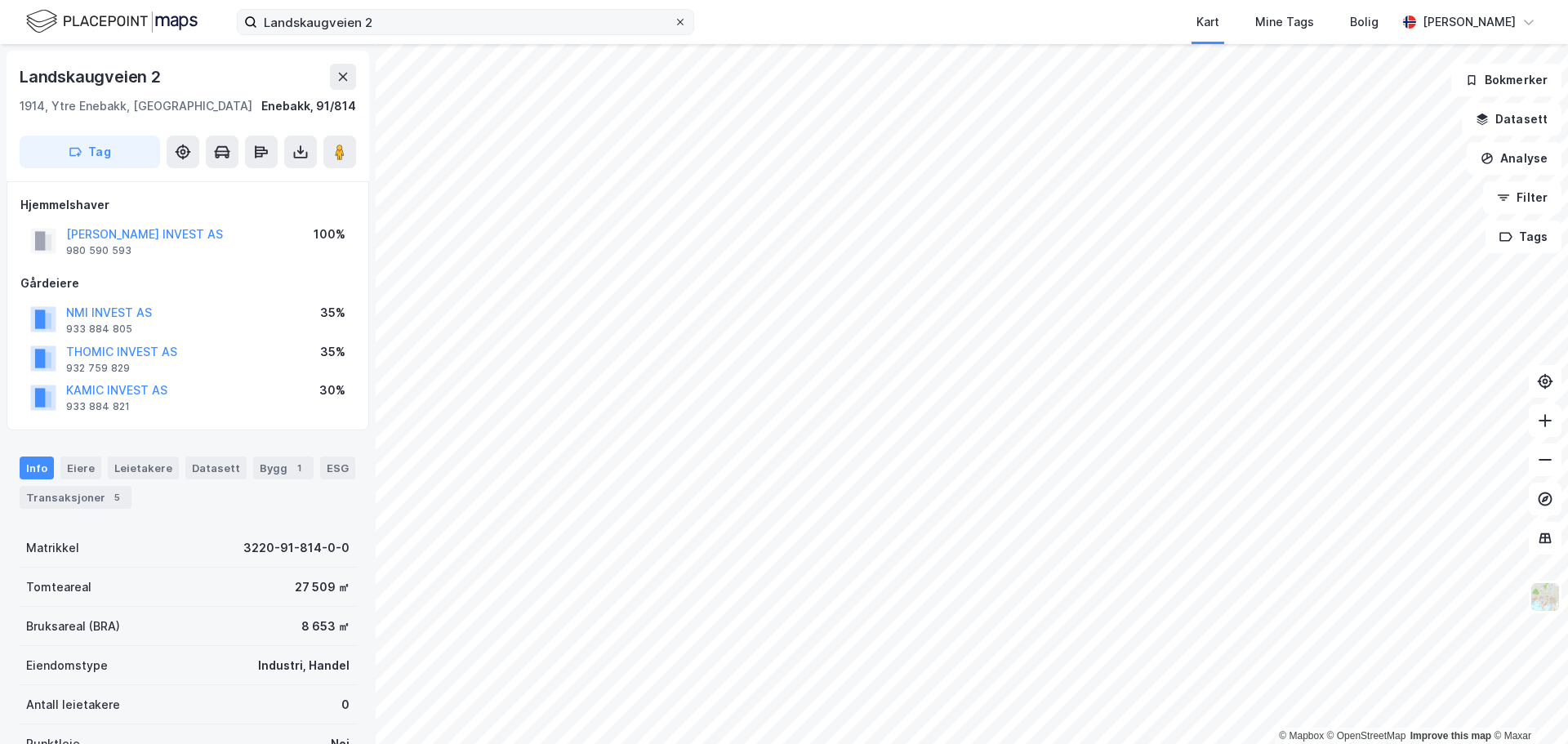
click at [676, 20] on icon at bounding box center [680, 22] width 10 height 10
click at [673, 20] on input "Landskaugveien 2" at bounding box center [465, 22] width 416 height 25
paste input "Robsrudskogen 15"
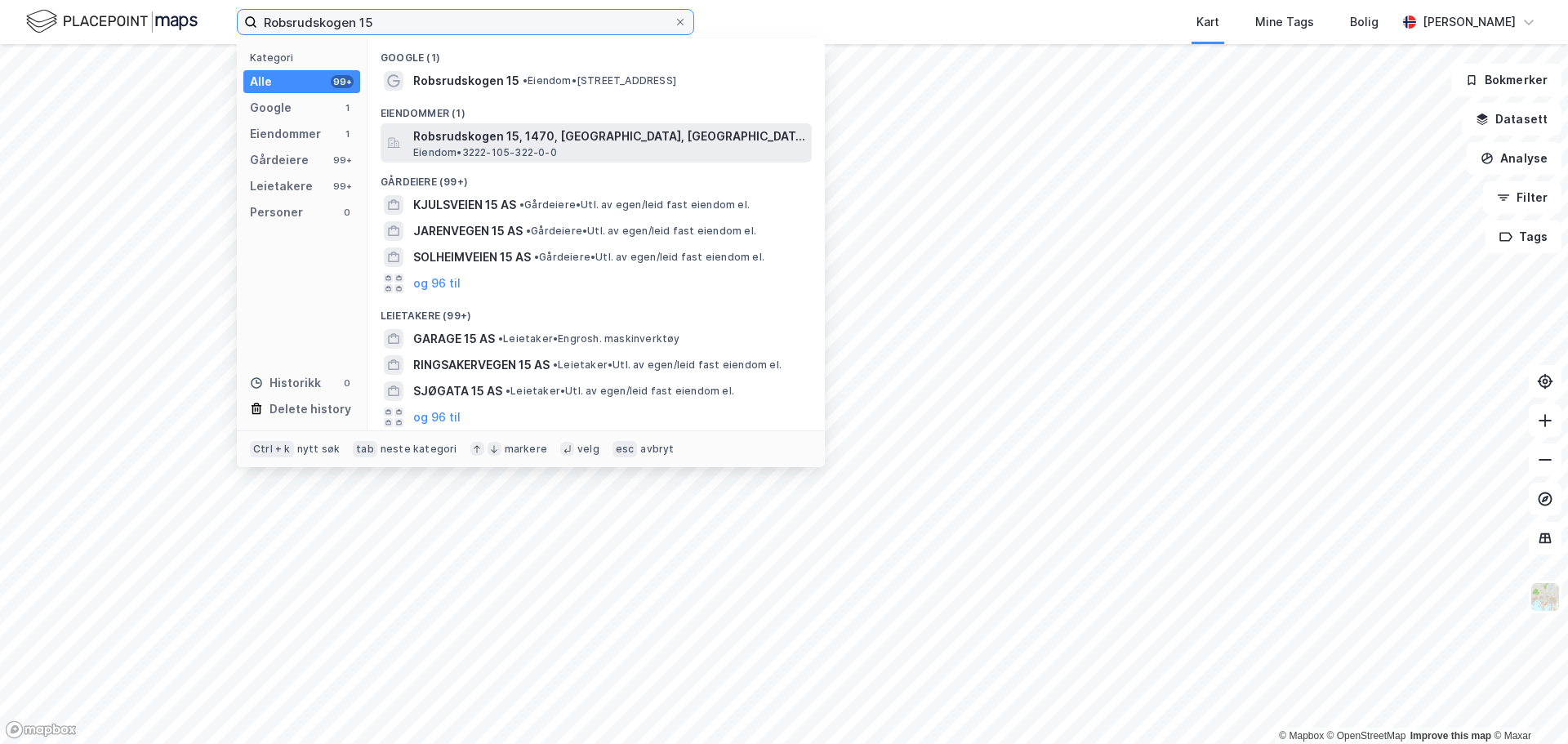
type input "Robsrudskogen 15"
click at [494, 138] on span "Robsrudskogen 15, 1470, LØRENSKOG, LØRENSKOG" at bounding box center [609, 136] width 392 height 20
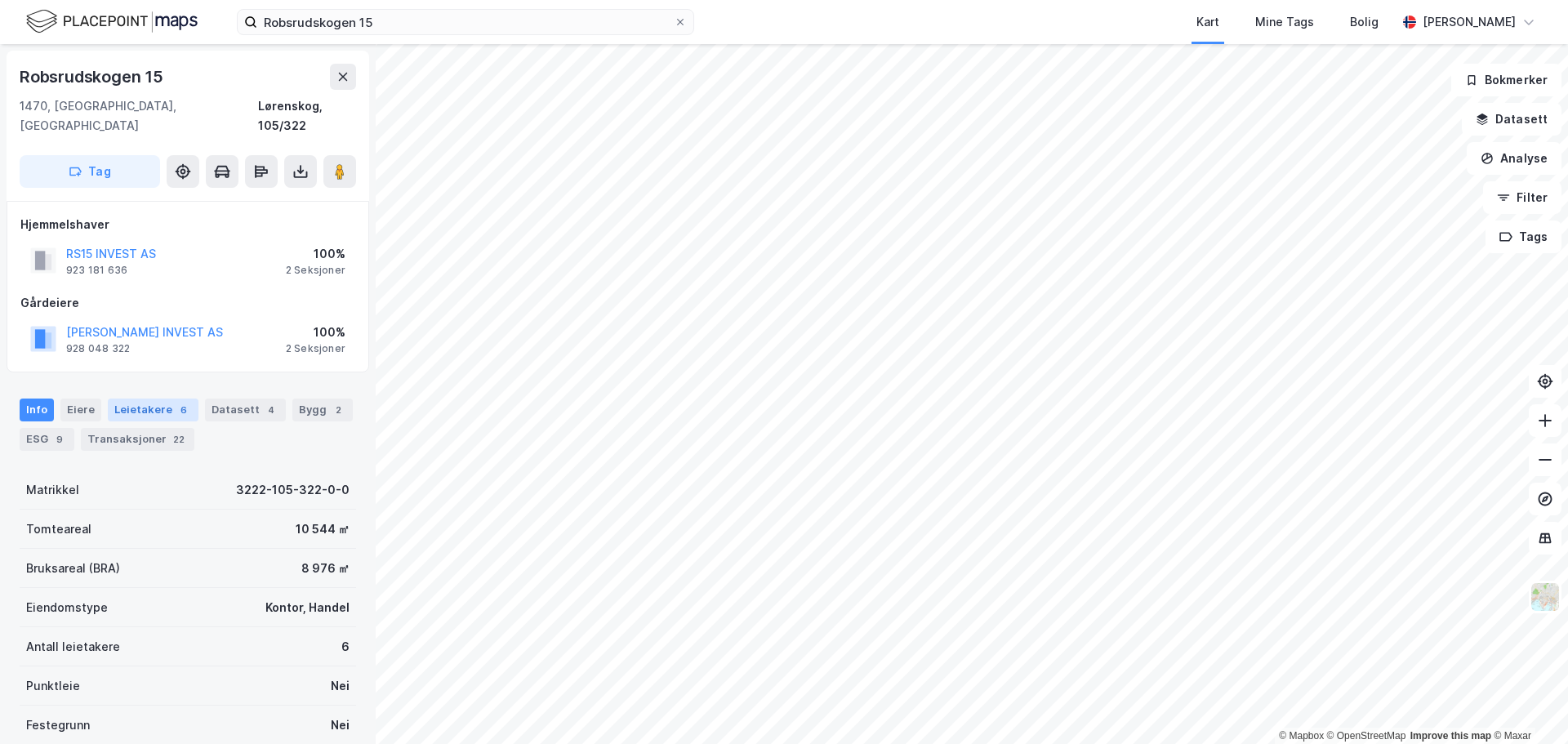
click at [149, 399] on div "Leietakere 6" at bounding box center [153, 410] width 91 height 23
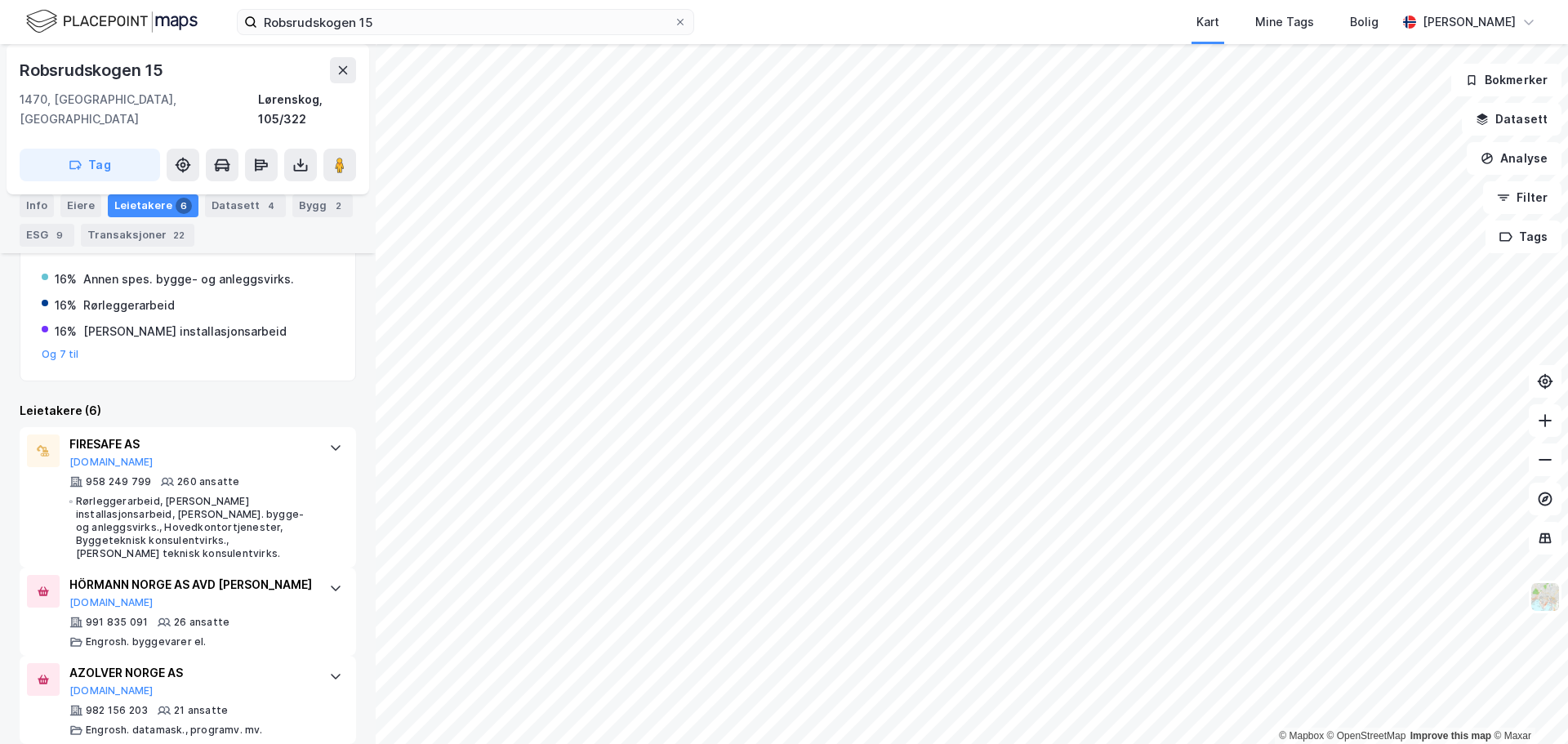
scroll to position [185, 0]
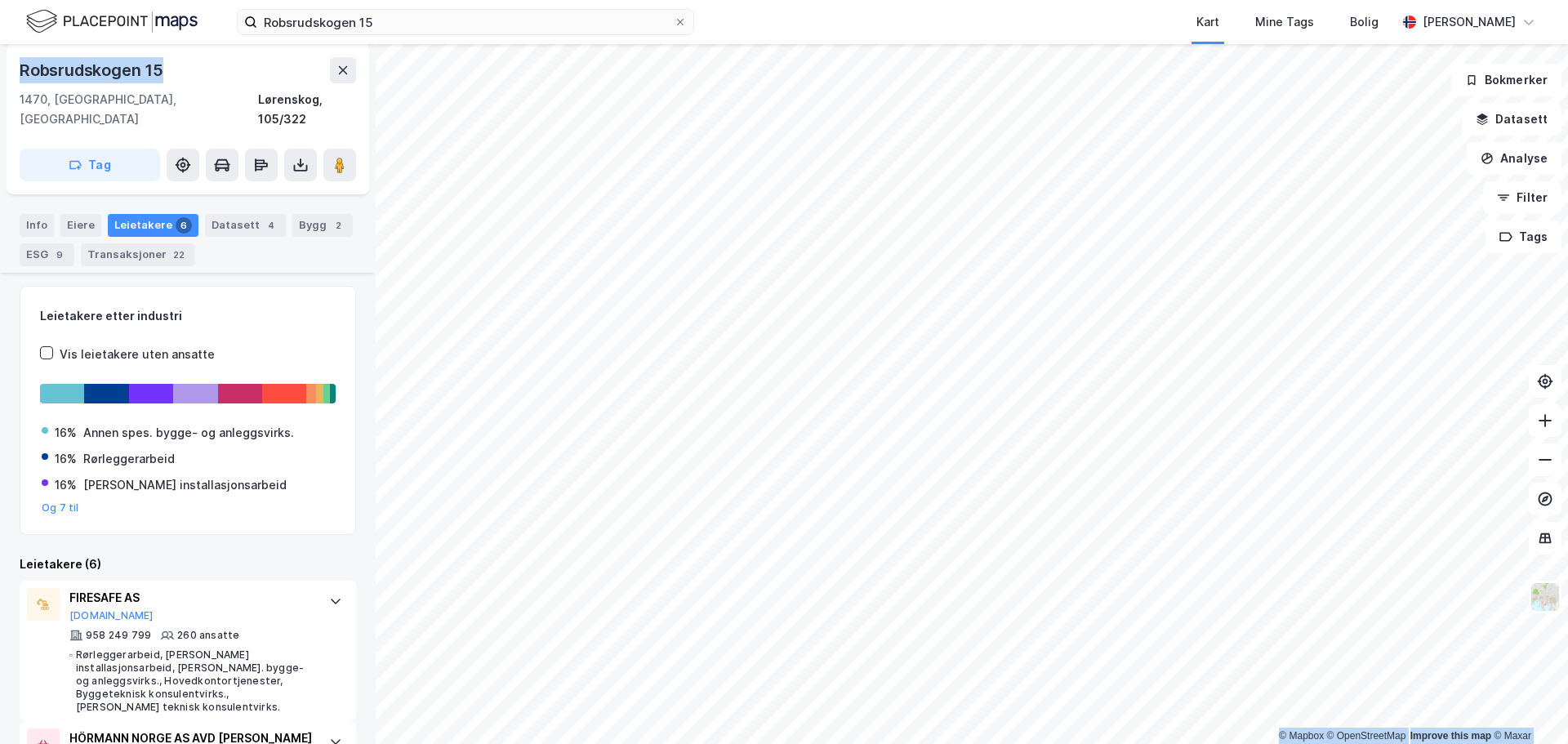
drag, startPoint x: 8, startPoint y: 64, endPoint x: -14, endPoint y: 64, distance: 22.0
click at [0, 64] on html "Robsrudskogen 15 Kart Mine Tags Bolig Mikkel Tefre Lunder © Mapbox © OpenStreet…" at bounding box center [784, 372] width 1568 height 744
click at [684, 23] on icon at bounding box center [680, 22] width 10 height 10
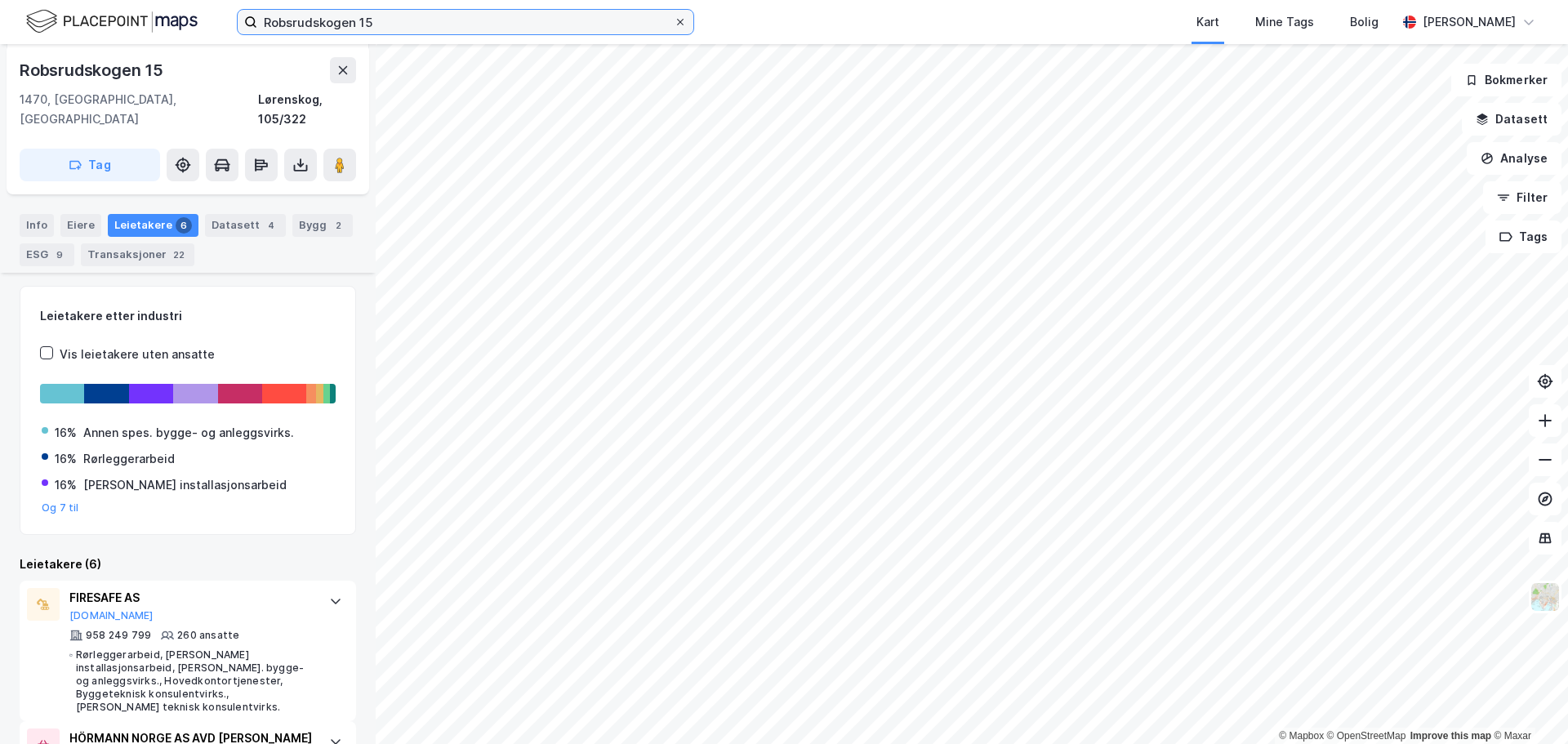
click at [673, 23] on input "Robsrudskogen 15" at bounding box center [465, 22] width 416 height 25
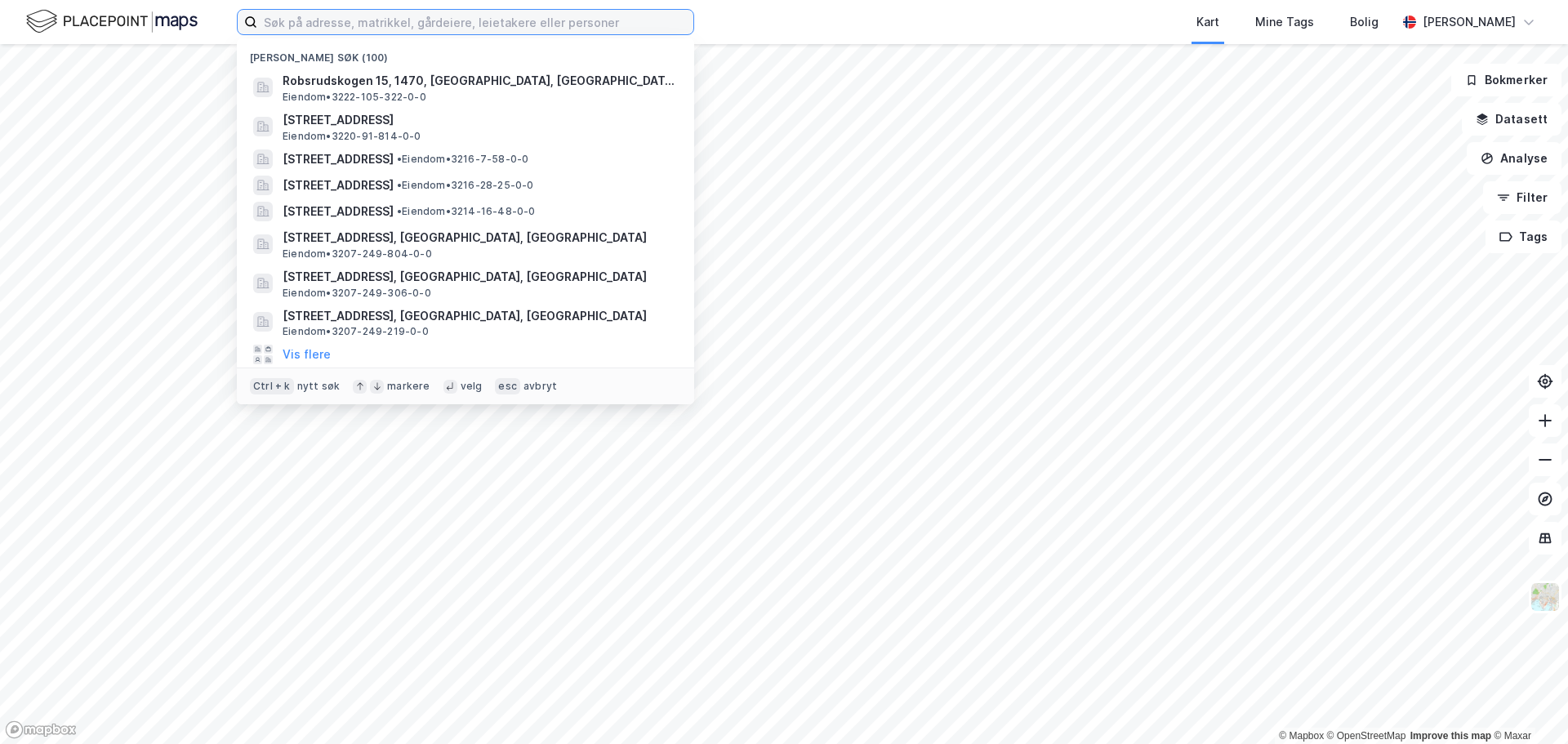
paste input "Bjørkeveien 22"
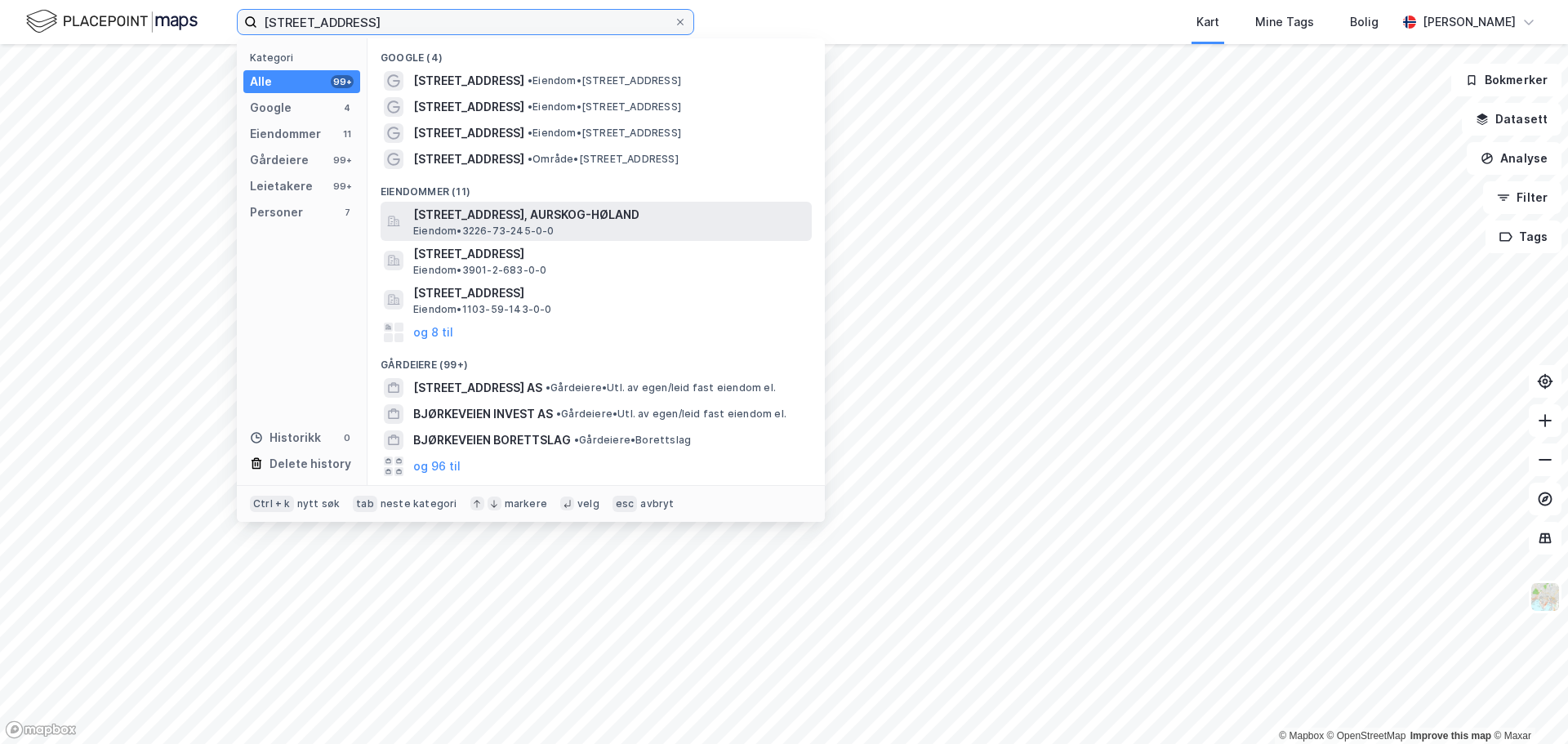
type input "Bjørkeveien 22"
click at [605, 221] on span "Bjørkeveien 22, 1940, BJØRKELANGEN, AURSKOG-HØLAND" at bounding box center [609, 215] width 392 height 20
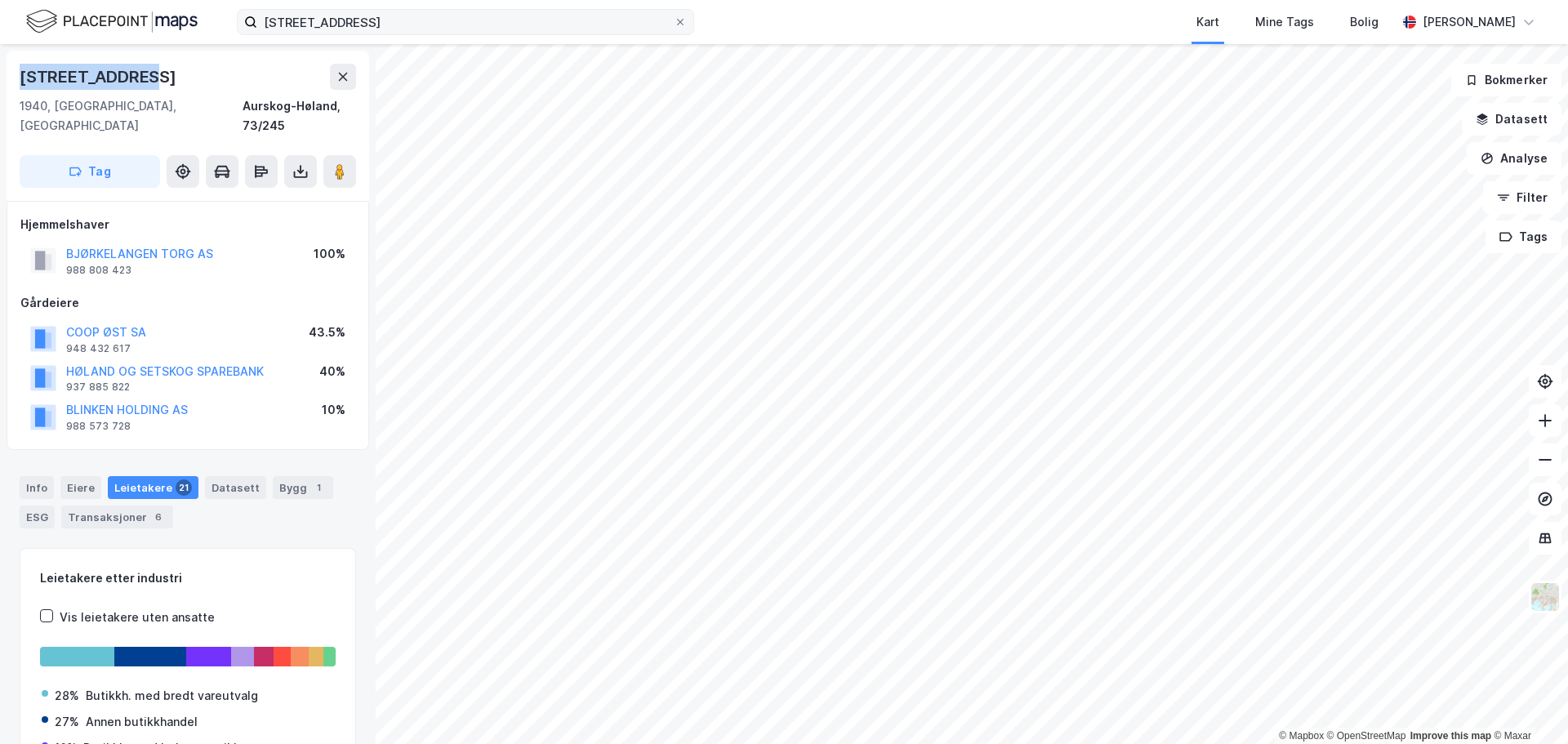
drag, startPoint x: 174, startPoint y: 85, endPoint x: 219, endPoint y: 327, distance: 246.1
click at [20, 77] on div "Bjørkeveien 22" at bounding box center [187, 76] width 337 height 26
copy div "Bjørkeveien 22"
click at [47, 476] on div "Info" at bounding box center [36, 487] width 34 height 23
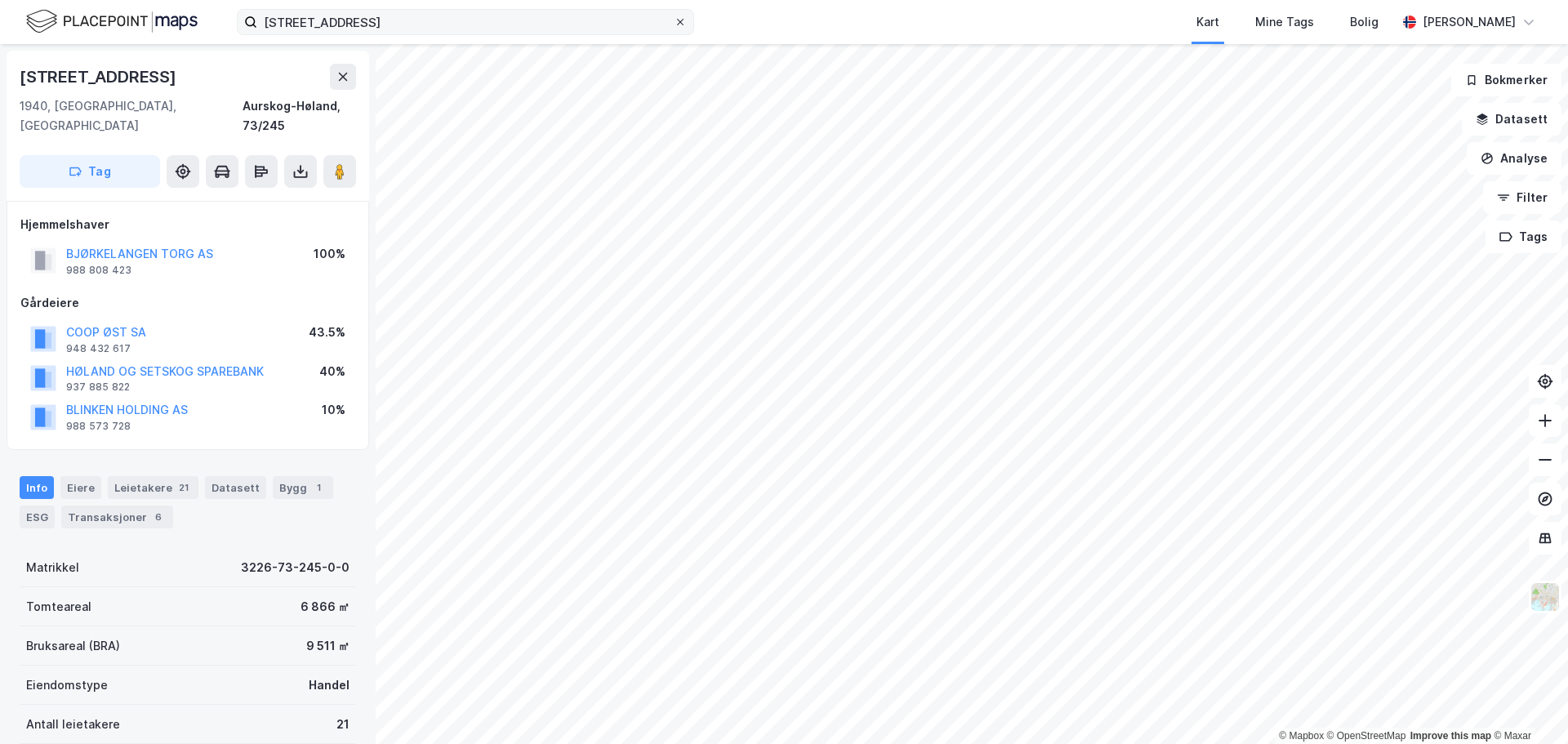
click at [681, 23] on icon at bounding box center [680, 22] width 7 height 7
click at [673, 23] on input "Bjørkeveien 22" at bounding box center [465, 22] width 416 height 25
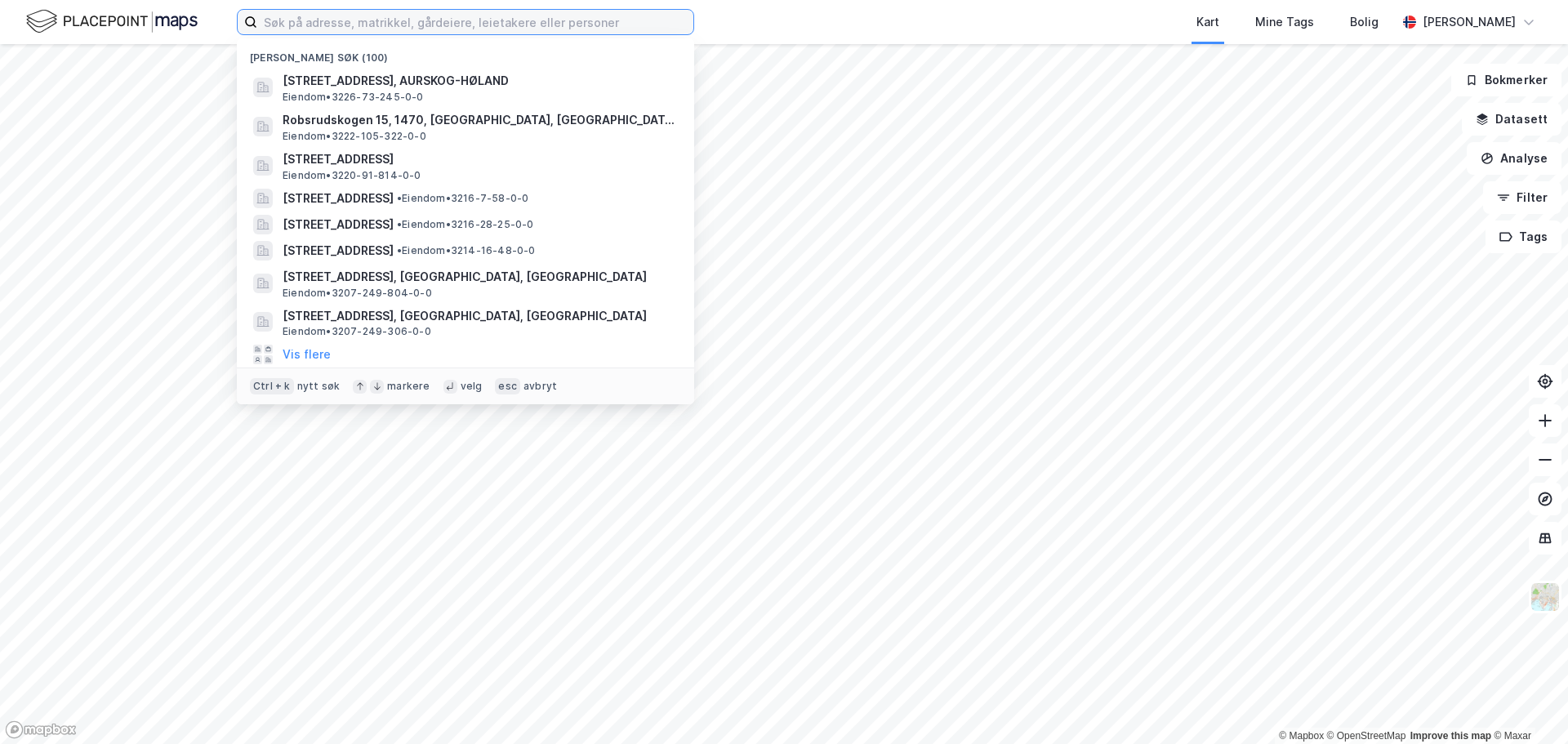
paste input "Rådhusgata 11A"
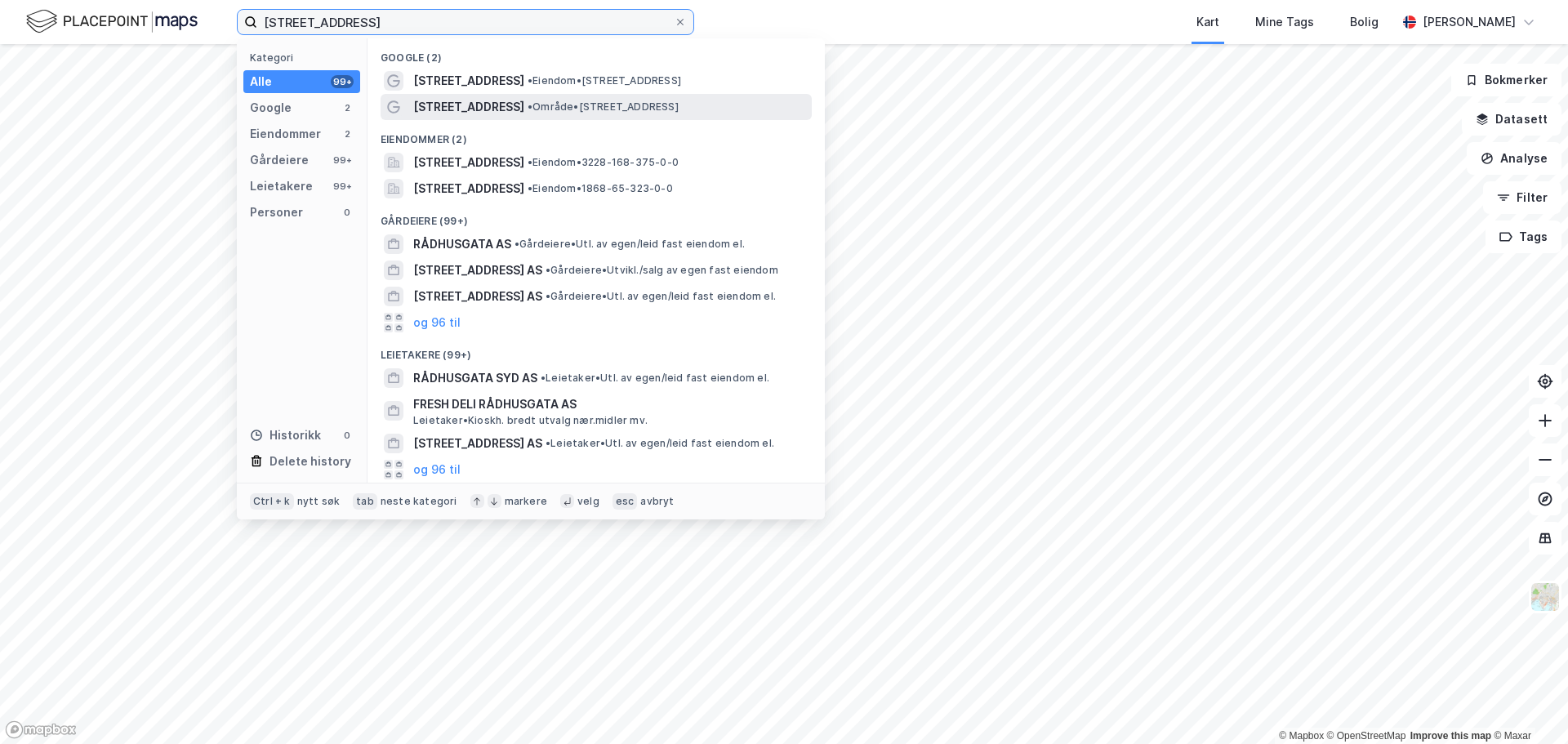
type input "Rådhusgata 11A"
click at [614, 103] on span "• Område • Rådhusgata 11 A, 2150 Årnes" at bounding box center [603, 106] width 151 height 13
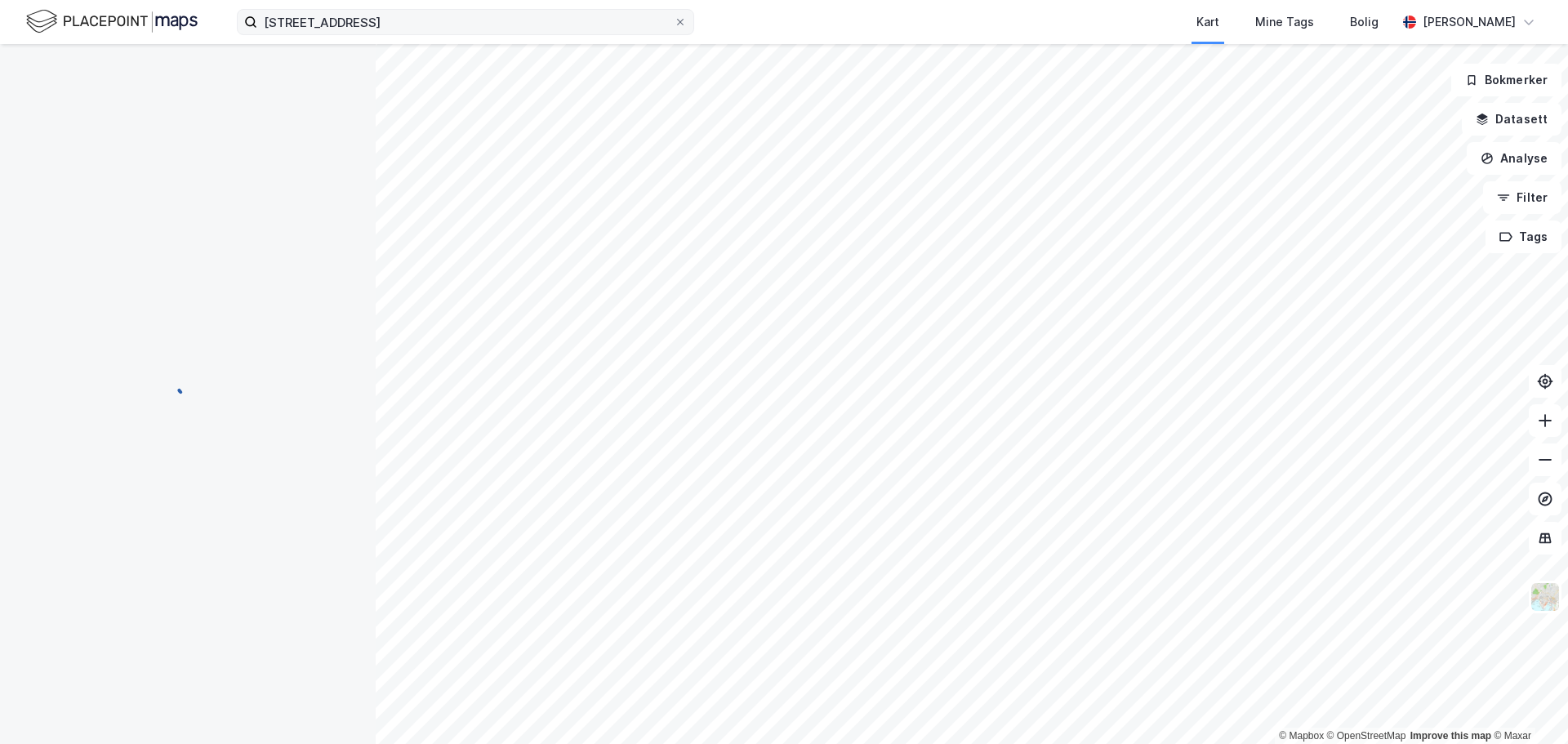
scroll to position [2, 0]
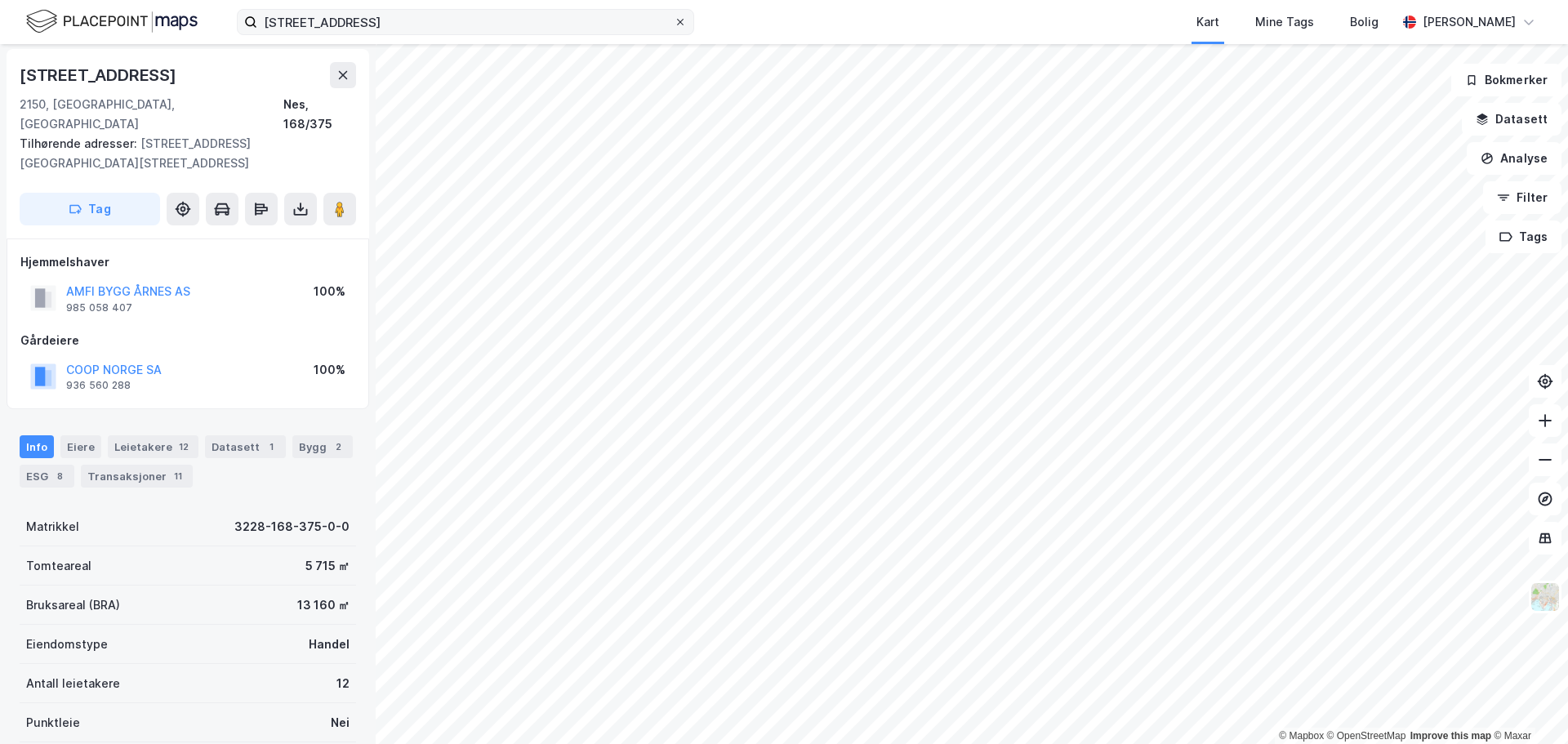
click at [679, 18] on icon at bounding box center [680, 22] width 10 height 10
click at [673, 18] on input "Rådhusgata 11A" at bounding box center [465, 22] width 416 height 25
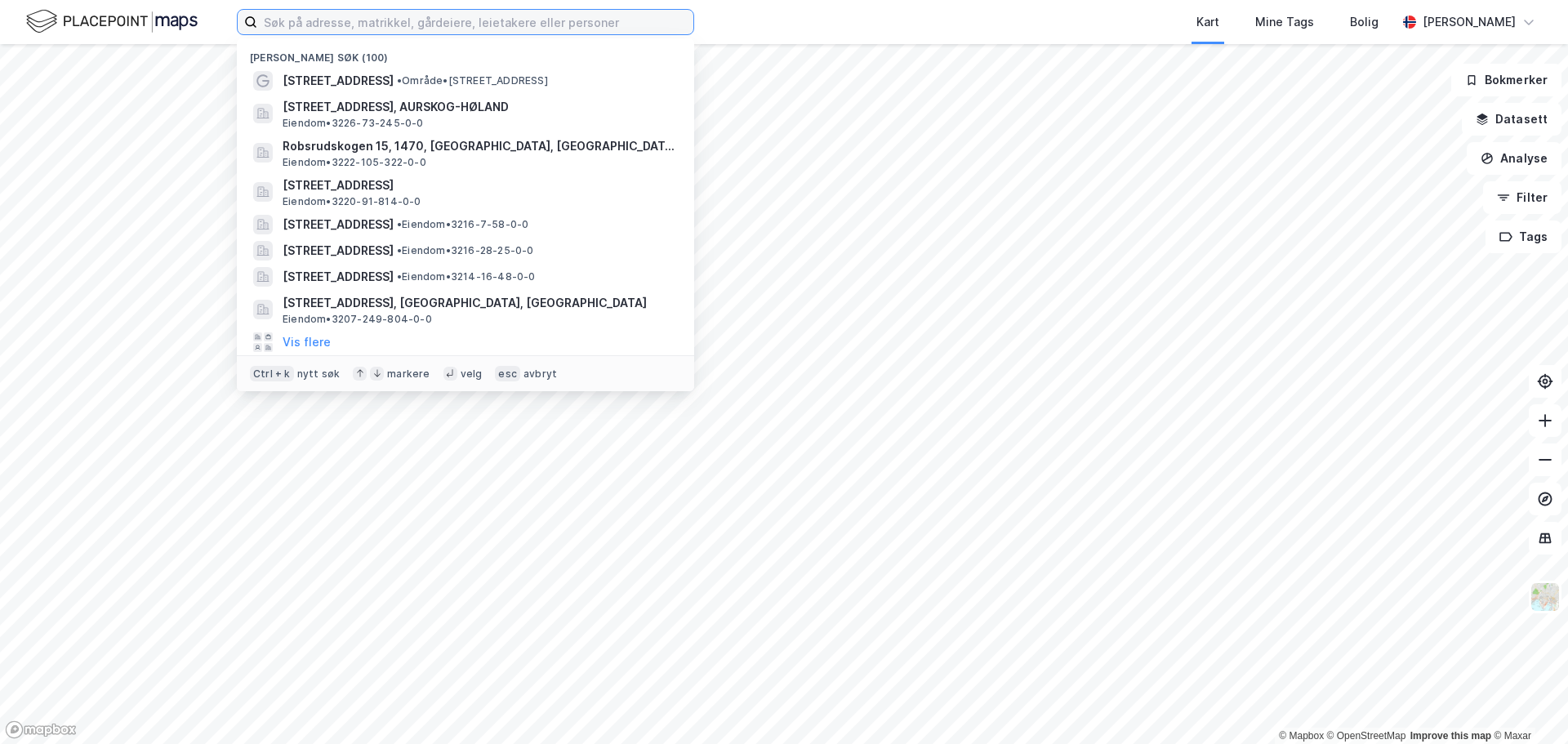
paste input "Pettersvollen 3"
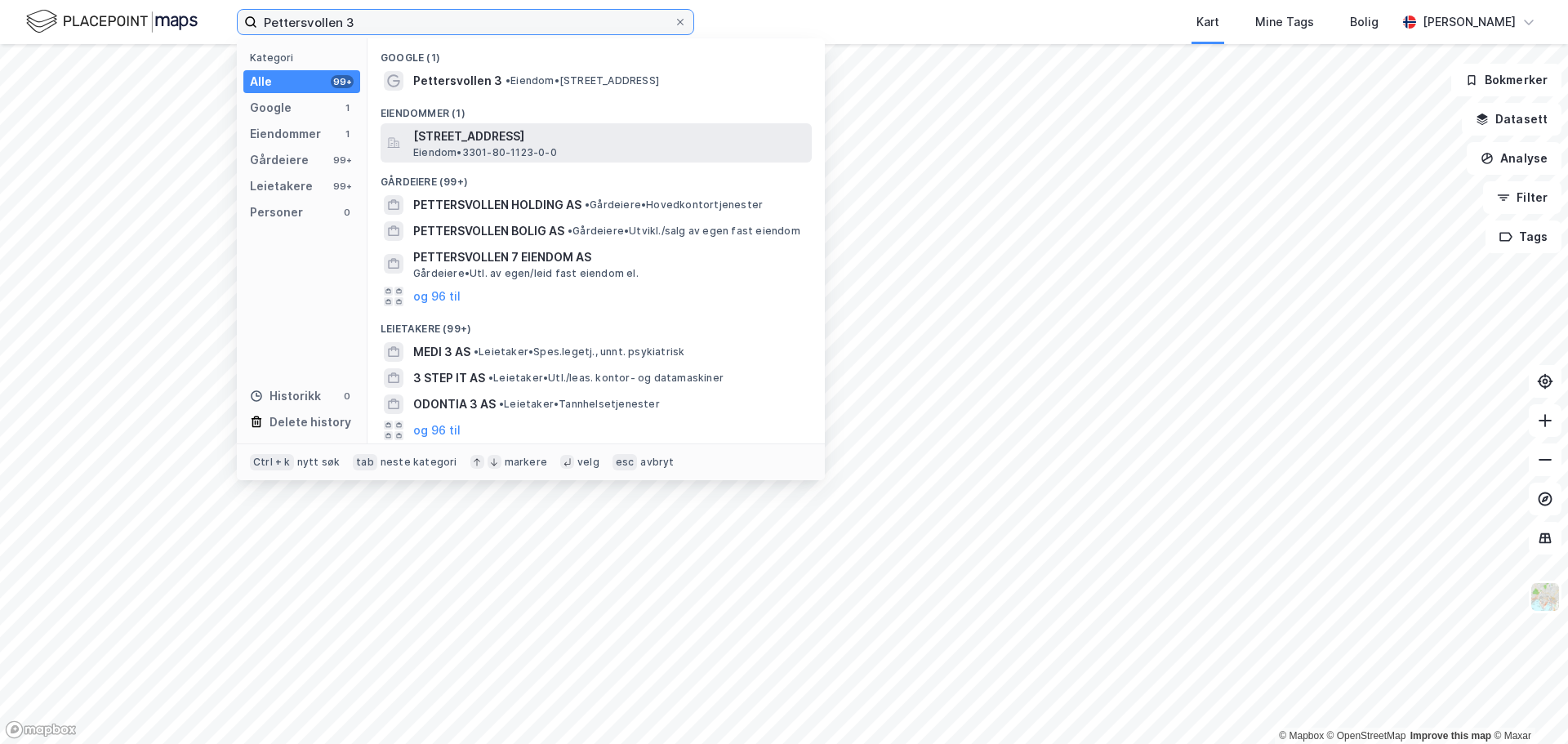
type input "Pettersvollen 3"
click at [520, 148] on span "Eiendom • 3301-80-1123-0-0" at bounding box center [484, 152] width 143 height 13
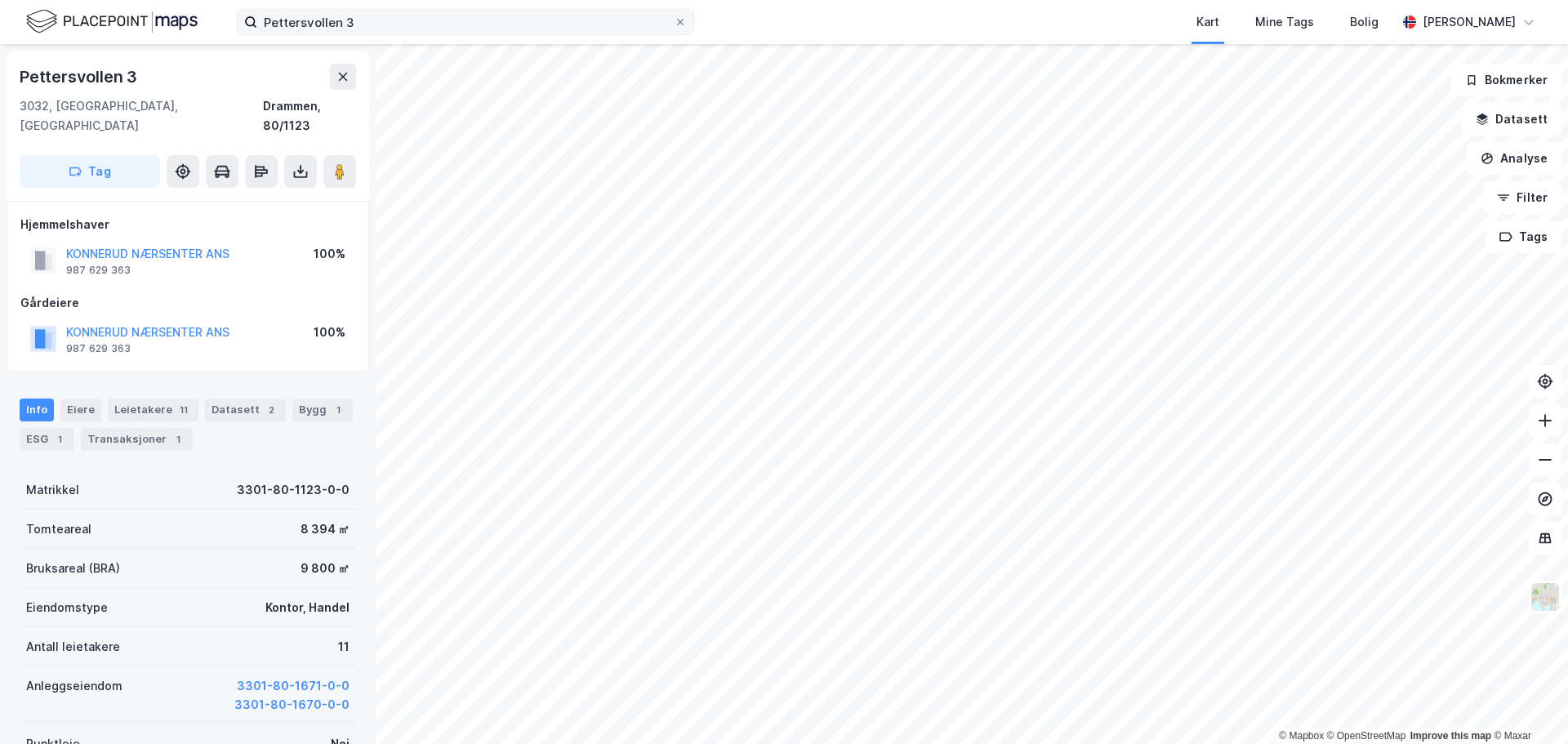
scroll to position [2, 0]
drag, startPoint x: 236, startPoint y: 314, endPoint x: 20, endPoint y: 316, distance: 216.0
click at [20, 316] on div "Hjemmelshaver KONNERUD NÆRSENTER ANS 987 629 363 100% Gårdeiere KONNERUD NÆRSEN…" at bounding box center [187, 285] width 362 height 171
copy button "KONNERUD NÆRSENTER ANS"
